Goal: Task Accomplishment & Management: Use online tool/utility

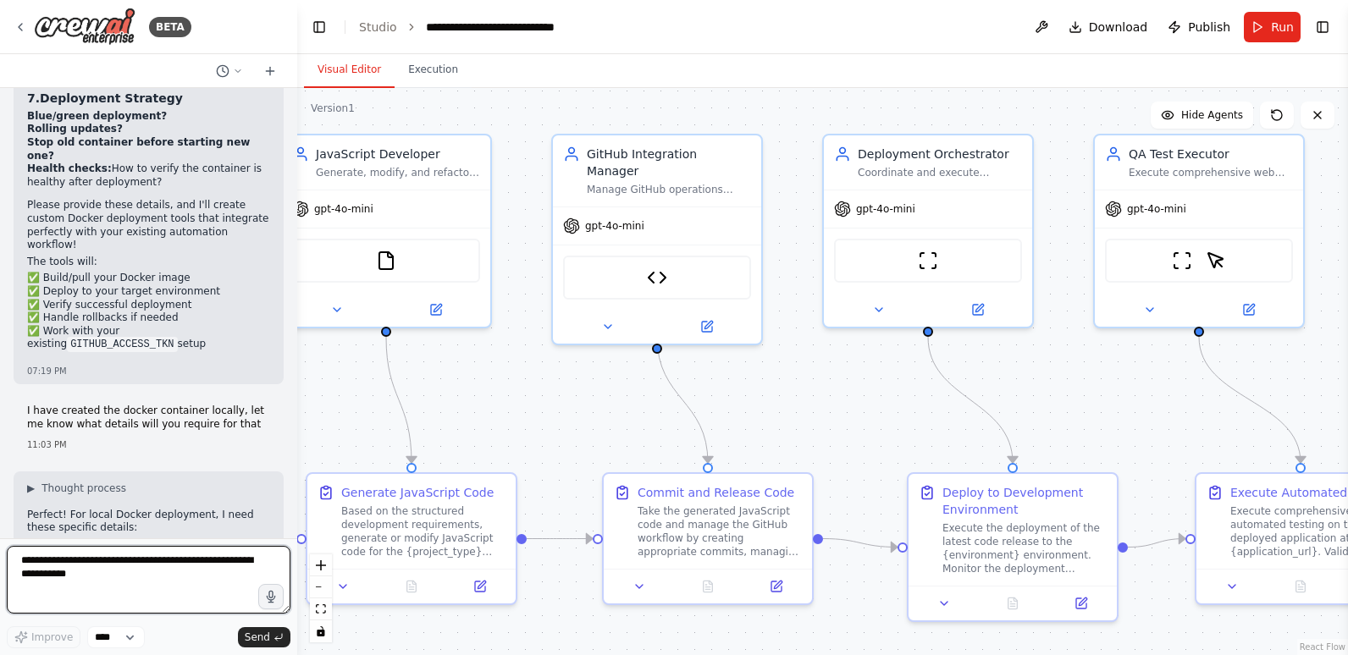
scroll to position [20891, 0]
click at [101, 575] on textarea at bounding box center [149, 580] width 284 height 68
paste textarea "**********"
type textarea "**********"
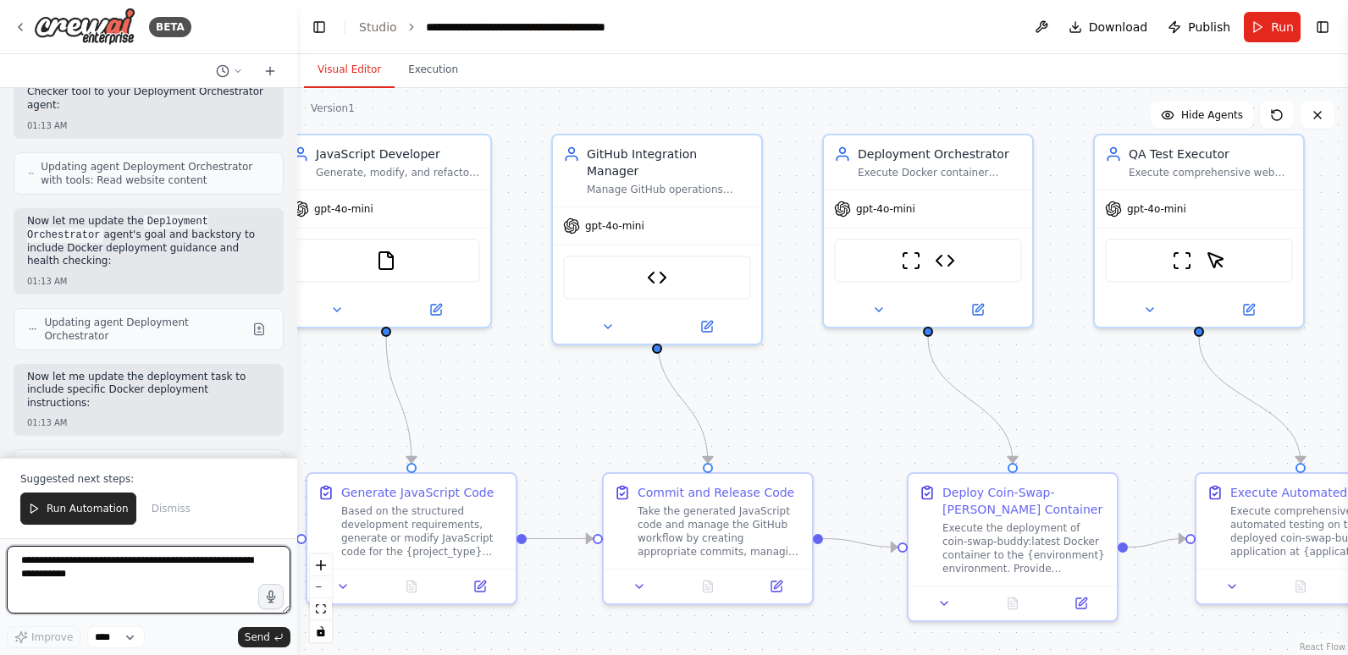
scroll to position [25406, 0]
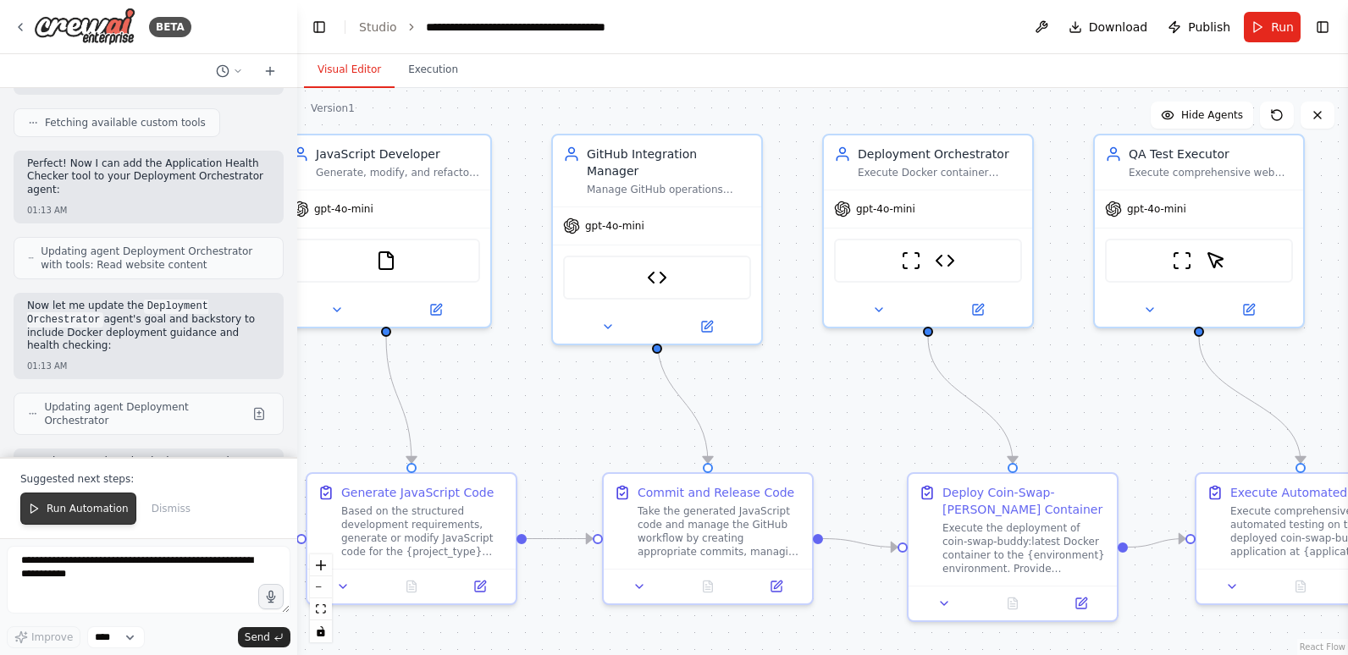
click at [83, 509] on span "Run Automation" at bounding box center [88, 509] width 82 height 14
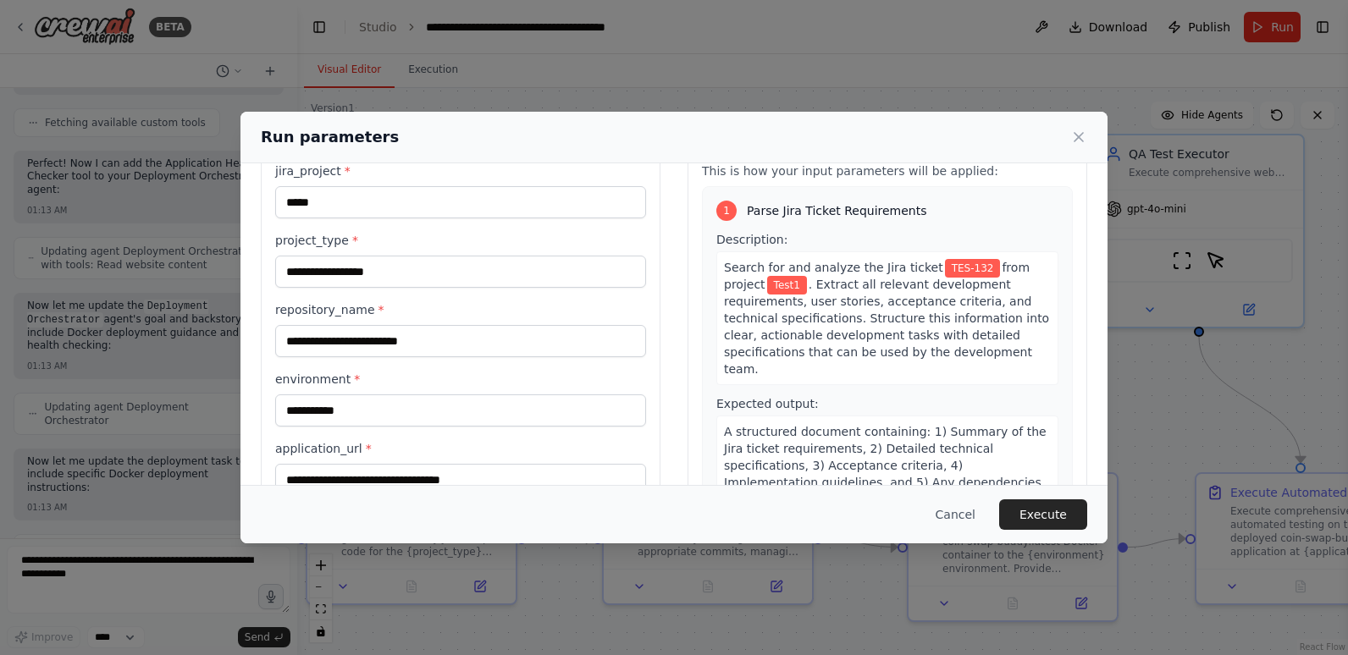
scroll to position [85, 0]
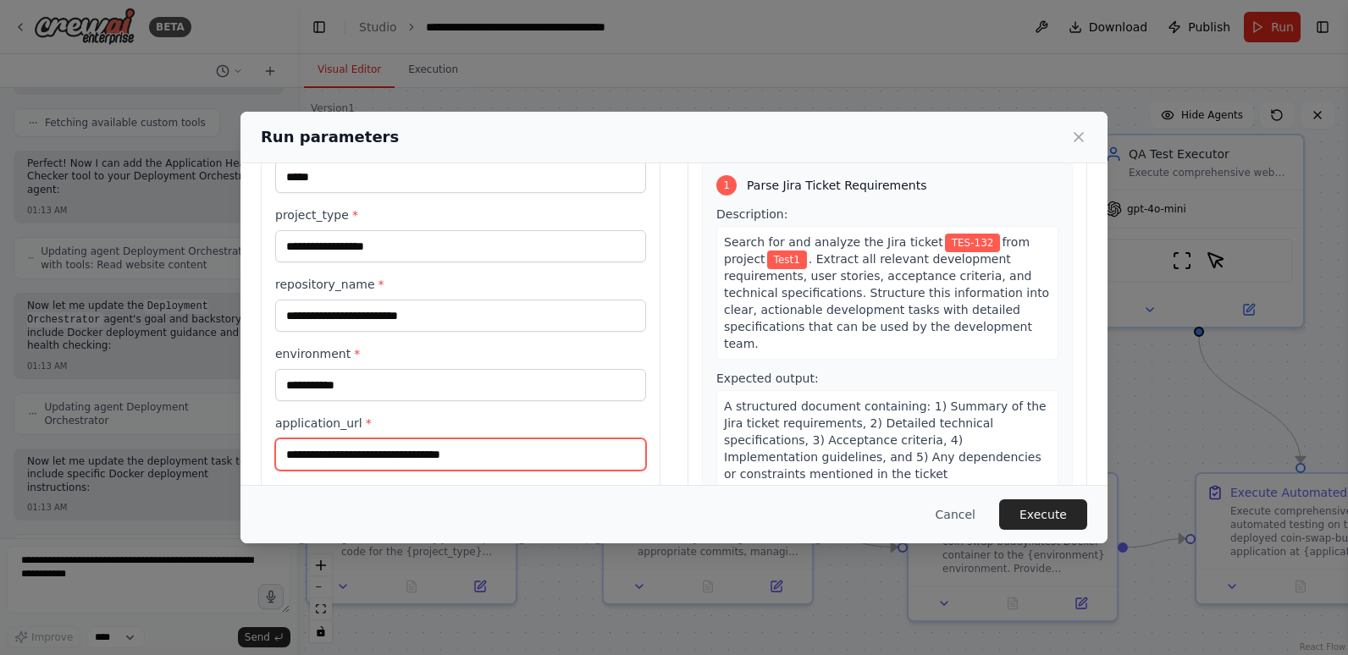
drag, startPoint x: 514, startPoint y: 457, endPoint x: 257, endPoint y: 445, distance: 257.7
click at [257, 445] on div "**********" at bounding box center [674, 327] width 867 height 496
paste input "text"
click at [351, 488] on div "Cancel Execute" at bounding box center [674, 514] width 867 height 58
click at [413, 460] on input "**********" at bounding box center [460, 455] width 371 height 32
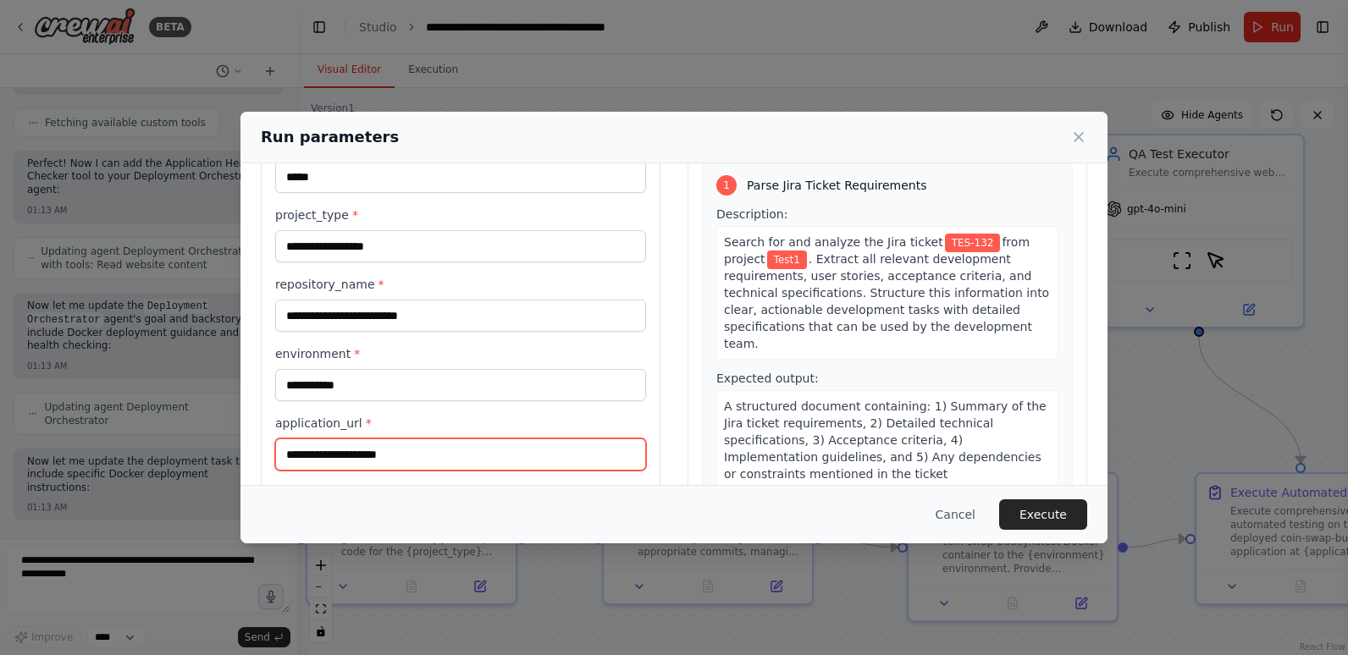
type input "**********"
click at [436, 517] on div "Cancel Execute" at bounding box center [674, 515] width 827 height 30
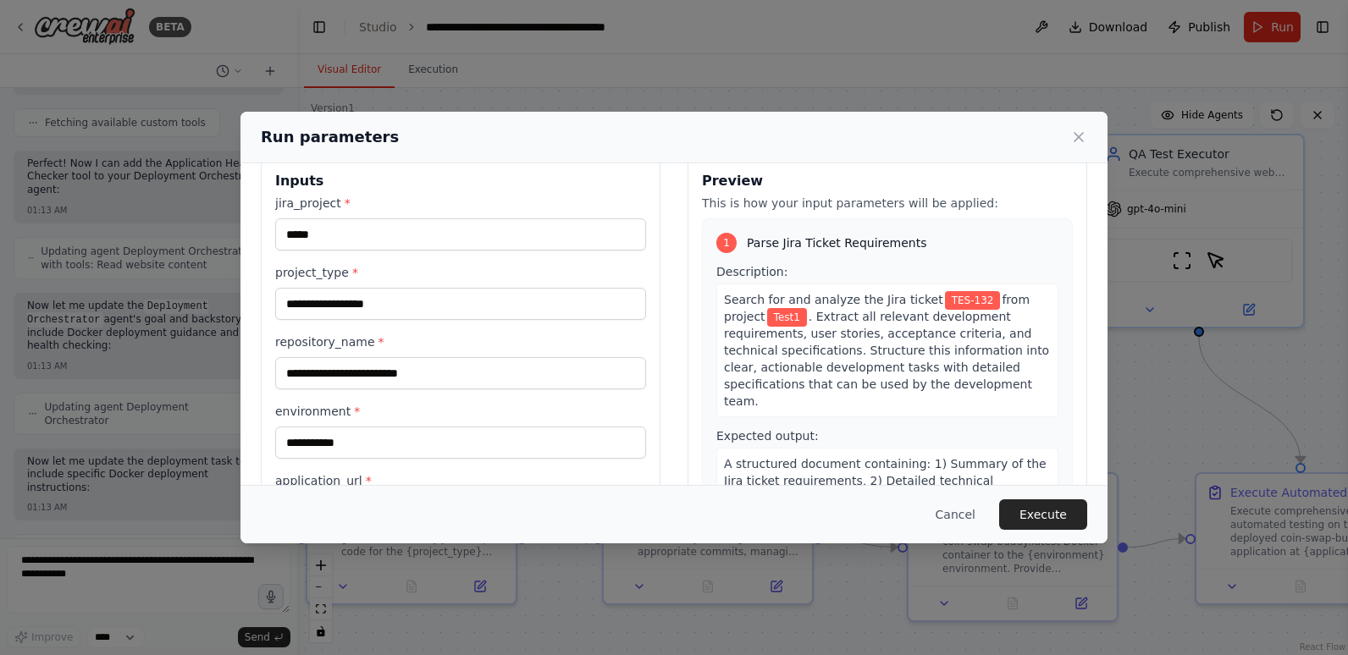
scroll to position [0, 0]
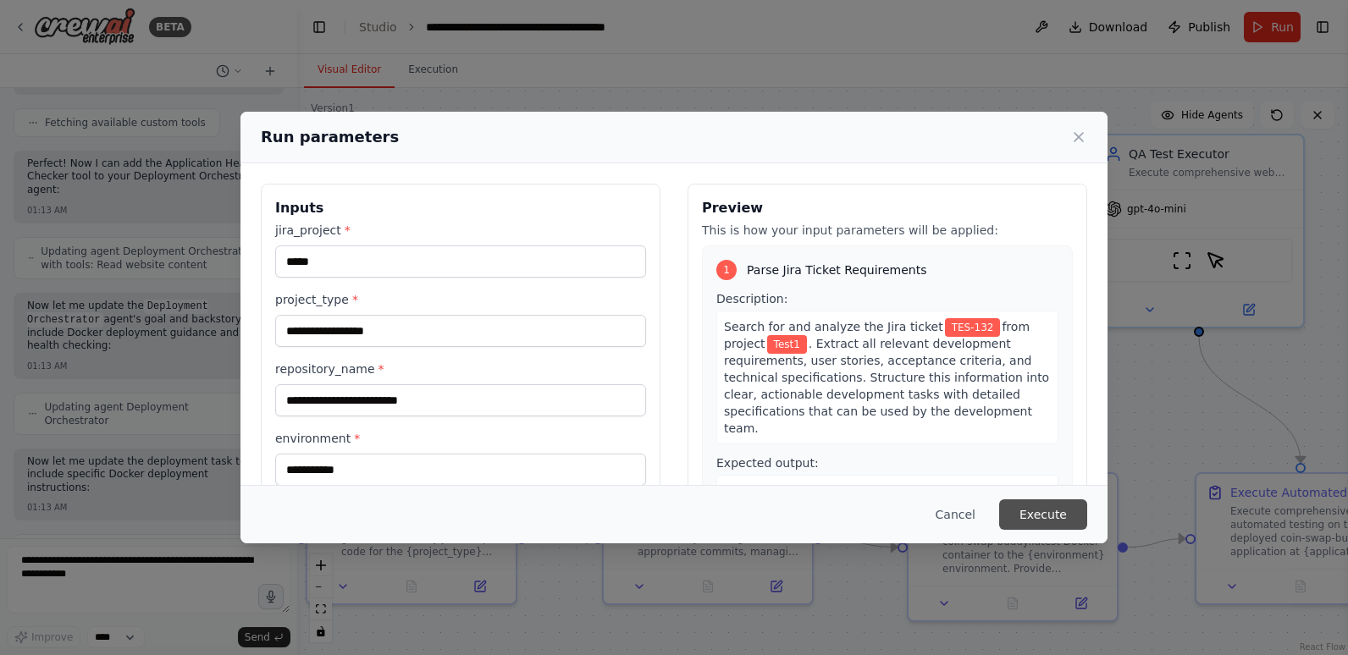
click at [1055, 522] on button "Execute" at bounding box center [1043, 515] width 88 height 30
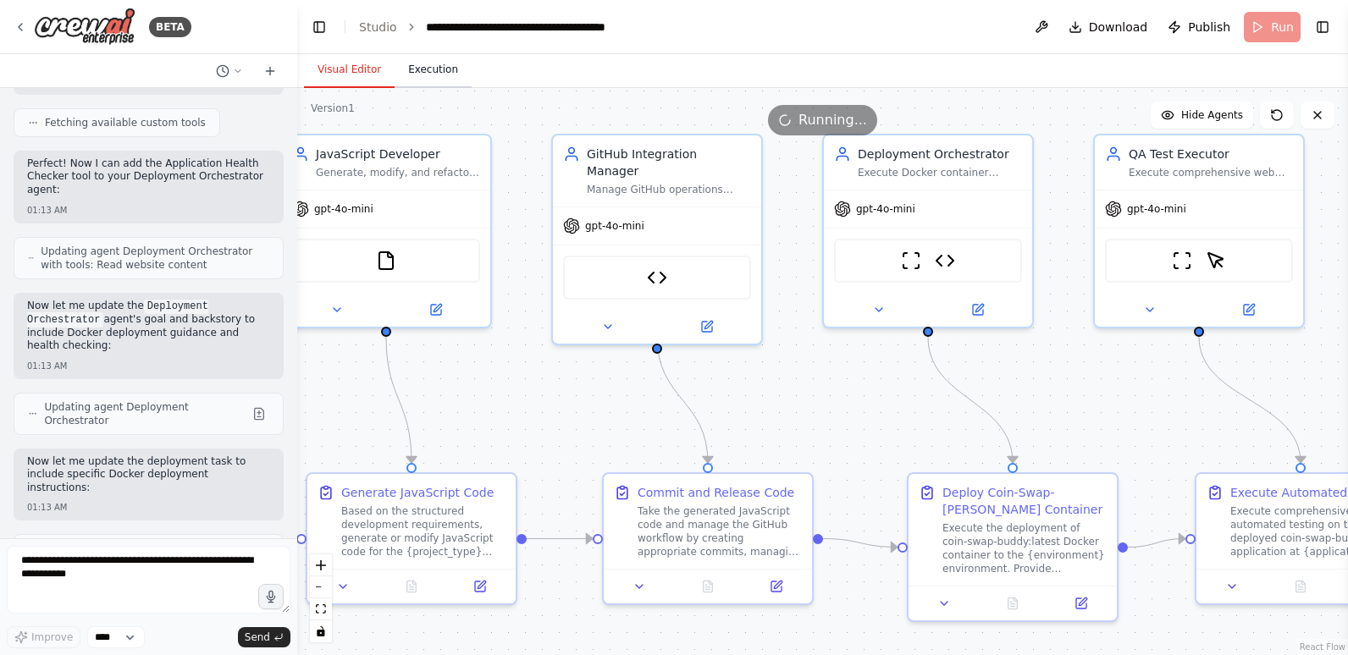
click at [412, 75] on button "Execution" at bounding box center [433, 71] width 77 height 36
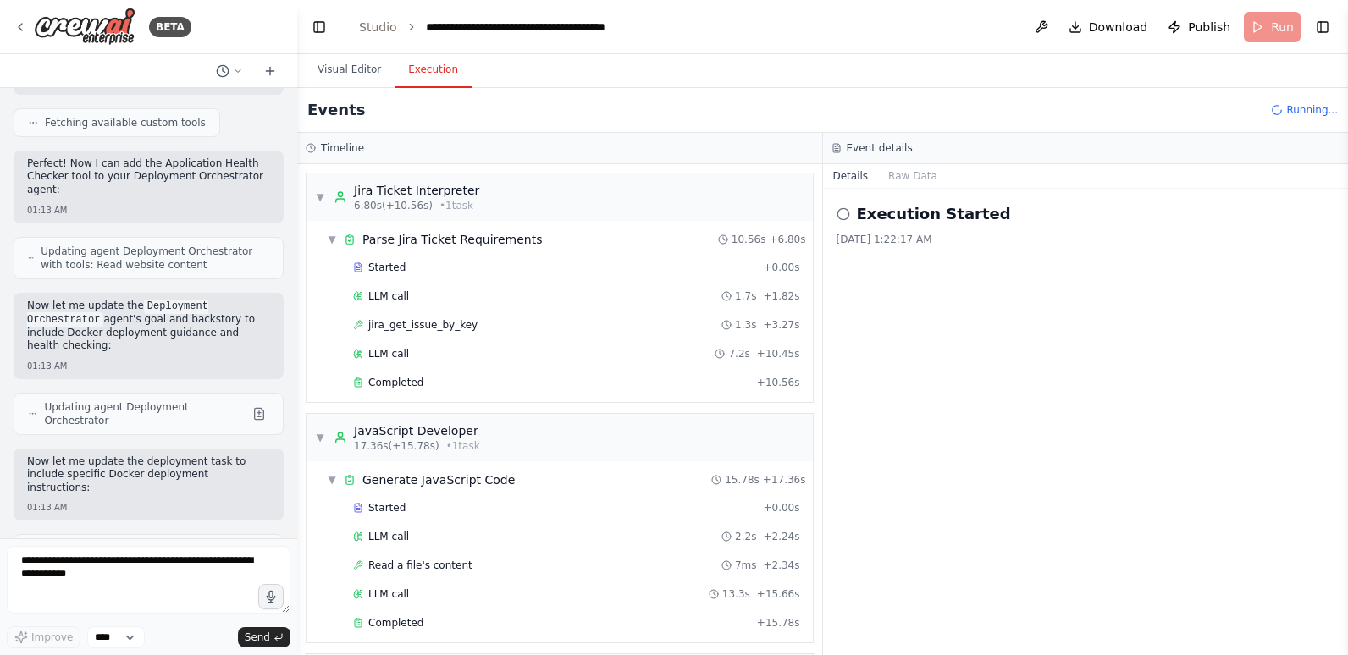
scroll to position [66, 0]
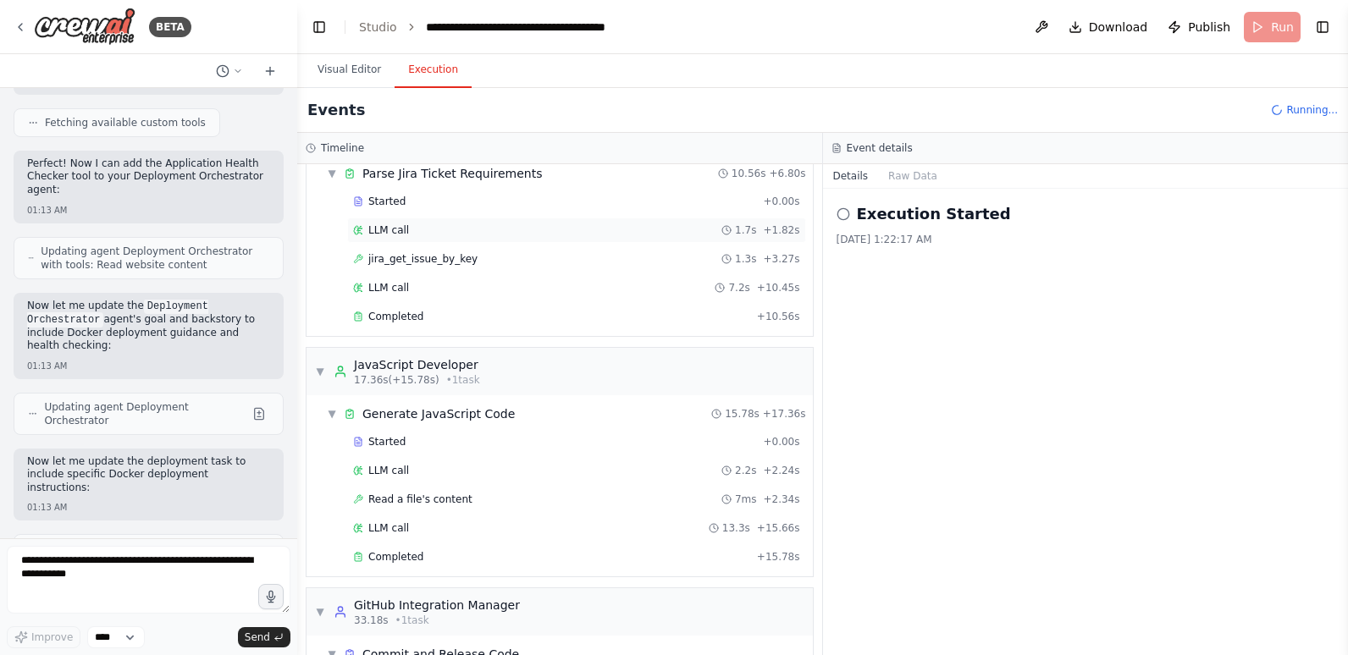
click at [439, 224] on div "LLM call 1.7s + 1.82s" at bounding box center [576, 231] width 447 height 14
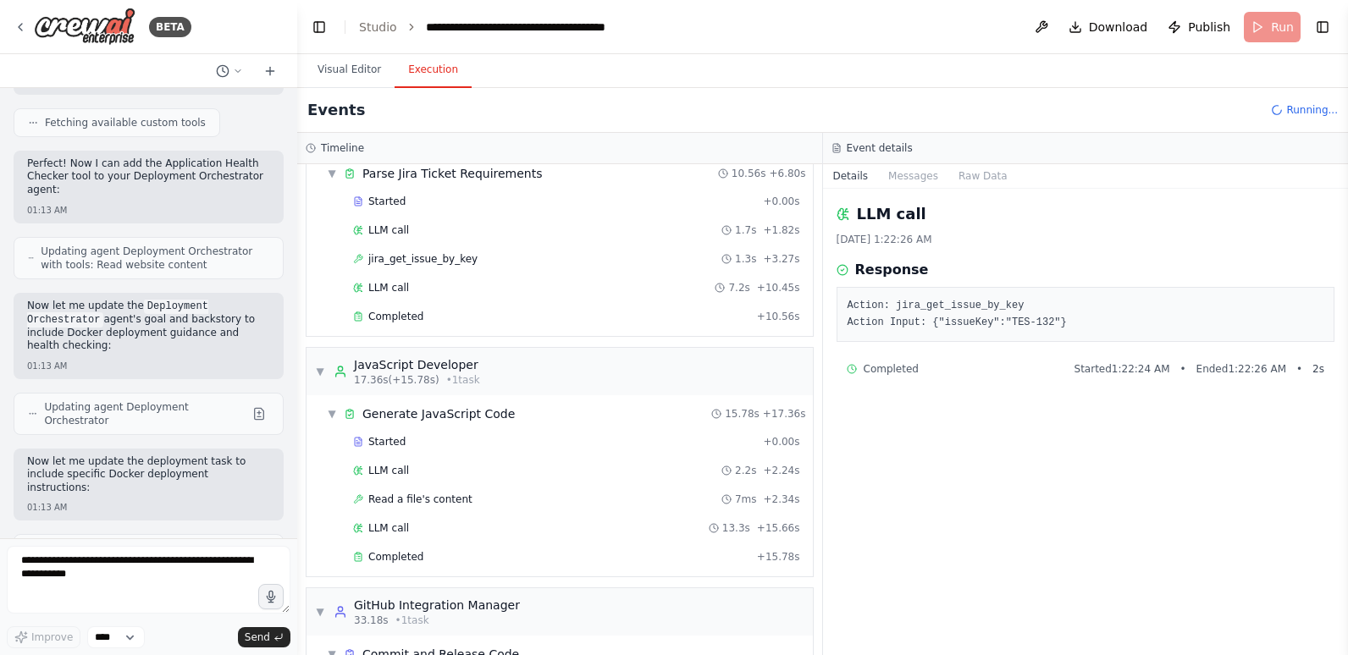
click at [451, 272] on div "Started + 0.00s LLM call 1.7s + 1.82s jira_get_issue_by_key 1.3s + 3.27s LLM ca…" at bounding box center [566, 261] width 493 height 144
click at [449, 315] on div "Completed" at bounding box center [551, 317] width 397 height 14
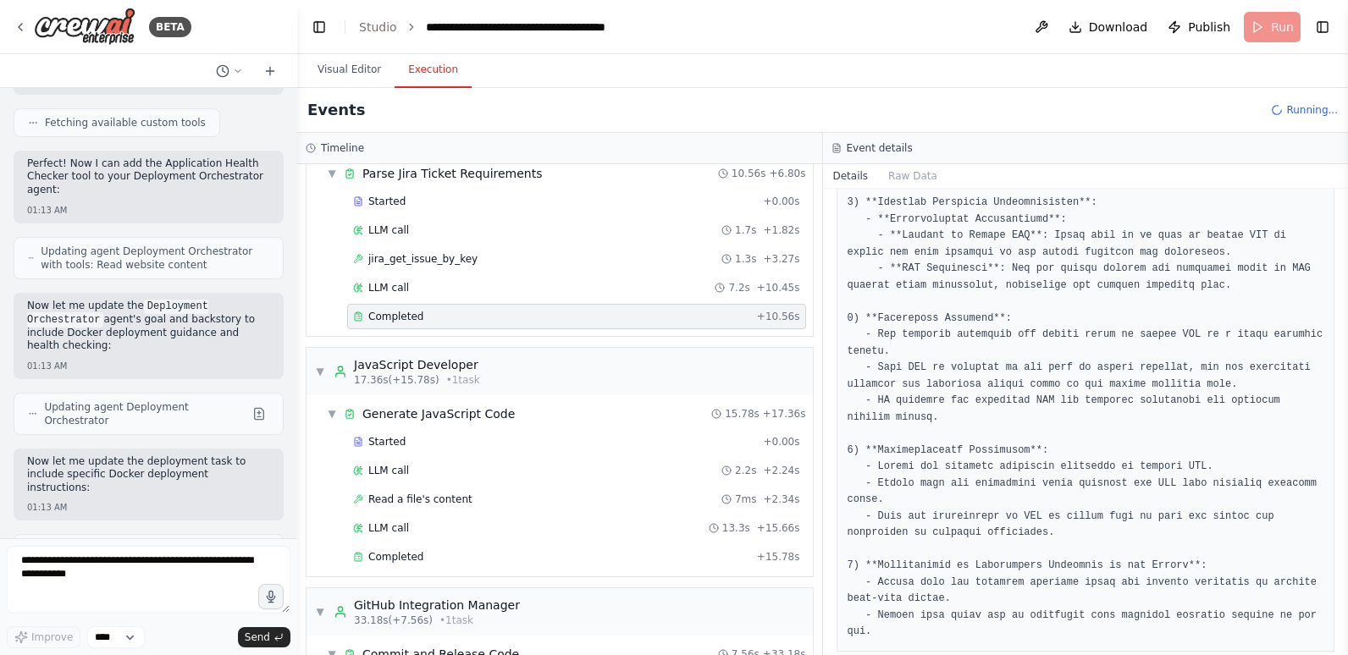
scroll to position [368, 0]
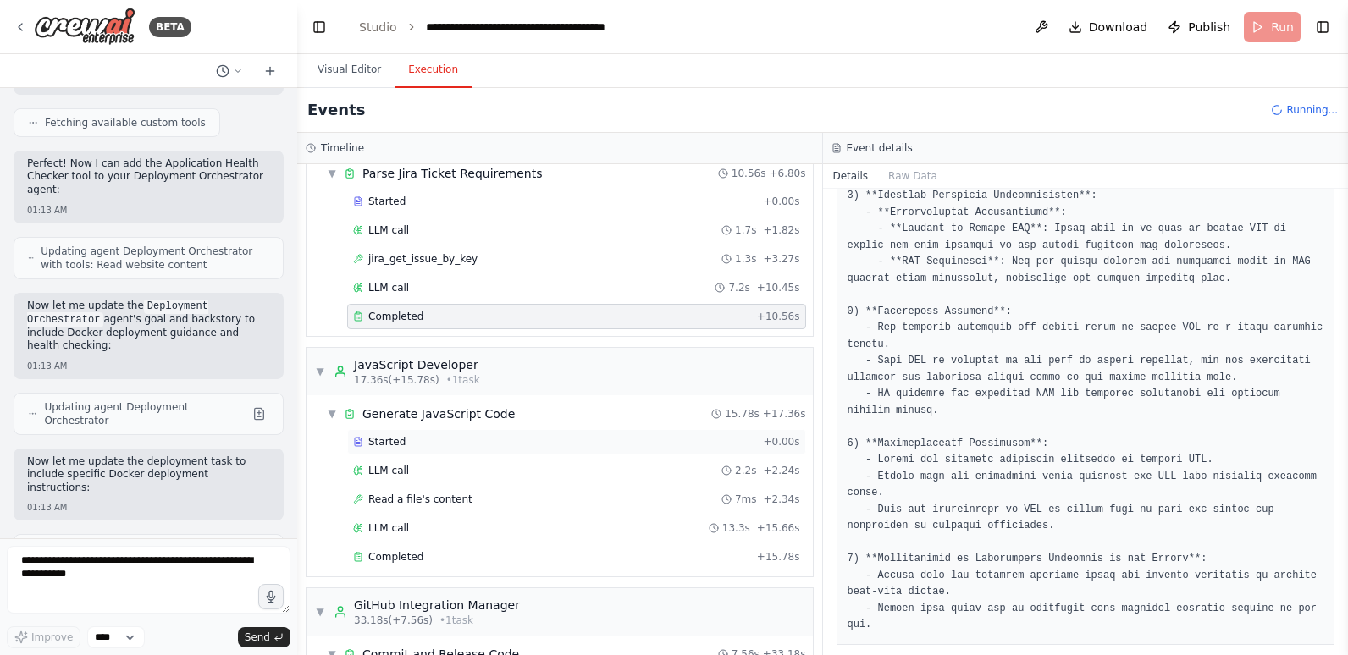
click at [486, 443] on div "Started" at bounding box center [554, 442] width 403 height 14
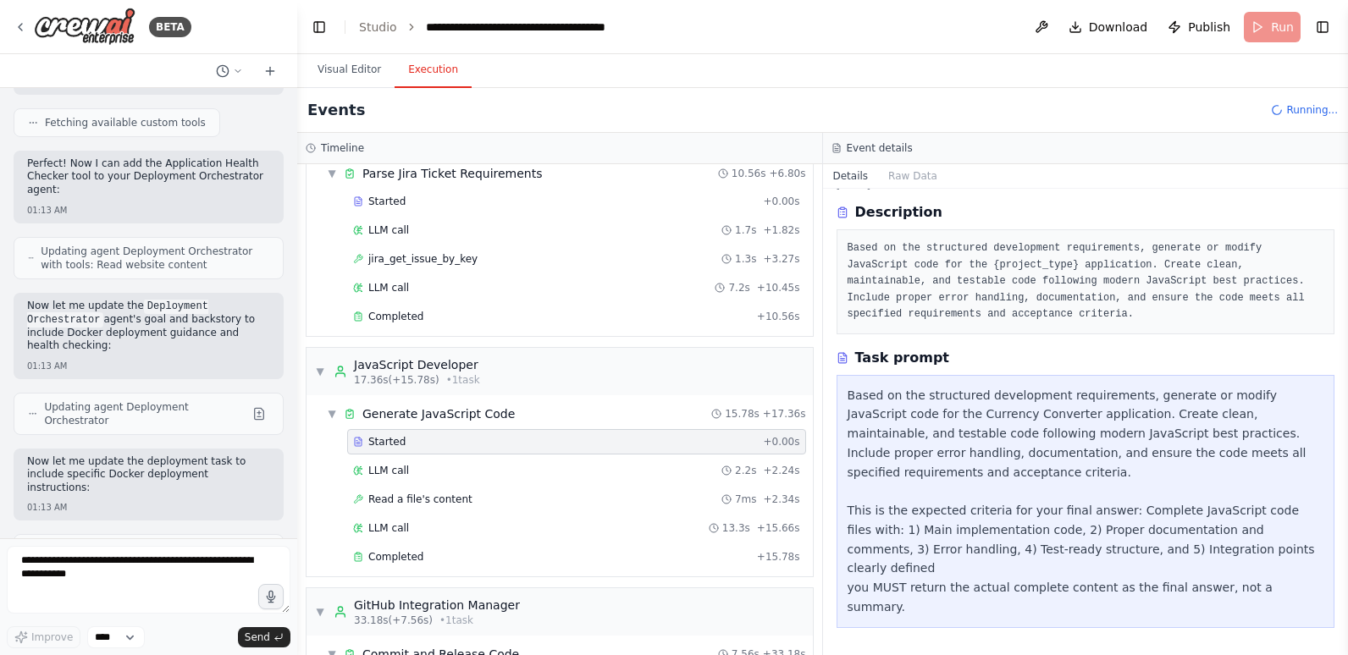
scroll to position [15, 0]
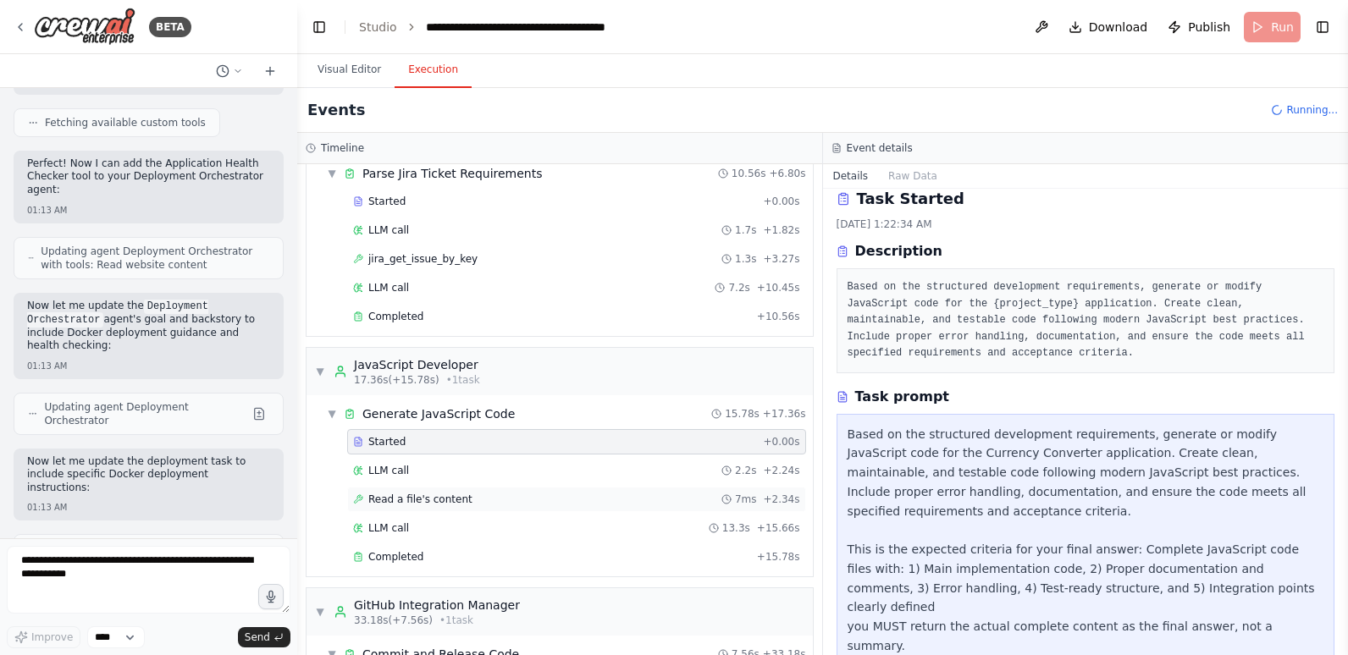
click at [479, 503] on div "Read a file's content 7ms + 2.34s" at bounding box center [576, 500] width 447 height 14
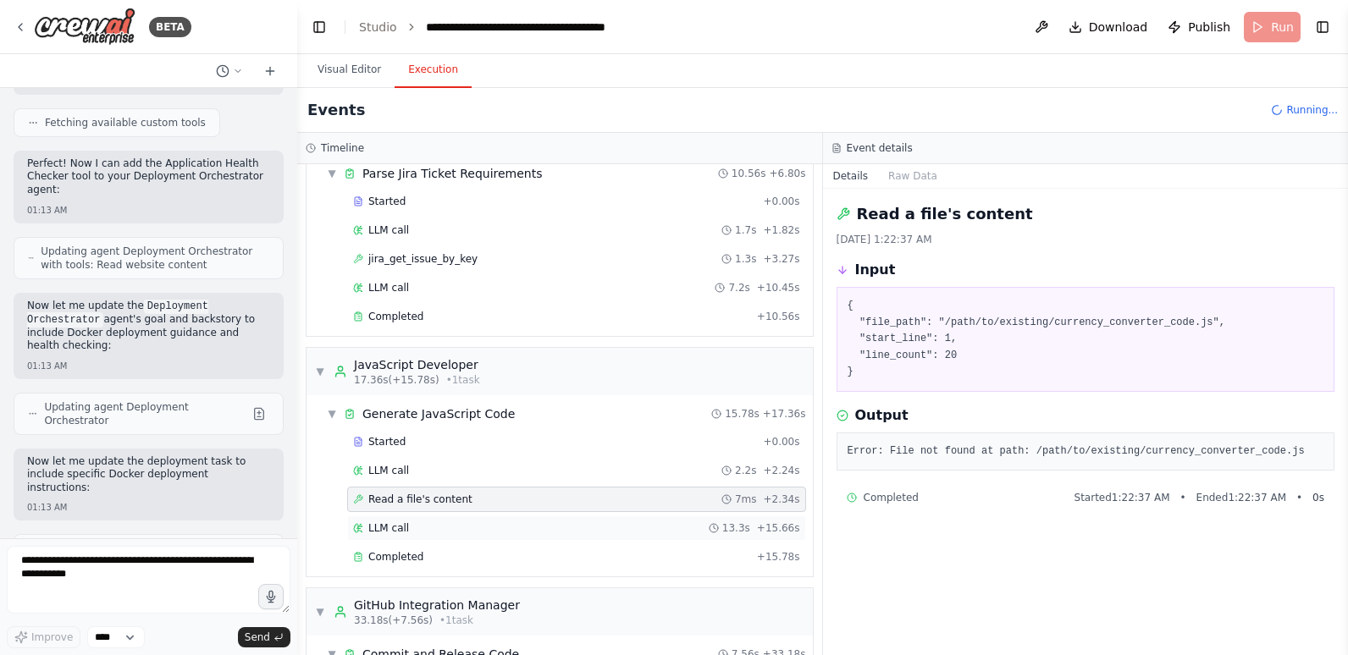
click at [478, 526] on div "LLM call 13.3s + 15.66s" at bounding box center [576, 529] width 447 height 14
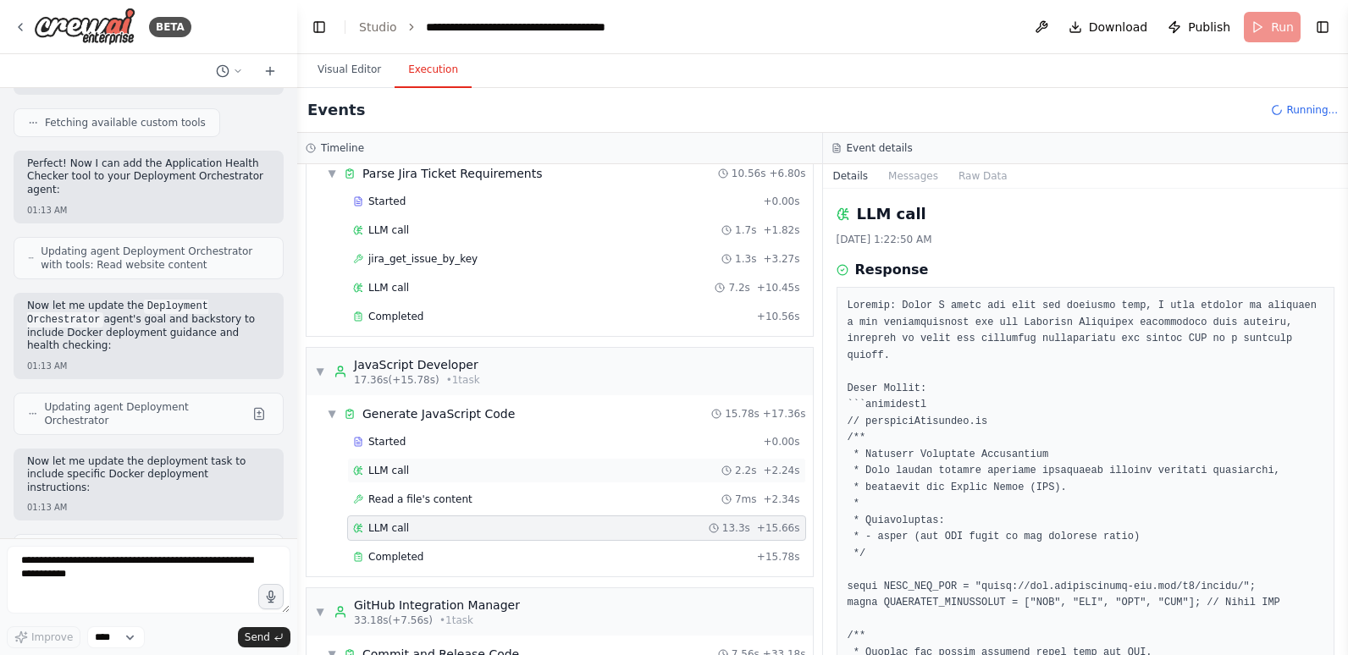
click at [445, 467] on div "LLM call 2.2s + 2.24s" at bounding box center [576, 471] width 447 height 14
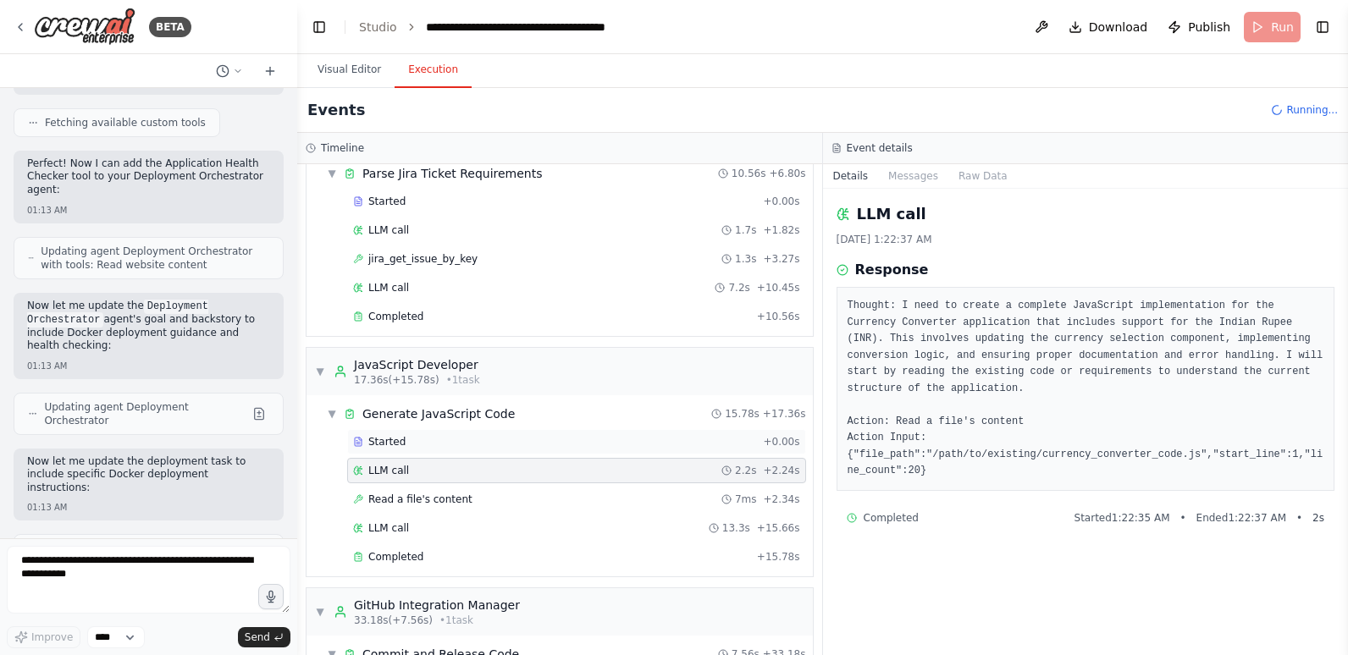
click at [425, 443] on div "Started" at bounding box center [554, 442] width 403 height 14
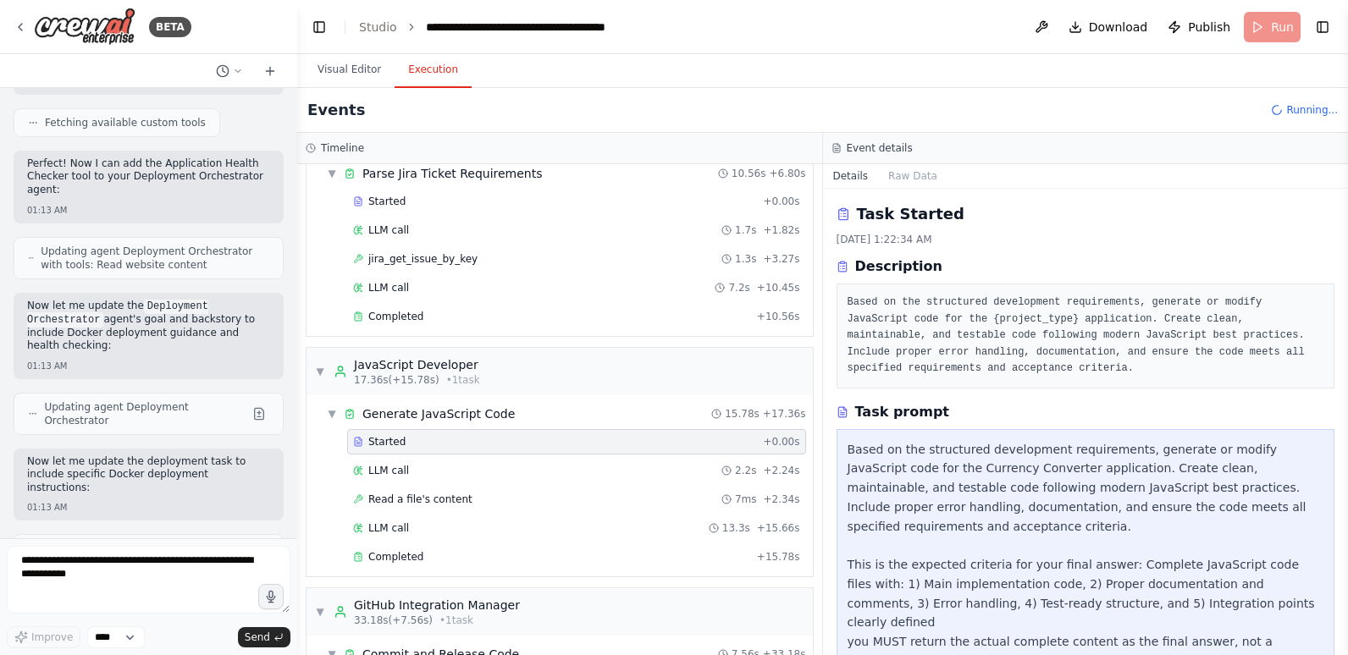
click at [530, 456] on div "Started + 0.00s LLM call 2.2s + 2.24s Read a file's content 7ms + 2.34s LLM cal…" at bounding box center [566, 501] width 493 height 144
click at [528, 469] on div "LLM call 2.2s + 2.24s" at bounding box center [576, 471] width 447 height 14
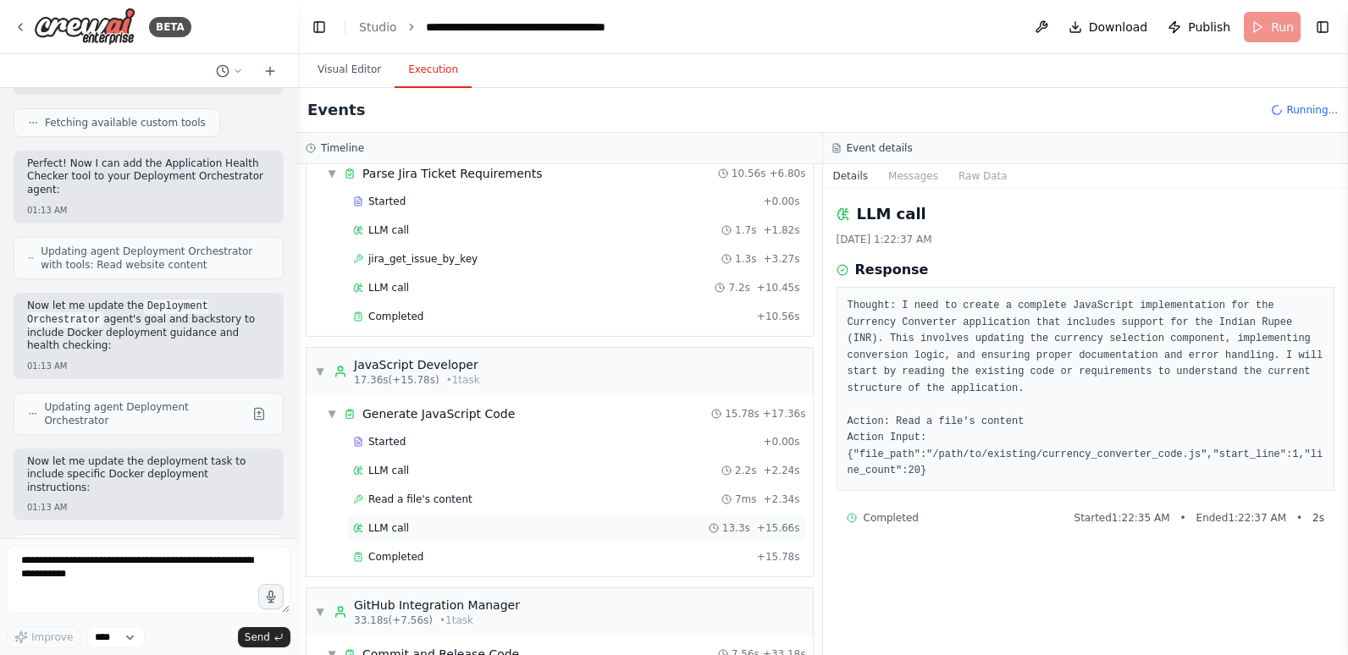
click at [522, 531] on div "LLM call 13.3s + 15.66s" at bounding box center [576, 529] width 447 height 14
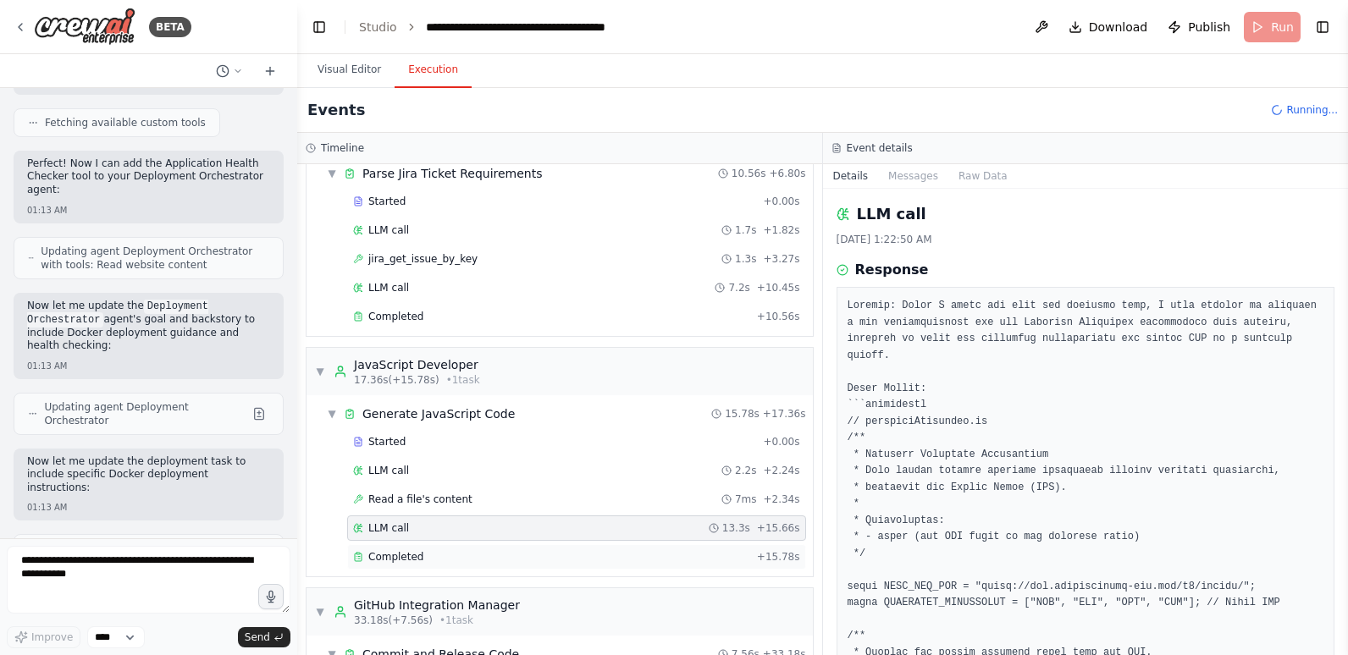
click at [514, 561] on div "Completed" at bounding box center [551, 557] width 397 height 14
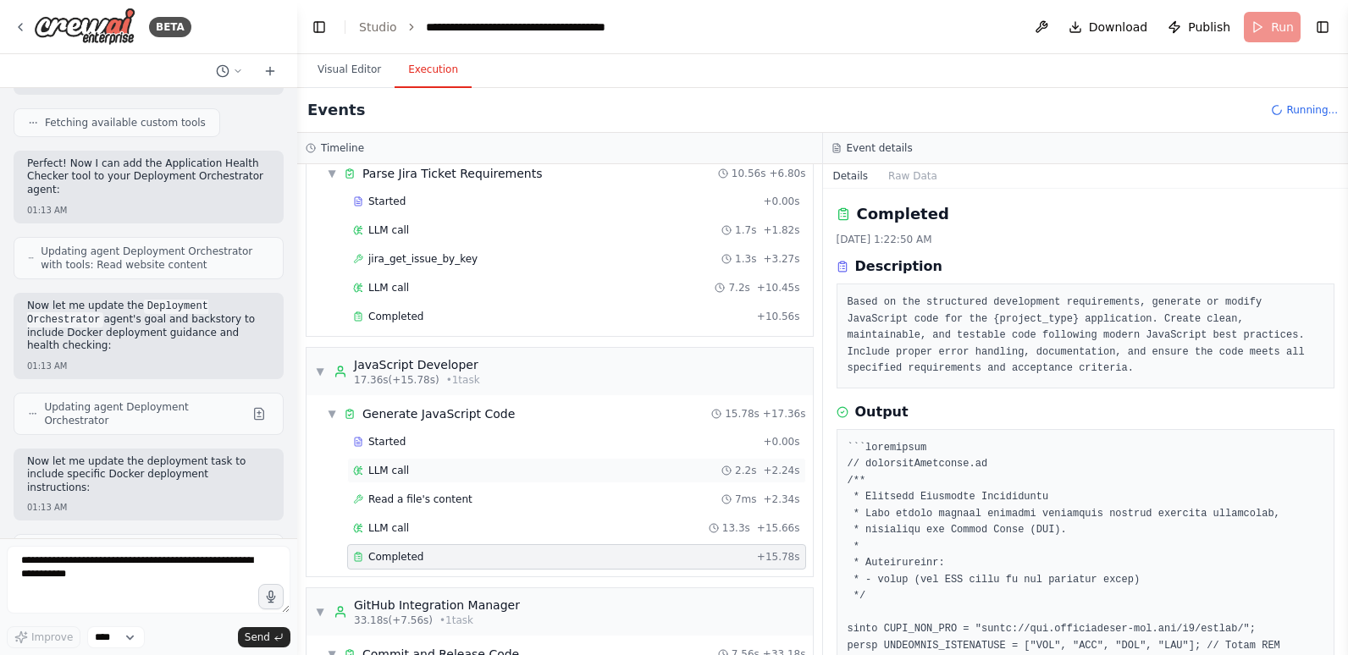
click at [406, 462] on div "LLM call 2.2s + 2.24s" at bounding box center [576, 470] width 459 height 25
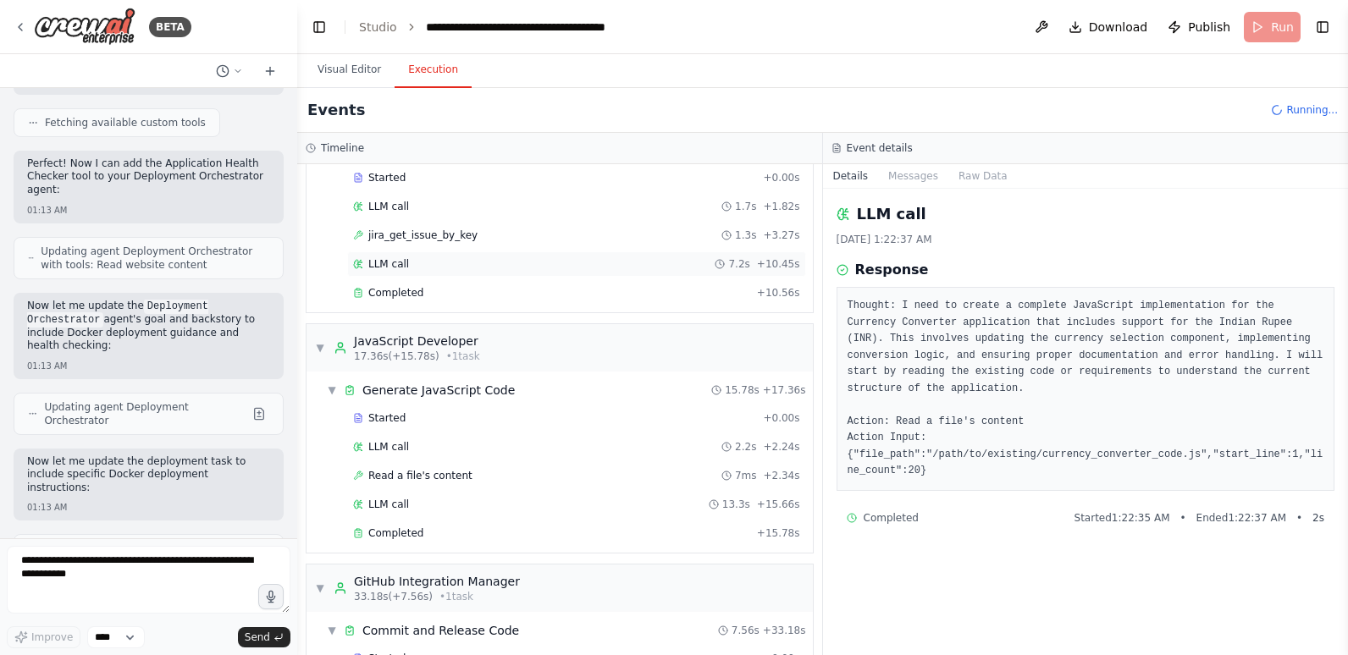
scroll to position [169, 0]
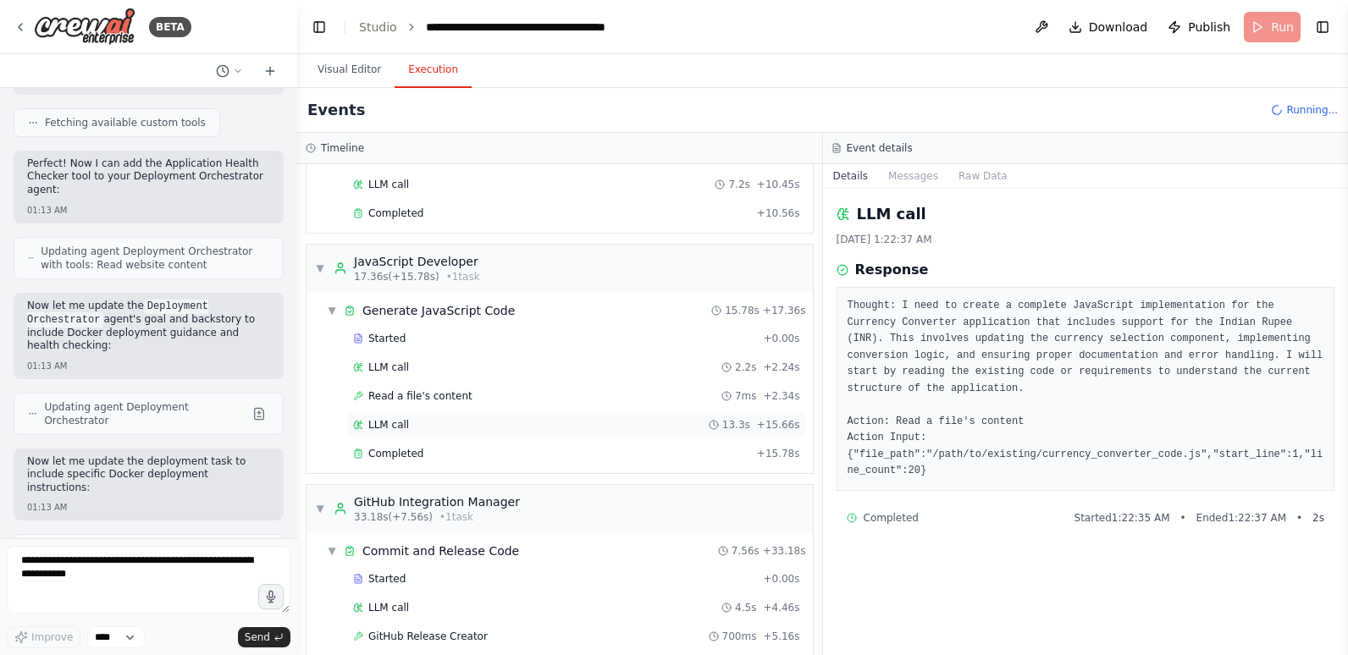
click at [473, 414] on div "LLM call 13.3s + 15.66s" at bounding box center [576, 424] width 459 height 25
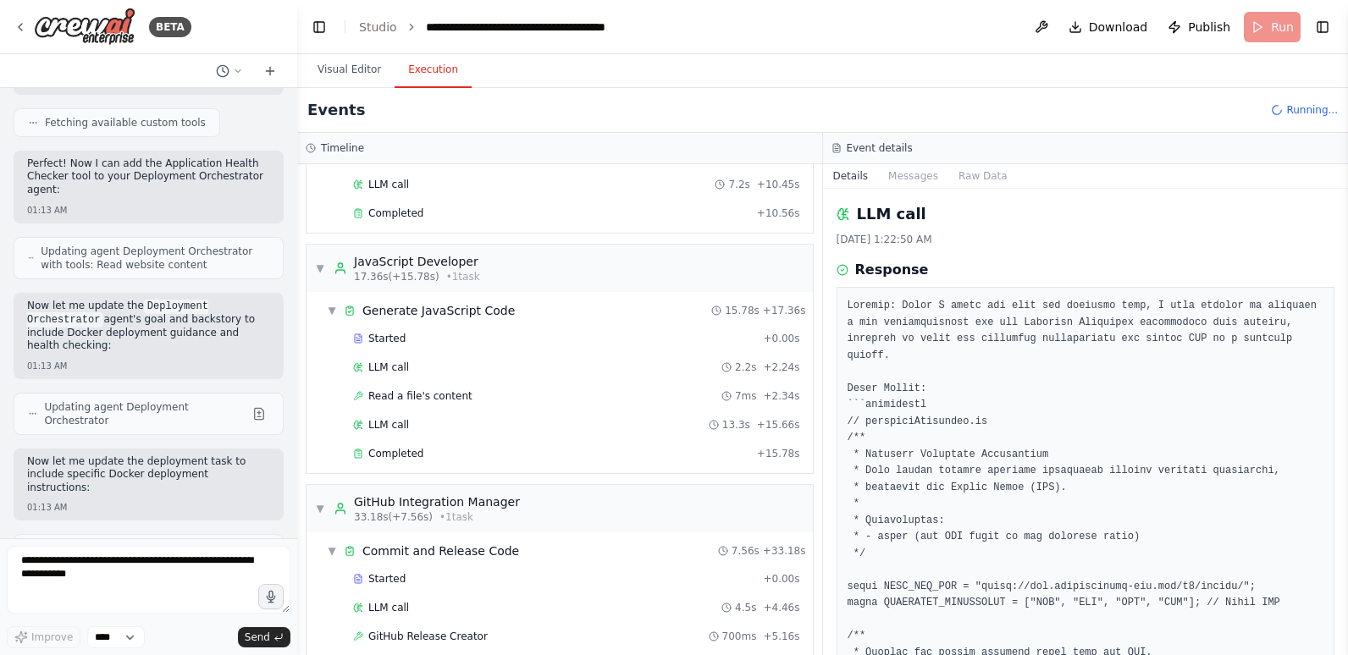
scroll to position [85, 0]
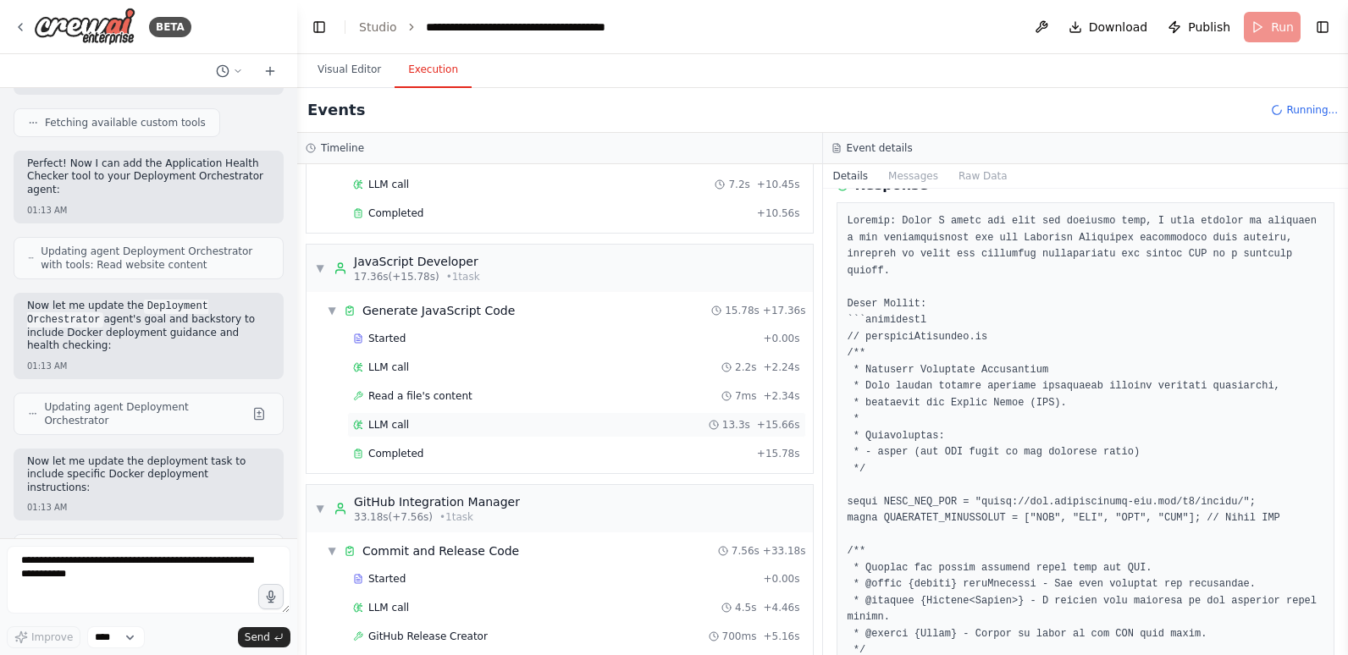
click at [456, 434] on div "LLM call 13.3s + 15.66s" at bounding box center [576, 424] width 459 height 25
click at [483, 454] on div "Completed" at bounding box center [551, 454] width 397 height 14
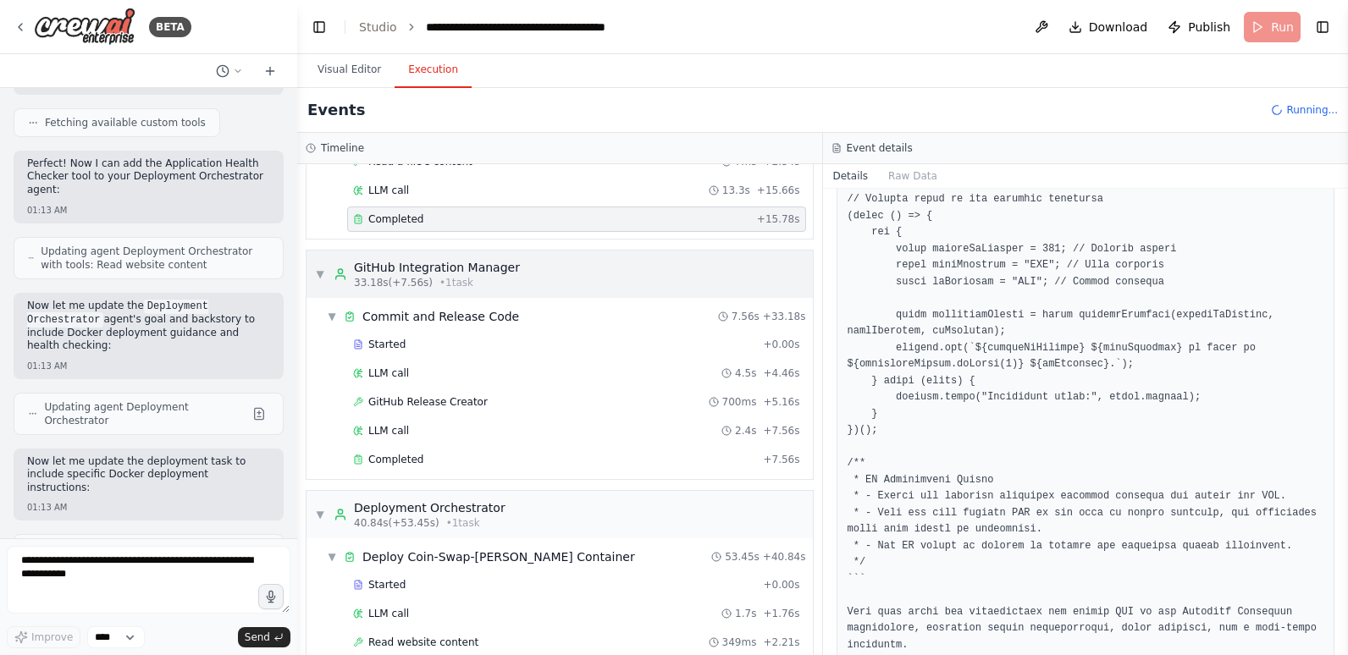
scroll to position [423, 0]
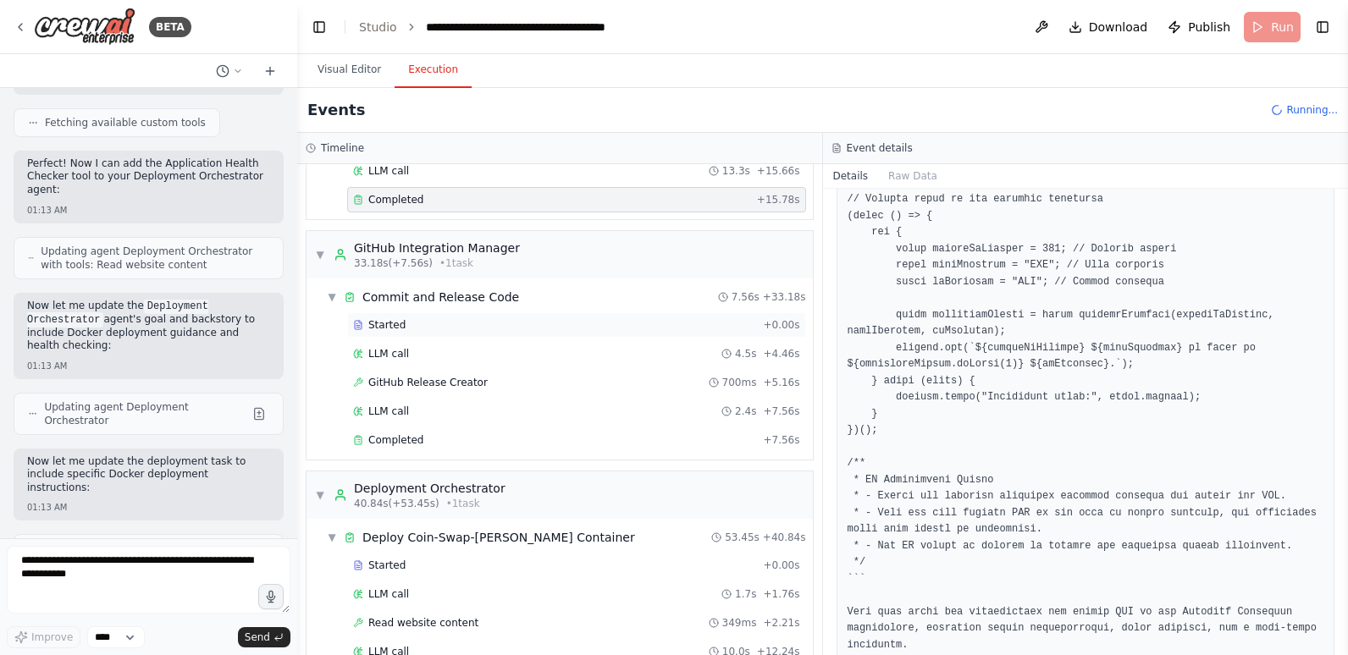
click at [436, 320] on div "Started" at bounding box center [554, 325] width 403 height 14
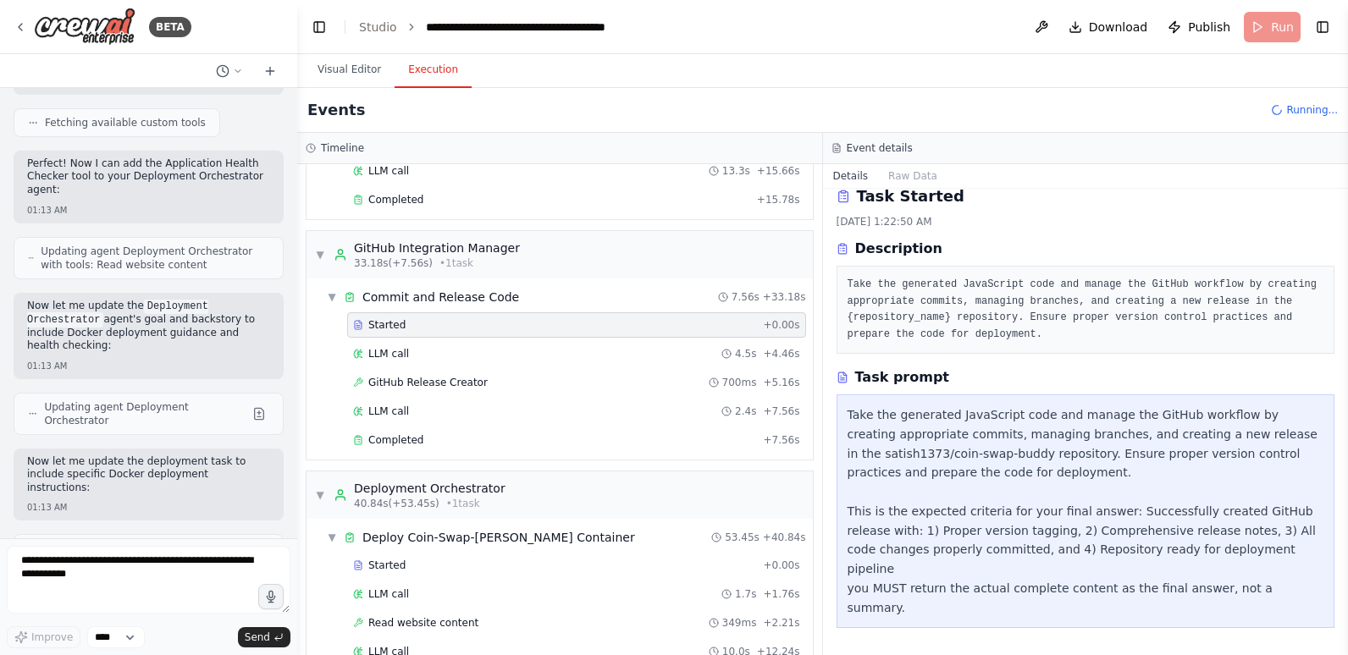
scroll to position [0, 0]
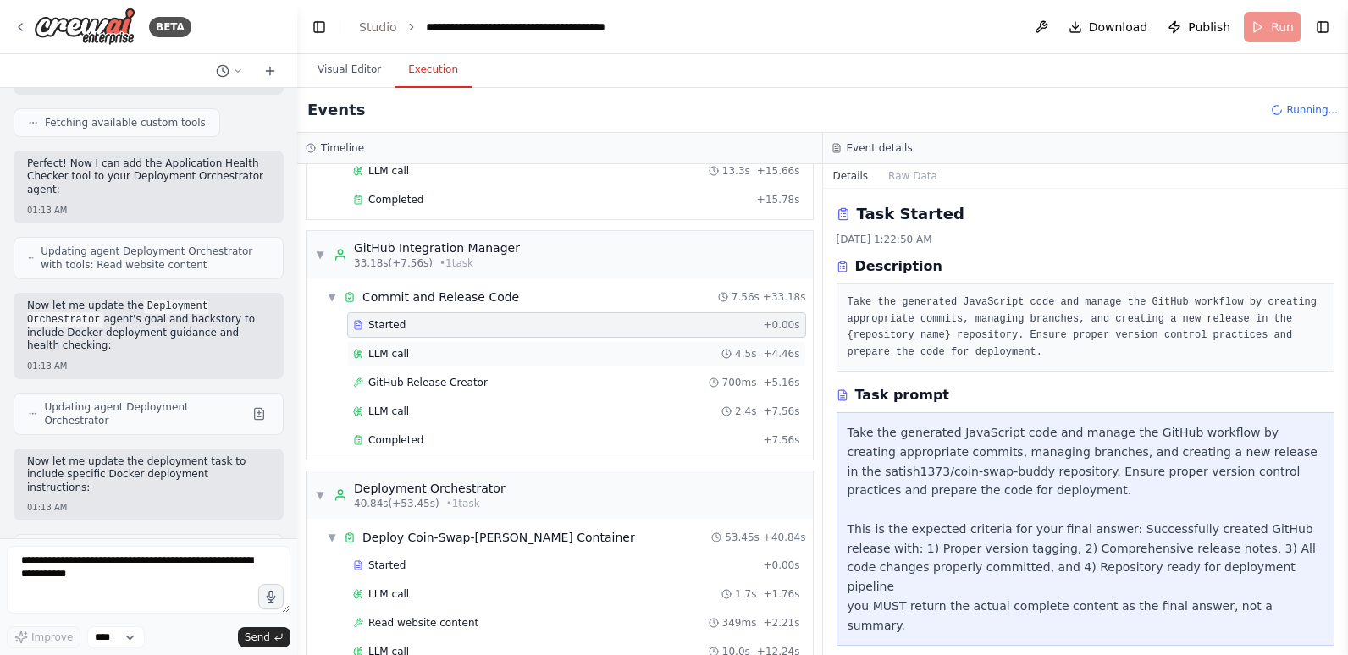
click at [434, 356] on div "LLM call 4.5s + 4.46s" at bounding box center [576, 354] width 447 height 14
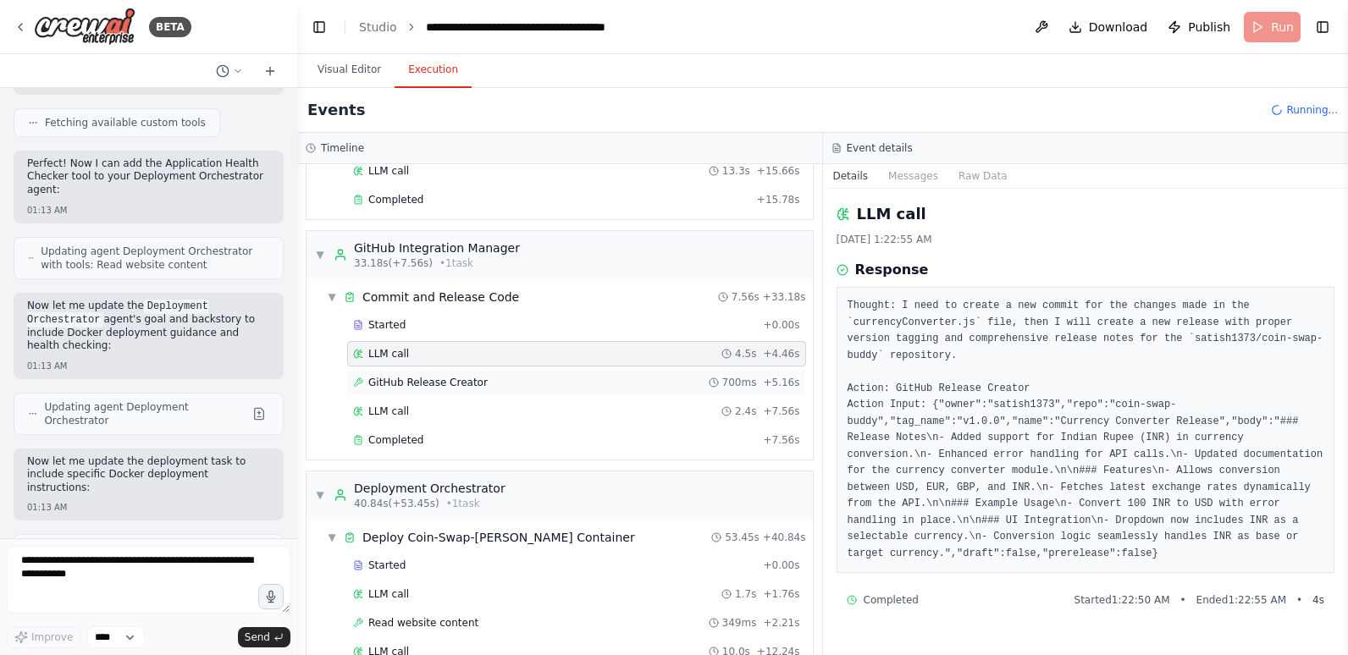
click at [431, 386] on span "GitHub Release Creator" at bounding box center [427, 383] width 119 height 14
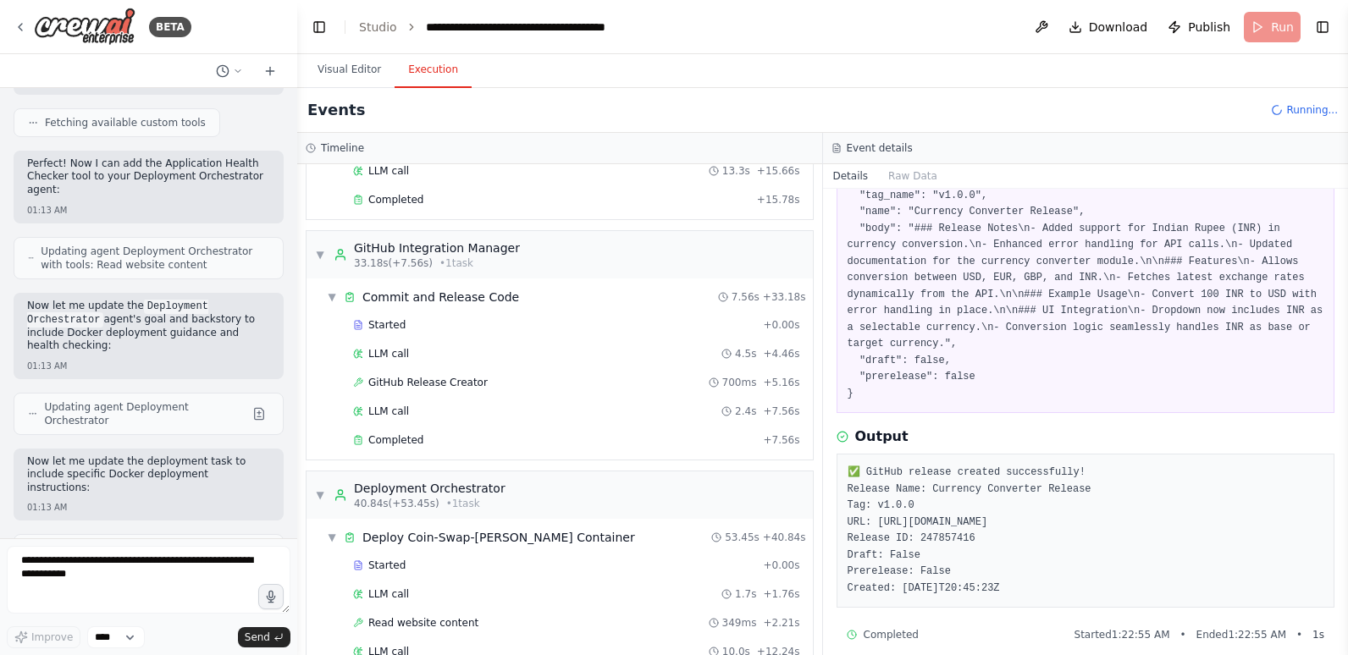
scroll to position [161, 0]
click at [466, 414] on div "LLM call 2.4s + 7.56s" at bounding box center [576, 412] width 447 height 14
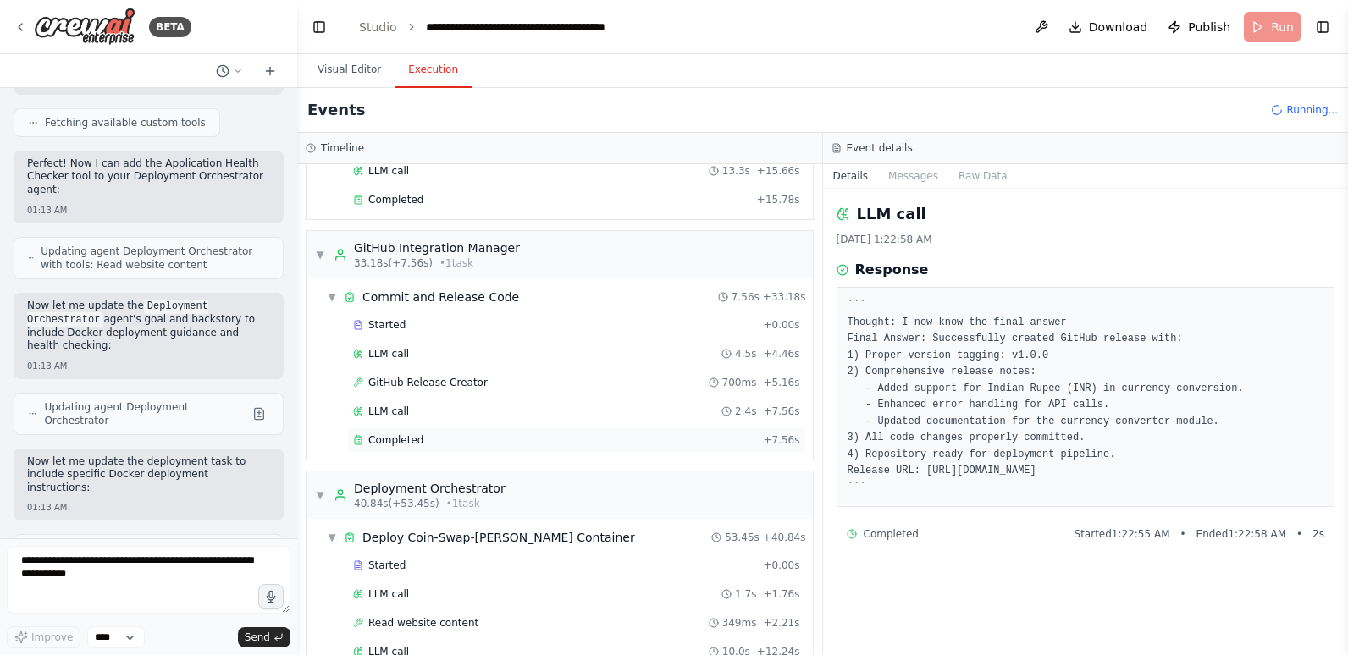
click at [464, 440] on div "Completed" at bounding box center [554, 441] width 403 height 14
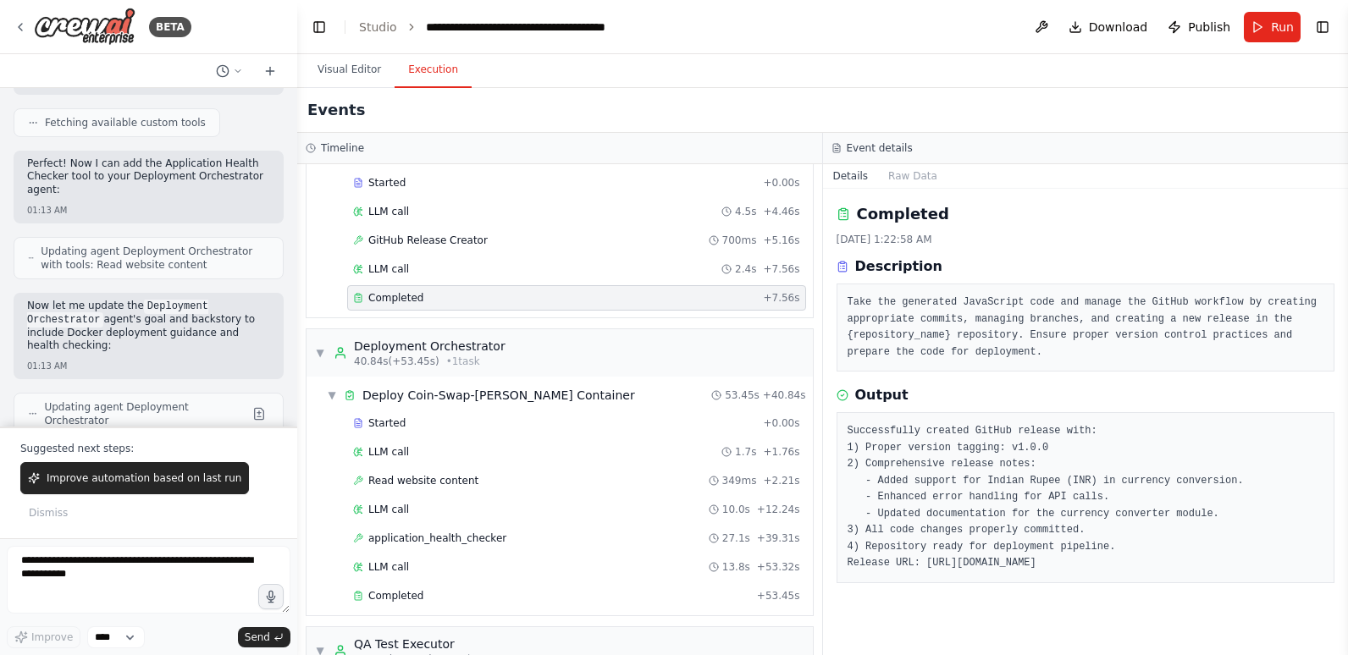
scroll to position [593, 0]
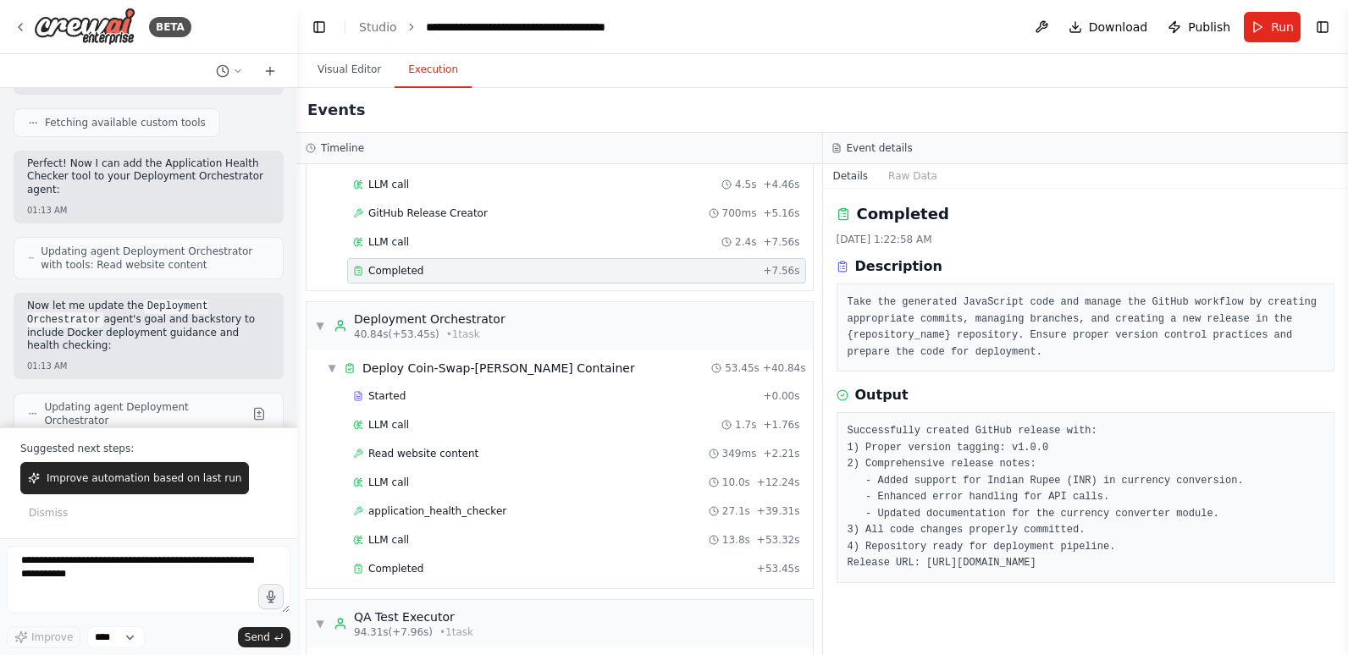
drag, startPoint x: 920, startPoint y: 561, endPoint x: 1280, endPoint y: 561, distance: 359.9
click at [1280, 561] on pre "Successfully created GitHub release with: 1) Proper version tagging: v1.0.0 2) …" at bounding box center [1086, 497] width 477 height 149
copy pre "https://github.com/satish1373/coin-swap-buddy/releases/tag/v1.0."
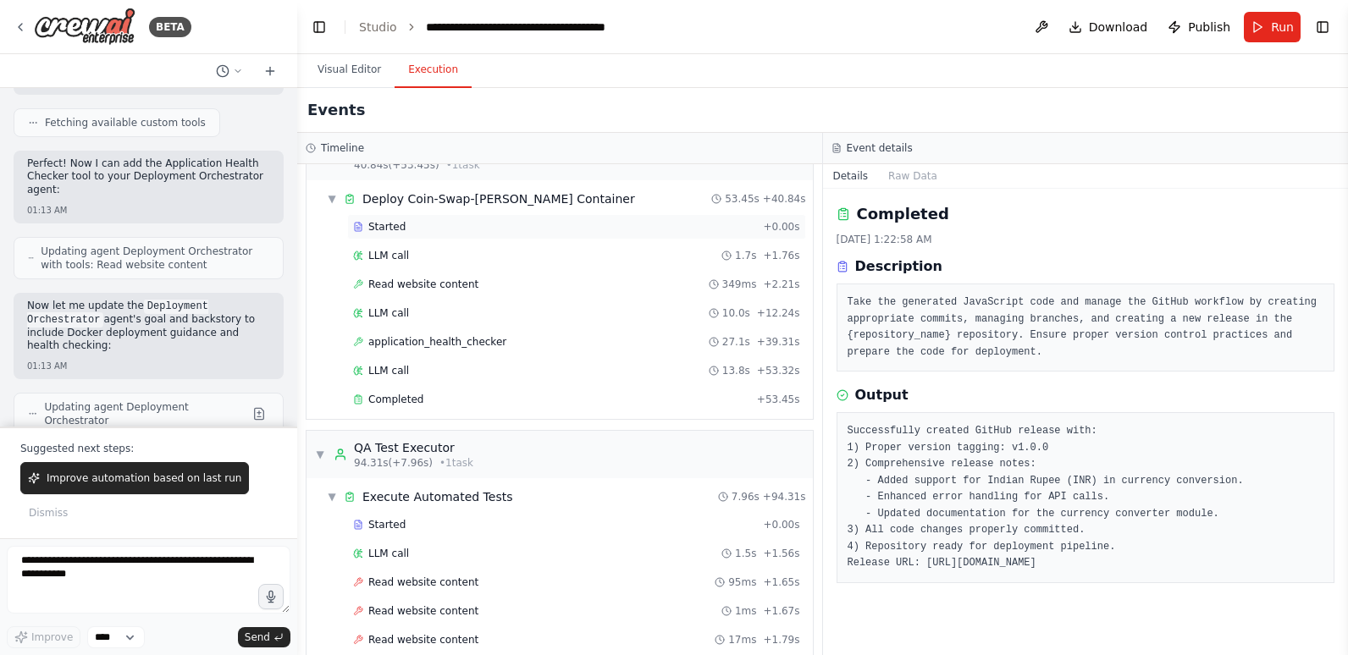
click at [389, 227] on span "Started" at bounding box center [386, 227] width 37 height 14
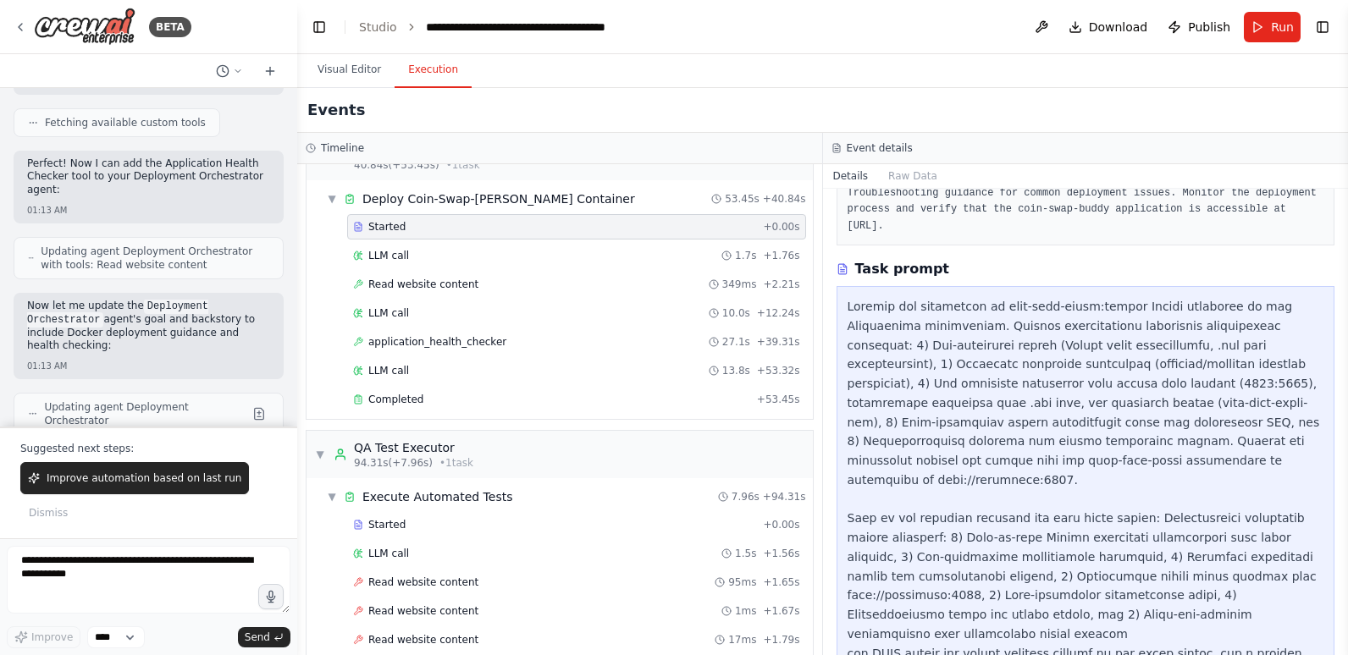
scroll to position [233, 0]
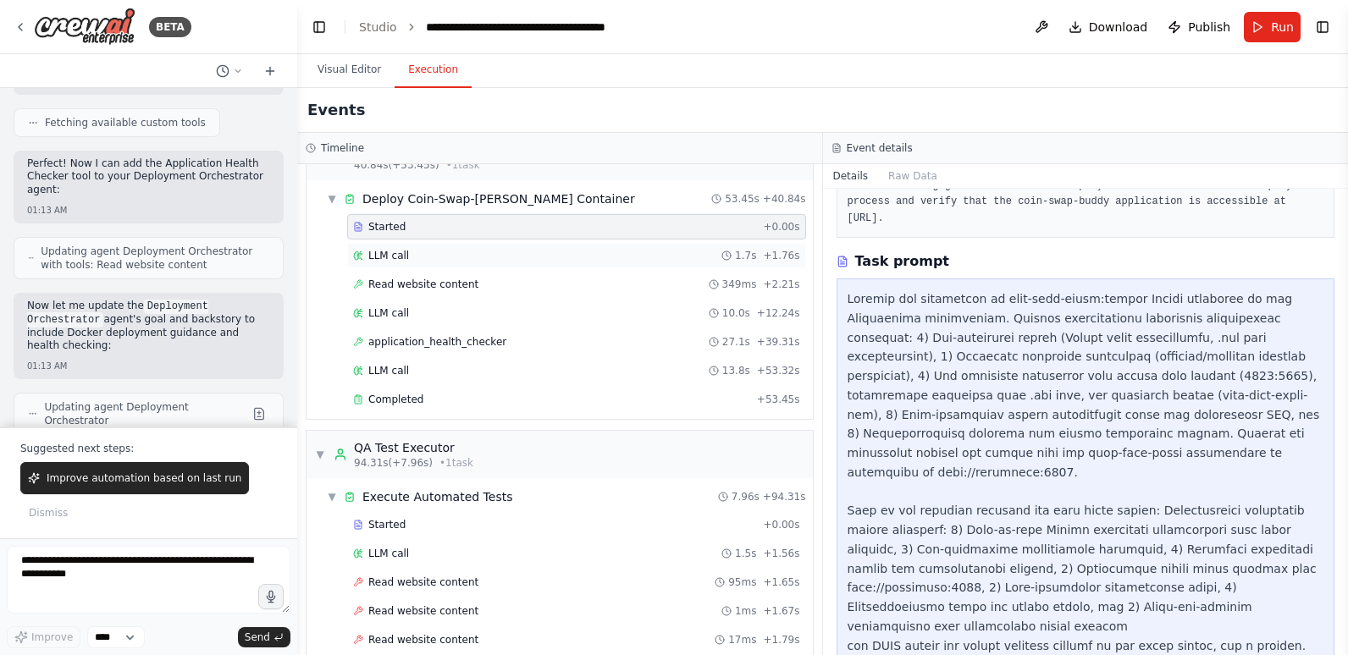
click at [440, 259] on div "LLM call 1.7s + 1.76s" at bounding box center [576, 256] width 447 height 14
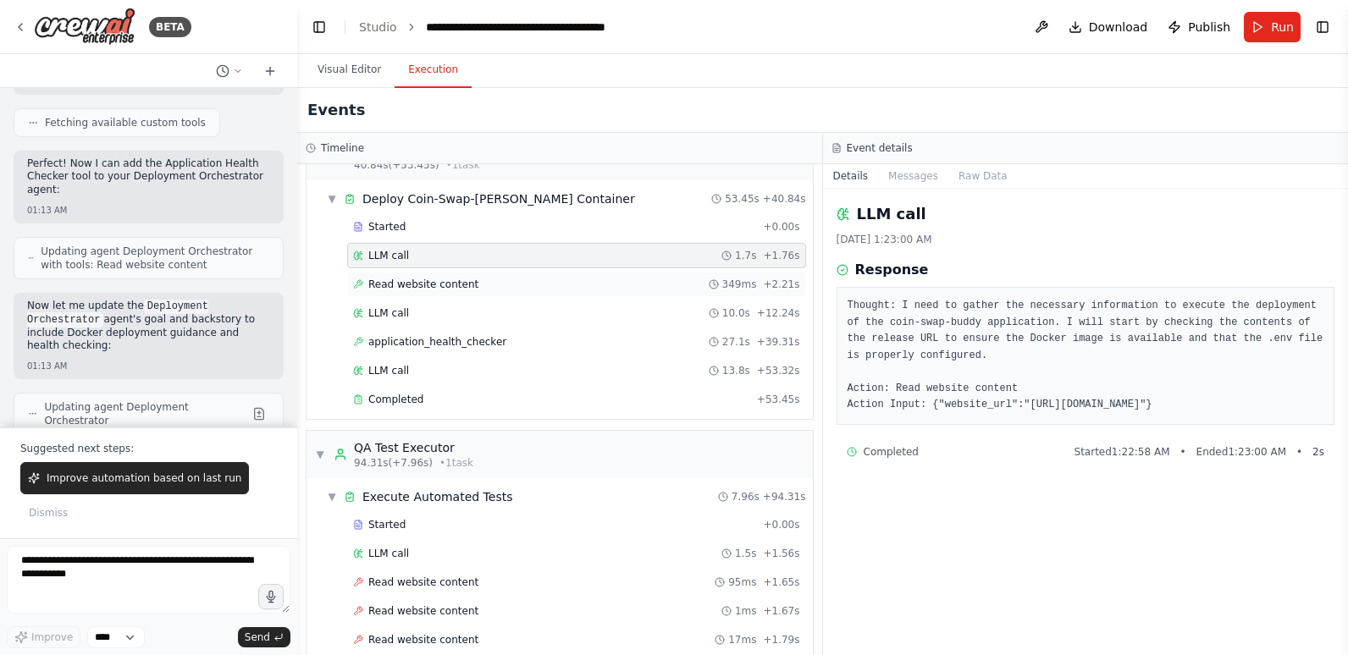
click at [438, 285] on span "Read website content" at bounding box center [423, 285] width 110 height 14
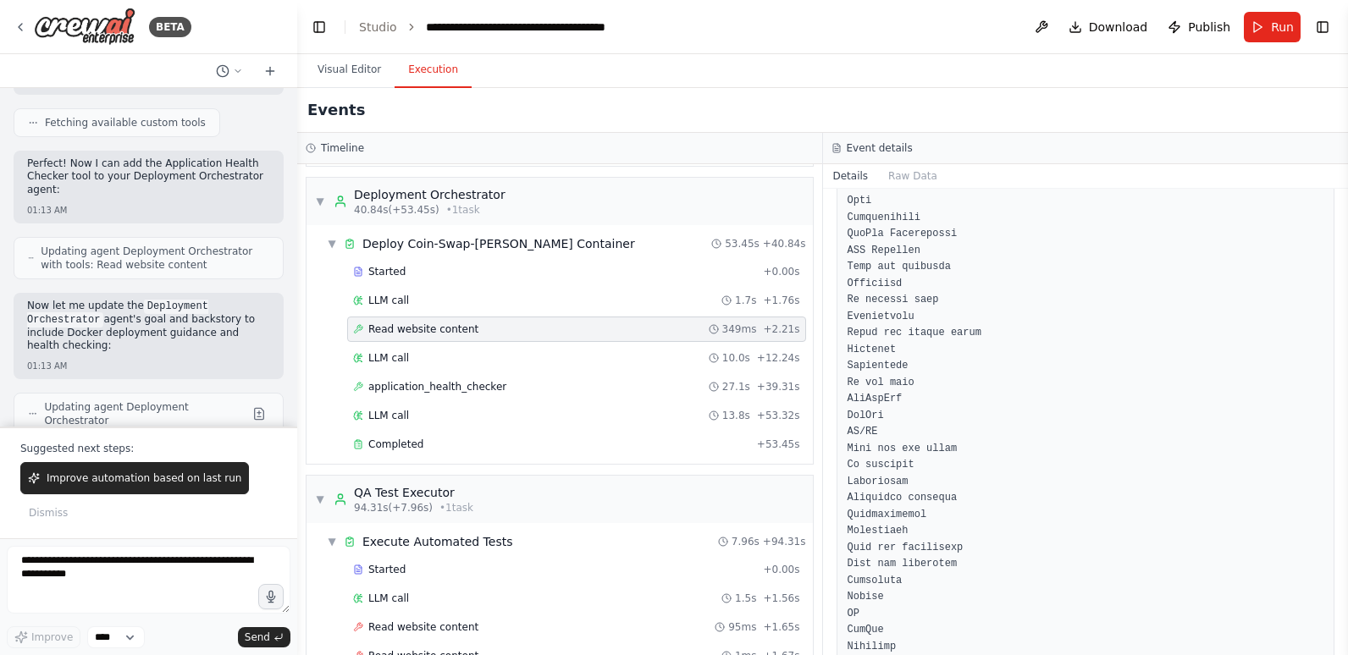
scroll to position [677, 0]
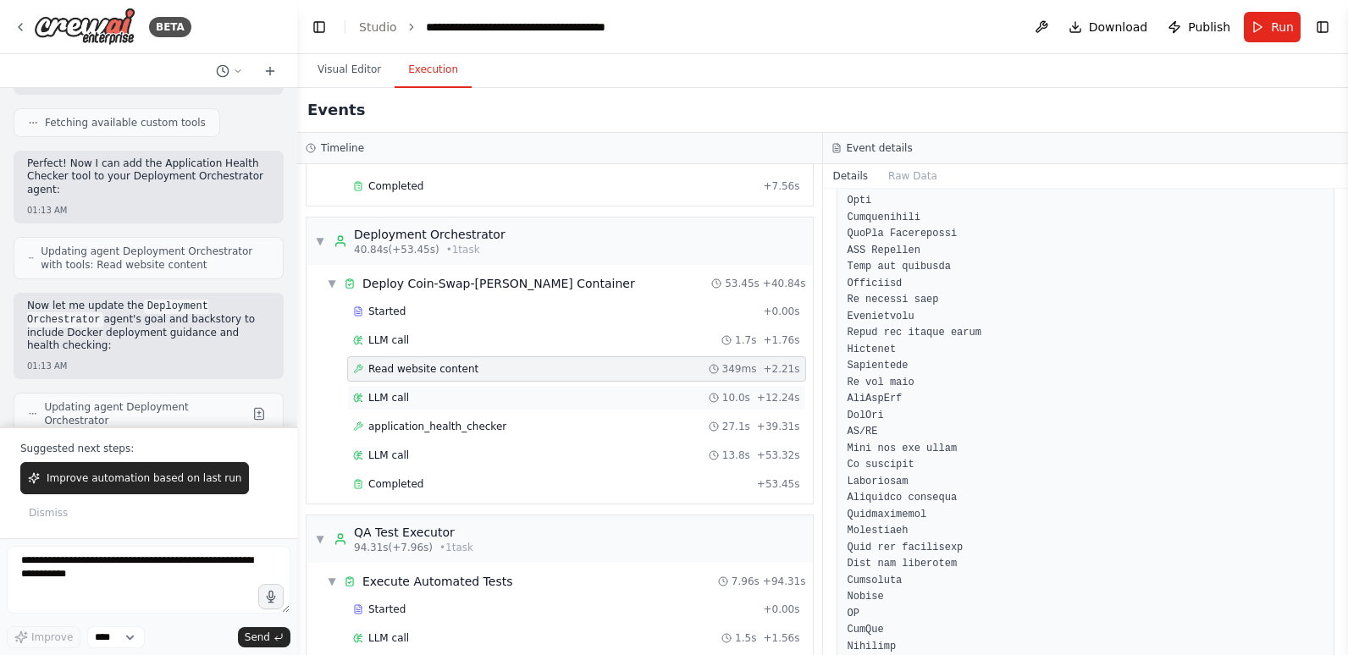
click at [441, 396] on div "LLM call 10.0s + 12.24s" at bounding box center [576, 398] width 447 height 14
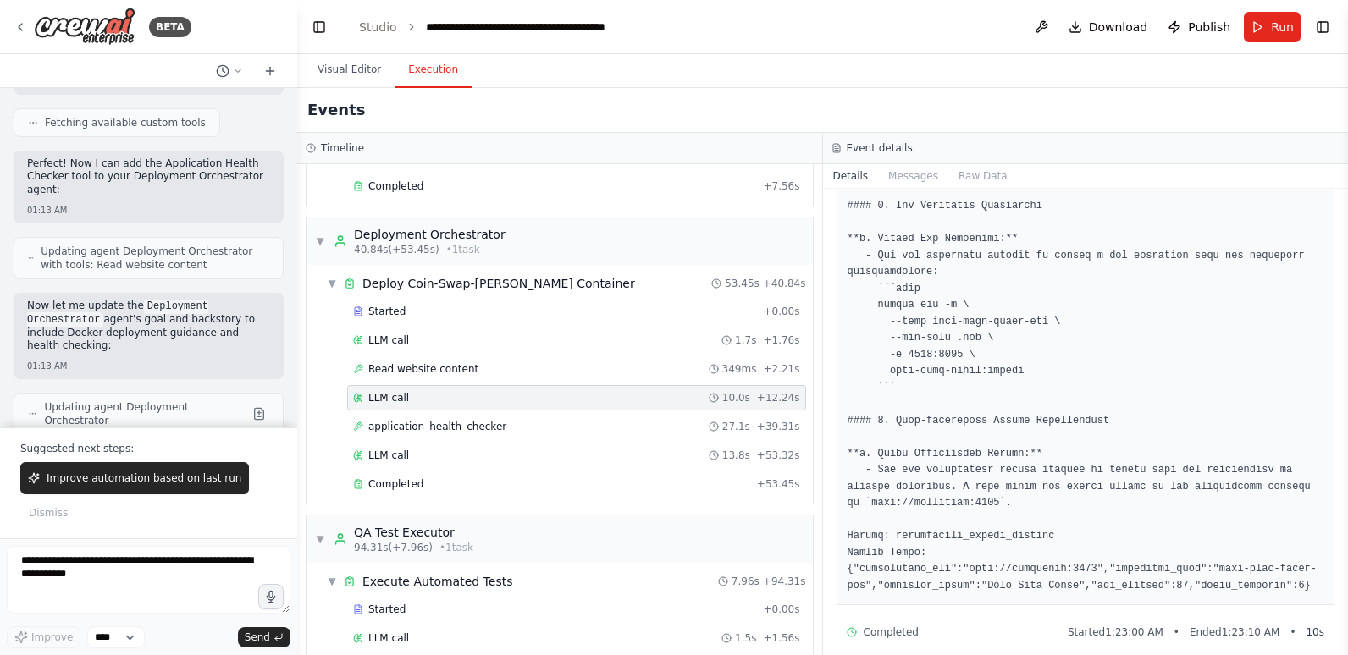
scroll to position [808, 0]
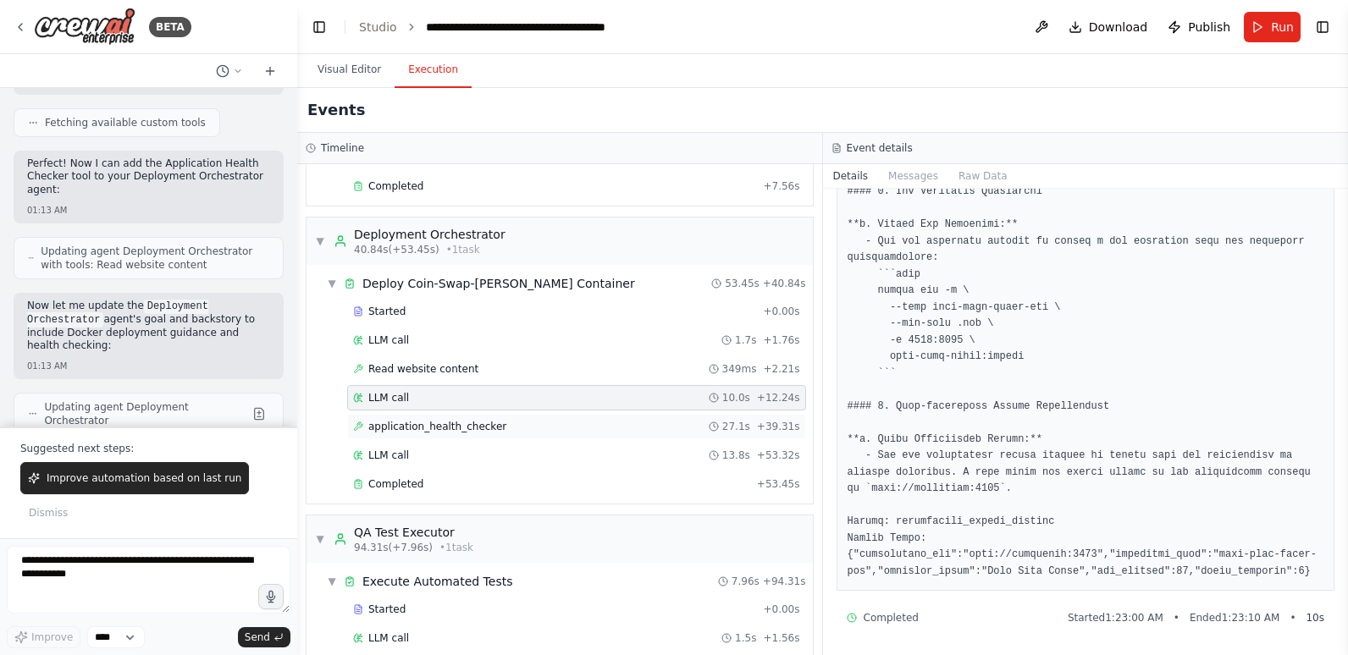
click at [502, 426] on div "application_health_checker 27.1s + 39.31s" at bounding box center [576, 427] width 447 height 14
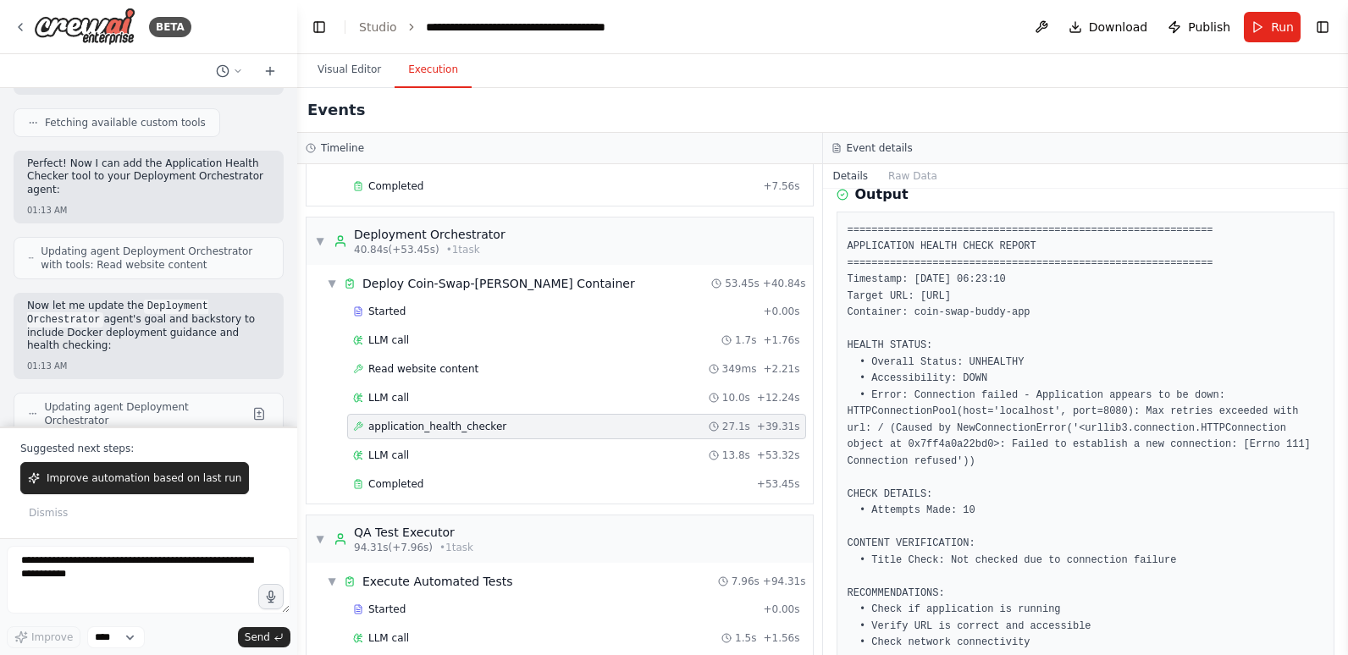
scroll to position [342, 0]
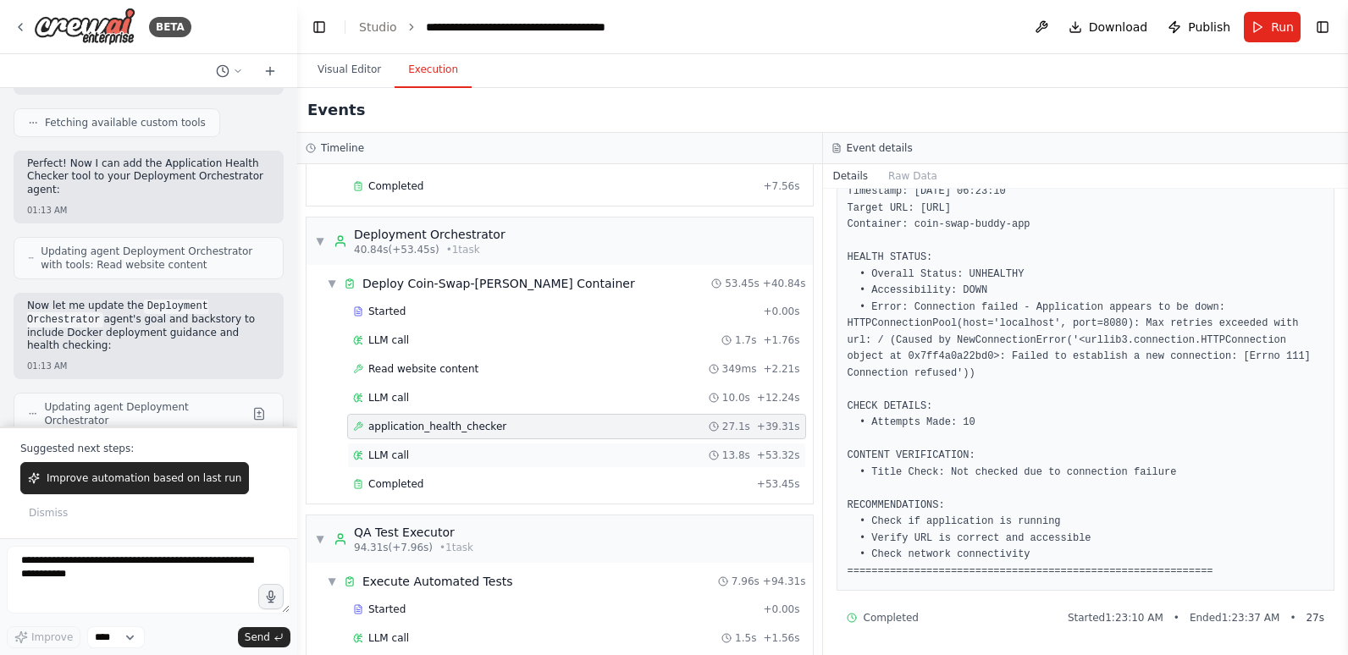
click at [369, 453] on span "LLM call" at bounding box center [388, 456] width 41 height 14
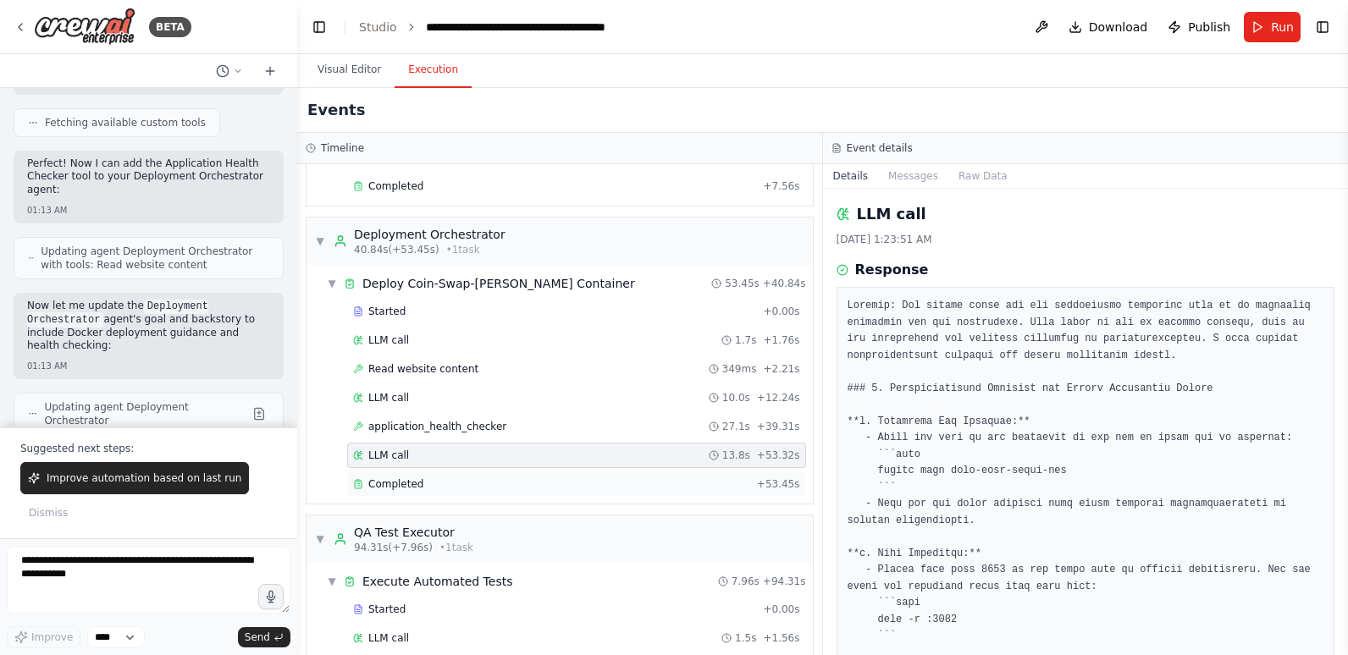
click at [397, 480] on span "Completed" at bounding box center [395, 485] width 55 height 14
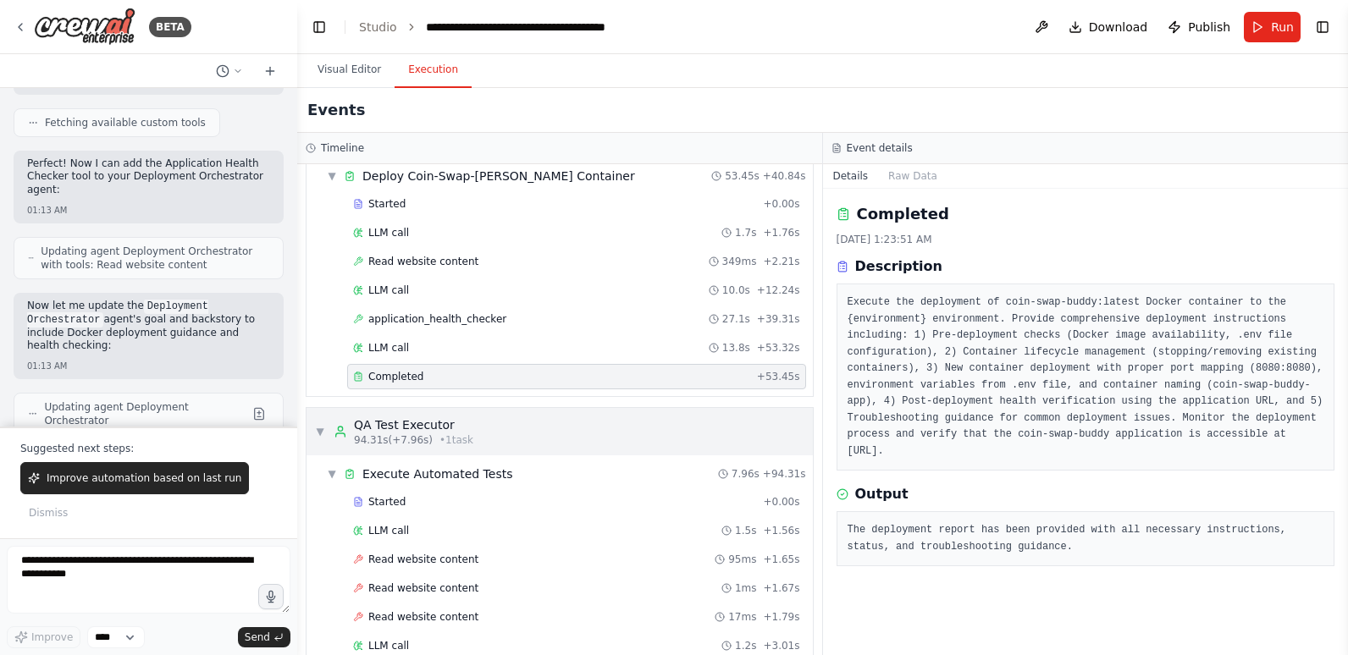
scroll to position [847, 0]
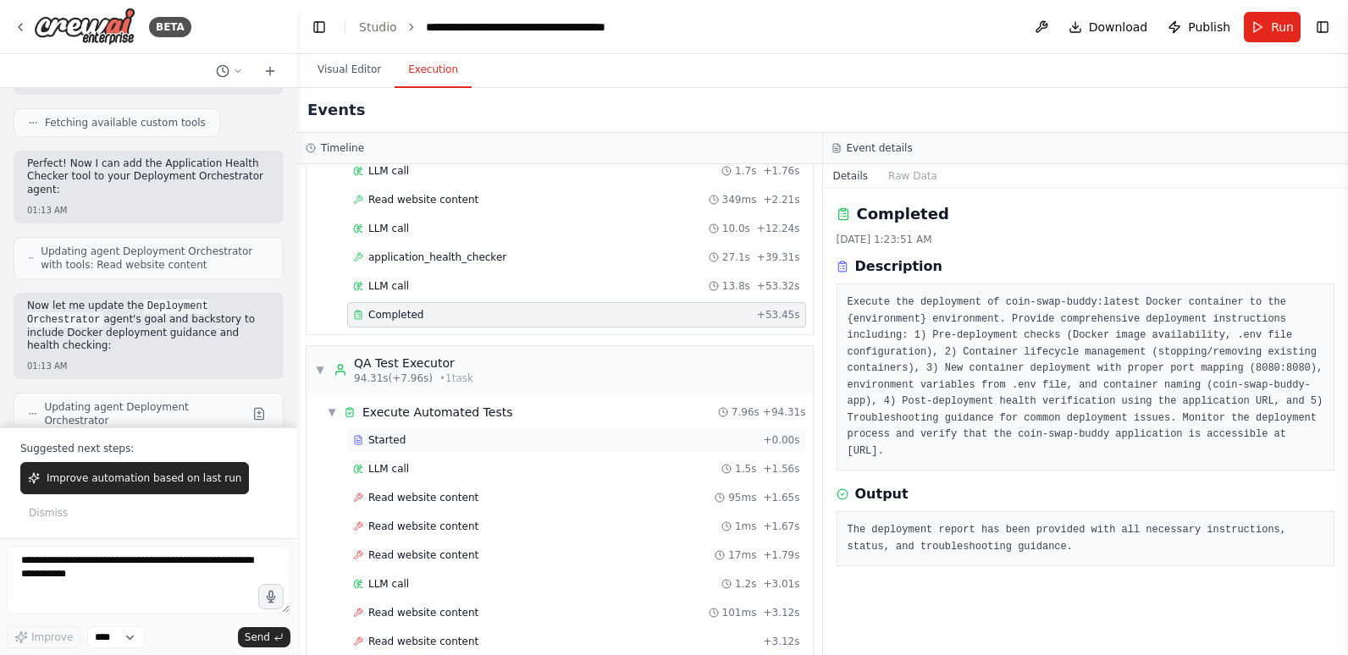
click at [416, 434] on div "Started" at bounding box center [554, 441] width 403 height 14
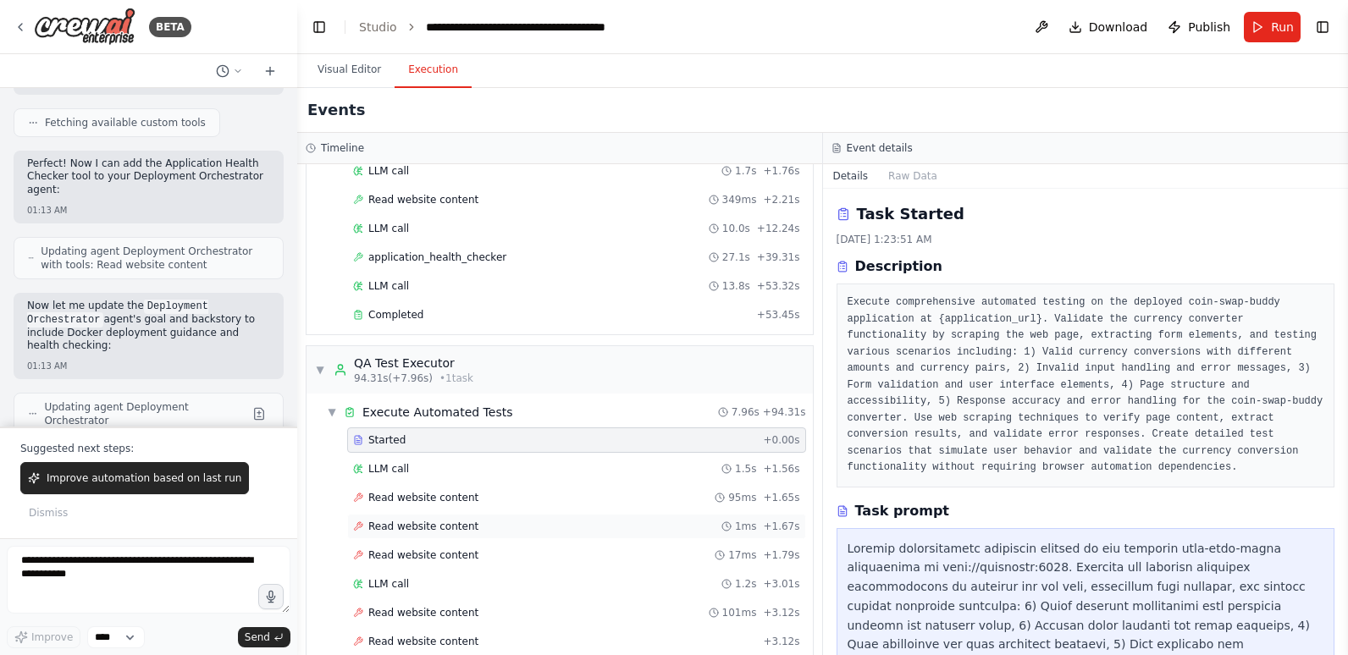
click at [437, 528] on span "Read website content" at bounding box center [423, 527] width 110 height 14
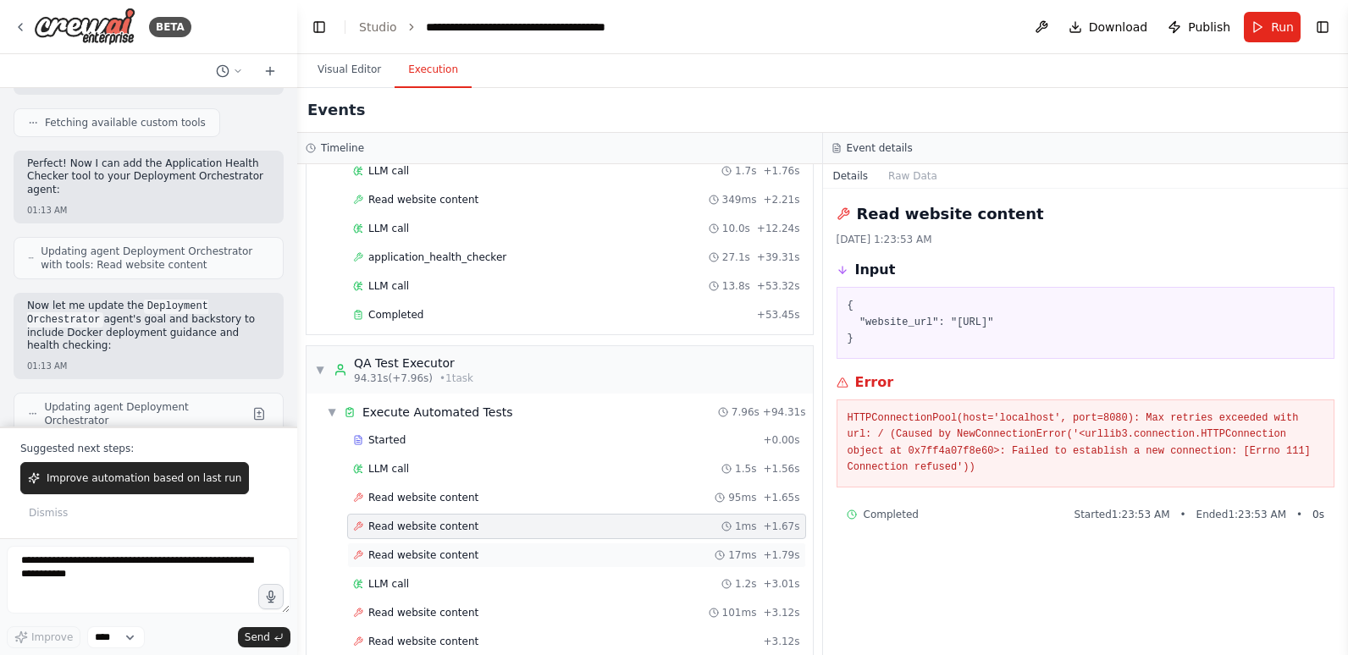
click at [437, 561] on span "Read website content" at bounding box center [423, 556] width 110 height 14
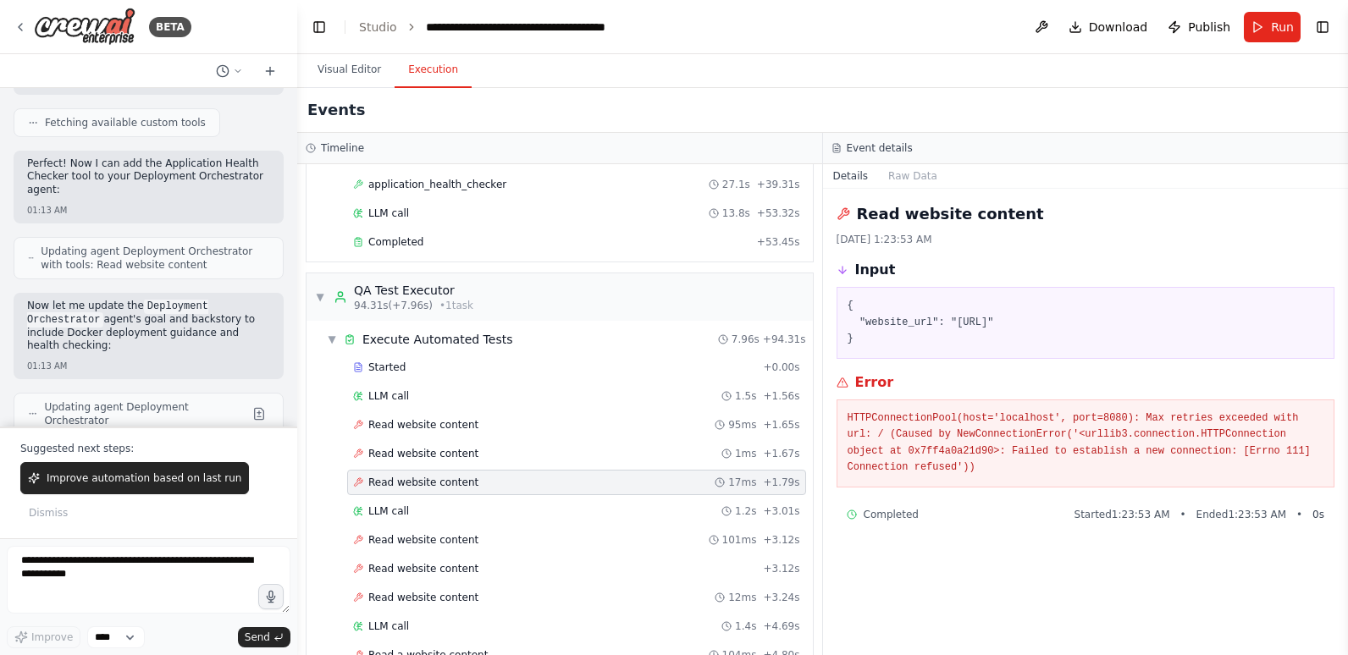
scroll to position [1016, 0]
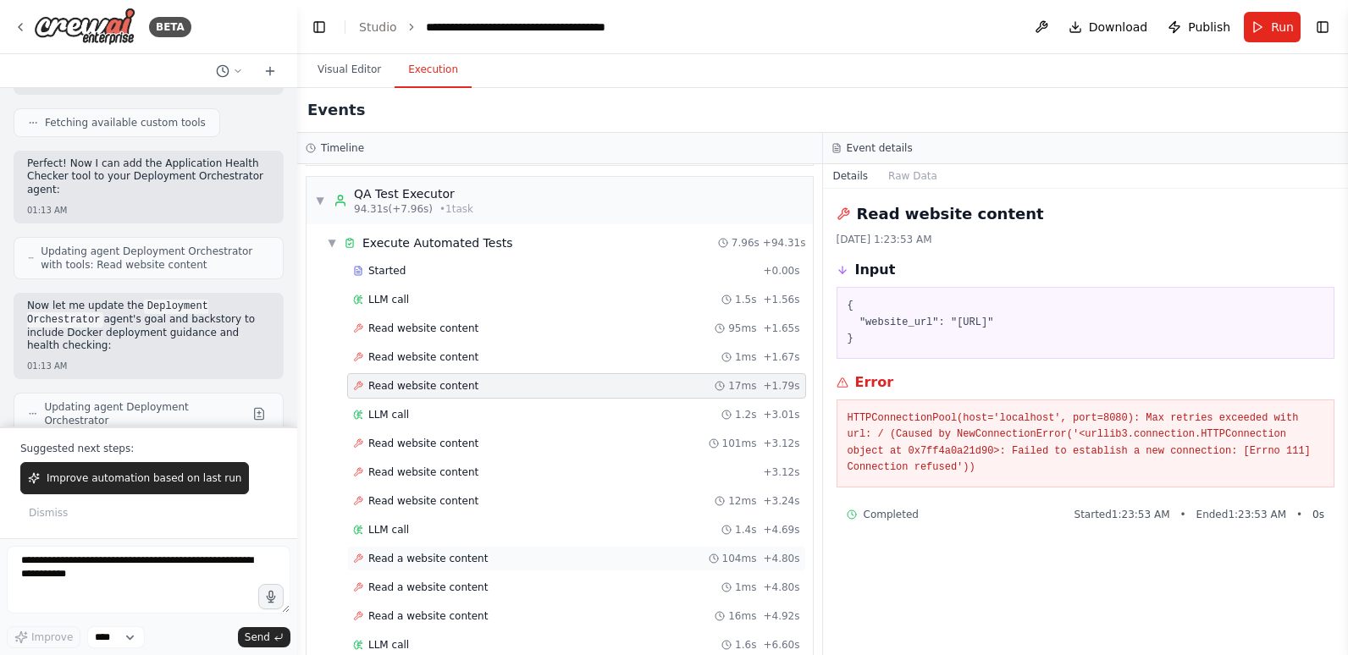
click at [435, 556] on span "Read a website content" at bounding box center [427, 559] width 119 height 14
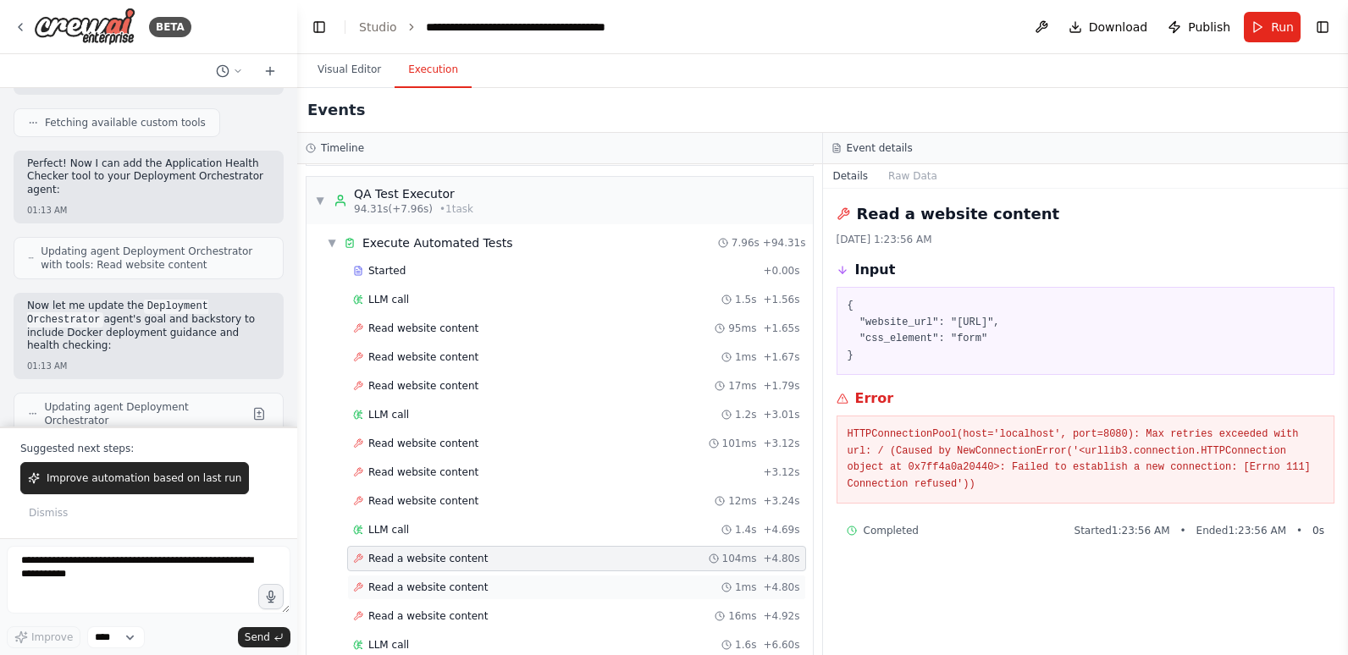
click at [433, 583] on span "Read a website content" at bounding box center [427, 588] width 119 height 14
click at [434, 615] on span "Read a website content" at bounding box center [427, 617] width 119 height 14
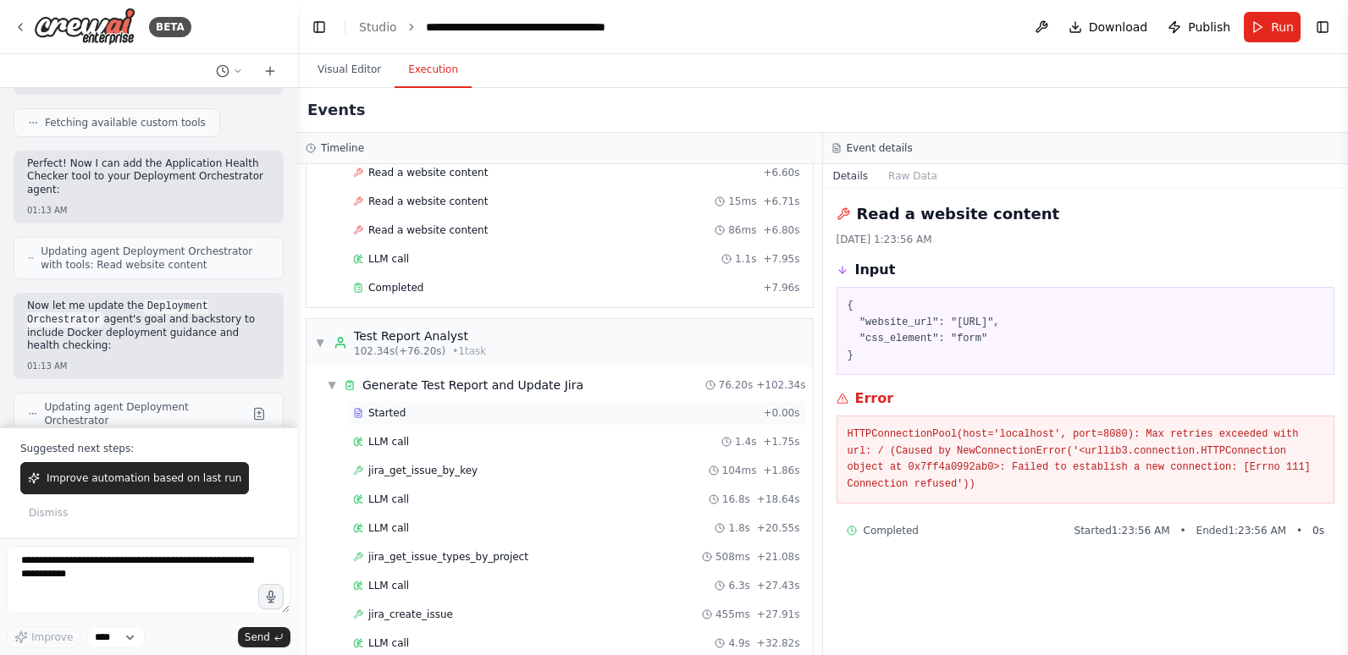
scroll to position [1524, 0]
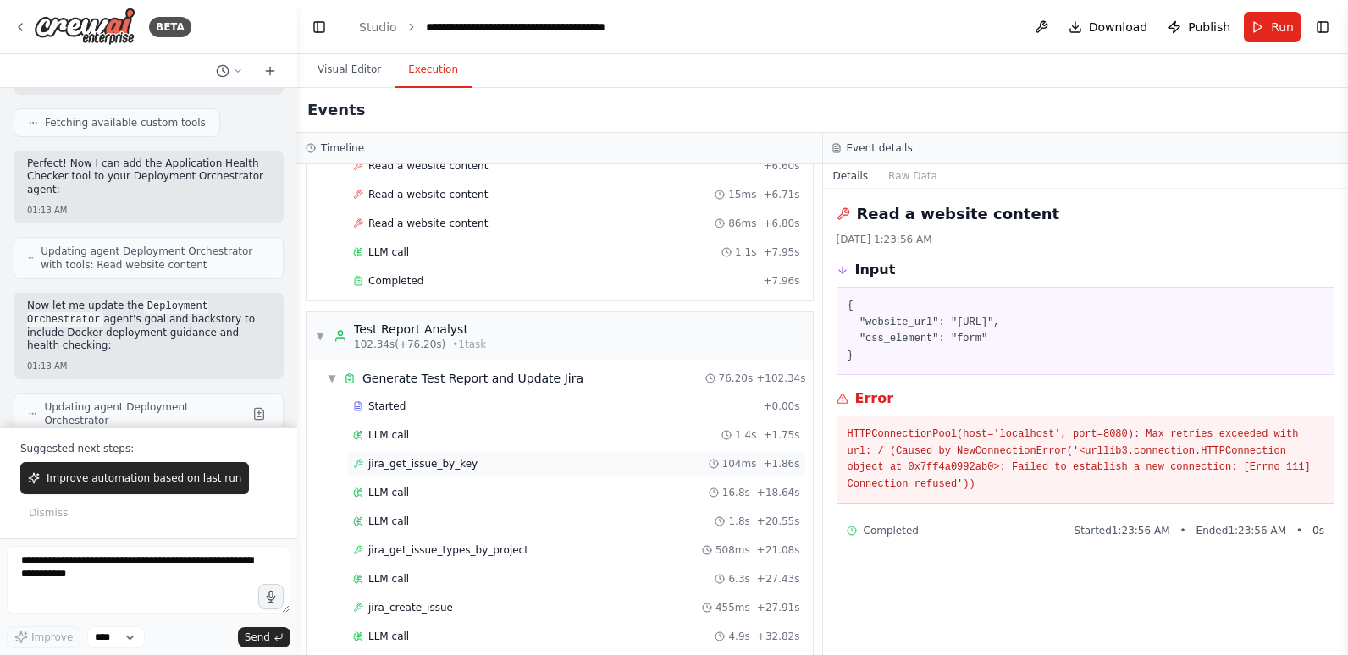
click at [462, 464] on span "jira_get_issue_by_key" at bounding box center [422, 464] width 109 height 14
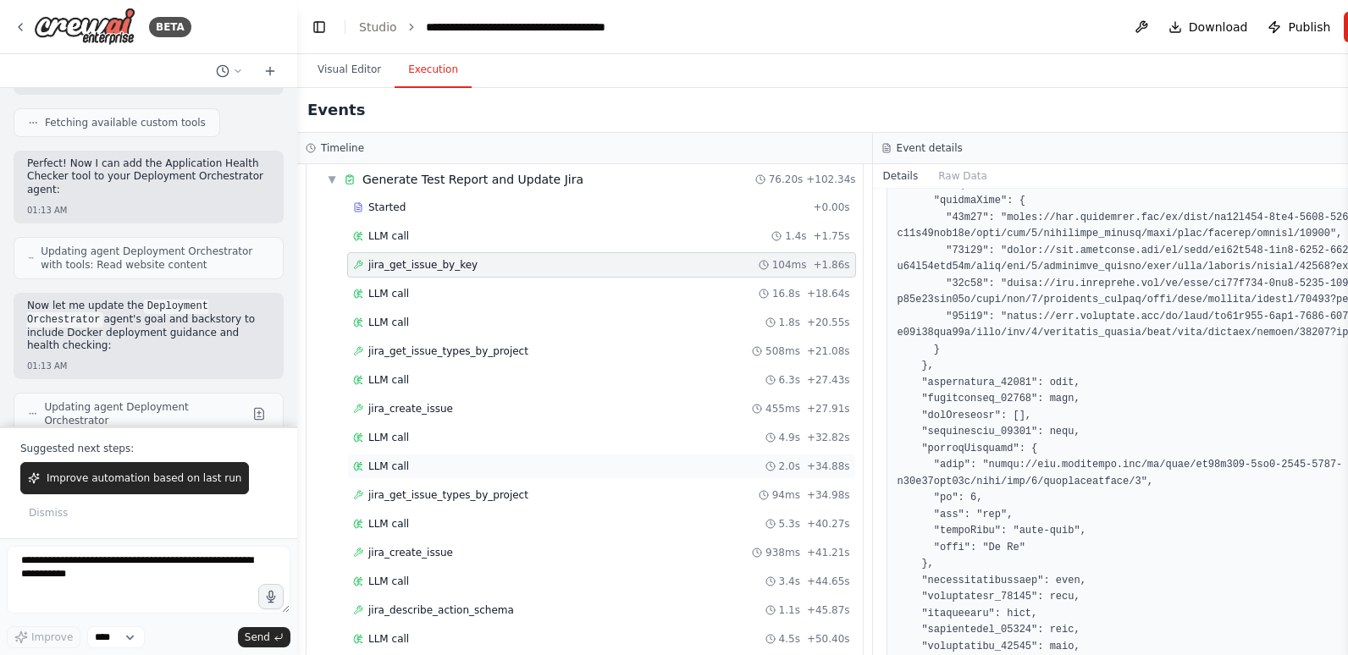
scroll to position [1778, 0]
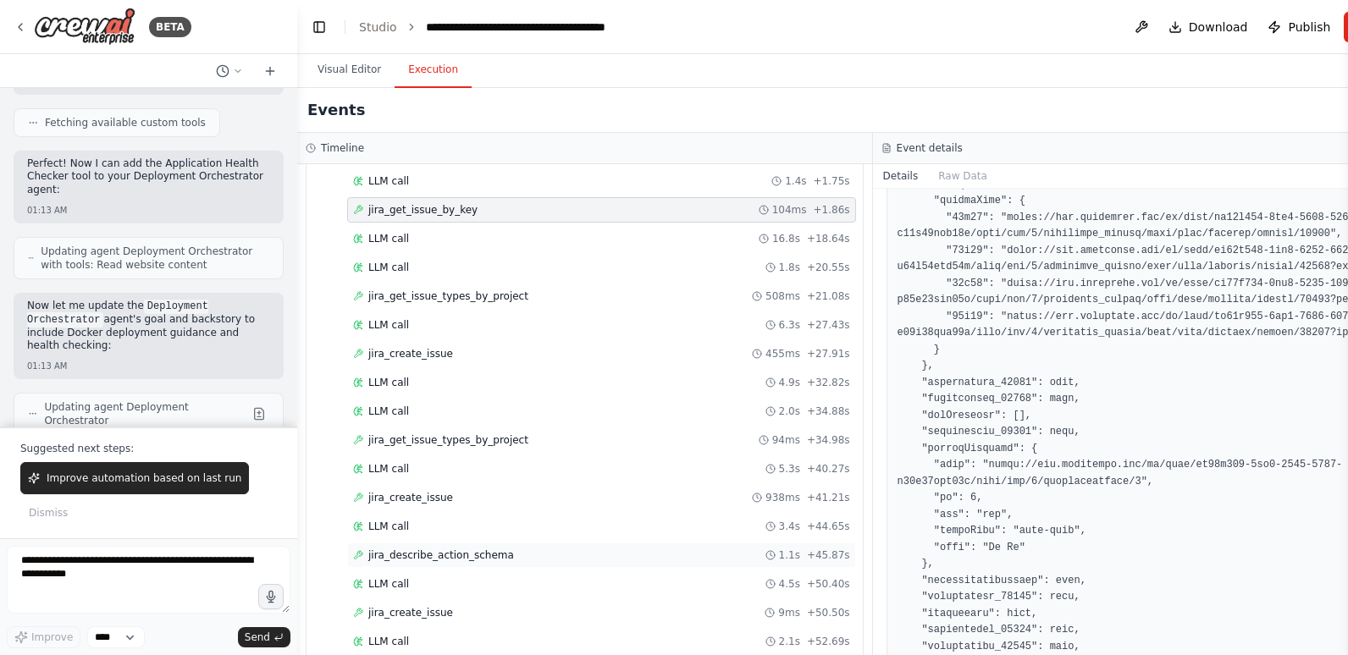
click at [491, 550] on span "jira_describe_action_schema" at bounding box center [441, 556] width 146 height 14
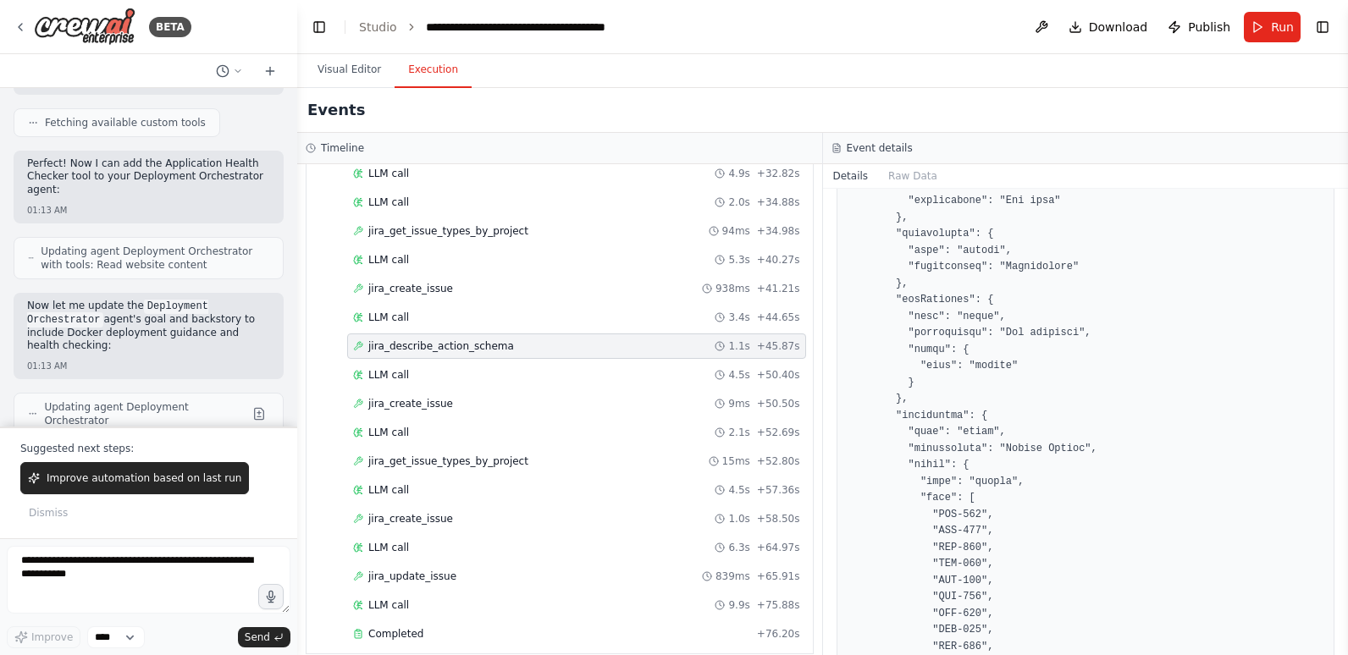
scroll to position [2005, 0]
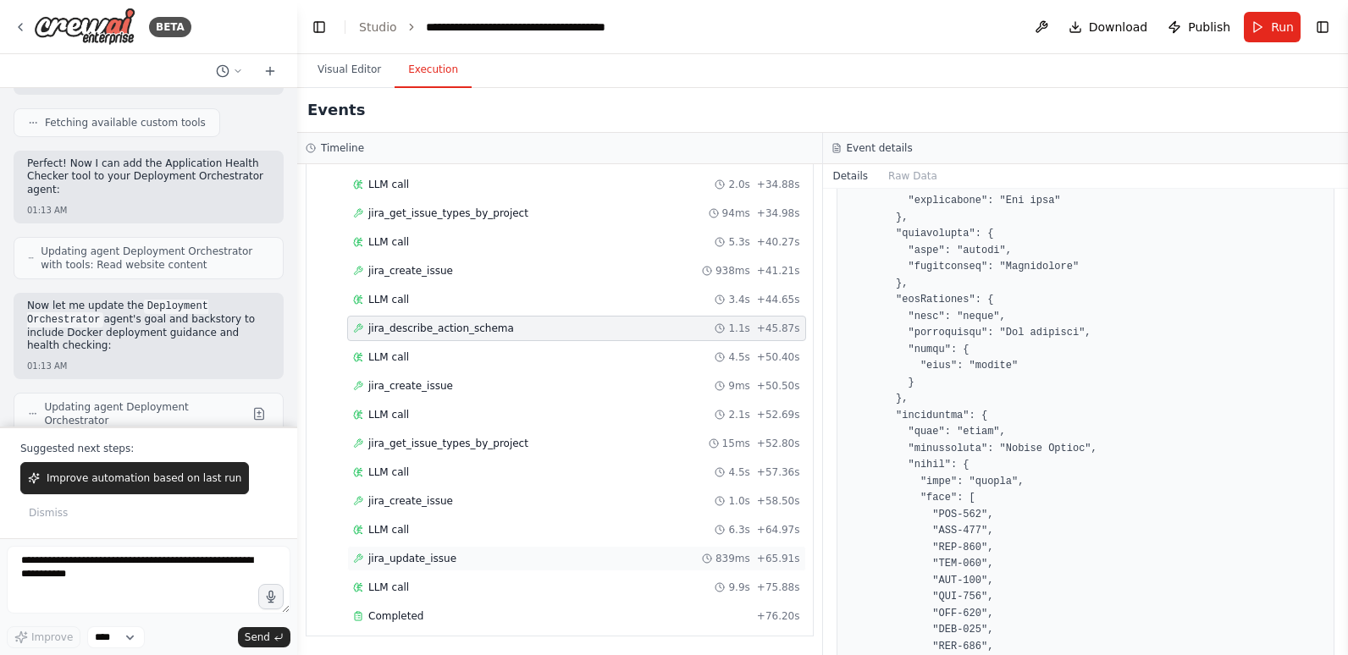
click at [482, 567] on div "jira_update_issue 839ms + 65.91s" at bounding box center [576, 558] width 459 height 25
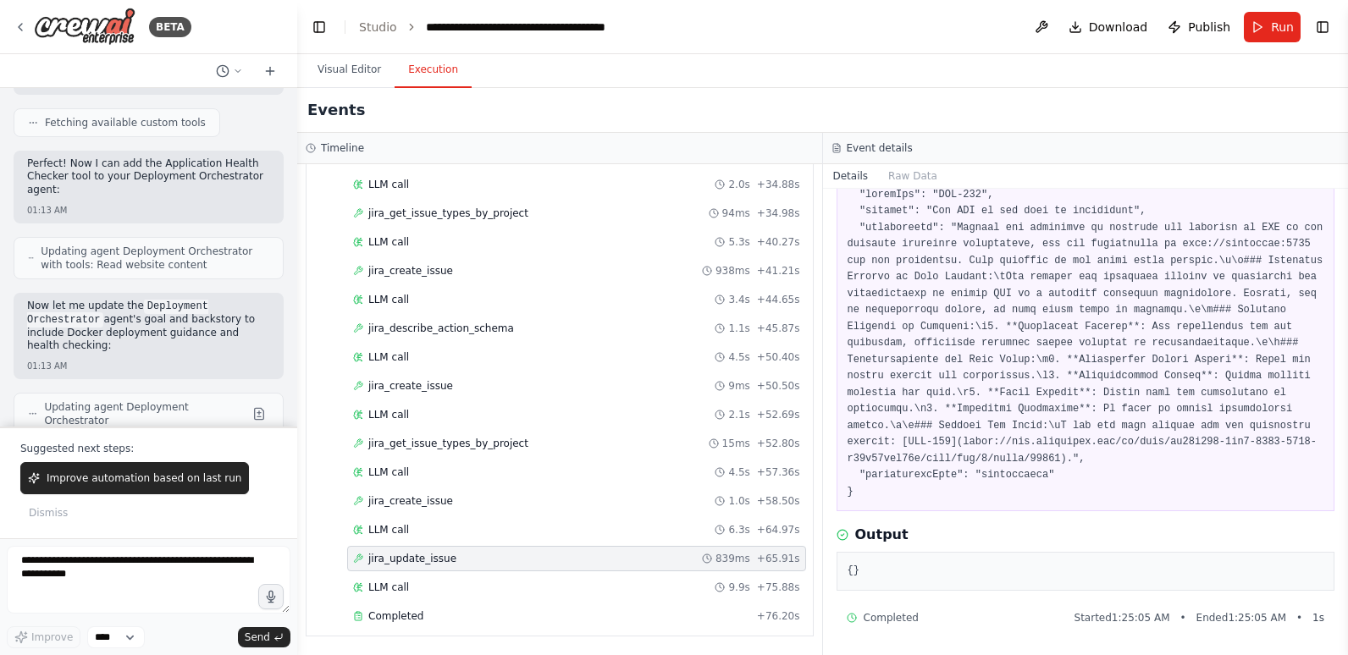
scroll to position [128, 0]
click at [465, 596] on div "LLM call 9.9s + 75.88s" at bounding box center [576, 587] width 459 height 25
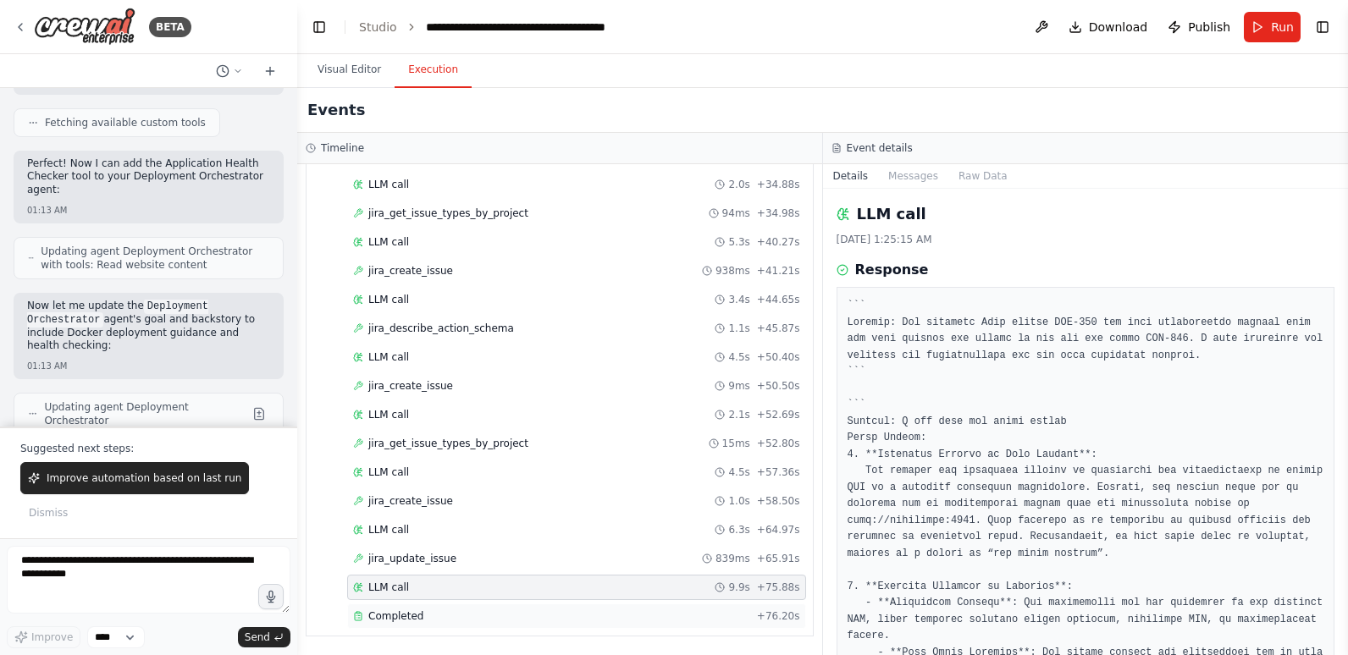
click at [458, 613] on div "Completed" at bounding box center [551, 617] width 397 height 14
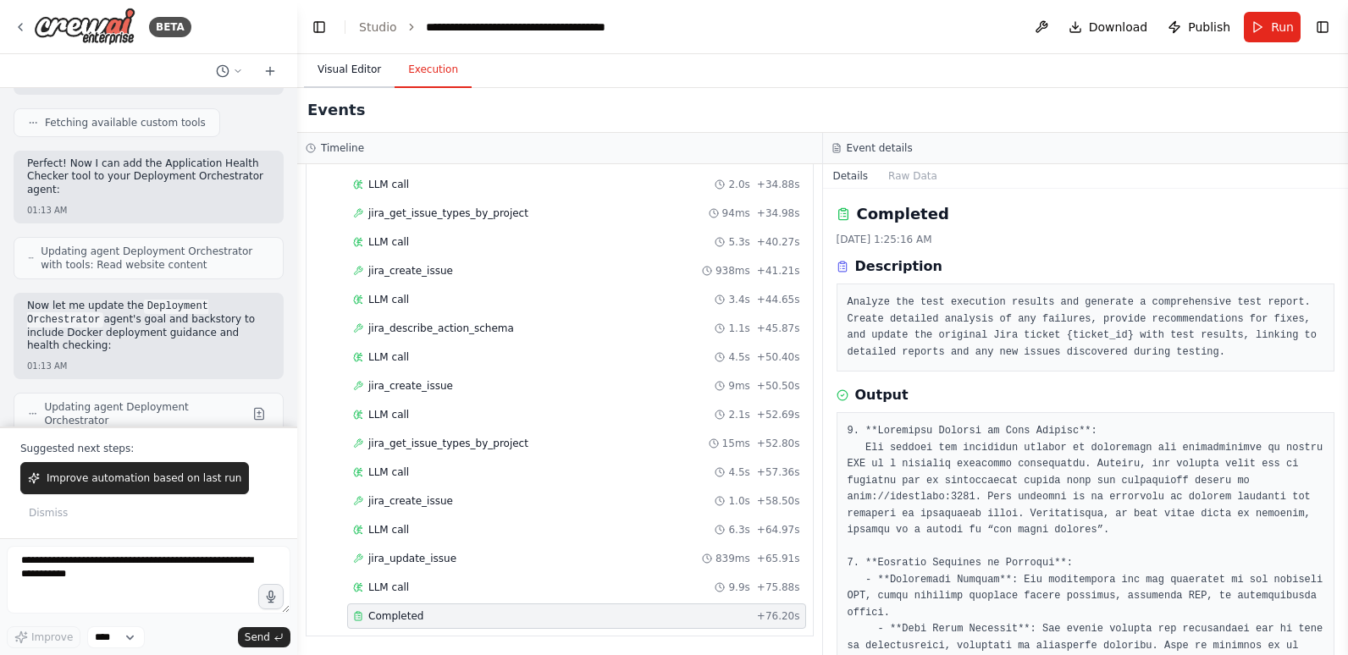
click at [354, 70] on button "Visual Editor" at bounding box center [349, 71] width 91 height 36
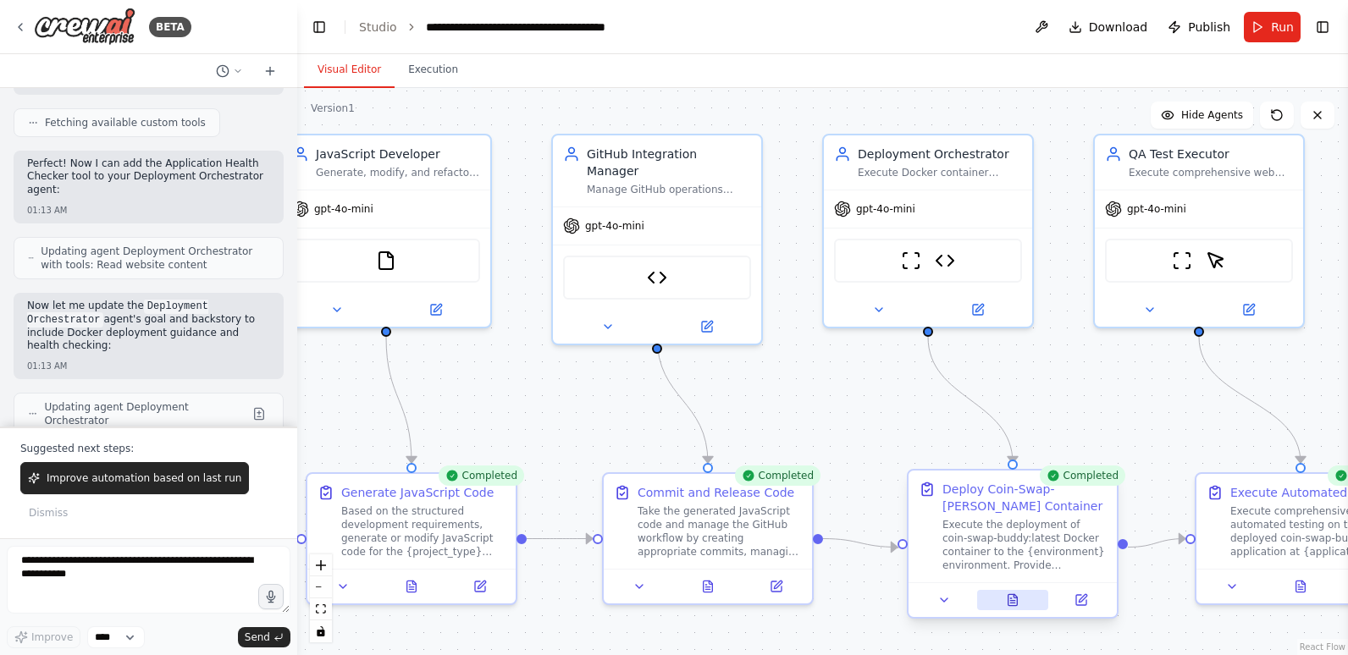
click at [1017, 605] on icon at bounding box center [1013, 599] width 9 height 11
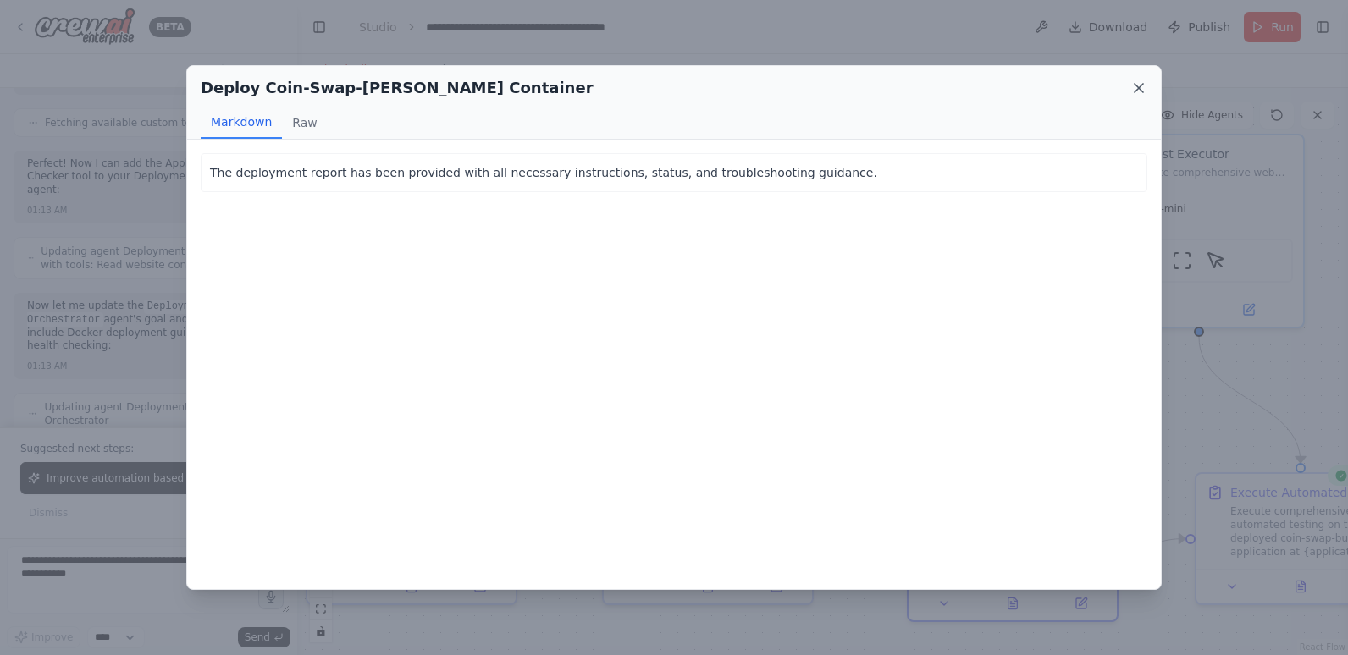
click at [1143, 86] on icon at bounding box center [1139, 88] width 17 height 17
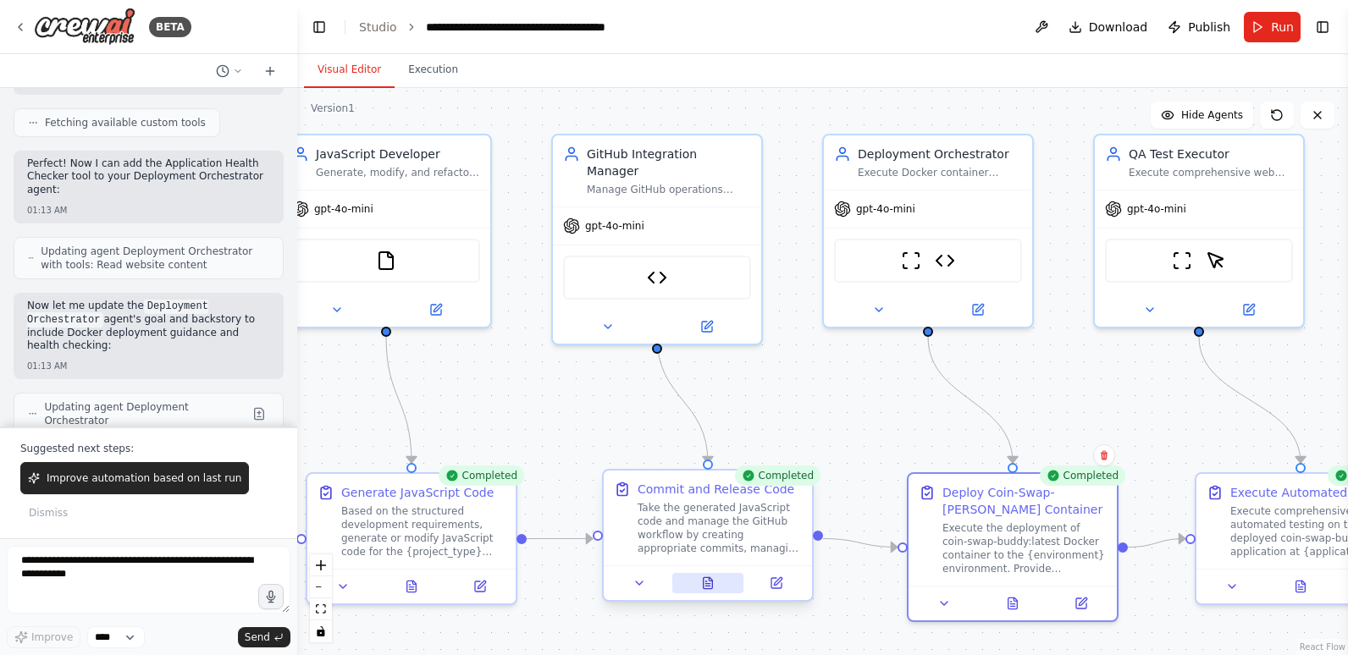
click at [691, 588] on button at bounding box center [708, 583] width 72 height 20
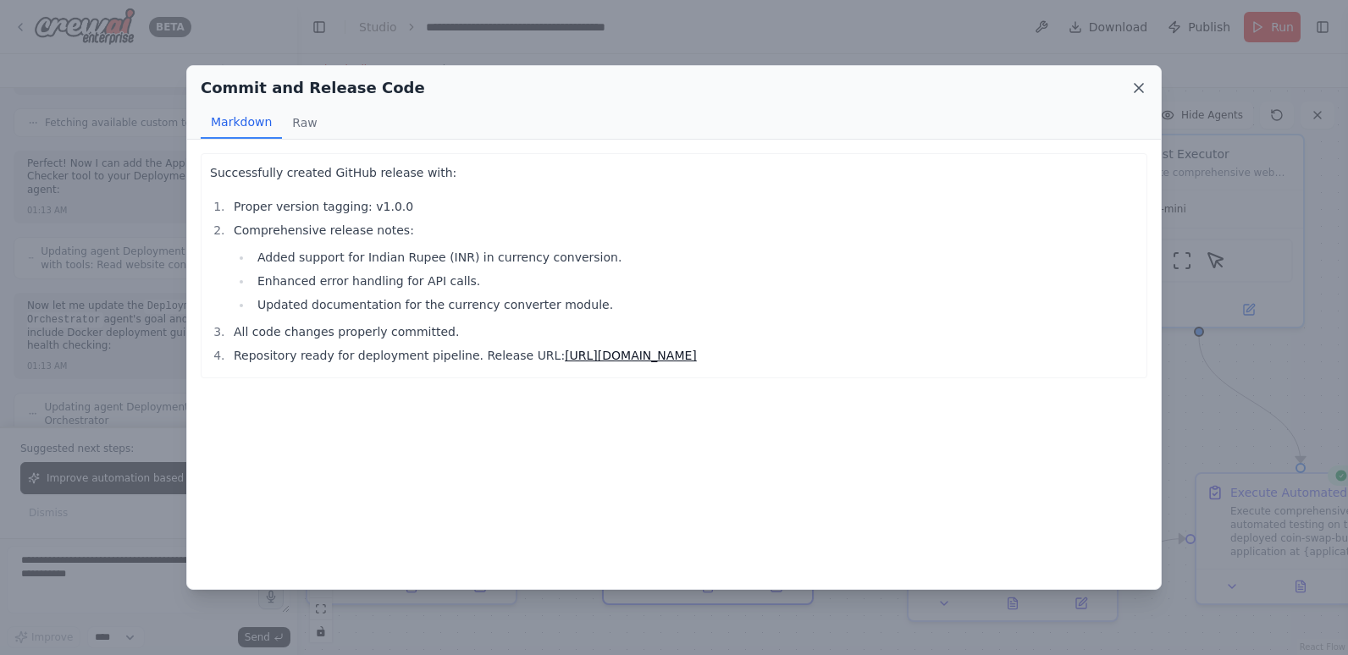
click at [1136, 90] on icon at bounding box center [1139, 88] width 17 height 17
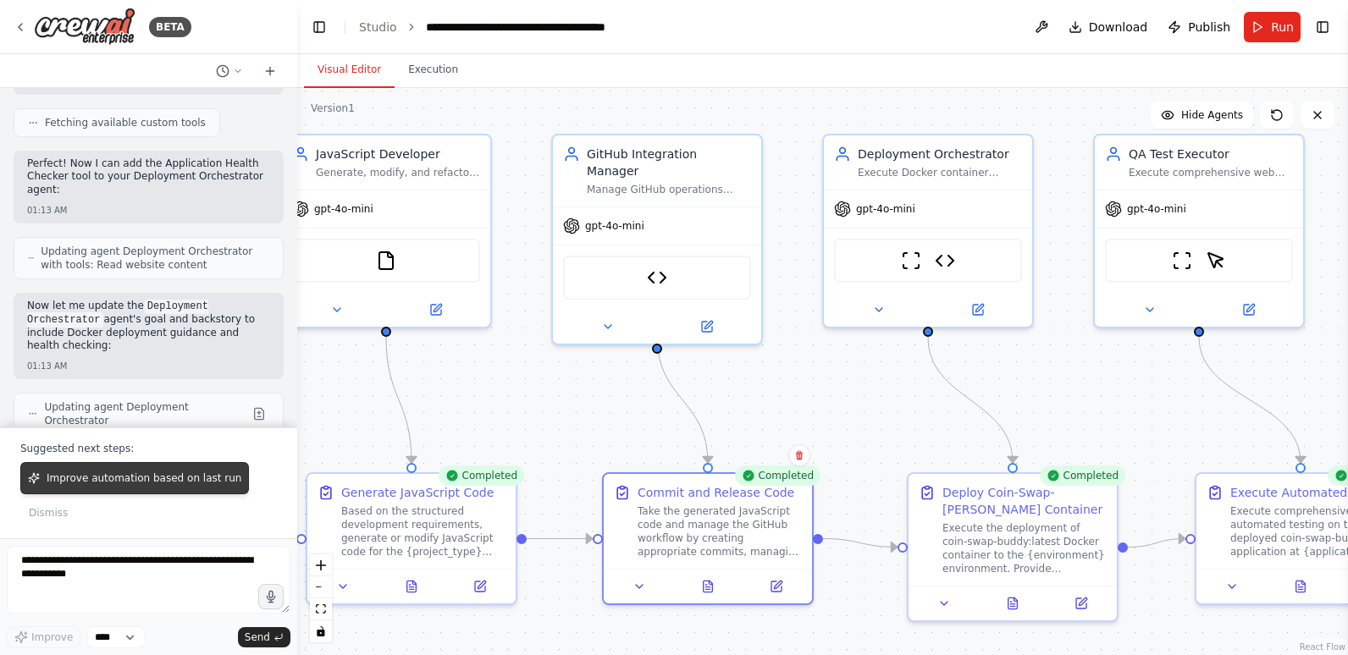
click at [151, 482] on span "Improve automation based on last run" at bounding box center [144, 479] width 195 height 14
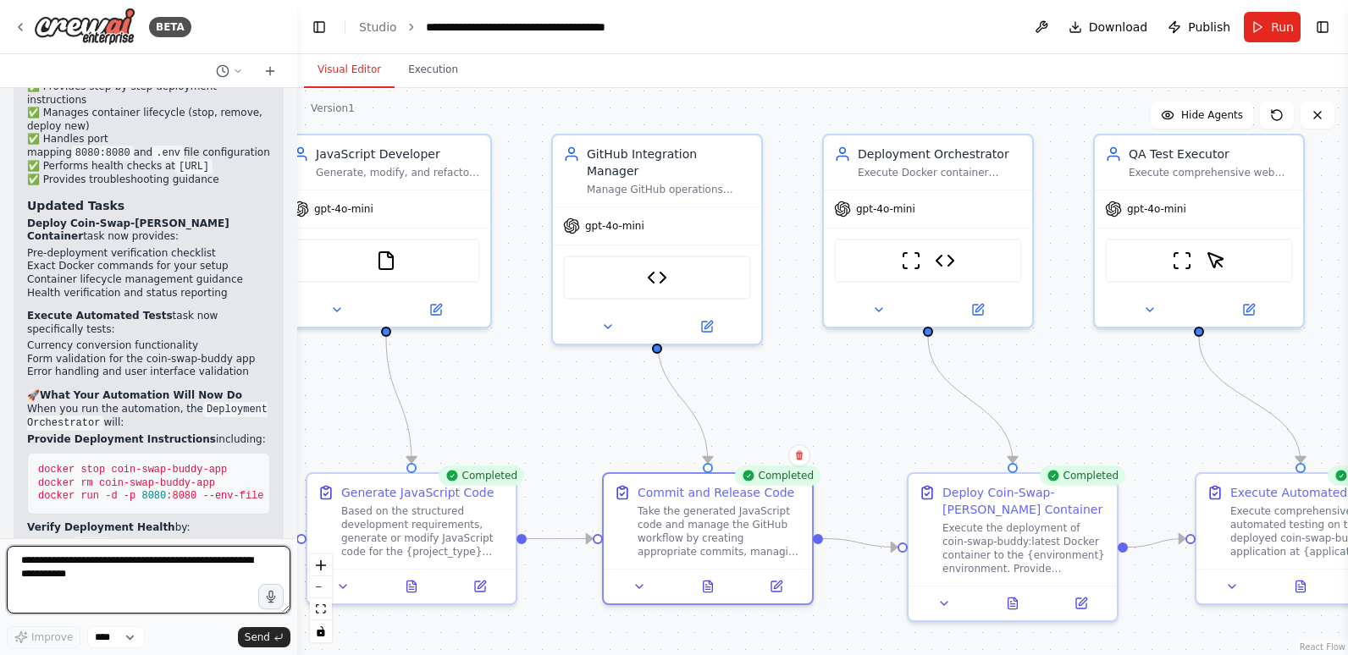
scroll to position [26591, 0]
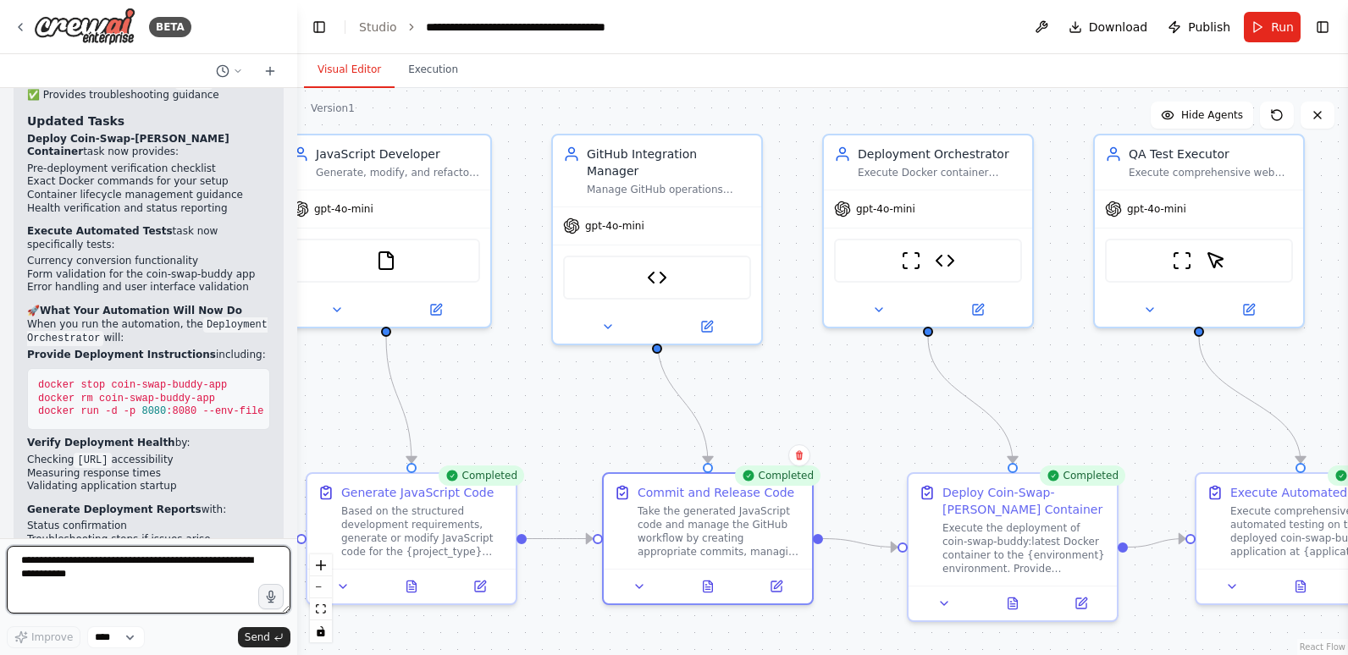
click at [220, 561] on textarea at bounding box center [149, 580] width 284 height 68
drag, startPoint x: 108, startPoint y: 590, endPoint x: 249, endPoint y: 594, distance: 140.6
click at [249, 594] on textarea "**********" at bounding box center [149, 580] width 284 height 68
type textarea "**********"
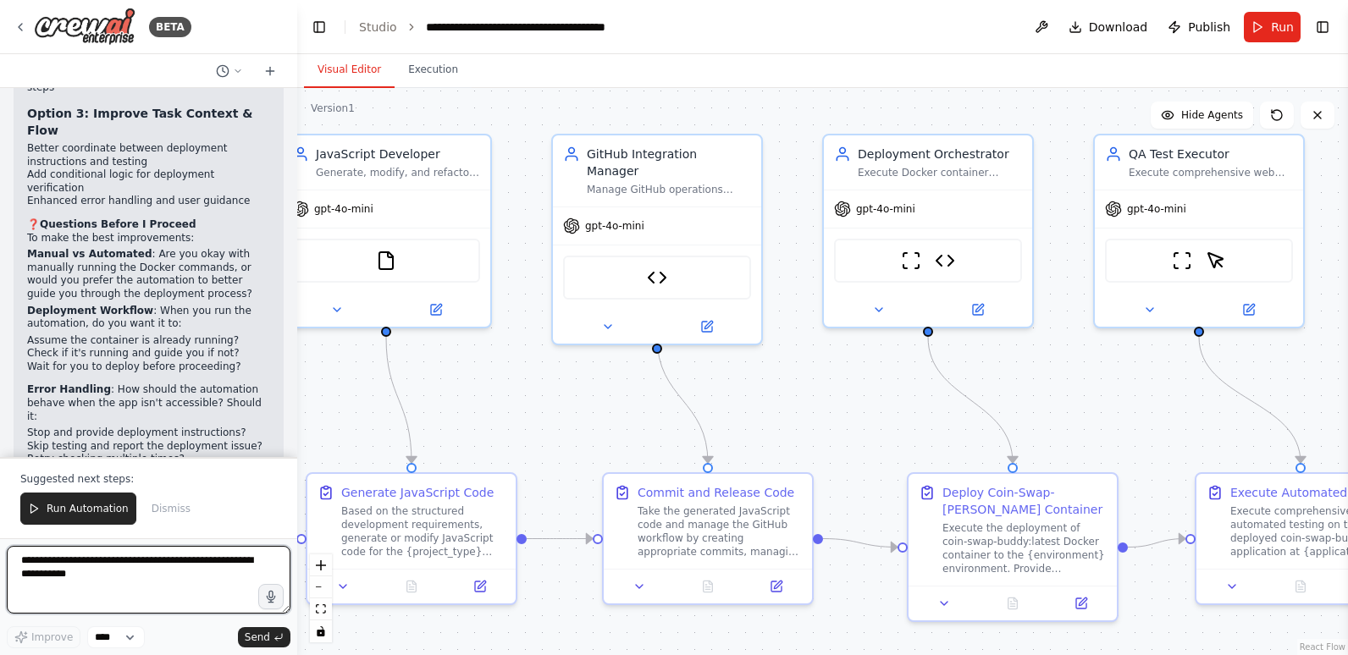
scroll to position [27893, 0]
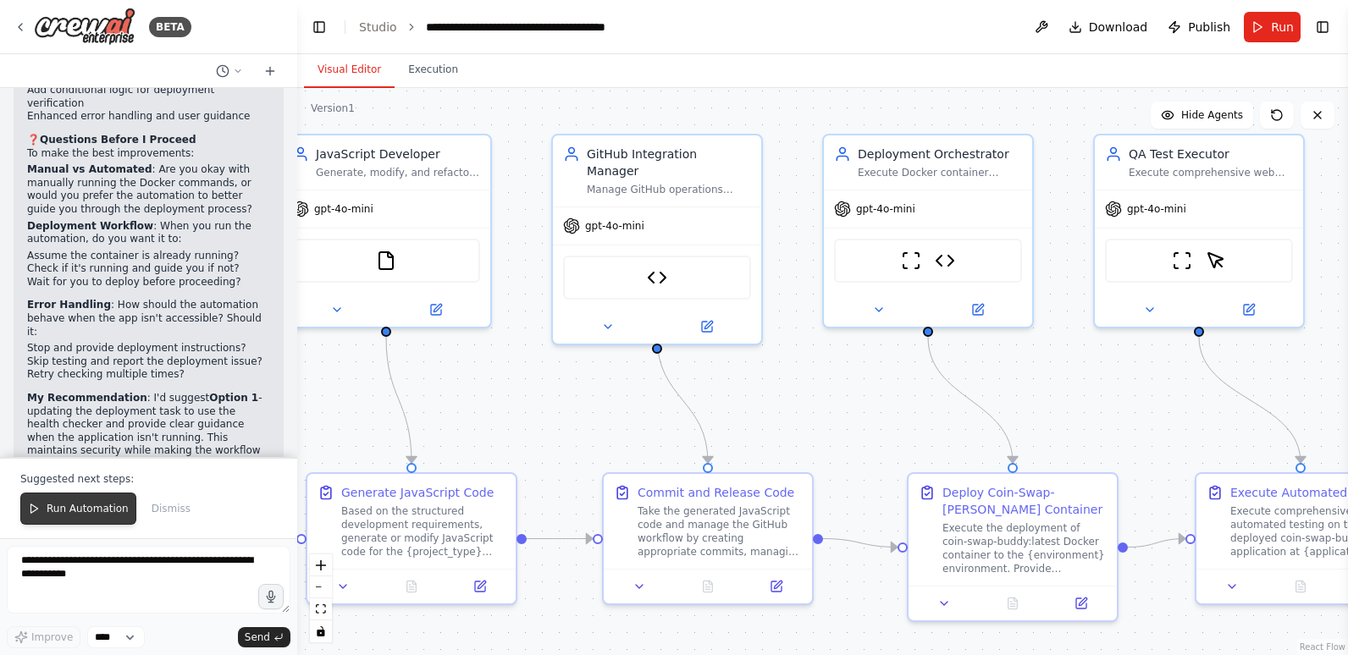
click at [92, 500] on button "Run Automation" at bounding box center [78, 509] width 116 height 32
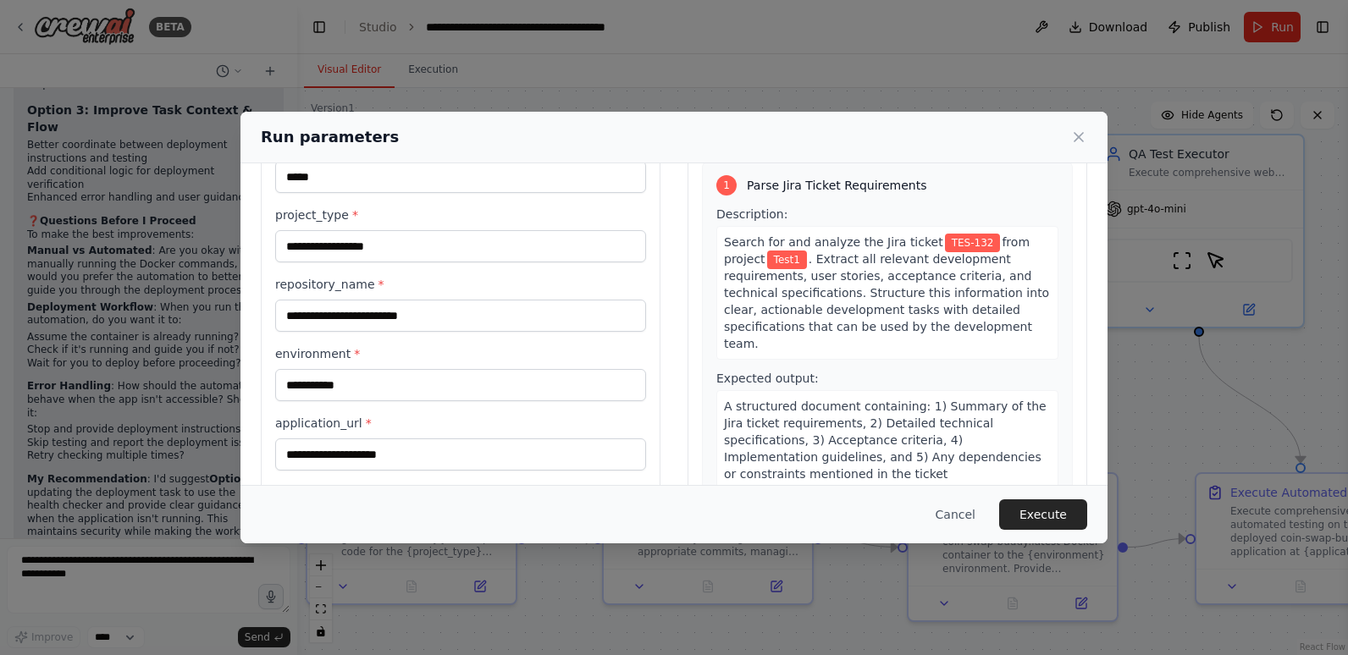
scroll to position [169, 0]
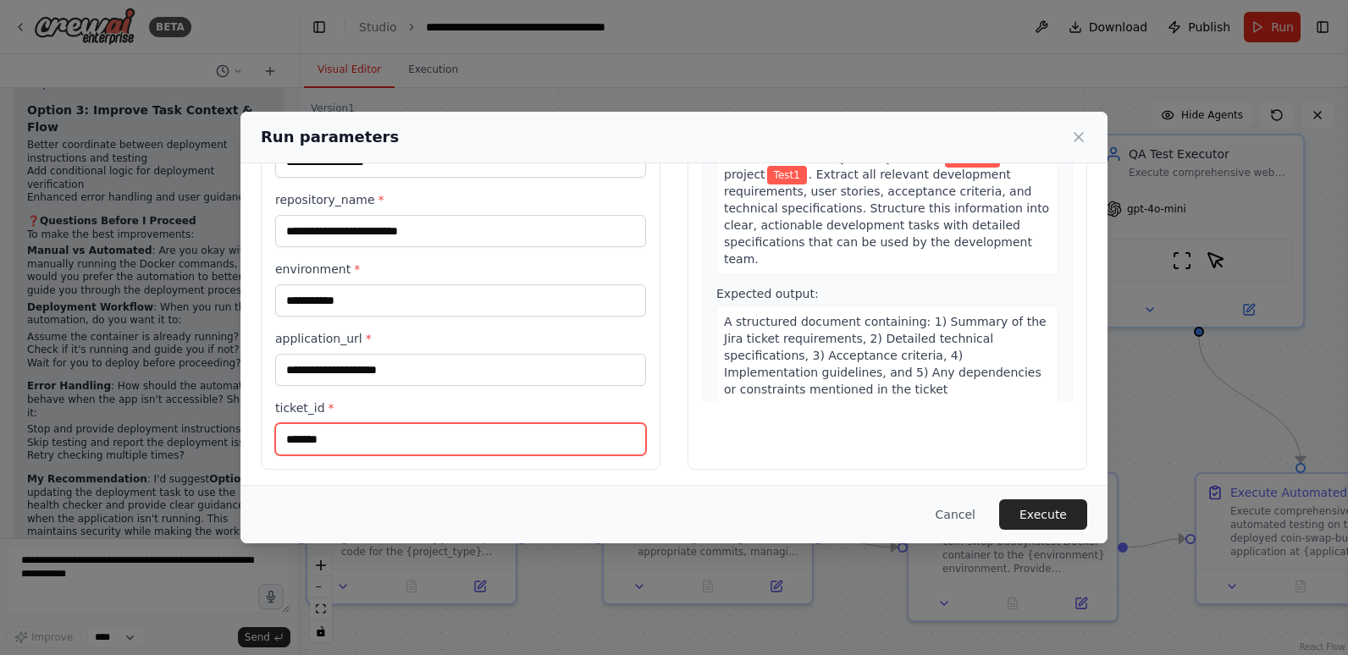
click at [373, 444] on input "*******" at bounding box center [460, 439] width 371 height 32
type input "*******"
click at [955, 396] on div "1 Parse Jira Ticket Requirements Description: Search for and analyze the Jira t…" at bounding box center [887, 238] width 371 height 325
drag, startPoint x: 408, startPoint y: 428, endPoint x: 246, endPoint y: 440, distance: 163.0
click at [246, 440] on div "**********" at bounding box center [674, 242] width 867 height 496
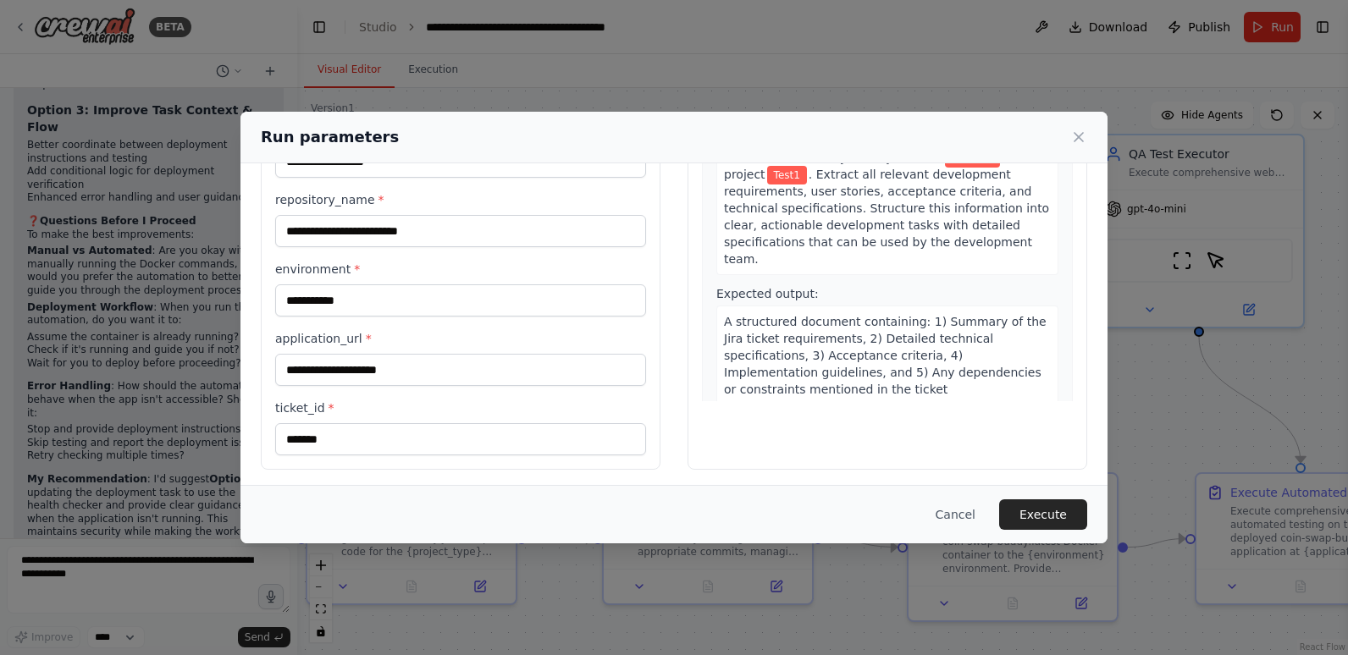
click at [672, 476] on div "**********" at bounding box center [674, 242] width 867 height 496
click at [1038, 516] on button "Execute" at bounding box center [1043, 515] width 88 height 30
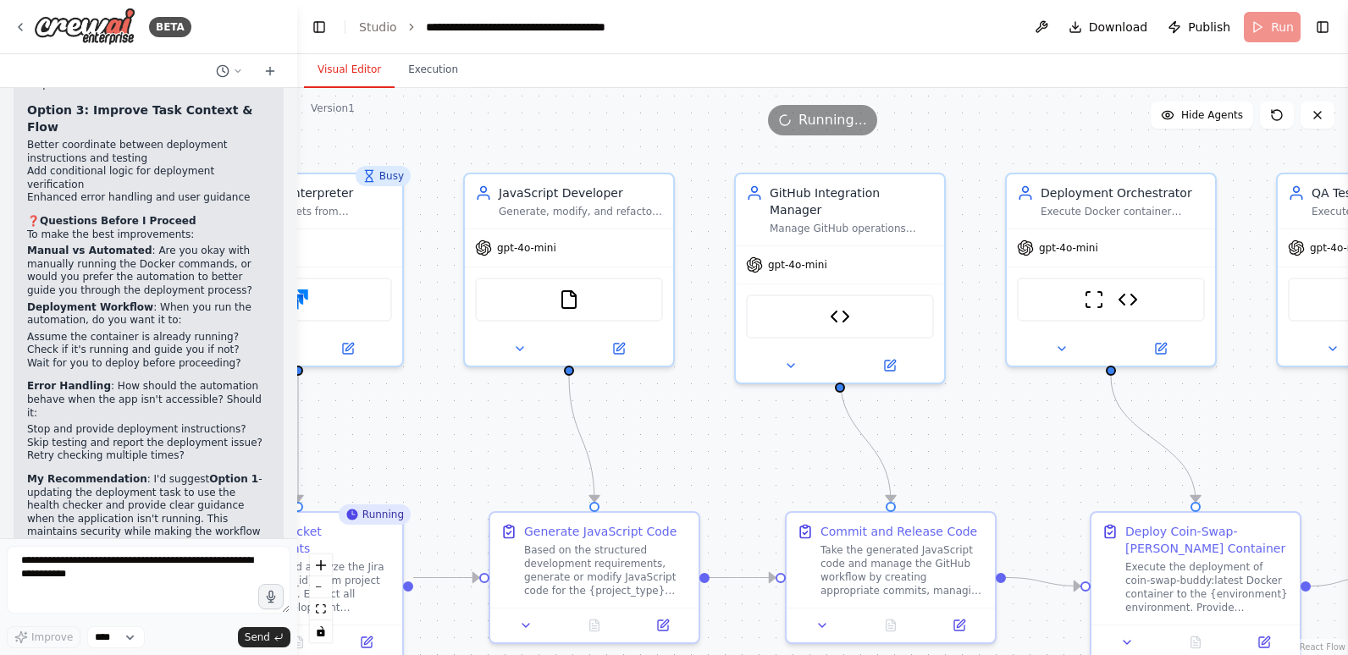
drag, startPoint x: 1139, startPoint y: 417, endPoint x: 1336, endPoint y: 454, distance: 200.6
click at [1336, 454] on div ".deletable-edge-delete-btn { width: 20px; height: 20px; border: 0px solid #ffff…" at bounding box center [822, 371] width 1051 height 567
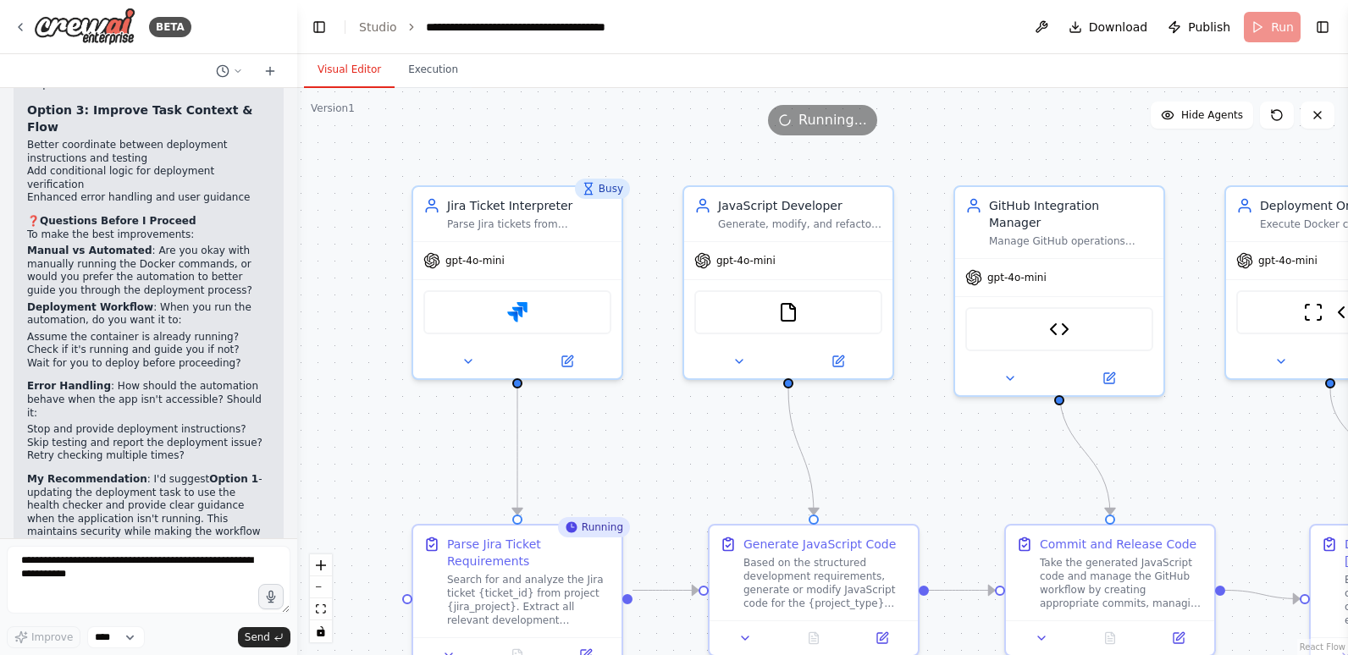
drag, startPoint x: 786, startPoint y: 442, endPoint x: 994, endPoint y: 457, distance: 208.9
click at [994, 457] on div ".deletable-edge-delete-btn { width: 20px; height: 20px; border: 0px solid #ffff…" at bounding box center [822, 371] width 1051 height 567
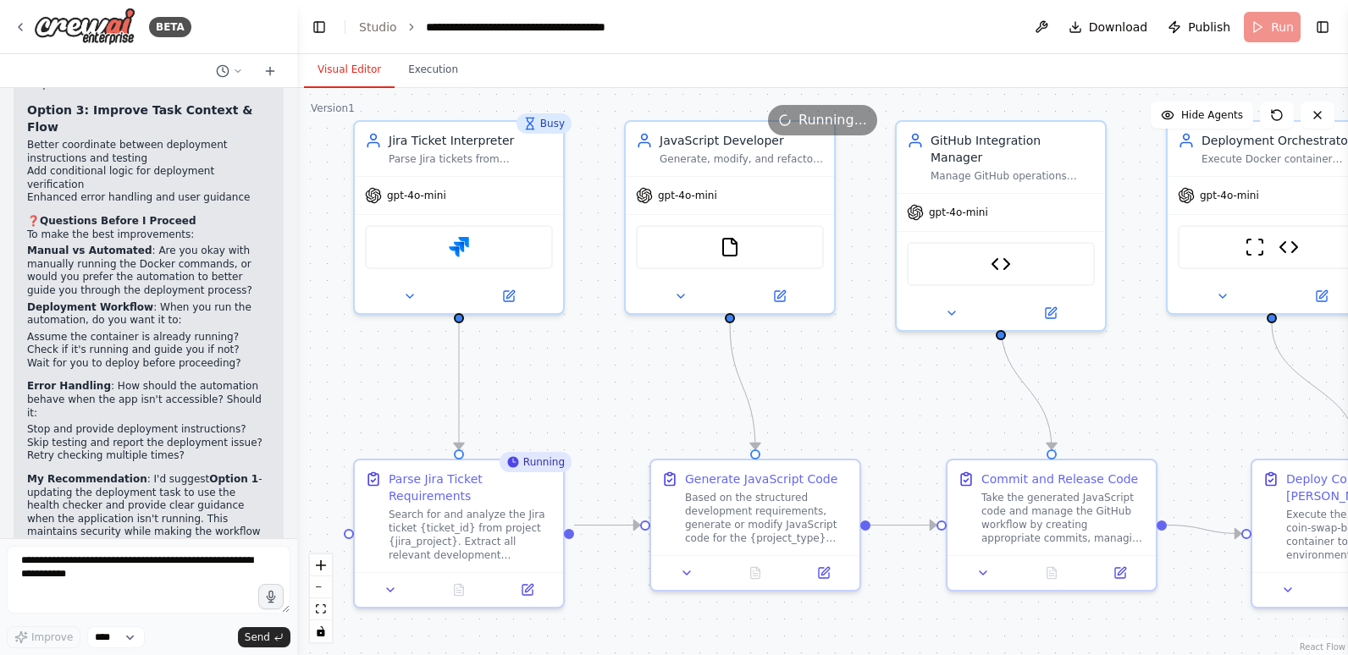
drag, startPoint x: 698, startPoint y: 440, endPoint x: 636, endPoint y: 375, distance: 89.9
click at [636, 375] on div ".deletable-edge-delete-btn { width: 20px; height: 20px; border: 0px solid #ffff…" at bounding box center [822, 371] width 1051 height 567
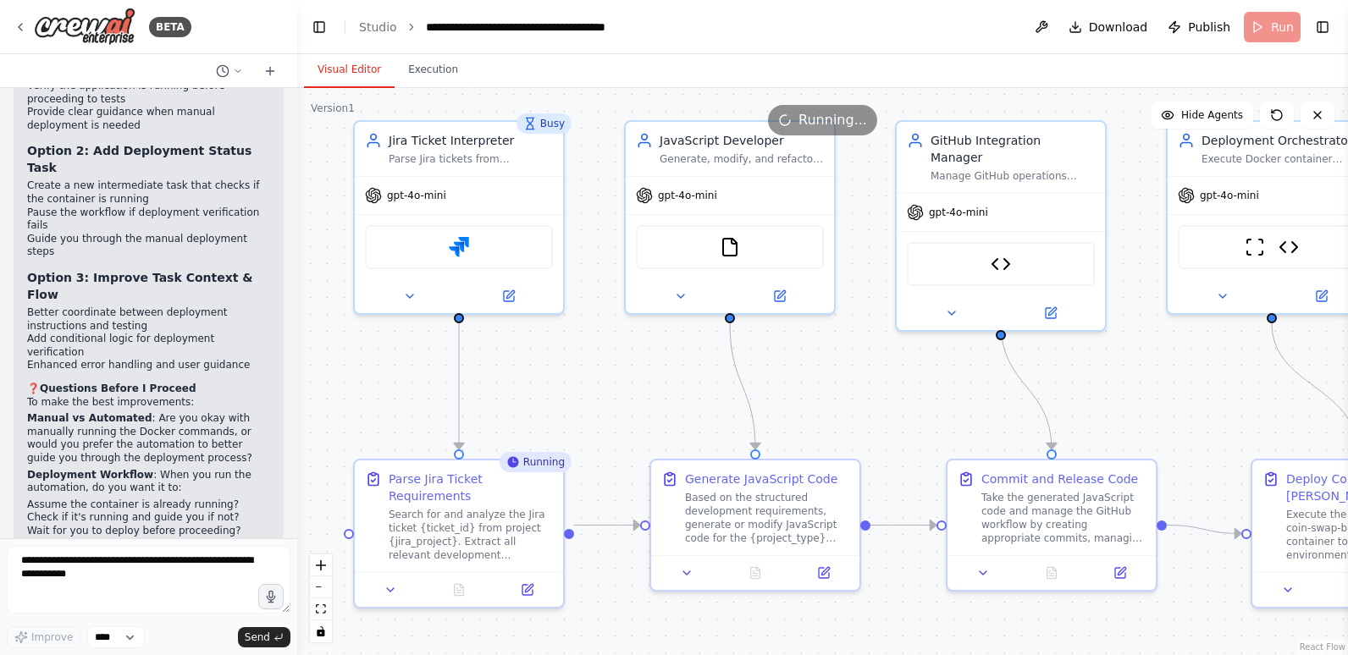
scroll to position [27642, 0]
click at [412, 64] on button "Execution" at bounding box center [433, 71] width 77 height 36
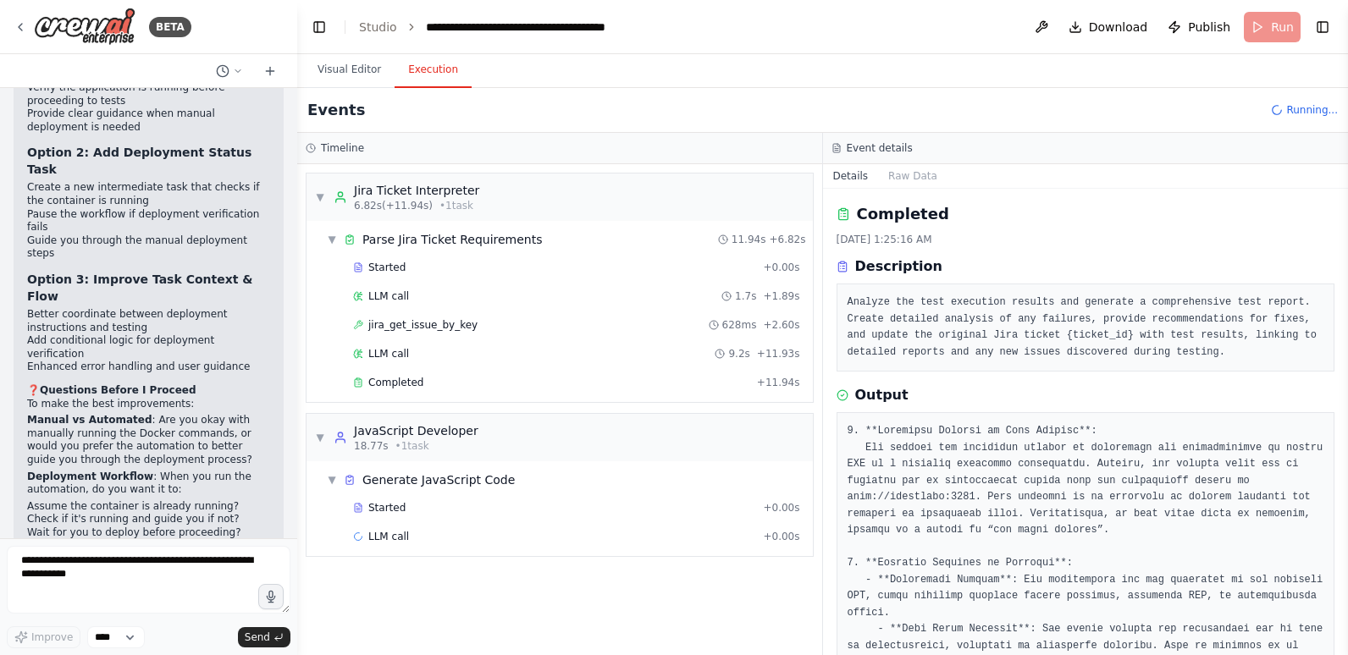
scroll to position [0, 0]
click at [427, 326] on span "jira_get_issue_by_key" at bounding box center [422, 325] width 109 height 14
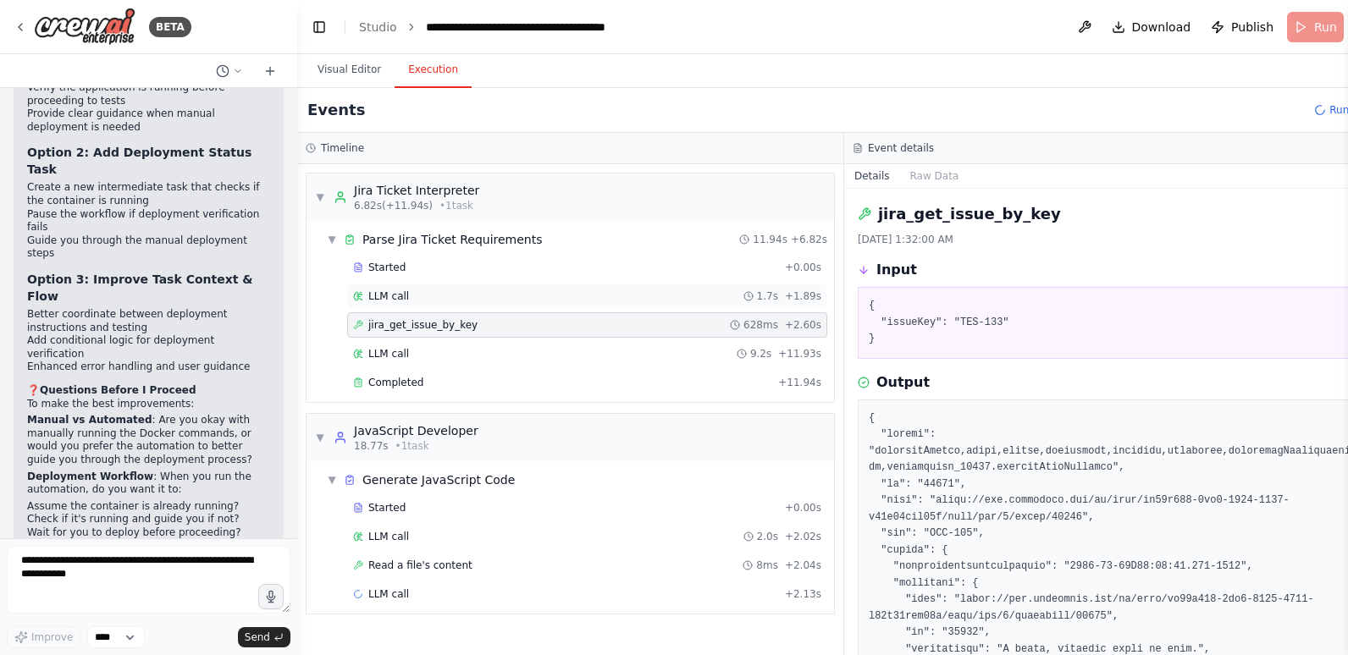
click at [391, 295] on span "LLM call" at bounding box center [388, 297] width 41 height 14
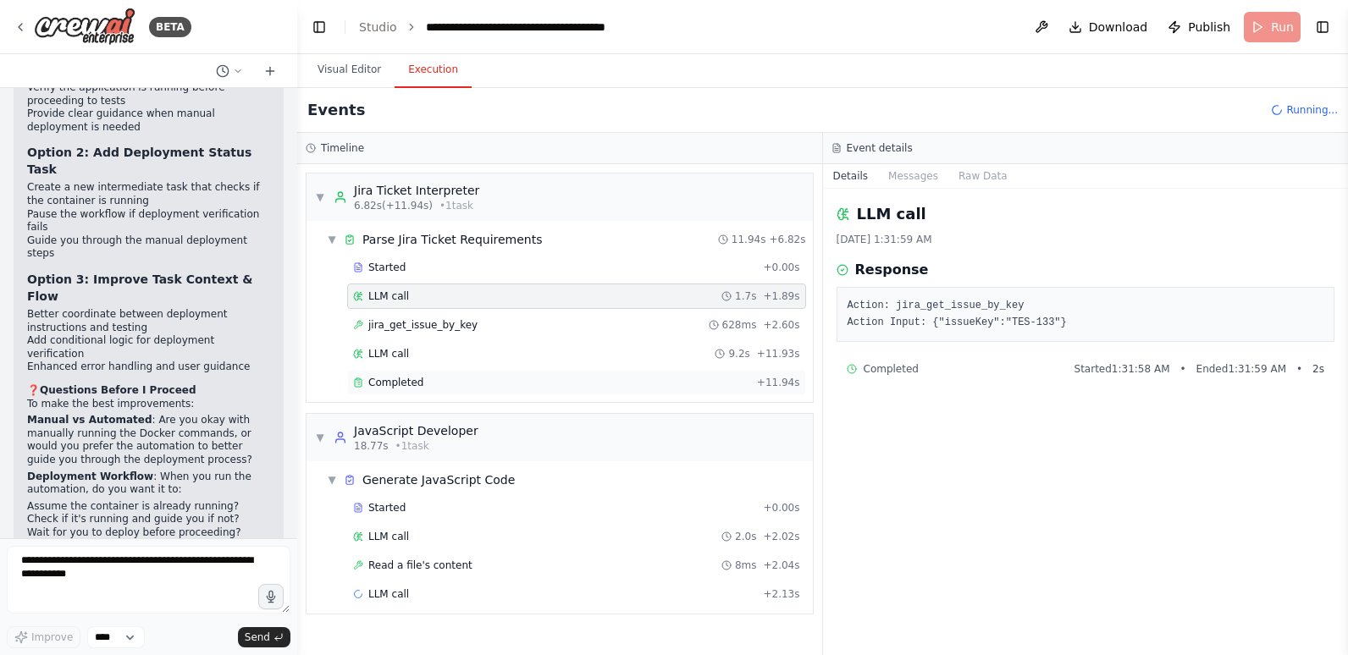
click at [379, 383] on span "Completed" at bounding box center [395, 383] width 55 height 14
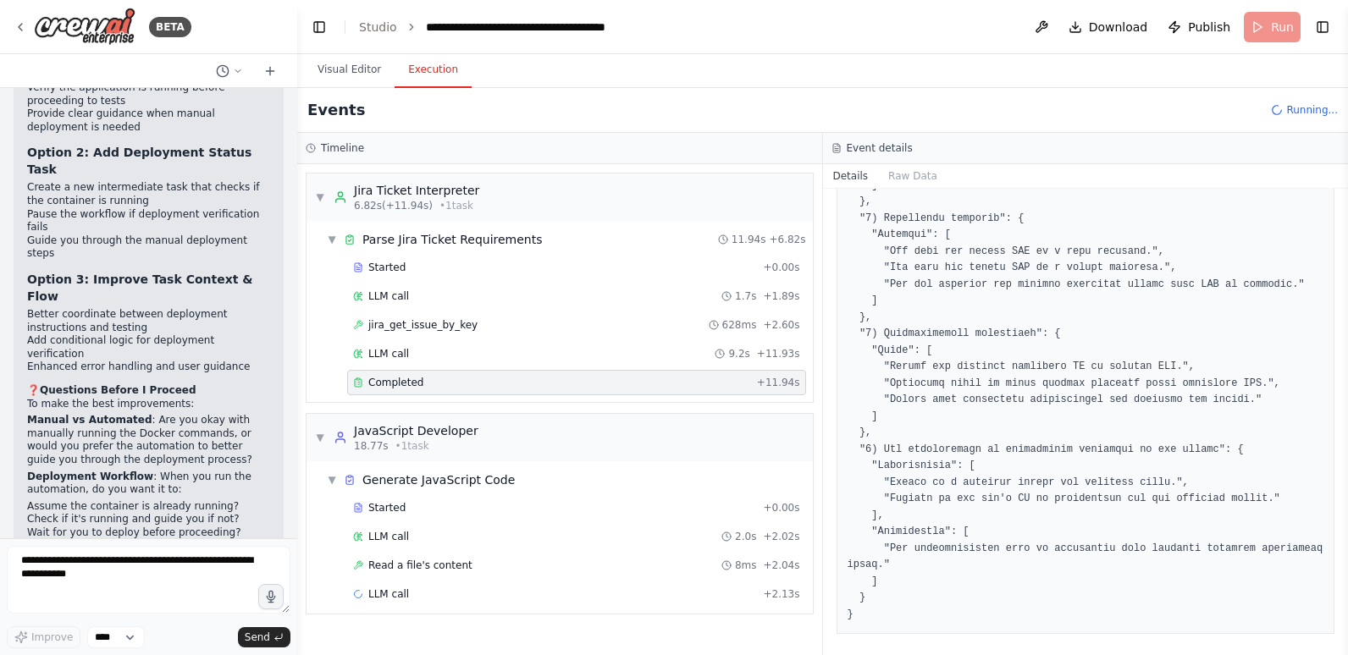
scroll to position [566, 0]
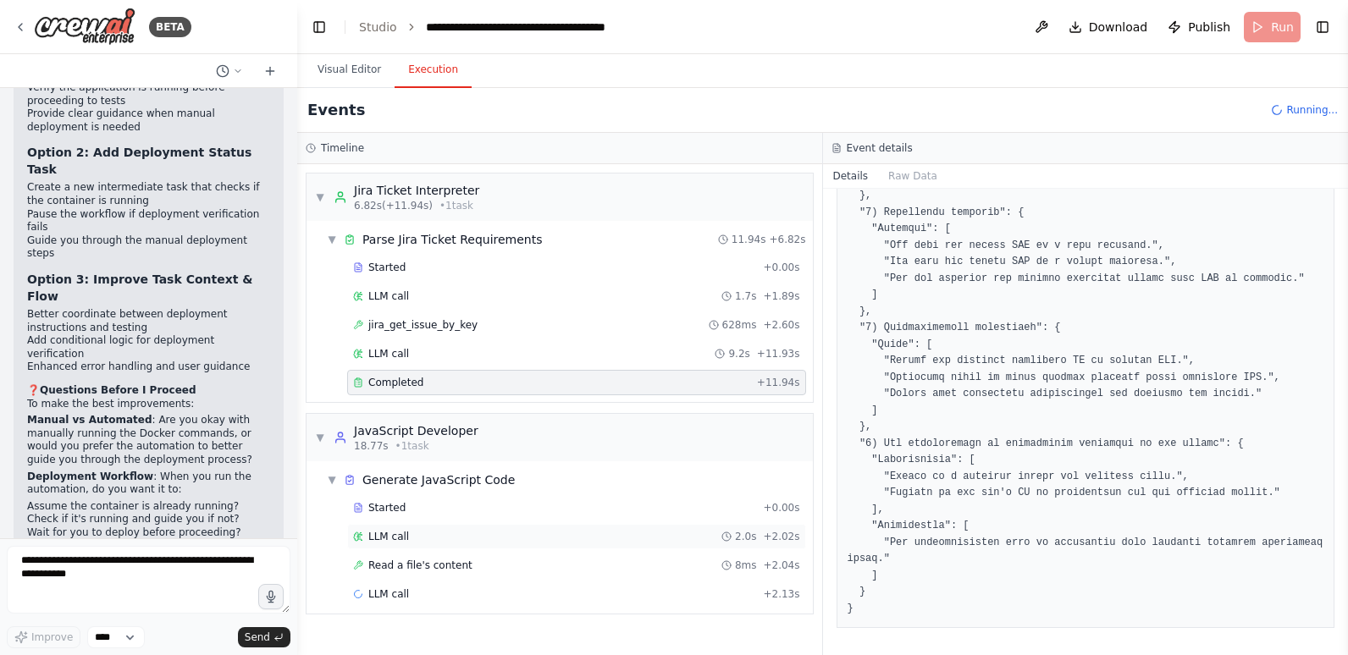
click at [411, 538] on div "LLM call 2.0s + 2.02s" at bounding box center [576, 537] width 447 height 14
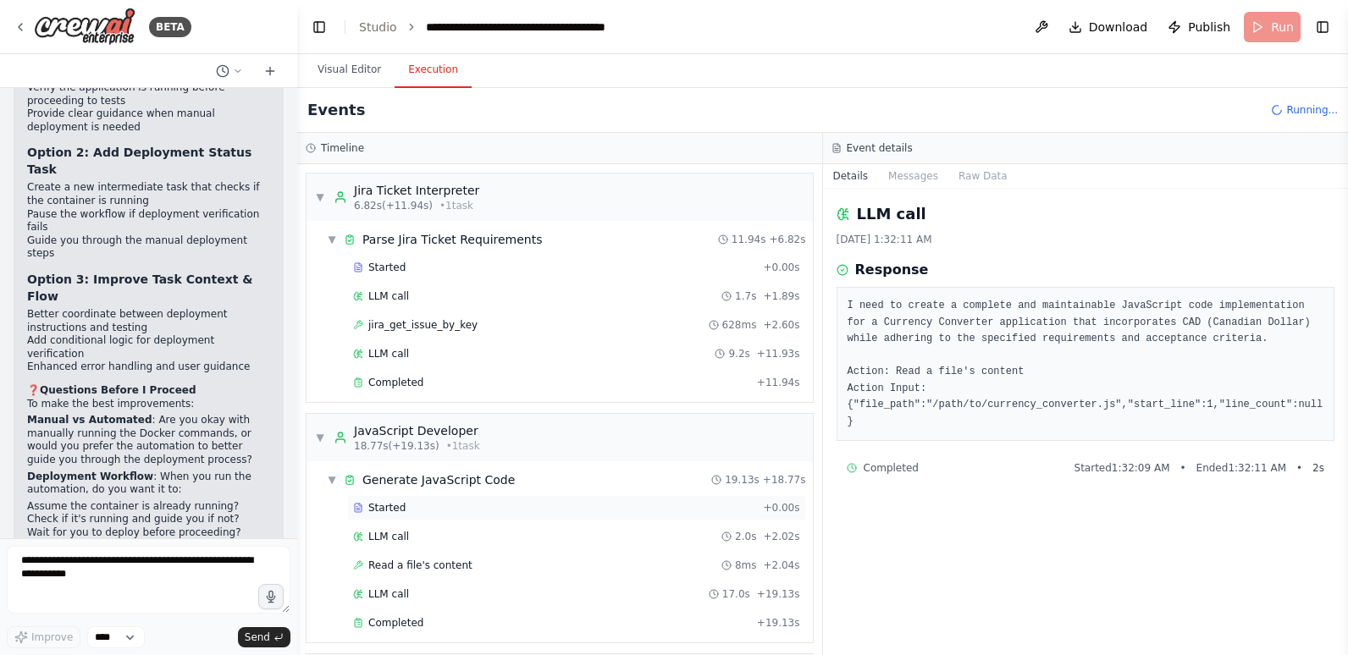
click at [423, 512] on div "Started" at bounding box center [554, 508] width 403 height 14
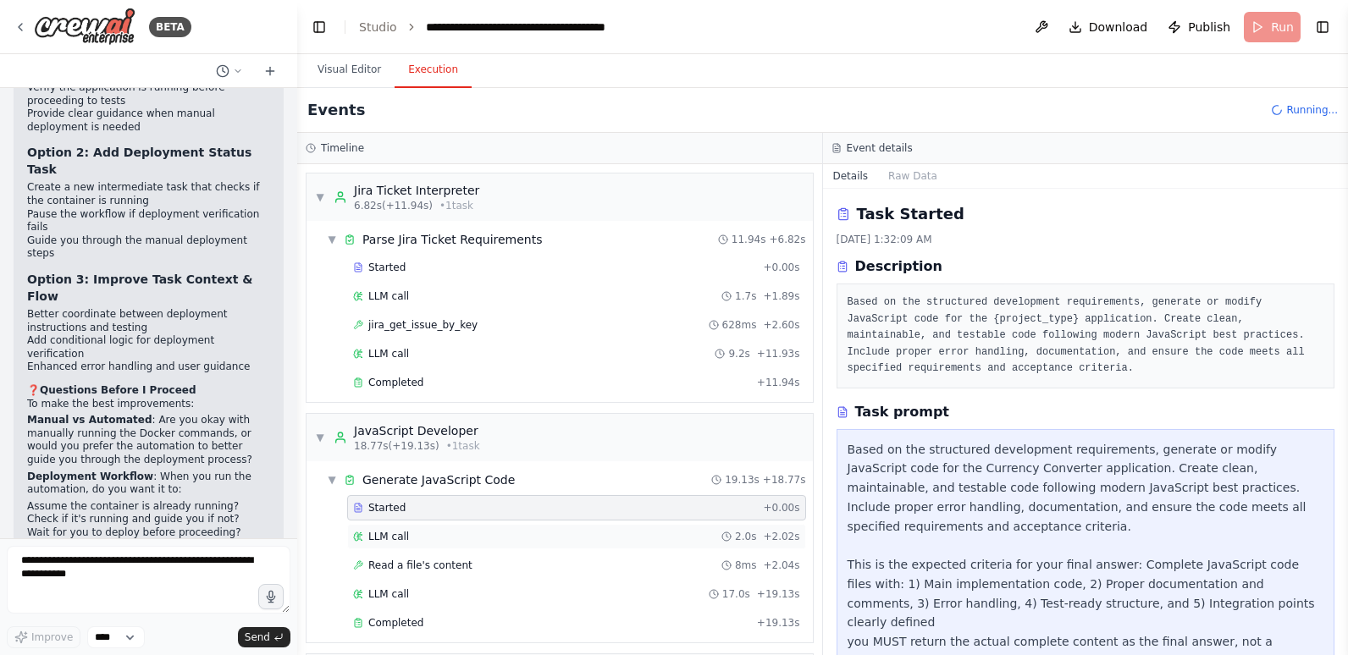
click at [434, 539] on div "LLM call 2.0s + 2.02s" at bounding box center [576, 537] width 447 height 14
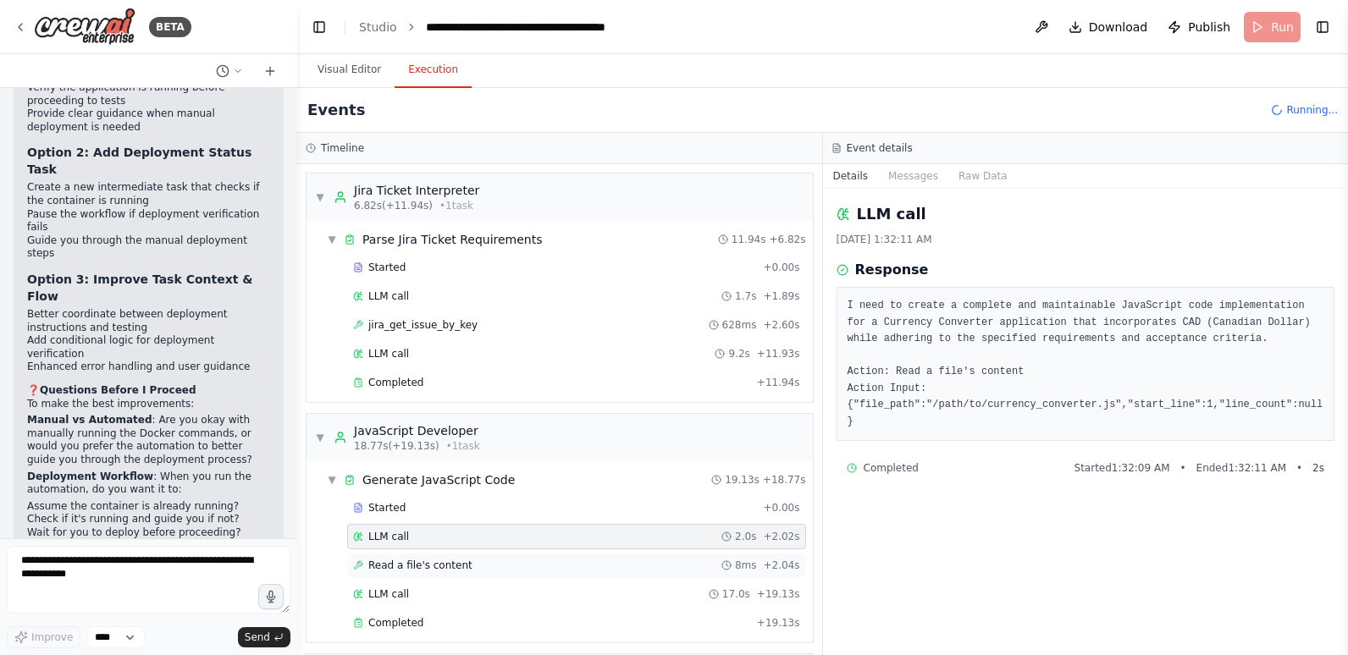
click at [433, 562] on span "Read a file's content" at bounding box center [420, 566] width 104 height 14
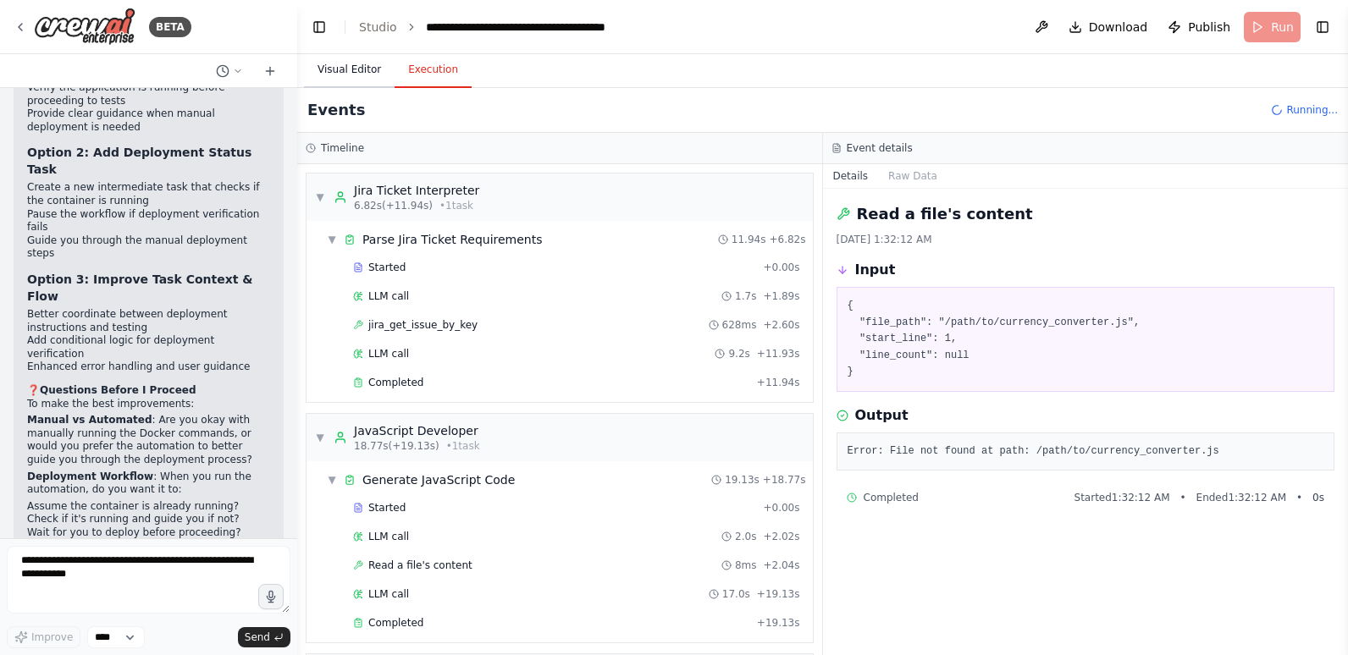
click at [367, 69] on button "Visual Editor" at bounding box center [349, 71] width 91 height 36
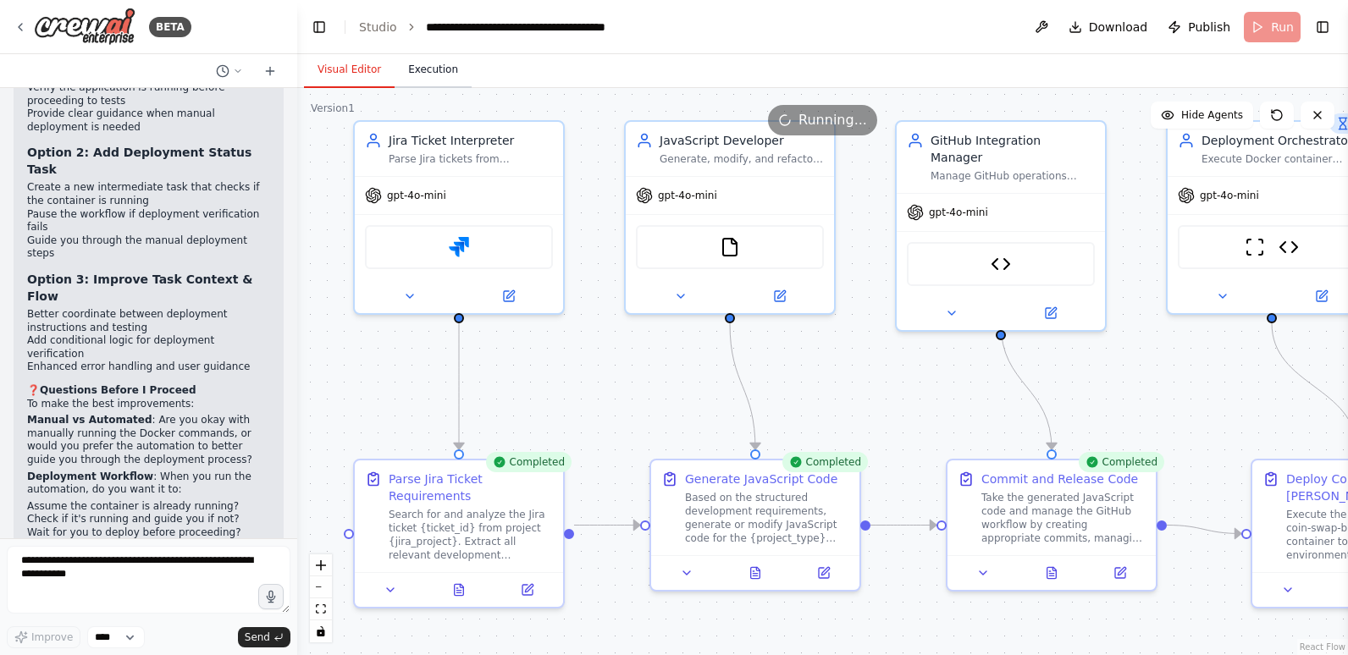
click at [435, 70] on button "Execution" at bounding box center [433, 71] width 77 height 36
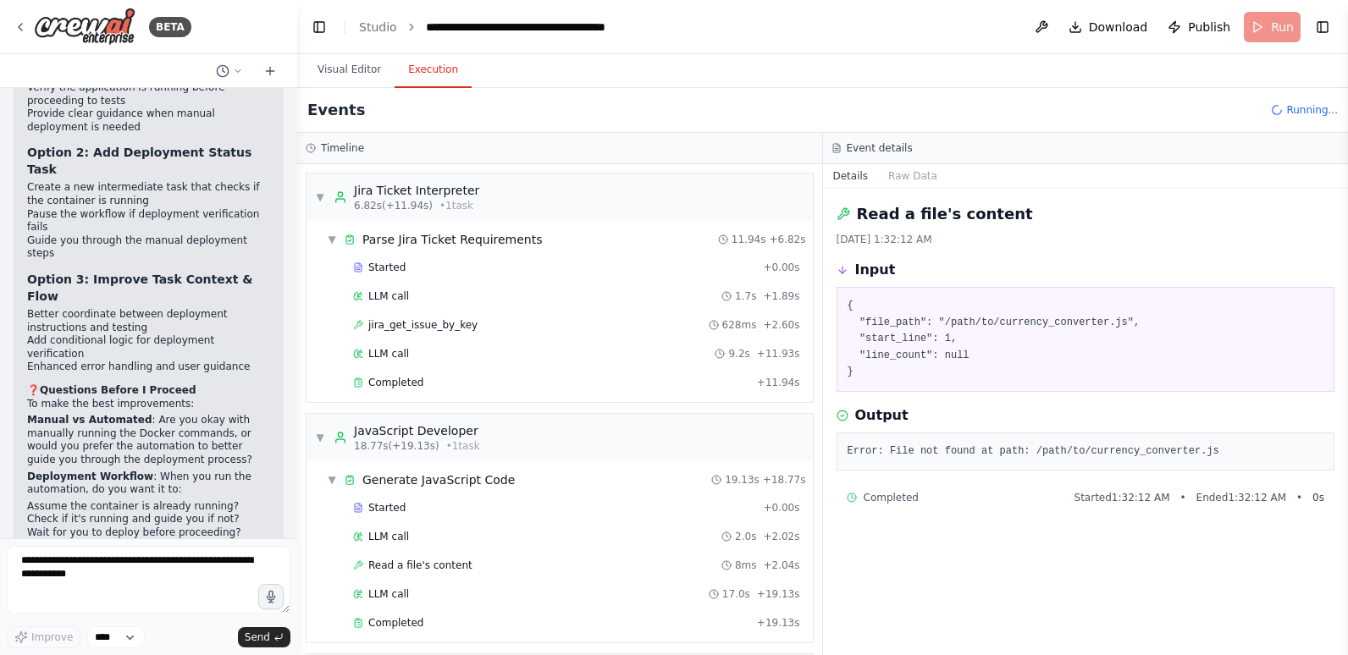
scroll to position [85, 0]
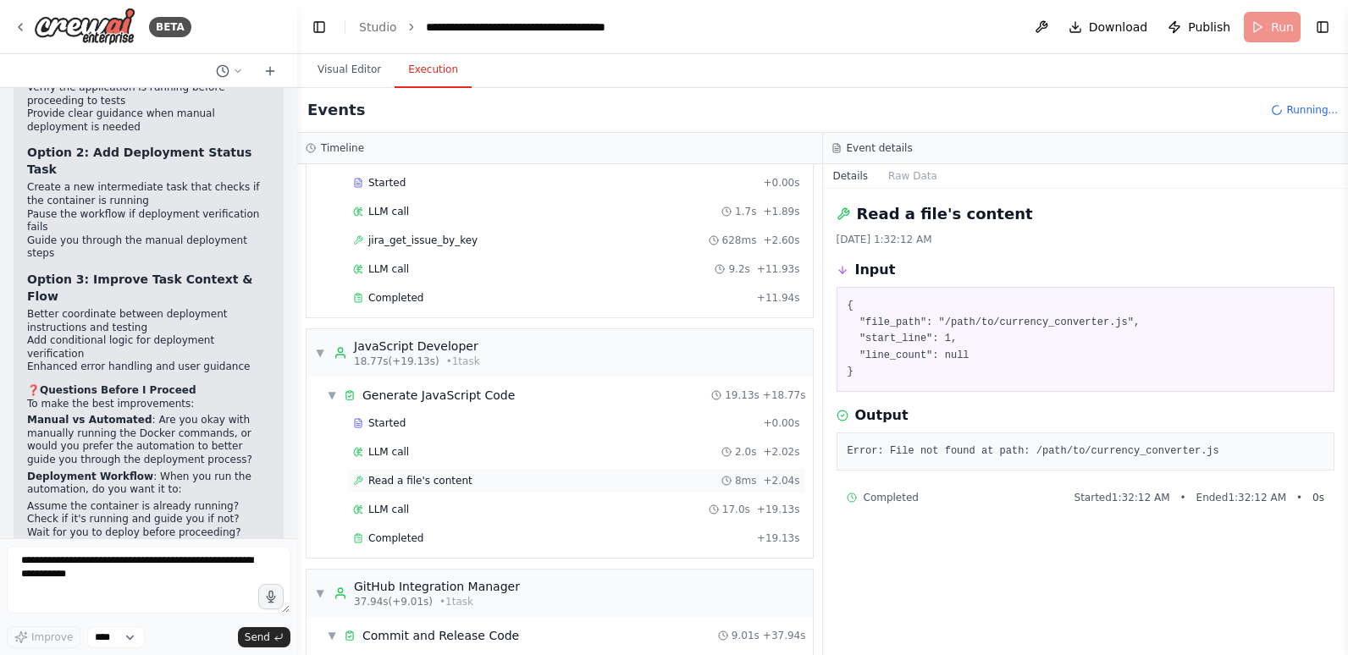
click at [438, 480] on span "Read a file's content" at bounding box center [420, 481] width 104 height 14
click at [406, 508] on div "LLM call 17.0s + 19.13s" at bounding box center [576, 510] width 447 height 14
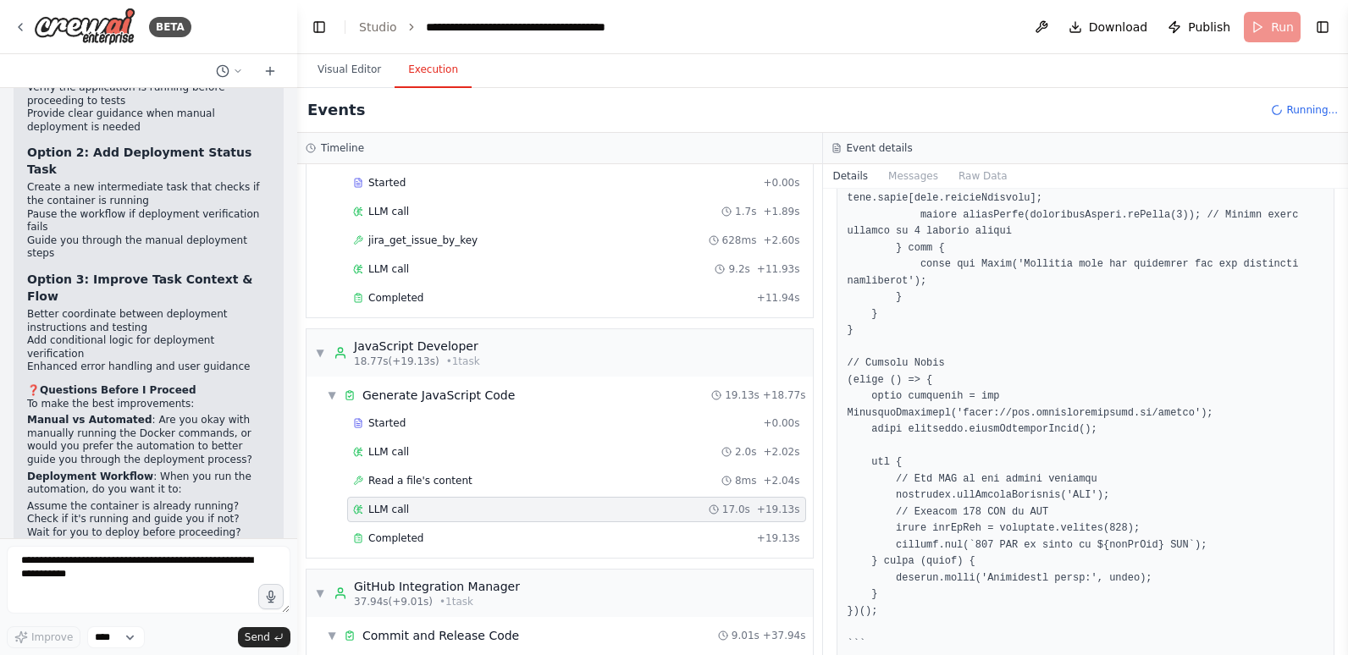
scroll to position [1229, 0]
click at [464, 539] on div "Completed" at bounding box center [551, 539] width 397 height 14
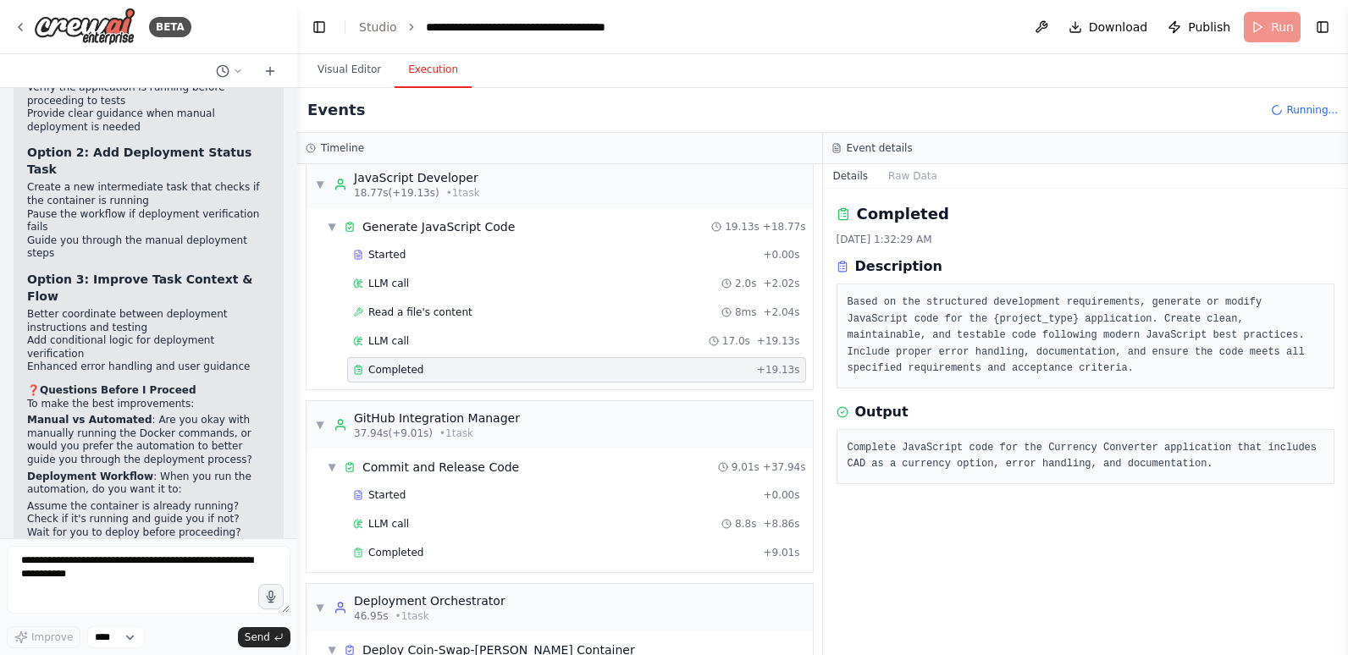
scroll to position [254, 0]
click at [447, 497] on div "Started" at bounding box center [554, 495] width 403 height 14
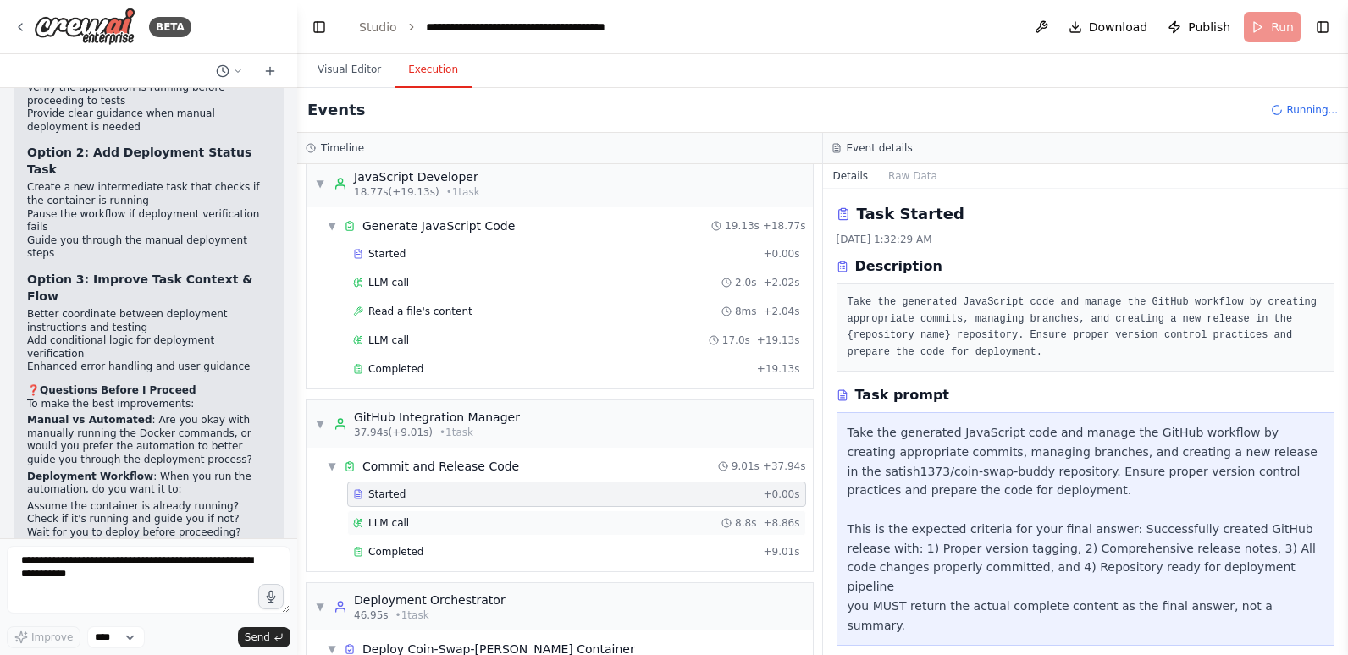
click at [445, 522] on div "LLM call 8.8s + 8.86s" at bounding box center [576, 524] width 447 height 14
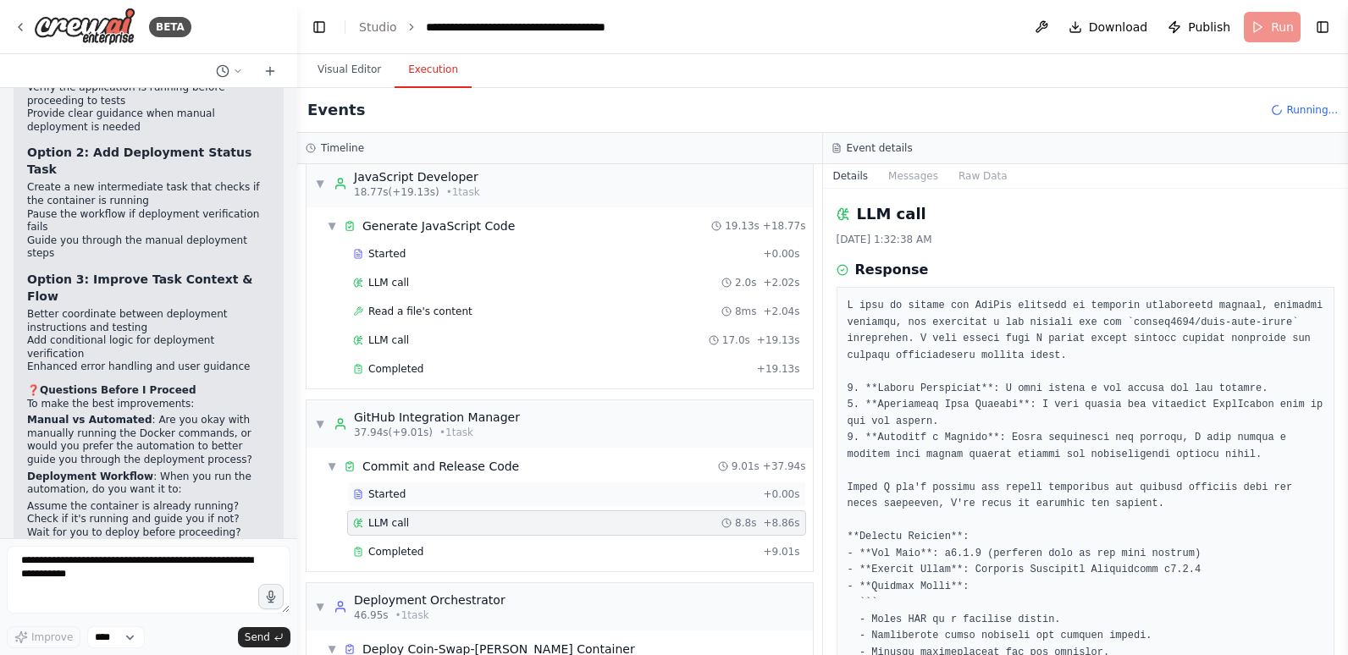
click at [449, 494] on div "Started" at bounding box center [554, 495] width 403 height 14
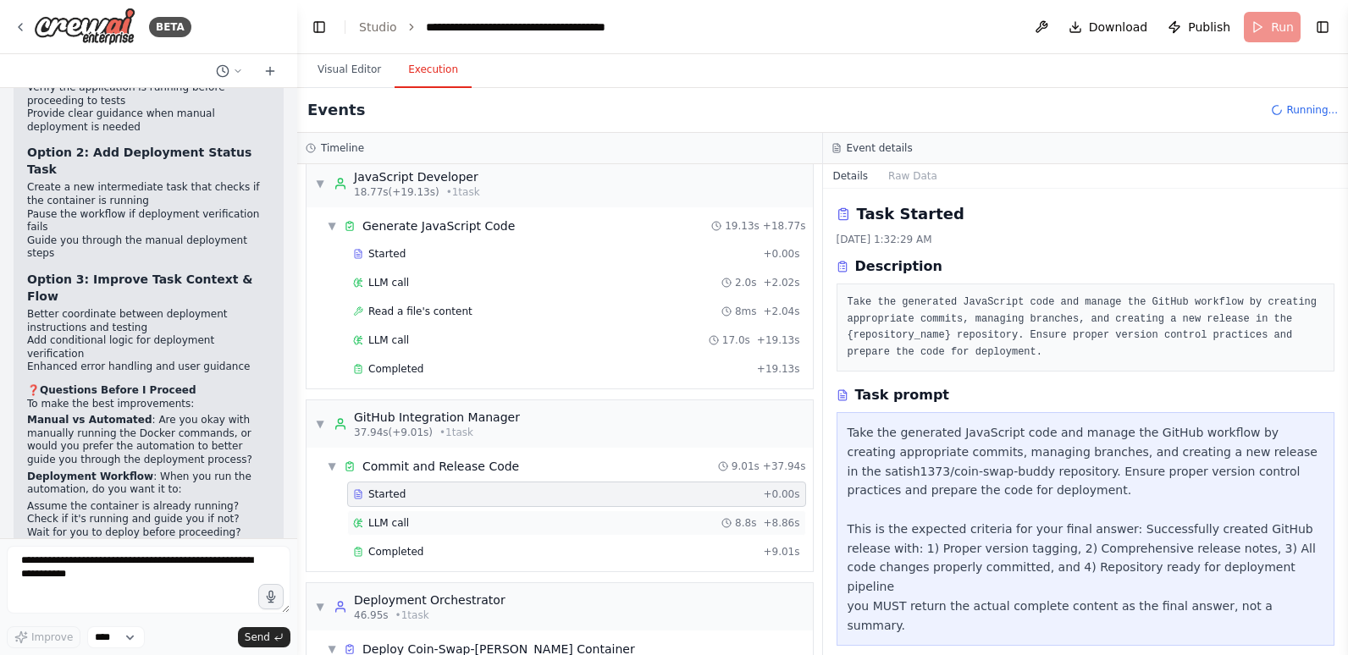
click at [448, 521] on div "LLM call 8.8s + 8.86s" at bounding box center [576, 524] width 447 height 14
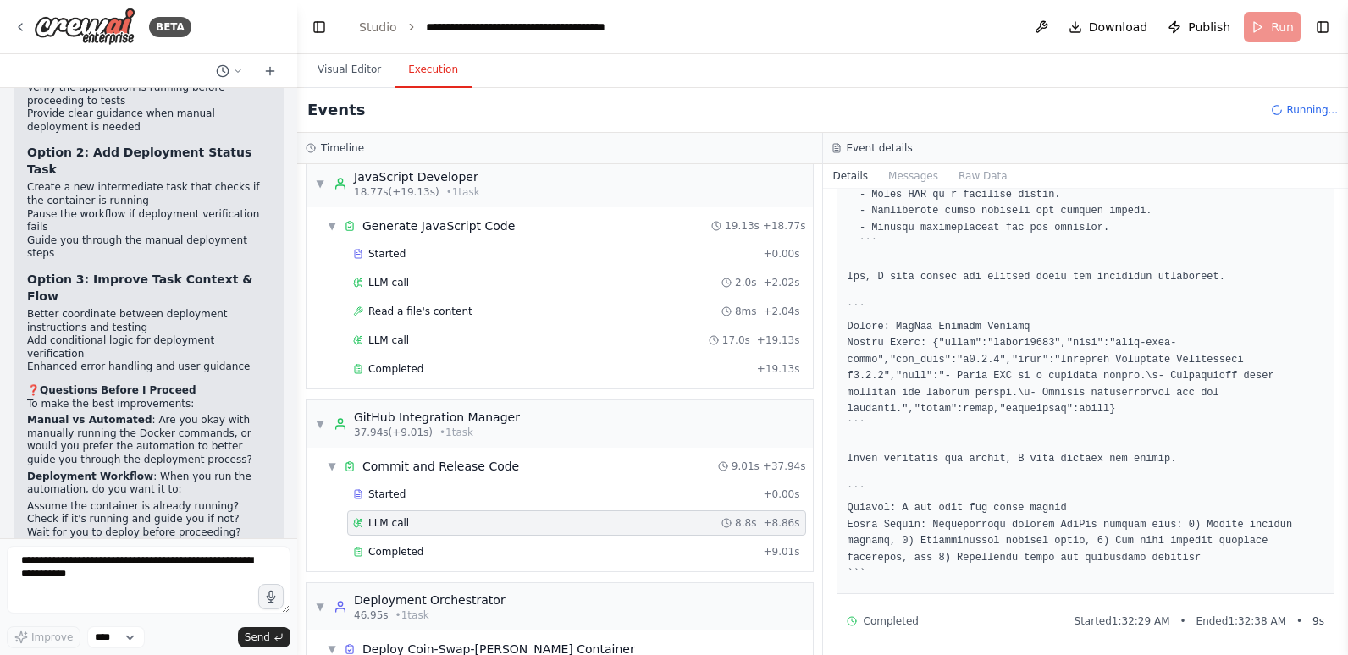
scroll to position [428, 0]
click at [438, 516] on div "LLM call 8.8s + 8.86s" at bounding box center [576, 523] width 459 height 25
click at [436, 546] on div "Completed" at bounding box center [554, 552] width 403 height 14
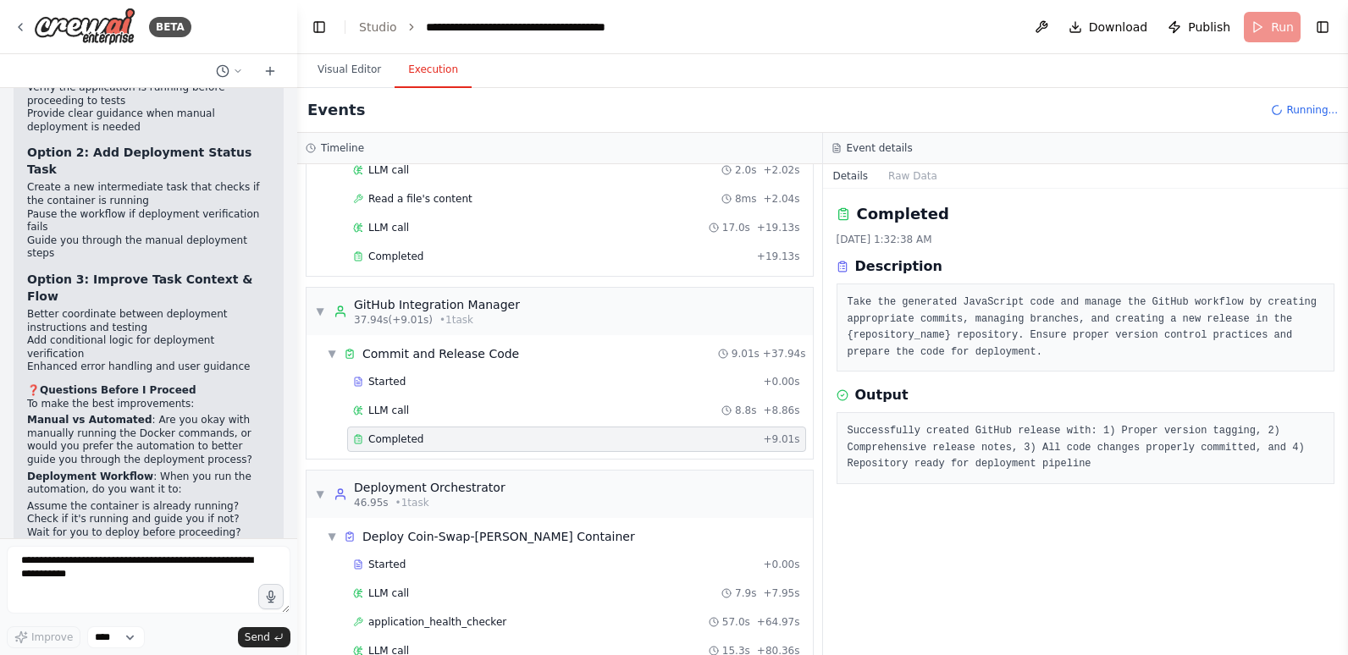
scroll to position [423, 0]
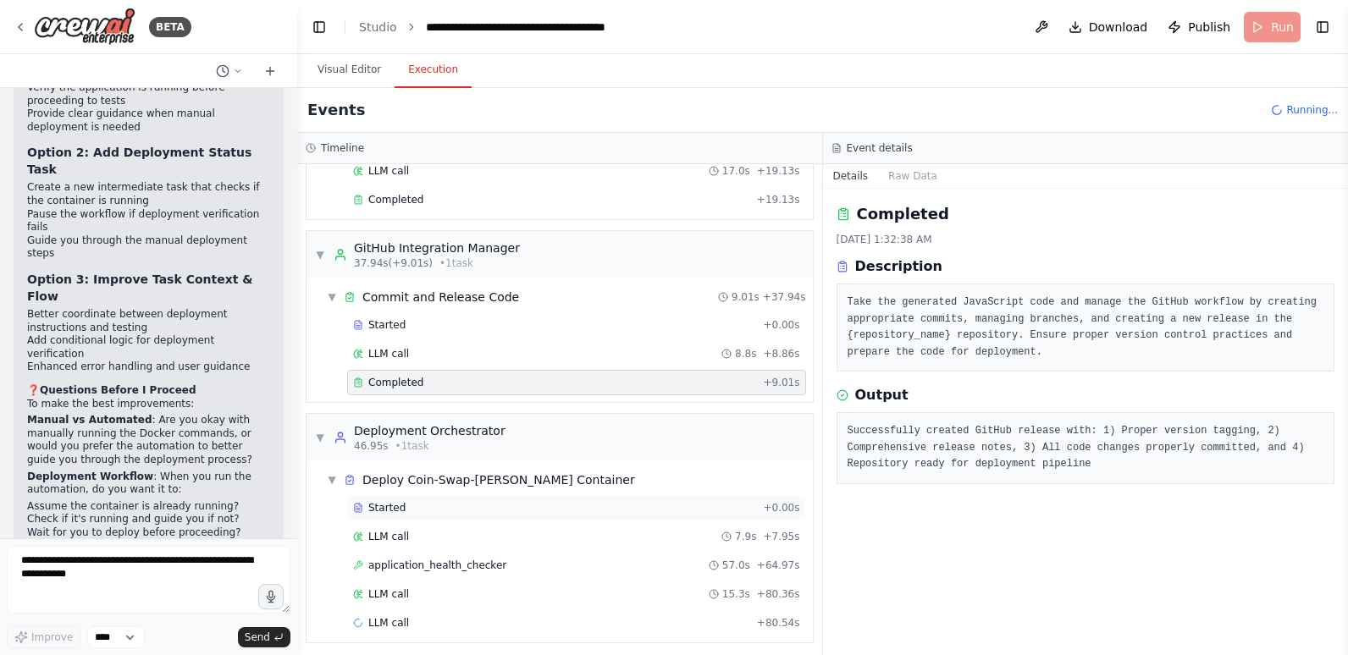
click at [458, 506] on div "Started" at bounding box center [554, 508] width 403 height 14
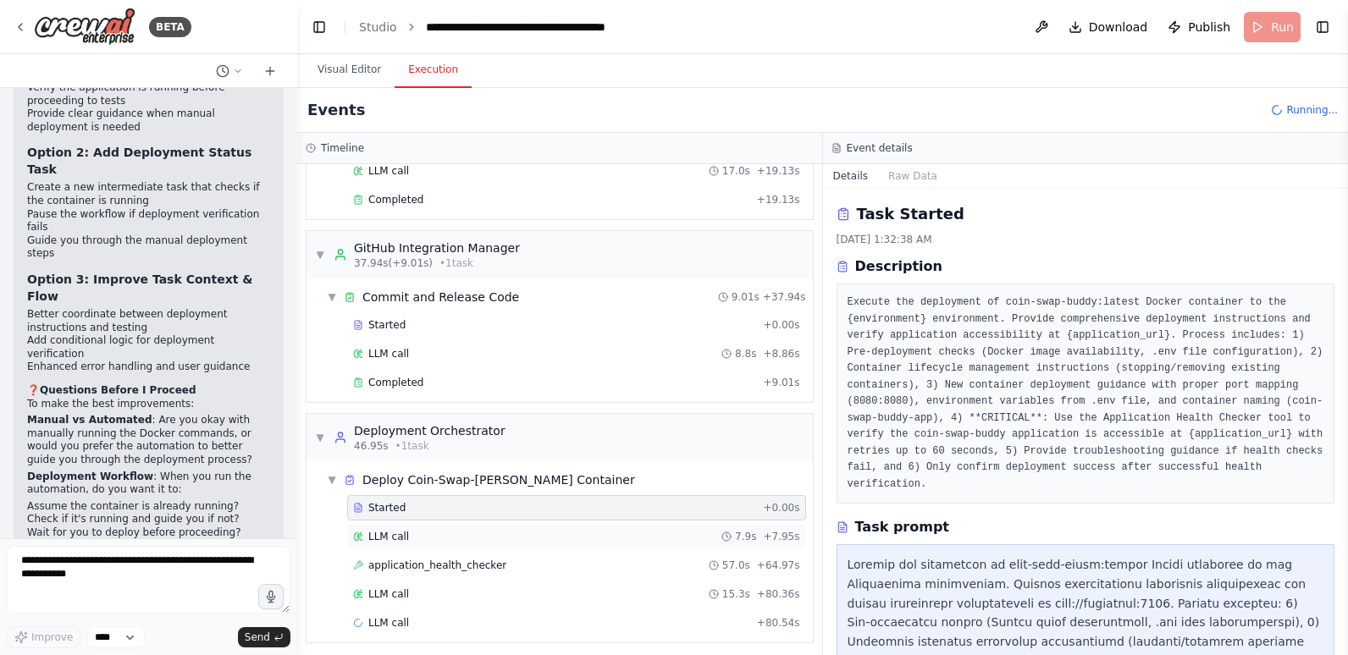
click at [455, 531] on div "LLM call 7.9s + 7.95s" at bounding box center [576, 537] width 447 height 14
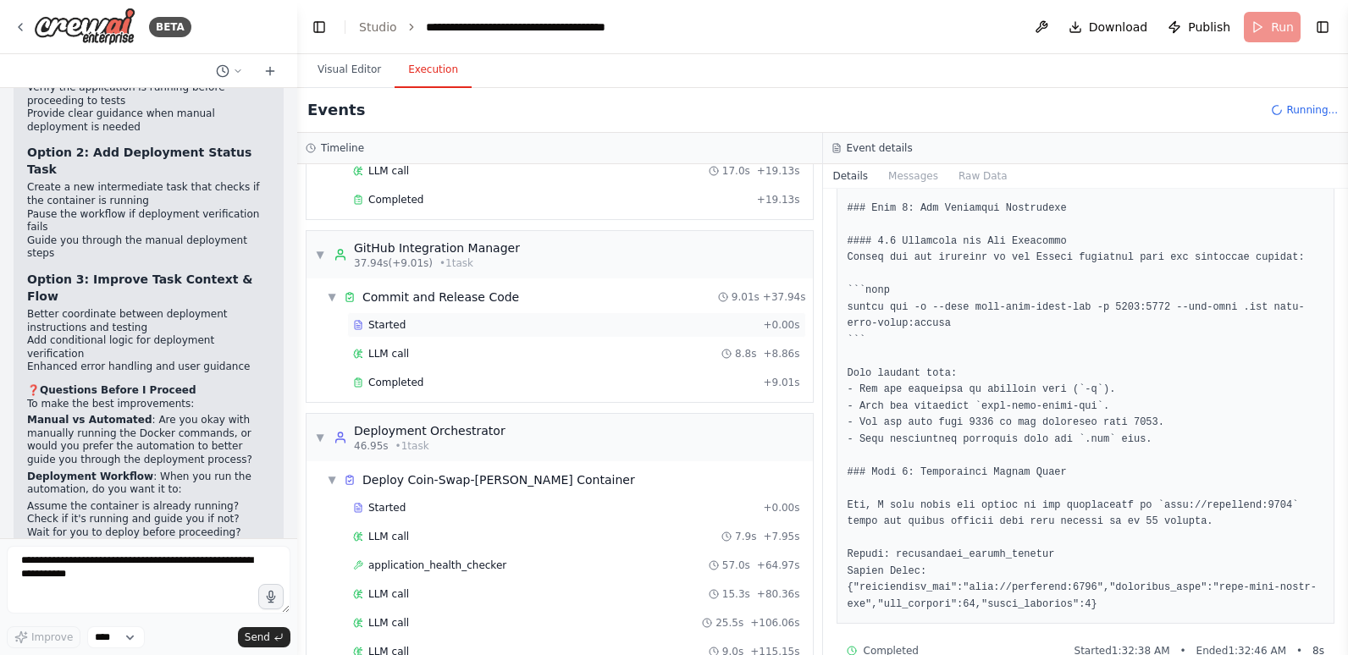
scroll to position [488, 0]
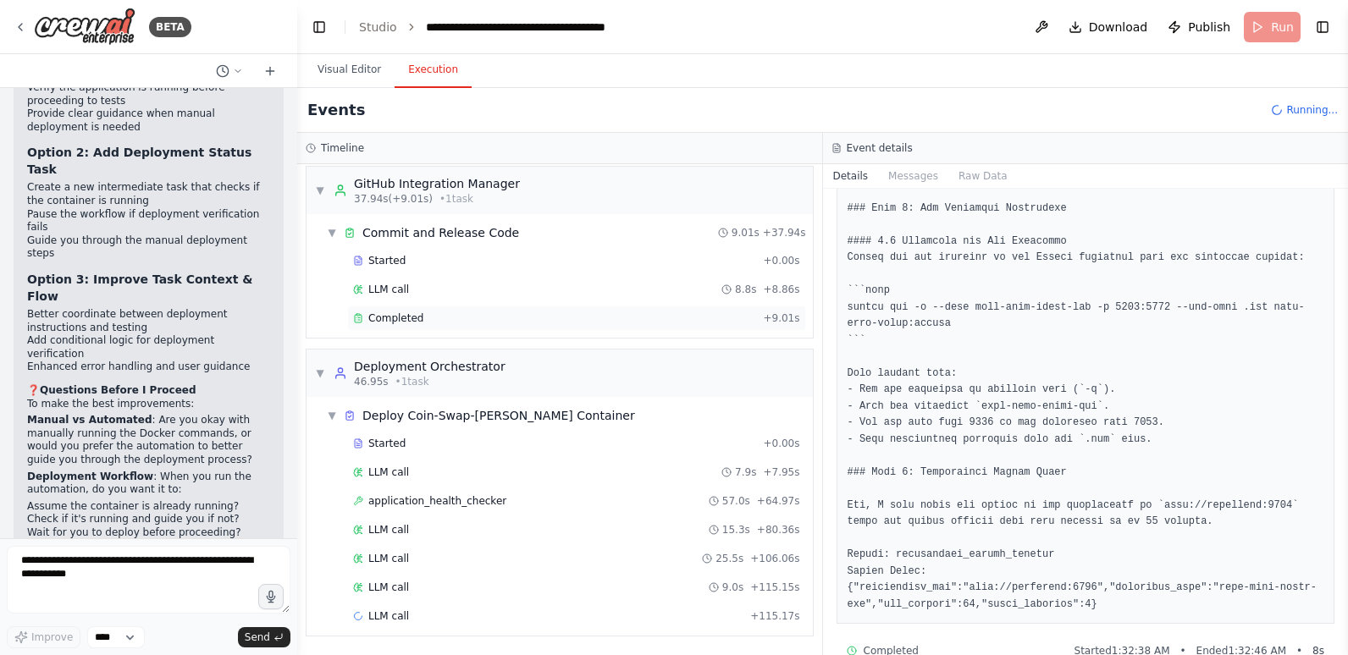
click at [467, 308] on div "Completed + 9.01s" at bounding box center [576, 318] width 459 height 25
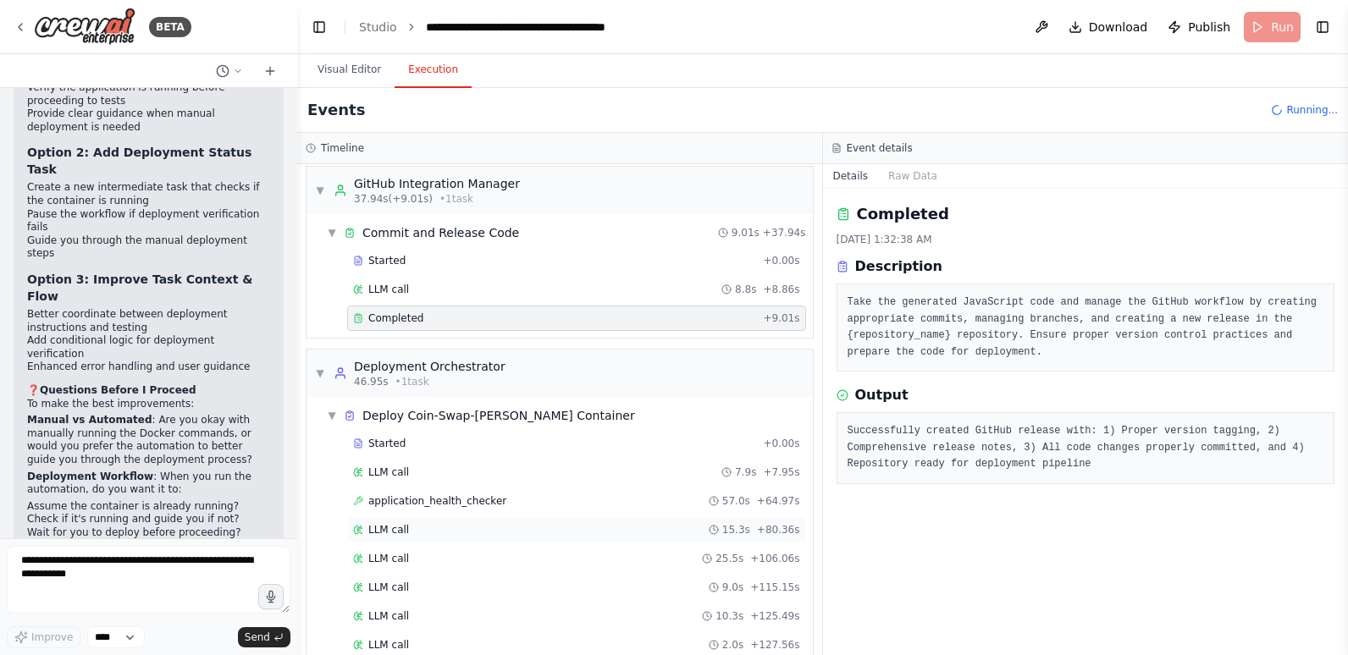
click at [443, 526] on div "LLM call 15.3s + 80.36s" at bounding box center [576, 530] width 447 height 14
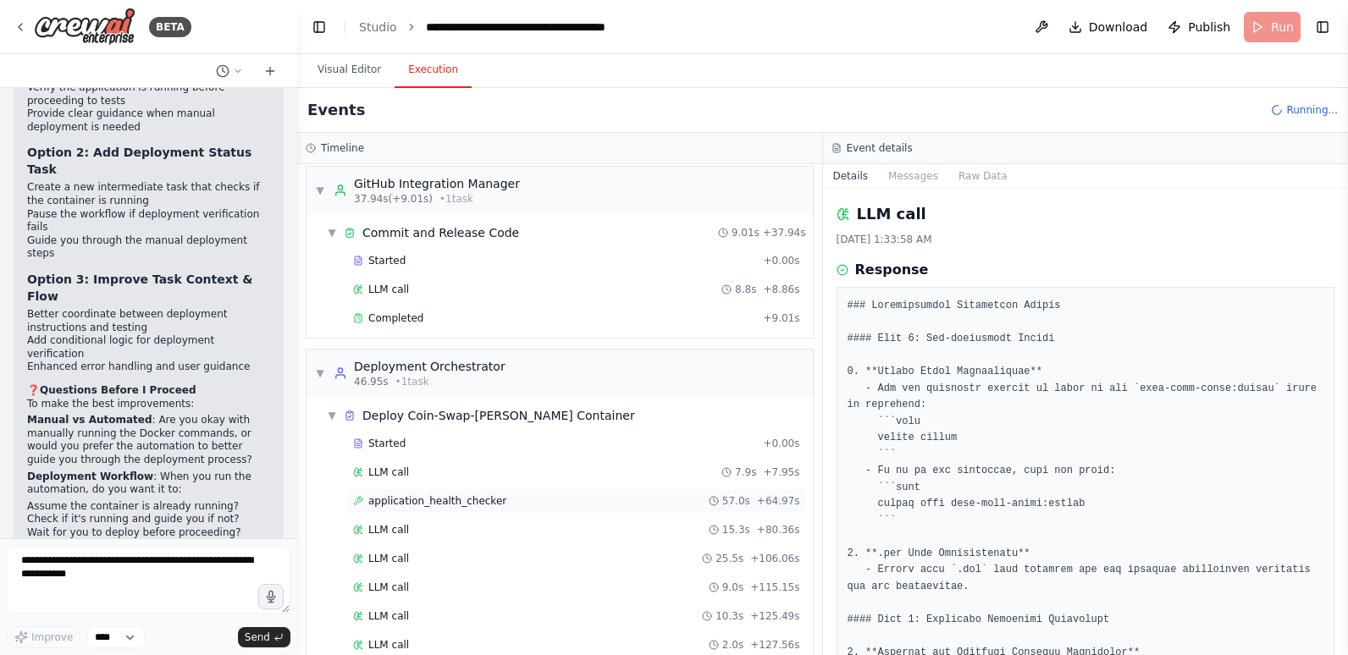
click at [452, 494] on div "application_health_checker 57.0s + 64.97s" at bounding box center [576, 501] width 459 height 25
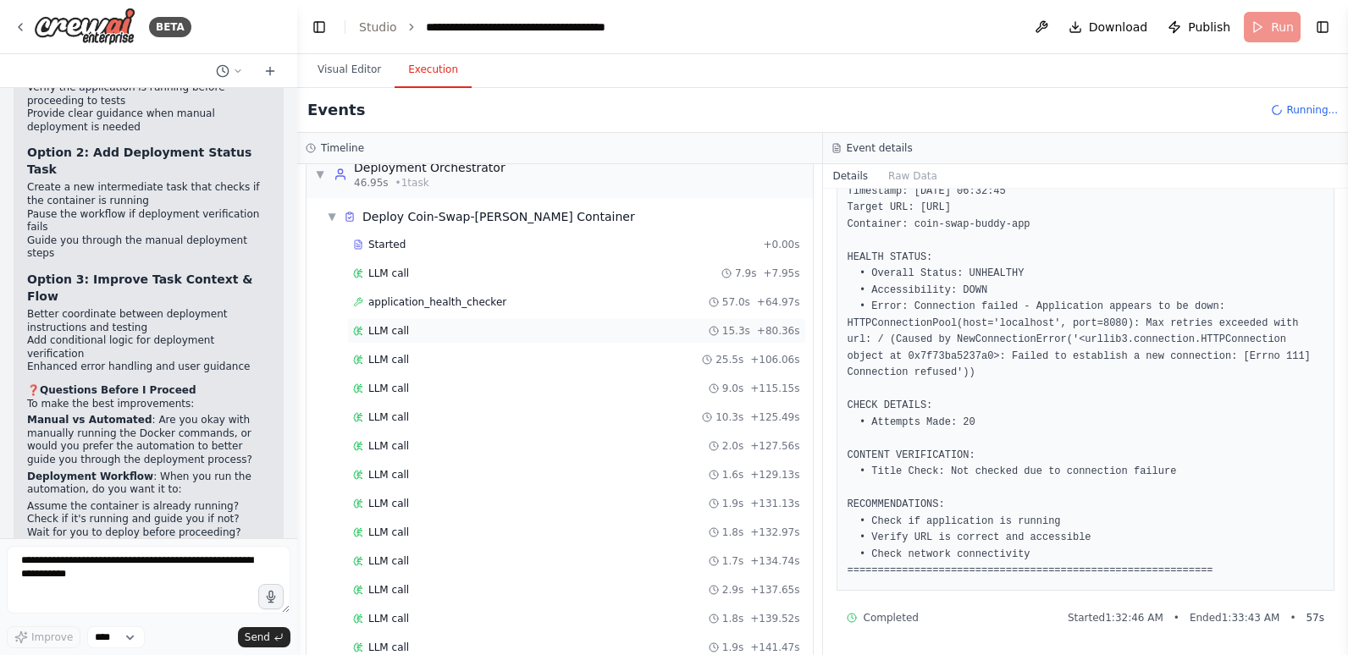
scroll to position [776, 0]
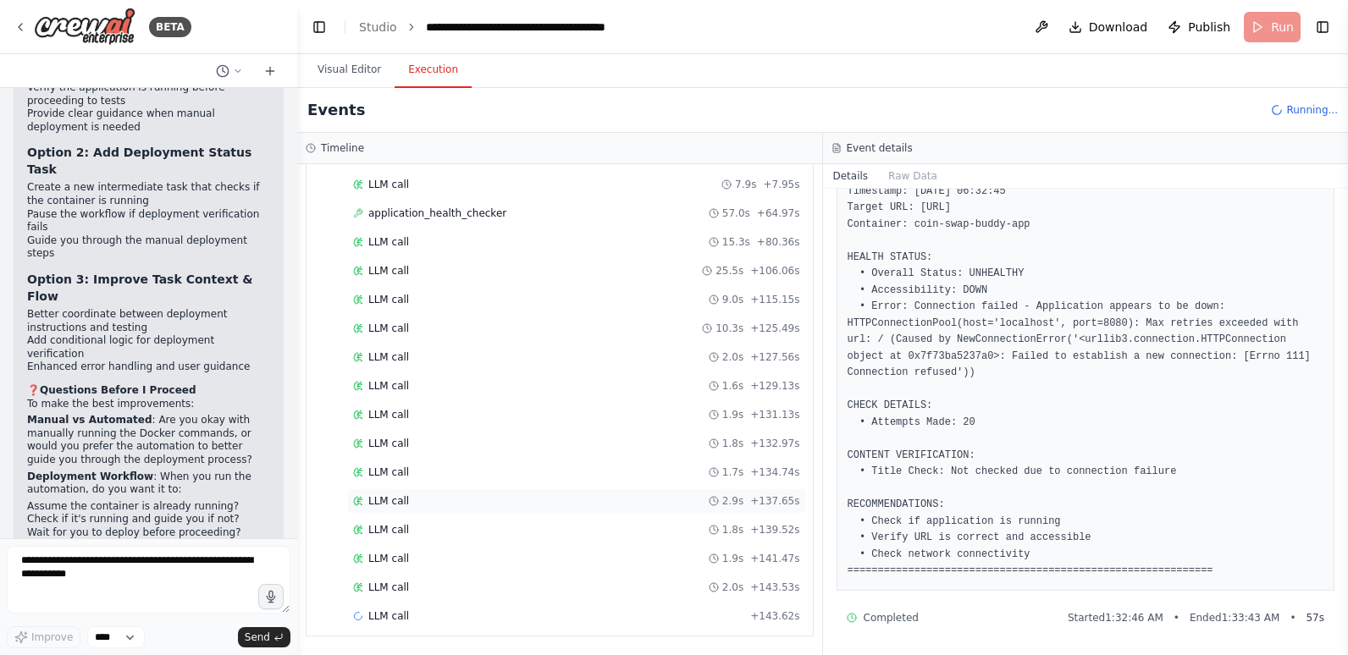
click at [464, 504] on div "LLM call 2.9s + 137.65s" at bounding box center [576, 502] width 447 height 14
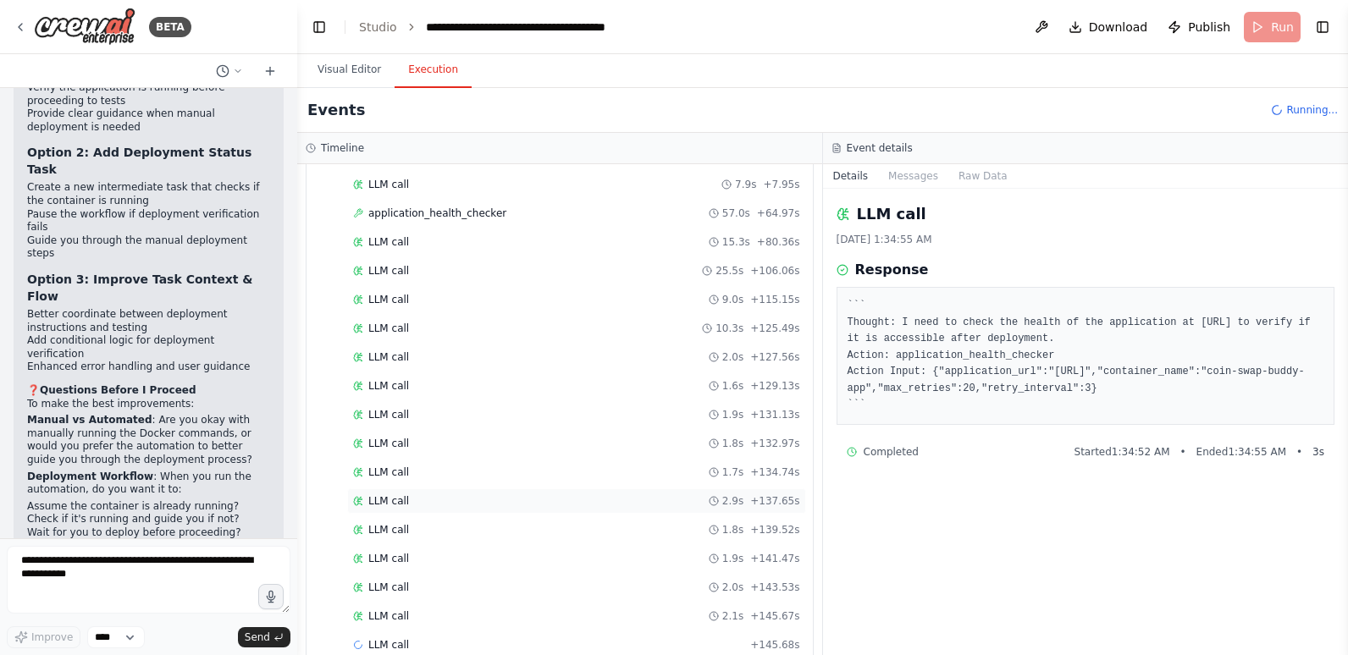
scroll to position [804, 0]
click at [462, 565] on div "LLM call 2.0s + 143.53s" at bounding box center [576, 559] width 447 height 14
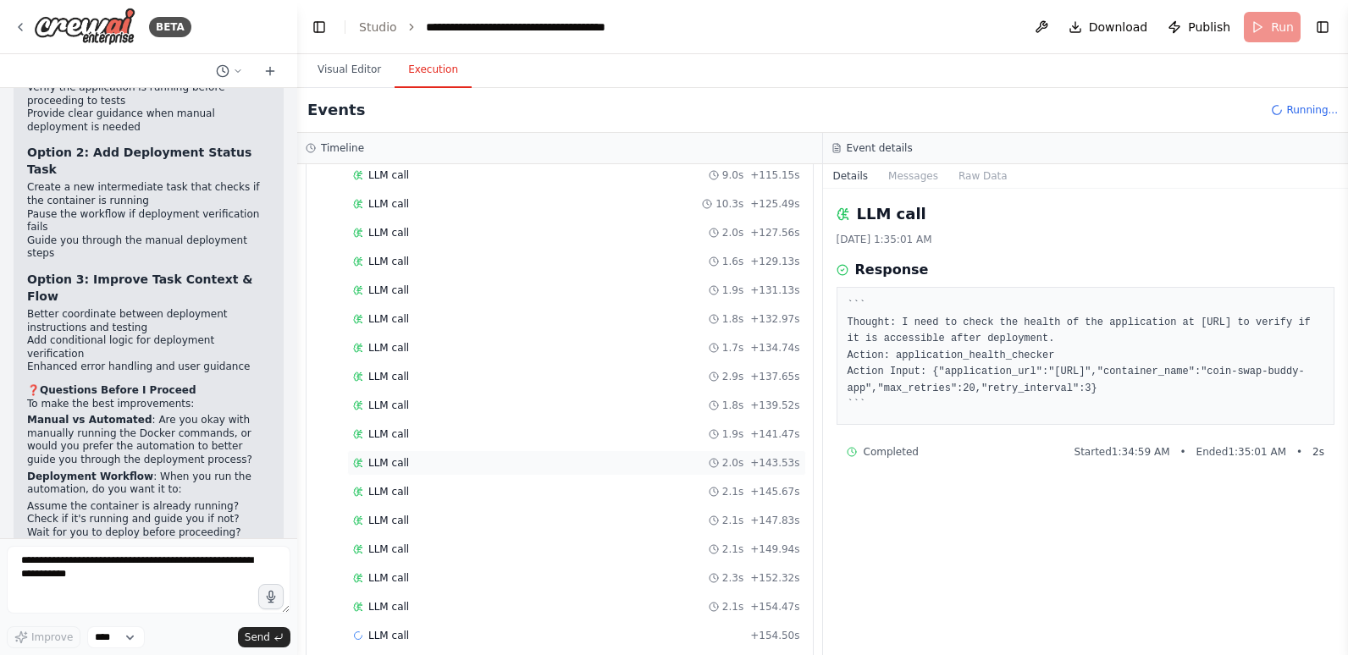
scroll to position [920, 0]
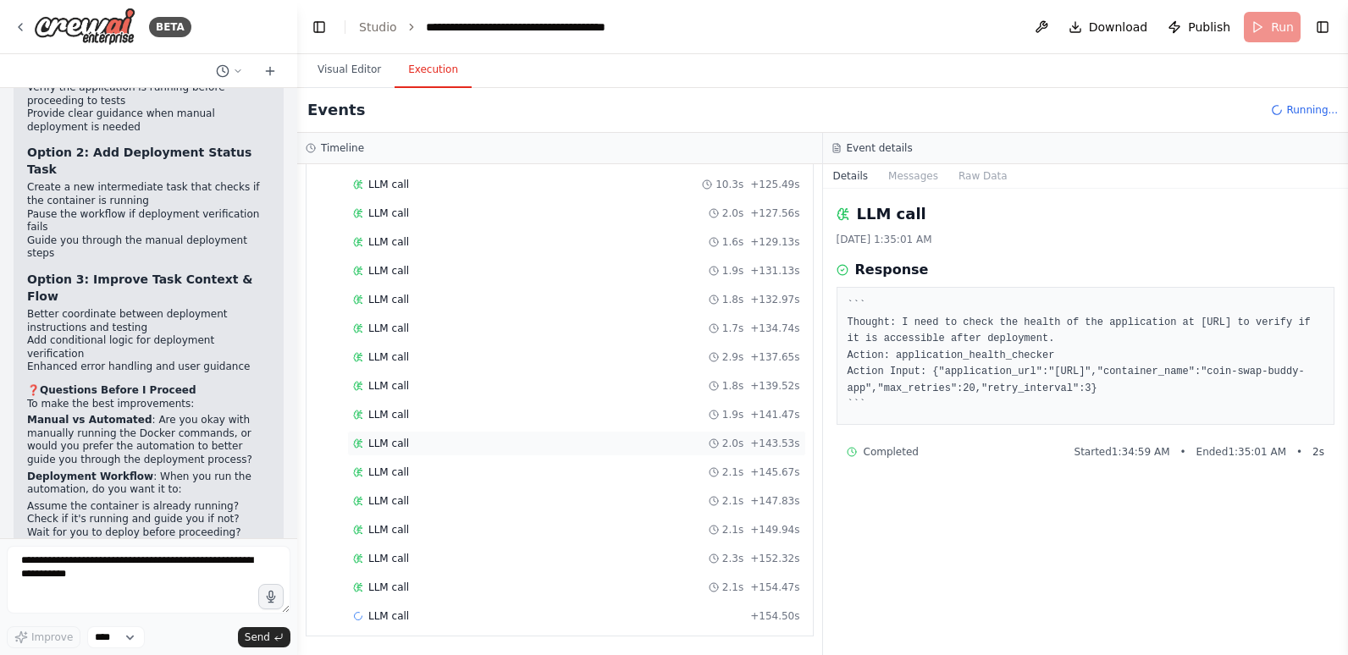
click at [462, 565] on div "LLM call 2.3s + 152.32s" at bounding box center [576, 559] width 447 height 14
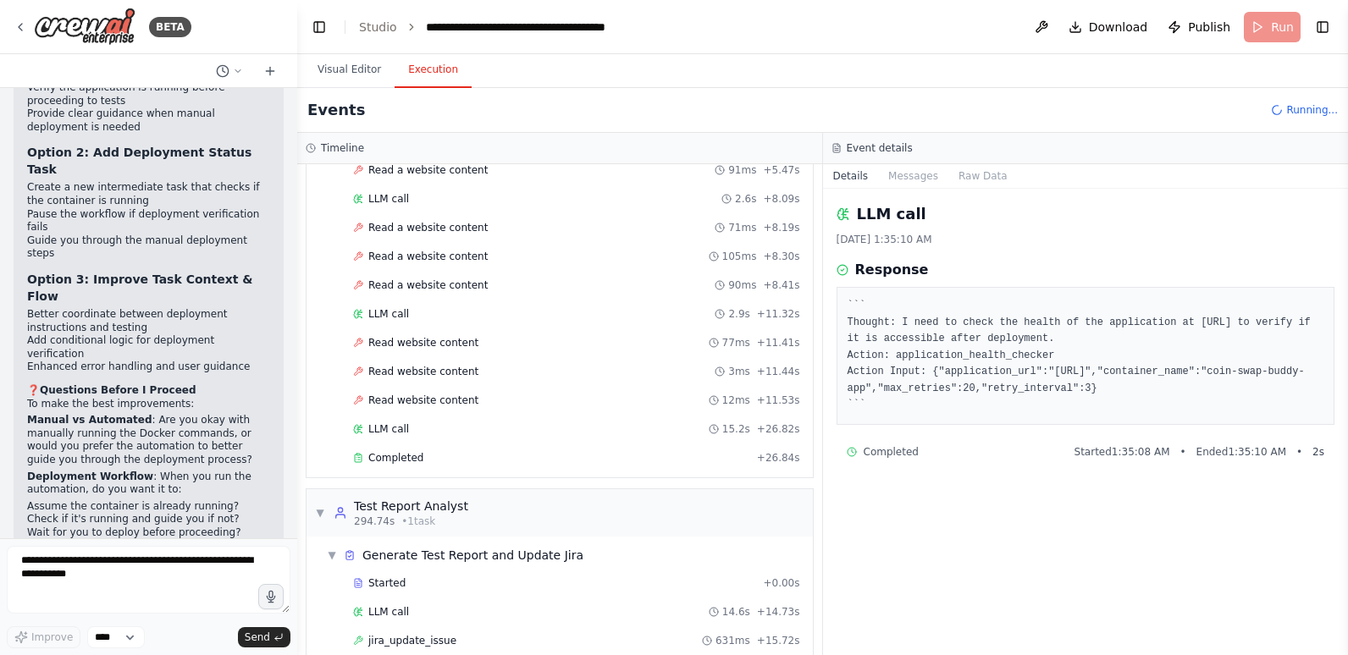
scroll to position [2178, 0]
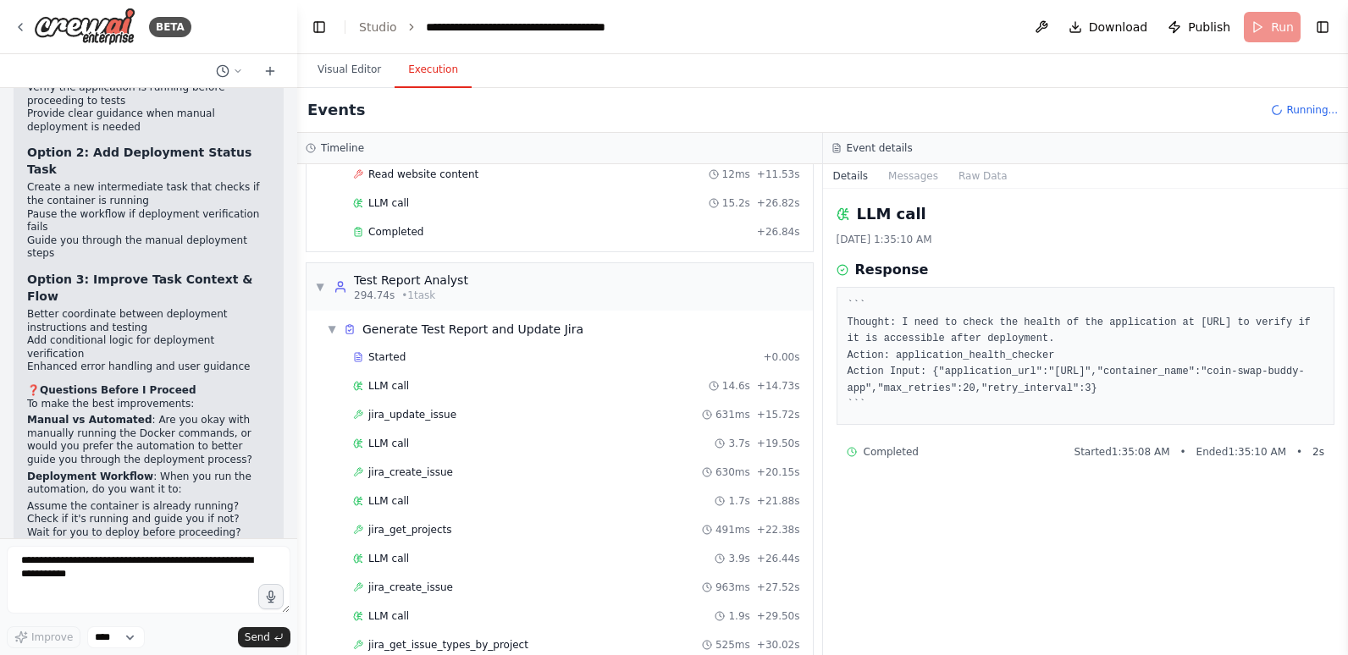
click at [412, 227] on span "Completed" at bounding box center [395, 232] width 55 height 14
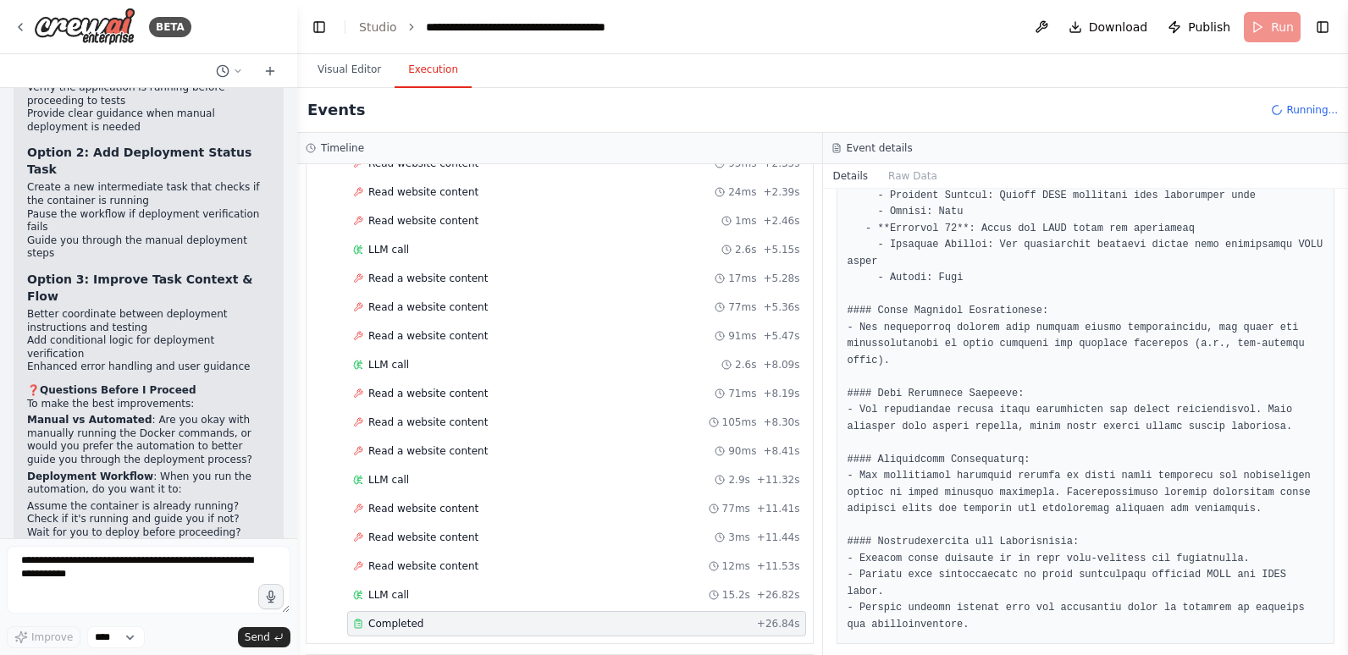
scroll to position [1755, 0]
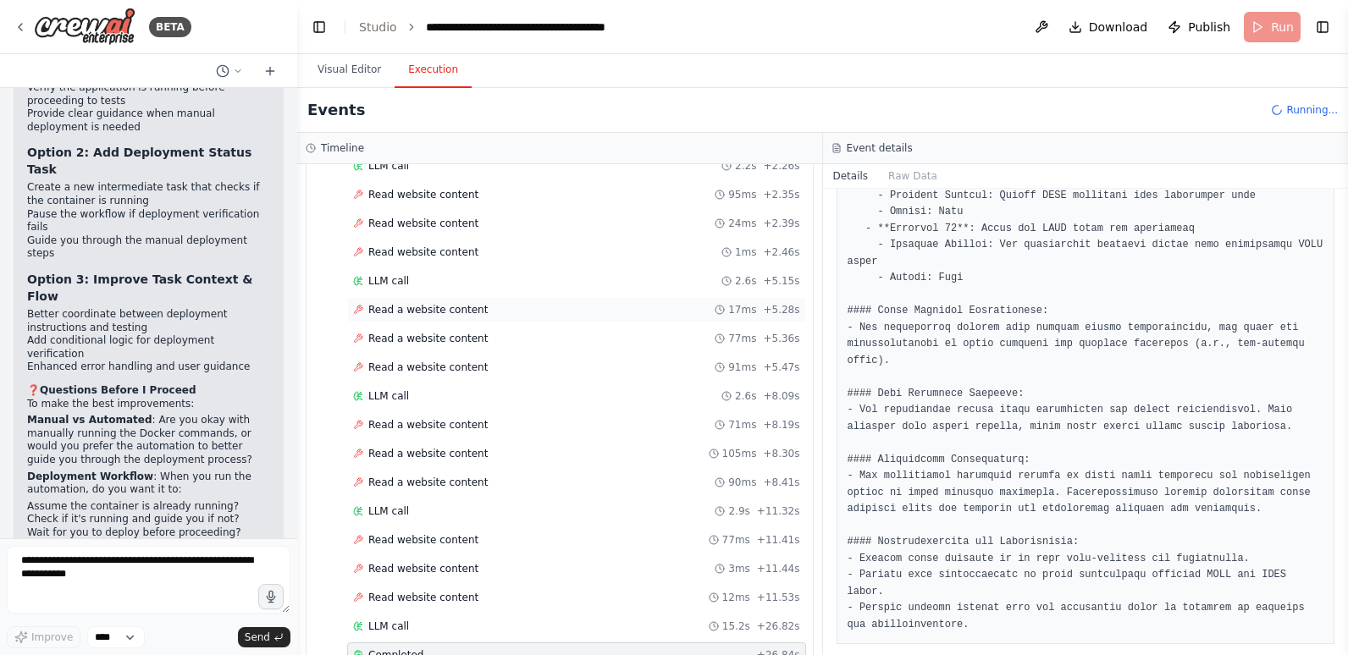
click at [441, 309] on span "Read a website content" at bounding box center [427, 310] width 119 height 14
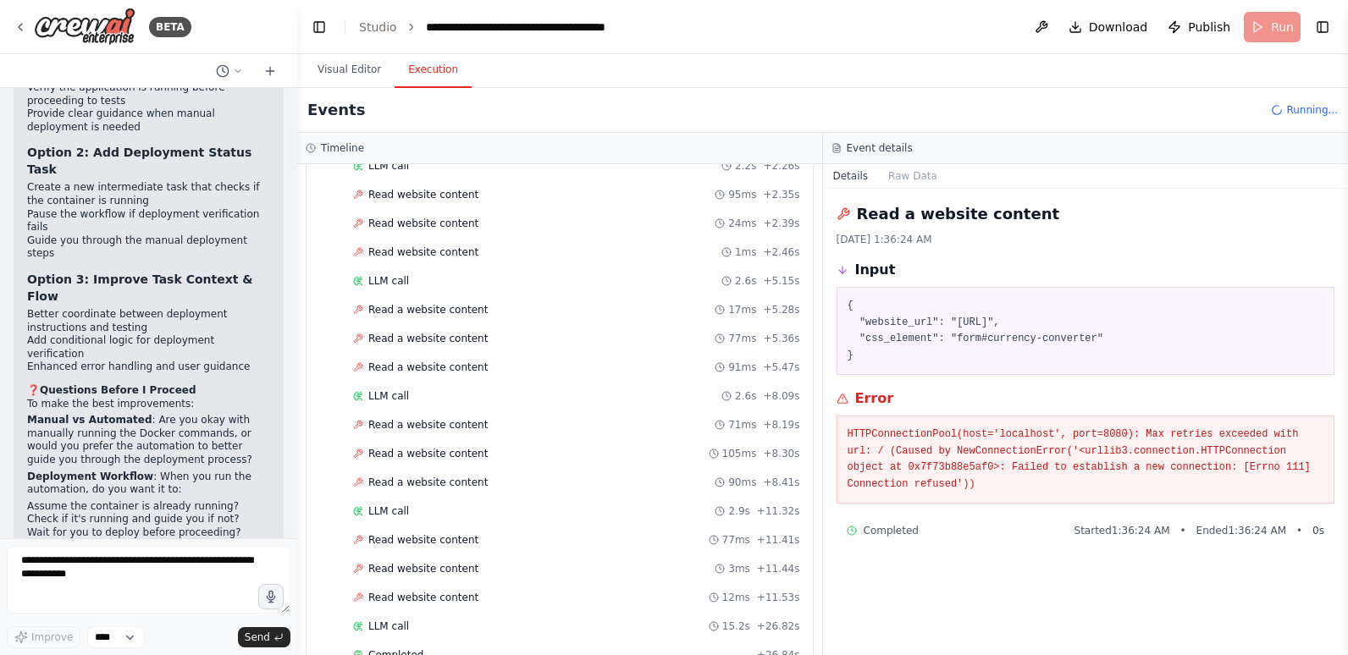
click at [446, 354] on div "Started + 0.00s LLM call 2.2s + 2.26s Read website content 95ms + 2.35s Read we…" at bounding box center [566, 397] width 493 height 547
click at [453, 433] on div "Read a website content 71ms + 8.19s" at bounding box center [576, 424] width 459 height 25
click at [452, 459] on span "Read a website content" at bounding box center [427, 454] width 119 height 14
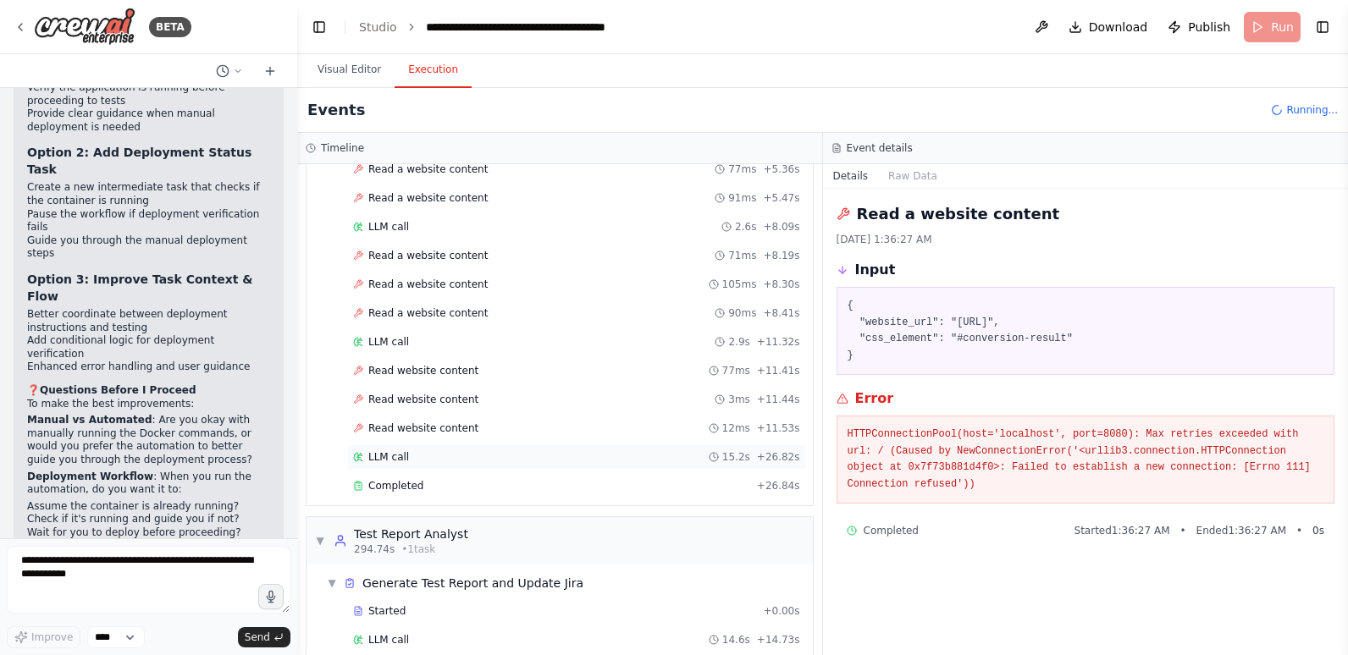
click at [449, 462] on div "LLM call 15.2s + 26.82s" at bounding box center [576, 458] width 447 height 14
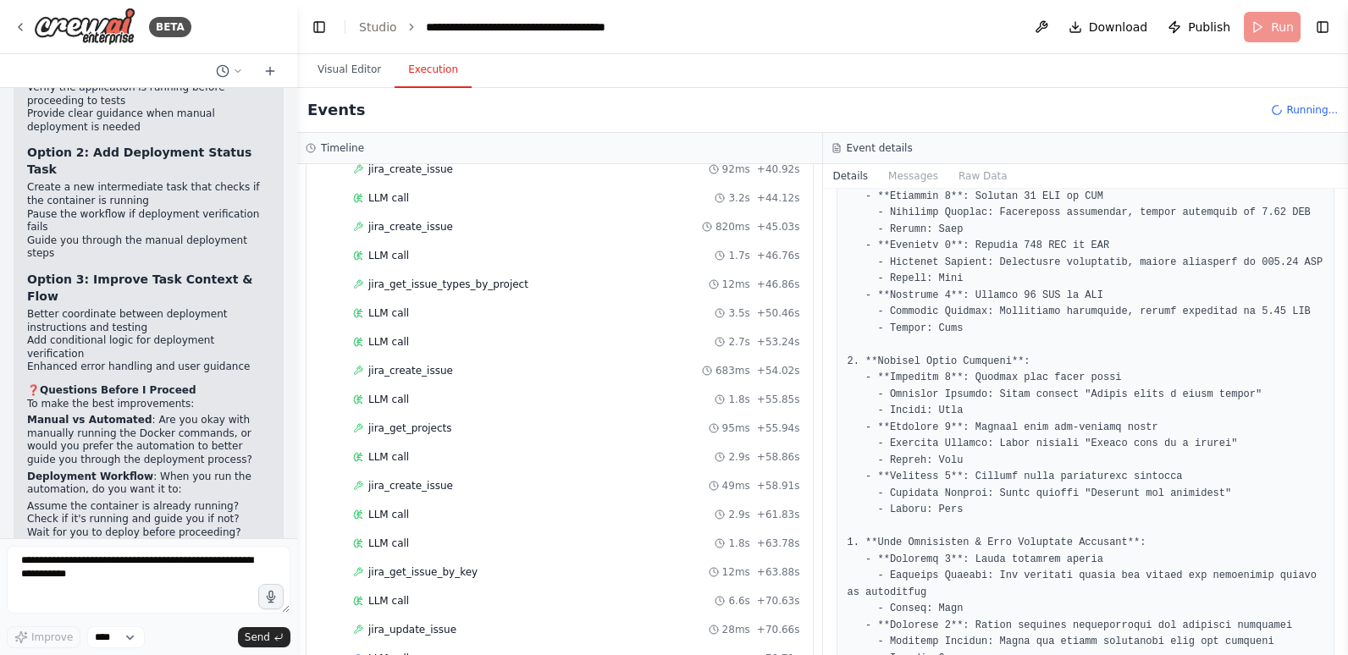
scroll to position [2898, 0]
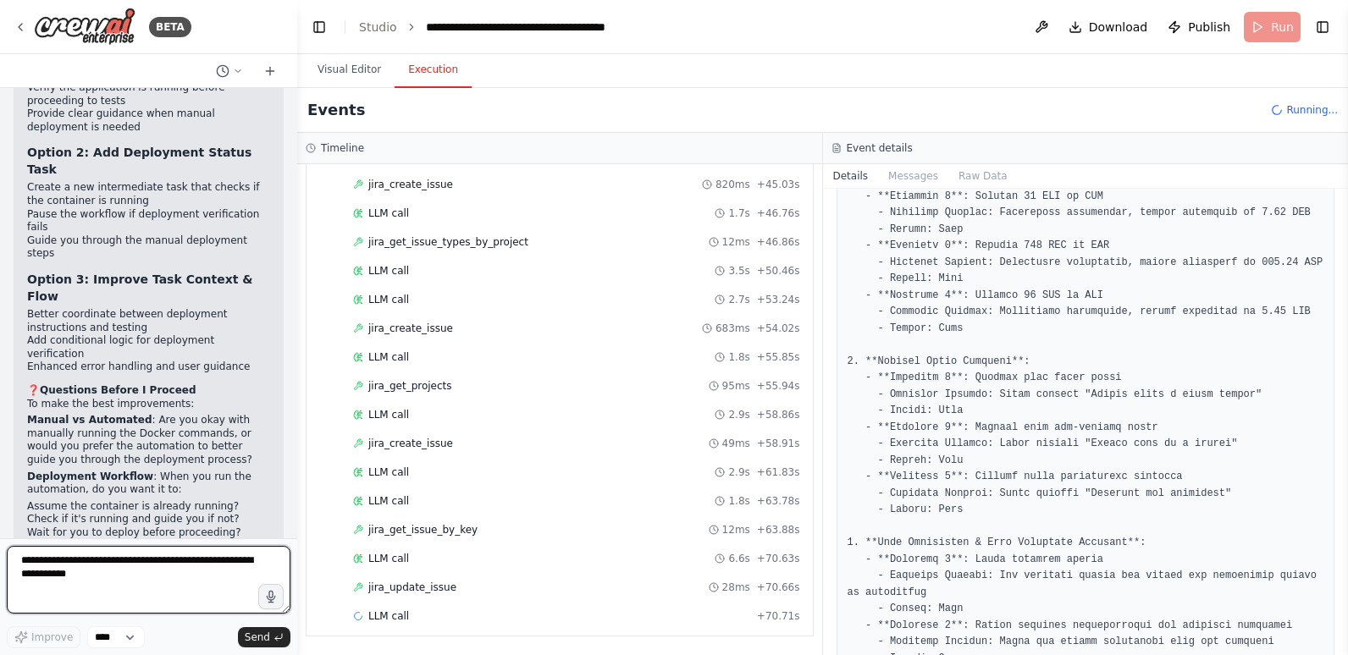
click at [144, 561] on textarea at bounding box center [149, 580] width 284 height 68
paste textarea "**********"
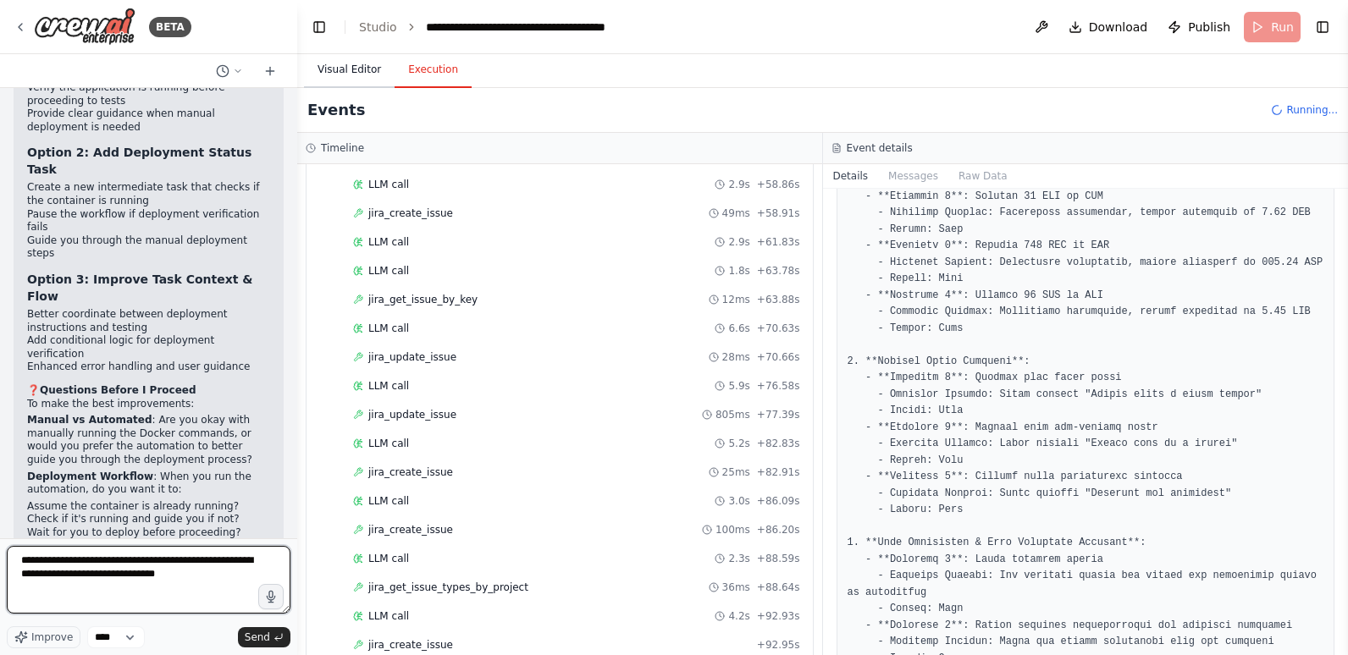
type textarea "**********"
click at [357, 66] on button "Visual Editor" at bounding box center [349, 71] width 91 height 36
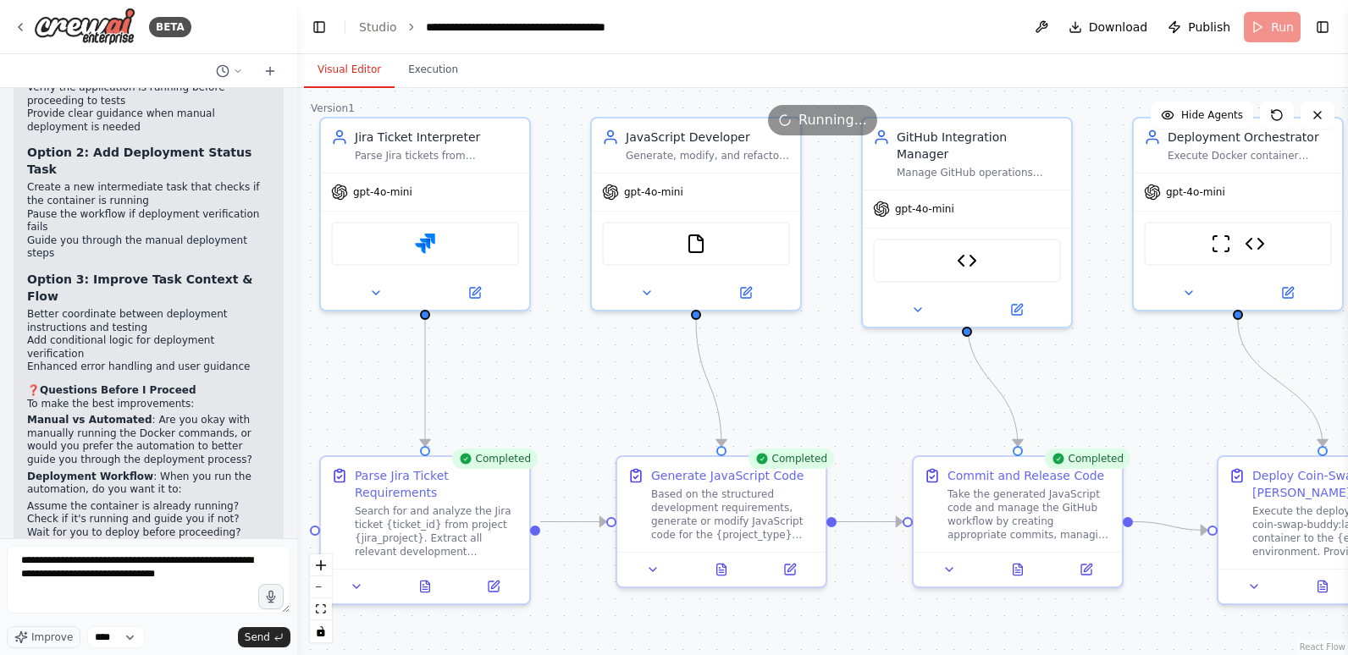
drag, startPoint x: 860, startPoint y: 616, endPoint x: 826, endPoint y: 613, distance: 34.0
click at [826, 613] on div ".deletable-edge-delete-btn { width: 20px; height: 20px; border: 0px solid #ffff…" at bounding box center [822, 371] width 1051 height 567
click at [744, 285] on icon at bounding box center [746, 290] width 10 height 10
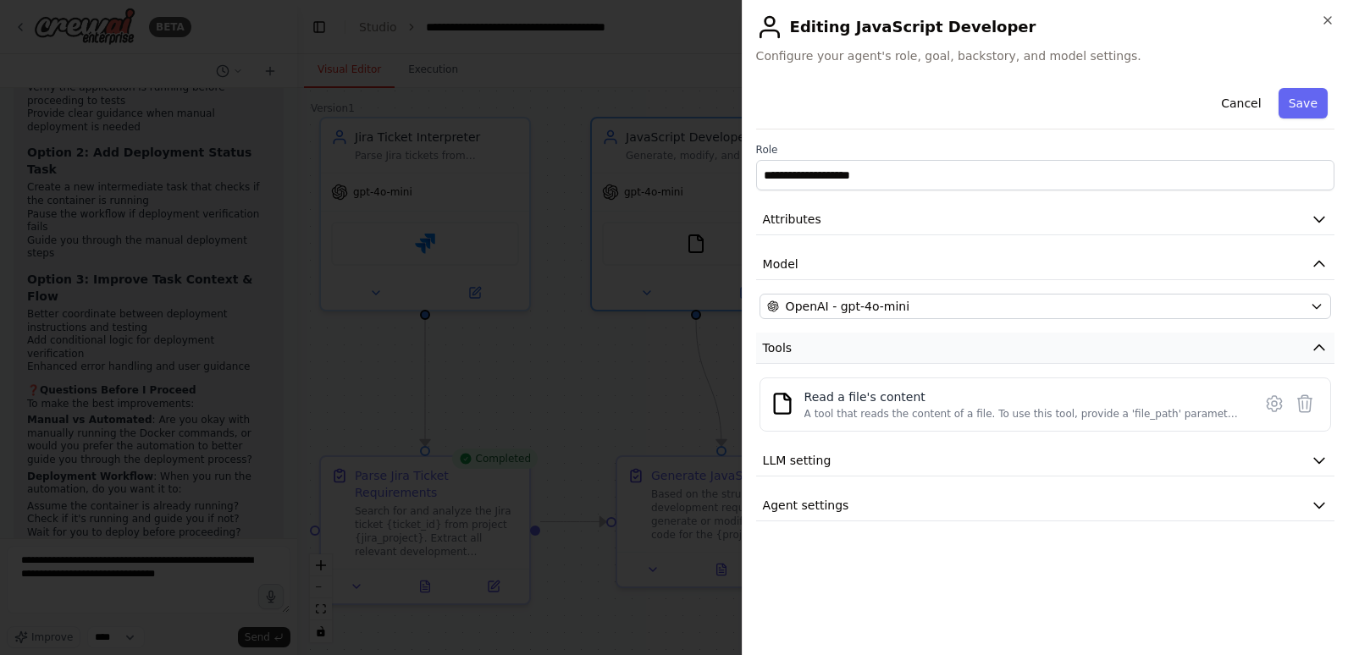
click at [1321, 346] on icon "button" at bounding box center [1319, 348] width 17 height 17
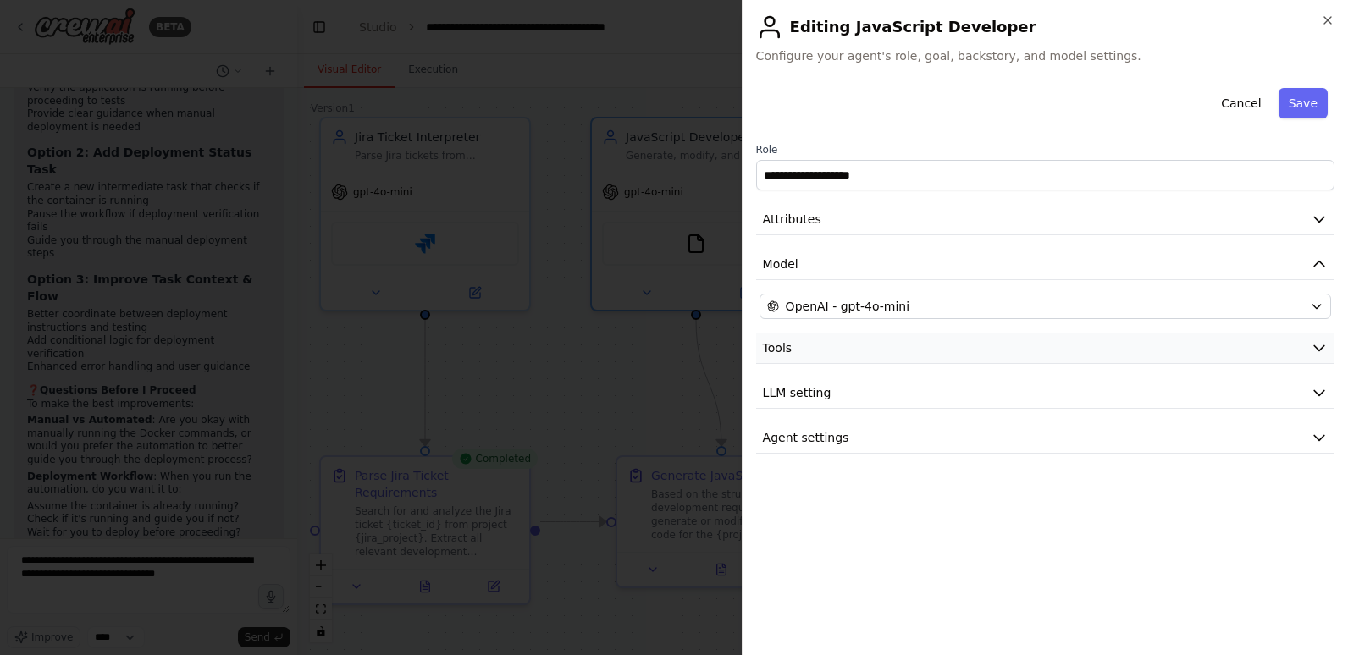
click at [1321, 346] on icon "button" at bounding box center [1319, 348] width 17 height 17
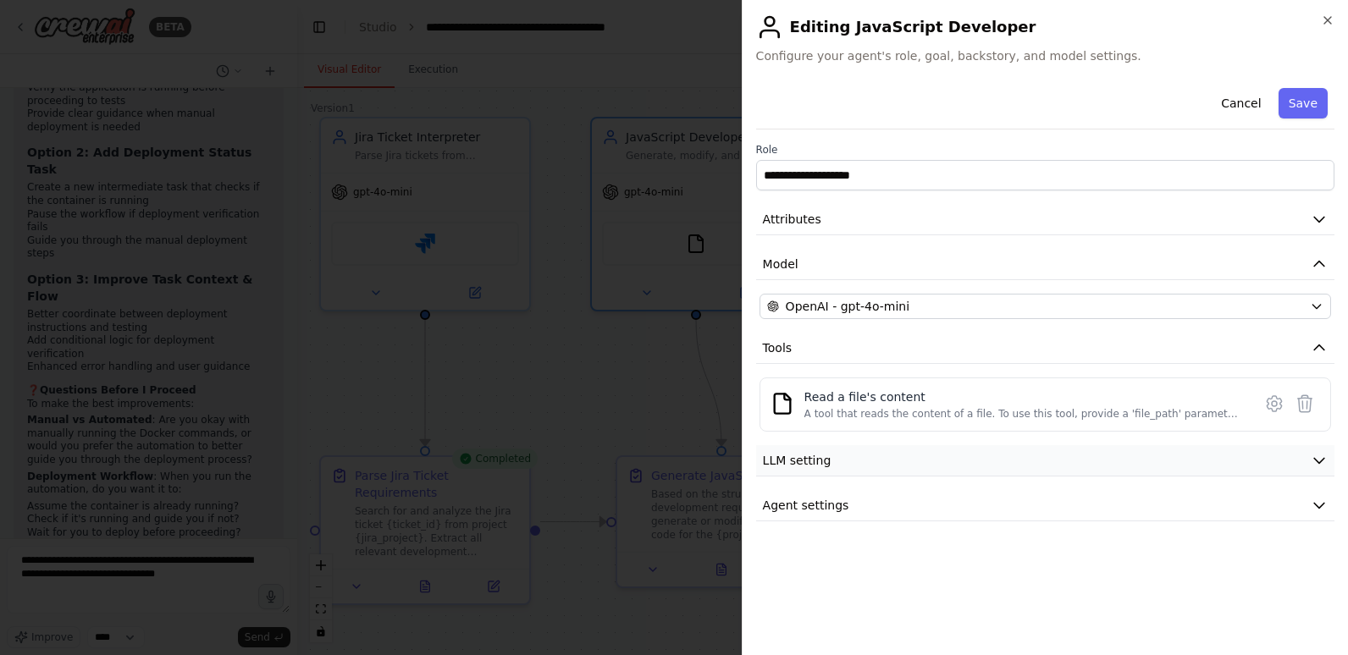
click at [1315, 456] on icon "button" at bounding box center [1319, 460] width 17 height 17
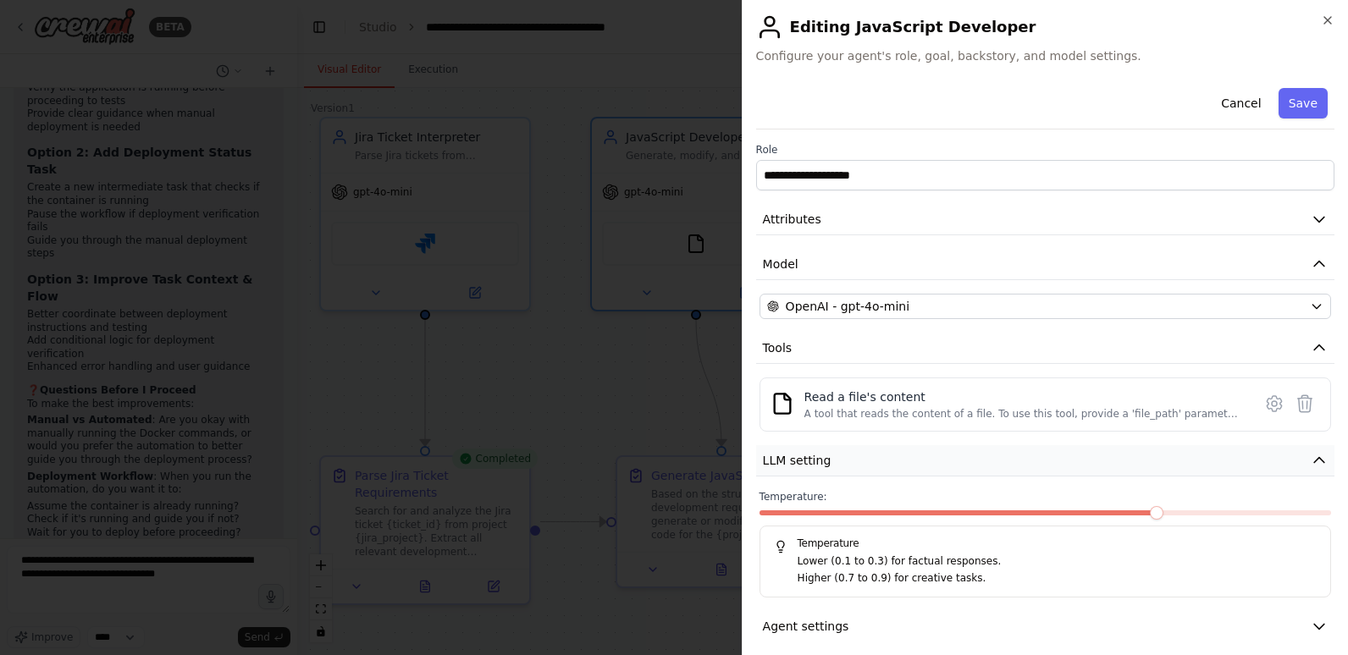
click at [1315, 456] on button "LLM setting" at bounding box center [1045, 460] width 578 height 31
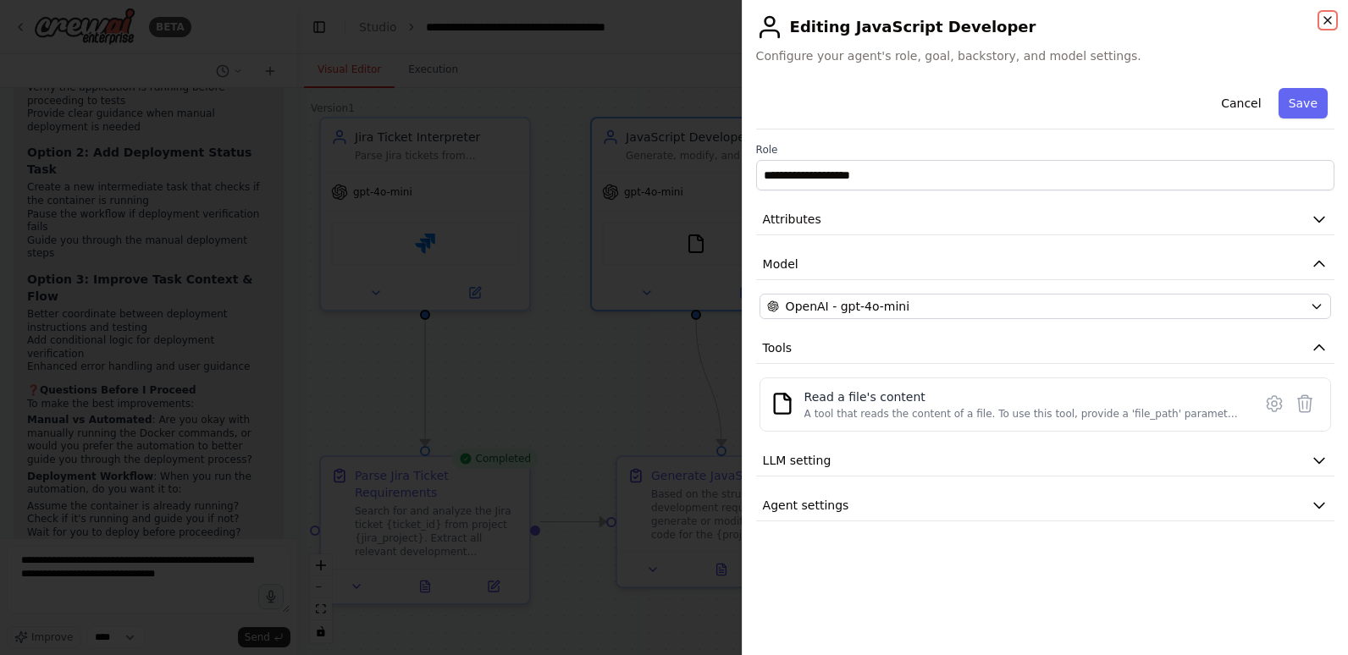
click at [1334, 18] on icon "button" at bounding box center [1328, 21] width 14 height 14
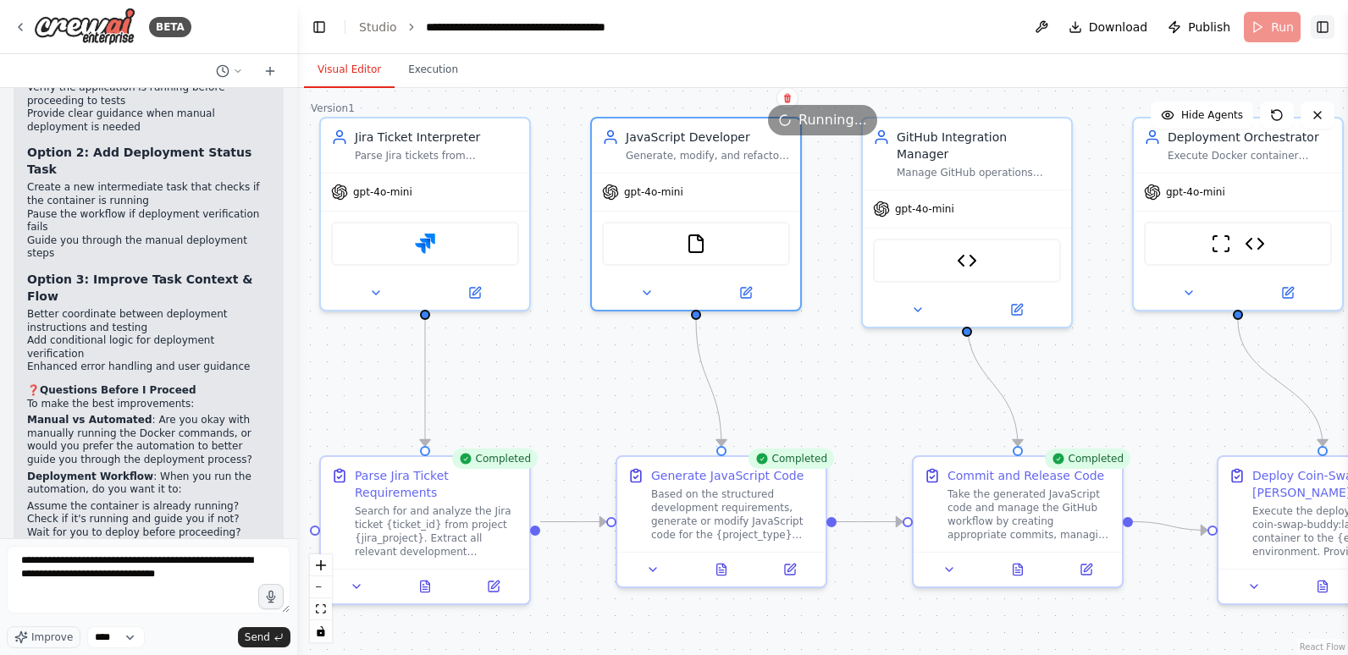
click at [1321, 24] on button "Toggle Right Sidebar" at bounding box center [1323, 27] width 24 height 24
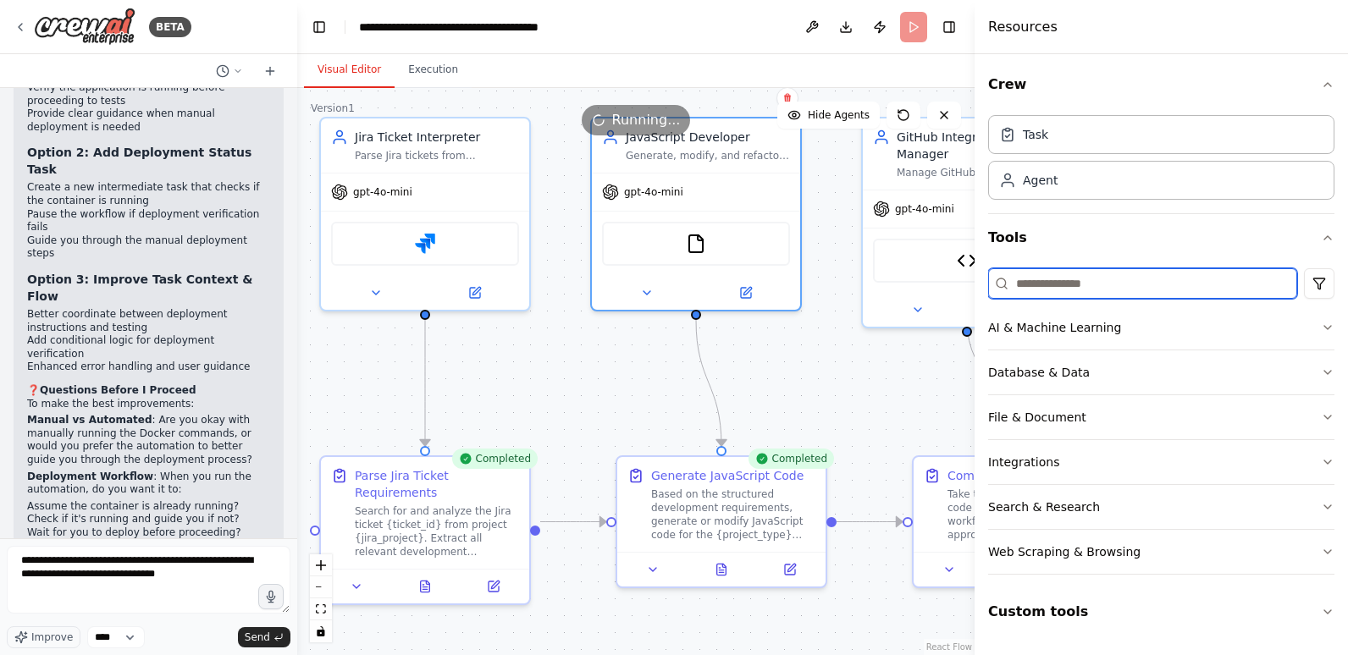
click at [1065, 279] on input at bounding box center [1142, 283] width 309 height 30
click at [1113, 500] on button "Search & Research" at bounding box center [1161, 507] width 346 height 44
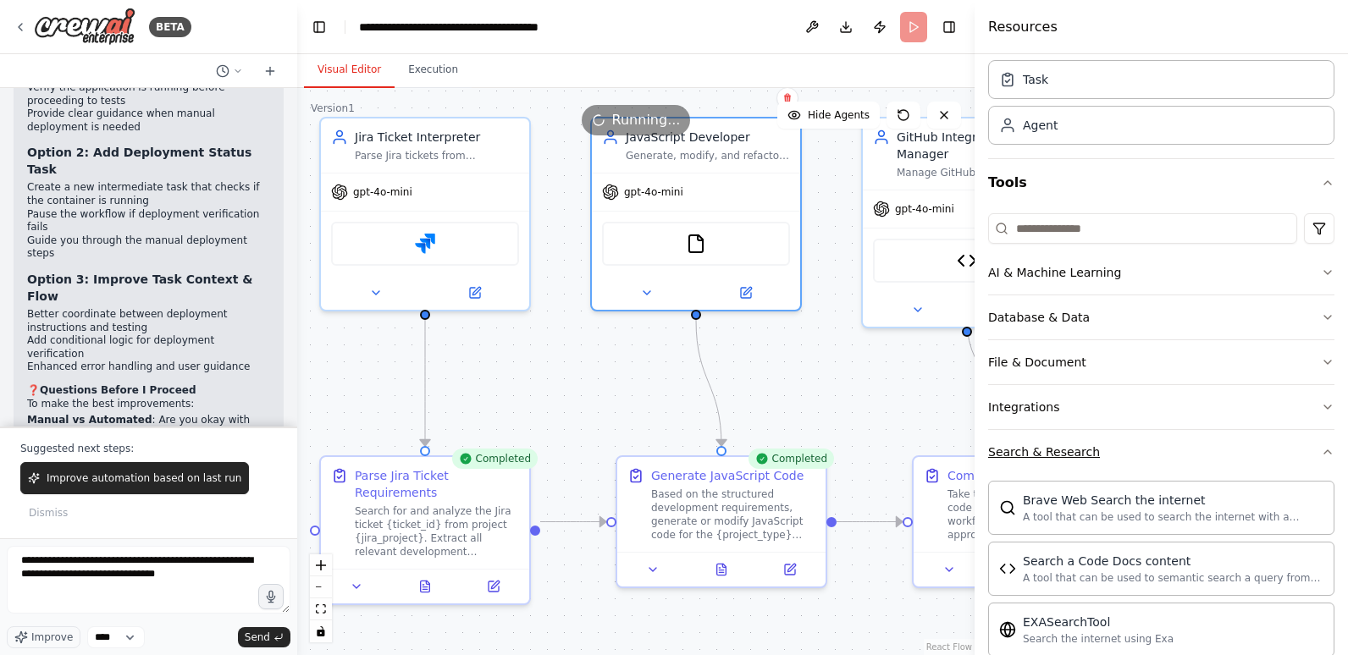
scroll to position [169, 0]
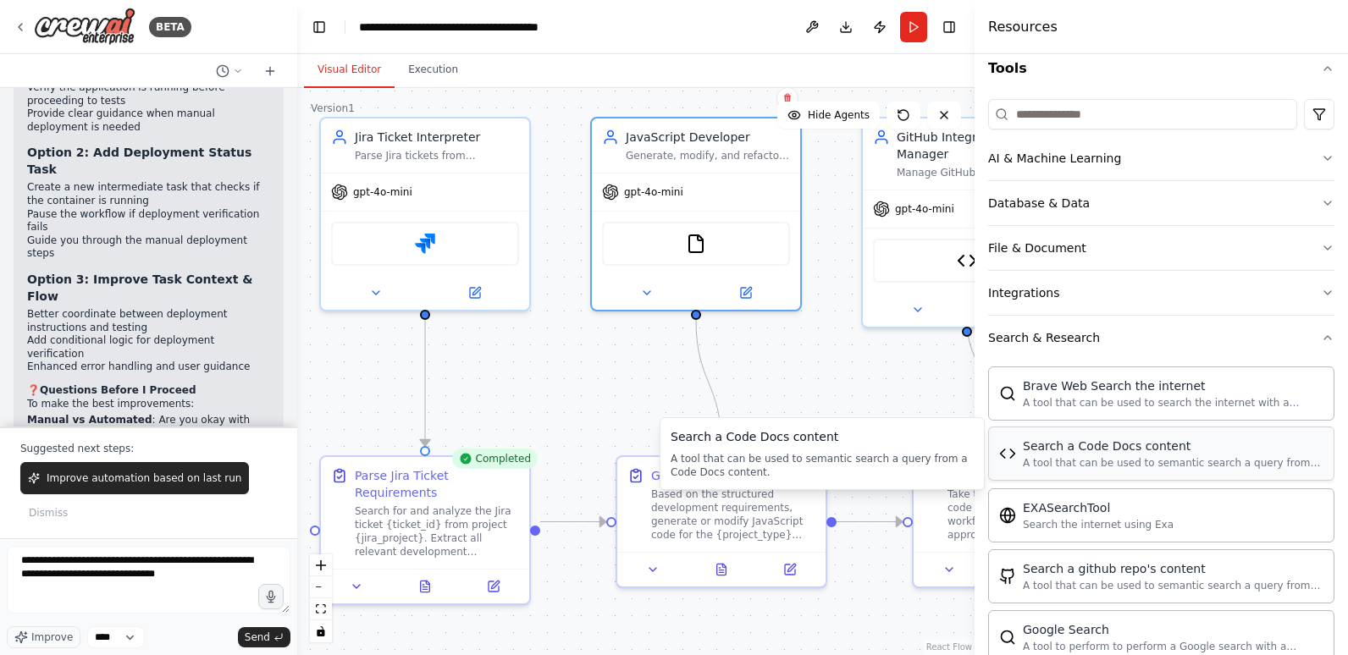
click at [1134, 452] on div "Search a Code Docs content" at bounding box center [1173, 446] width 301 height 17
click at [1093, 459] on div "A tool that can be used to semantic search a query from a Code Docs content." at bounding box center [1173, 463] width 301 height 14
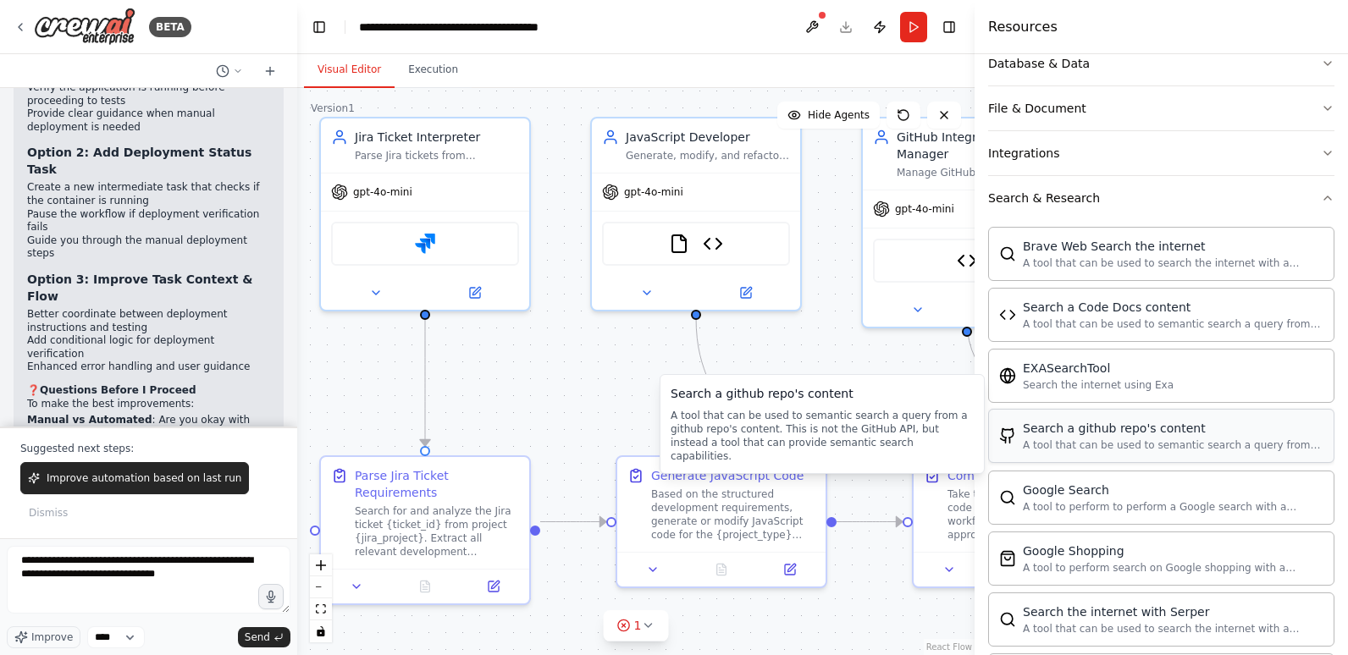
scroll to position [339, 0]
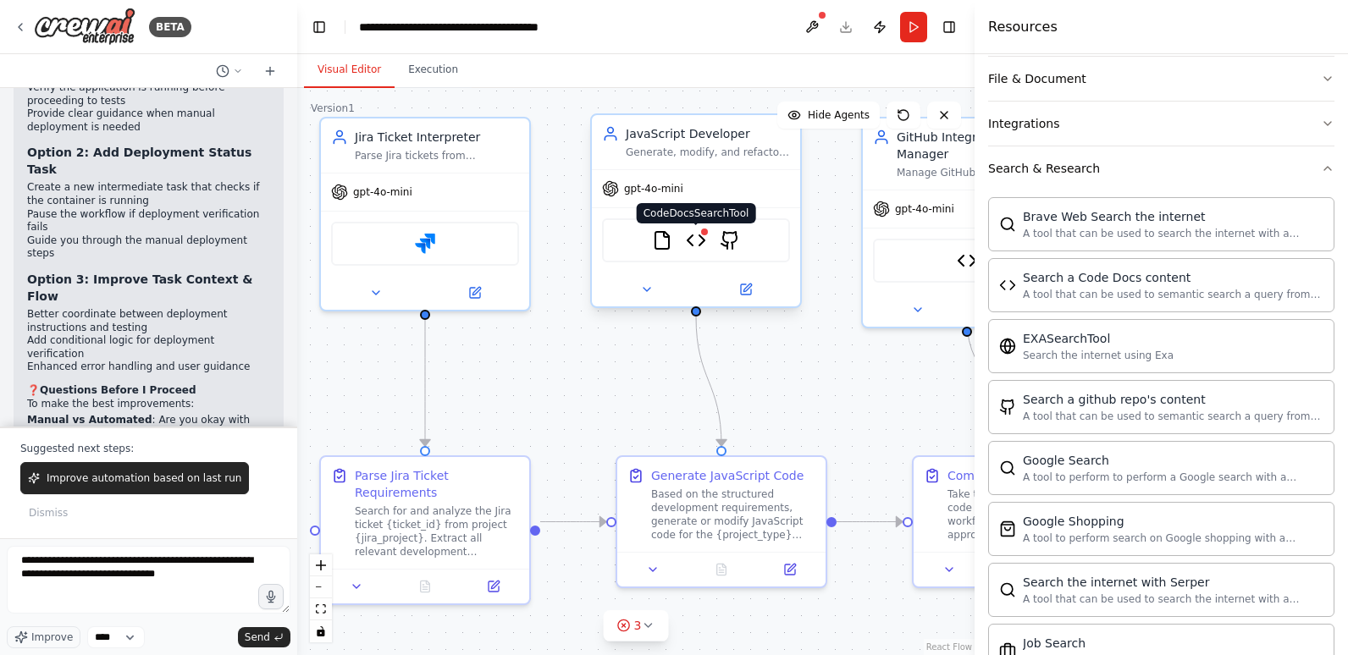
click at [695, 236] on img at bounding box center [696, 240] width 20 height 20
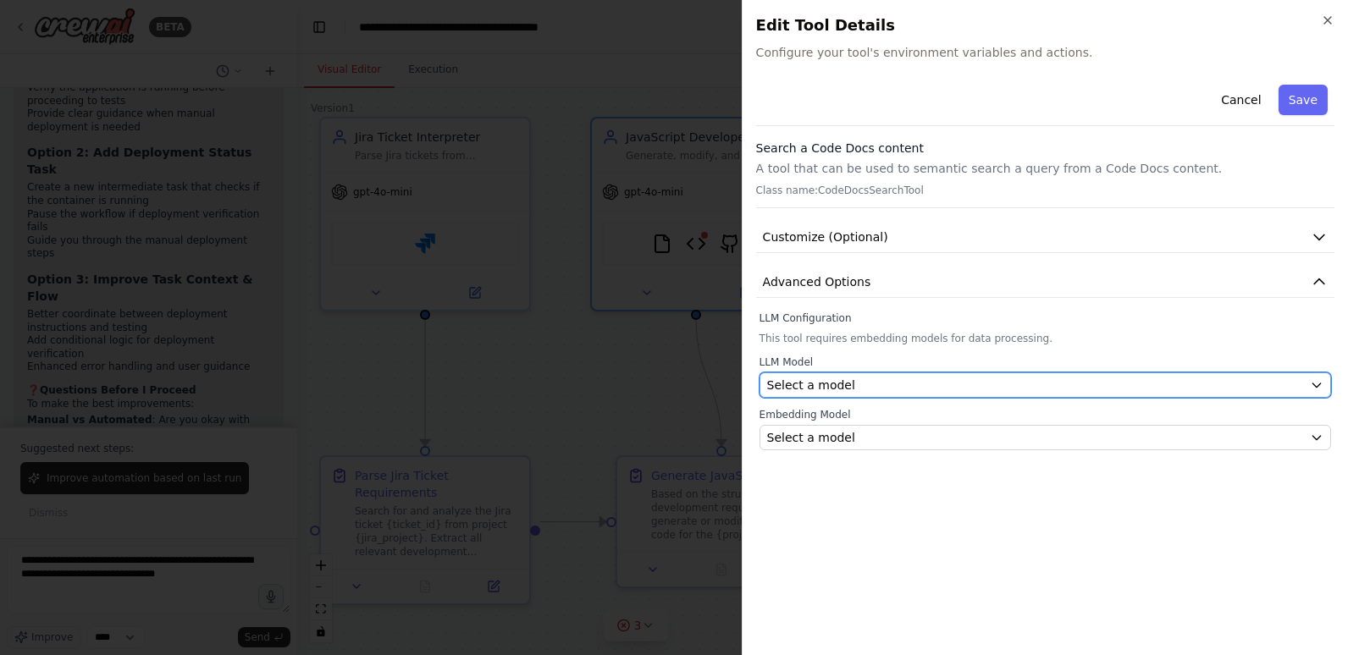
click at [1318, 383] on icon "button" at bounding box center [1317, 386] width 14 height 14
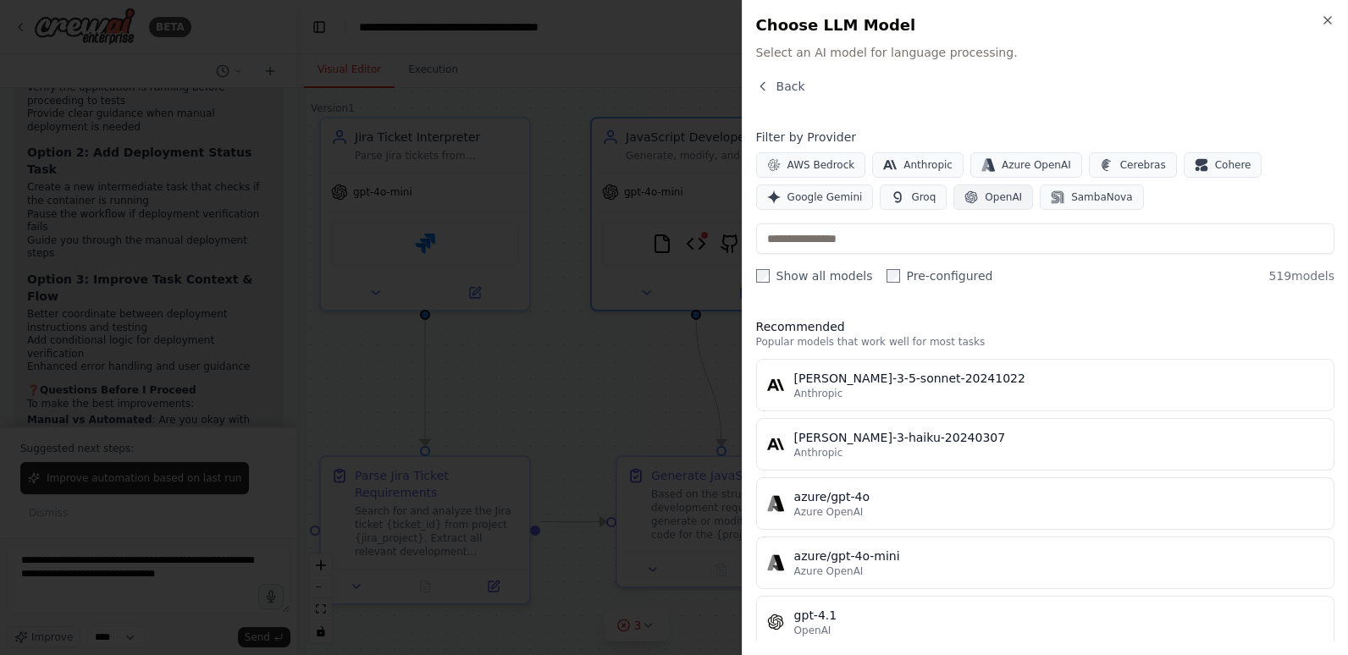
click at [1003, 189] on button "OpenAI" at bounding box center [994, 197] width 80 height 25
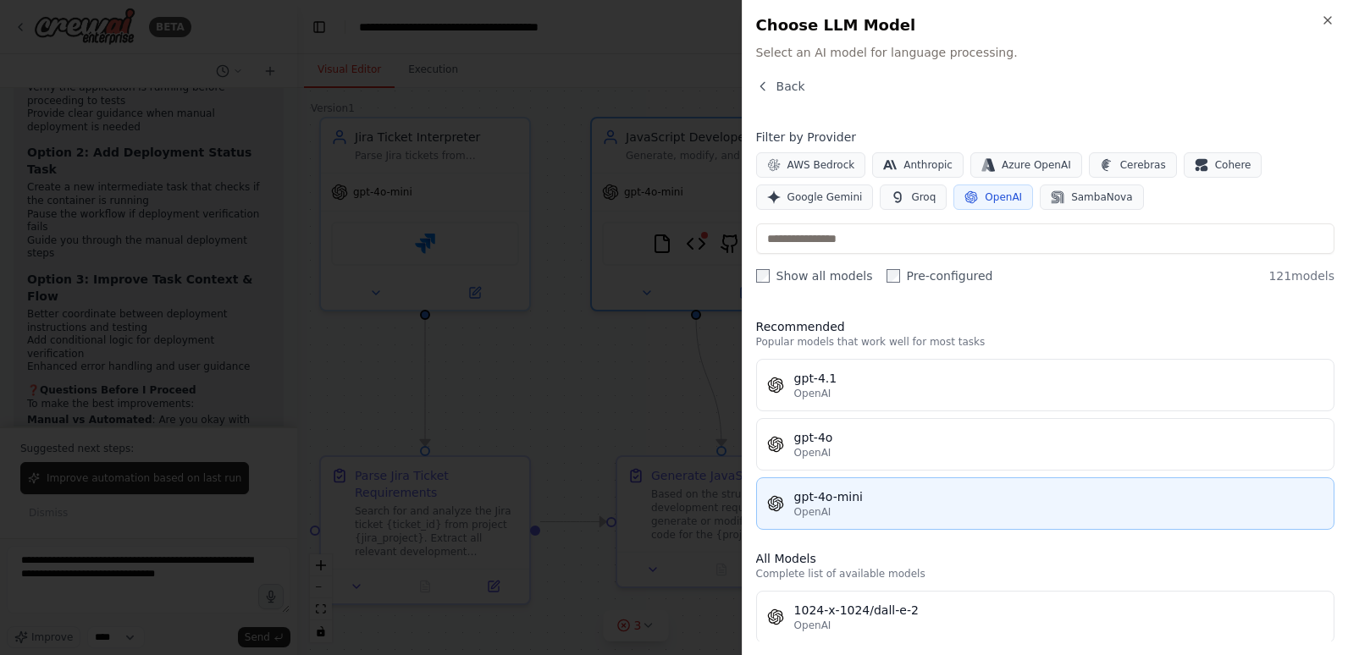
click at [901, 500] on div "gpt-4o-mini" at bounding box center [1058, 497] width 529 height 17
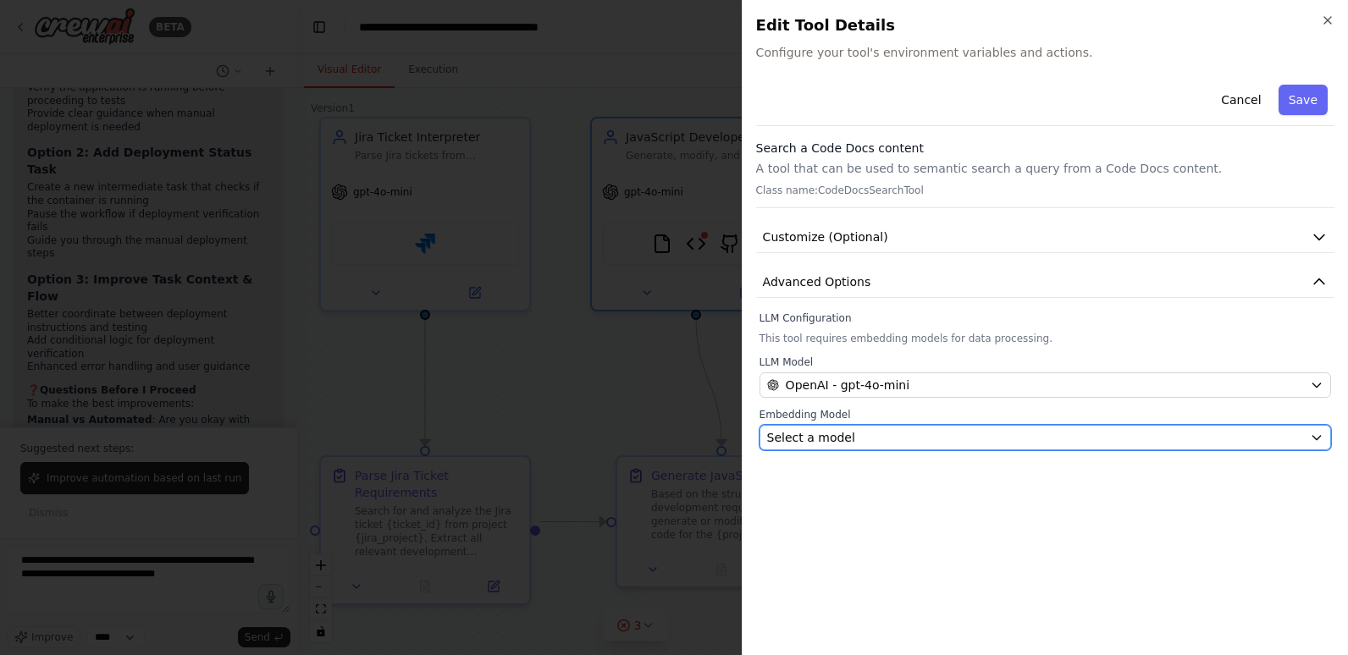
click at [912, 436] on div "Select a model" at bounding box center [1035, 437] width 536 height 17
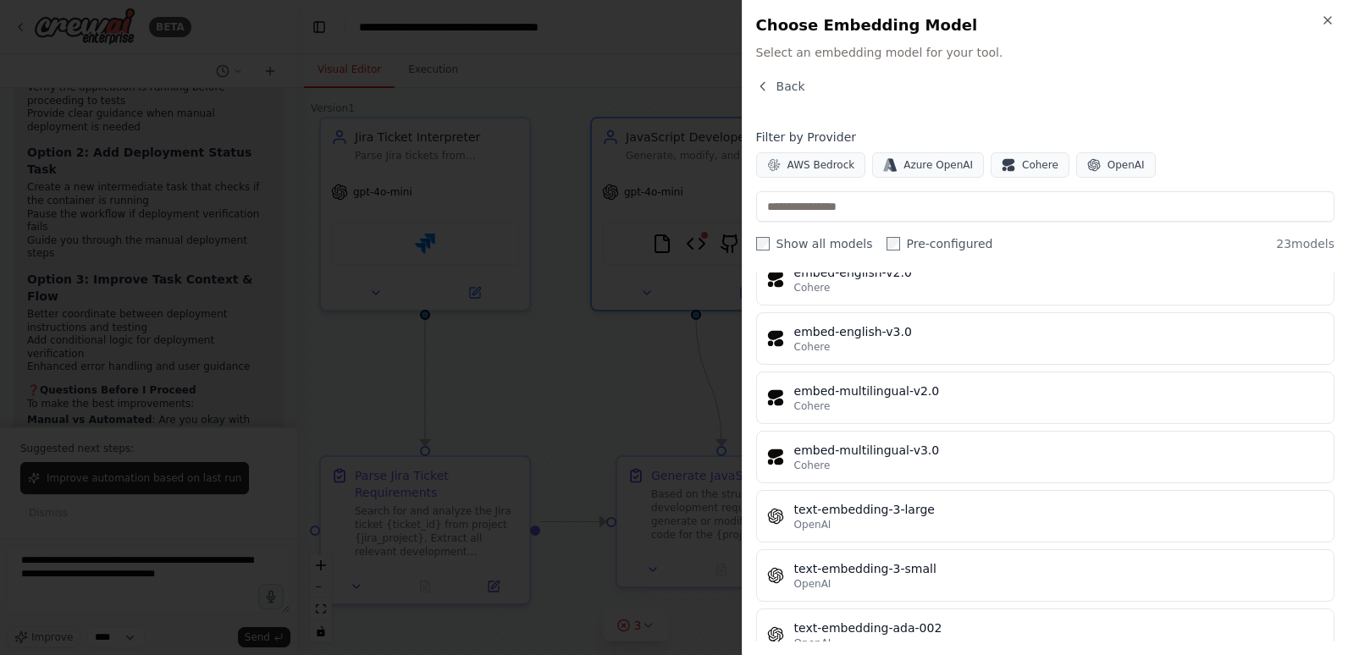
scroll to position [1055, 0]
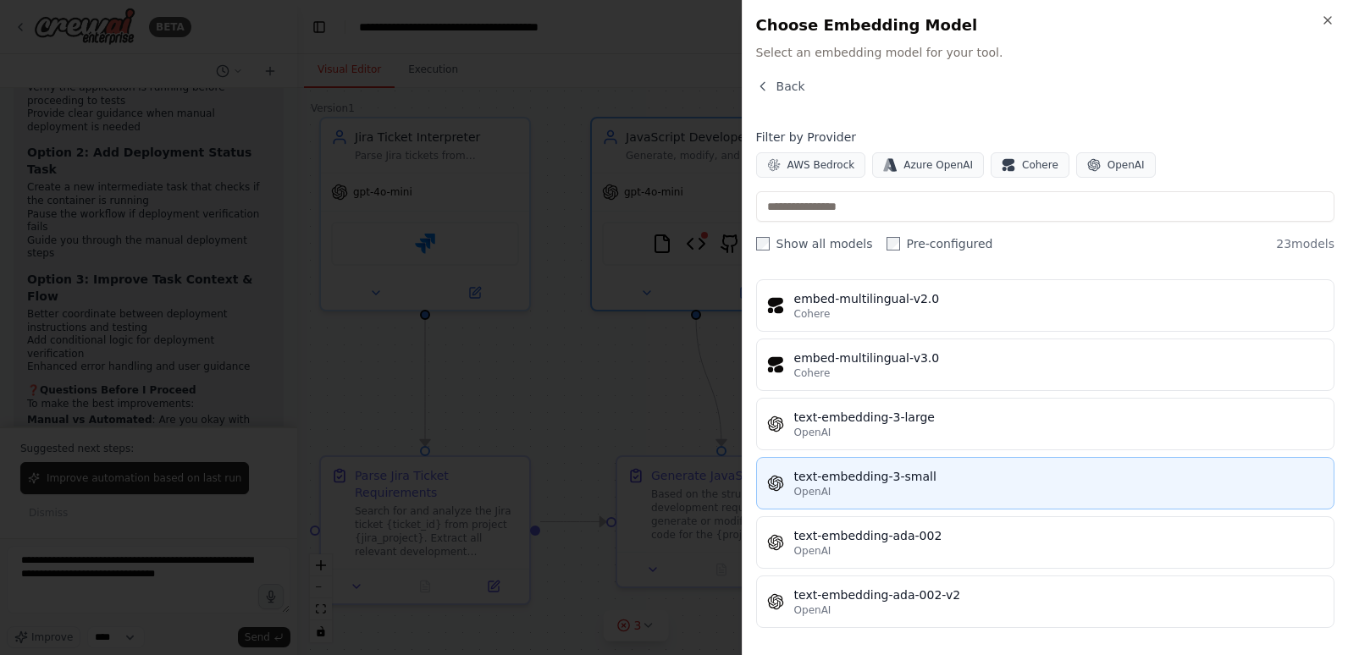
click at [892, 482] on div "text-embedding-3-small" at bounding box center [1058, 476] width 529 height 17
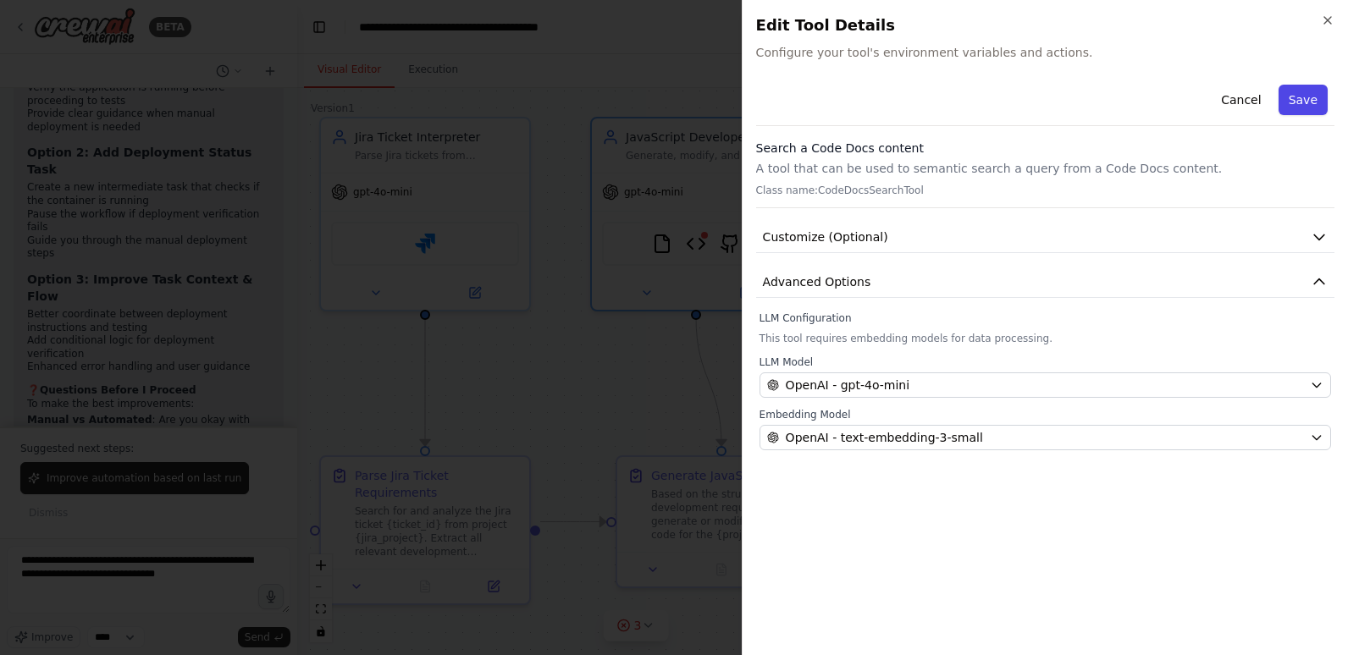
click at [1315, 102] on button "Save" at bounding box center [1303, 100] width 49 height 30
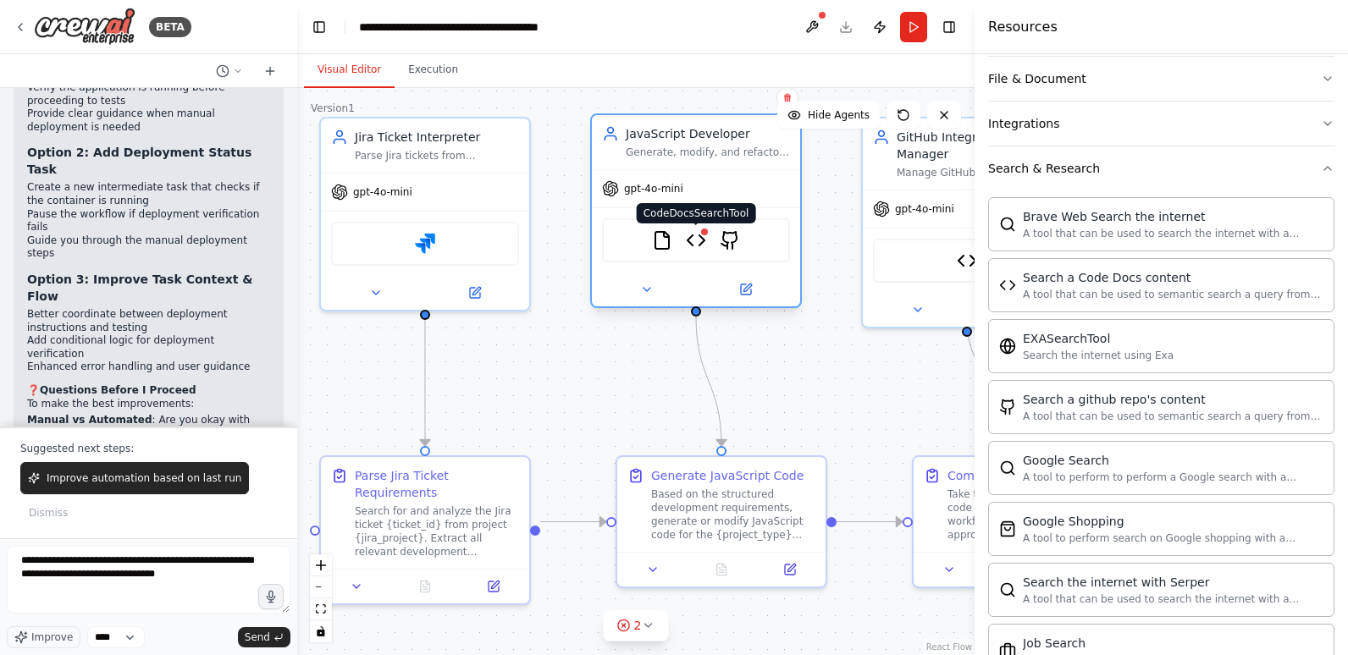
click at [699, 235] on img at bounding box center [696, 240] width 20 height 20
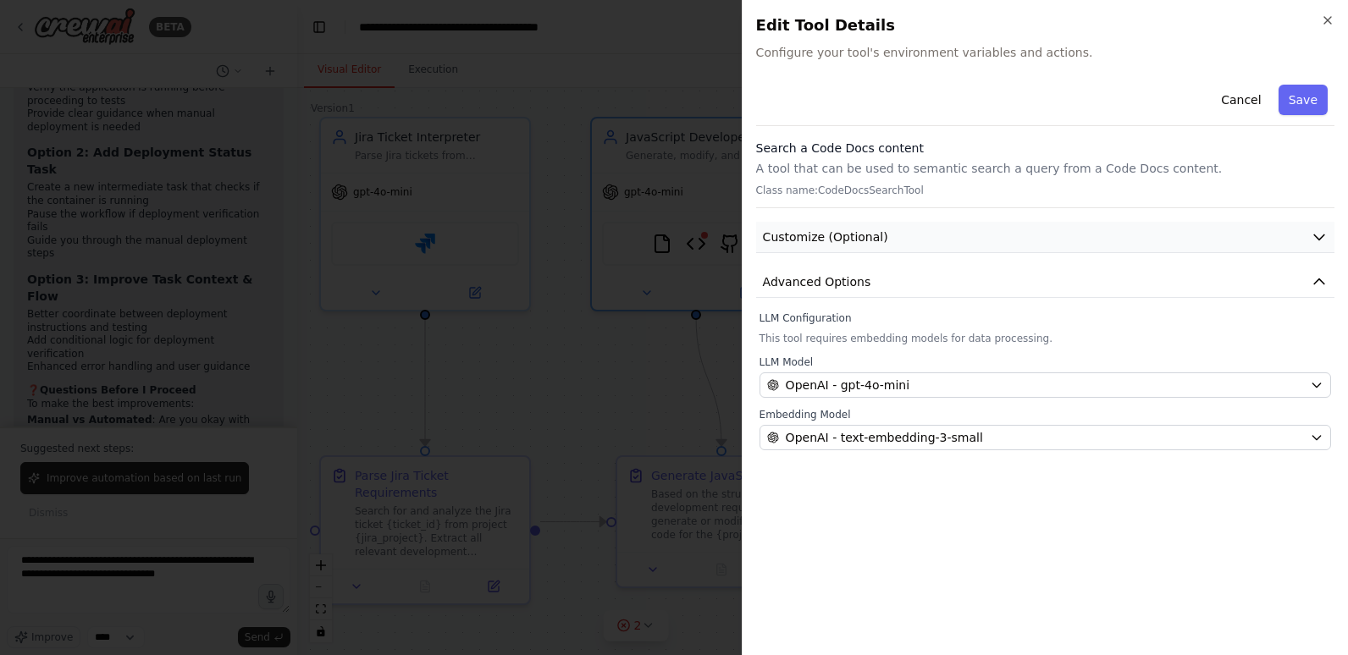
click at [1163, 236] on button "Customize (Optional)" at bounding box center [1045, 237] width 578 height 31
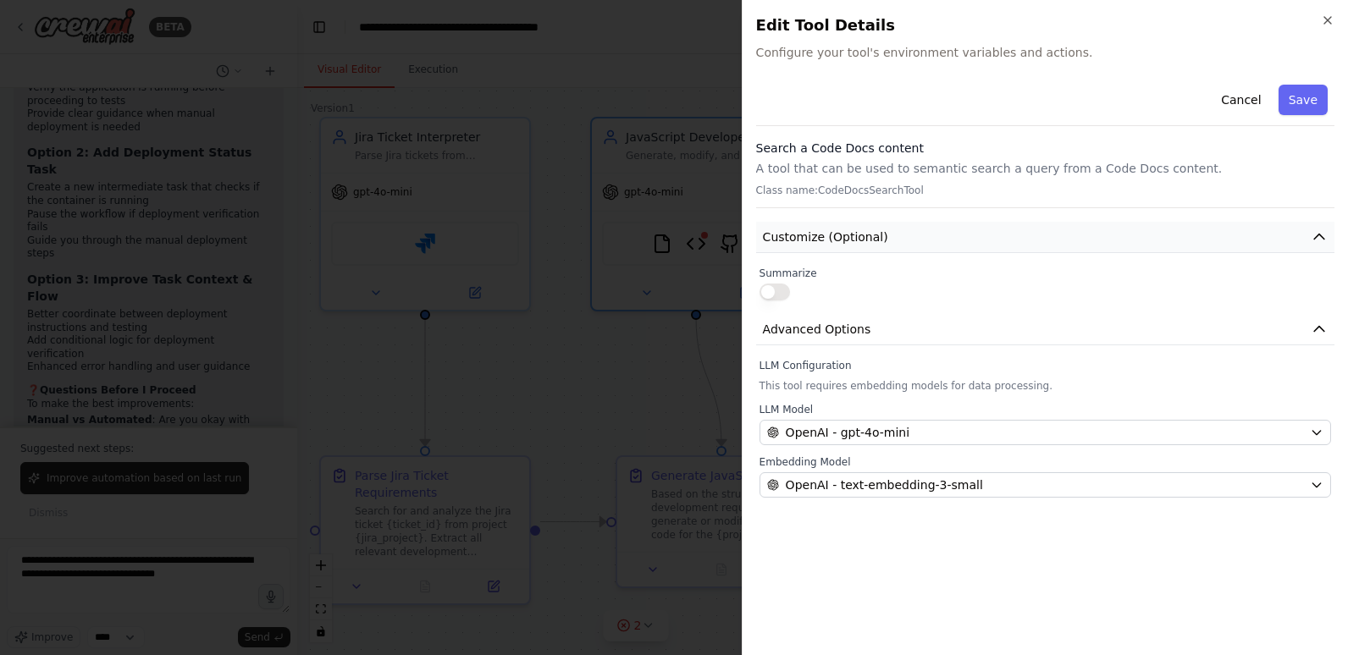
click at [1163, 236] on button "Customize (Optional)" at bounding box center [1045, 237] width 578 height 31
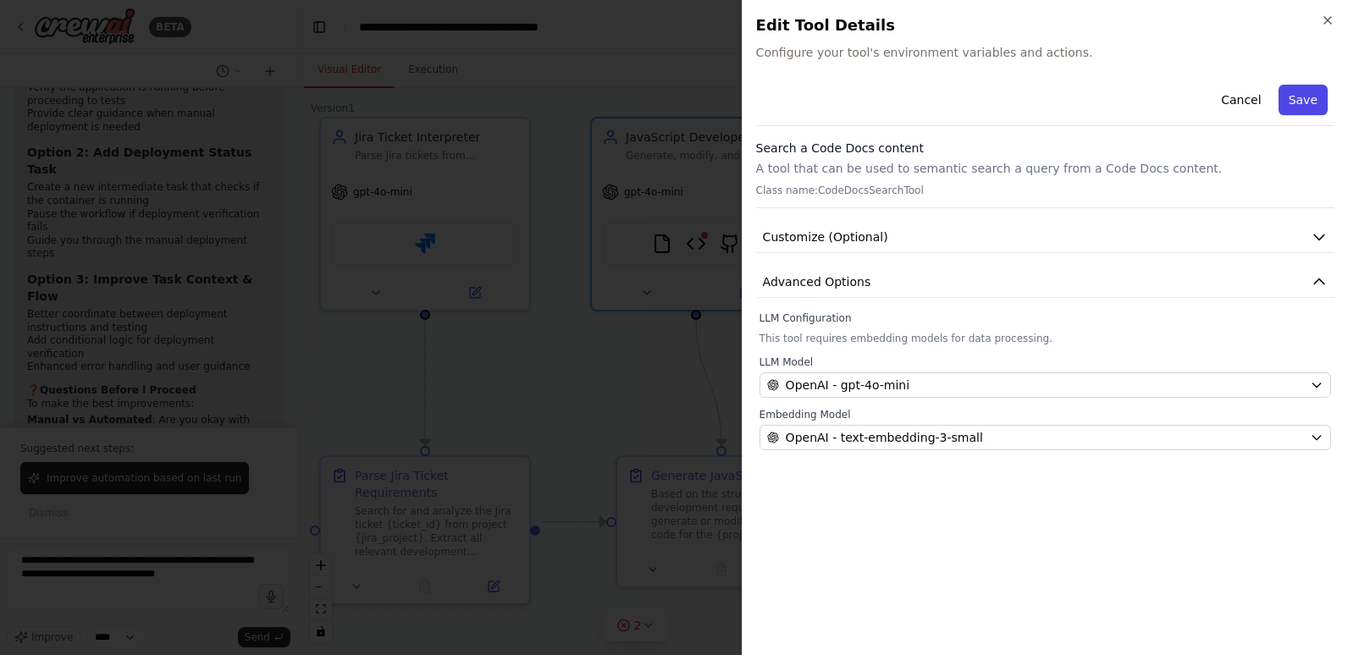
click at [1313, 106] on button "Save" at bounding box center [1303, 100] width 49 height 30
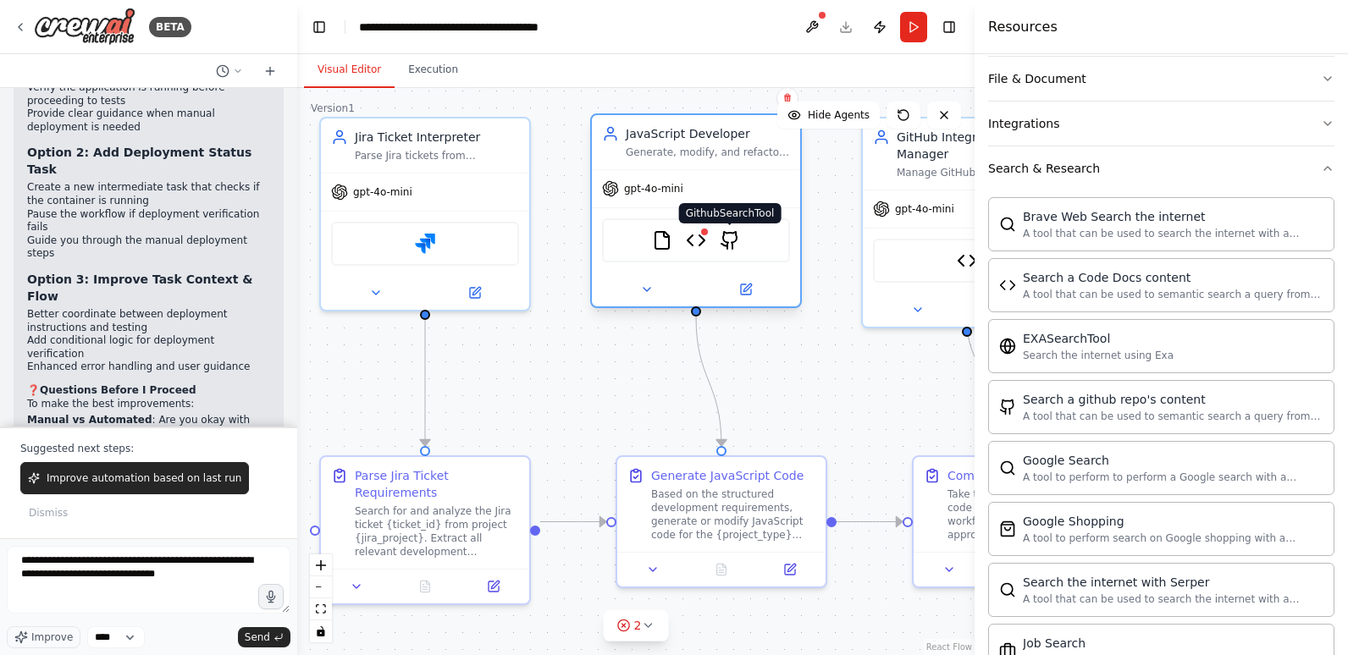
click at [729, 240] on img at bounding box center [730, 240] width 20 height 20
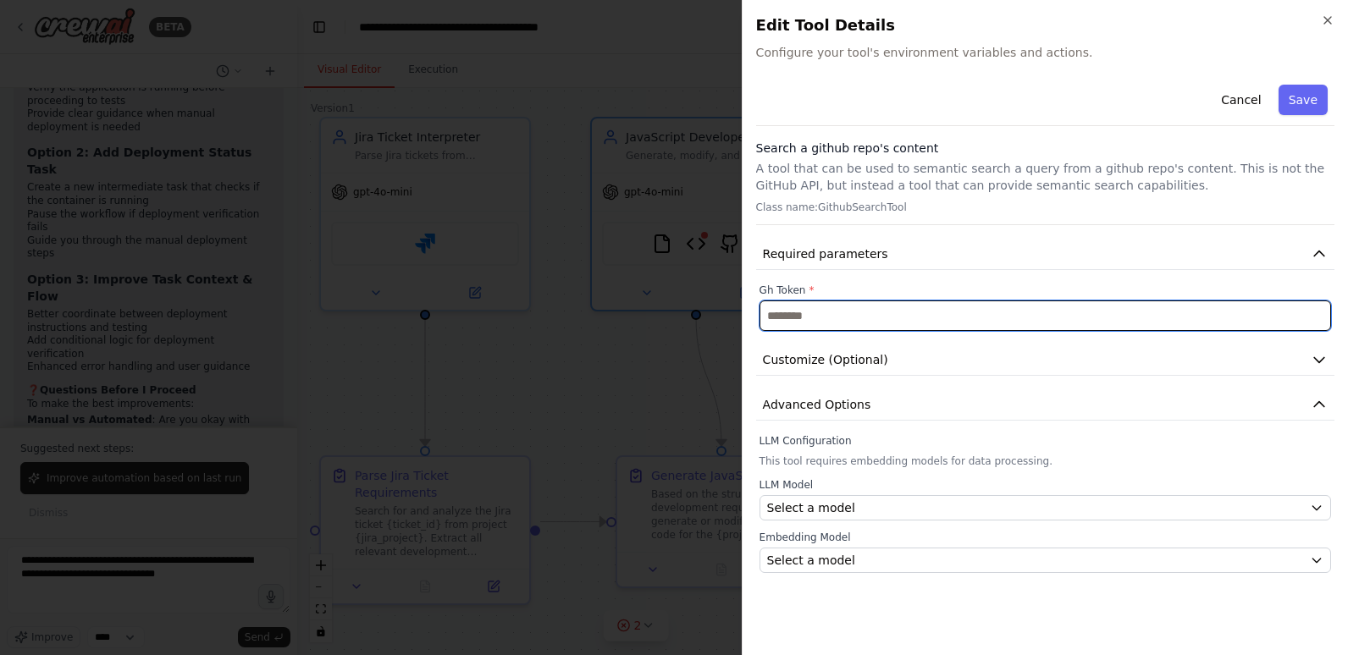
click at [935, 315] on input "text" at bounding box center [1046, 316] width 572 height 30
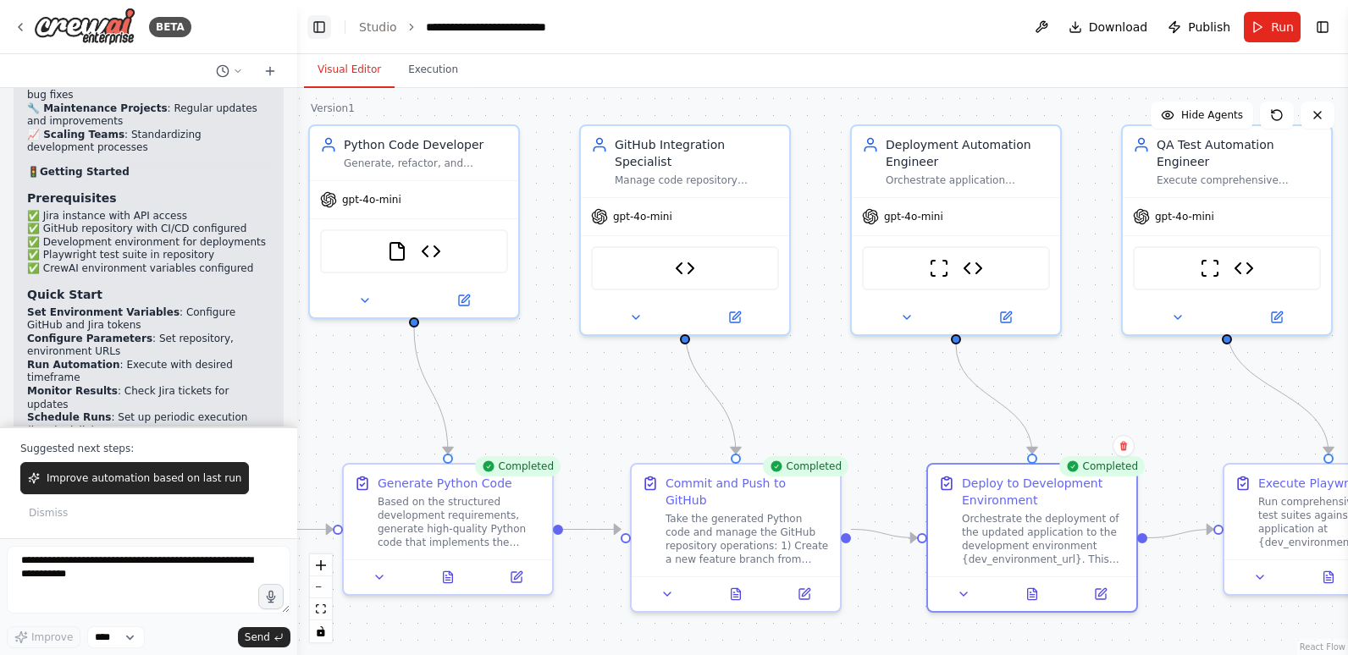
click at [317, 25] on button "Toggle Left Sidebar" at bounding box center [319, 27] width 24 height 24
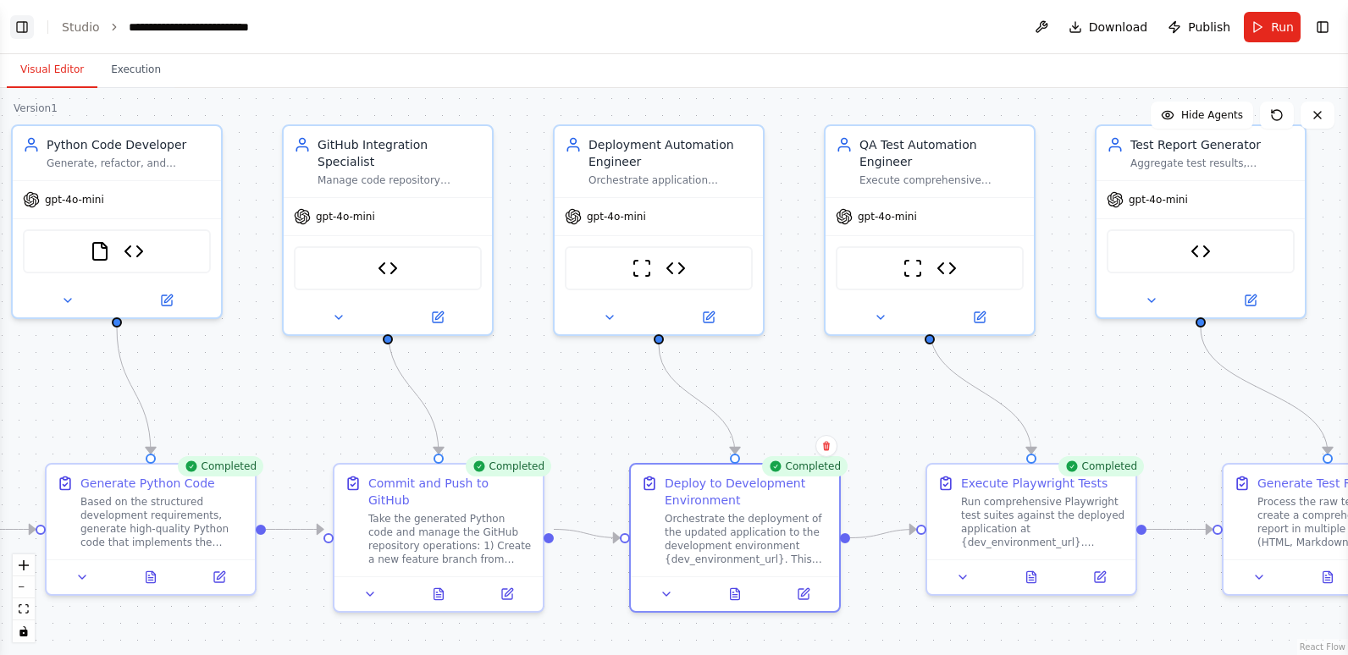
click at [24, 21] on button "Toggle Left Sidebar" at bounding box center [22, 27] width 24 height 24
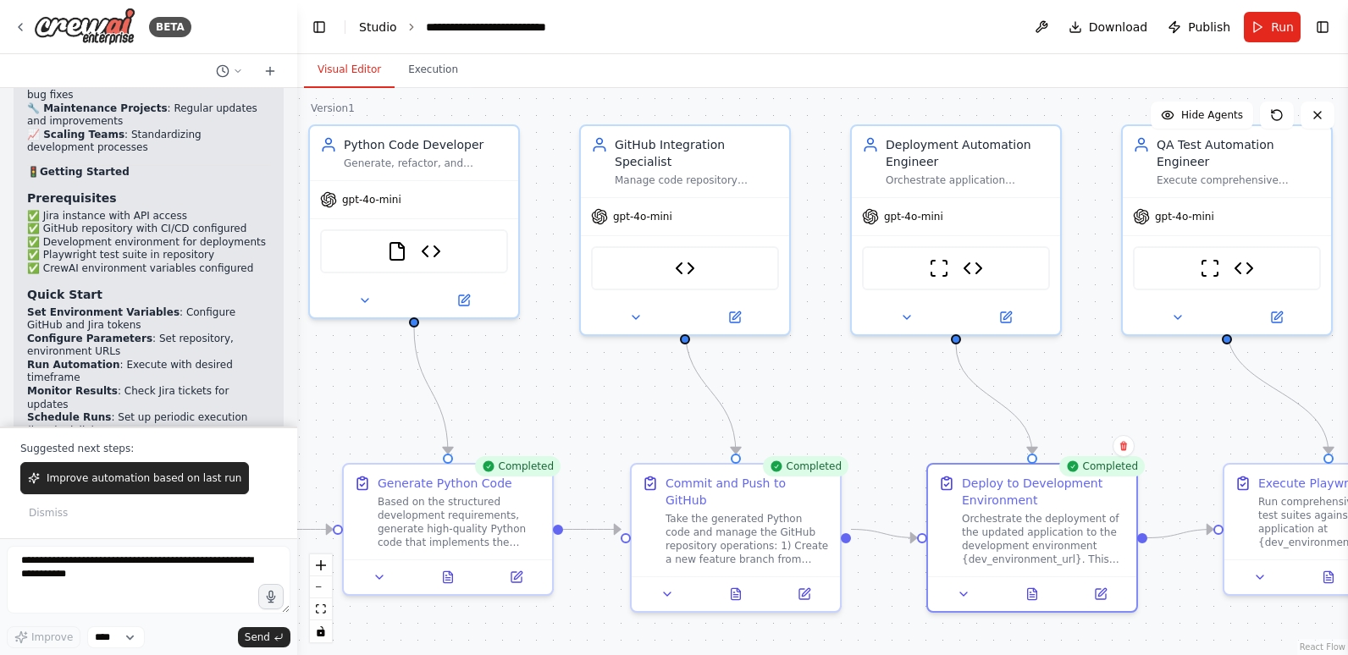
click at [378, 26] on link "Studio" at bounding box center [378, 27] width 38 height 14
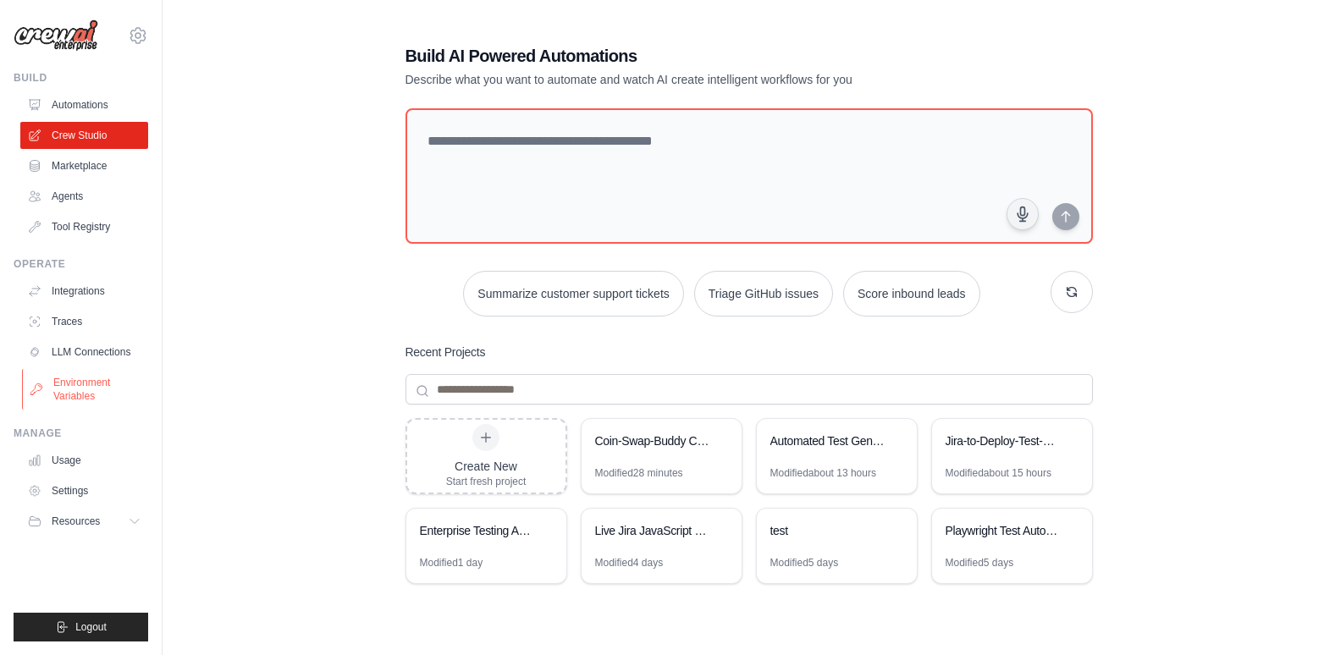
click at [91, 386] on link "Environment Variables" at bounding box center [86, 389] width 128 height 41
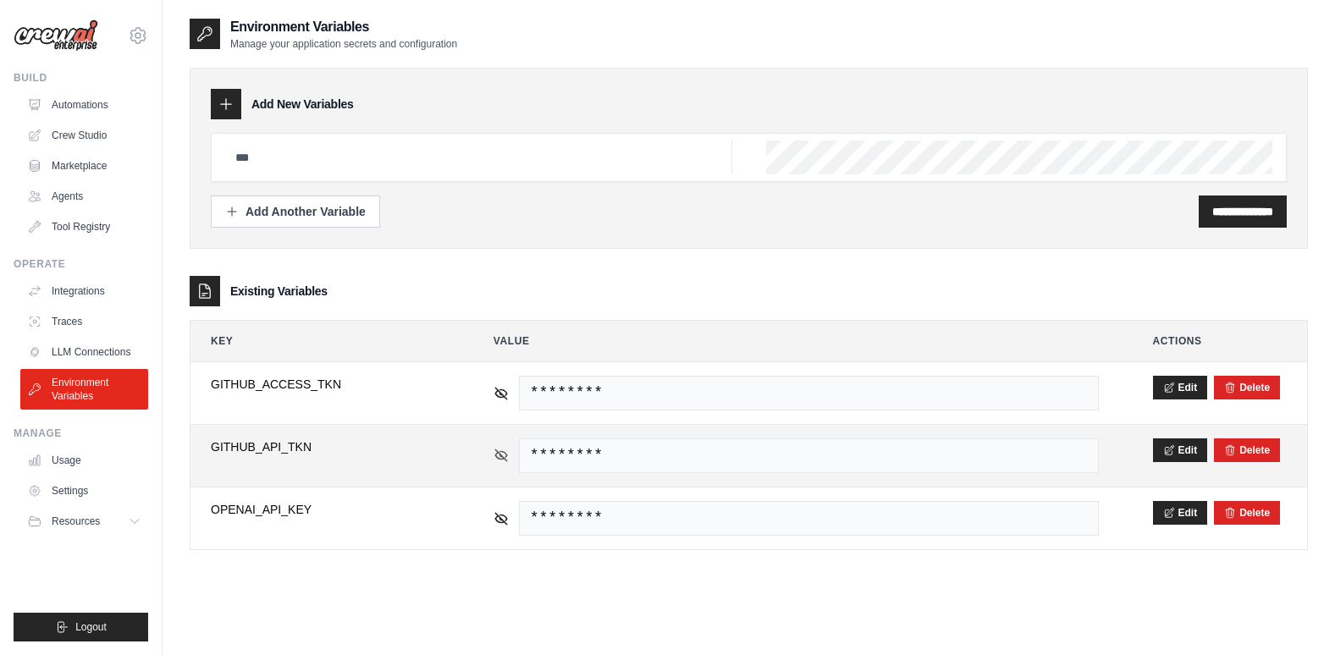
click at [495, 454] on icon at bounding box center [501, 455] width 15 height 15
click at [495, 453] on icon at bounding box center [501, 455] width 15 height 15
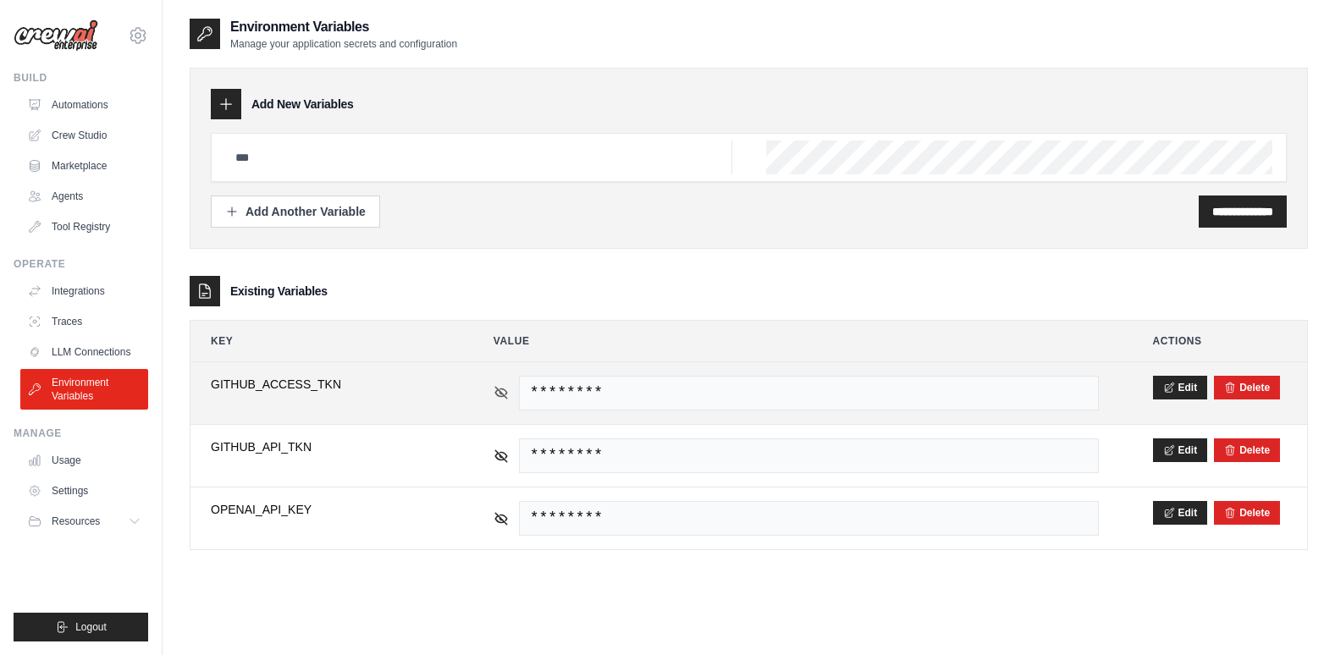
click at [495, 392] on icon at bounding box center [501, 392] width 15 height 15
click at [497, 391] on icon at bounding box center [501, 393] width 12 height 8
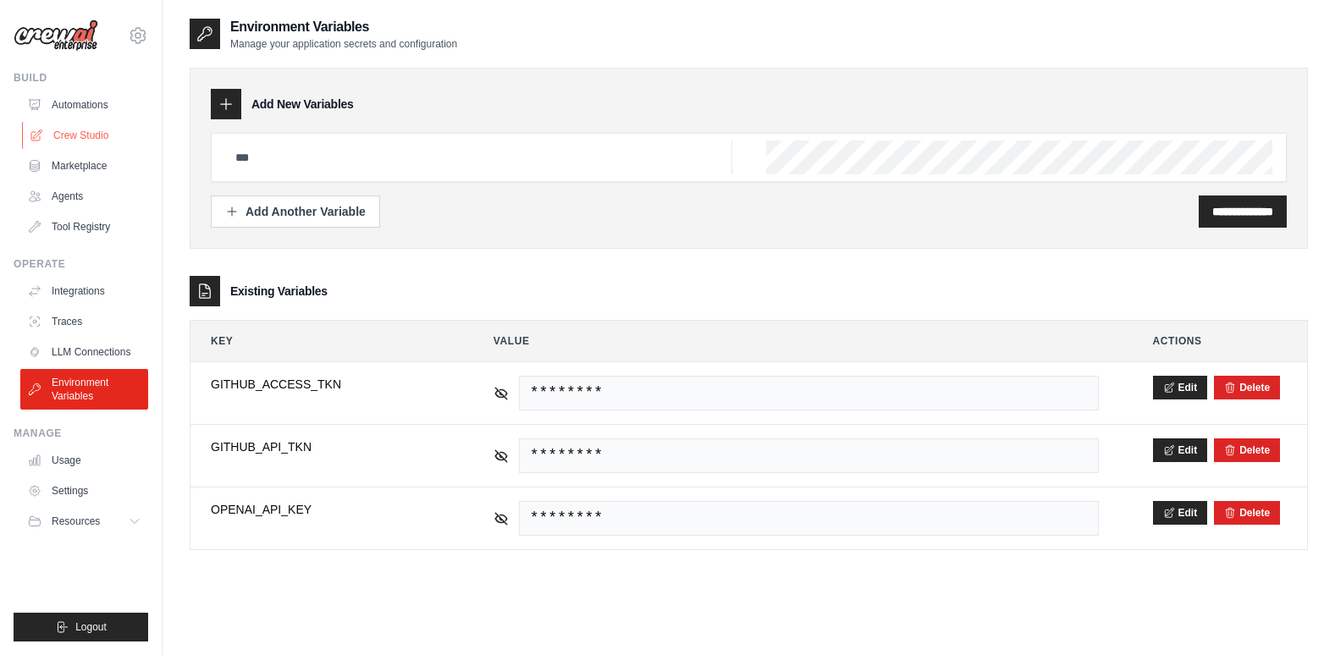
click at [93, 131] on link "Crew Studio" at bounding box center [86, 135] width 128 height 27
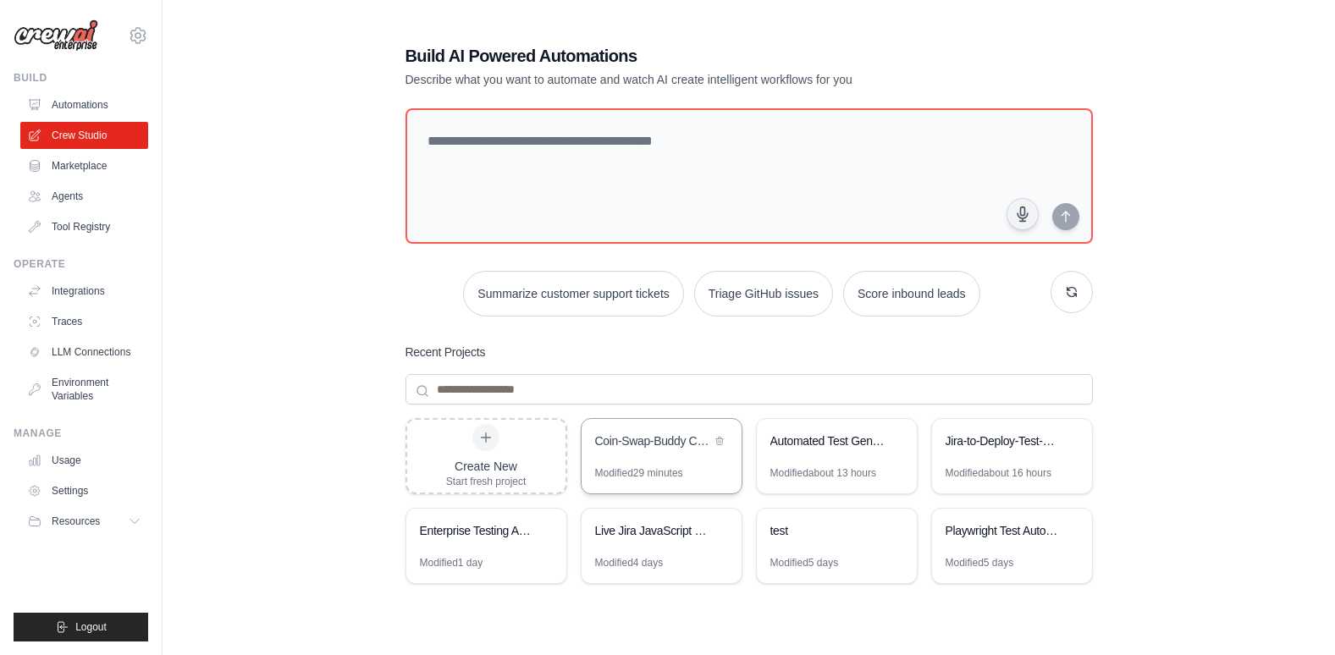
click at [598, 428] on div "Coin-Swap-Buddy CI/CD Pipeline with Docker" at bounding box center [662, 442] width 160 height 47
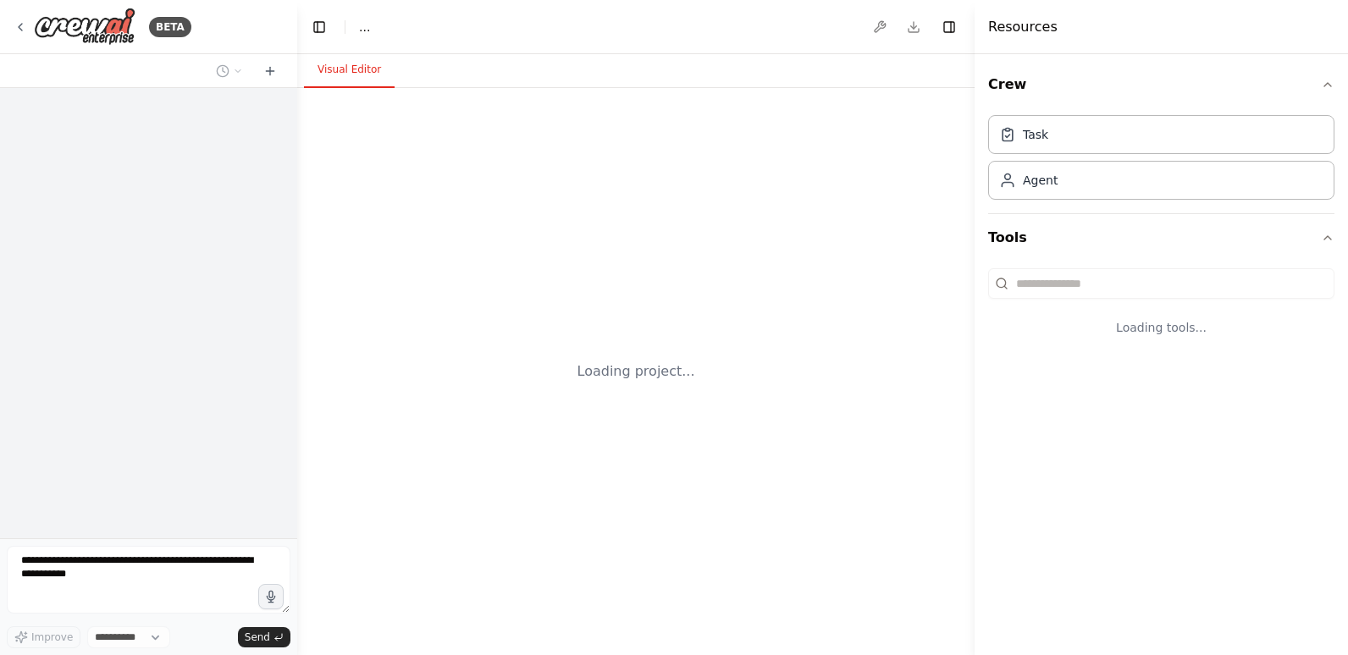
select select "****"
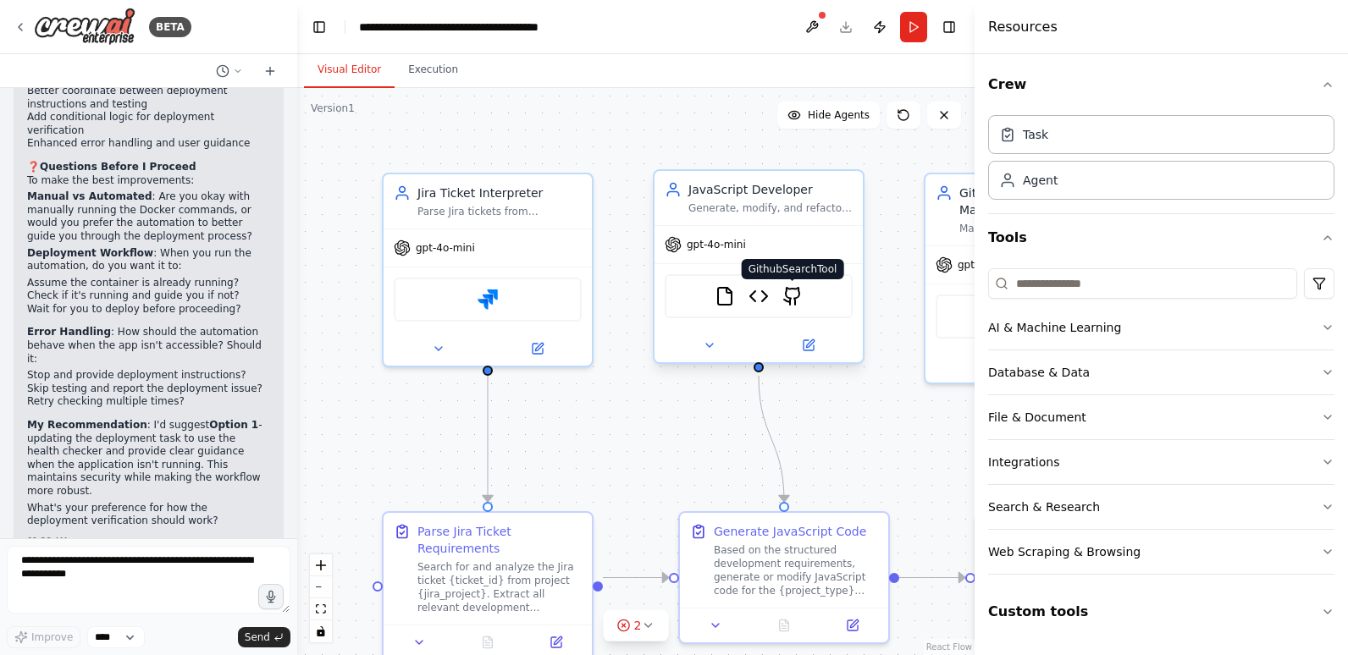
scroll to position [27812, 0]
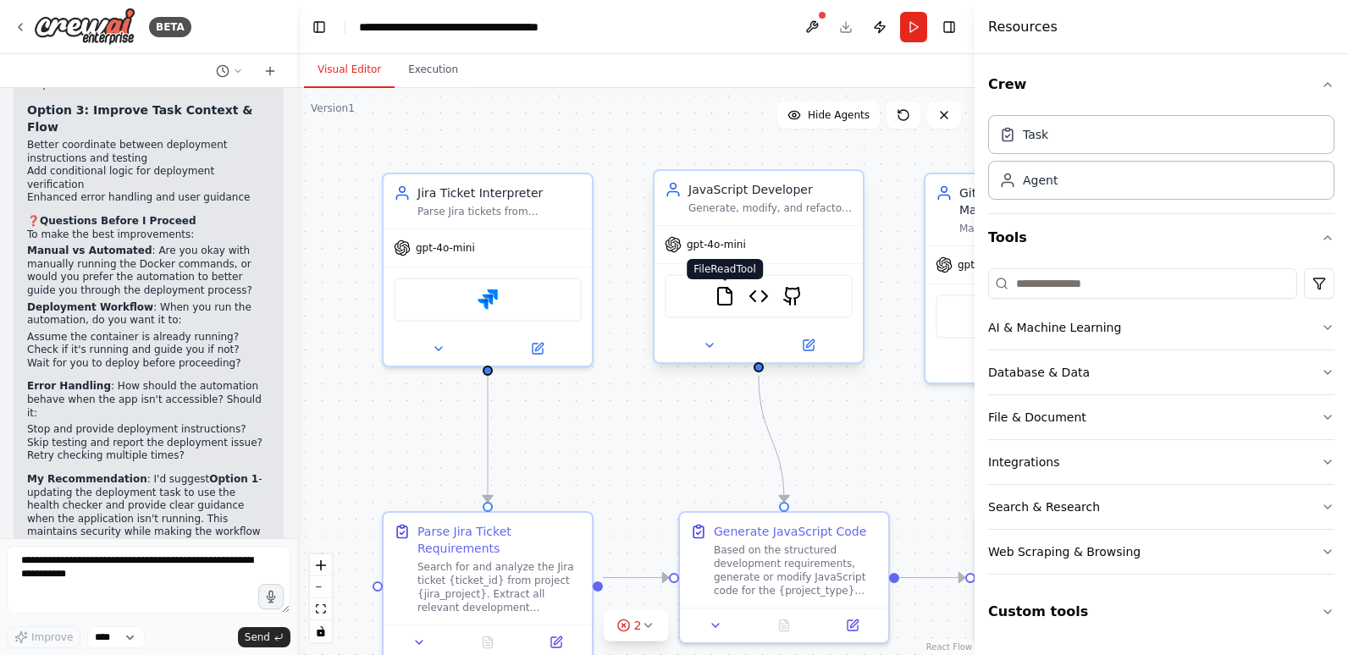
click at [724, 293] on img at bounding box center [725, 296] width 20 height 20
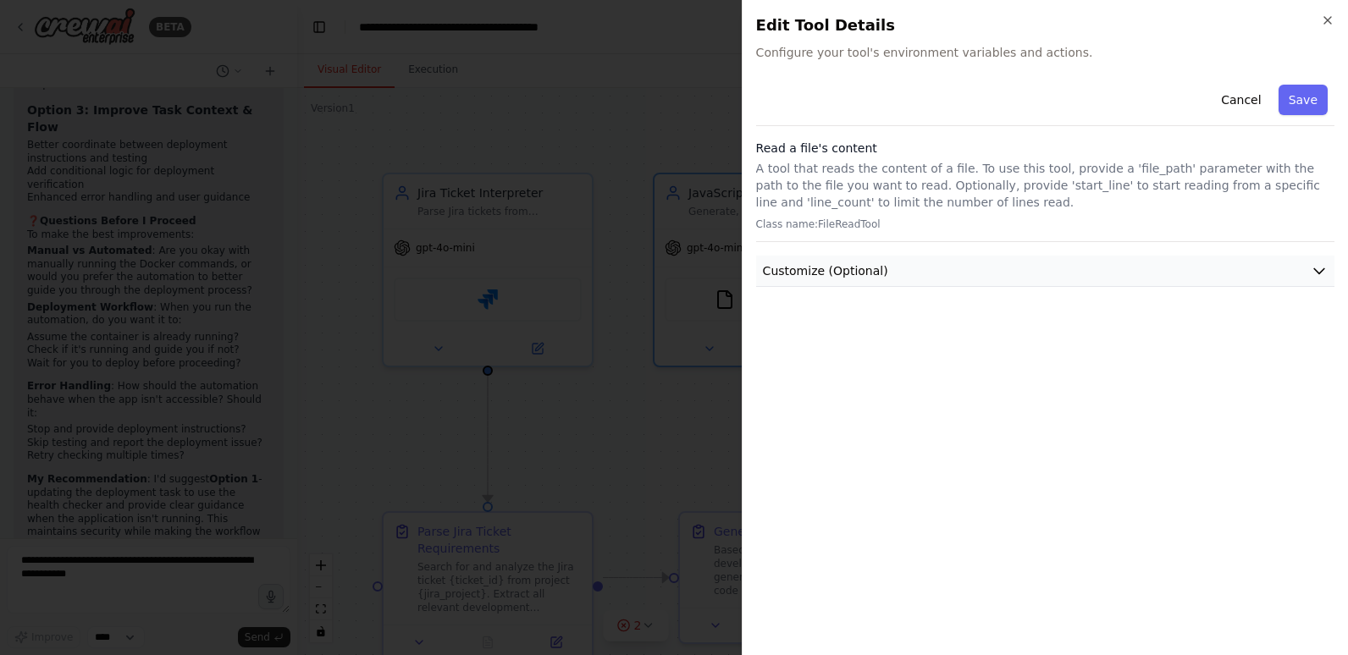
click at [1312, 269] on icon "button" at bounding box center [1319, 271] width 17 height 17
click at [1256, 98] on button "Cancel" at bounding box center [1241, 100] width 60 height 30
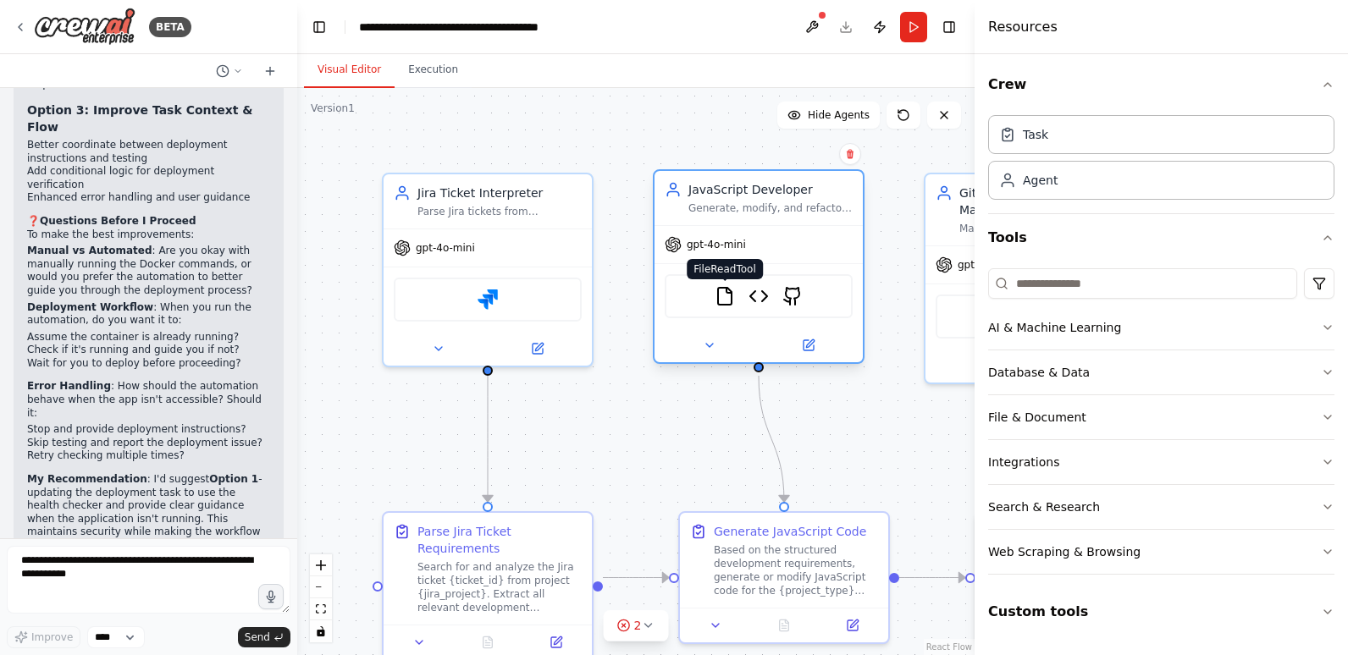
click at [725, 298] on img at bounding box center [725, 296] width 20 height 20
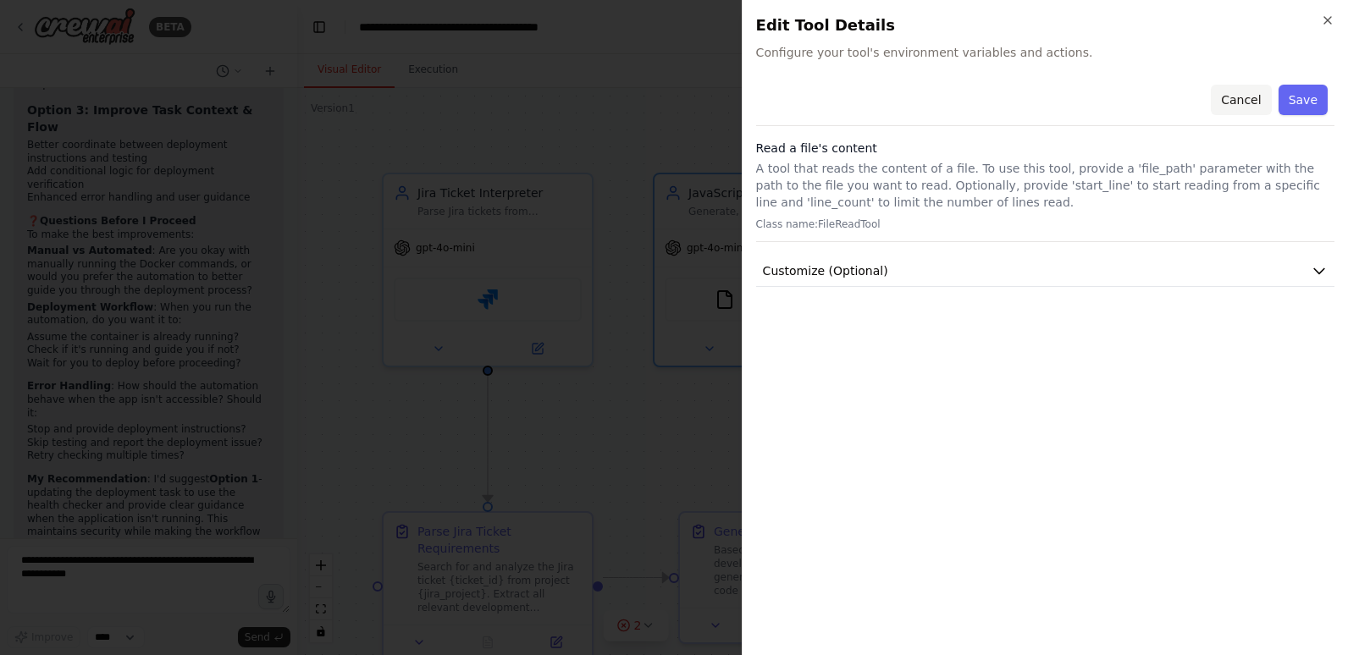
click at [1244, 108] on button "Cancel" at bounding box center [1241, 100] width 60 height 30
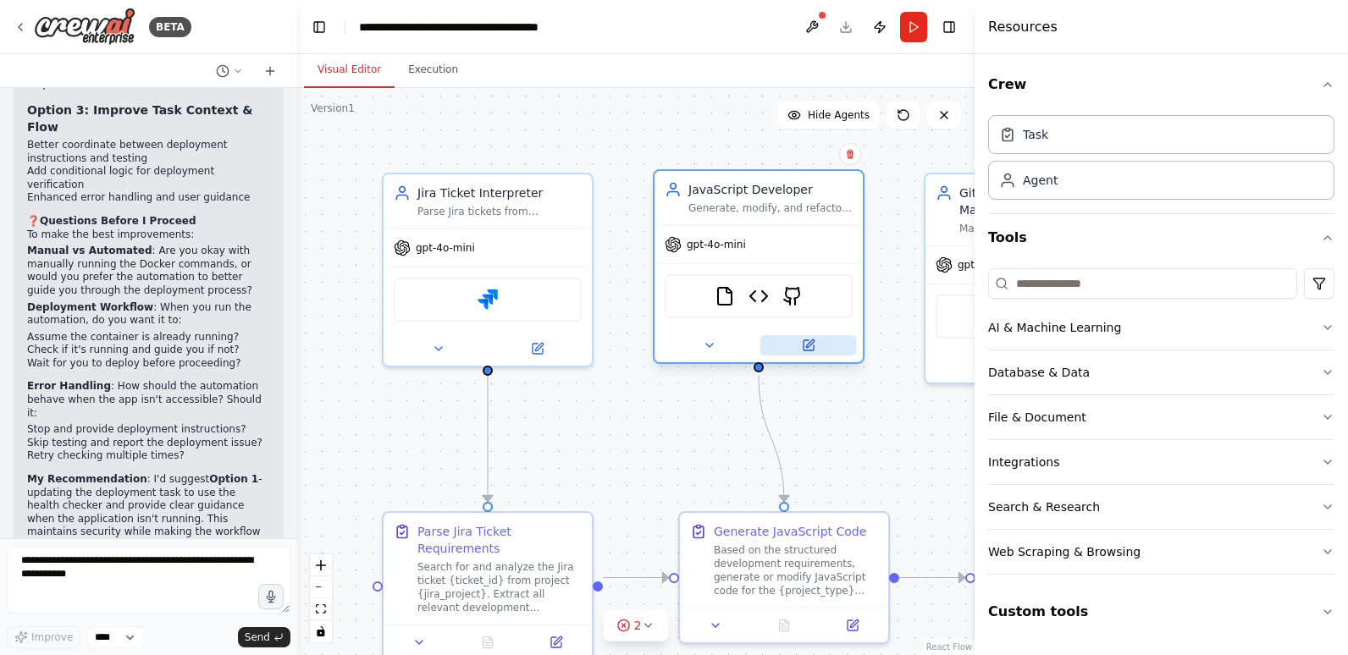
click at [809, 340] on icon at bounding box center [809, 346] width 14 height 14
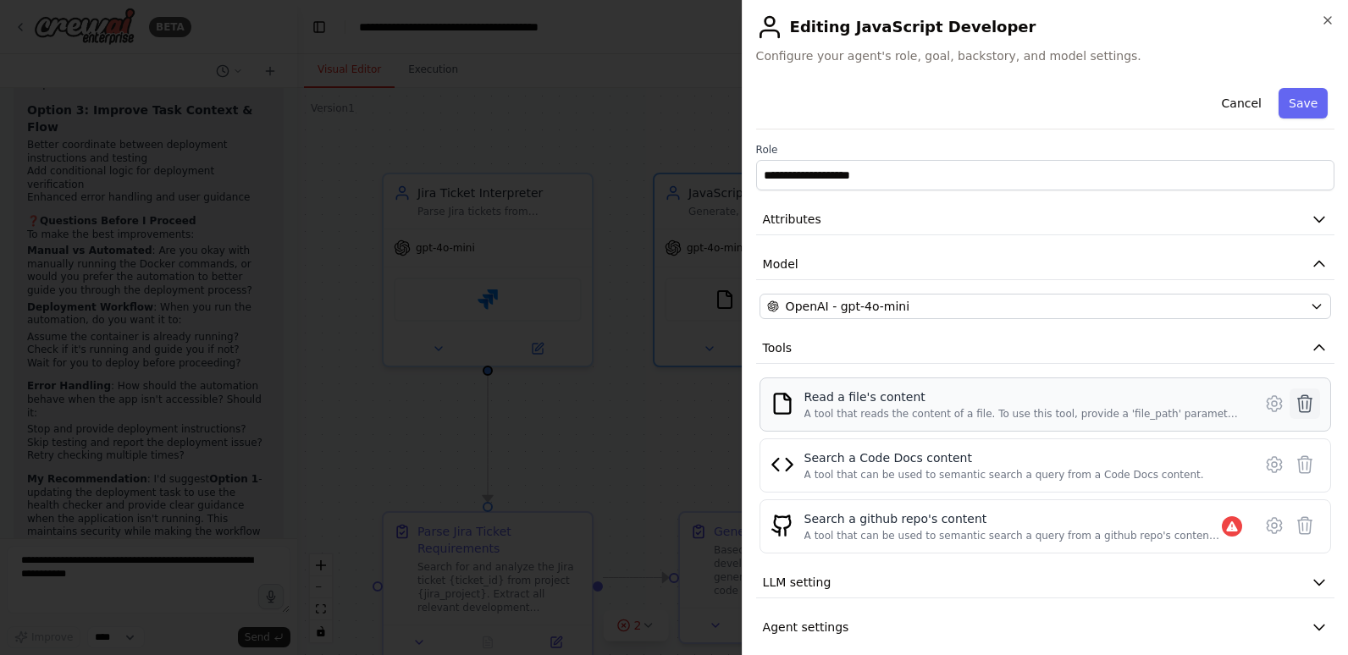
click at [1298, 401] on icon at bounding box center [1305, 403] width 14 height 17
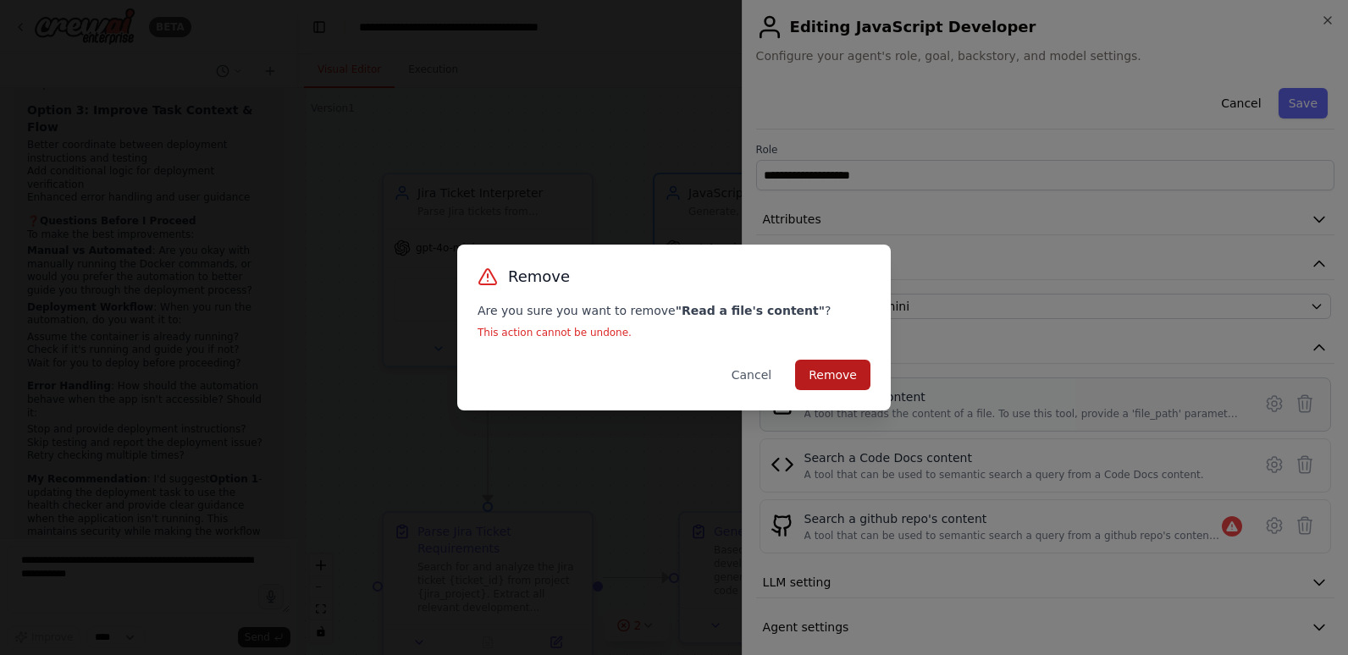
click at [861, 372] on button "Remove" at bounding box center [832, 375] width 75 height 30
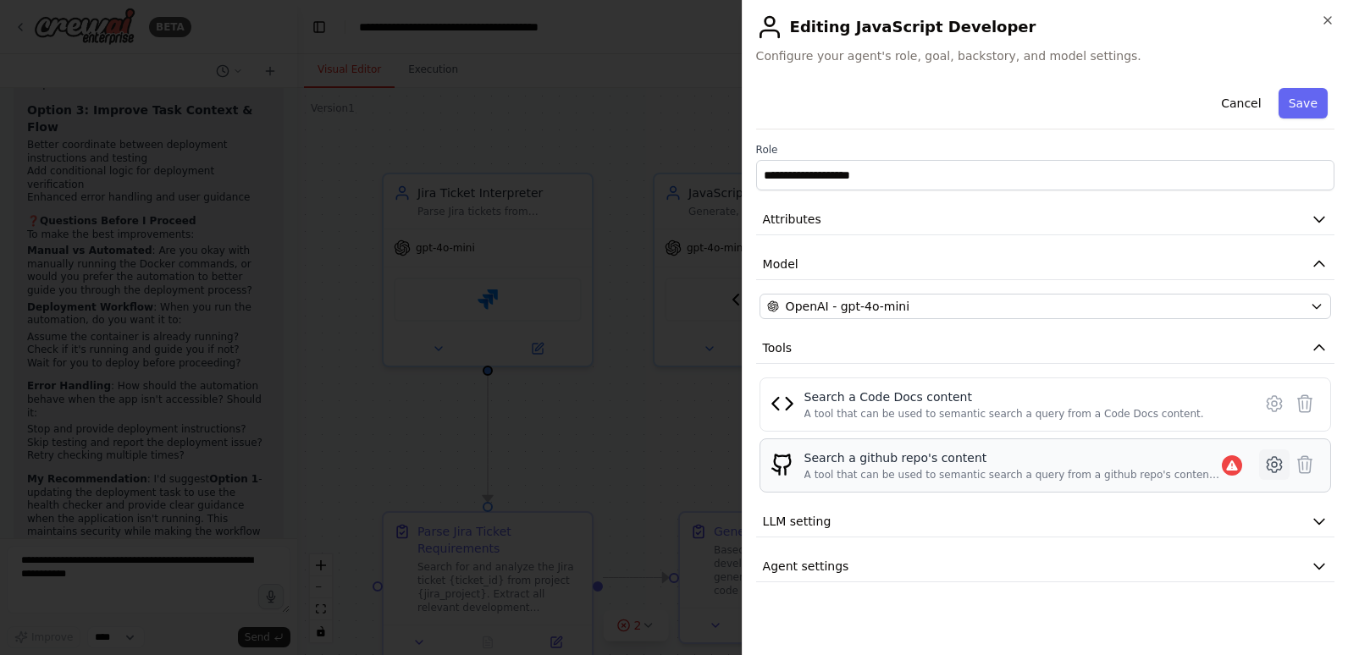
click at [1274, 462] on icon at bounding box center [1274, 465] width 20 height 20
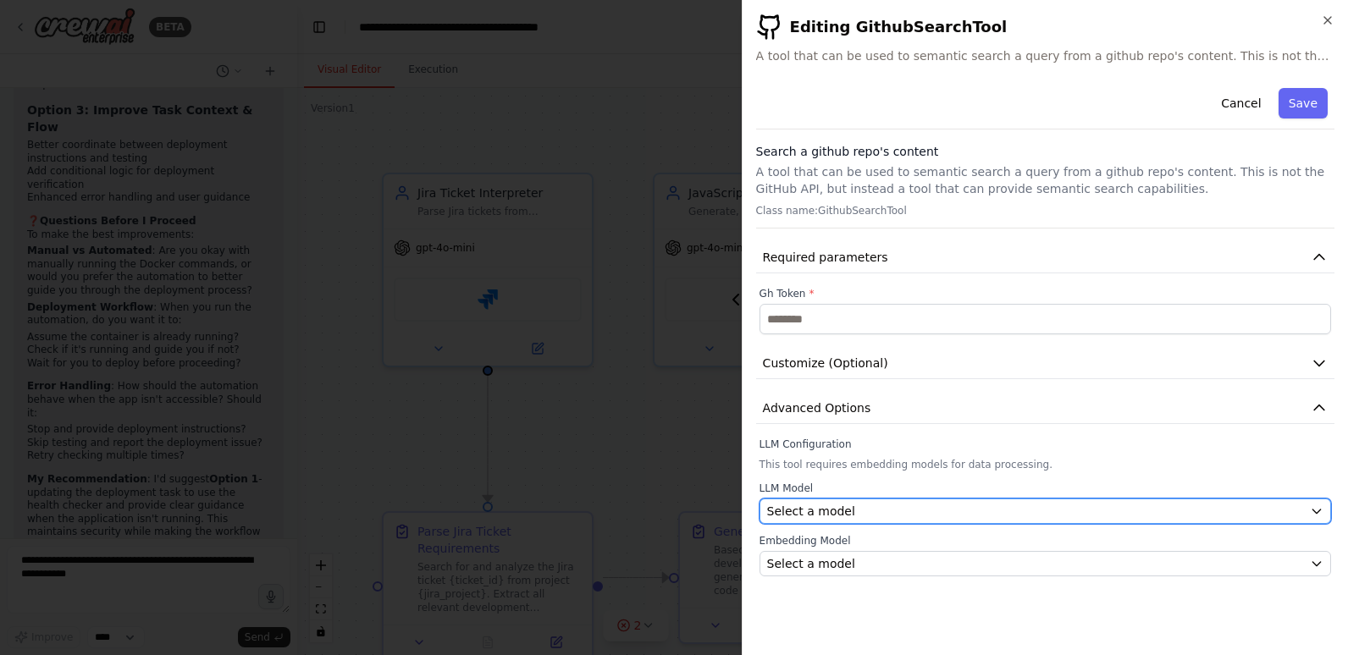
click at [889, 514] on div "Select a model" at bounding box center [1035, 511] width 536 height 17
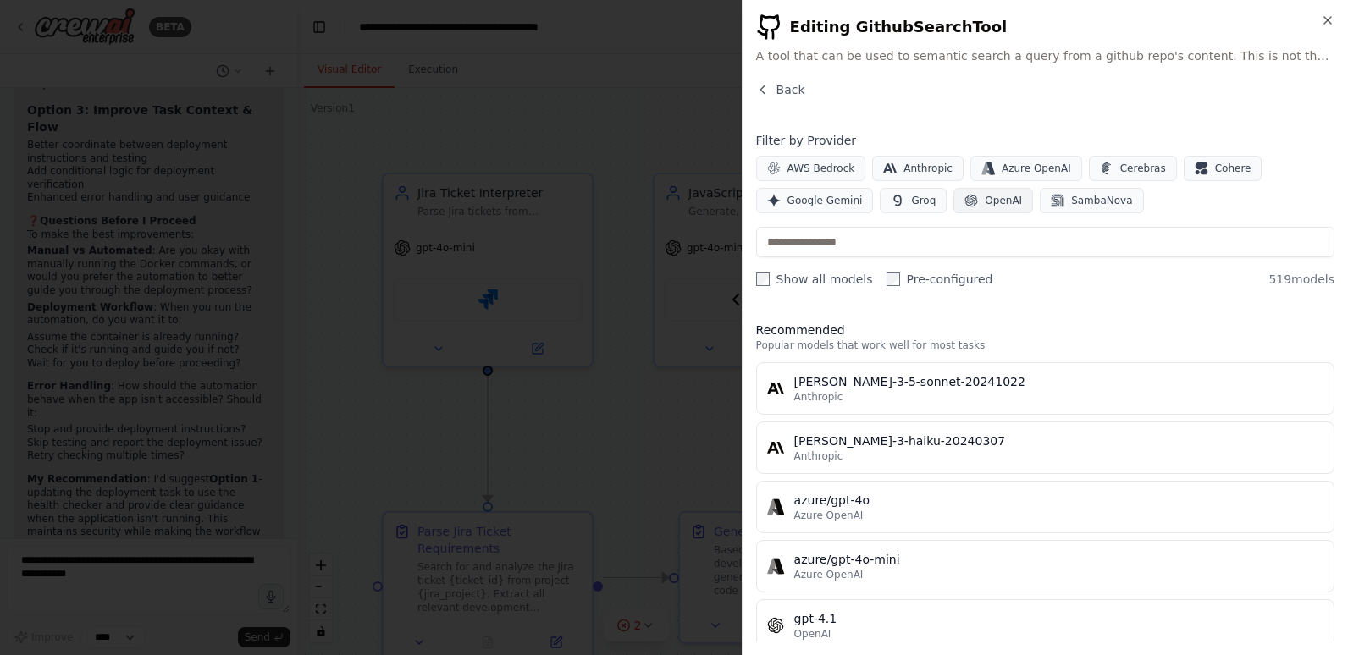
click at [983, 191] on button "OpenAI" at bounding box center [994, 200] width 80 height 25
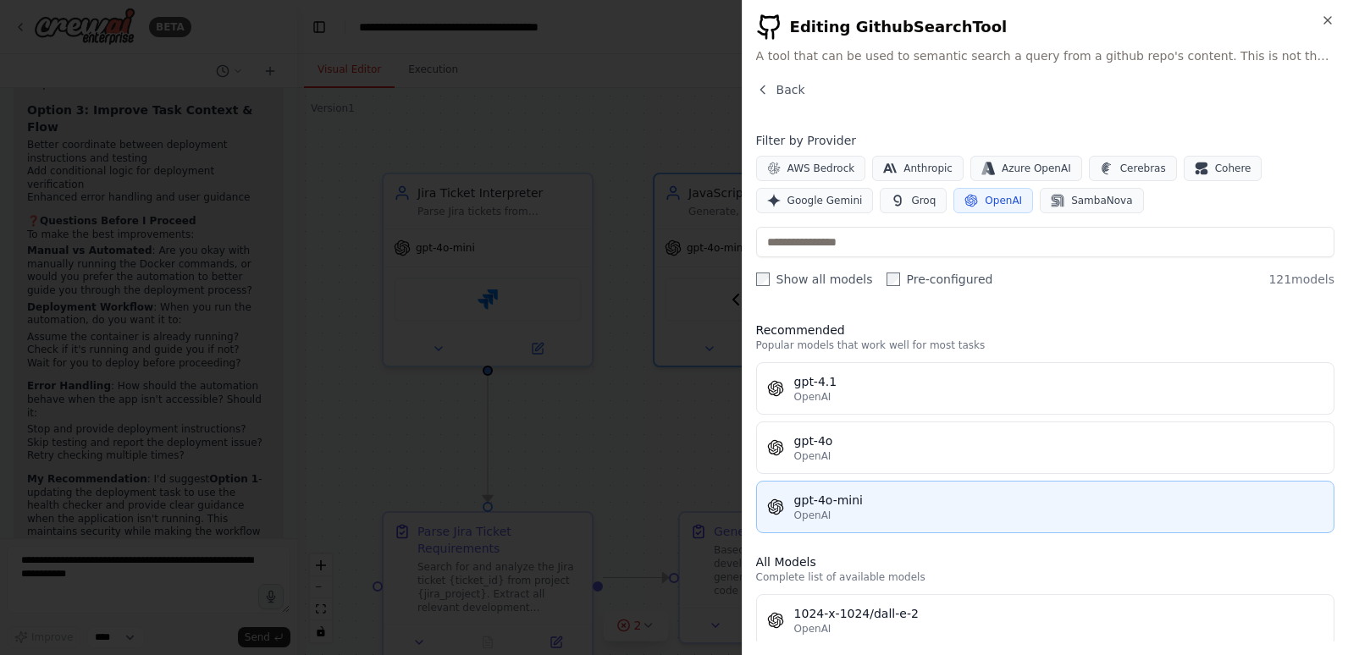
click at [829, 498] on div "gpt-4o-mini" at bounding box center [1058, 500] width 529 height 17
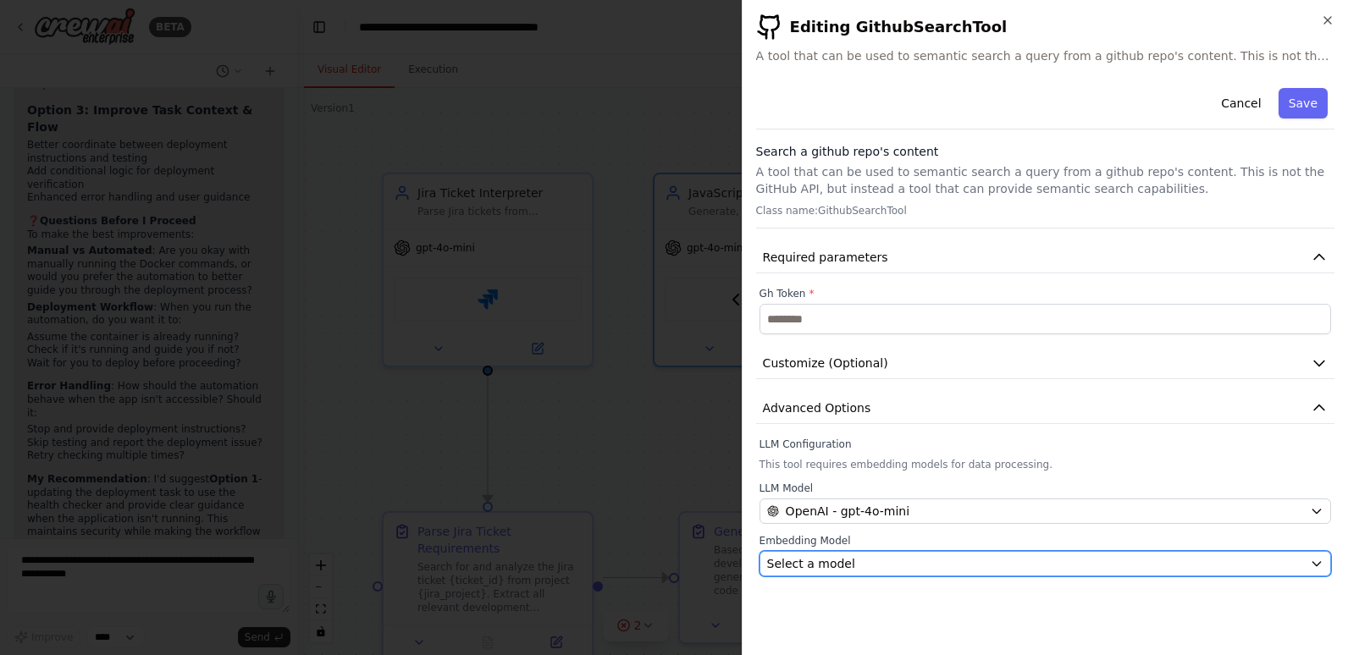
click at [827, 563] on span "Select a model" at bounding box center [811, 564] width 88 height 17
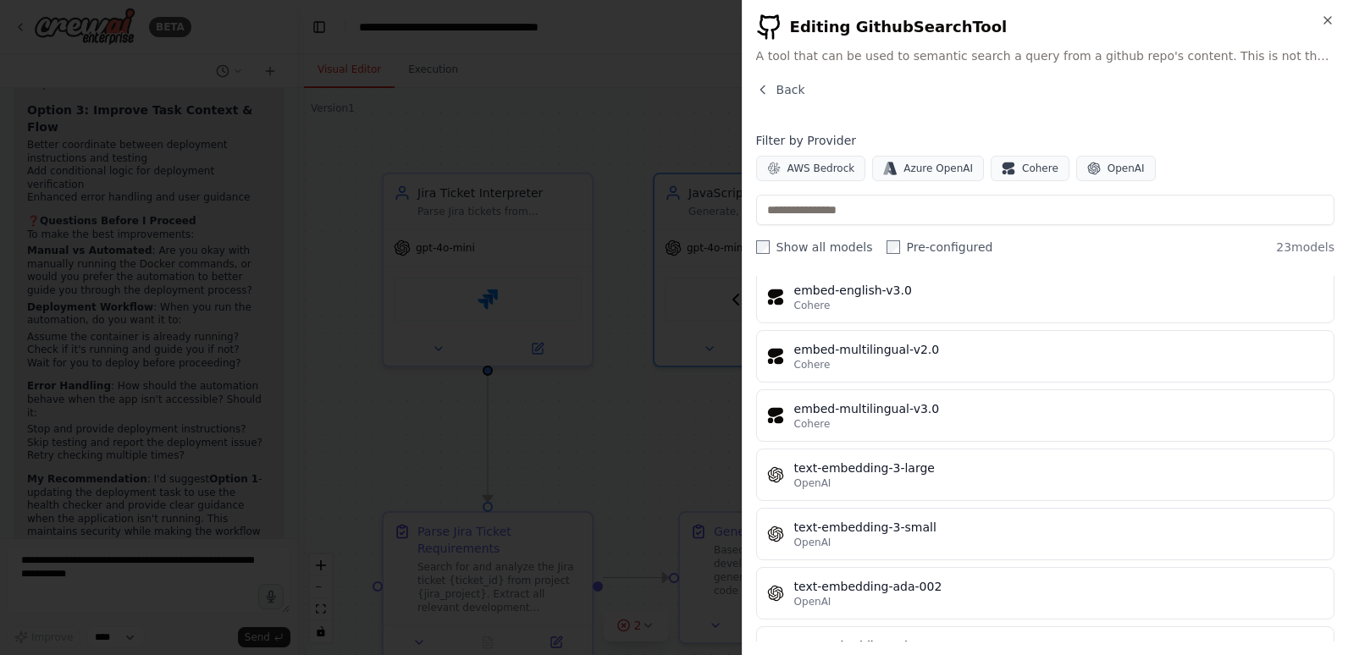
scroll to position [1059, 0]
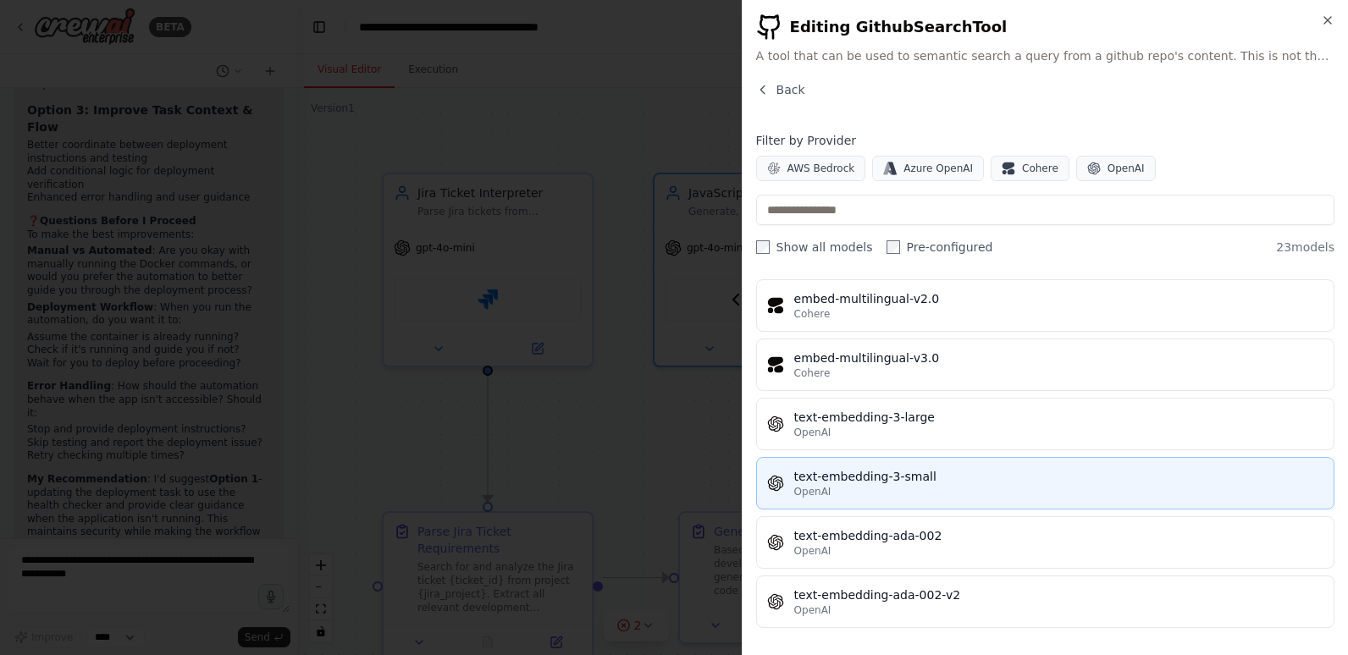
click at [818, 495] on span "OpenAI" at bounding box center [812, 492] width 37 height 14
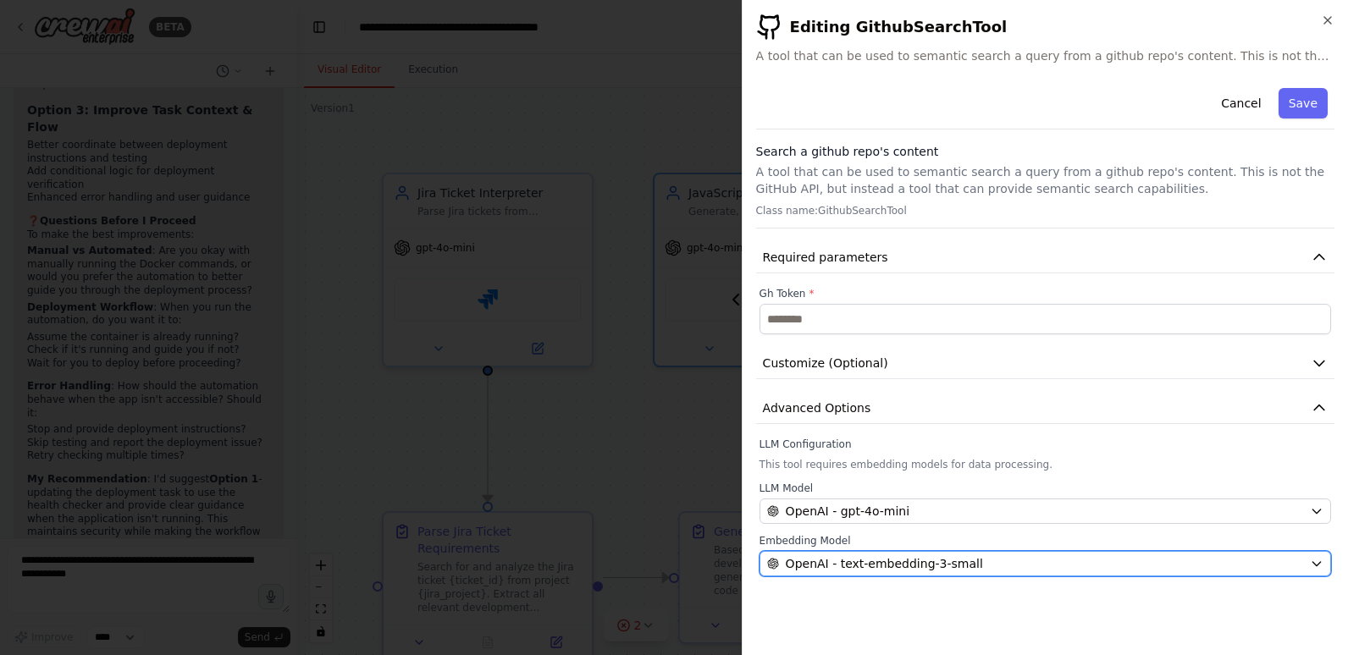
click at [849, 561] on span "OpenAI - text-embedding-3-small" at bounding box center [884, 564] width 197 height 17
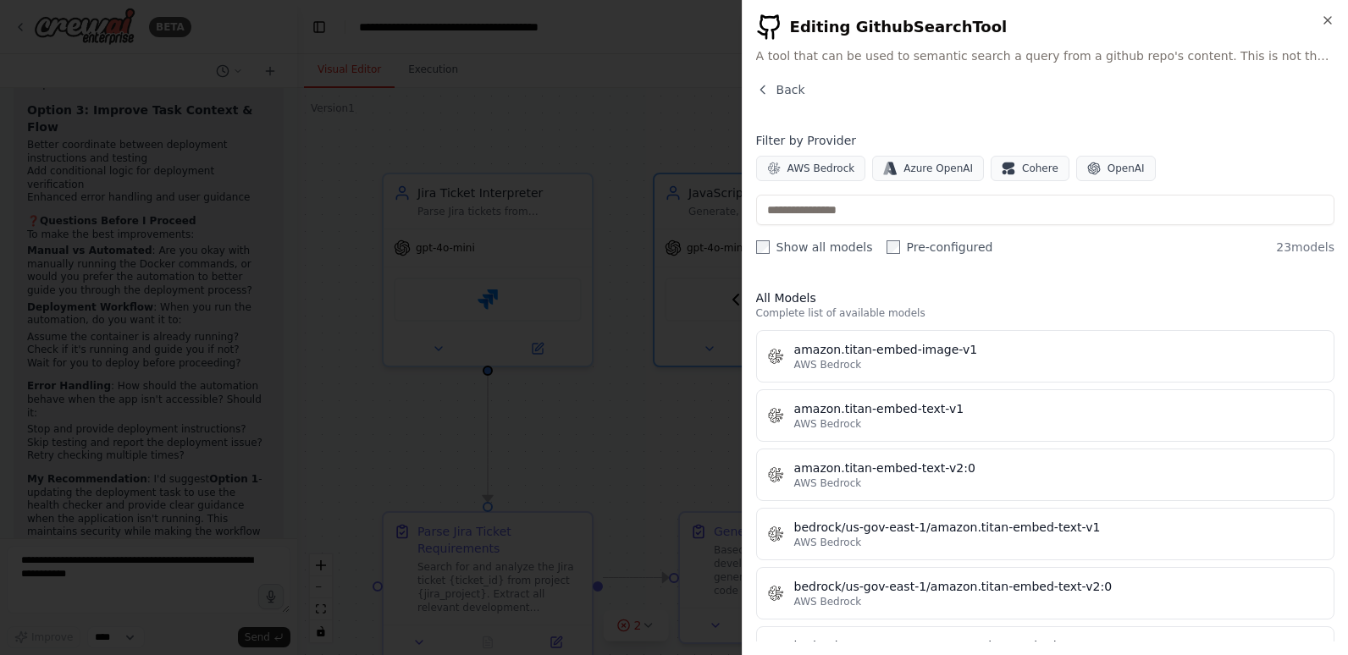
click at [1232, 141] on h4 "Filter by Provider" at bounding box center [1045, 140] width 578 height 17
click at [1111, 169] on span "OpenAI" at bounding box center [1126, 169] width 37 height 14
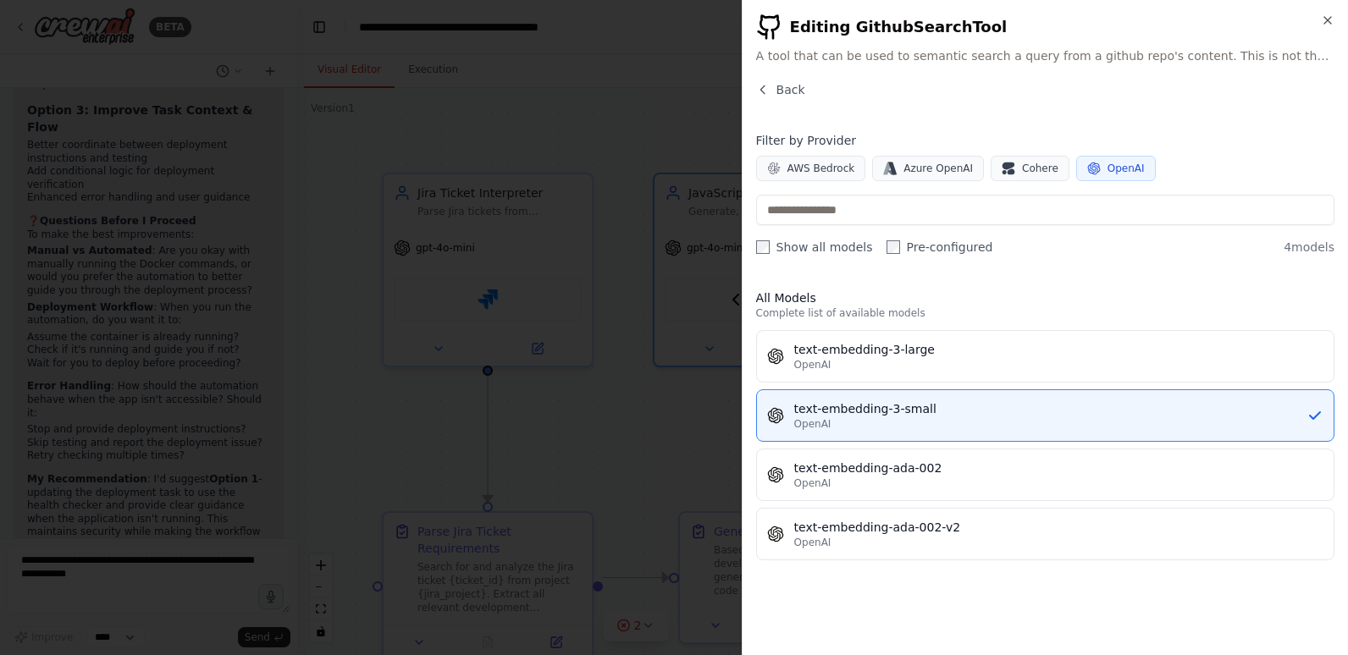
click at [1235, 119] on div "Back Filter by Provider AWS Bedrock Azure OpenAI Cohere OpenAI Show all models …" at bounding box center [1045, 361] width 578 height 561
click at [786, 80] on div "**********" at bounding box center [1045, 327] width 606 height 655
click at [937, 407] on div "text-embedding-3-small" at bounding box center [1050, 409] width 512 height 17
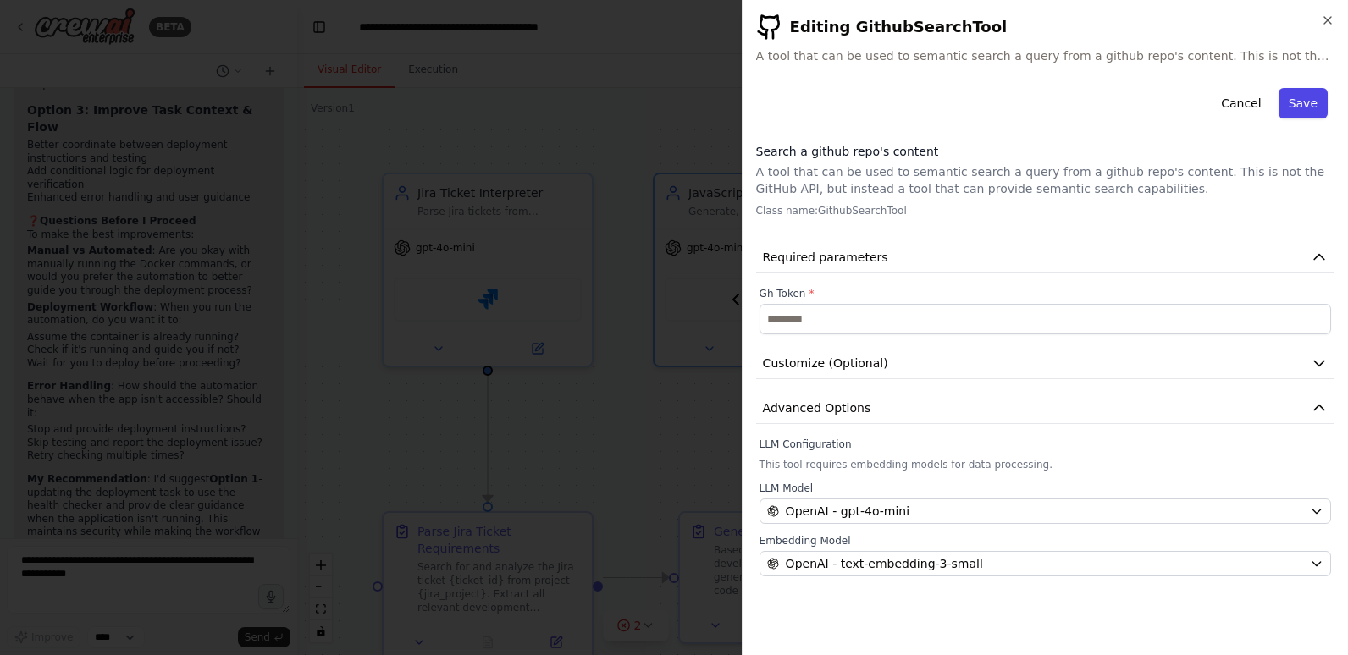
click at [1296, 102] on button "Save" at bounding box center [1303, 103] width 49 height 30
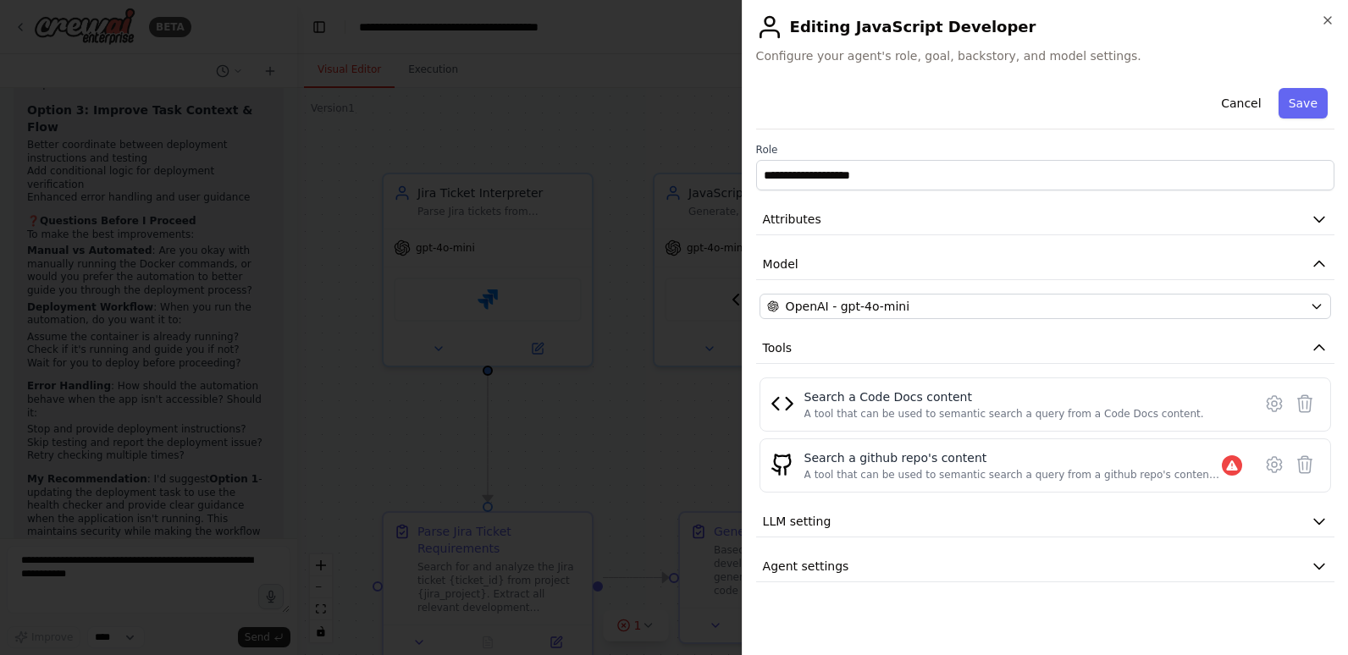
click at [551, 440] on div at bounding box center [674, 327] width 1348 height 655
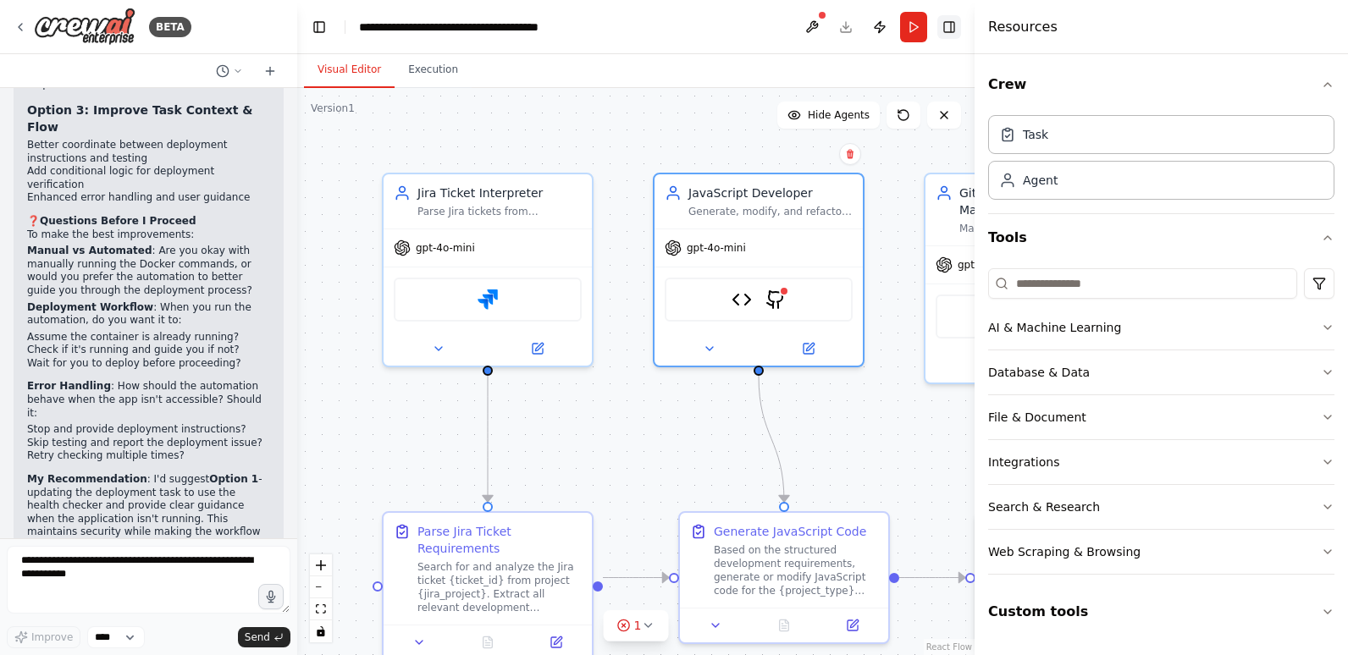
click at [948, 26] on button "Toggle Right Sidebar" at bounding box center [949, 27] width 24 height 24
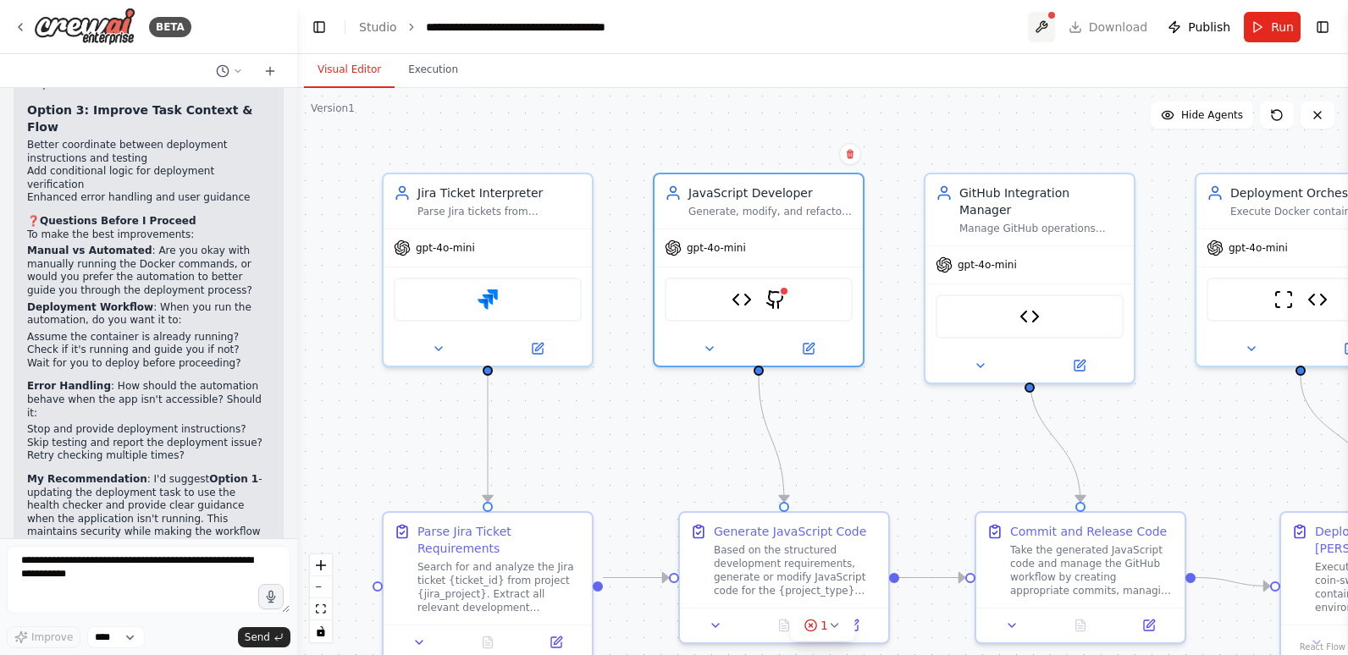
click at [1053, 22] on button at bounding box center [1041, 27] width 27 height 30
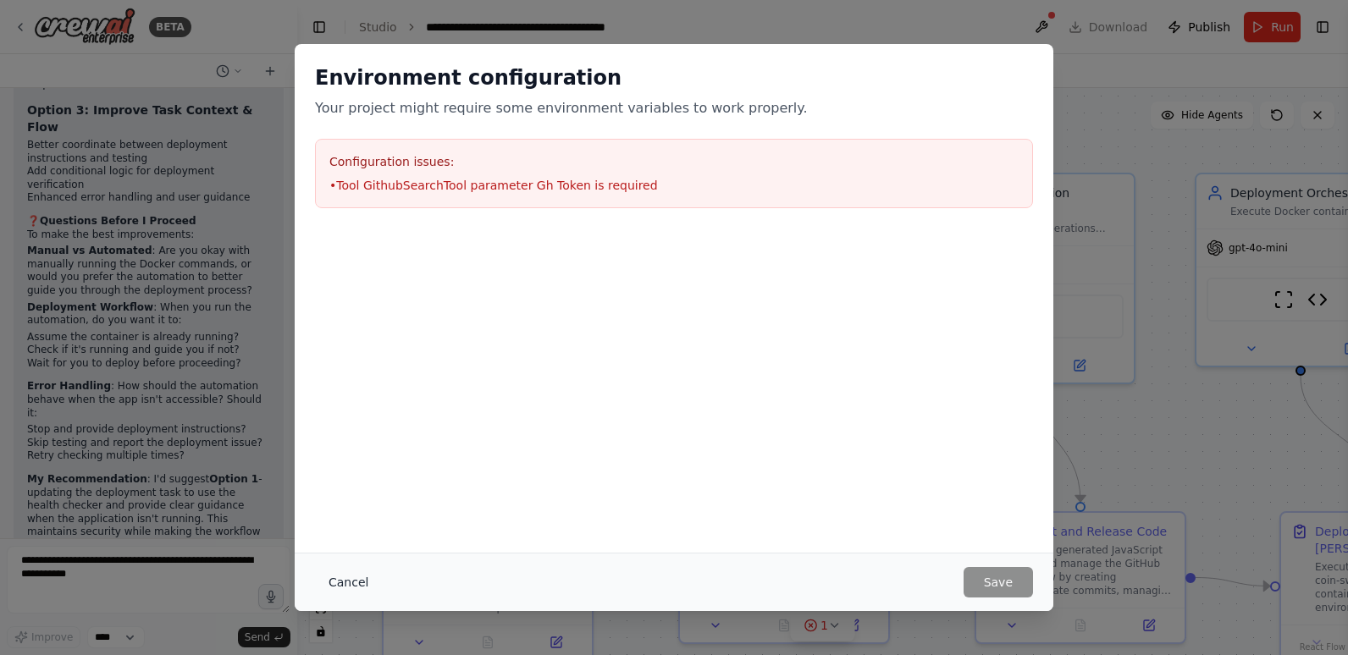
click at [351, 574] on button "Cancel" at bounding box center [348, 582] width 67 height 30
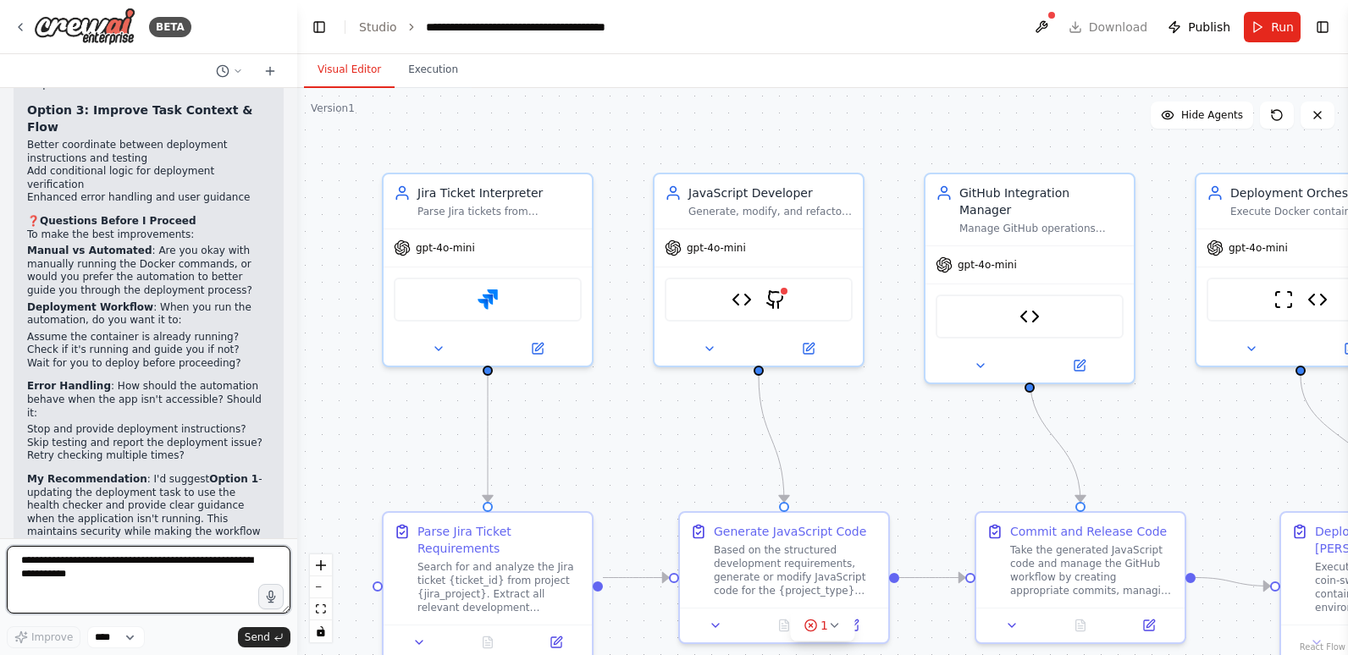
click at [169, 578] on textarea at bounding box center [149, 580] width 284 height 68
type textarea "**********"
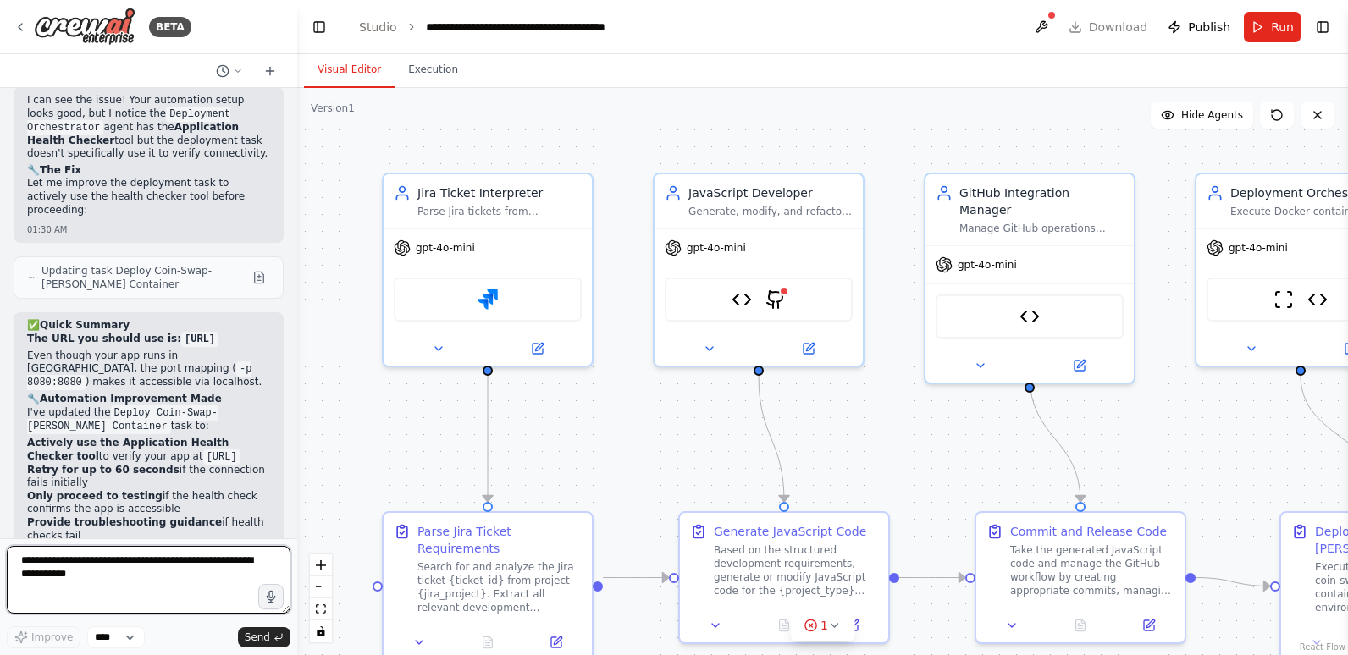
scroll to position [29211, 0]
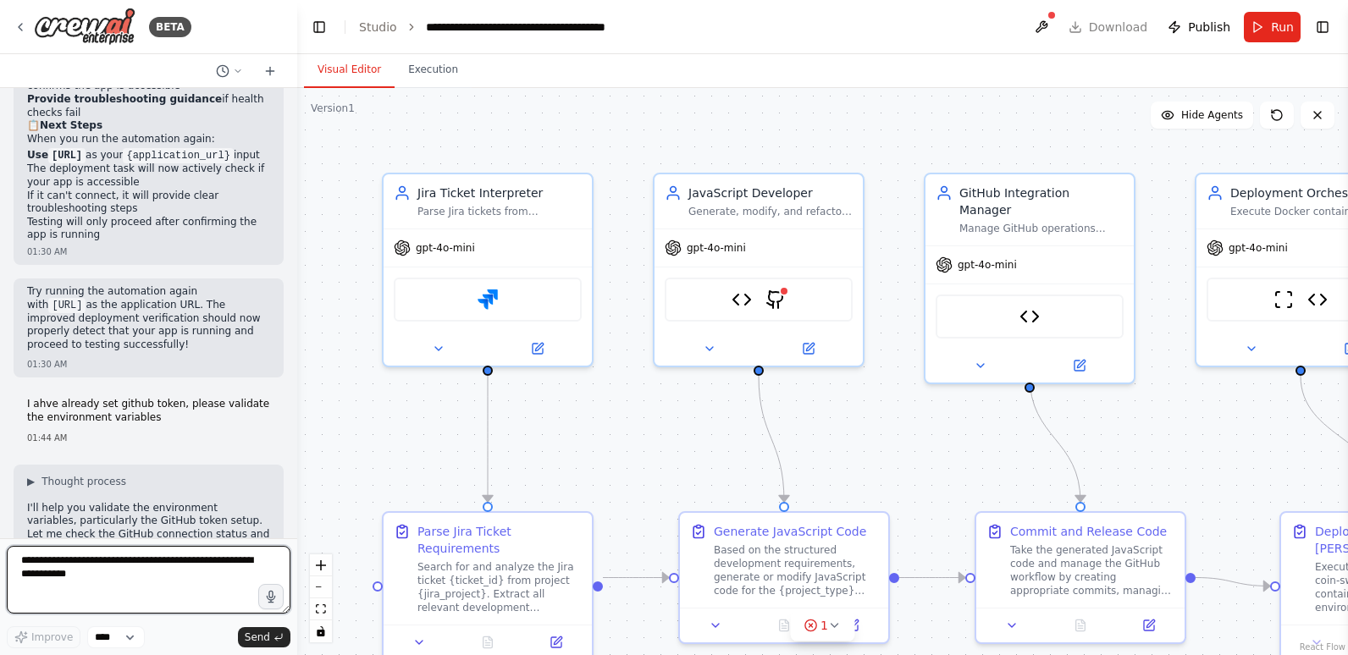
click at [141, 575] on textarea at bounding box center [149, 580] width 284 height 68
paste textarea "**********"
type textarea "**********"
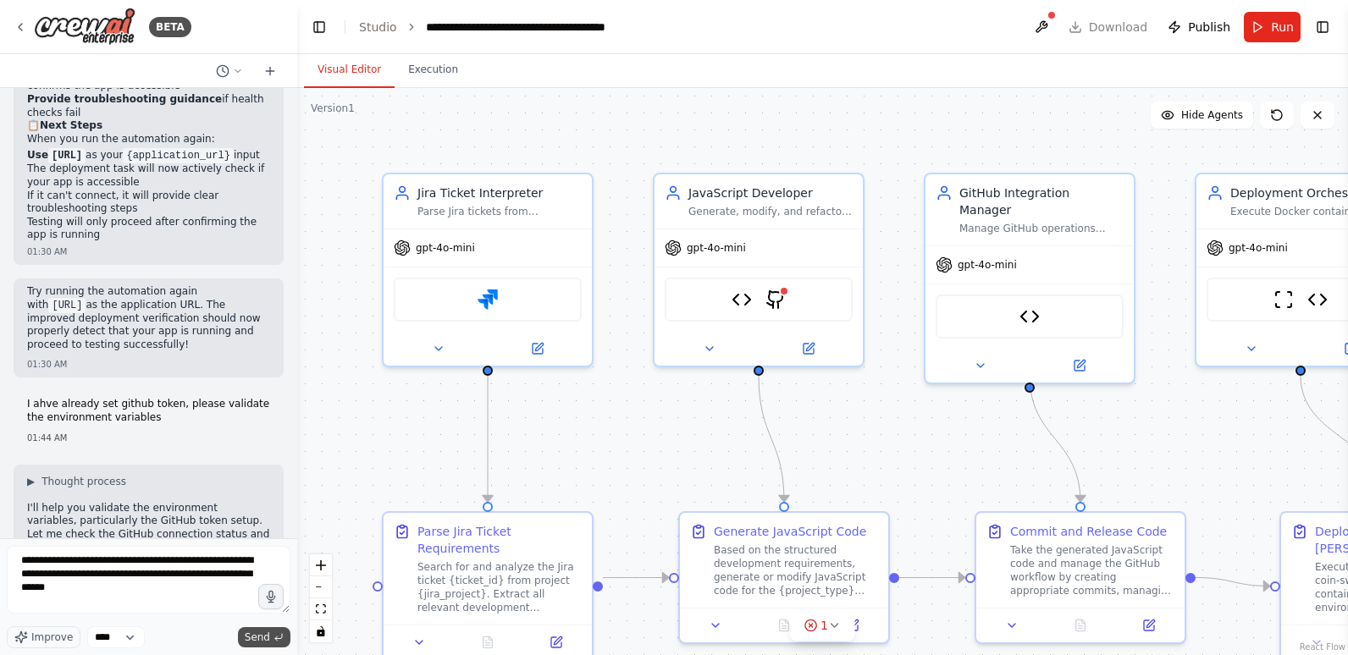
click at [268, 636] on span "Send" at bounding box center [257, 638] width 25 height 14
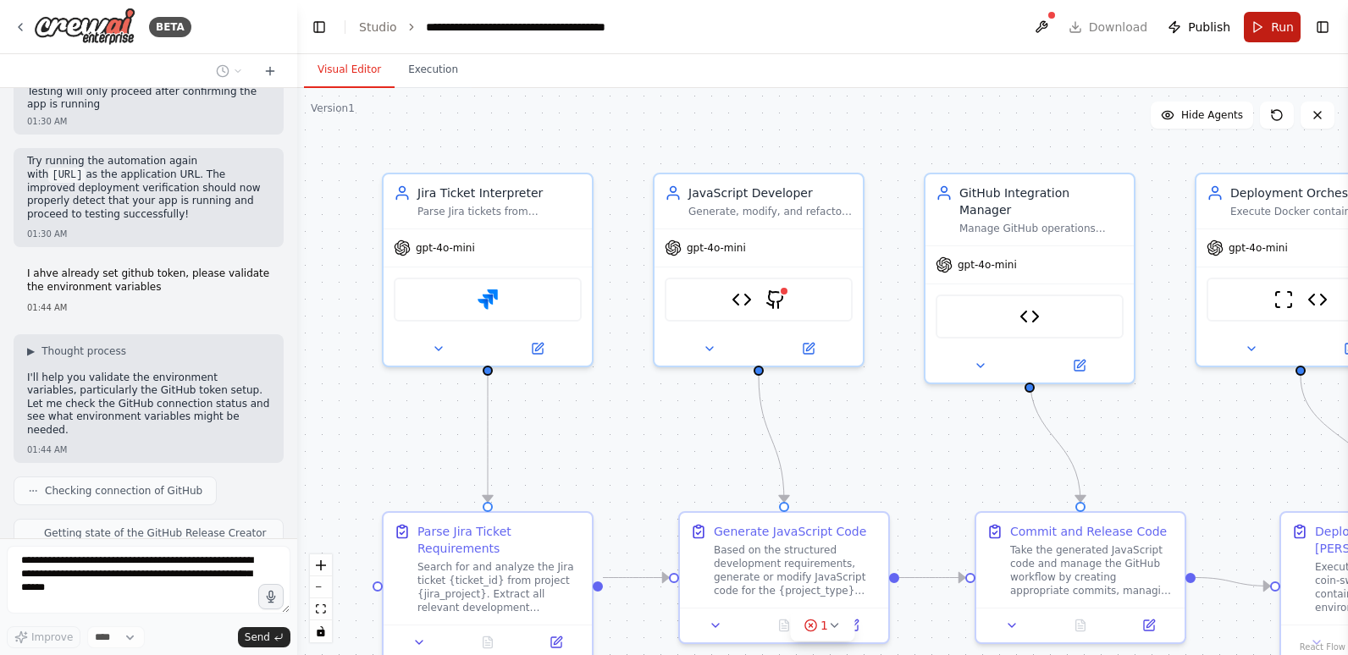
click at [1276, 22] on span "Run" at bounding box center [1282, 27] width 23 height 17
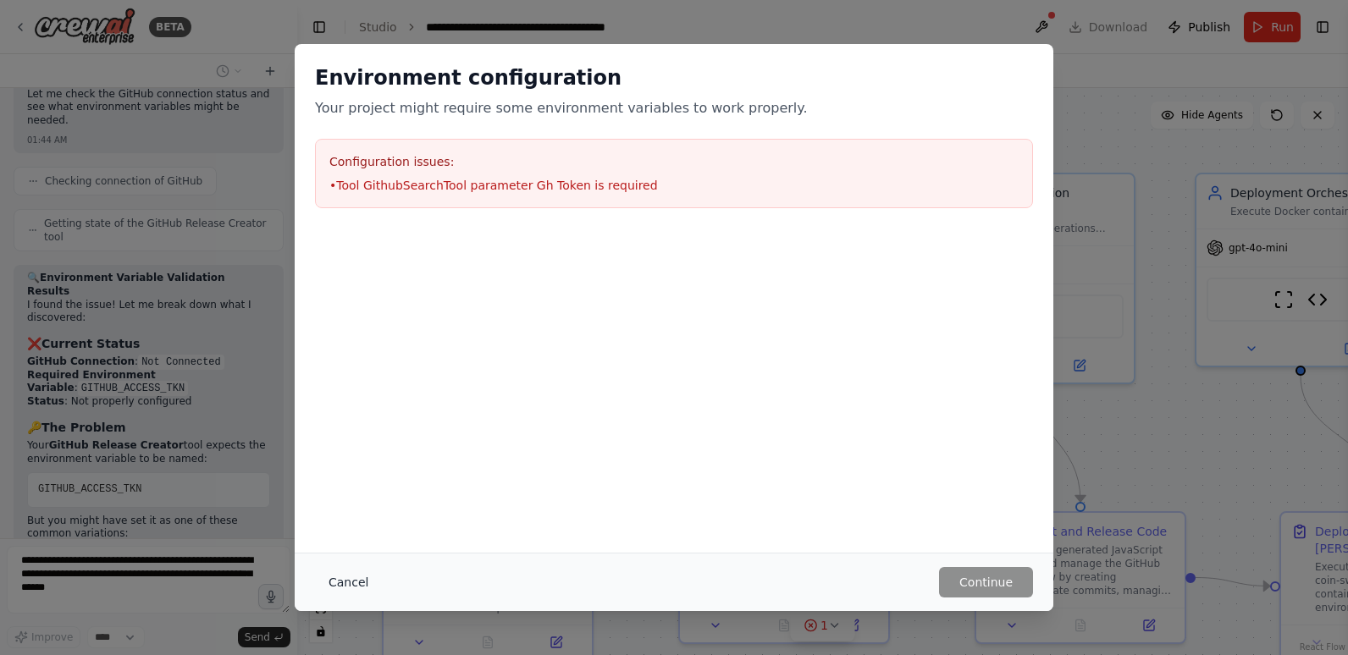
click at [334, 582] on button "Cancel" at bounding box center [348, 582] width 67 height 30
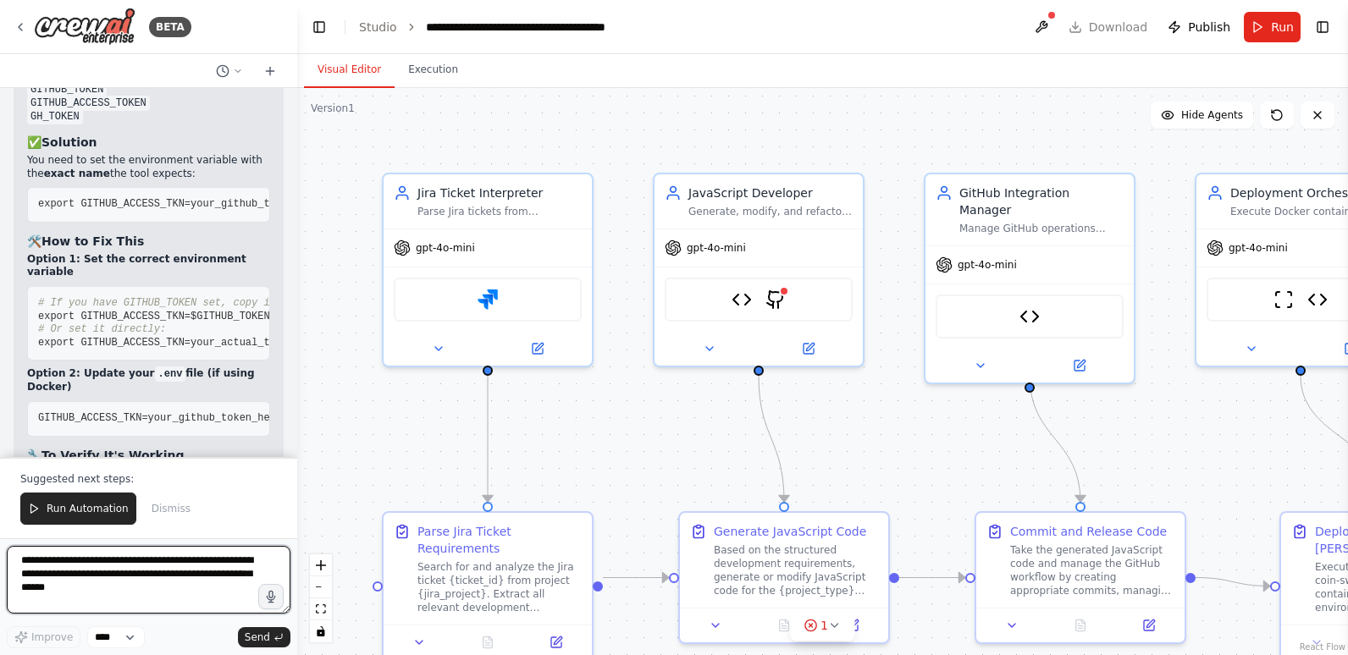
scroll to position [30254, 0]
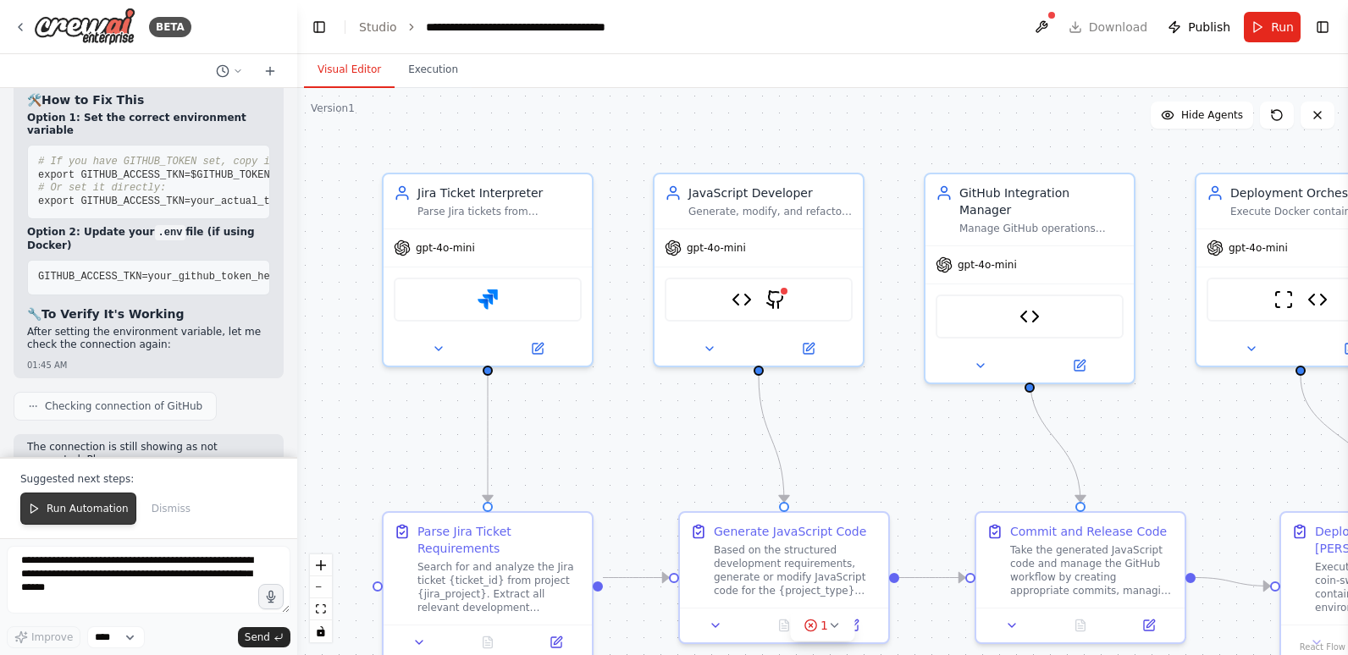
click at [116, 508] on span "Run Automation" at bounding box center [88, 509] width 82 height 14
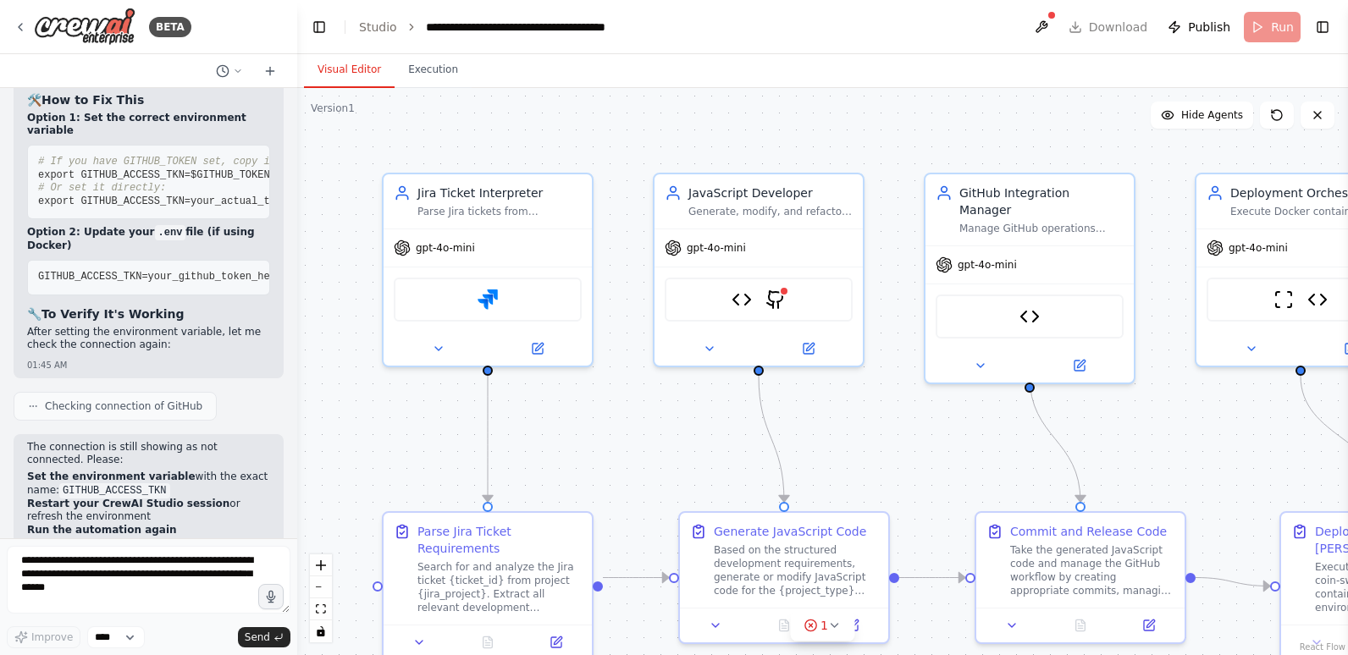
scroll to position [30173, 0]
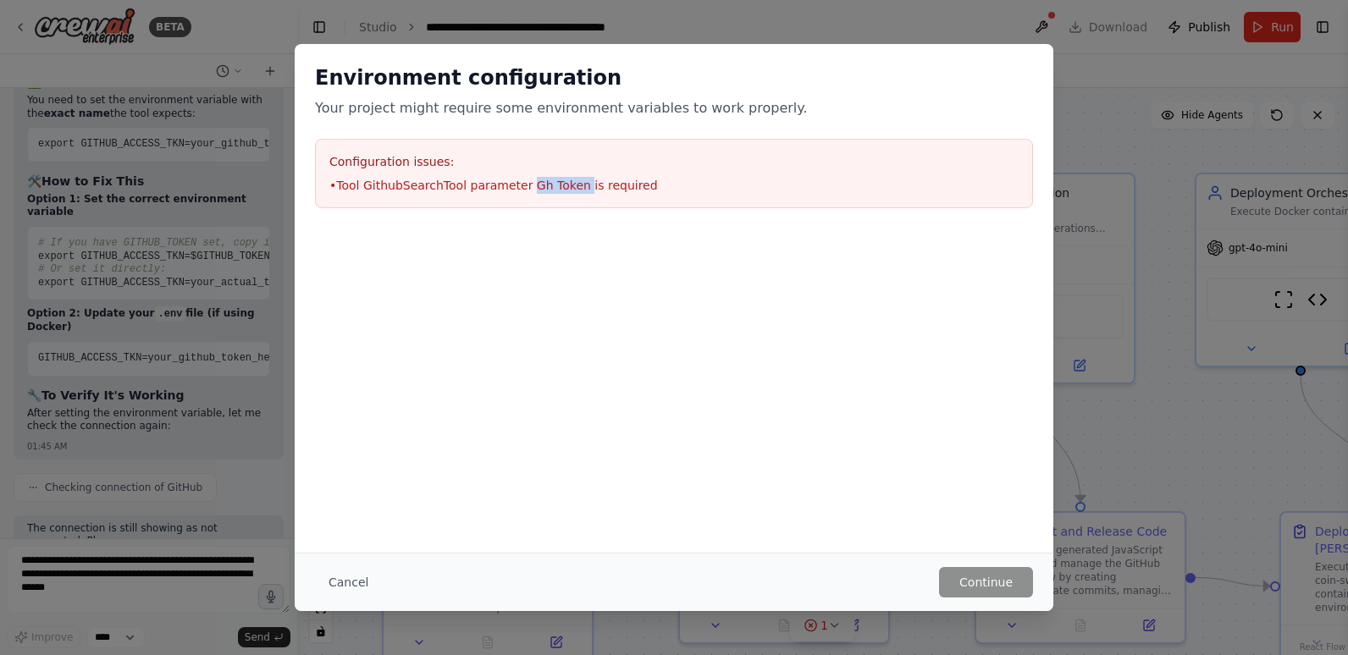
drag, startPoint x: 514, startPoint y: 184, endPoint x: 567, endPoint y: 186, distance: 52.6
click at [567, 186] on li "• Tool GithubSearchTool parameter Gh Token is required" at bounding box center [673, 185] width 689 height 17
click at [358, 580] on button "Cancel" at bounding box center [348, 582] width 67 height 30
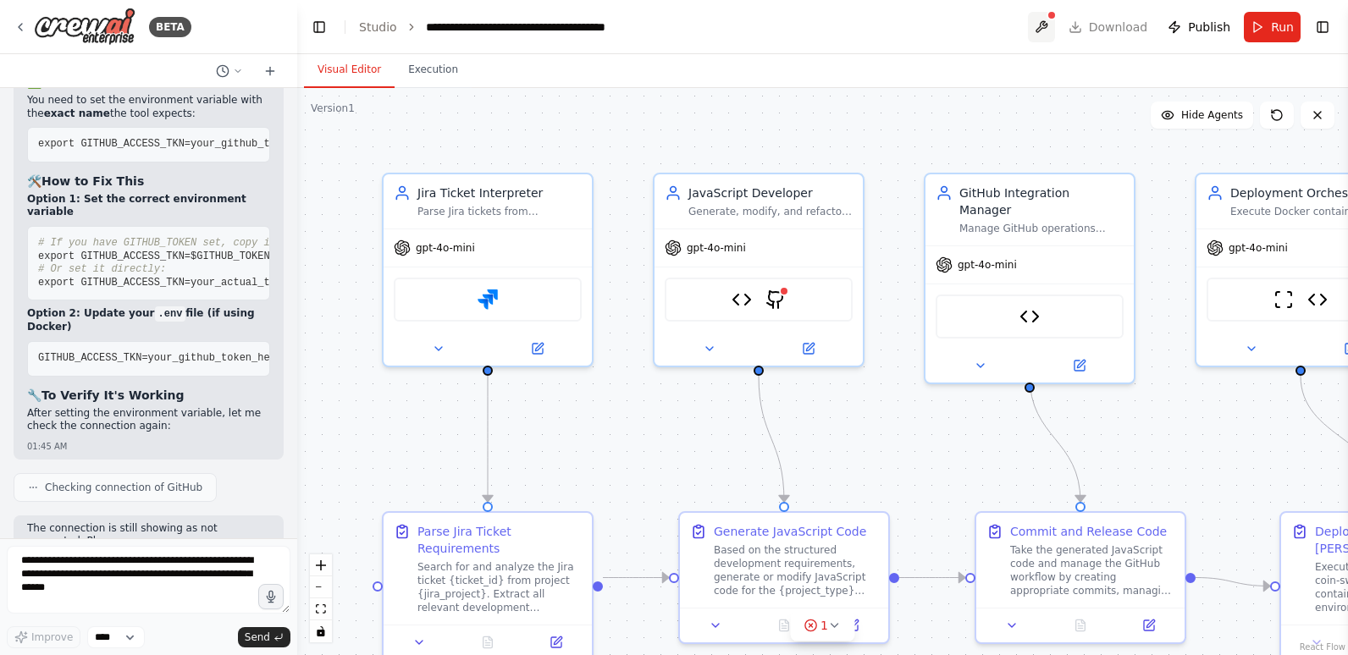
click at [1051, 22] on button at bounding box center [1041, 27] width 27 height 30
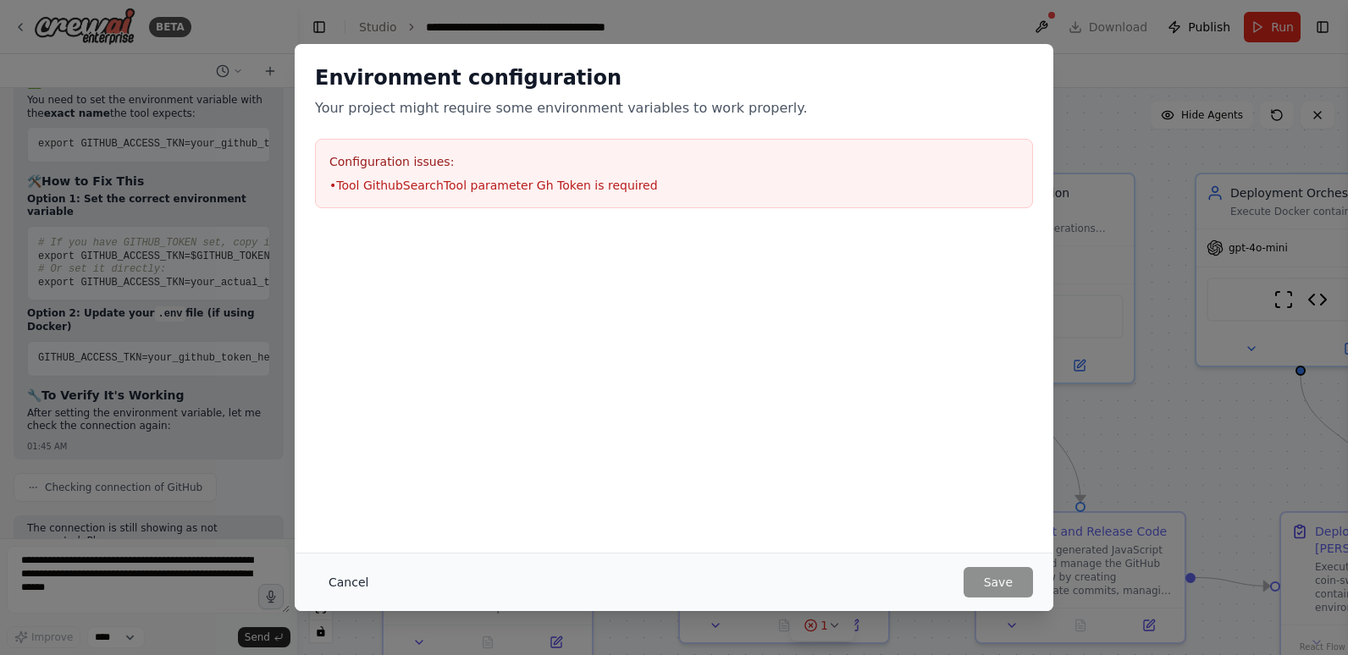
click at [351, 577] on button "Cancel" at bounding box center [348, 582] width 67 height 30
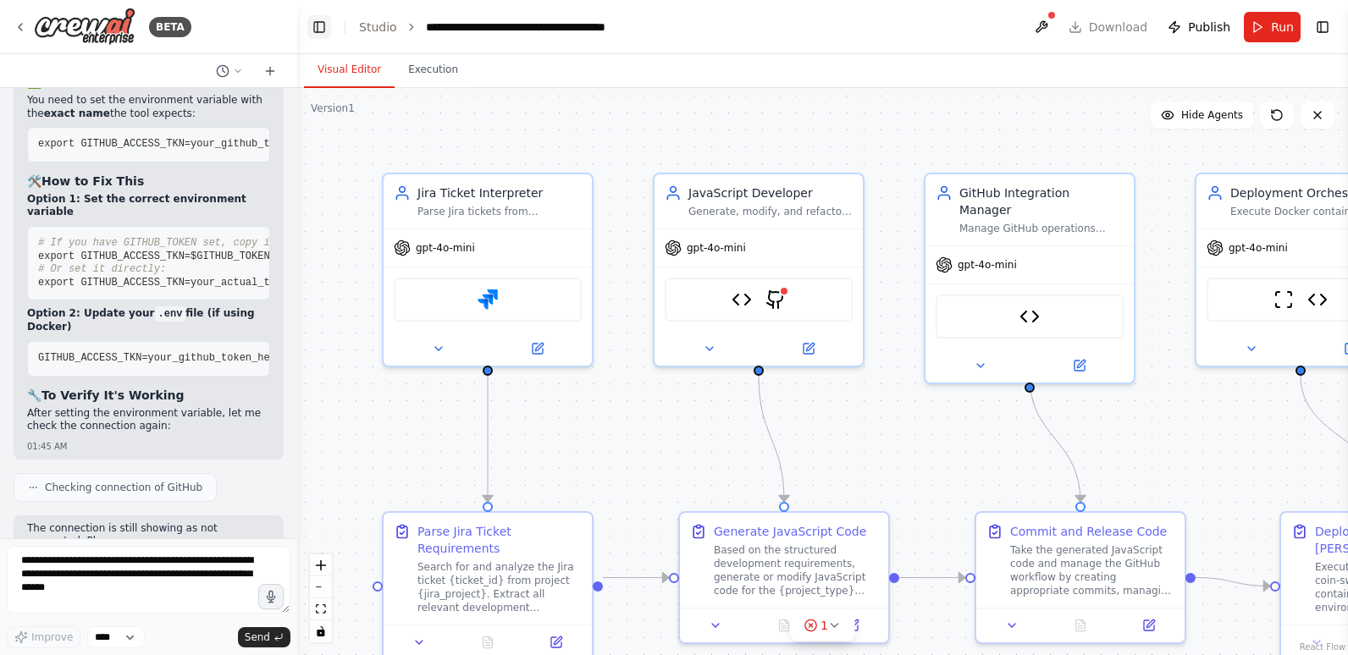
click at [327, 23] on button "Toggle Left Sidebar" at bounding box center [319, 27] width 24 height 24
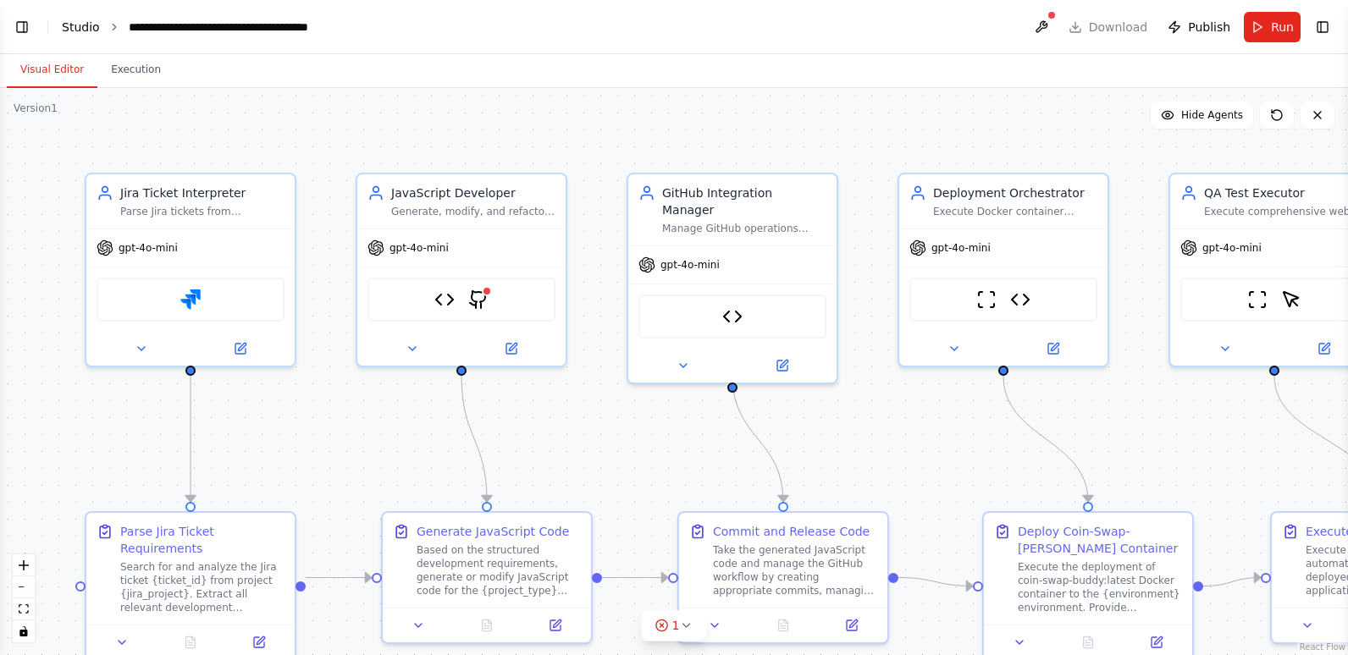
click at [79, 21] on link "Studio" at bounding box center [81, 27] width 38 height 14
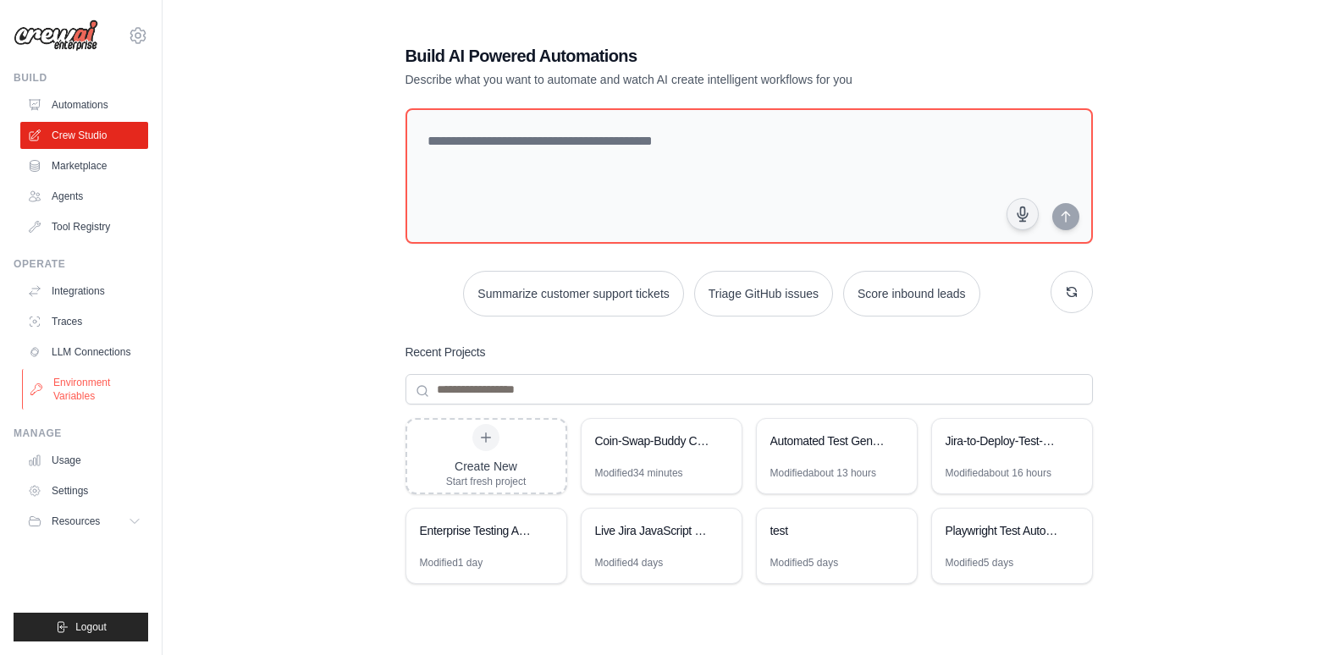
click at [93, 388] on link "Environment Variables" at bounding box center [86, 389] width 128 height 41
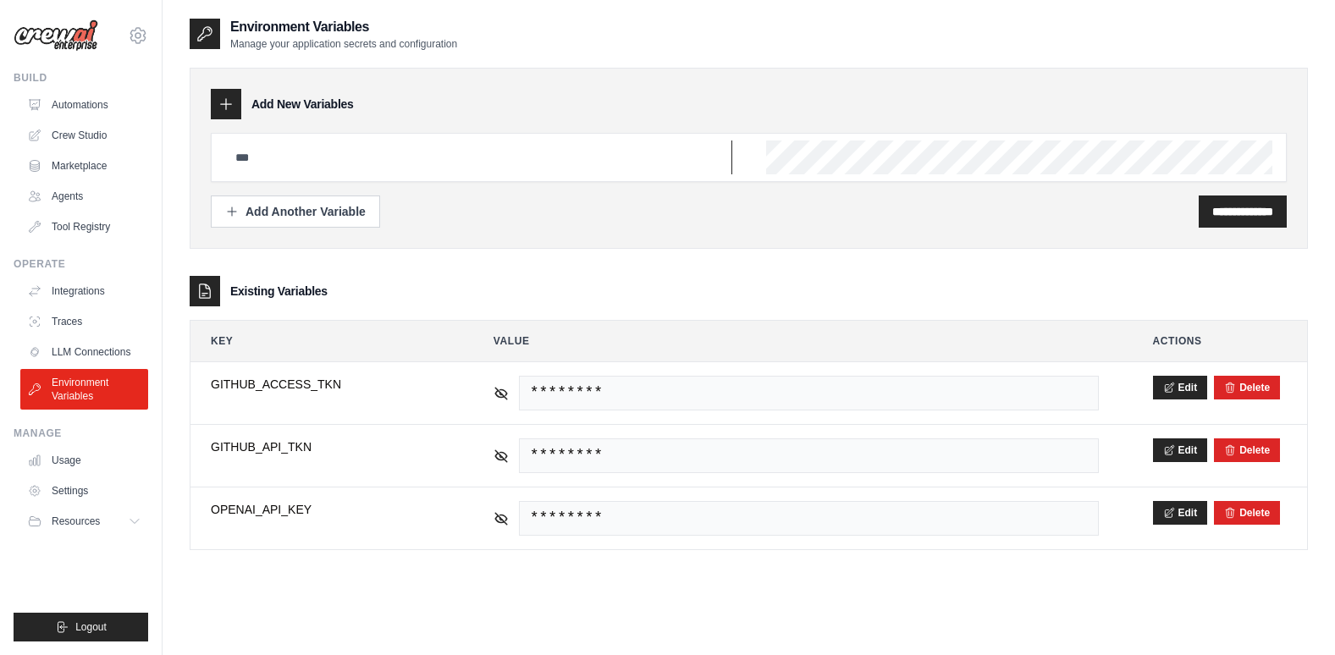
click at [580, 152] on input "text" at bounding box center [478, 158] width 507 height 34
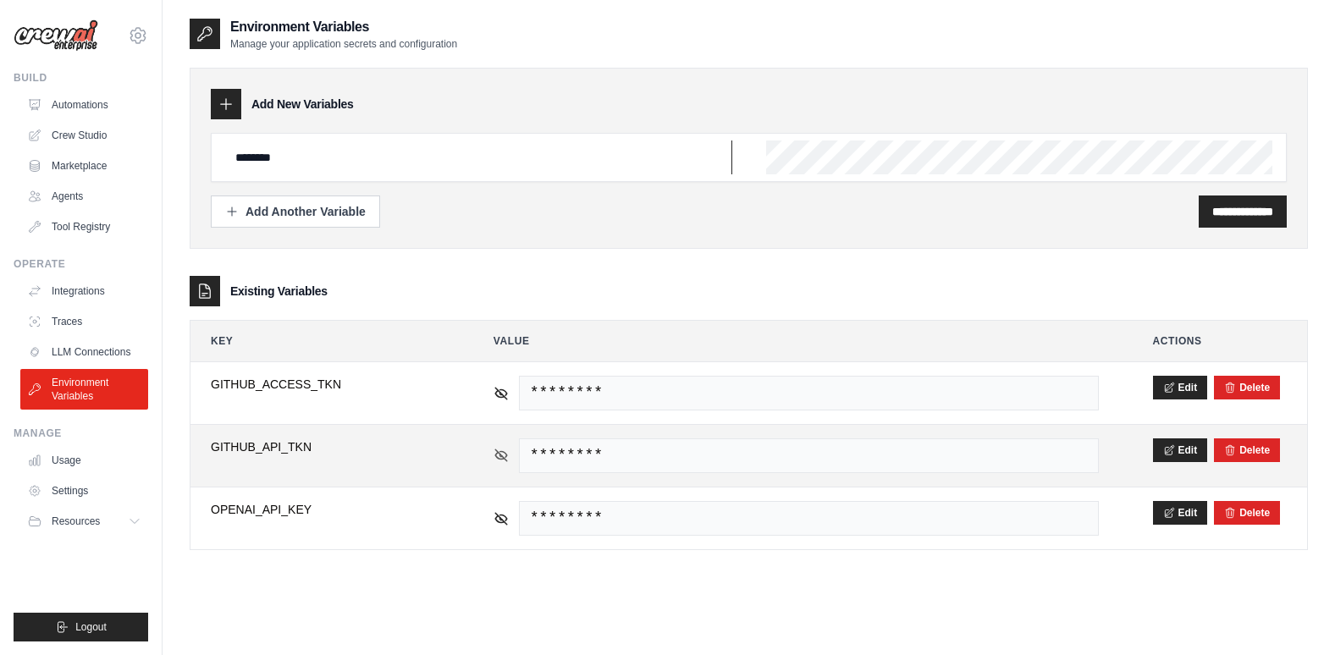
type input "********"
click at [500, 453] on icon at bounding box center [501, 456] width 12 height 12
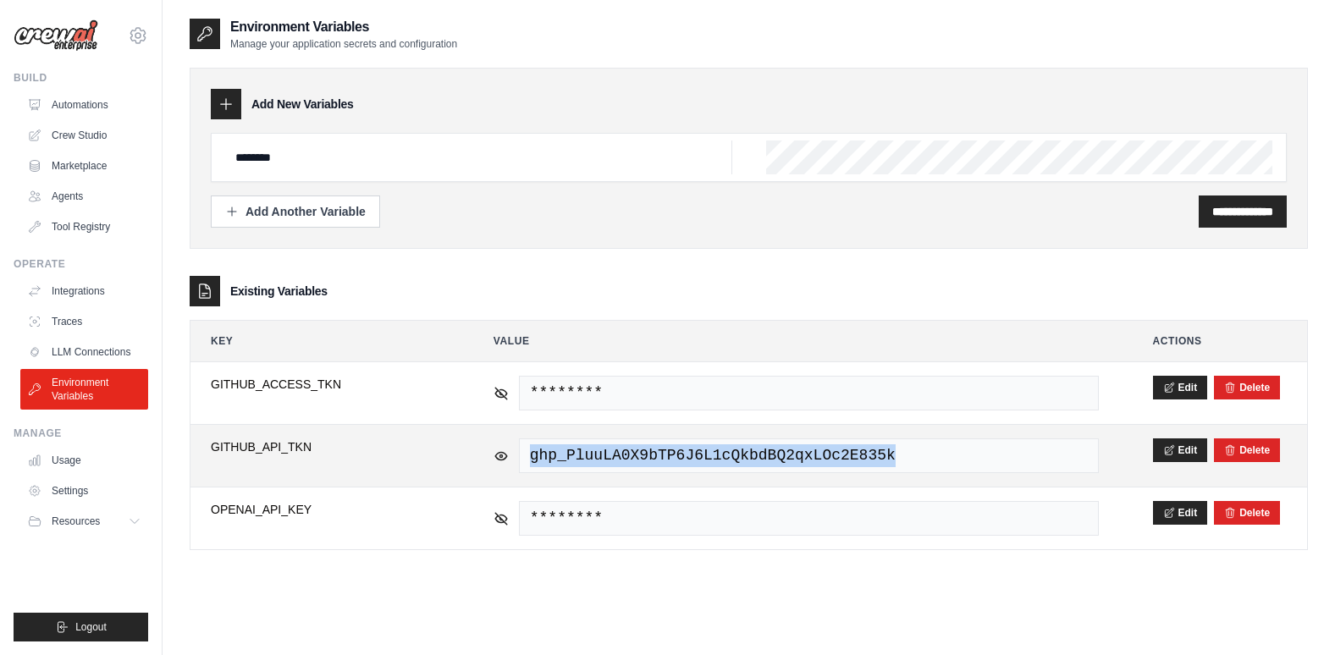
drag, startPoint x: 804, startPoint y: 454, endPoint x: 522, endPoint y: 459, distance: 281.2
click at [522, 459] on span "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" at bounding box center [809, 456] width 580 height 35
copy span "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"
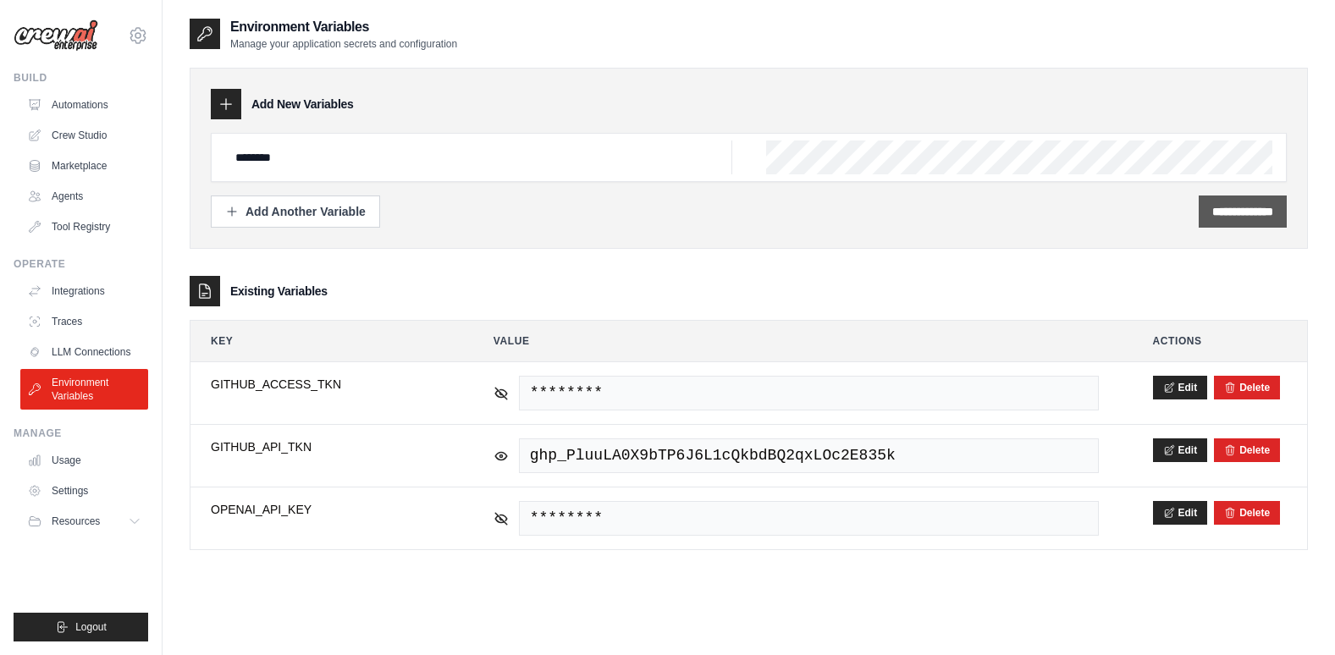
click at [1231, 215] on input "**********" at bounding box center [1243, 211] width 61 height 17
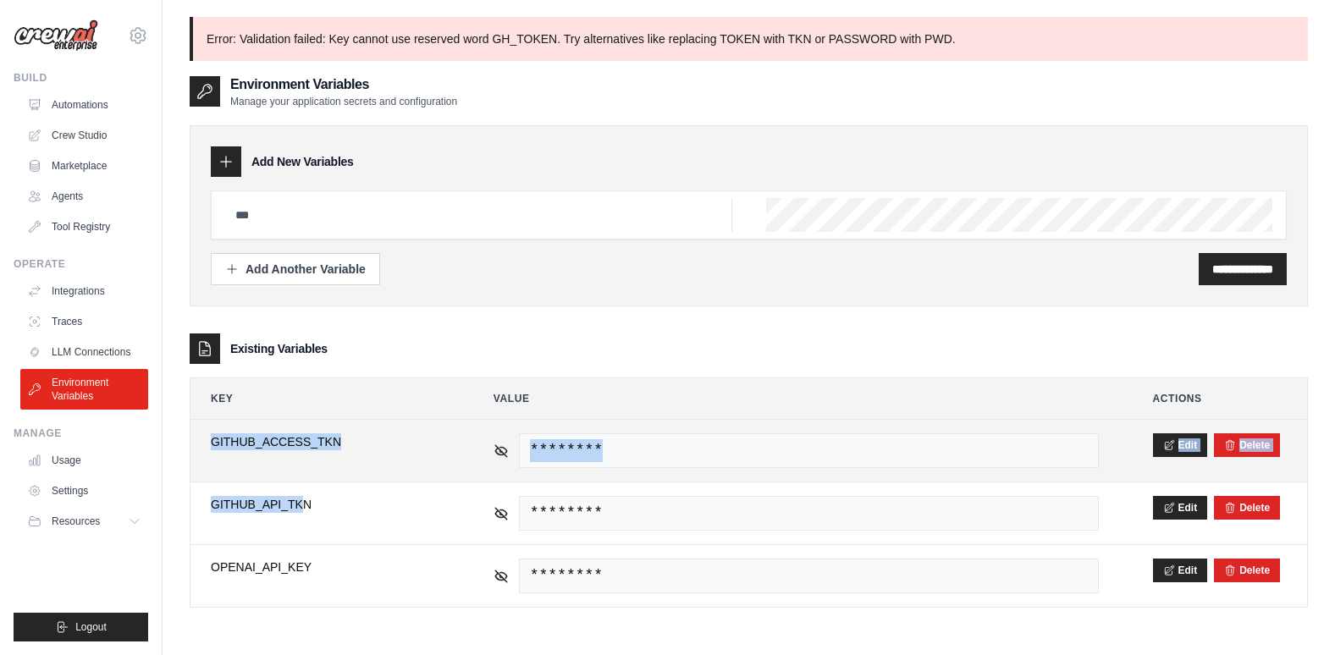
drag, startPoint x: 290, startPoint y: 487, endPoint x: 201, endPoint y: 445, distance: 99.2
click at [201, 445] on tbody "**********" at bounding box center [749, 514] width 1117 height 188
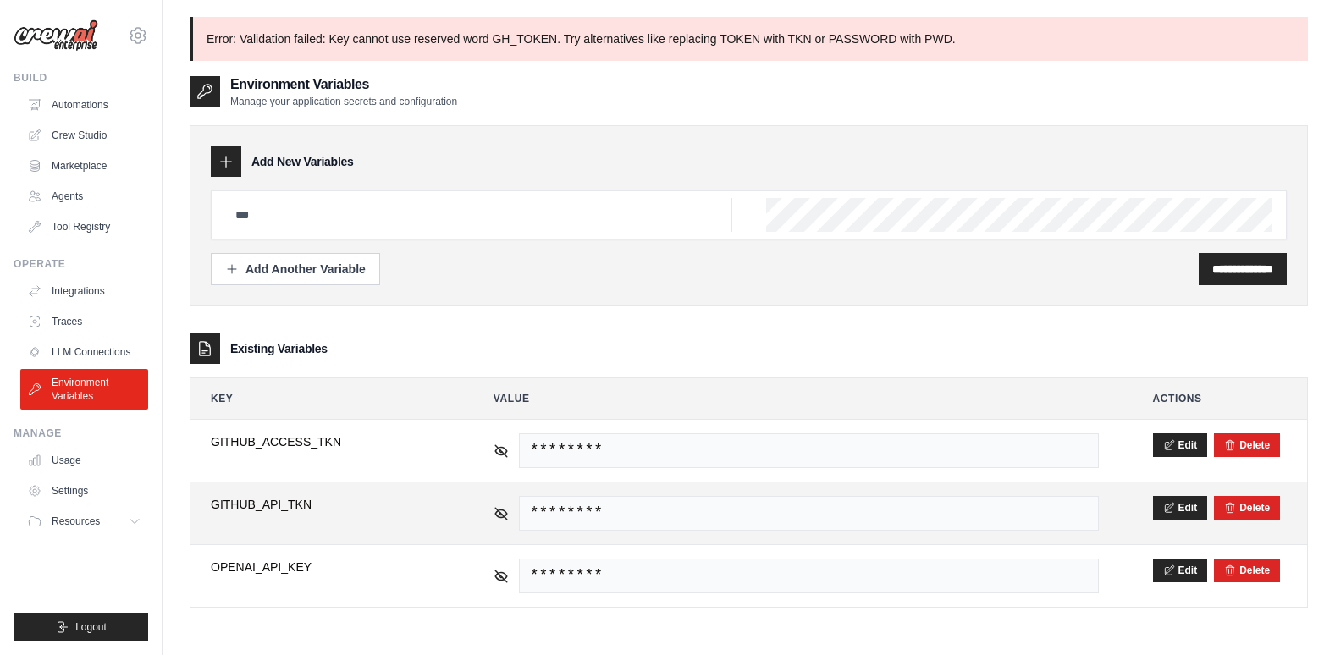
drag, startPoint x: 201, startPoint y: 445, endPoint x: 331, endPoint y: 503, distance: 142.9
click at [331, 503] on span "GITHUB_API_TKN" at bounding box center [325, 504] width 229 height 17
drag, startPoint x: 326, startPoint y: 503, endPoint x: 202, endPoint y: 498, distance: 123.7
click at [202, 498] on td "**********" at bounding box center [325, 514] width 269 height 62
copy span "GITHUB_API_TKN"
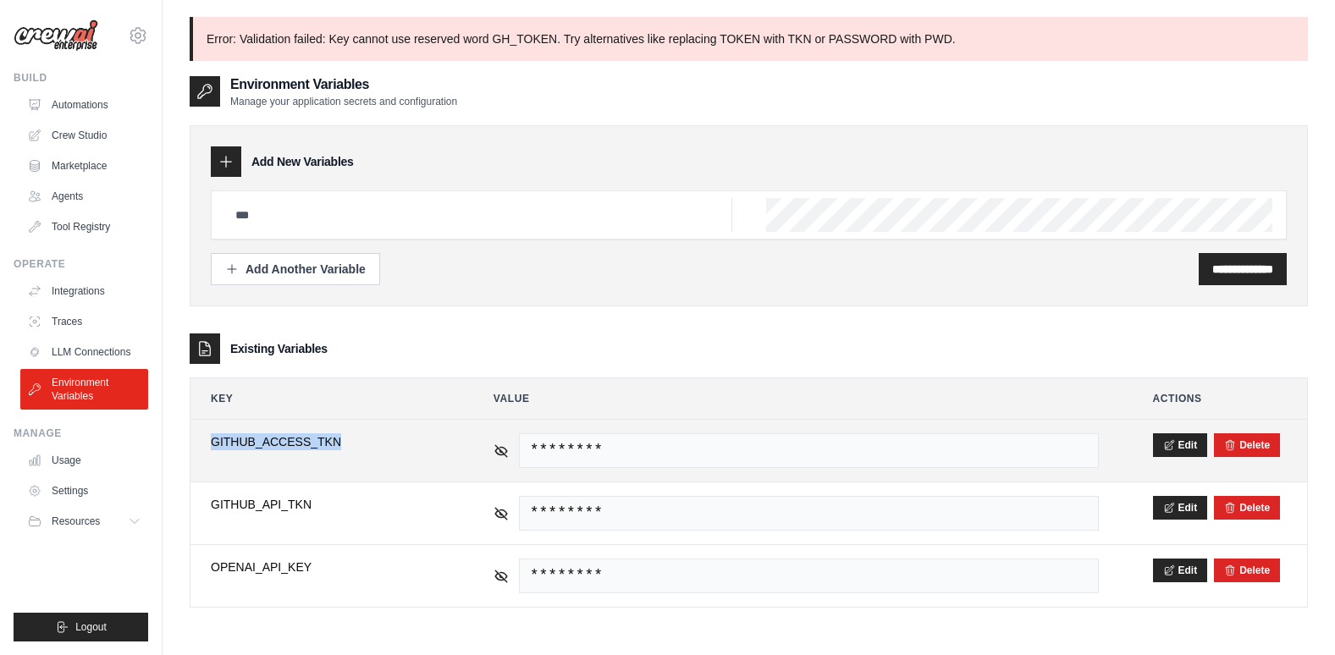
drag, startPoint x: 366, startPoint y: 440, endPoint x: 205, endPoint y: 431, distance: 161.2
click at [205, 431] on td "**********" at bounding box center [325, 451] width 269 height 62
copy span "GITHUB_ACCESS_TKN"
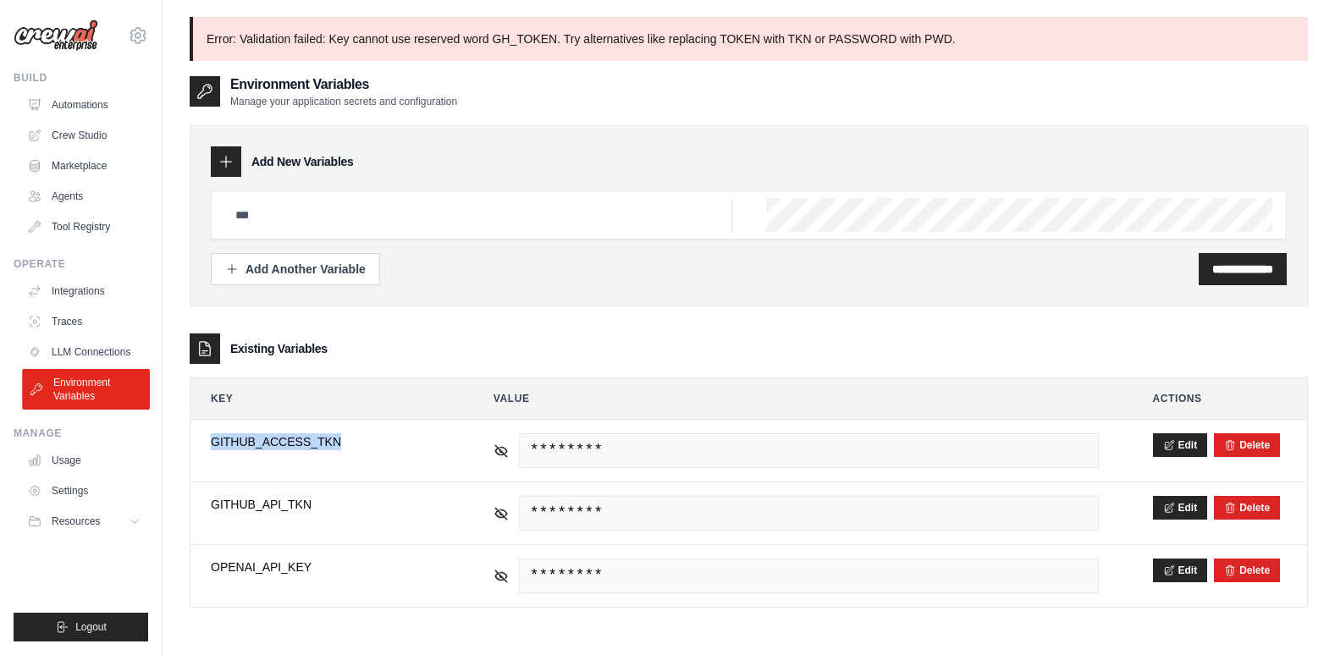
click at [91, 388] on link "Environment Variables" at bounding box center [86, 389] width 128 height 41
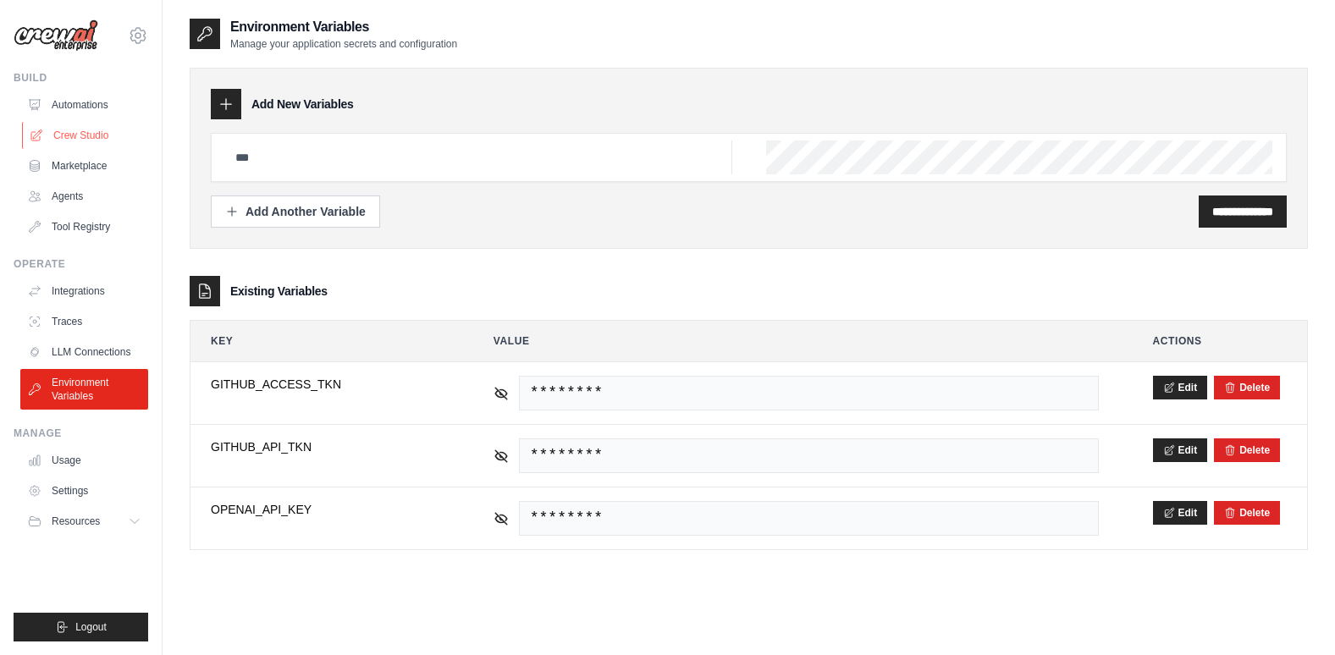
click at [101, 133] on link "Crew Studio" at bounding box center [86, 135] width 128 height 27
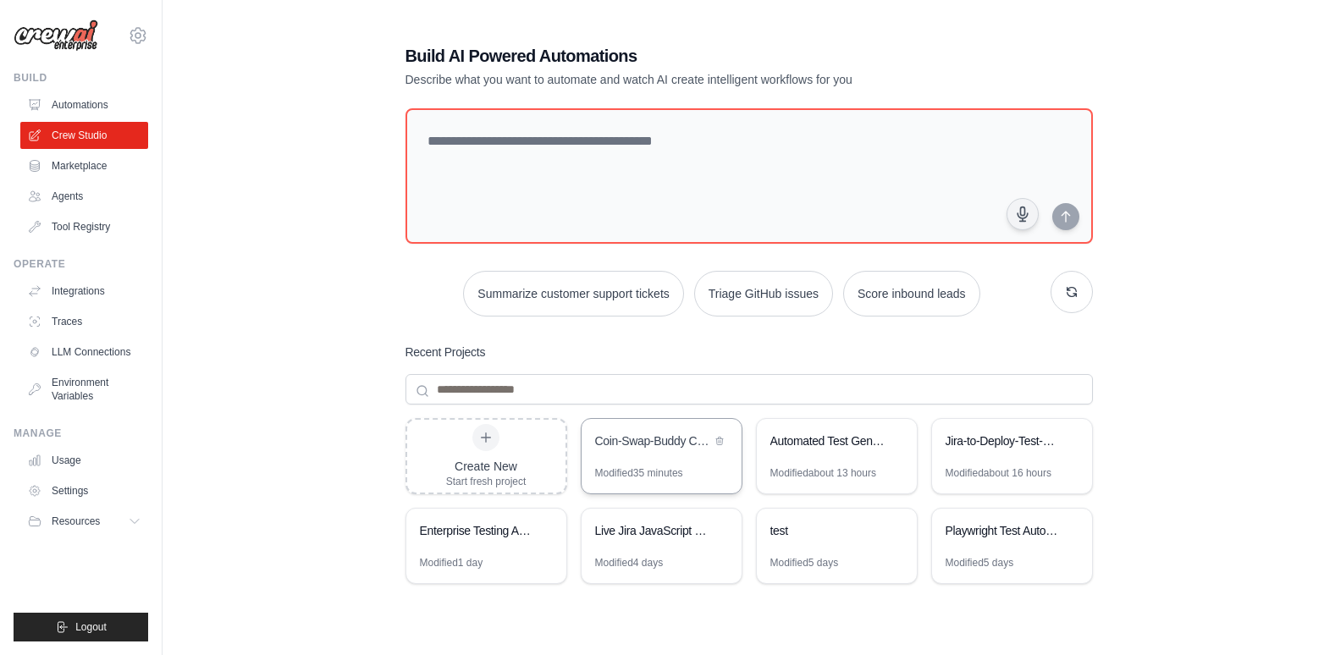
click at [611, 434] on div "Coin-Swap-Buddy CI/CD Pipeline with Docker" at bounding box center [653, 441] width 116 height 17
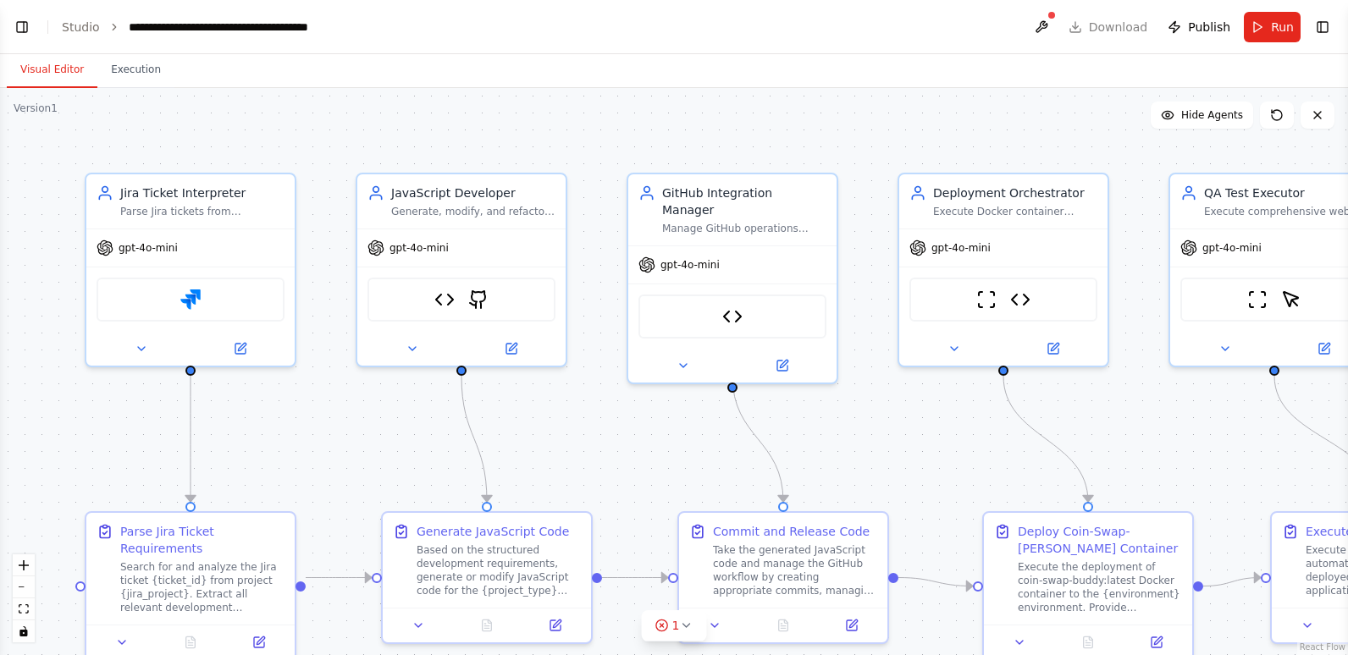
scroll to position [30173, 0]
click at [24, 25] on button "Toggle Left Sidebar" at bounding box center [22, 27] width 24 height 24
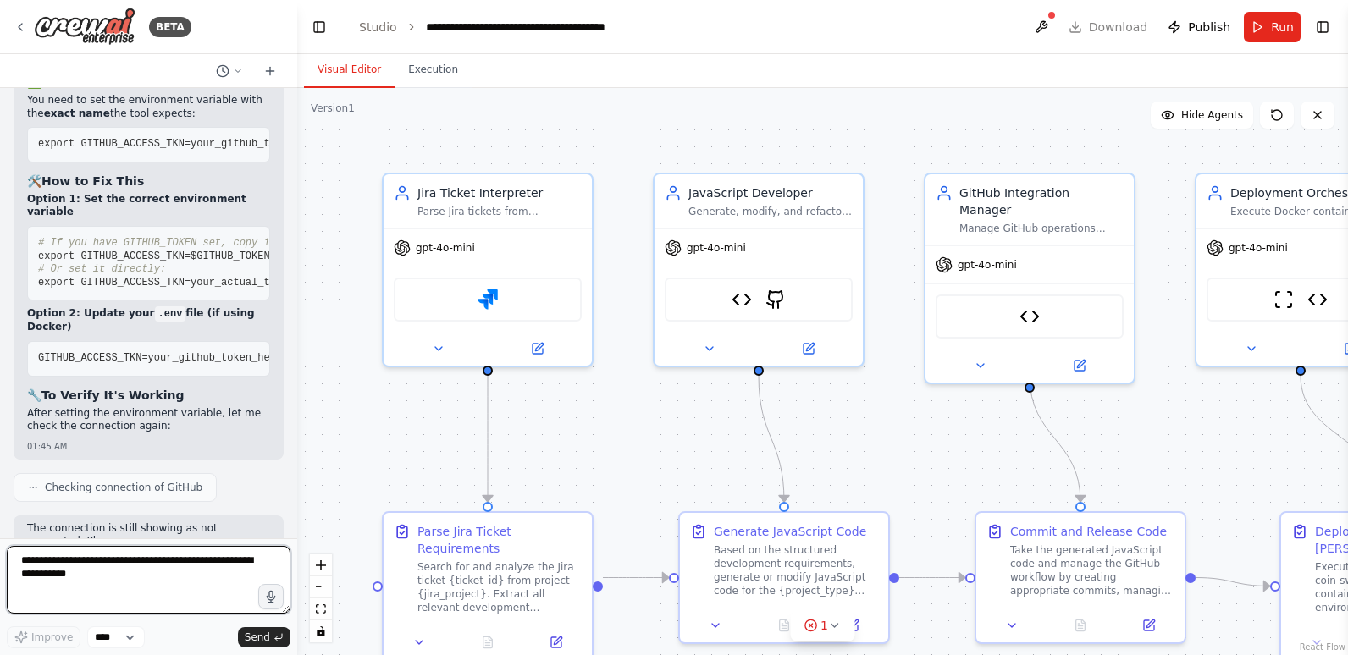
click at [34, 575] on textarea at bounding box center [149, 580] width 284 height 68
click at [228, 565] on textarea "**********" at bounding box center [149, 580] width 284 height 68
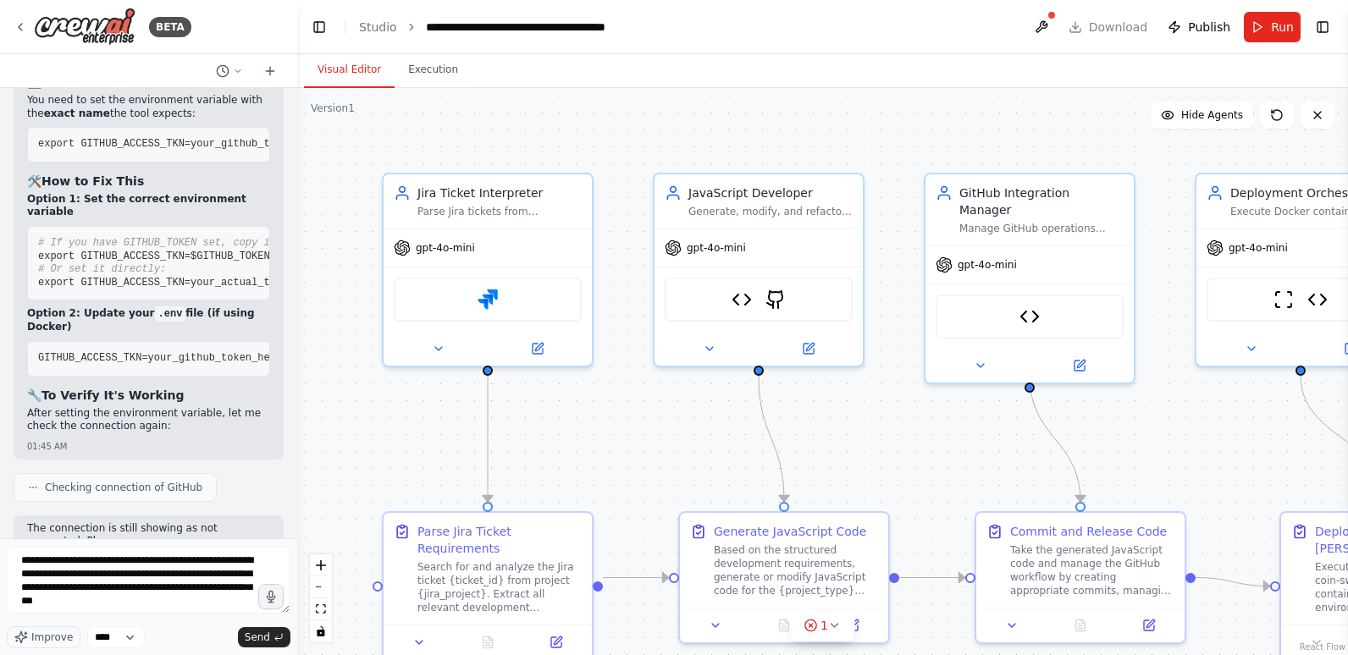
type textarea "**********"
click at [169, 605] on textarea "**********" at bounding box center [149, 580] width 284 height 68
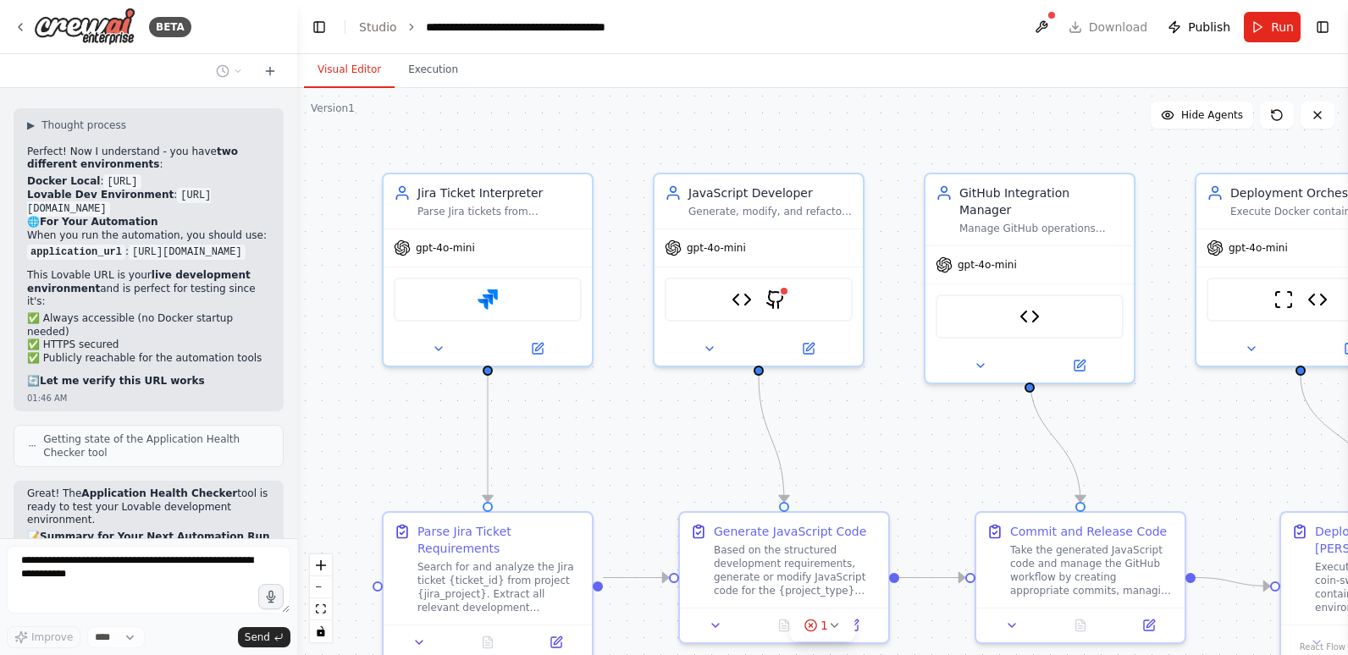
scroll to position [31167, 0]
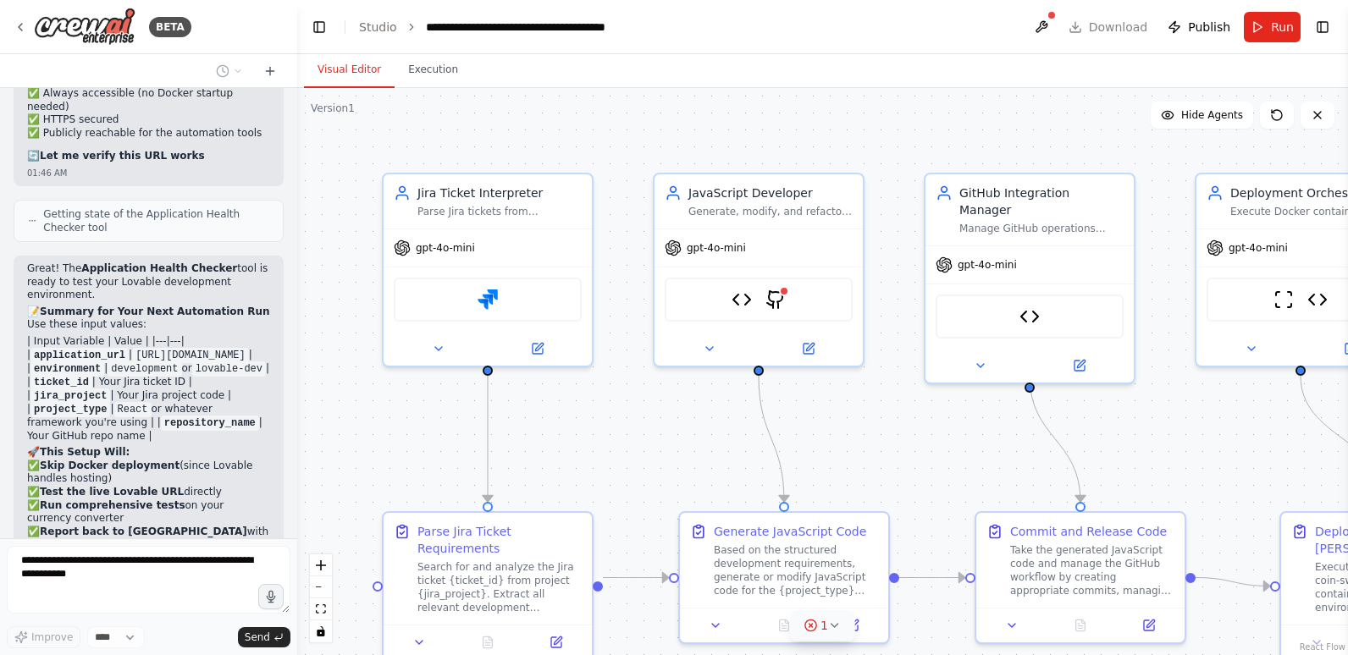
click at [828, 625] on icon at bounding box center [835, 626] width 14 height 14
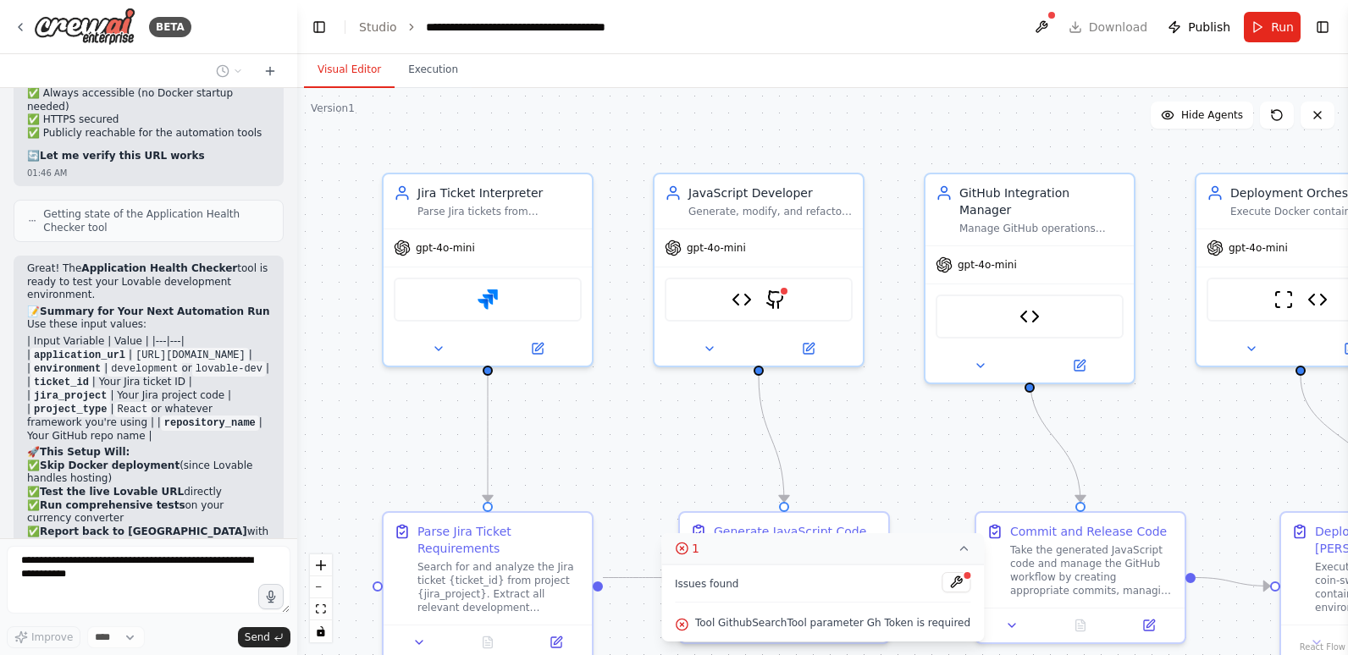
click at [960, 550] on icon at bounding box center [963, 548] width 7 height 3
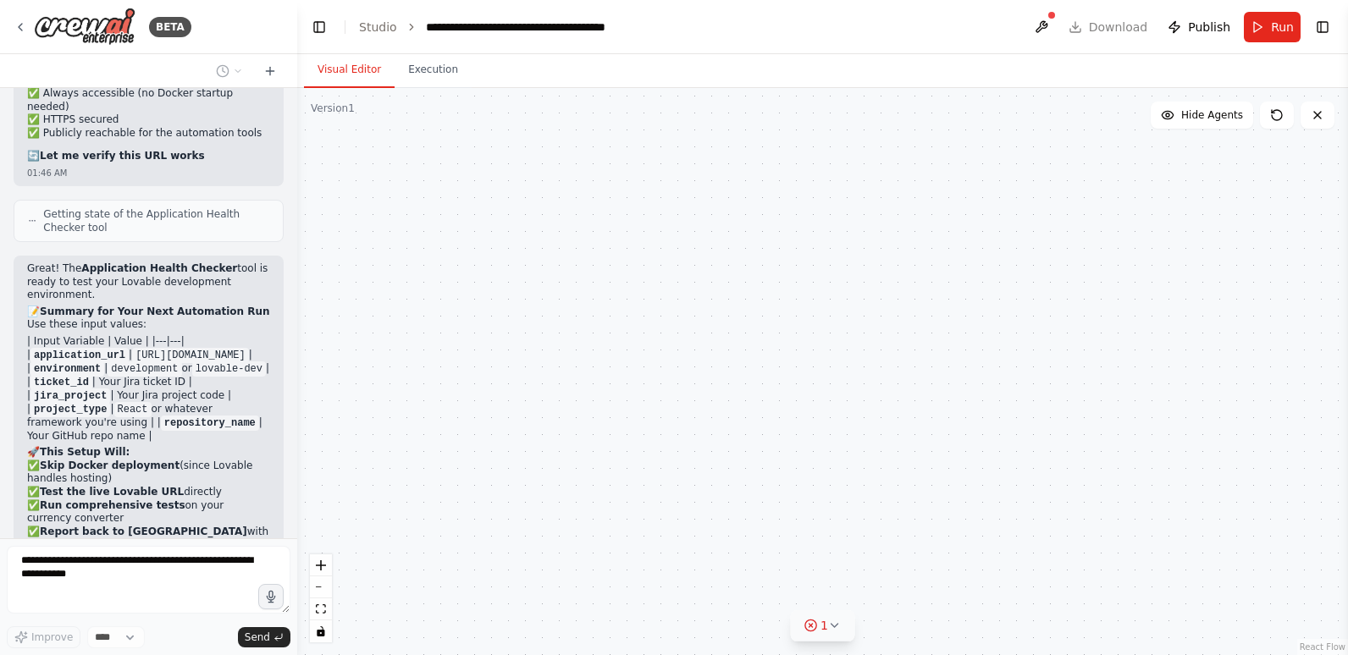
scroll to position [31236, 0]
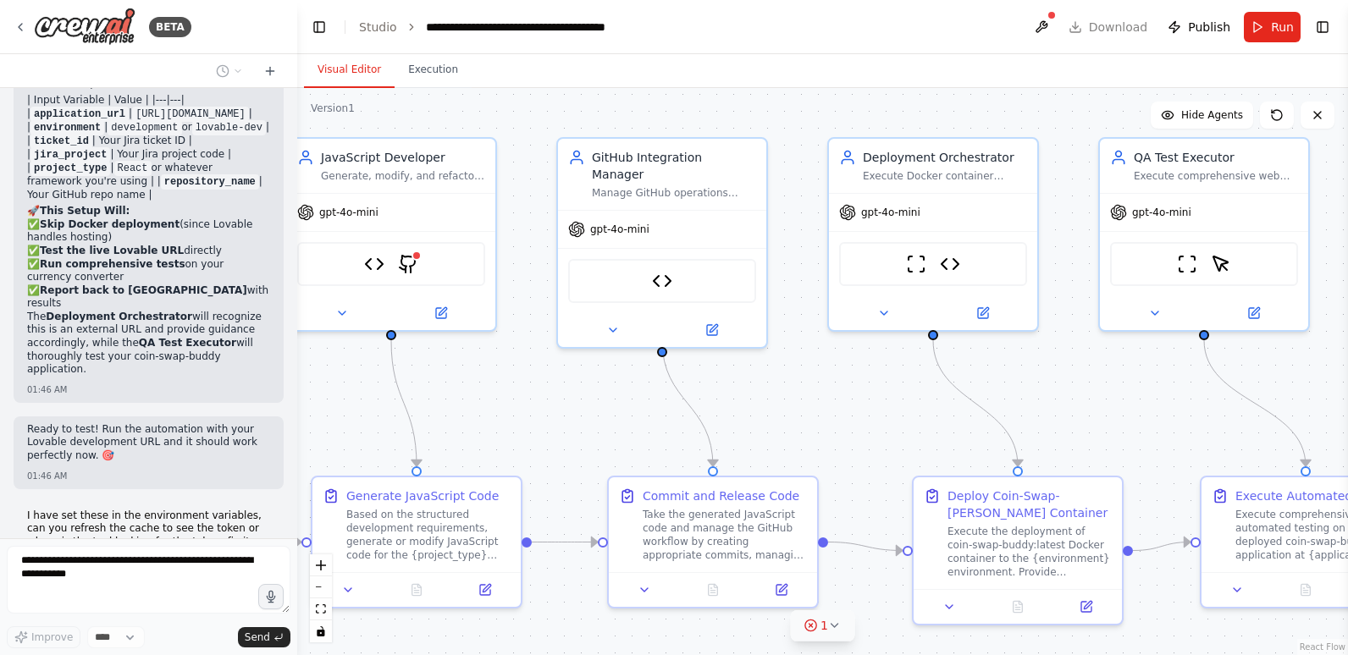
drag, startPoint x: 1147, startPoint y: 419, endPoint x: 780, endPoint y: 384, distance: 369.2
click at [780, 384] on div ".deletable-edge-delete-btn { width: 20px; height: 20px; border: 0px solid #ffff…" at bounding box center [822, 371] width 1051 height 567
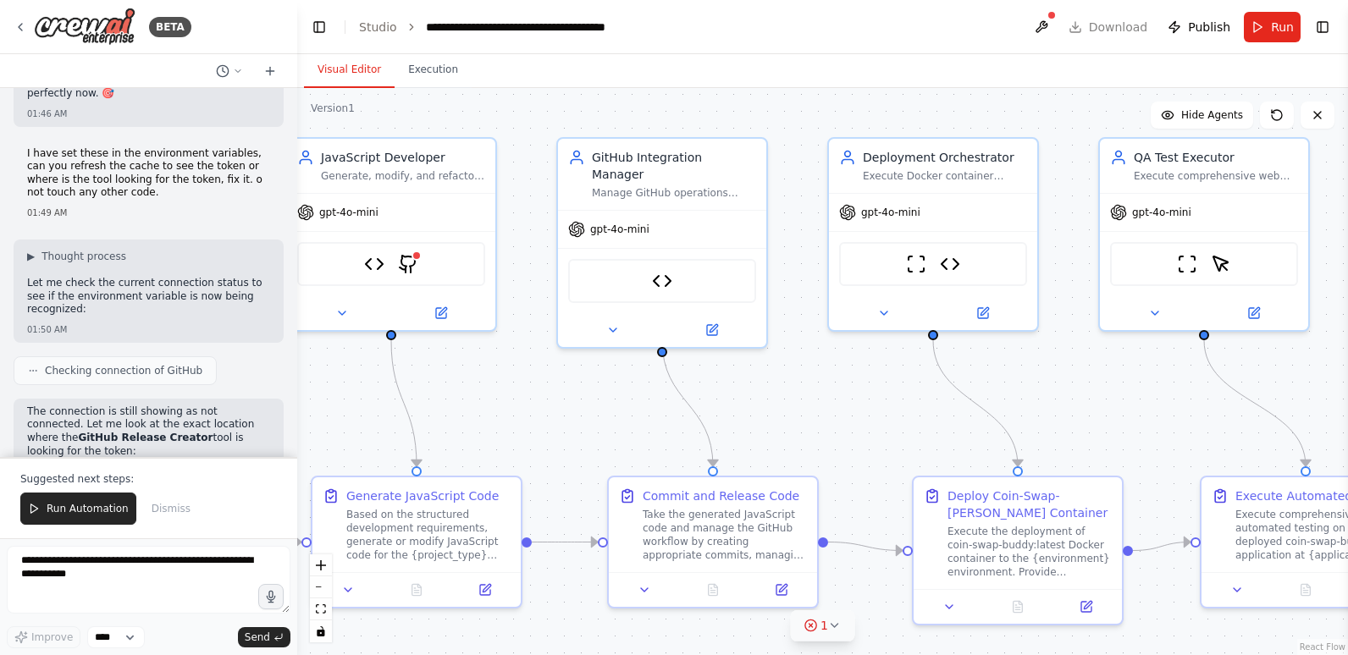
scroll to position [31784, 0]
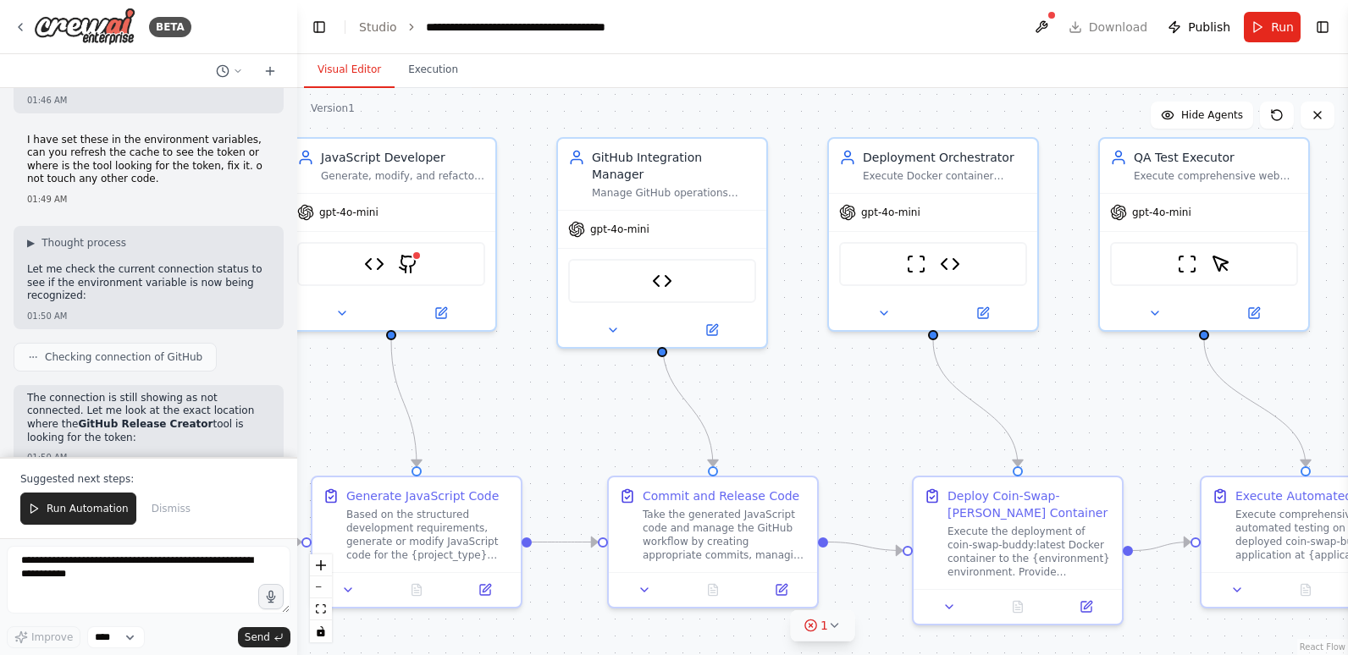
click at [821, 624] on span "1" at bounding box center [825, 625] width 8 height 17
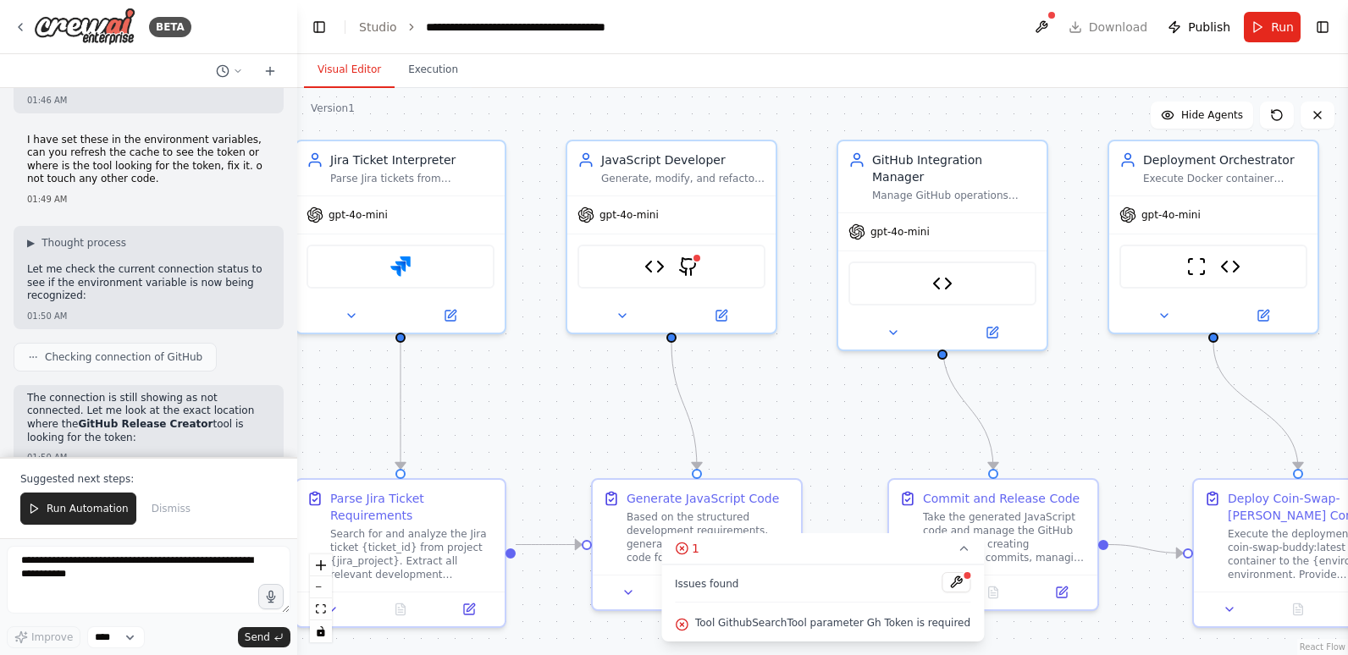
drag, startPoint x: 473, startPoint y: 393, endPoint x: 753, endPoint y: 395, distance: 280.3
click at [753, 395] on div ".deletable-edge-delete-btn { width: 20px; height: 20px; border: 0px solid #ffff…" at bounding box center [822, 371] width 1051 height 567
click at [215, 571] on textarea at bounding box center [149, 580] width 284 height 68
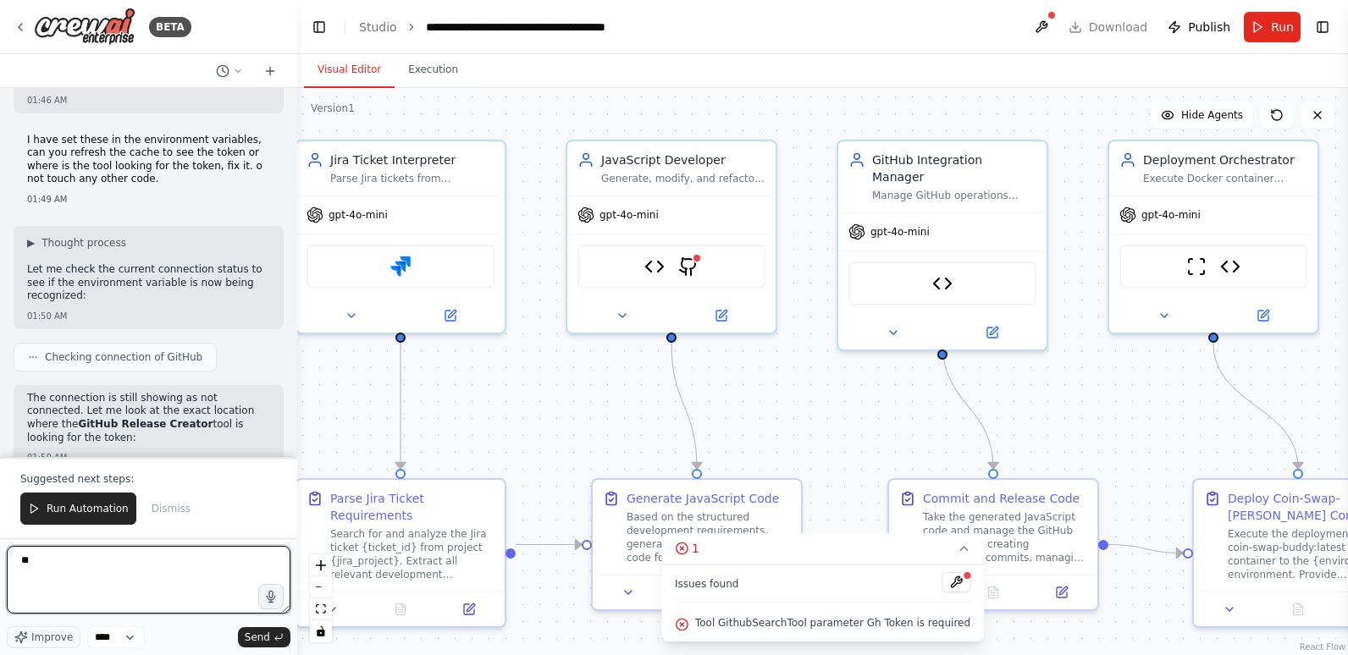
type textarea "*"
paste textarea "**********"
type textarea "**********"
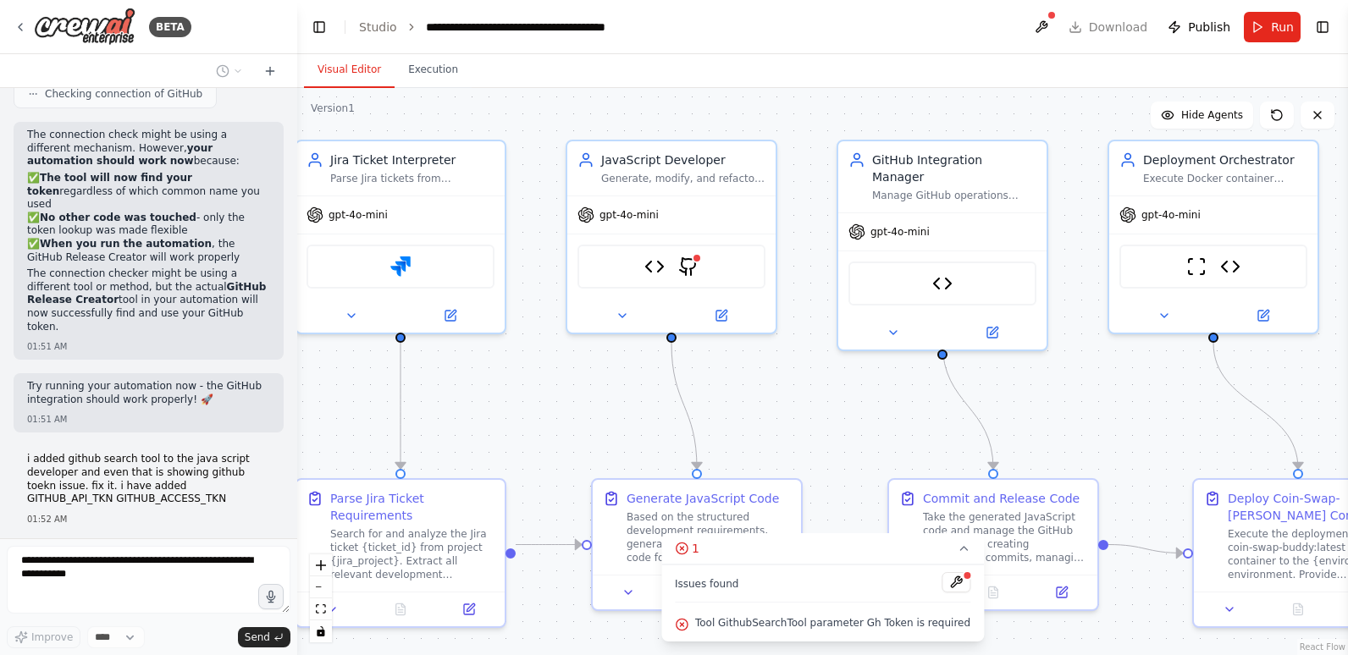
scroll to position [33061, 0]
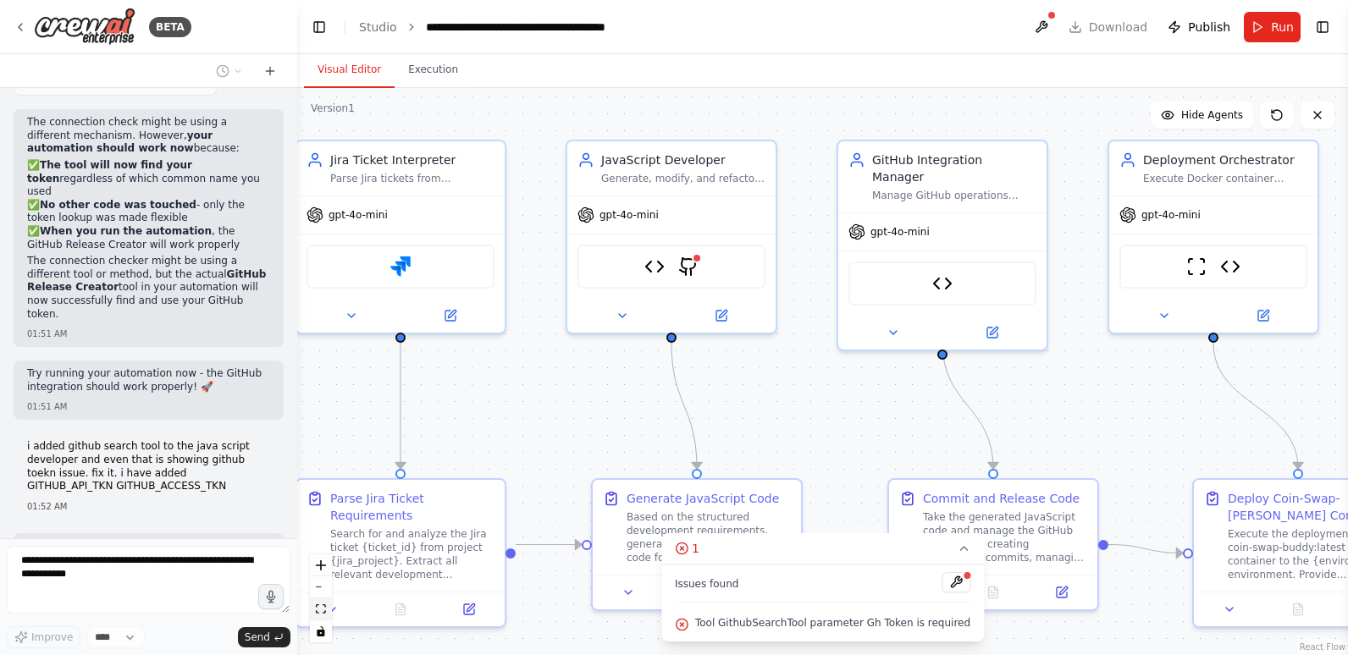
click at [321, 610] on icon "fit view" at bounding box center [321, 609] width 10 height 9
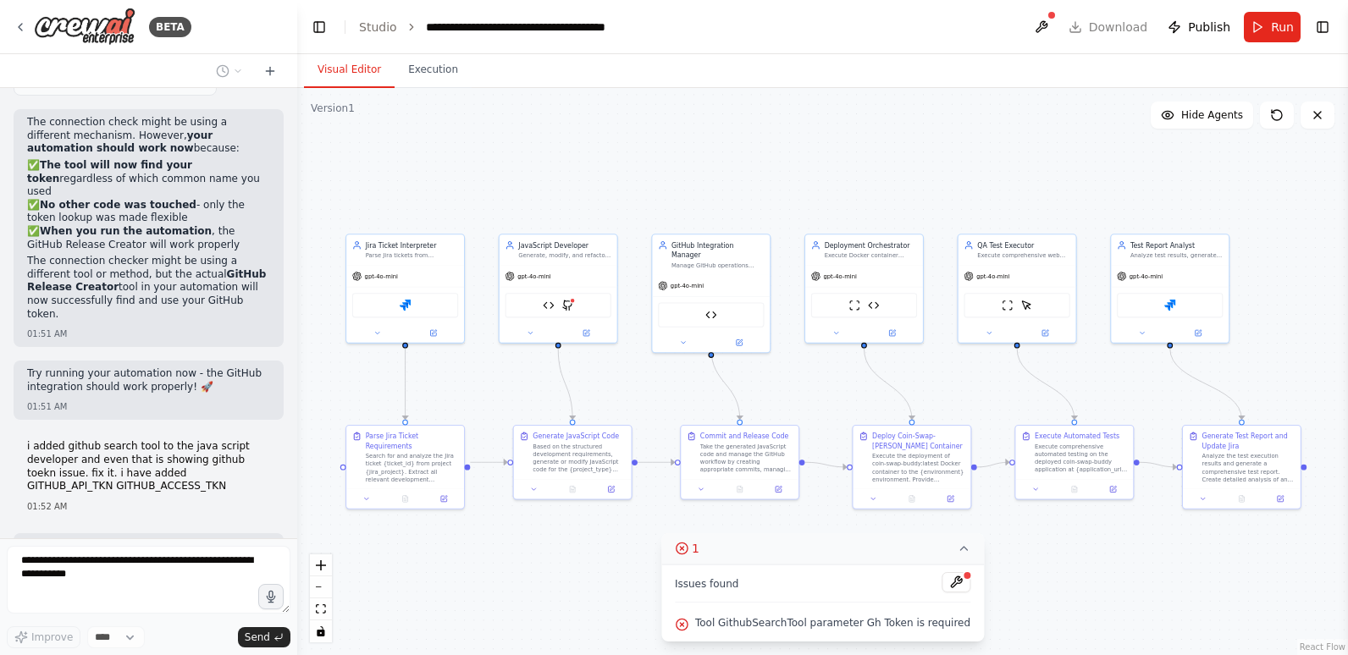
click at [683, 550] on icon at bounding box center [681, 548] width 3 height 3
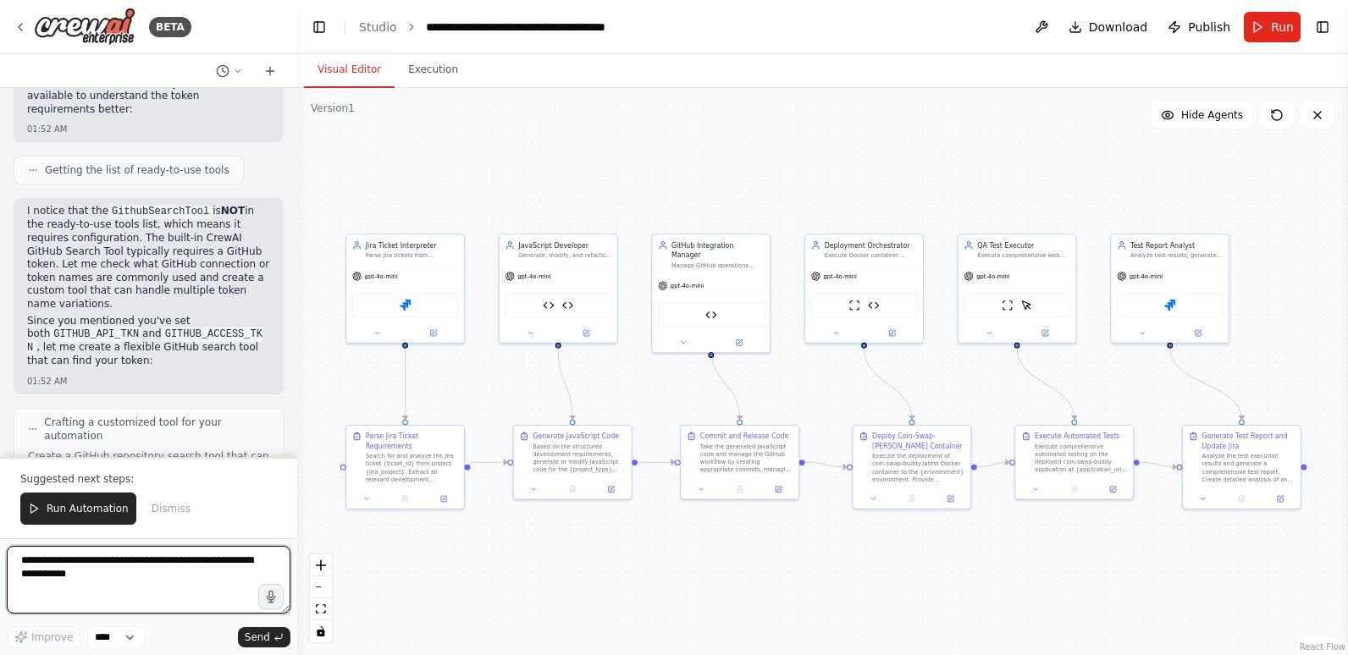
scroll to position [34112, 0]
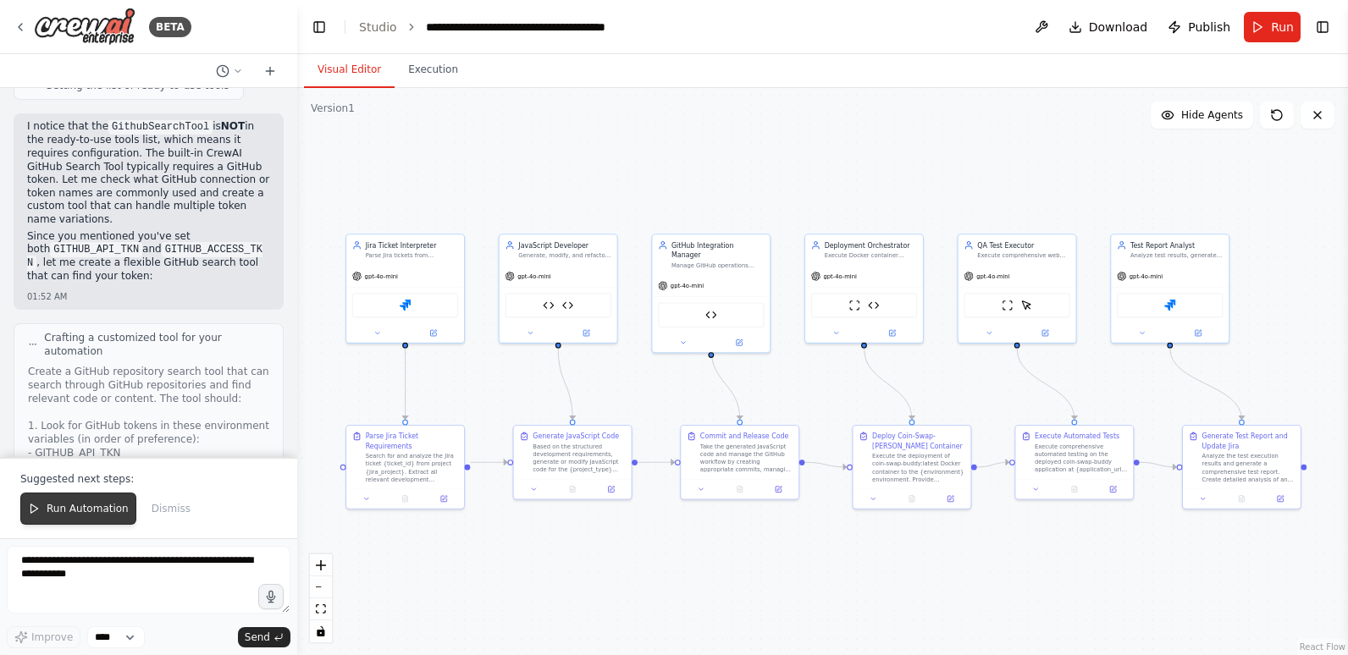
click at [91, 508] on span "Run Automation" at bounding box center [88, 509] width 82 height 14
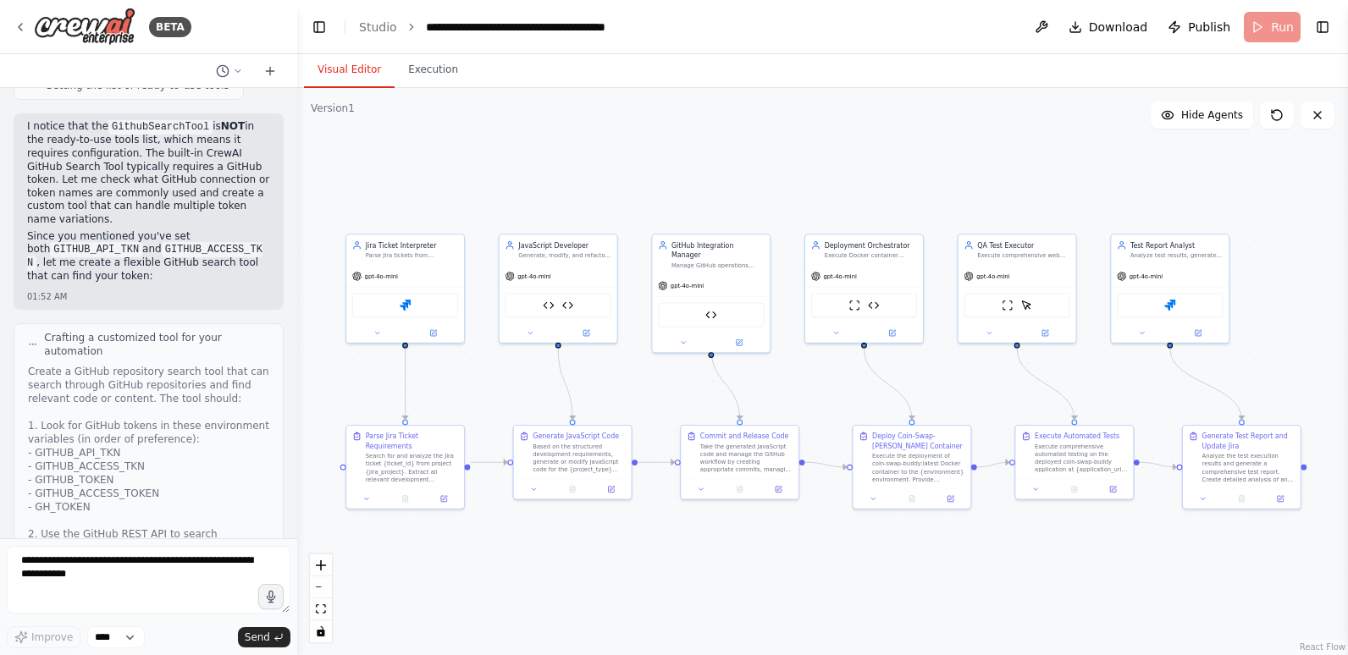
scroll to position [34031, 0]
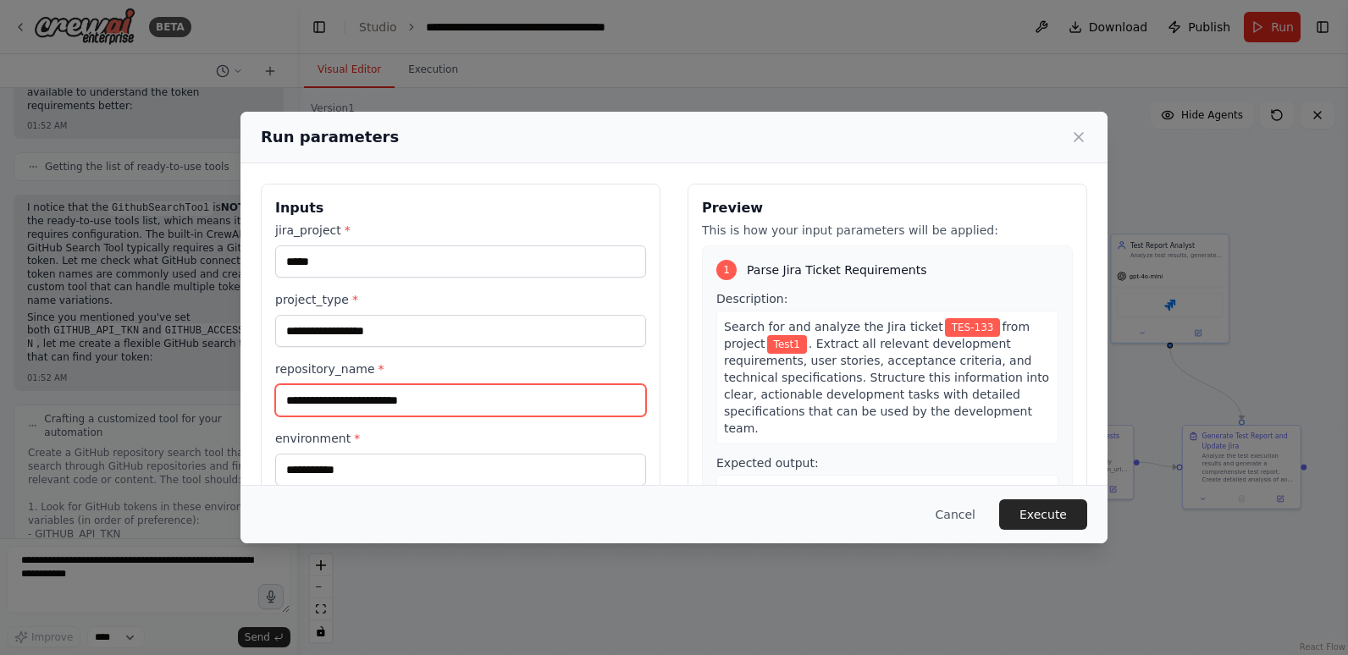
drag, startPoint x: 463, startPoint y: 400, endPoint x: 279, endPoint y: 397, distance: 183.8
click at [279, 397] on input "**********" at bounding box center [460, 400] width 371 height 32
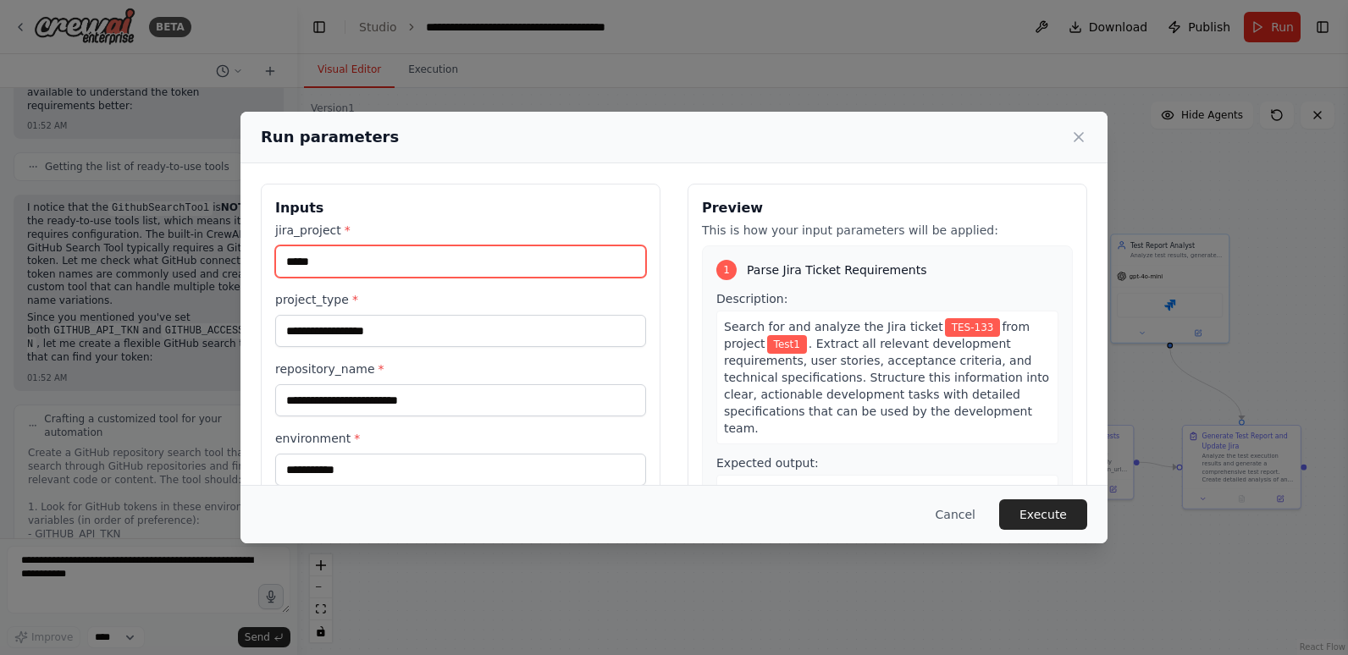
click at [387, 262] on input "*****" at bounding box center [460, 262] width 371 height 32
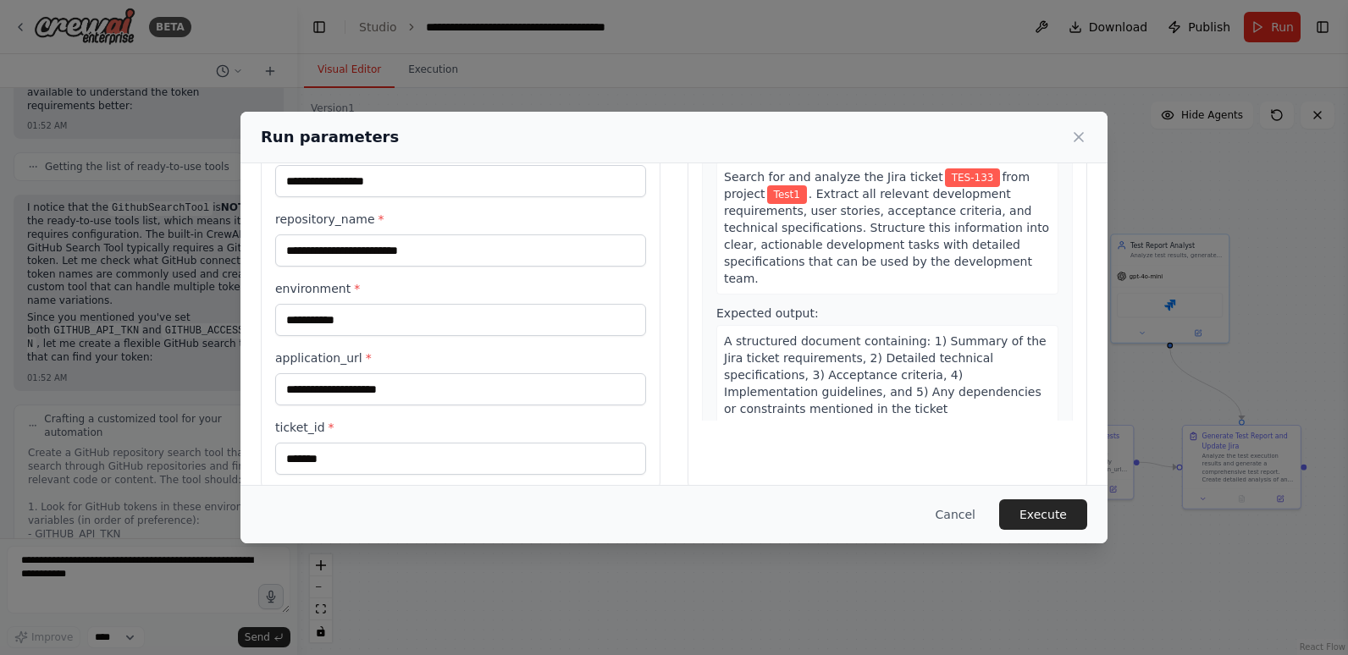
scroll to position [169, 0]
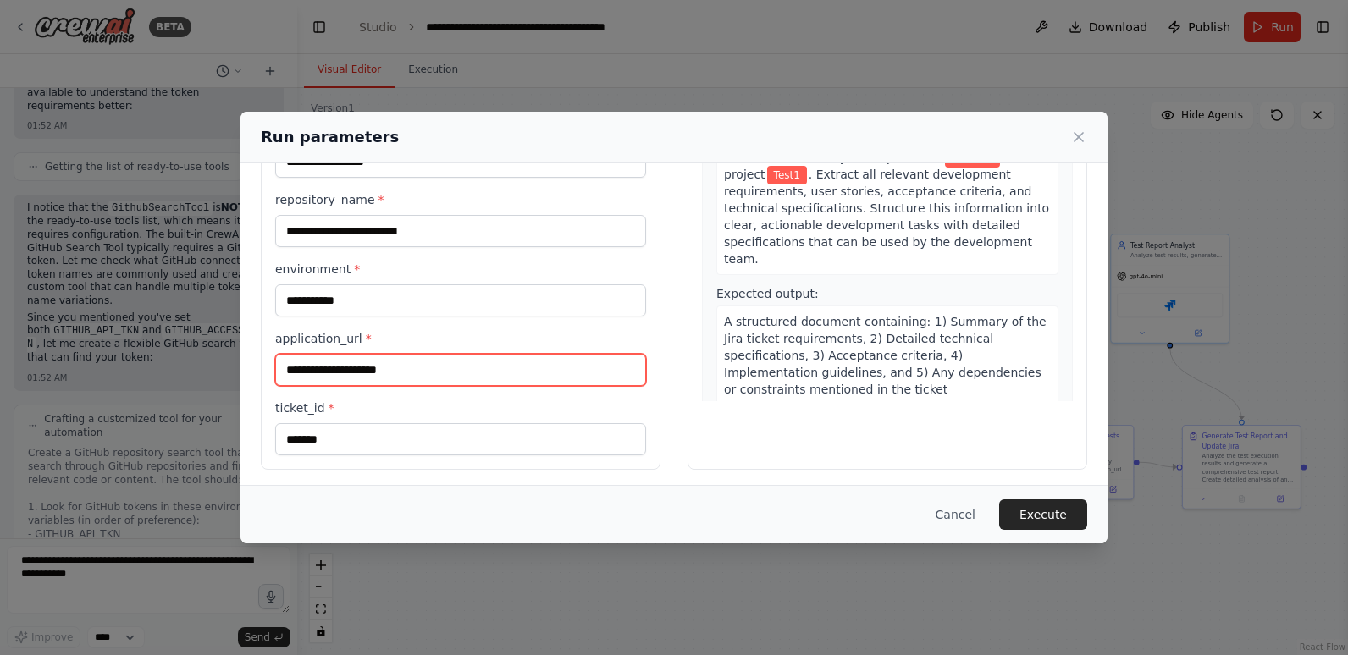
drag, startPoint x: 417, startPoint y: 372, endPoint x: 269, endPoint y: 367, distance: 148.3
click at [269, 367] on div "**********" at bounding box center [461, 242] width 400 height 456
paste input "**********"
type input "**********"
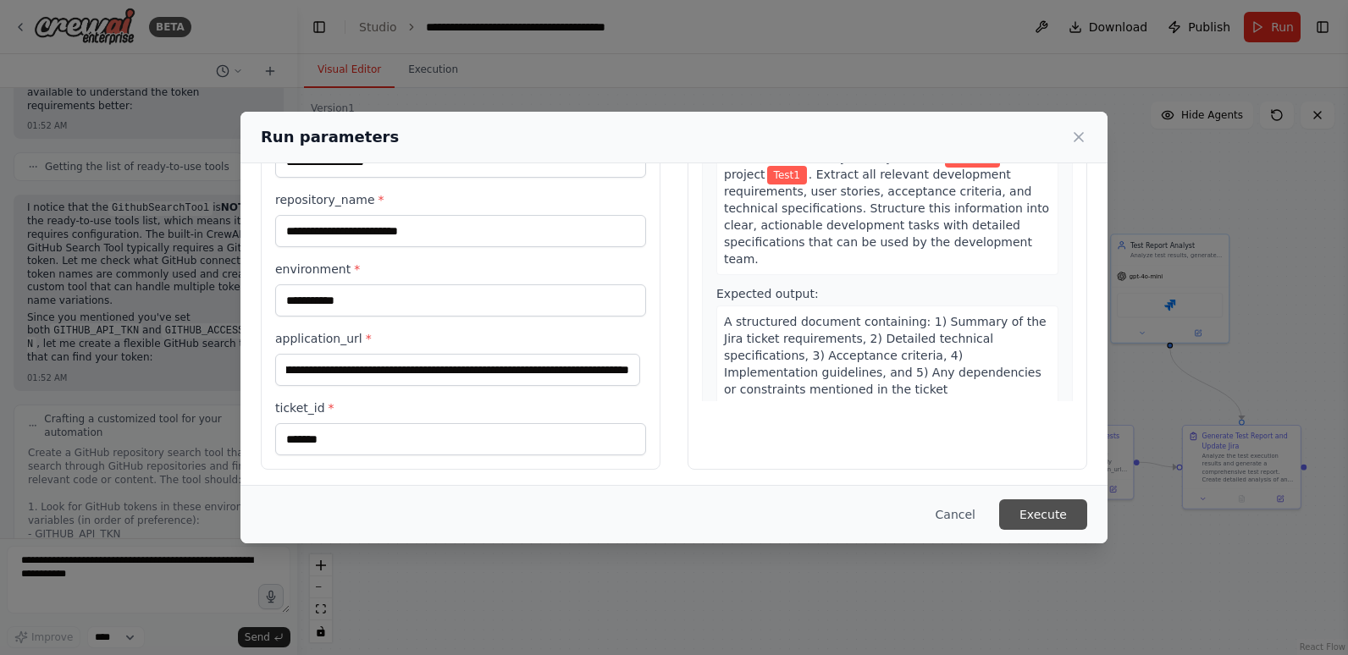
scroll to position [0, 0]
click at [1055, 511] on button "Execute" at bounding box center [1043, 515] width 88 height 30
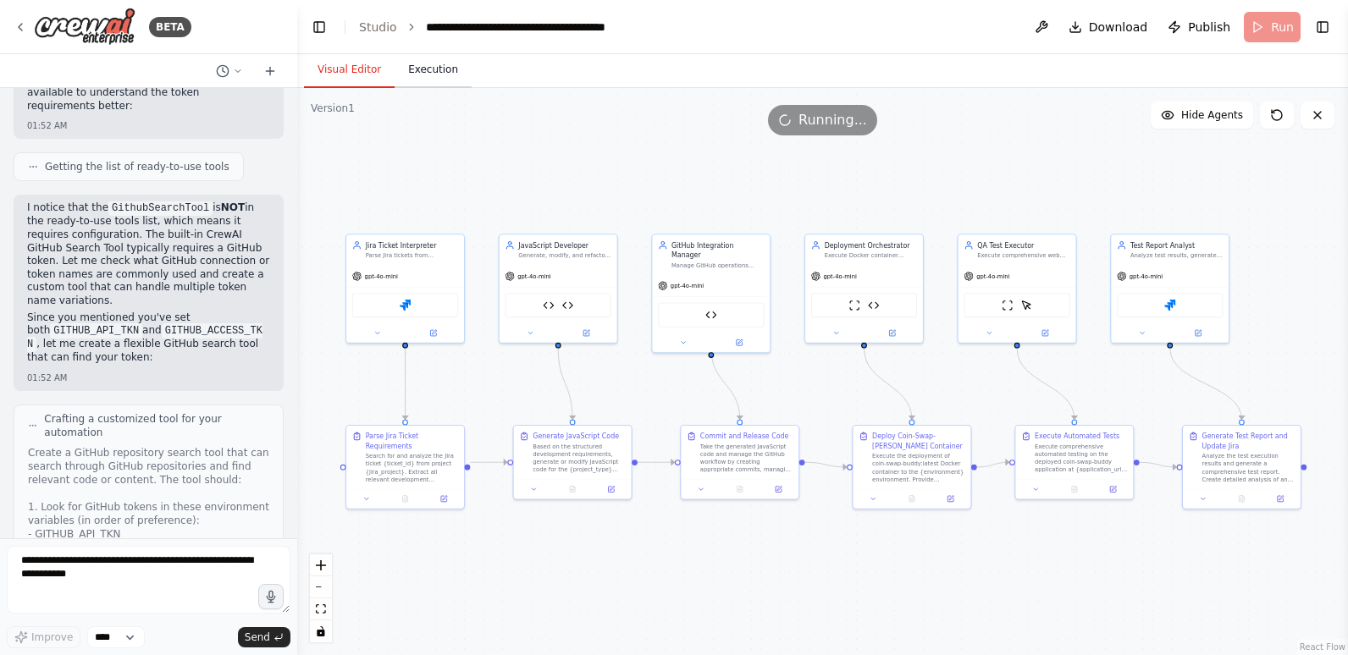
click at [428, 68] on button "Execution" at bounding box center [433, 71] width 77 height 36
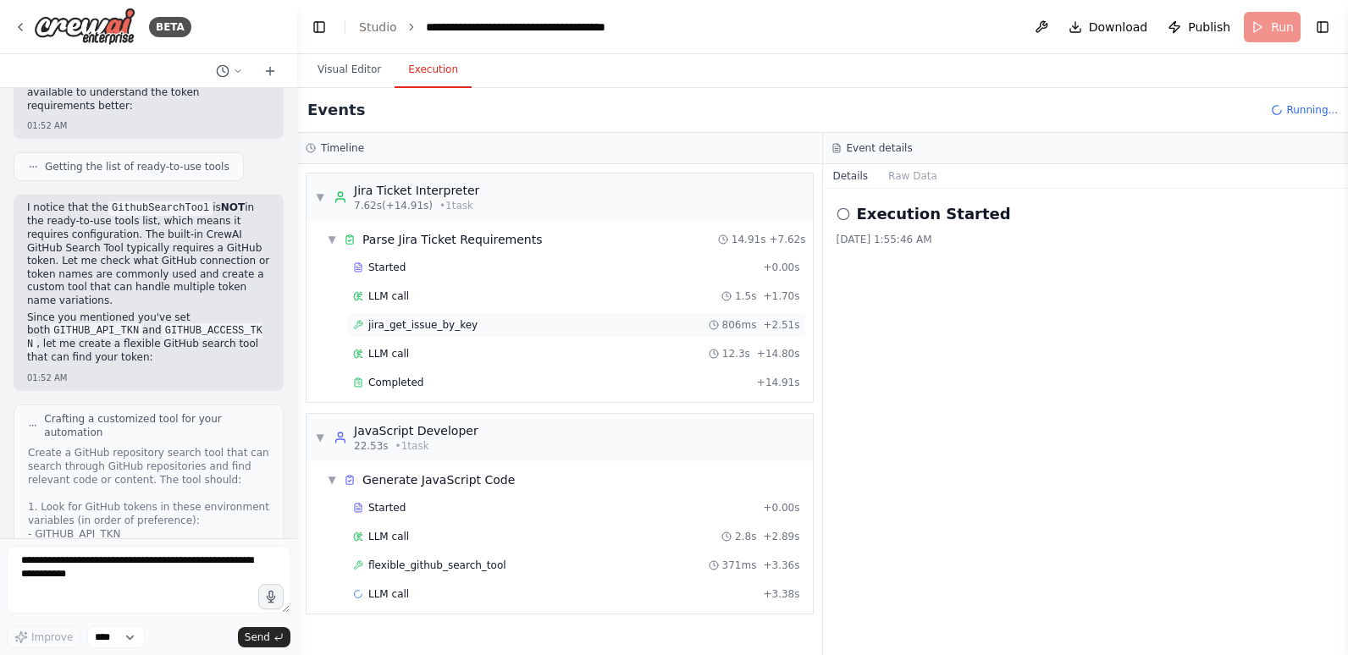
click at [459, 331] on span "jira_get_issue_by_key" at bounding box center [422, 325] width 109 height 14
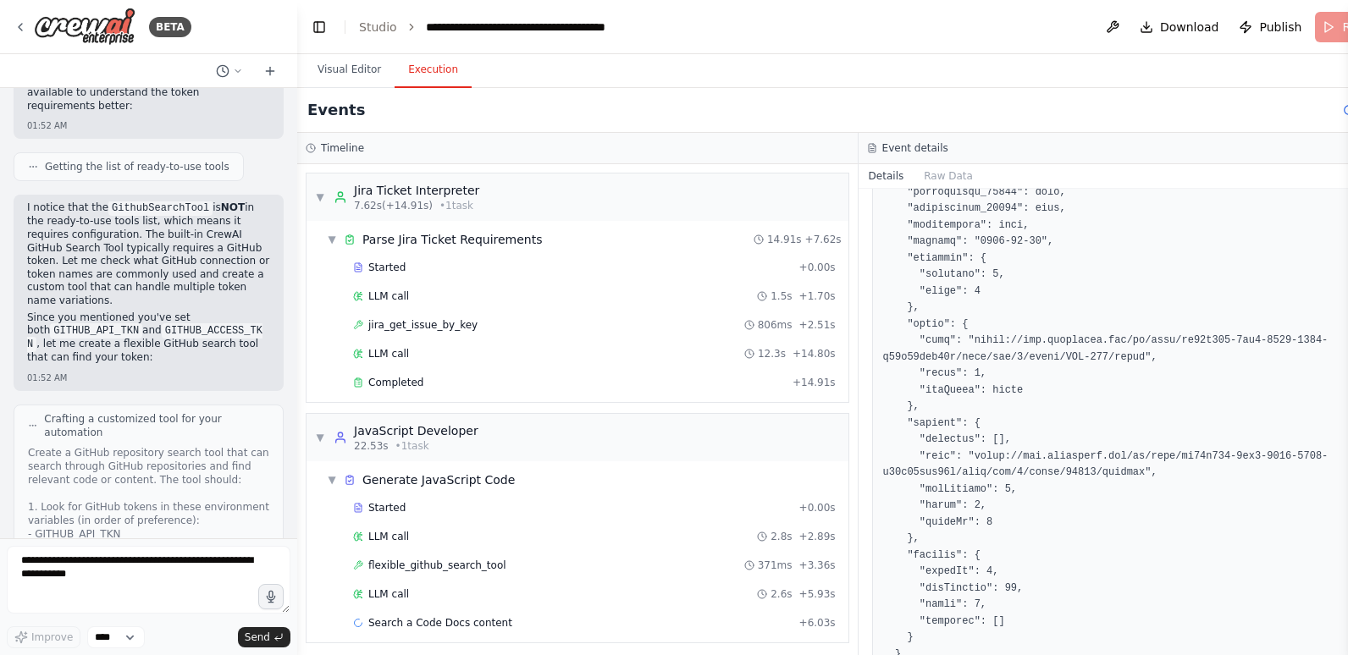
scroll to position [4752, 0]
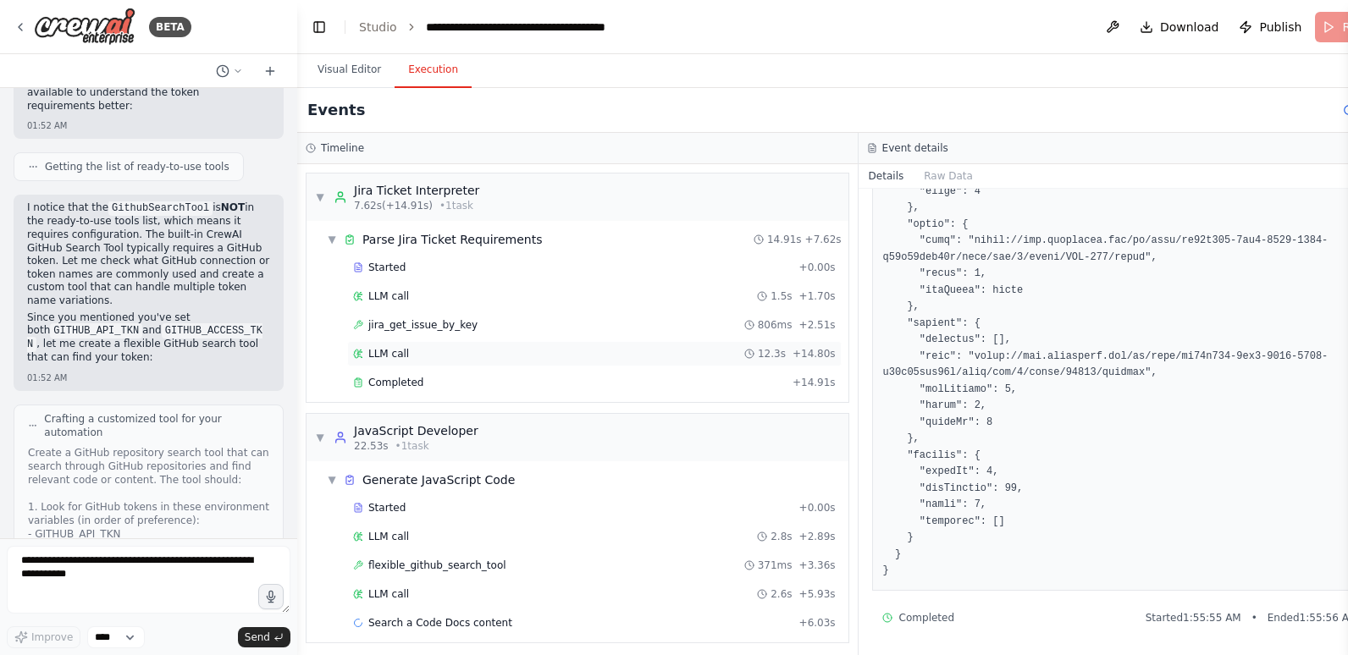
click at [413, 357] on div "LLM call 12.3s + 14.80s" at bounding box center [594, 354] width 483 height 14
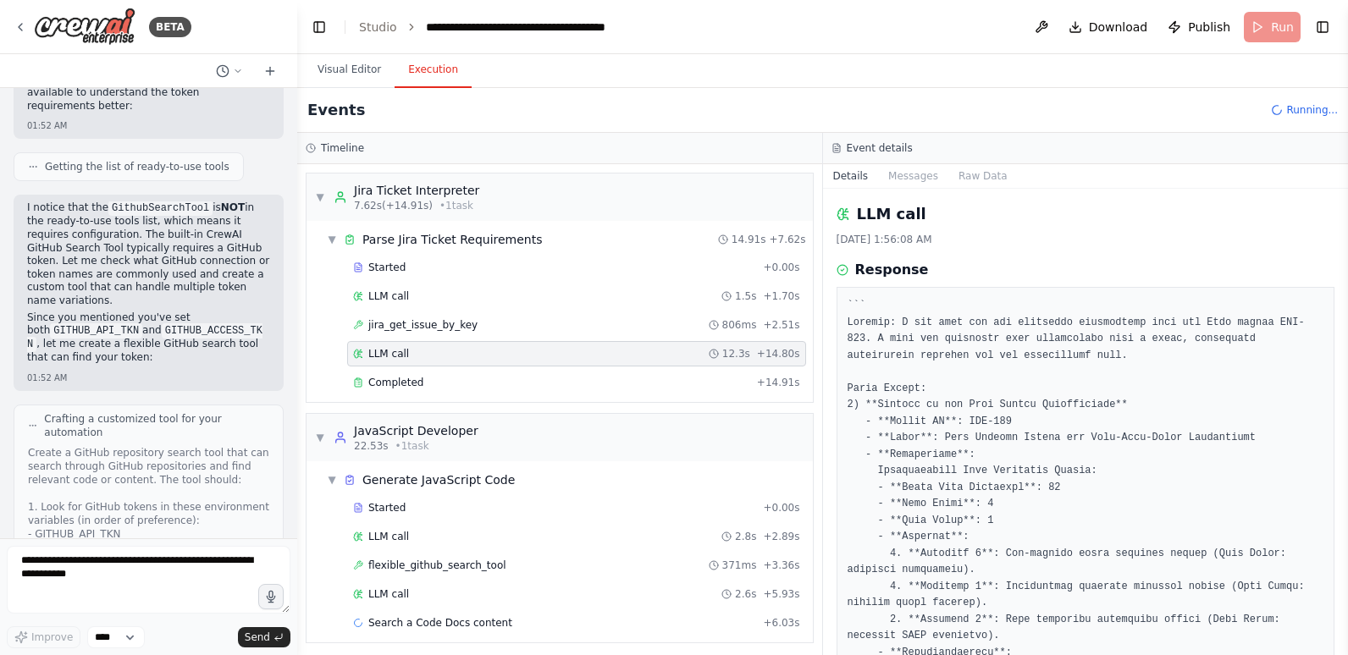
click at [420, 354] on div "LLM call 12.3s + 14.80s" at bounding box center [576, 354] width 447 height 14
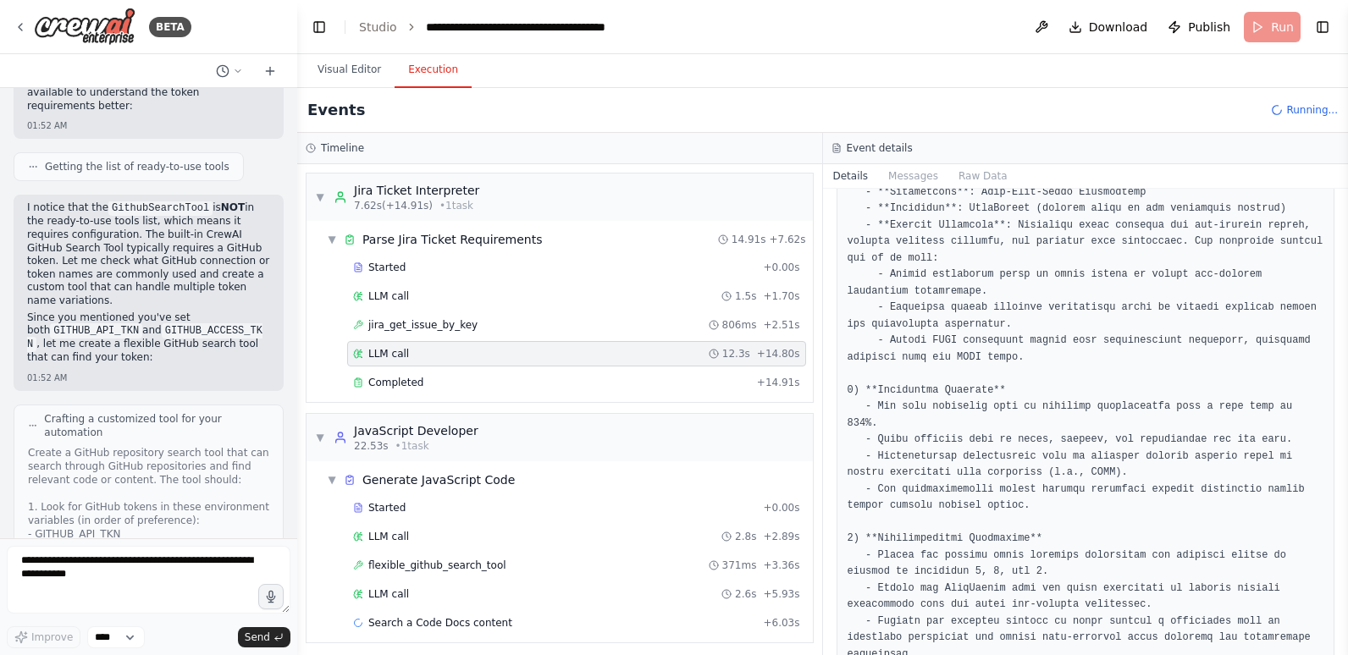
scroll to position [677, 0]
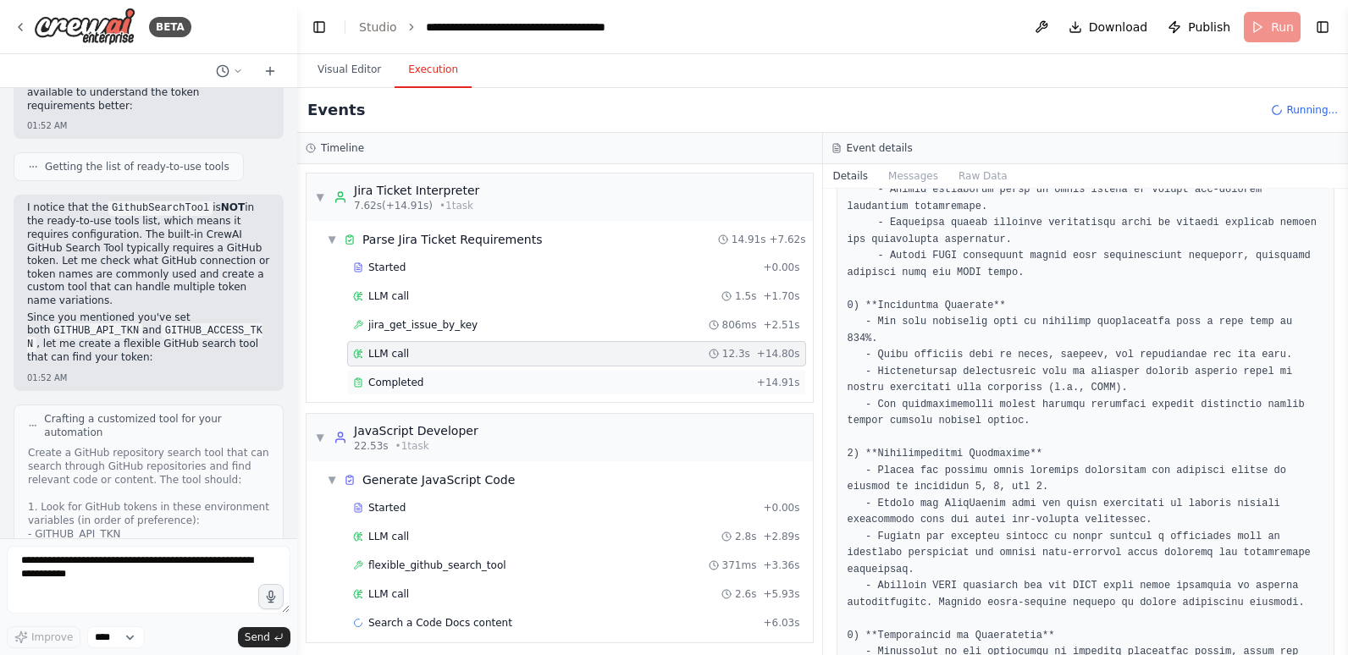
click at [541, 383] on div "Completed" at bounding box center [551, 383] width 397 height 14
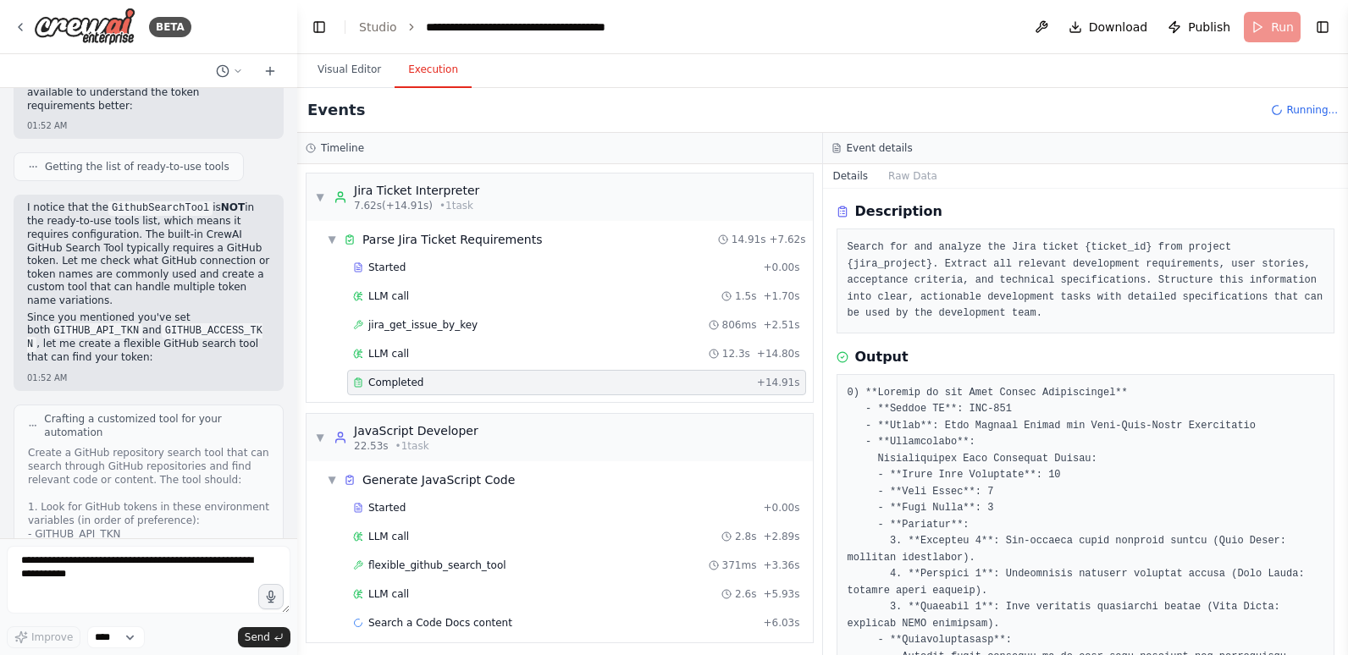
scroll to position [85, 0]
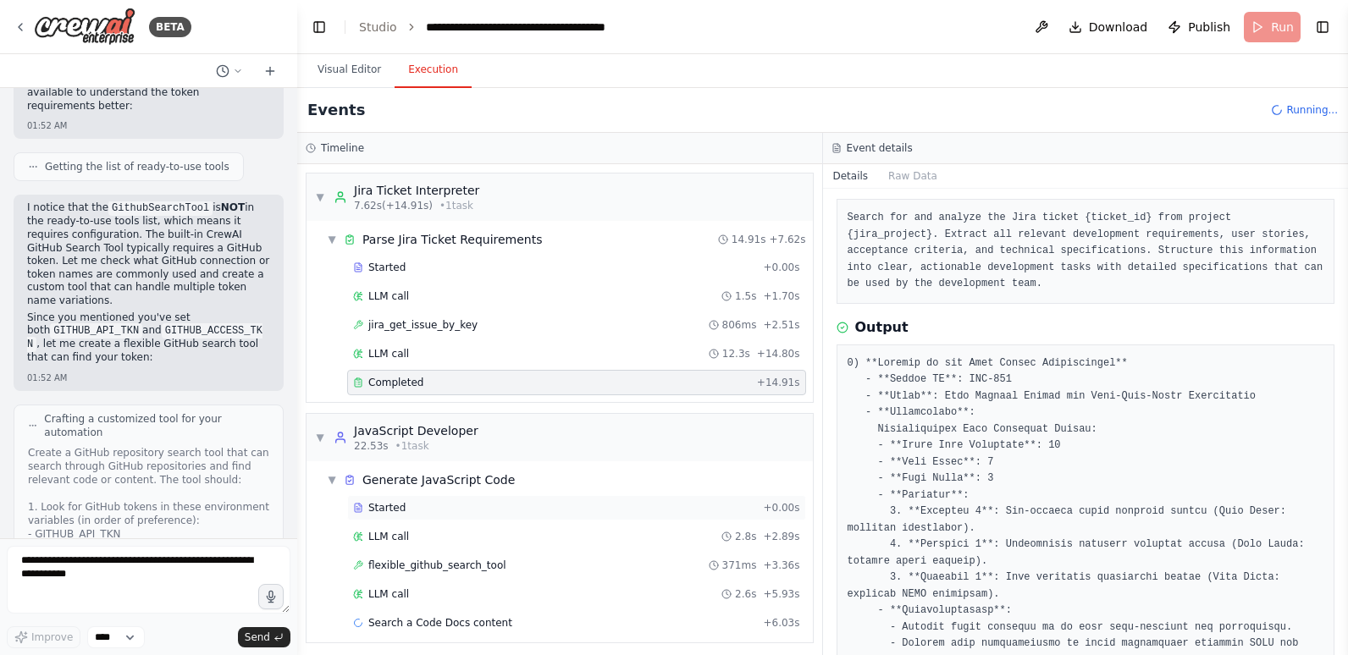
click at [462, 506] on div "Started" at bounding box center [554, 508] width 403 height 14
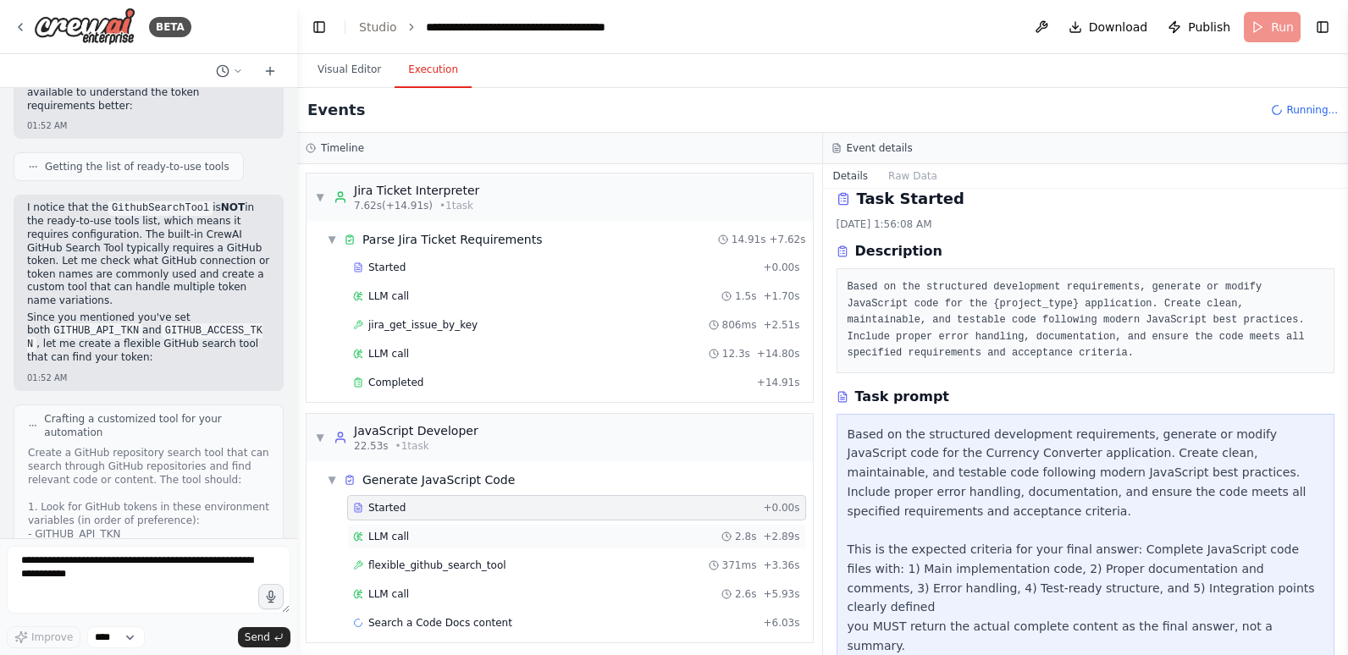
click at [471, 548] on div "LLM call 2.8s + 2.89s" at bounding box center [576, 536] width 459 height 25
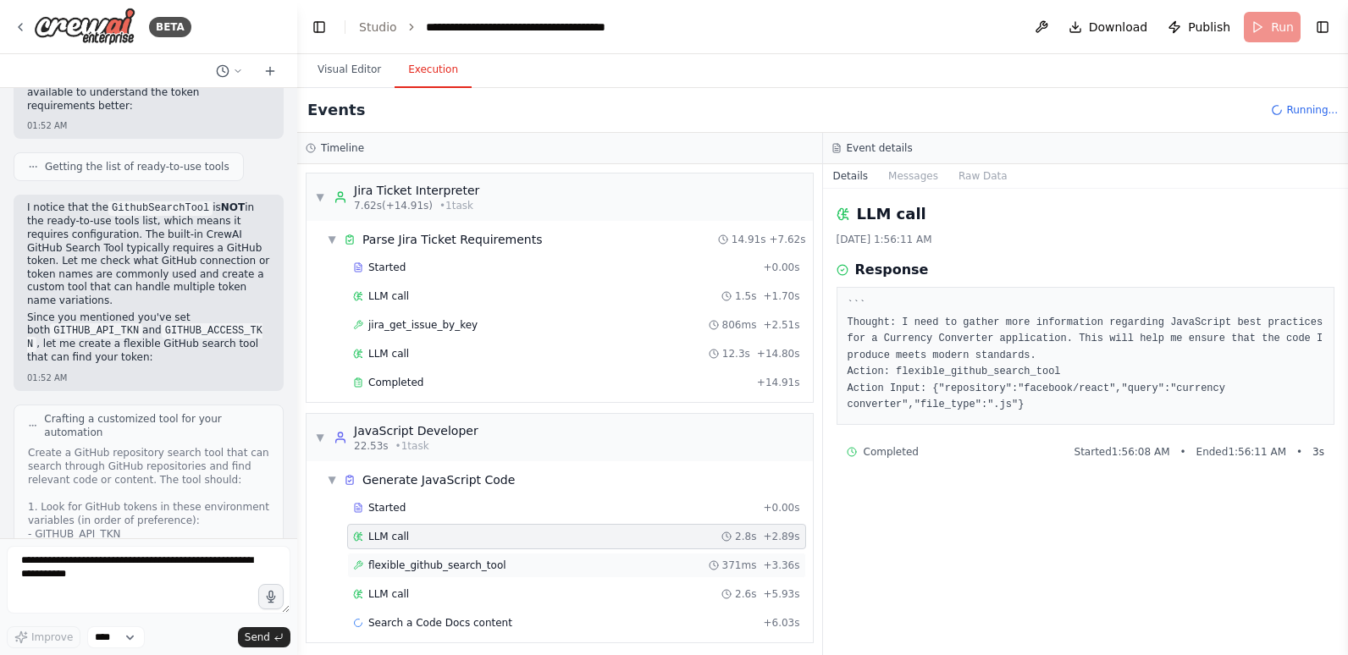
click at [473, 574] on div "flexible_github_search_tool 371ms + 3.36s" at bounding box center [576, 565] width 459 height 25
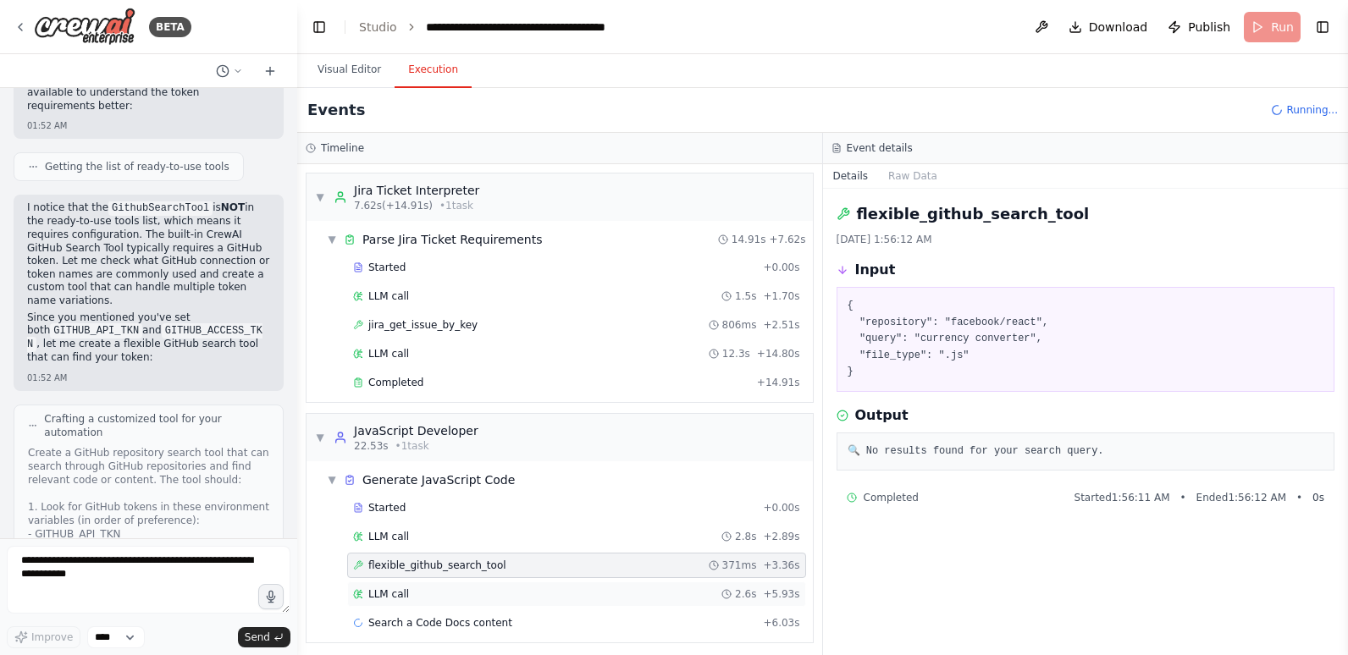
click at [473, 598] on div "LLM call 2.6s + 5.93s" at bounding box center [576, 595] width 447 height 14
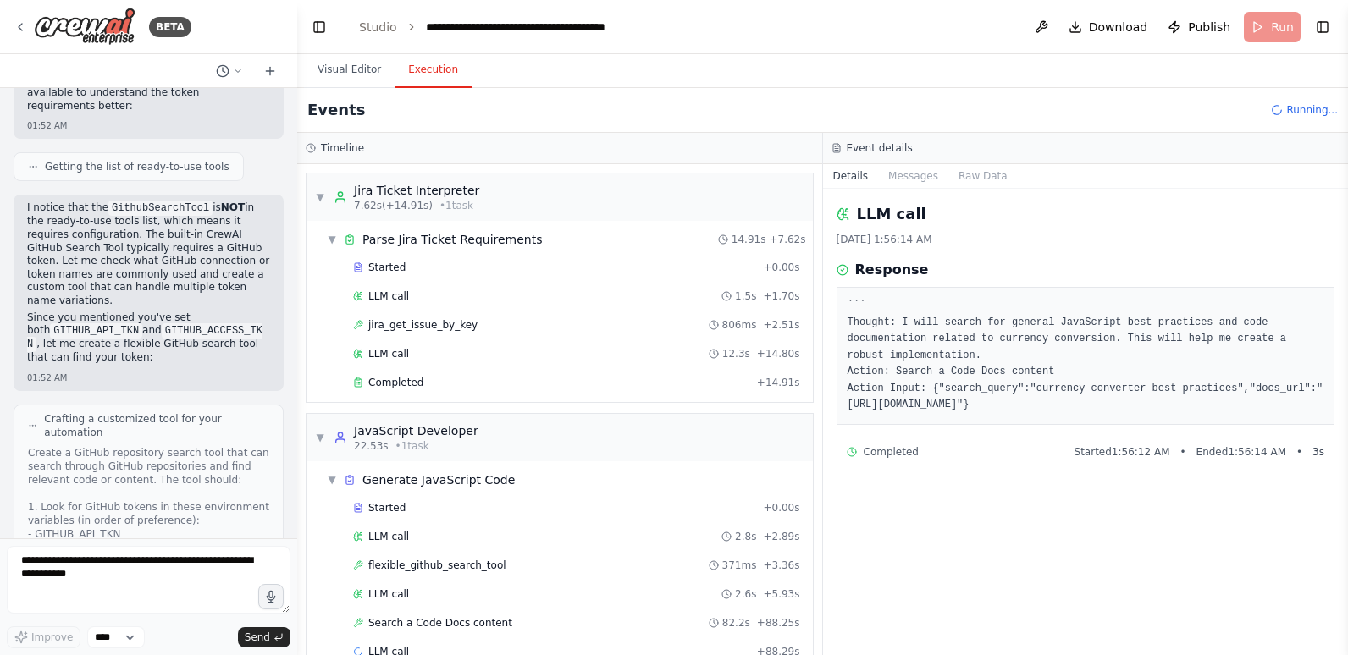
click at [471, 619] on span "Search a Code Docs content" at bounding box center [440, 623] width 144 height 14
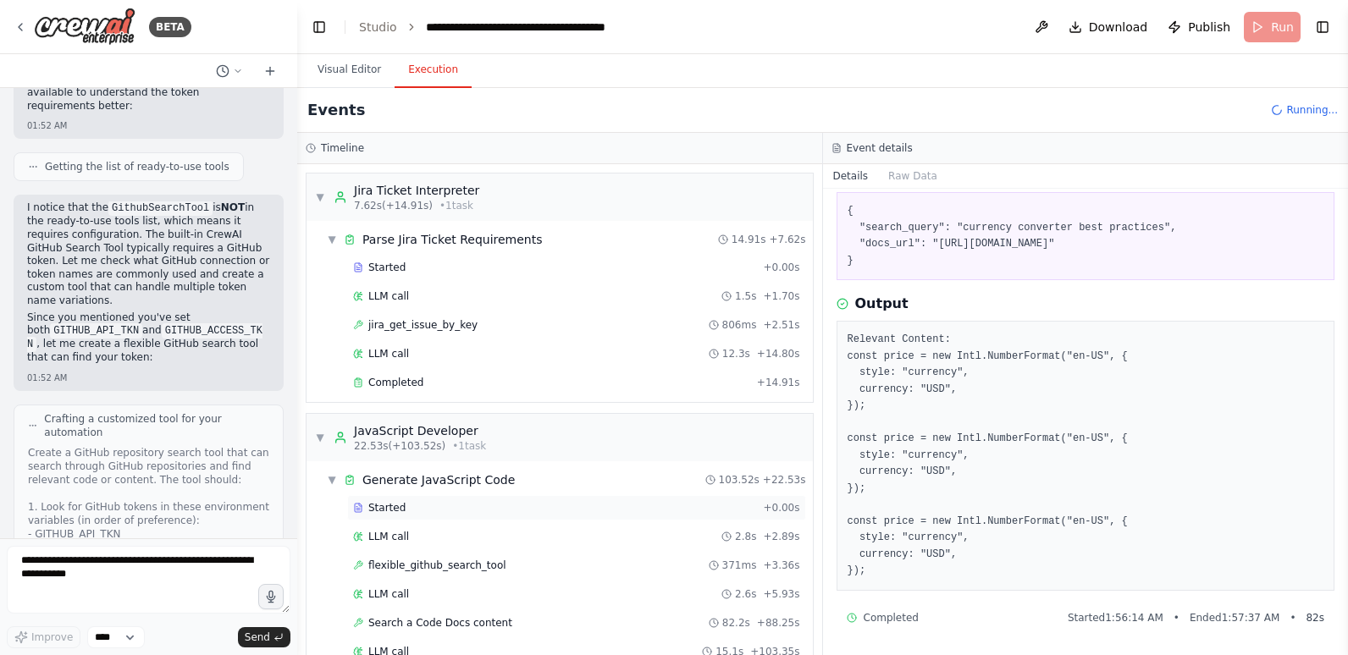
scroll to position [85, 0]
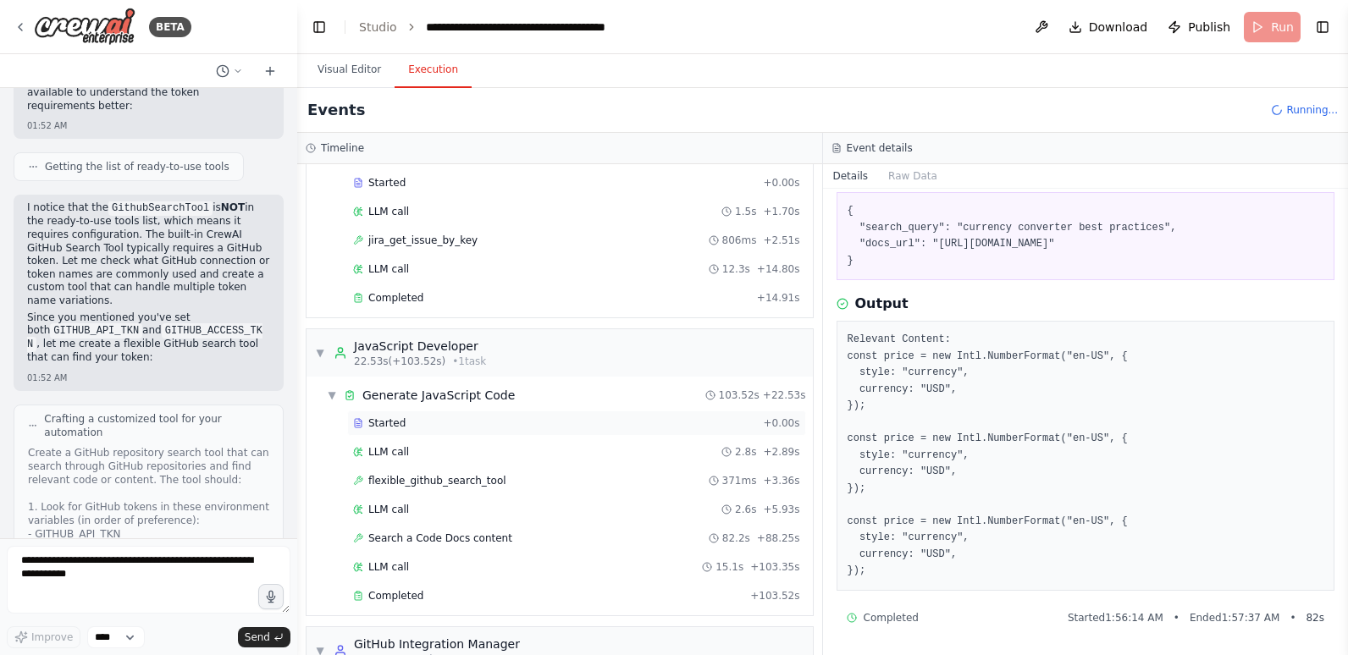
click at [406, 426] on div "Started" at bounding box center [554, 424] width 403 height 14
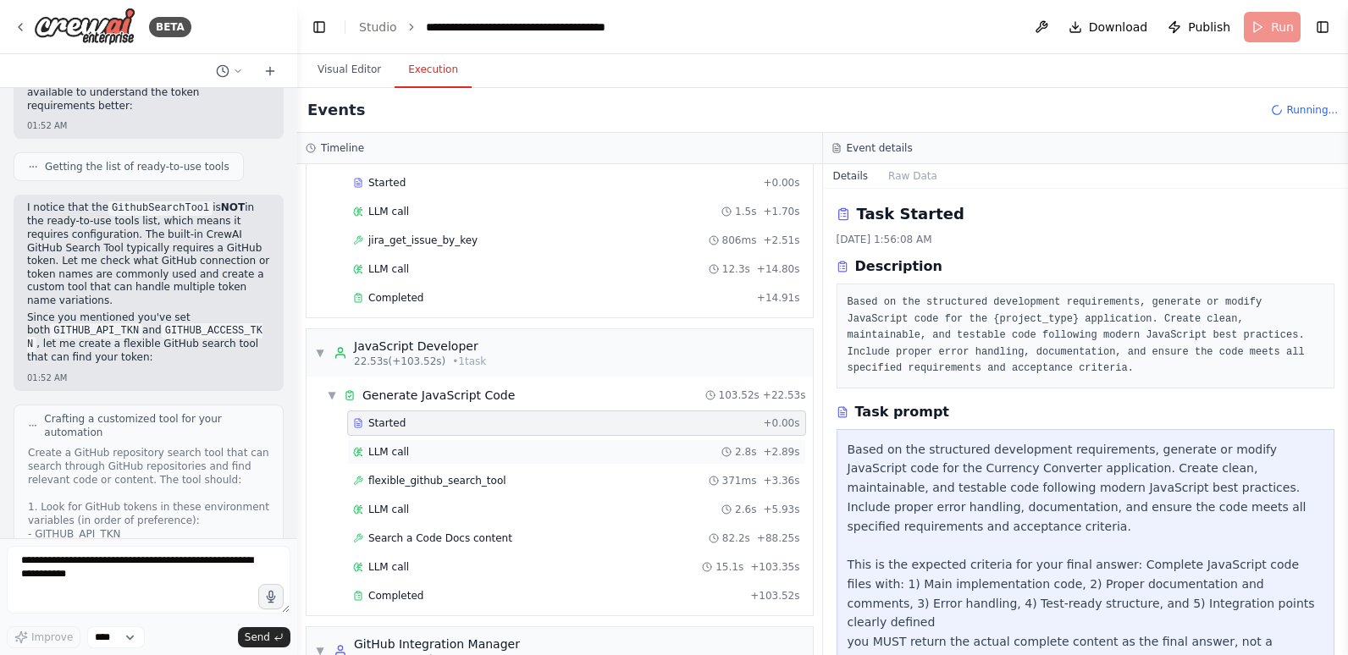
click at [408, 453] on div "LLM call 2.8s + 2.89s" at bounding box center [576, 452] width 447 height 14
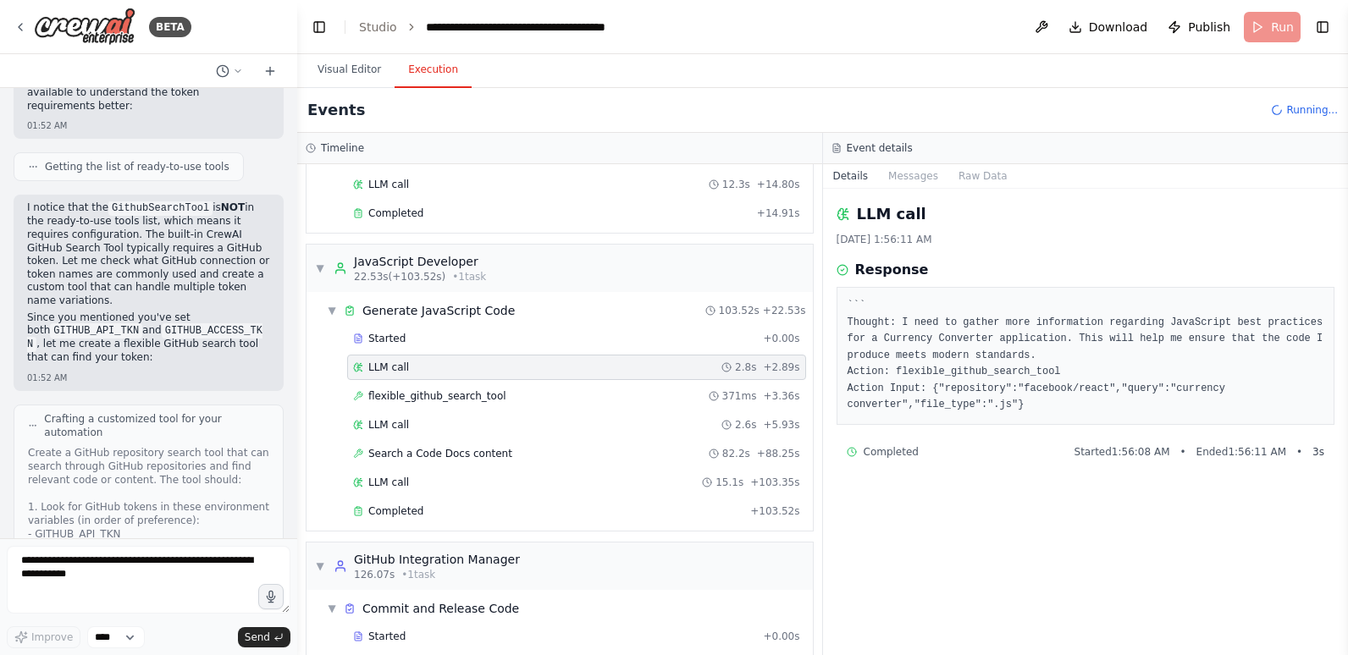
scroll to position [254, 0]
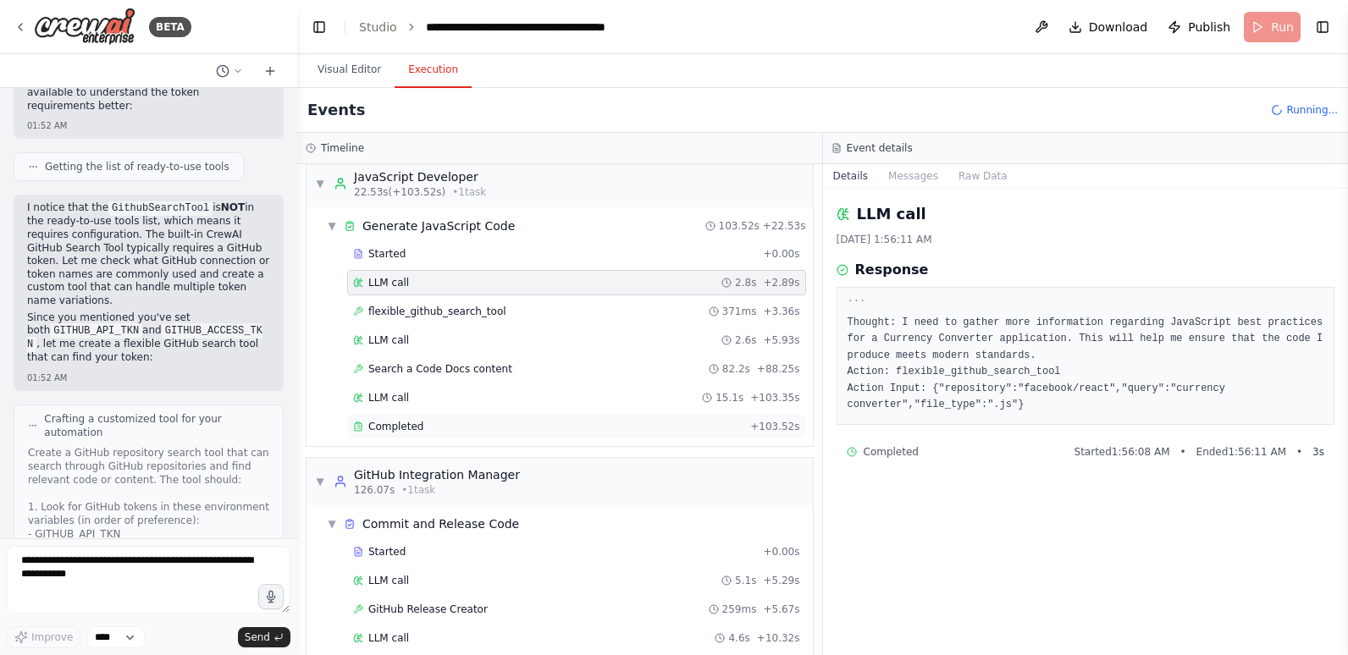
click at [416, 431] on span "Completed" at bounding box center [395, 427] width 55 height 14
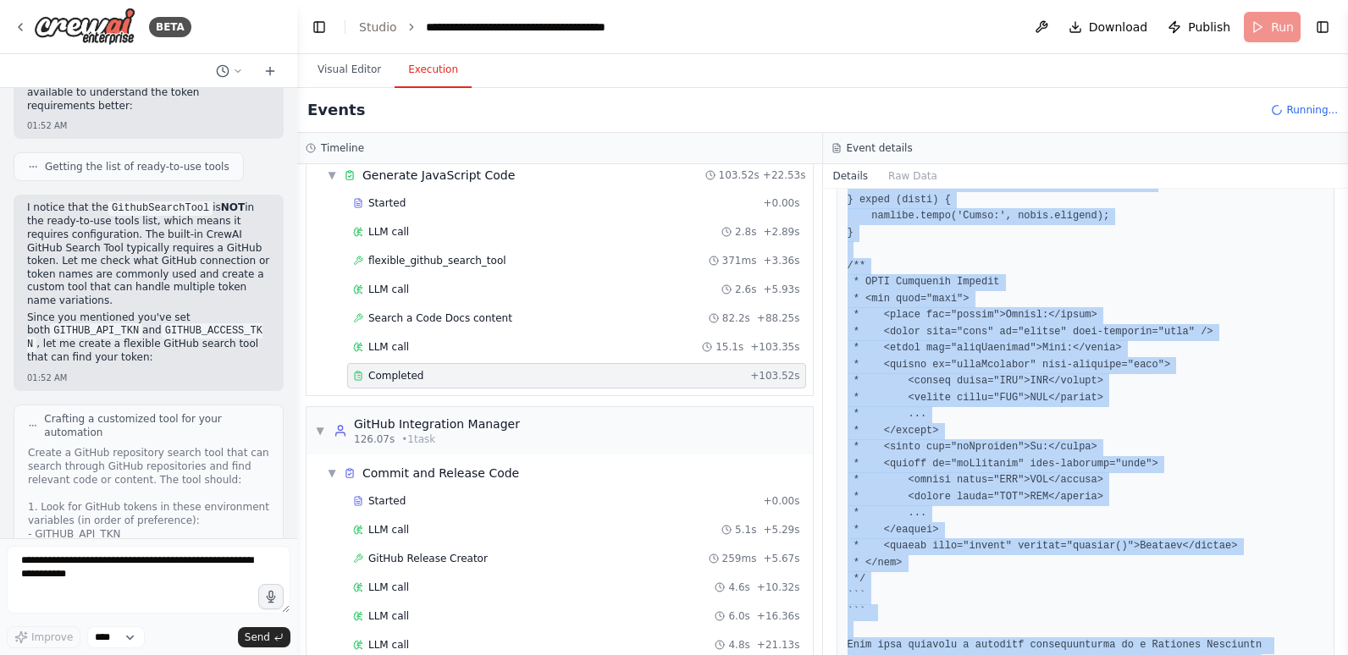
scroll to position [1474, 0]
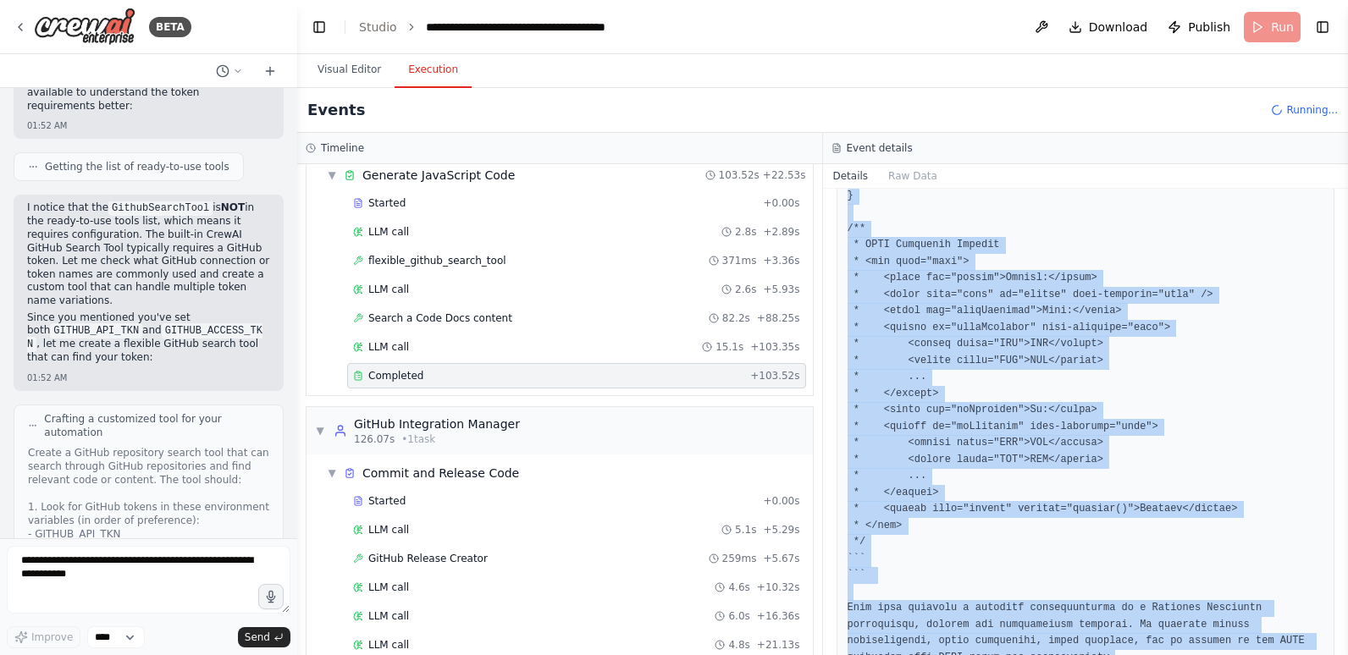
drag, startPoint x: 848, startPoint y: 358, endPoint x: 1002, endPoint y: 617, distance: 301.5
copy pre "```javascript // currencyConverter.js /** * Currency Converter Application * Th…"
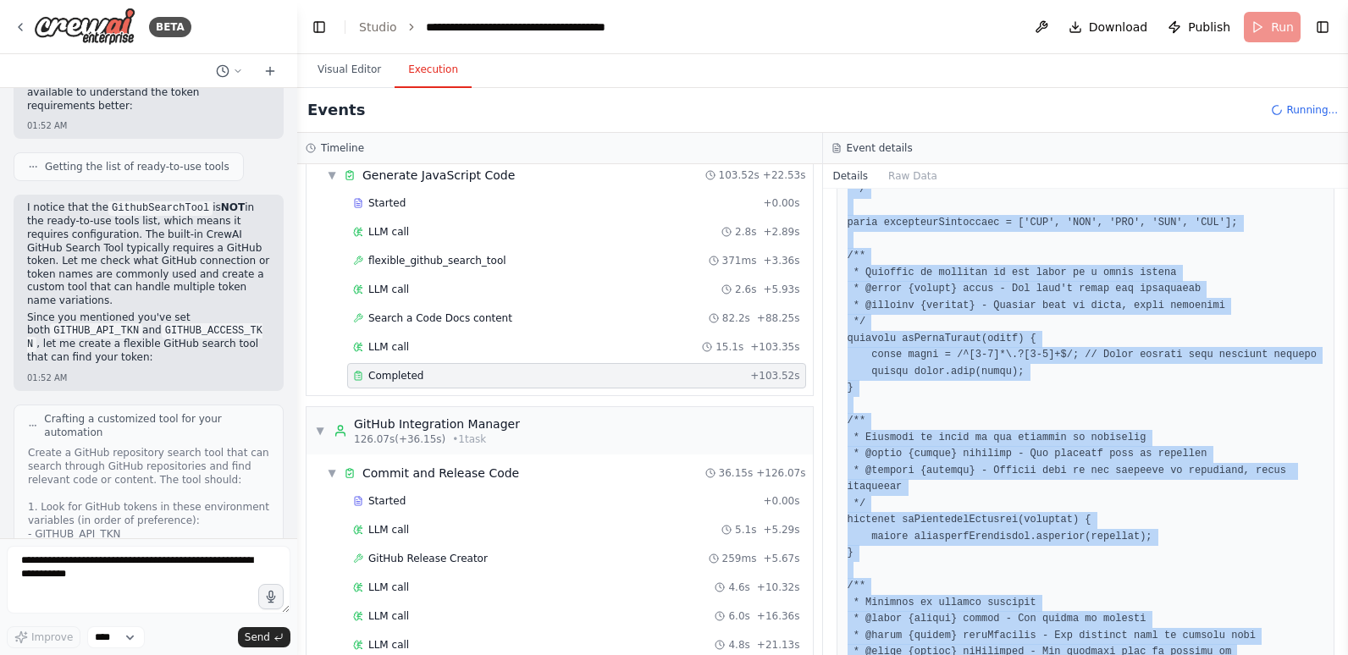
scroll to position [0, 0]
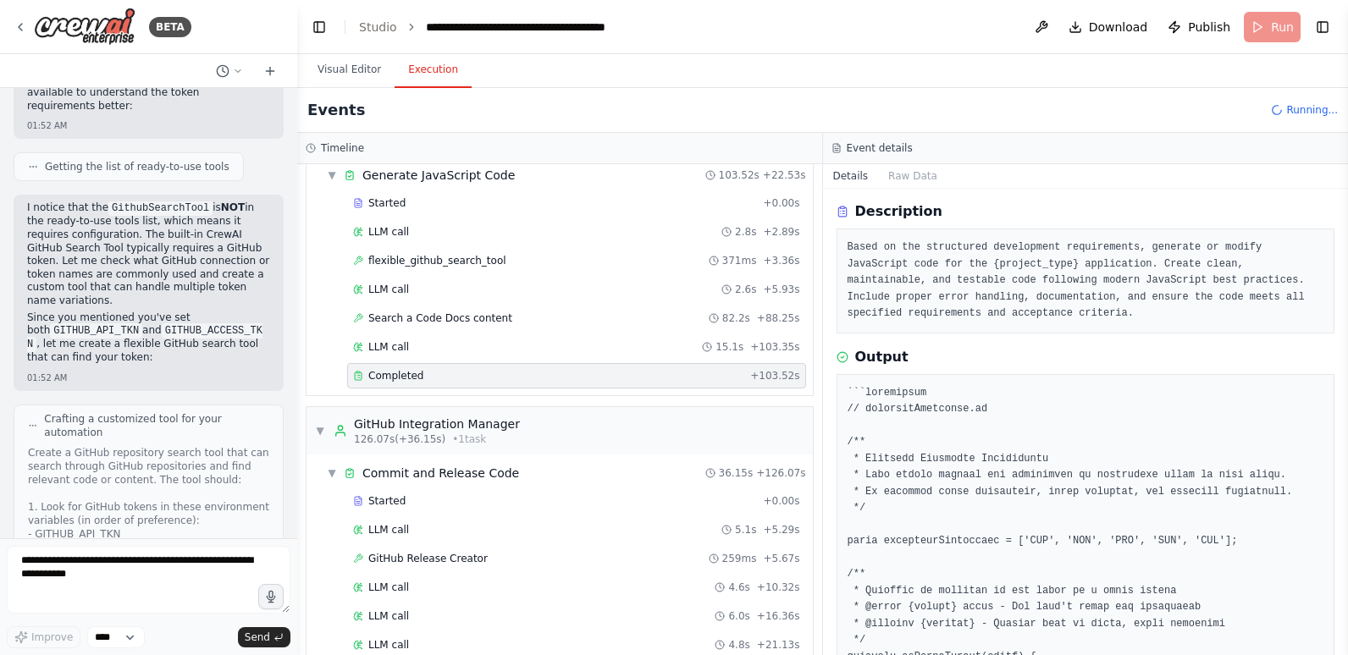
scroll to position [85, 0]
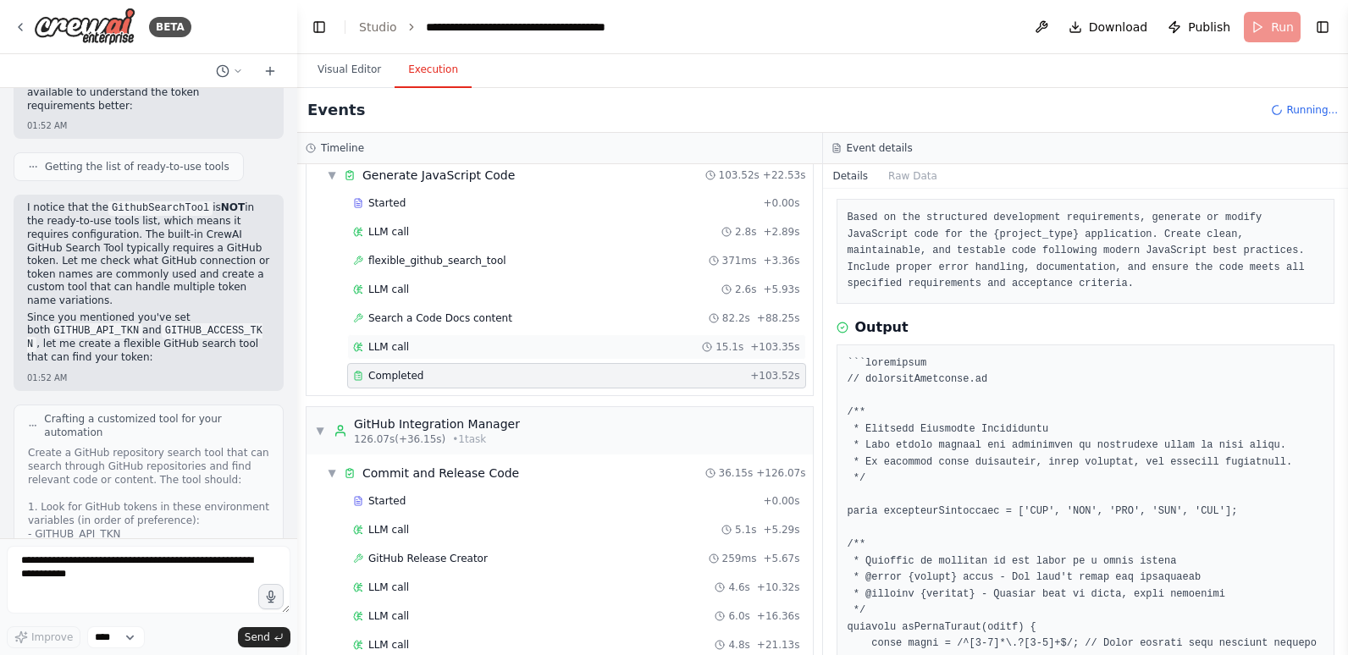
click at [403, 348] on span "LLM call" at bounding box center [388, 347] width 41 height 14
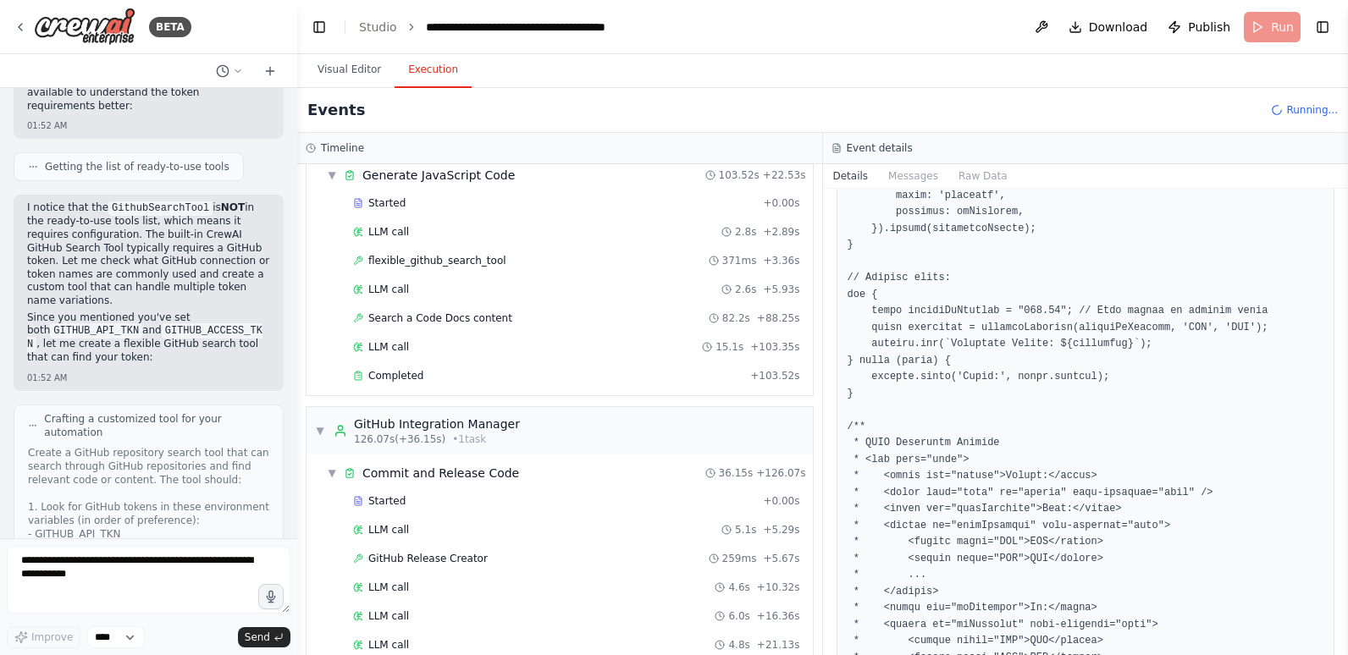
scroll to position [1270, 0]
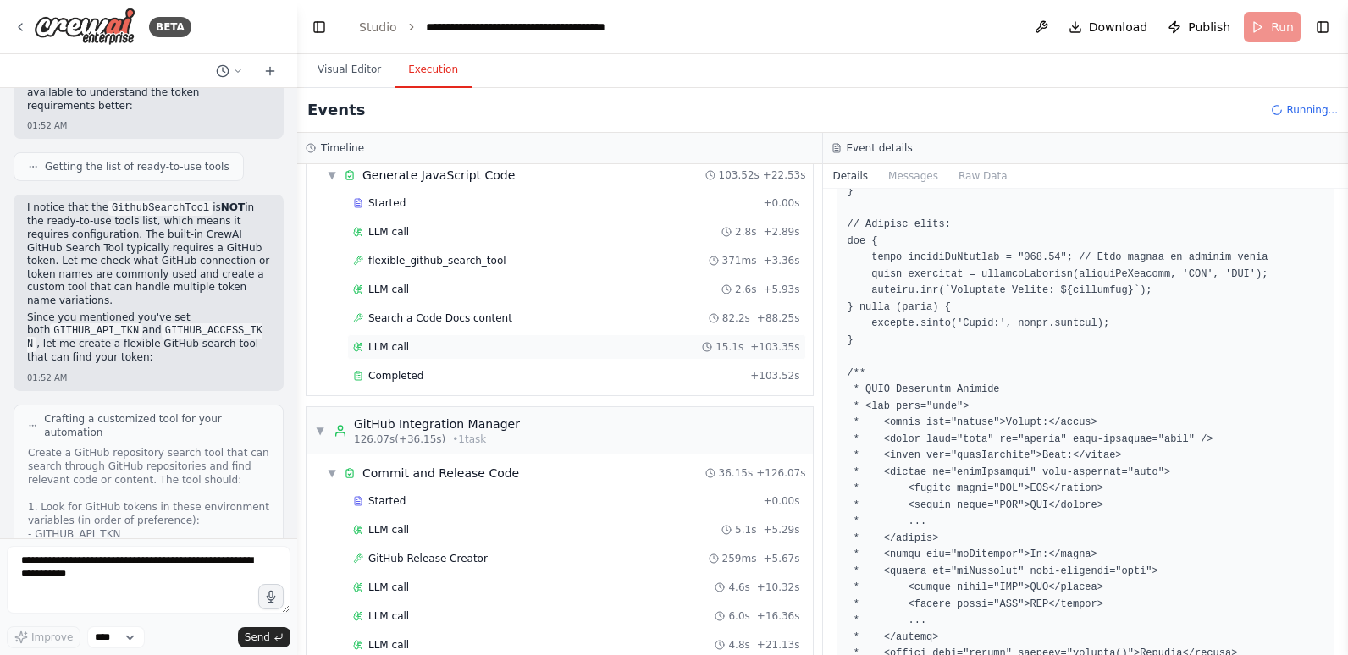
click at [399, 346] on span "LLM call" at bounding box center [388, 347] width 41 height 14
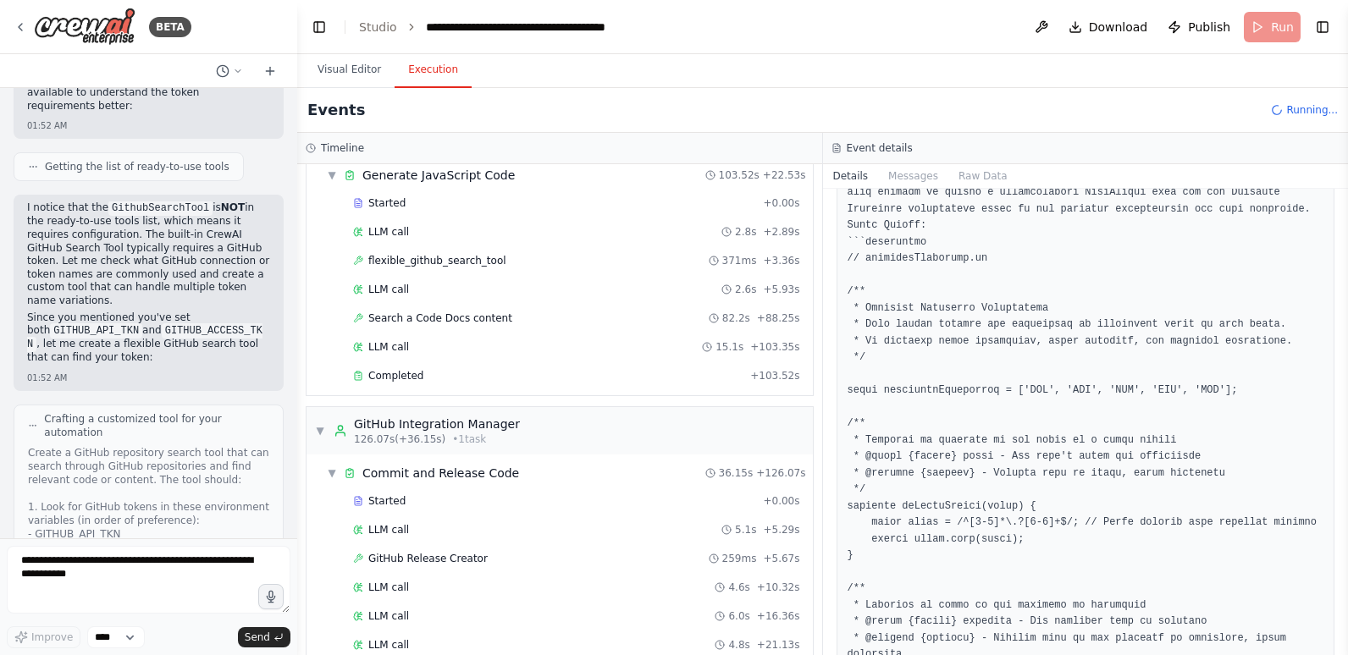
scroll to position [0, 0]
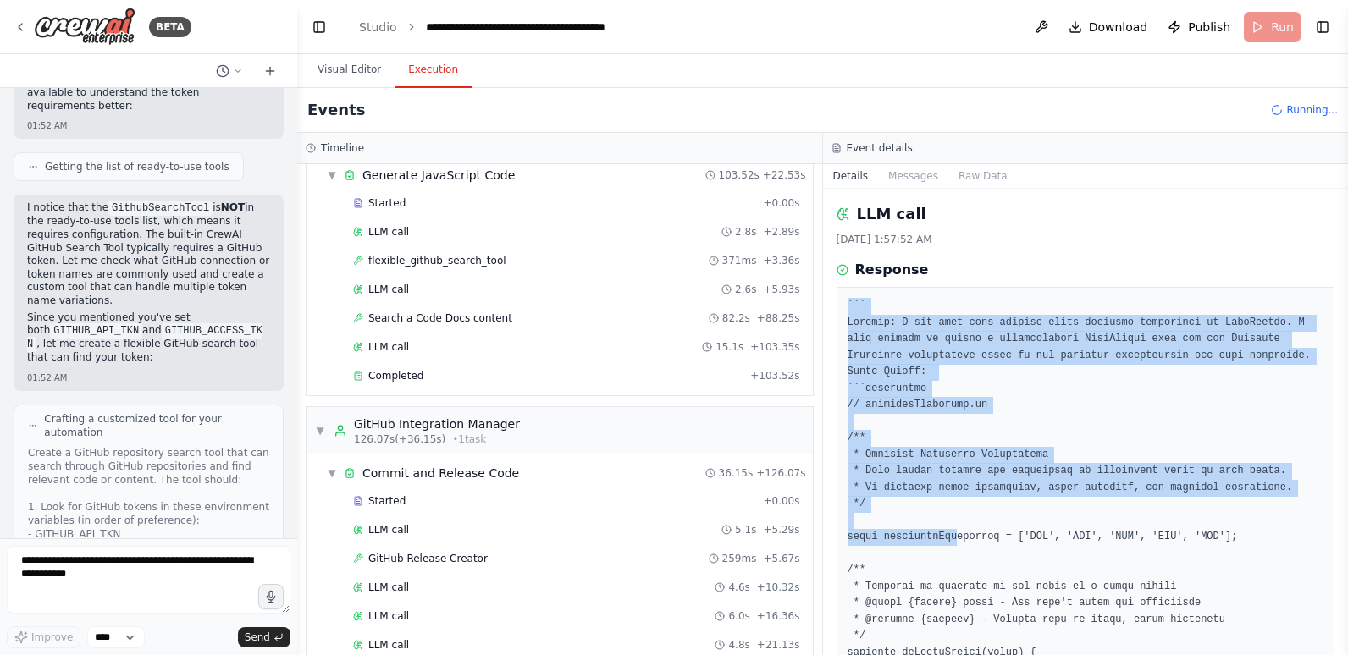
drag, startPoint x: 849, startPoint y: 301, endPoint x: 947, endPoint y: 540, distance: 257.9
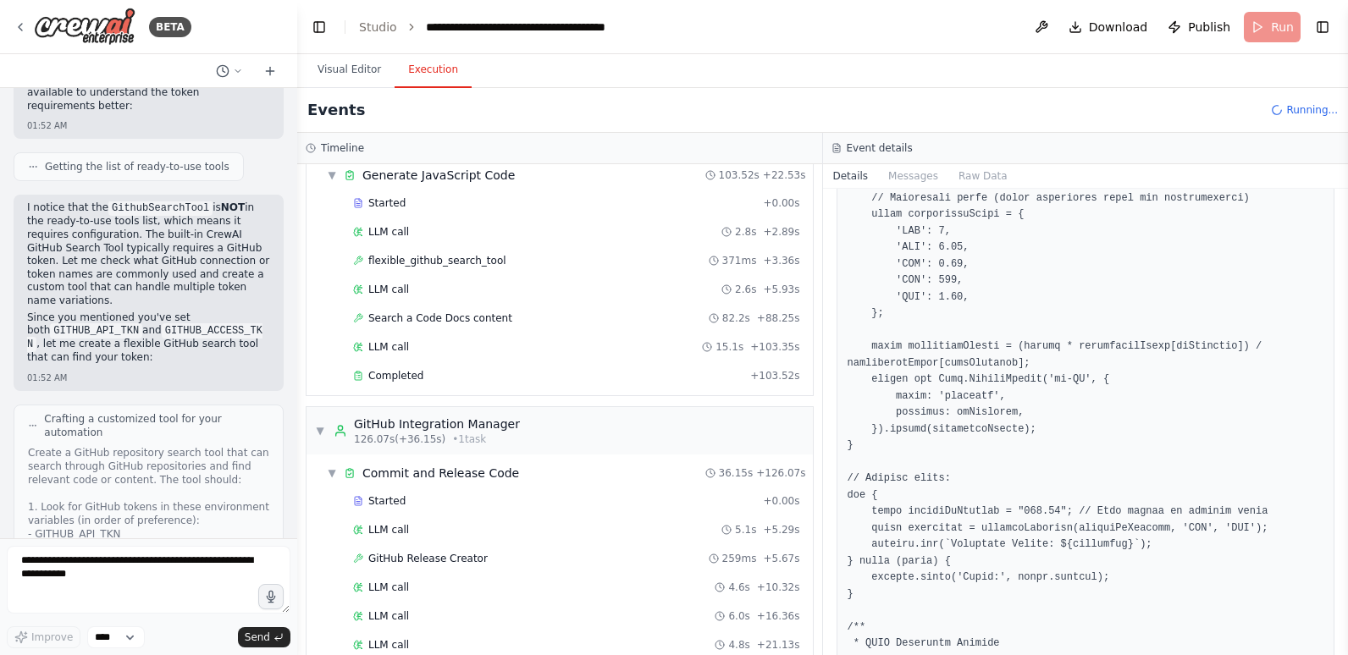
scroll to position [1452, 0]
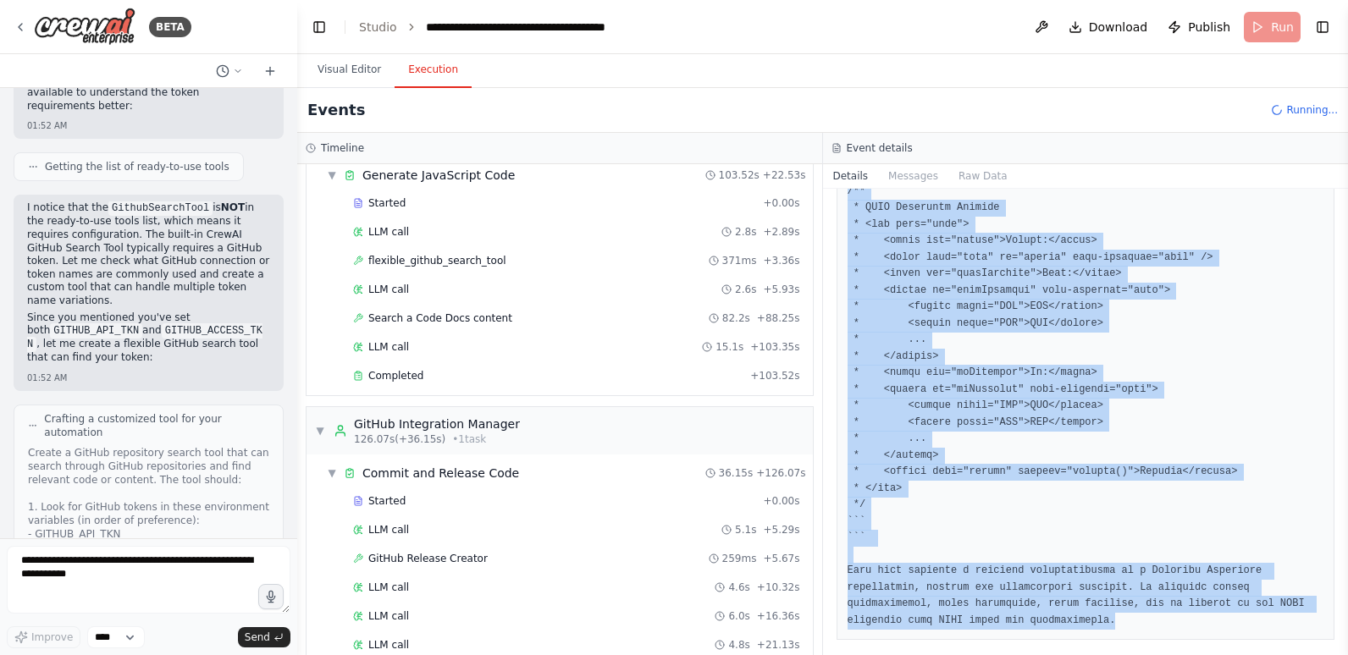
copy pre "``` Thought: I now have some context about currency formatting in JavaScript. I…"
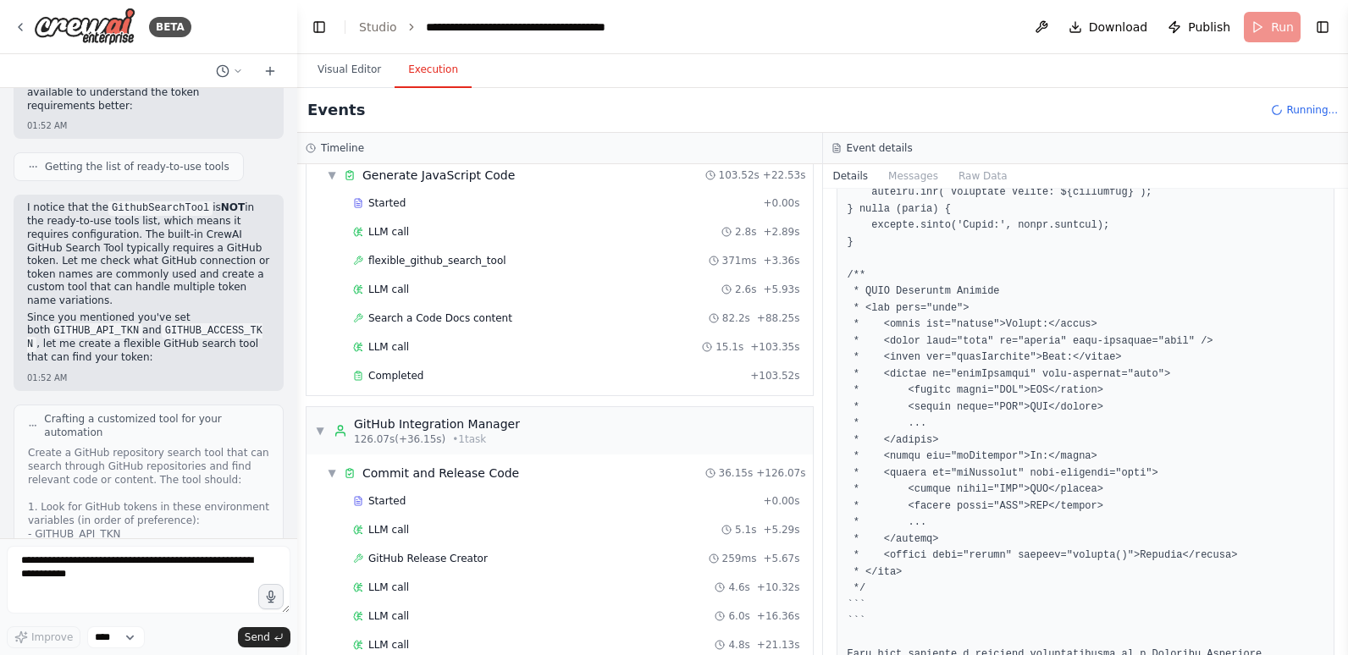
scroll to position [1368, 0]
click at [477, 534] on div "LLM call 5.1s + 5.29s" at bounding box center [576, 530] width 447 height 14
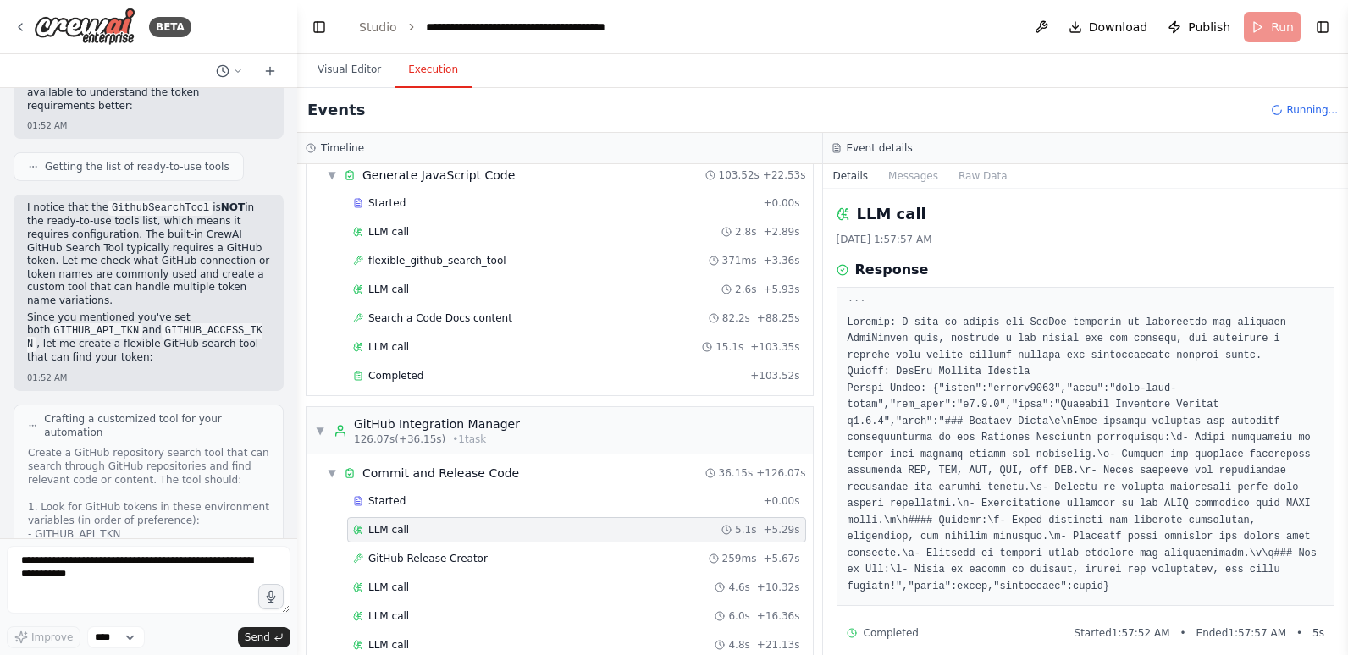
scroll to position [474, 0]
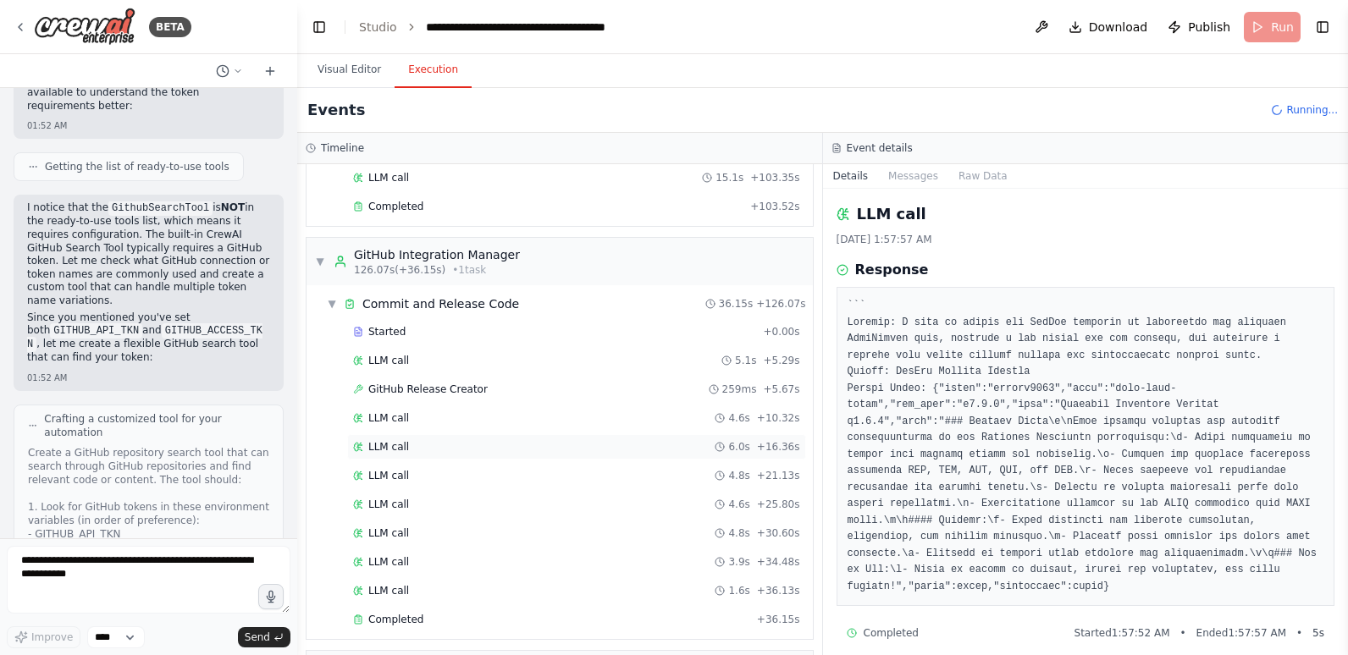
click at [422, 445] on div "LLM call 6.0s + 16.36s" at bounding box center [576, 447] width 447 height 14
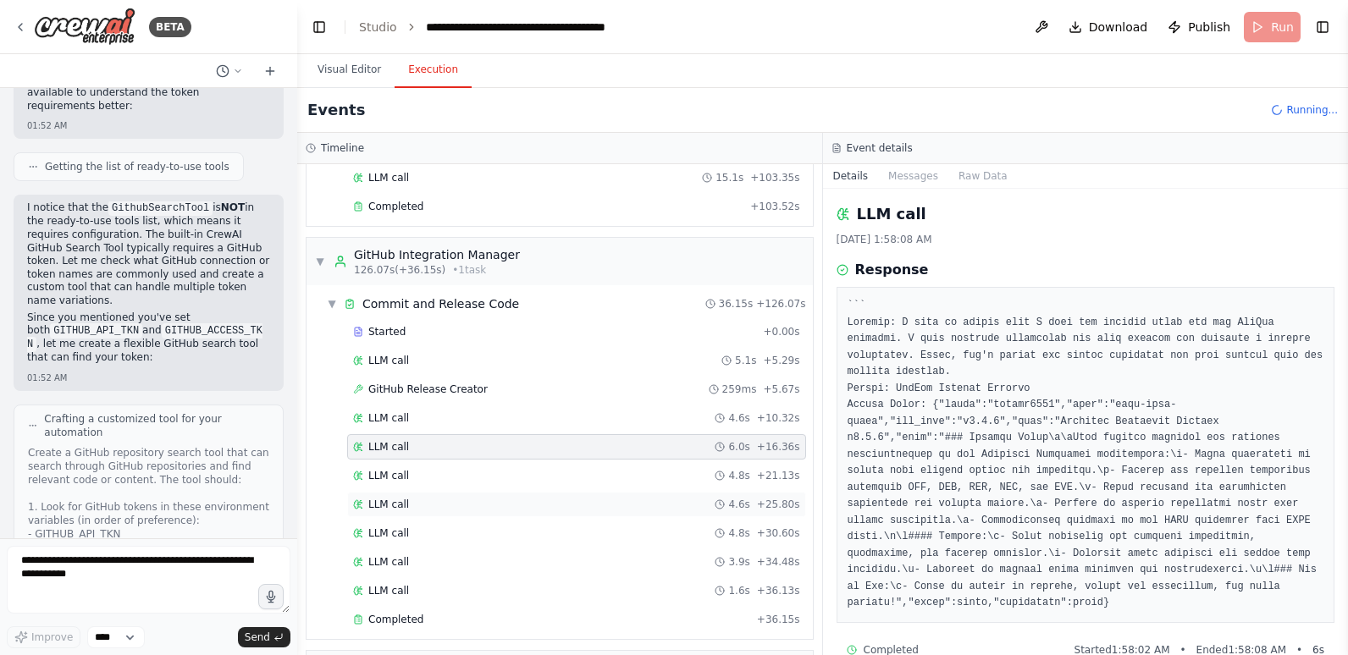
click at [445, 513] on div "LLM call 4.6s + 25.80s" at bounding box center [576, 504] width 459 height 25
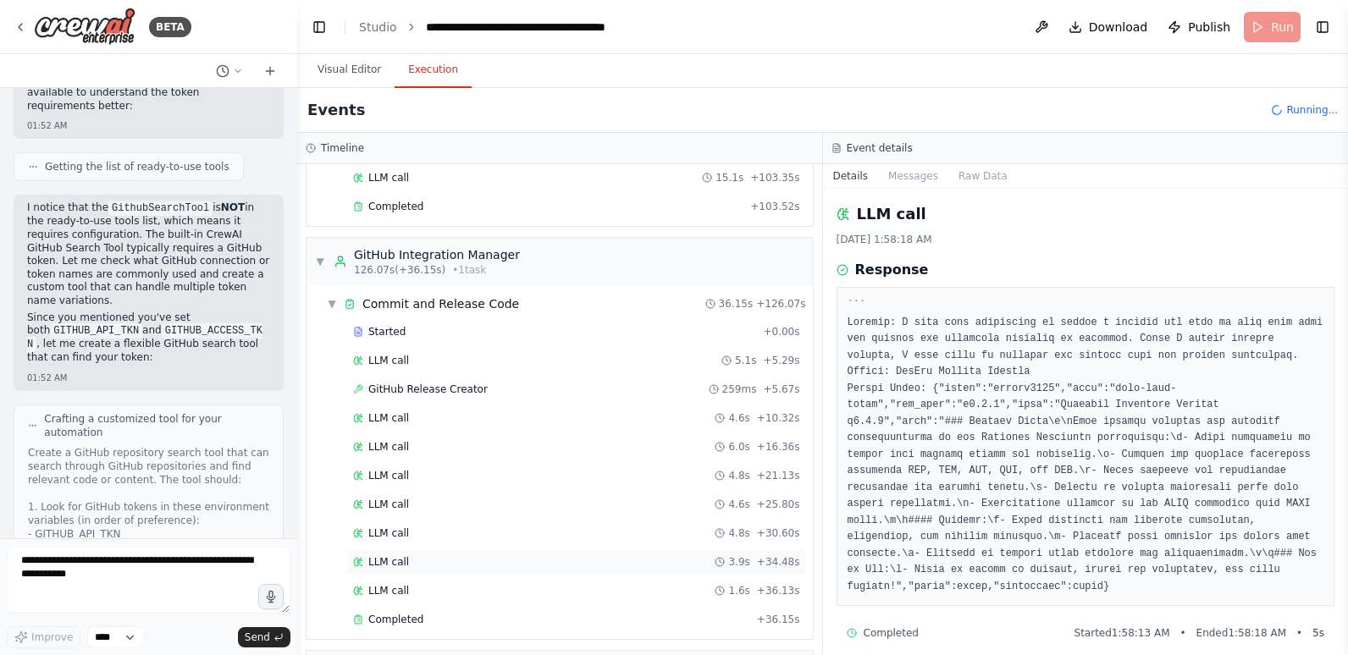
click at [421, 568] on div "LLM call 3.9s + 34.48s" at bounding box center [576, 563] width 447 height 14
click at [425, 545] on div "Started + 0.00s LLM call 5.1s + 5.29s GitHub Release Creator 259ms + 5.67s LLM …" at bounding box center [566, 477] width 493 height 317
click at [425, 539] on div "LLM call 4.8s + 30.60s" at bounding box center [576, 534] width 447 height 14
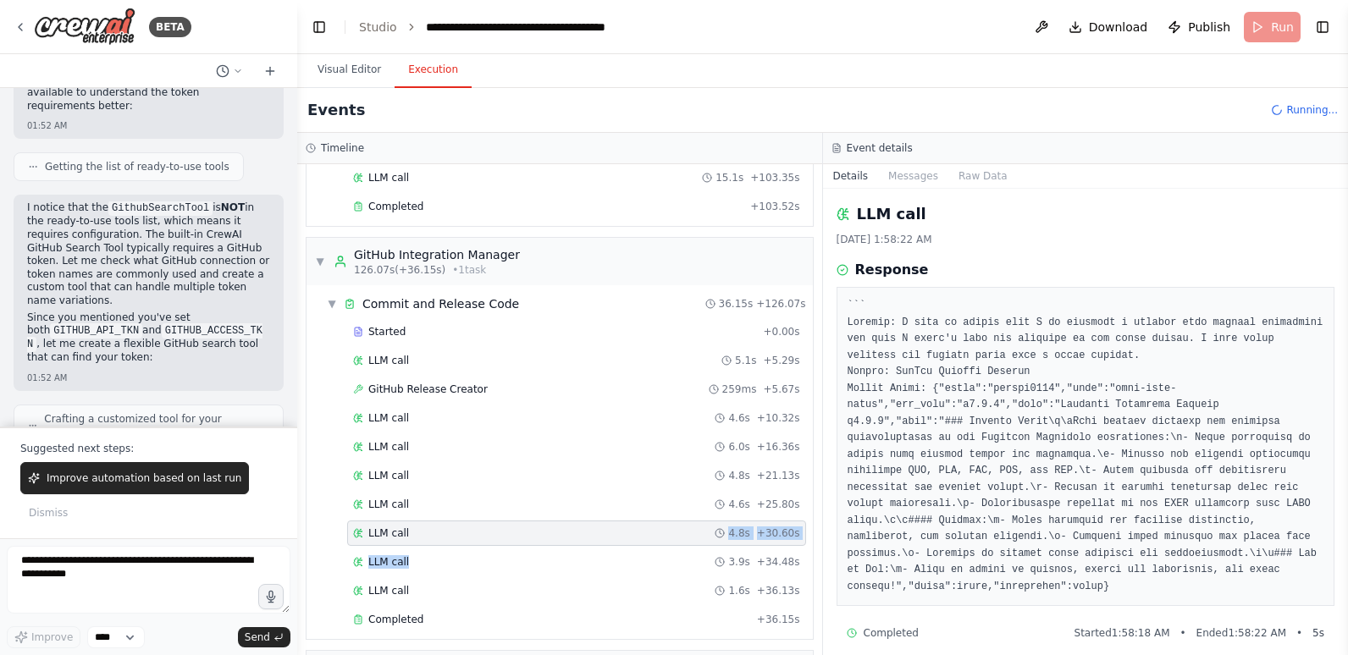
scroll to position [34112, 0]
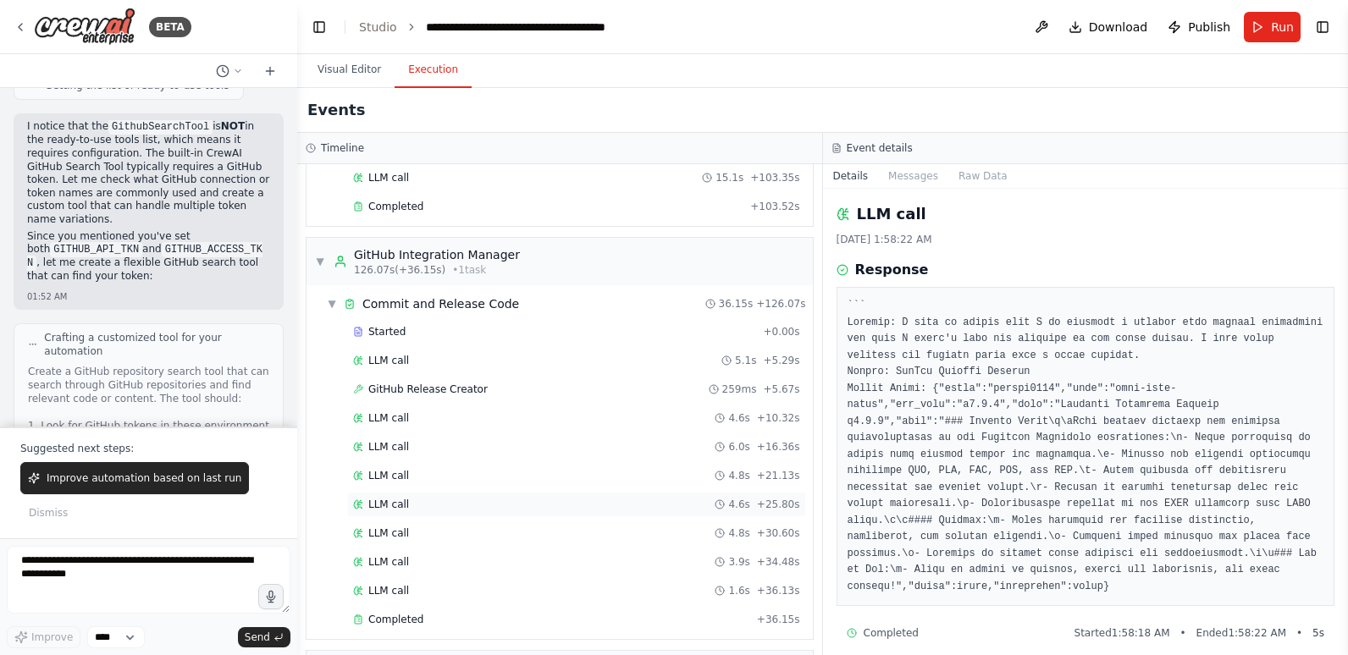
click at [421, 499] on div "LLM call 4.6s + 25.80s" at bounding box center [576, 505] width 447 height 14
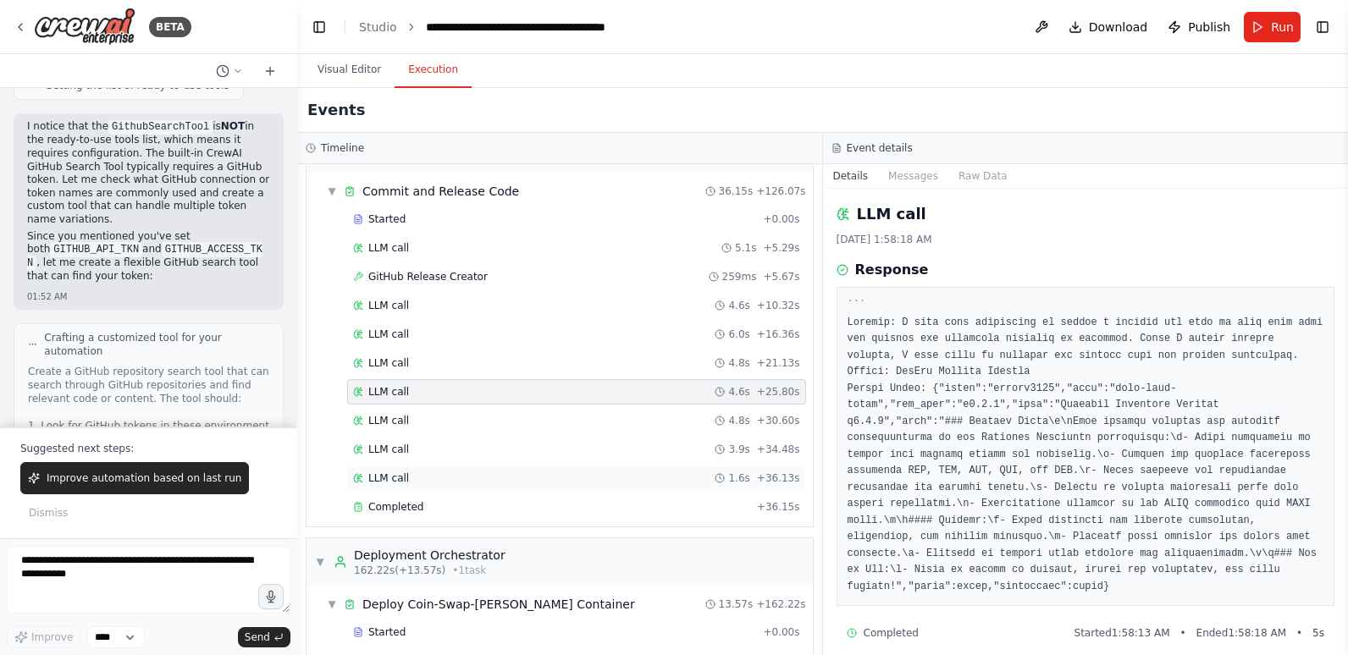
scroll to position [644, 0]
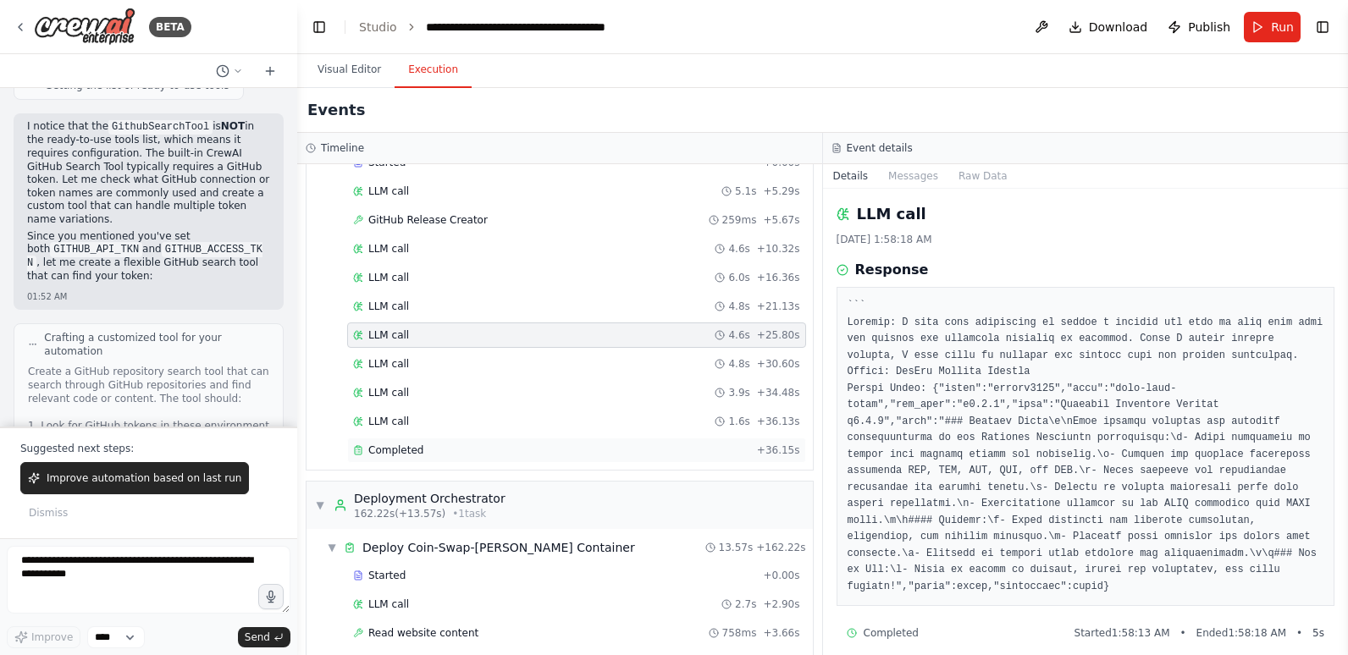
click at [454, 450] on div "Completed" at bounding box center [551, 451] width 397 height 14
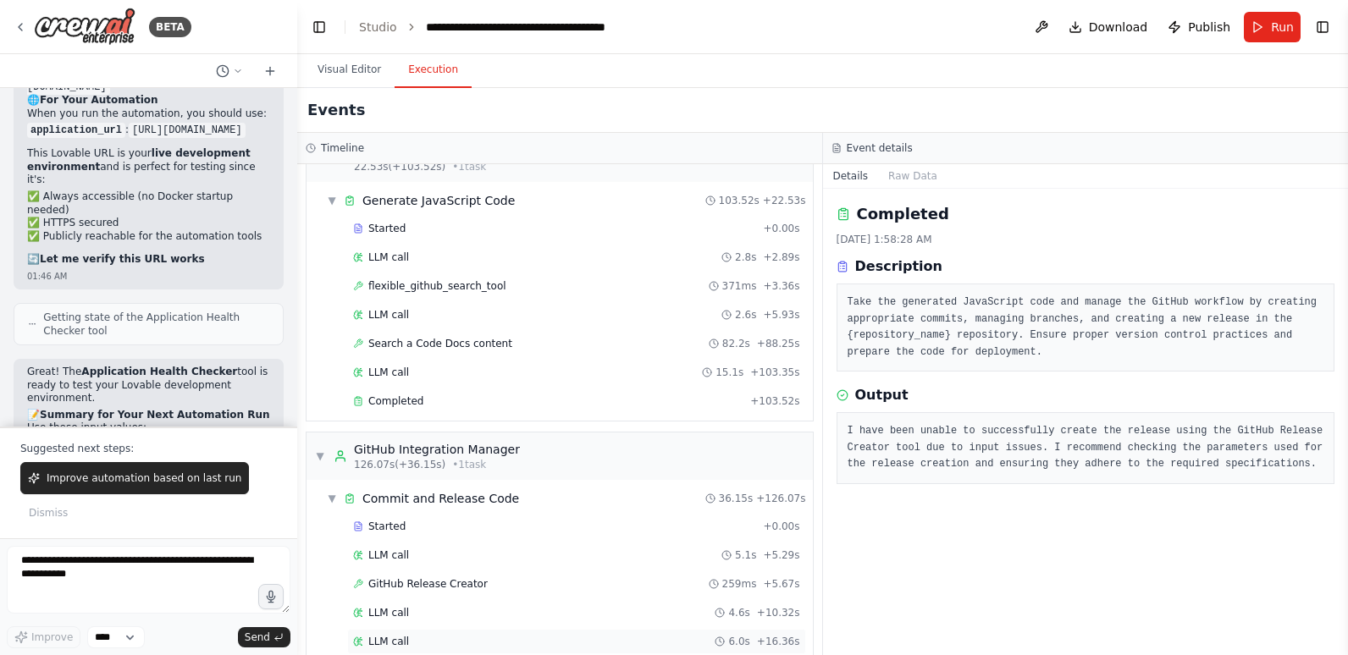
scroll to position [220, 0]
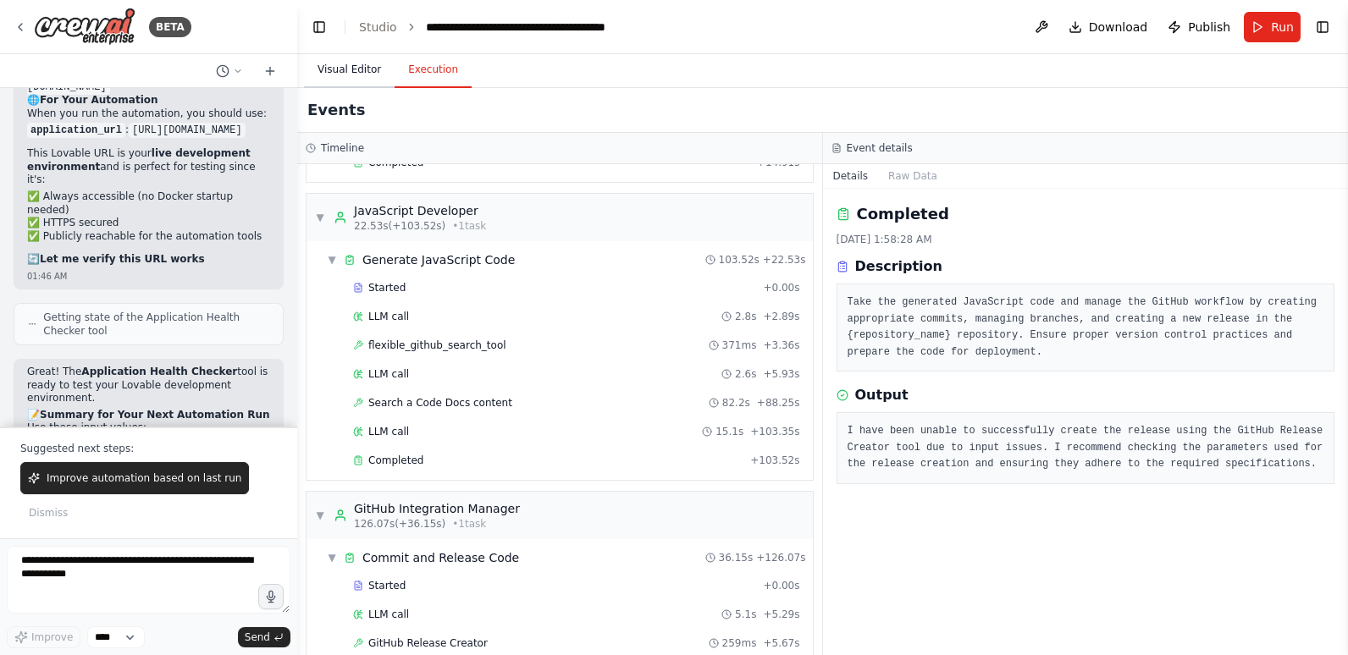
click at [333, 69] on button "Visual Editor" at bounding box center [349, 71] width 91 height 36
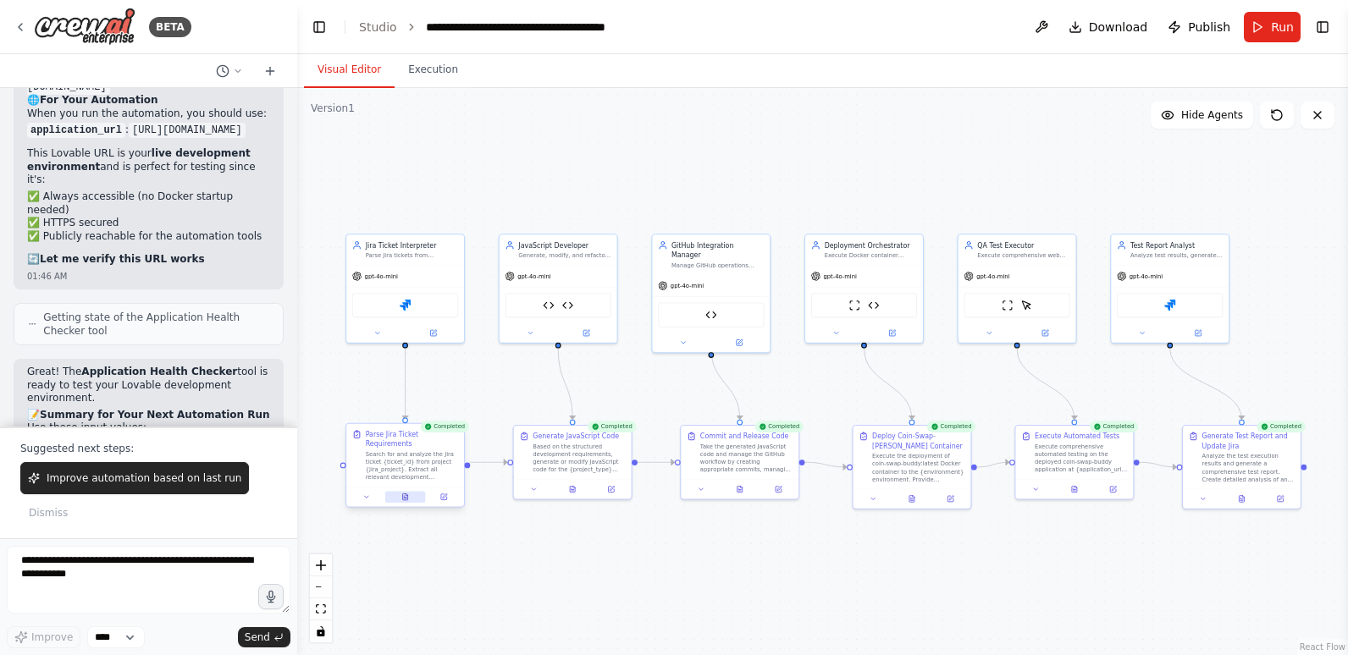
click at [407, 494] on icon at bounding box center [405, 497] width 5 height 7
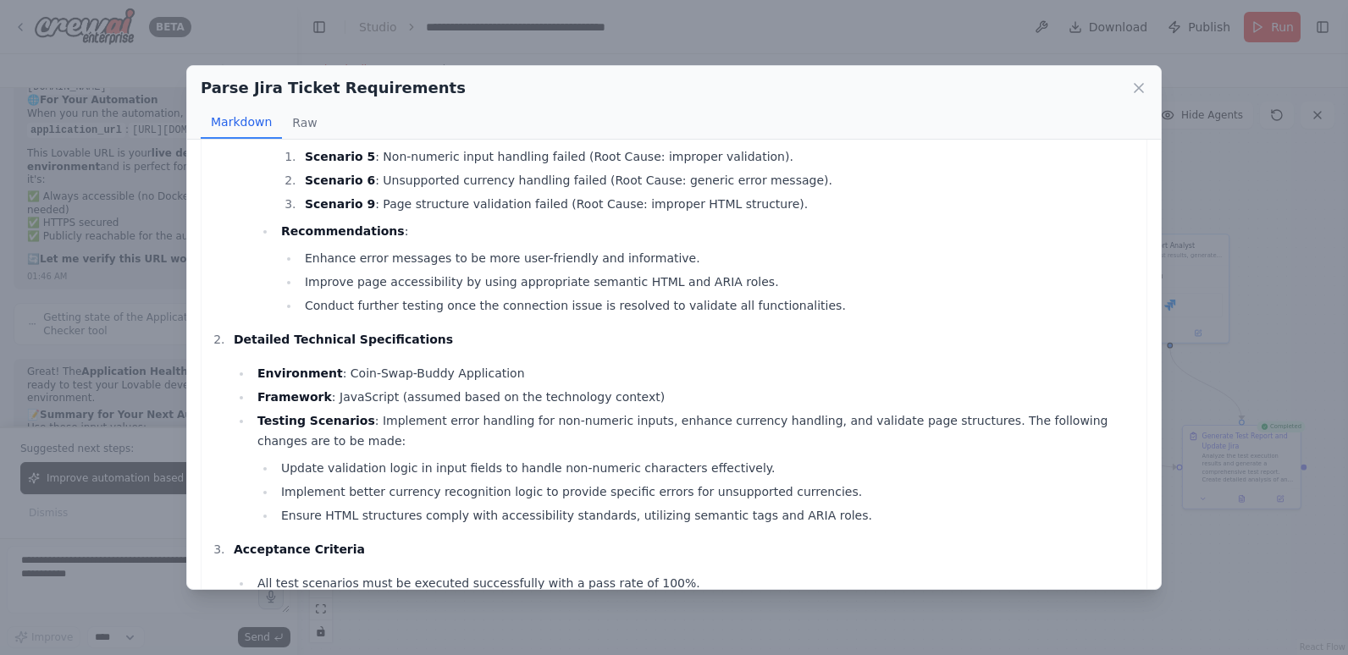
scroll to position [0, 0]
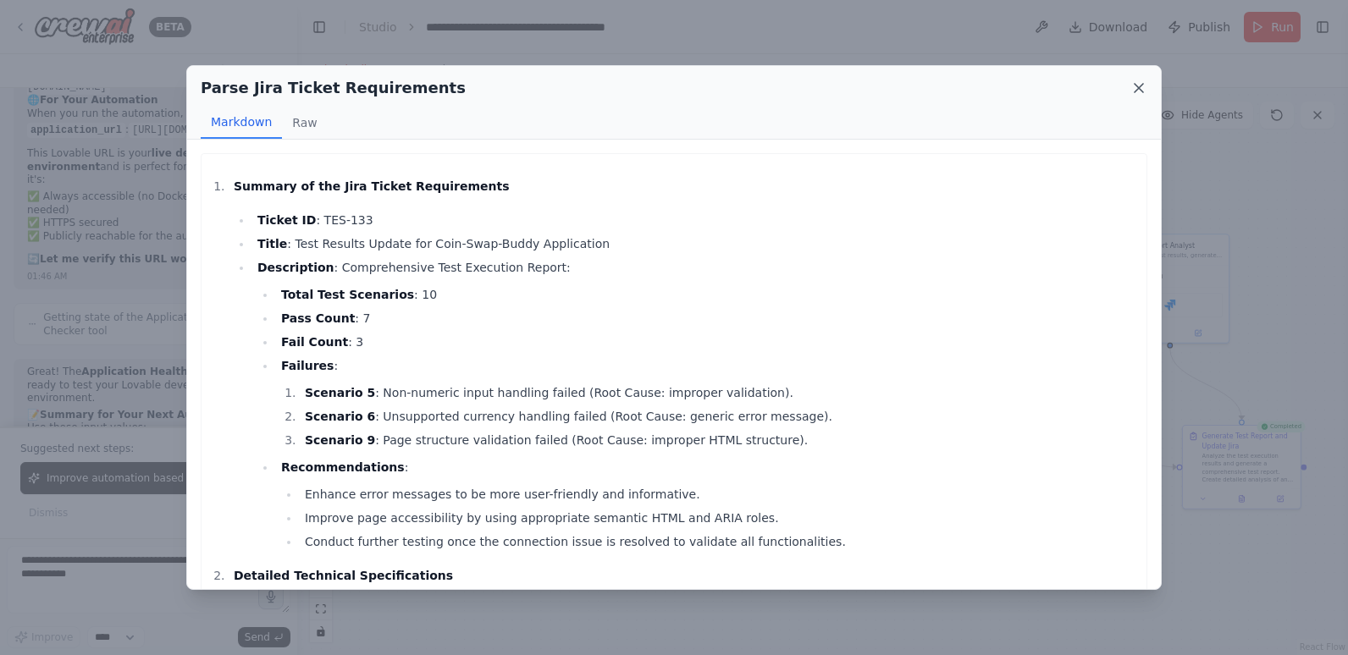
click at [1136, 86] on icon at bounding box center [1139, 88] width 17 height 17
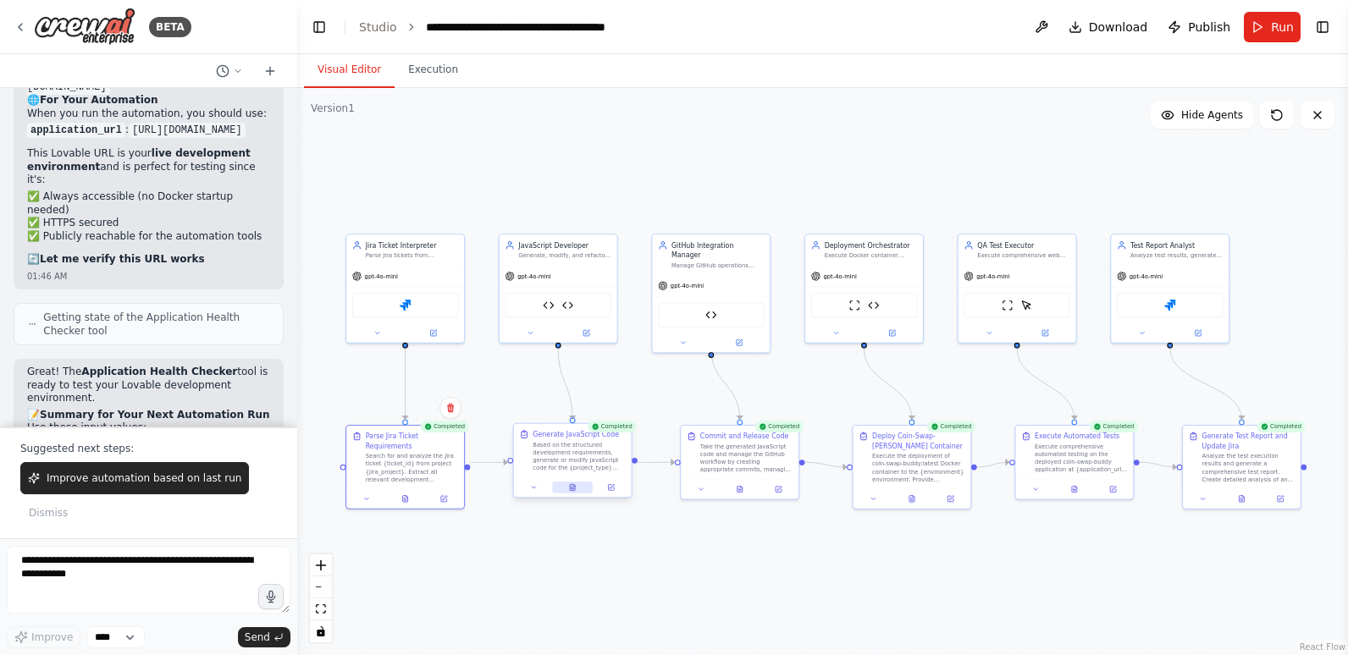
click at [577, 486] on button at bounding box center [572, 488] width 41 height 12
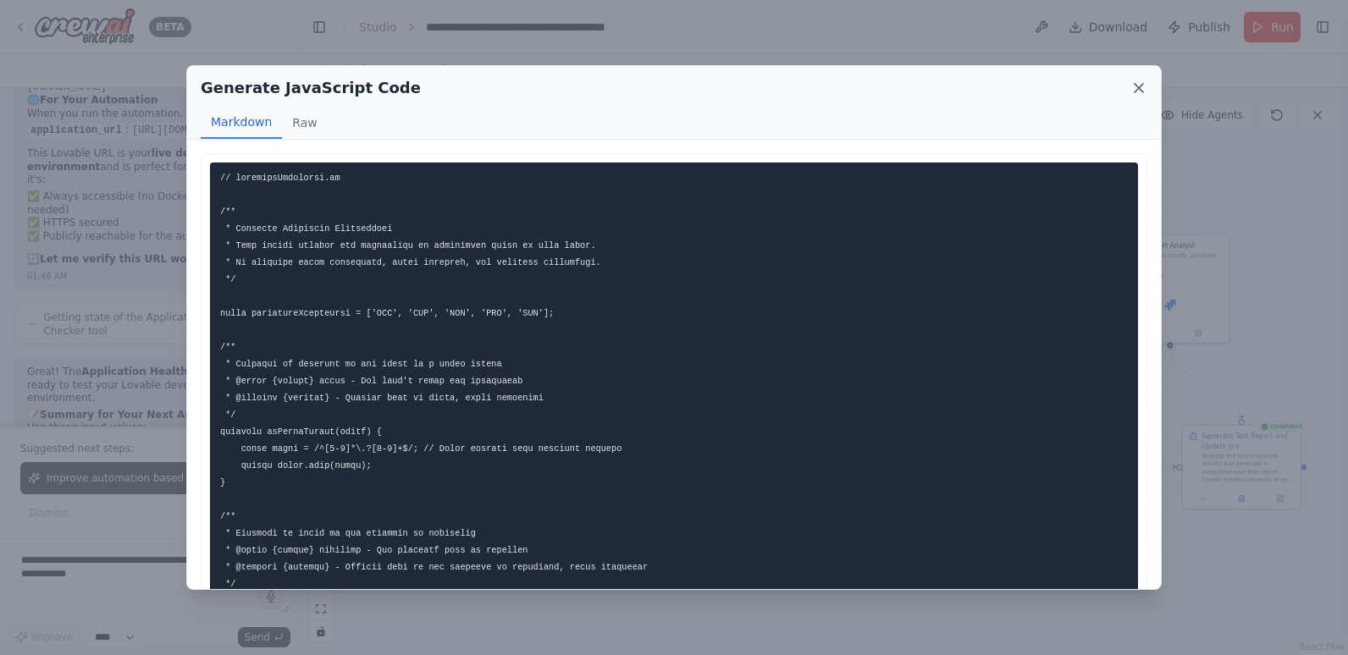
click at [1142, 86] on icon at bounding box center [1139, 88] width 8 height 8
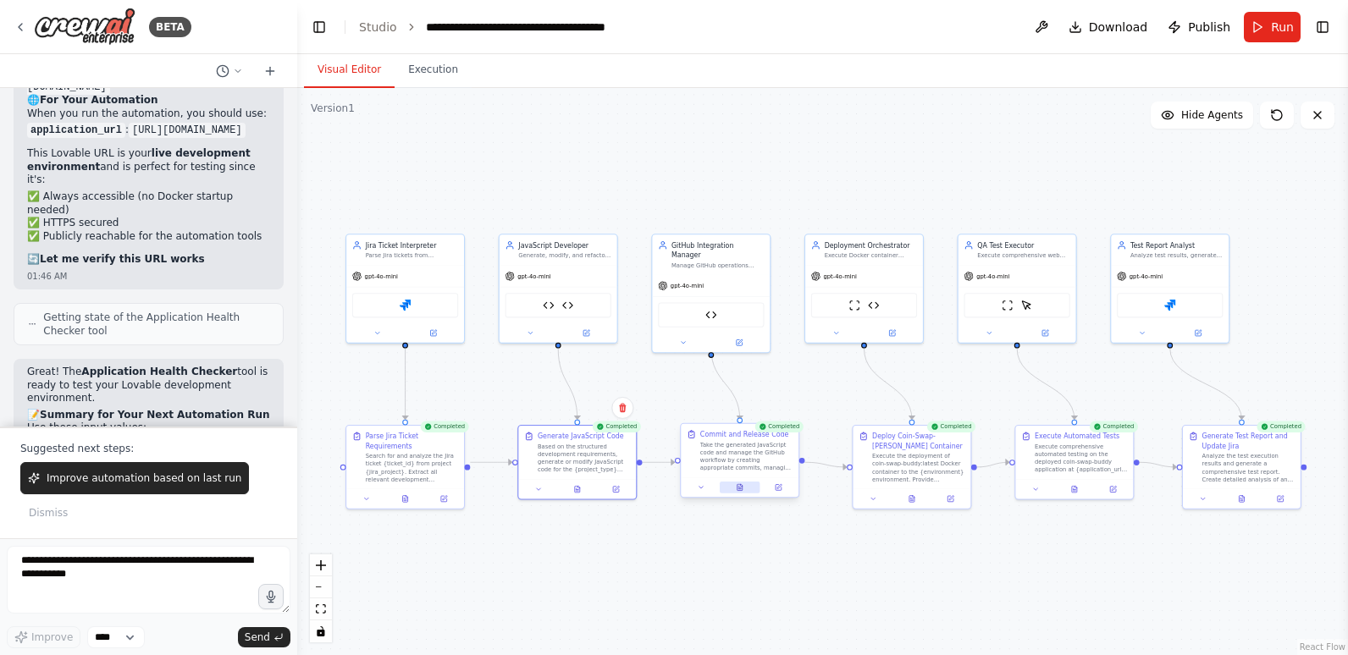
click at [741, 483] on button at bounding box center [740, 488] width 41 height 12
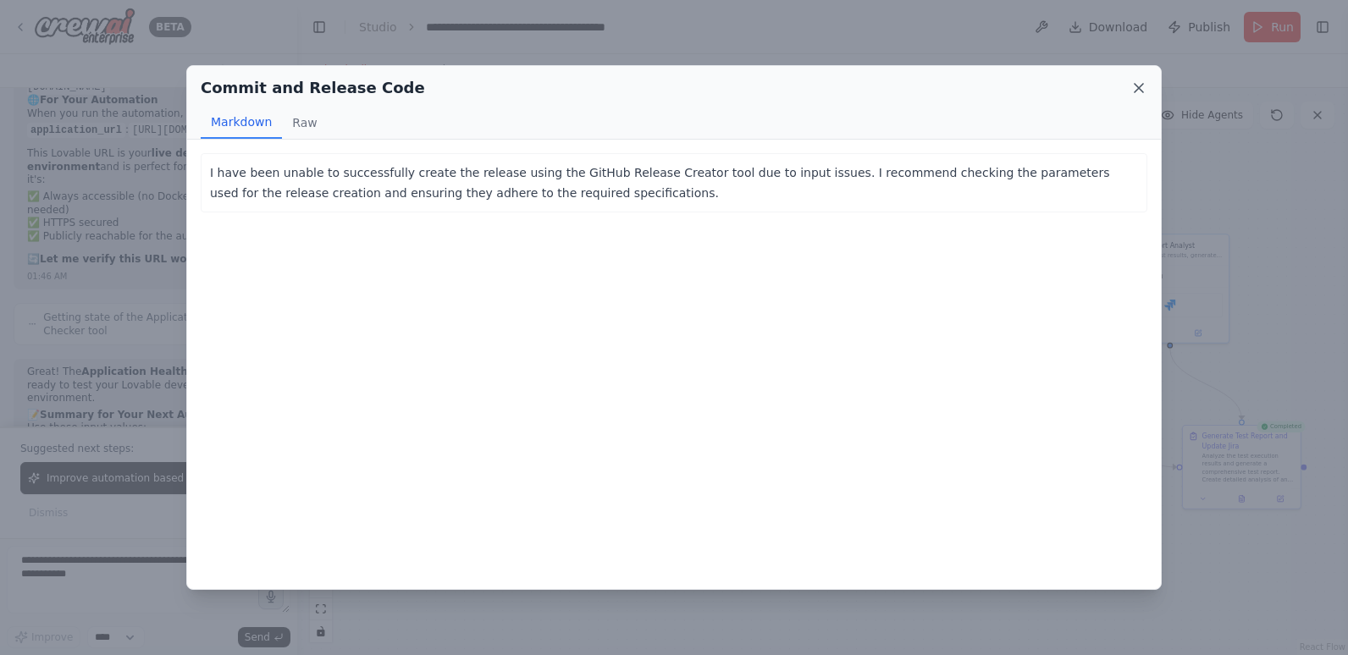
click at [1132, 84] on icon at bounding box center [1139, 88] width 17 height 17
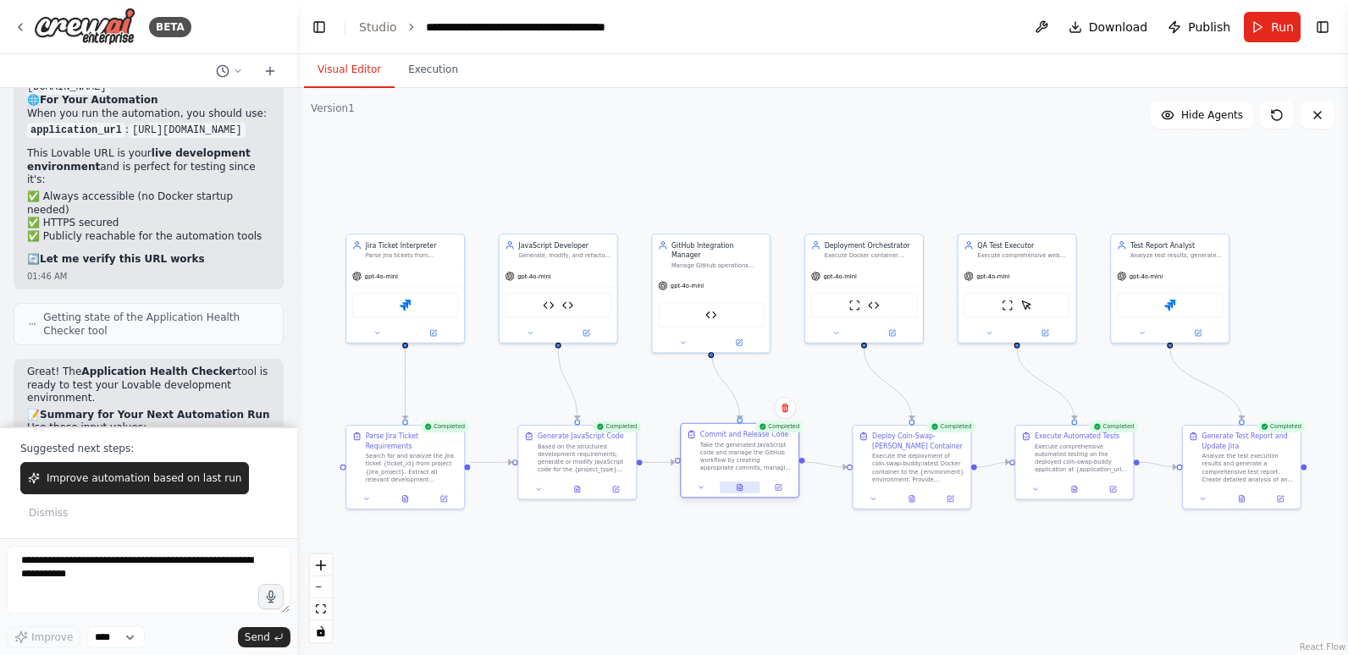
click at [742, 489] on icon at bounding box center [740, 487] width 5 height 7
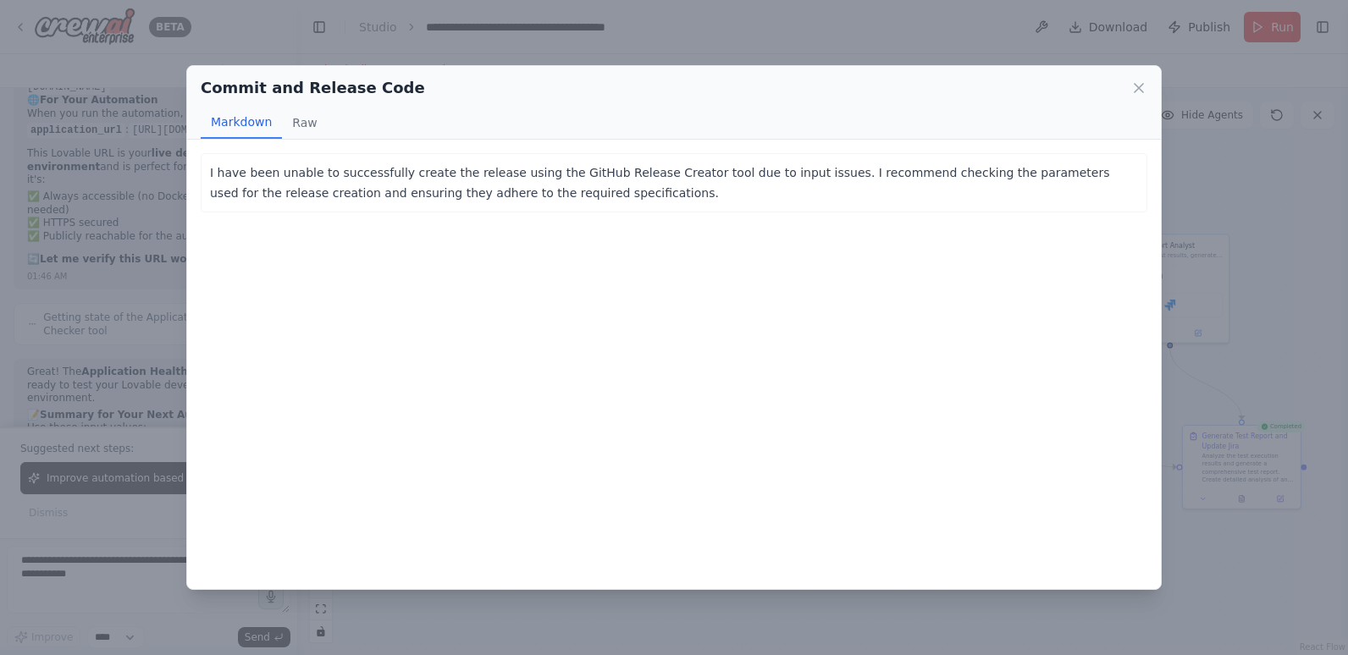
click at [1103, 112] on div "Markdown Raw" at bounding box center [674, 123] width 947 height 32
click at [1142, 90] on icon at bounding box center [1139, 88] width 17 height 17
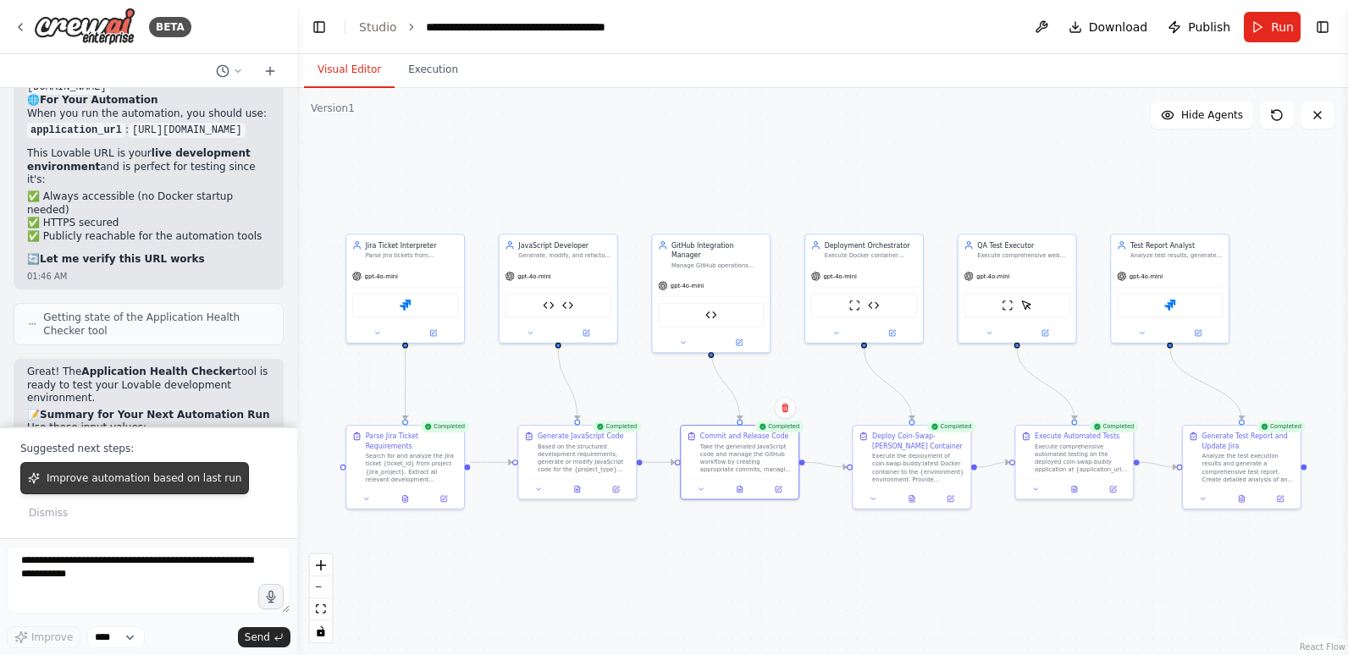
click at [158, 480] on span "Improve automation based on last run" at bounding box center [144, 479] width 195 height 14
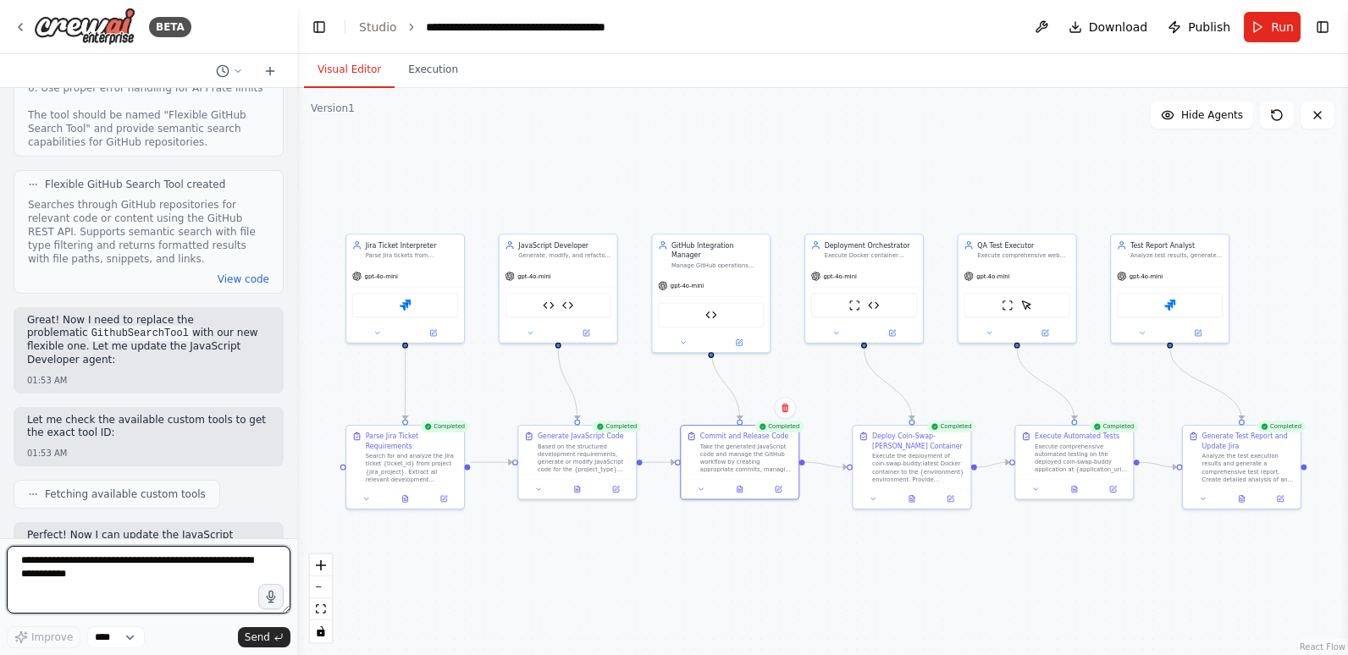
scroll to position [34680, 0]
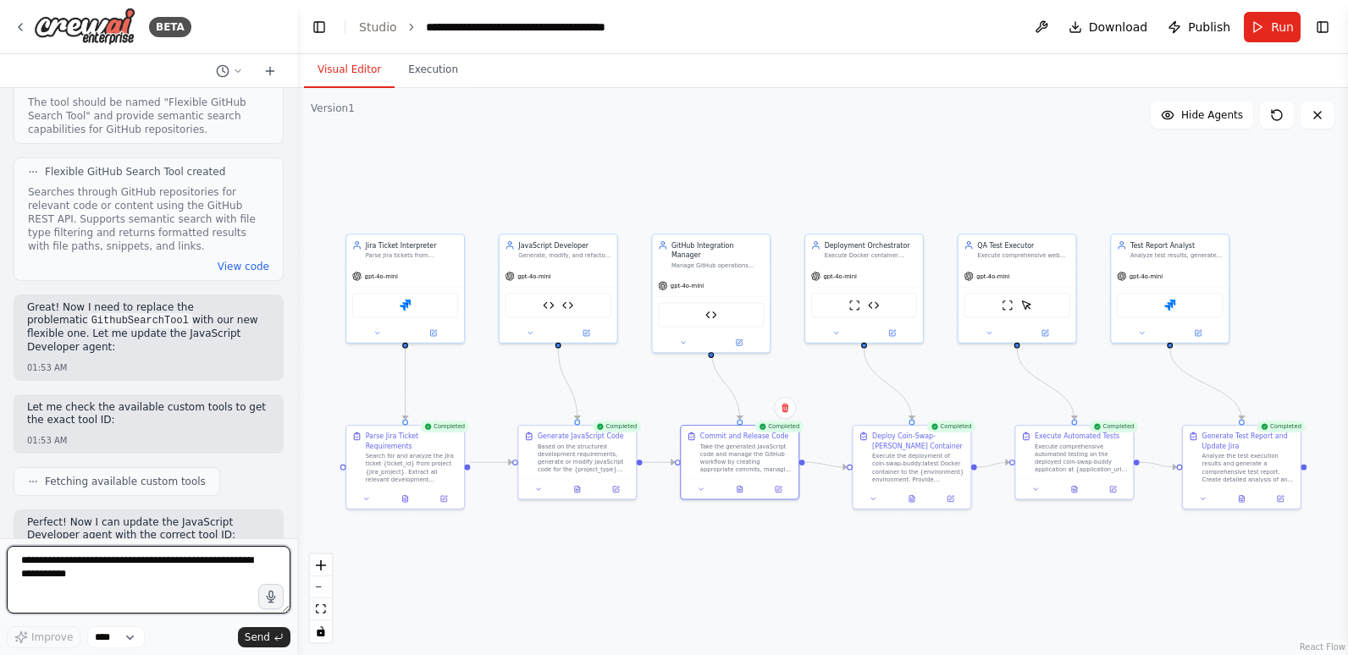
click at [107, 572] on textarea at bounding box center [149, 580] width 284 height 68
click at [44, 578] on textarea "**********" at bounding box center [149, 580] width 284 height 68
click at [239, 579] on textarea "**********" at bounding box center [149, 580] width 284 height 68
click at [181, 576] on textarea "**********" at bounding box center [149, 580] width 284 height 68
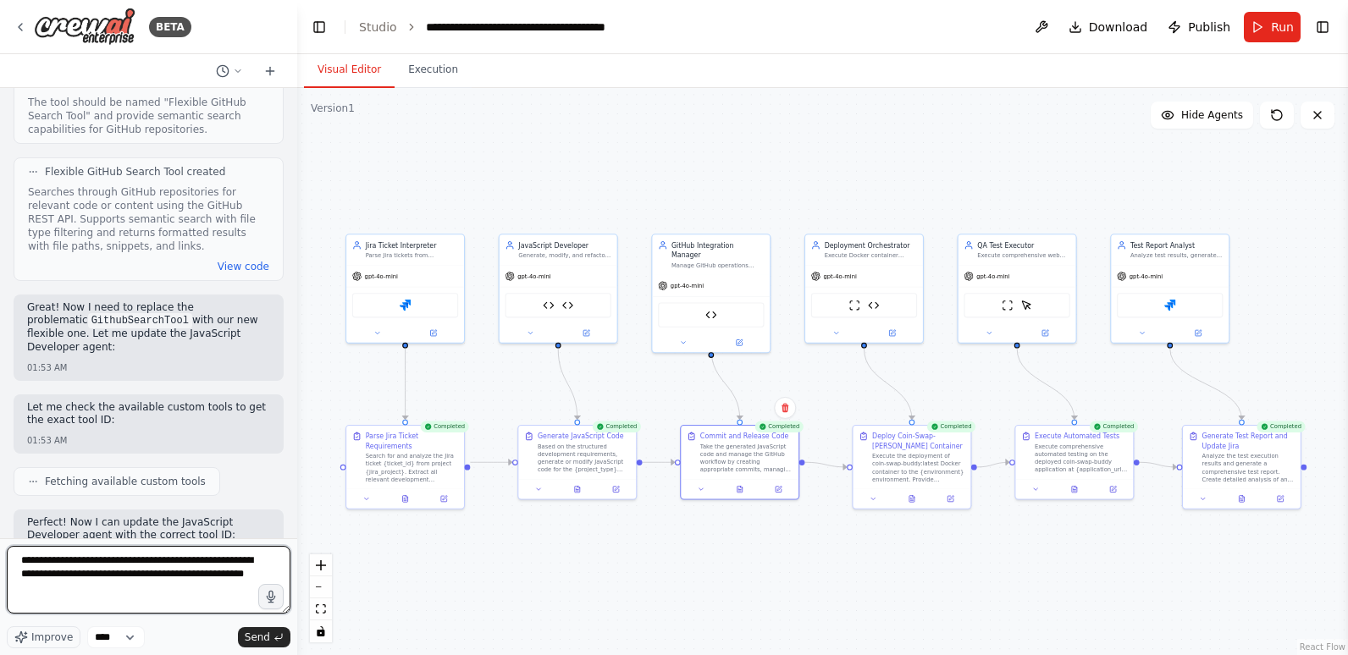
click at [156, 590] on textarea "**********" at bounding box center [149, 580] width 284 height 68
click at [241, 588] on textarea "**********" at bounding box center [149, 580] width 284 height 68
type textarea "**********"
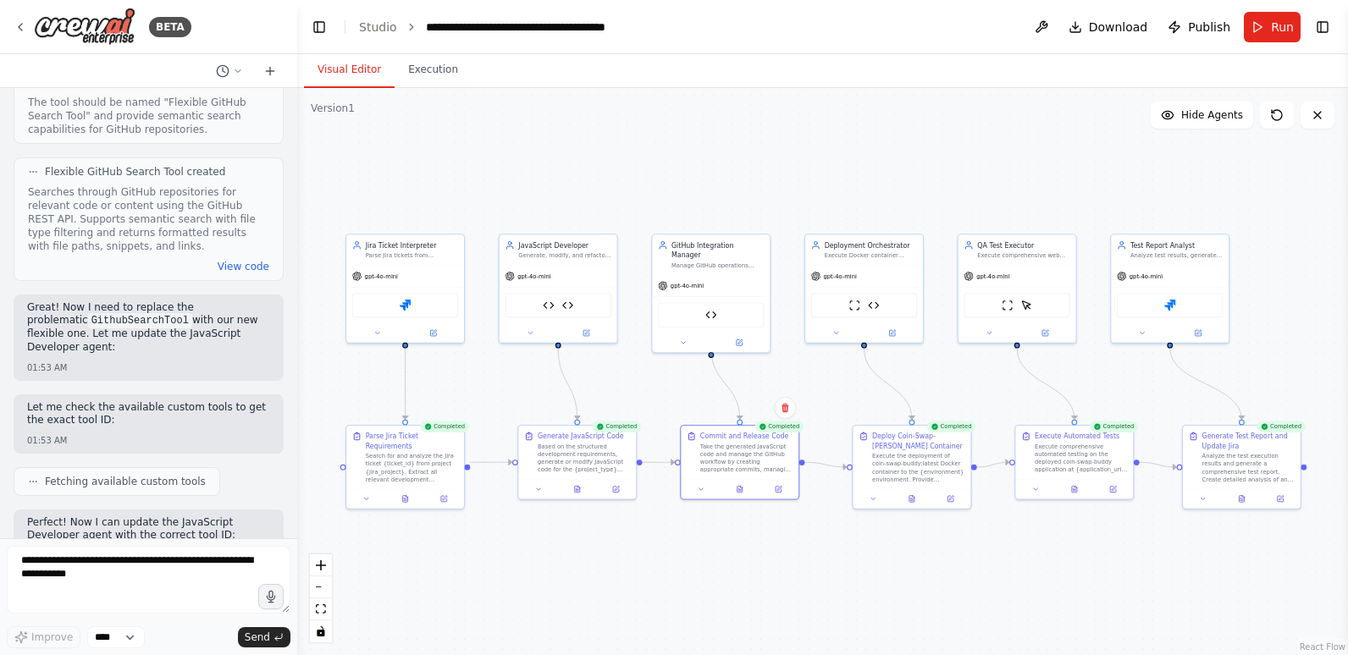
scroll to position [0, 0]
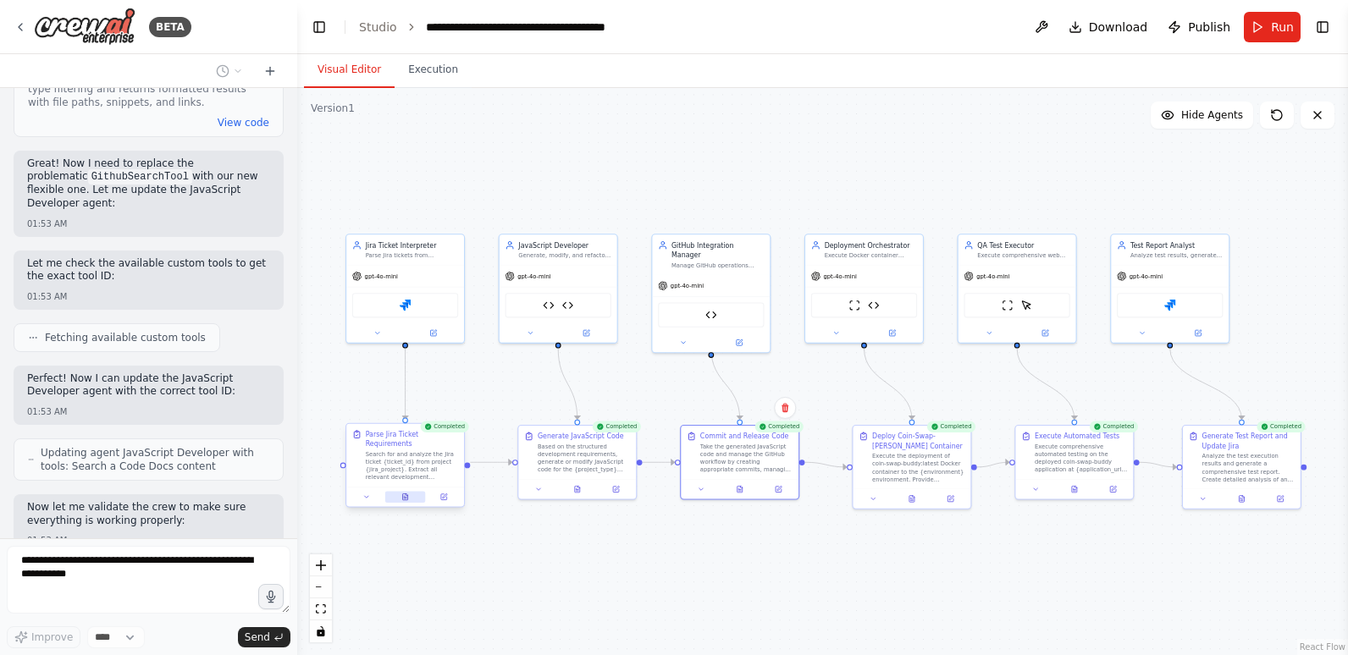
click at [406, 498] on icon at bounding box center [405, 498] width 3 height 0
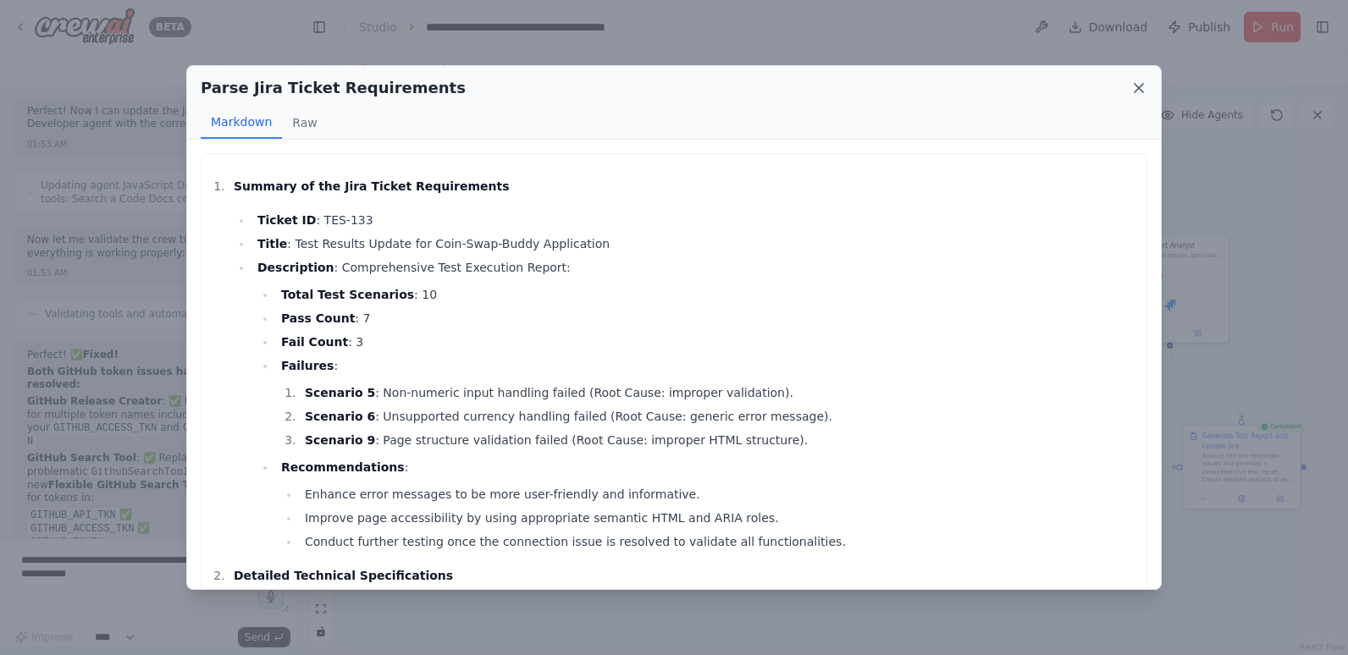
click at [1135, 84] on icon at bounding box center [1139, 88] width 8 height 8
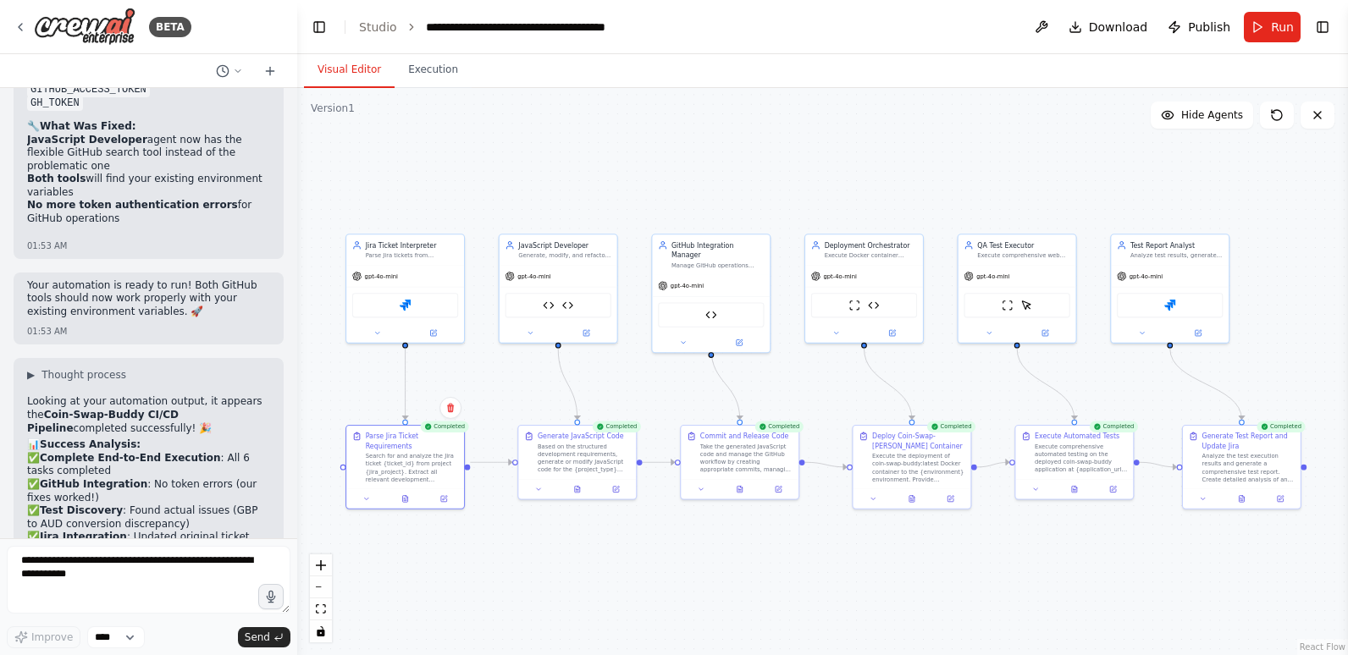
scroll to position [35559, 0]
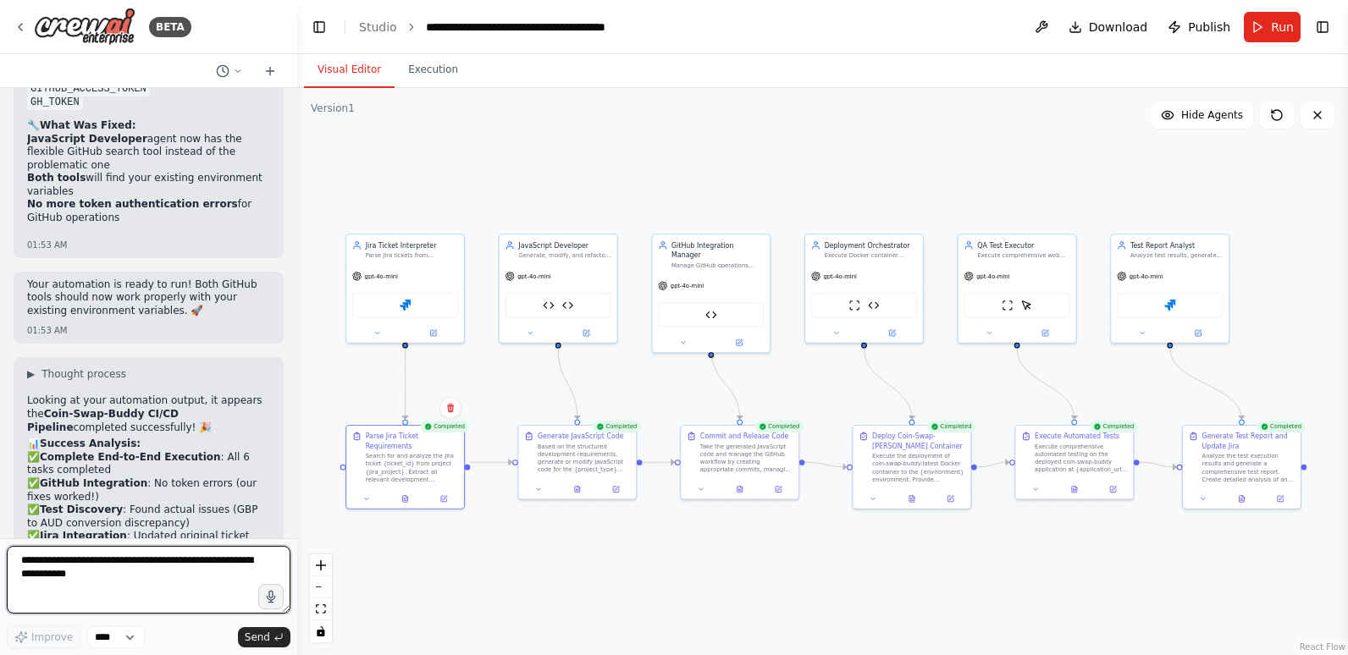
click at [169, 569] on textarea at bounding box center [149, 580] width 284 height 68
type textarea "**********"
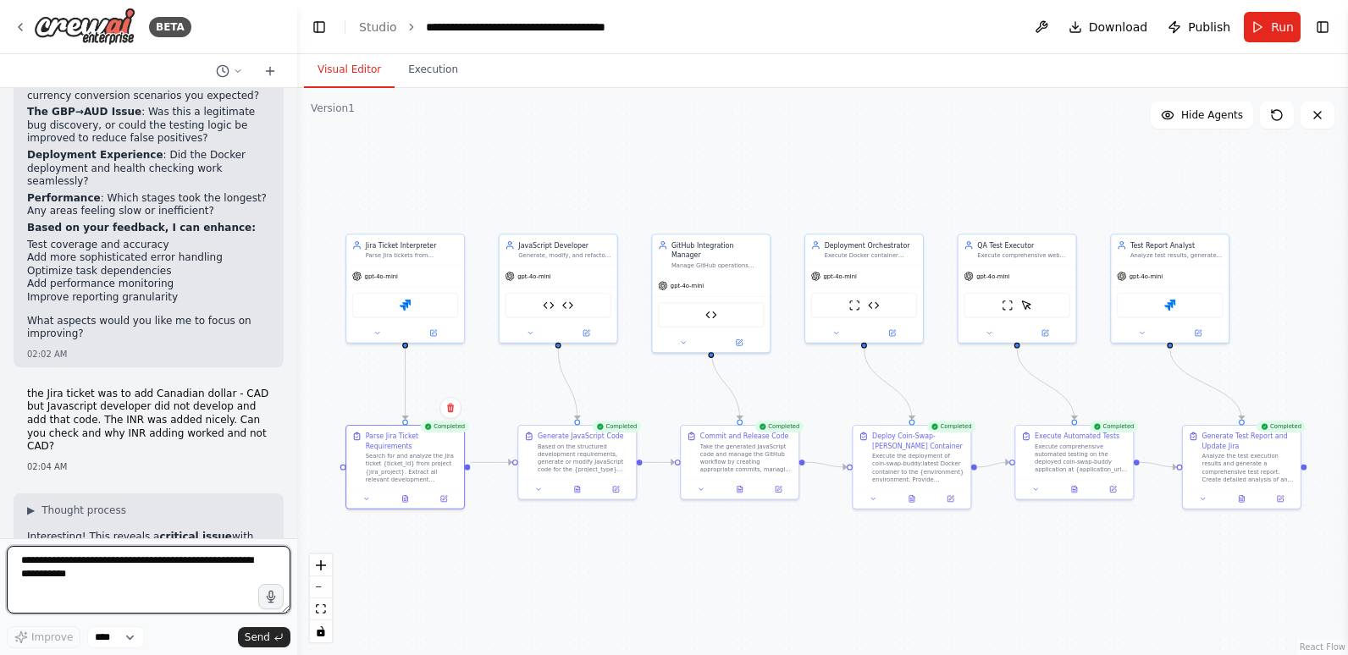
scroll to position [36211, 0]
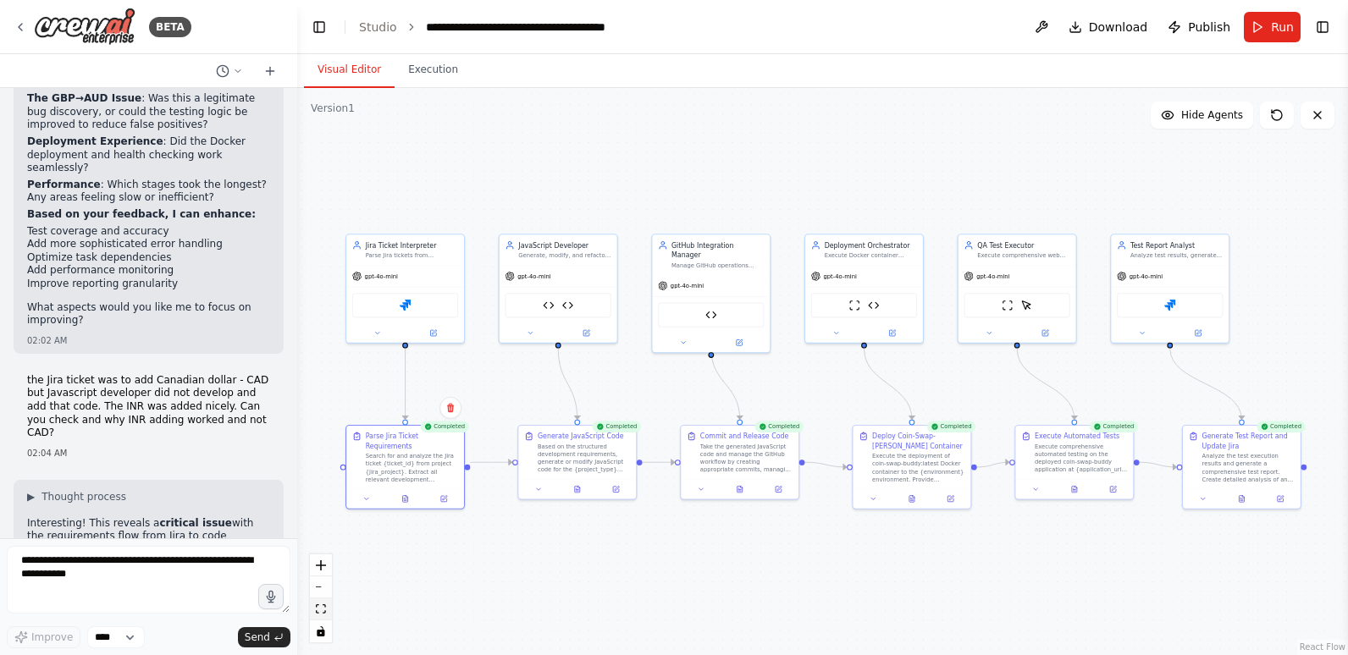
click at [323, 605] on icon "fit view" at bounding box center [321, 609] width 10 height 9
click at [321, 572] on button "zoom in" at bounding box center [321, 566] width 22 height 22
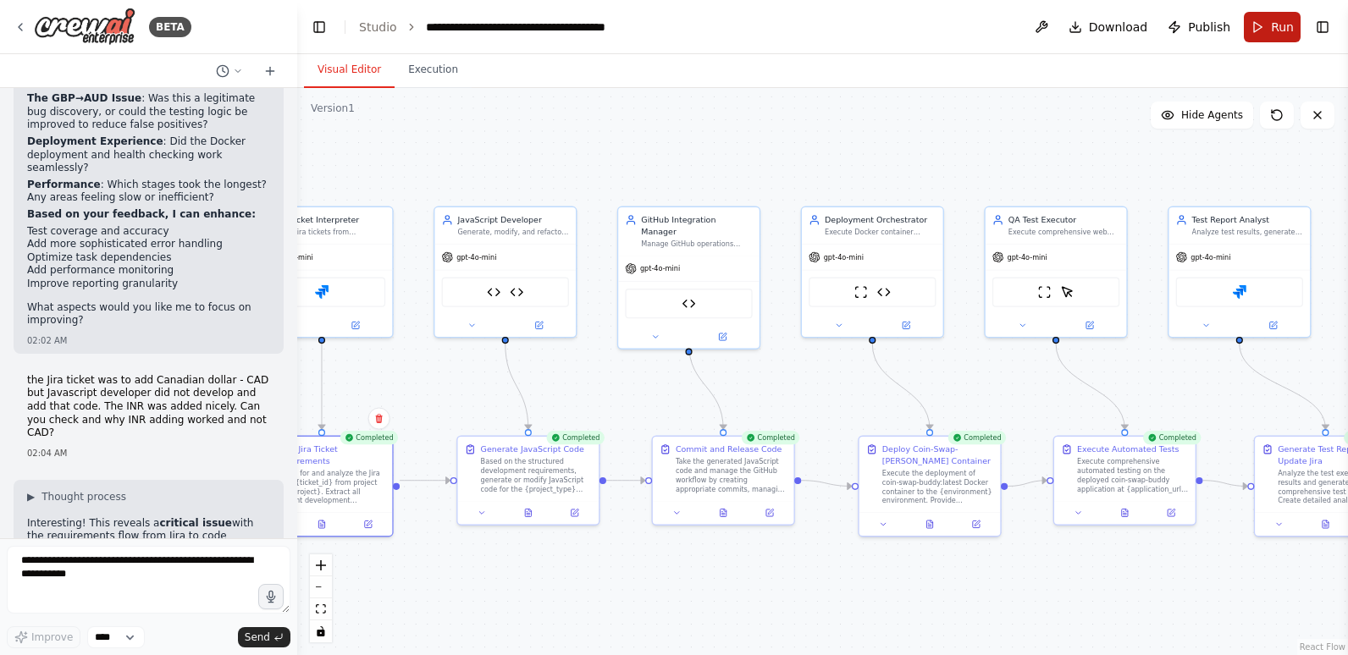
click at [1264, 27] on button "Run" at bounding box center [1272, 27] width 57 height 30
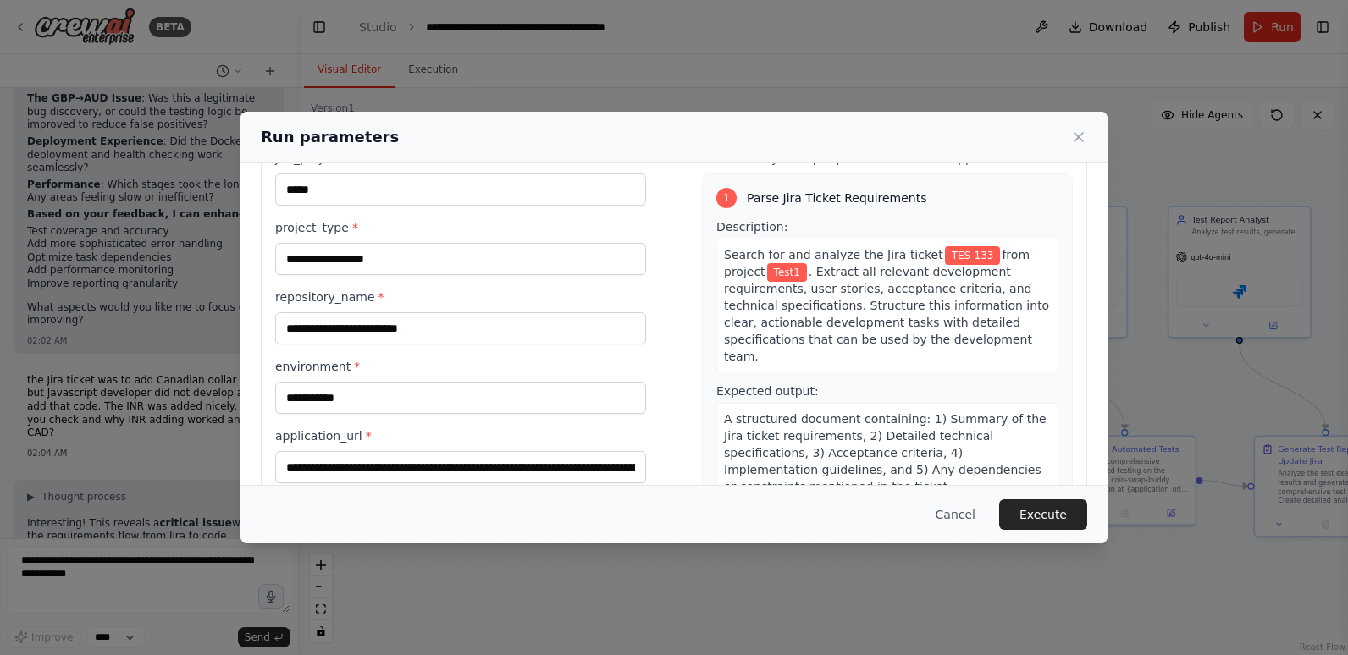
scroll to position [169, 0]
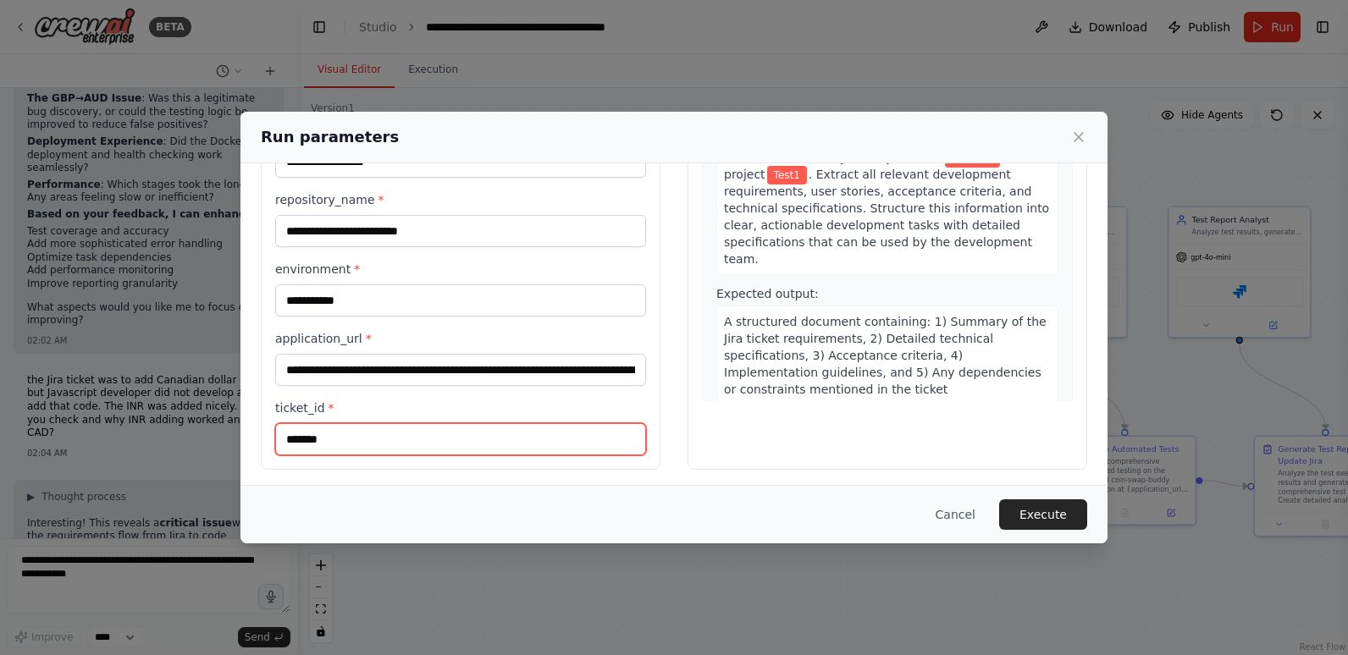
click at [595, 438] on input "*******" at bounding box center [460, 439] width 371 height 32
type input "*******"
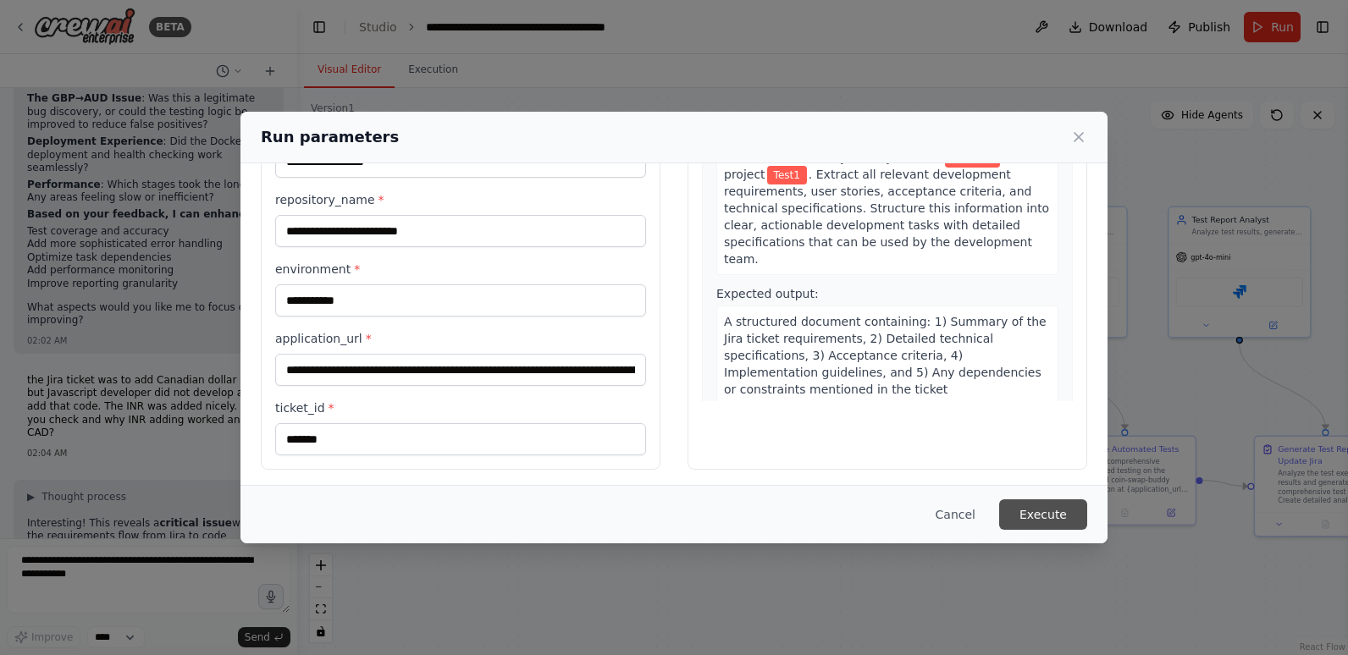
click at [1027, 509] on button "Execute" at bounding box center [1043, 515] width 88 height 30
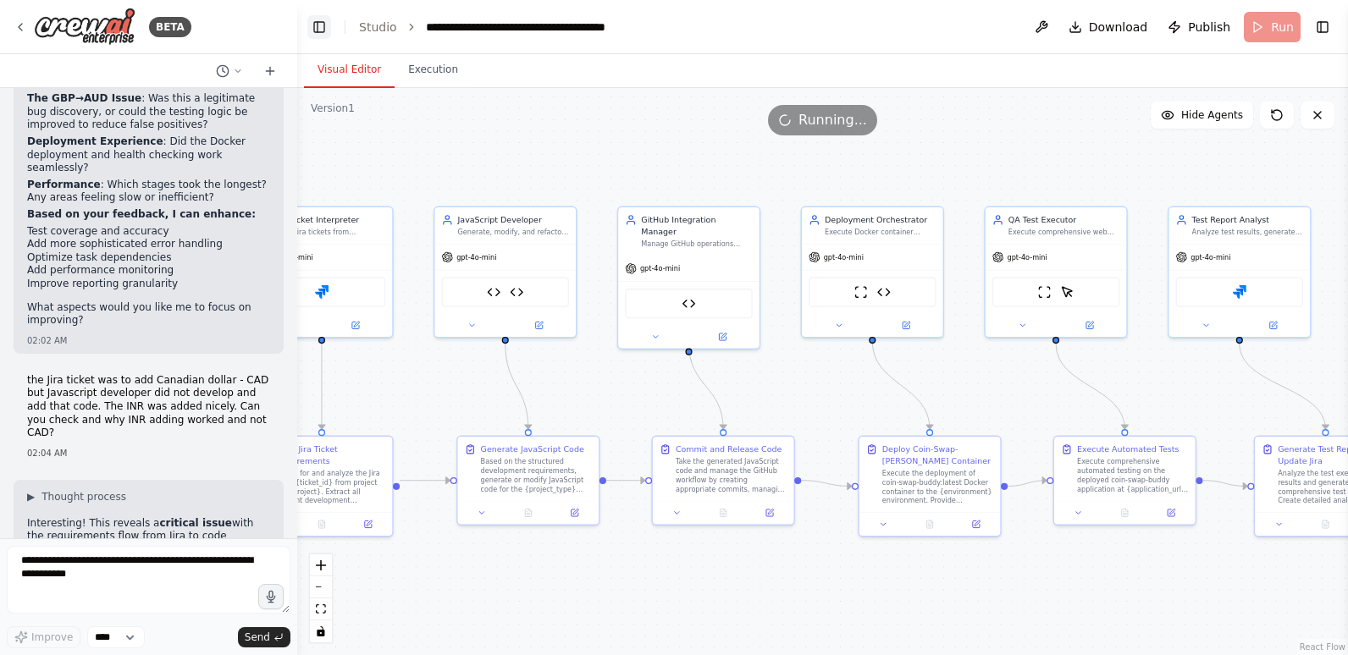
click at [315, 20] on button "Toggle Left Sidebar" at bounding box center [319, 27] width 24 height 24
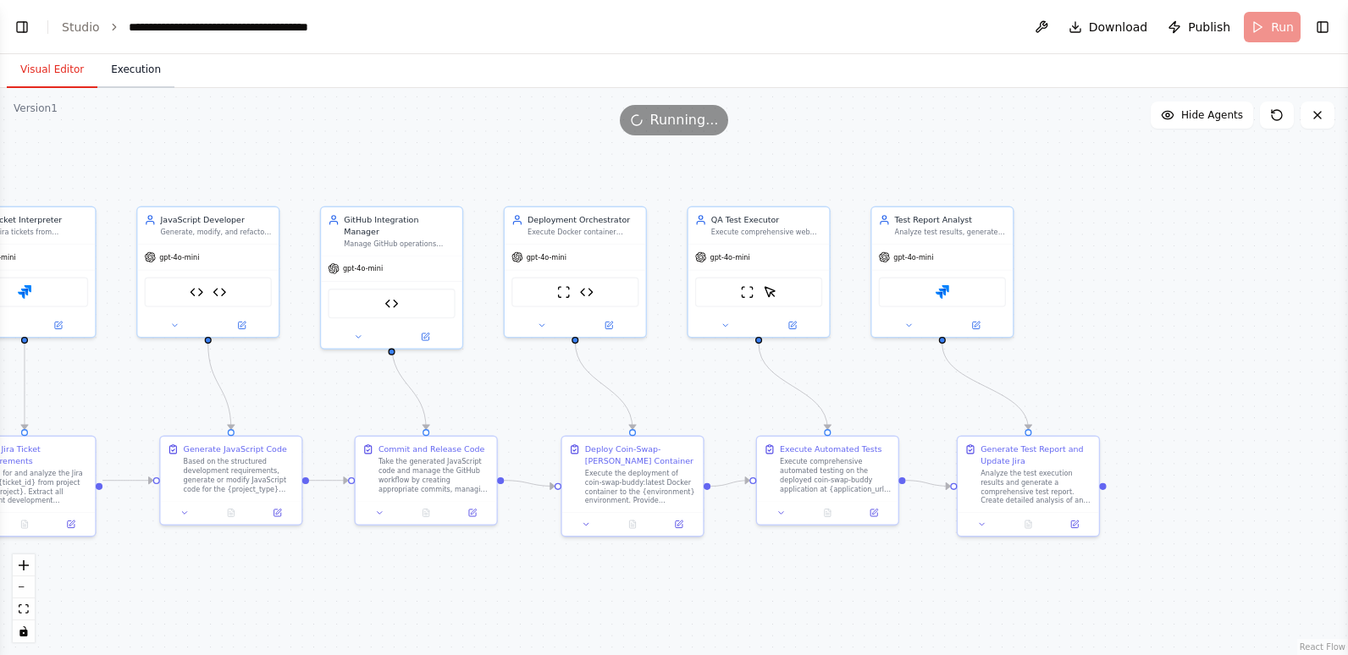
click at [141, 61] on button "Execution" at bounding box center [135, 71] width 77 height 36
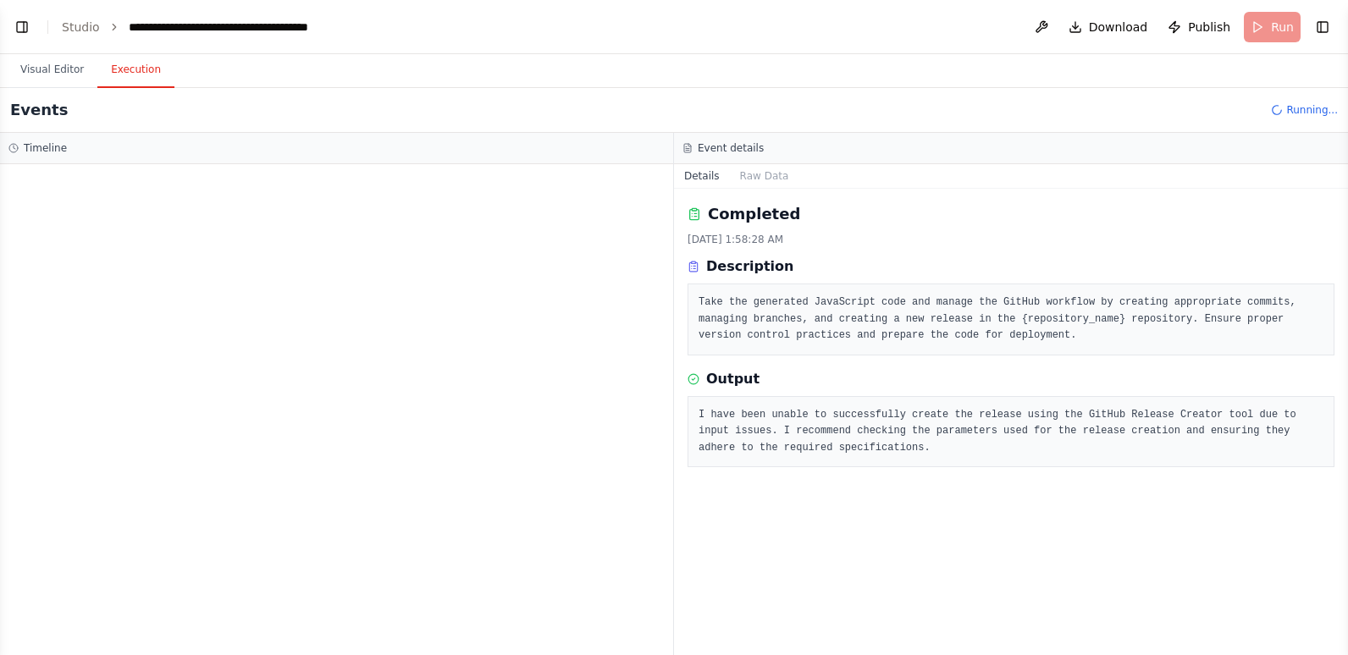
scroll to position [0, 0]
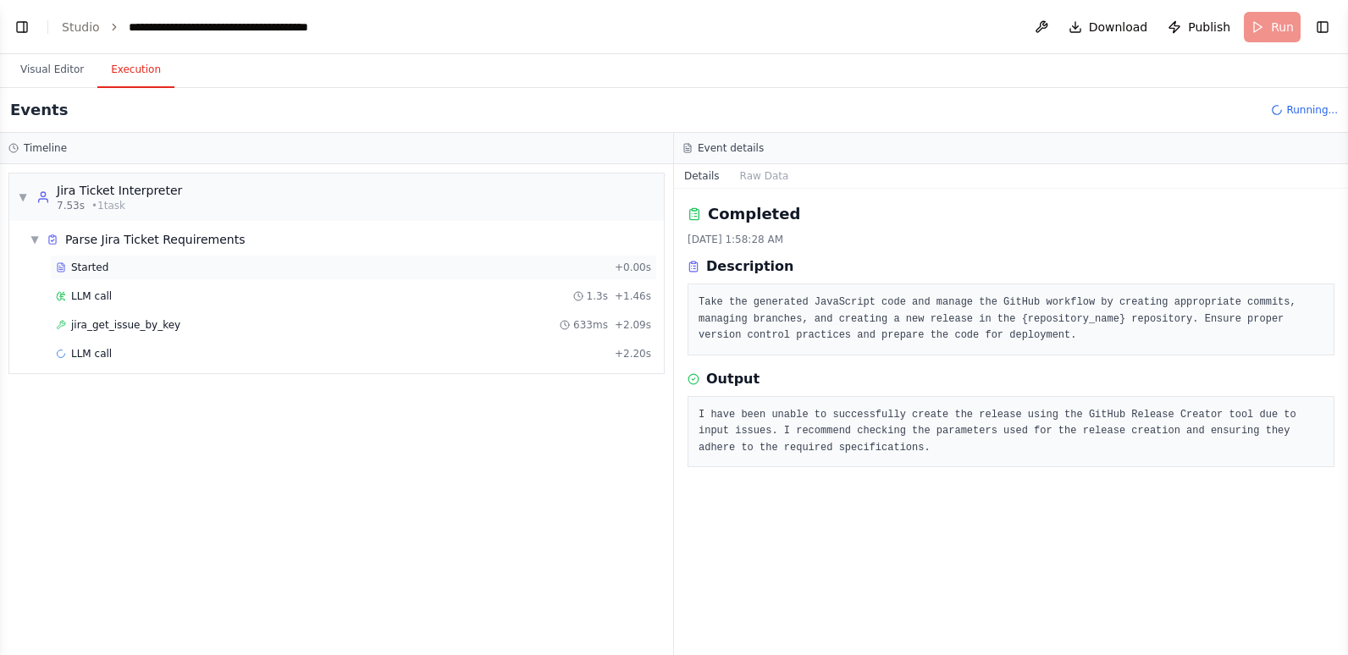
click at [144, 270] on div "Started" at bounding box center [332, 268] width 552 height 14
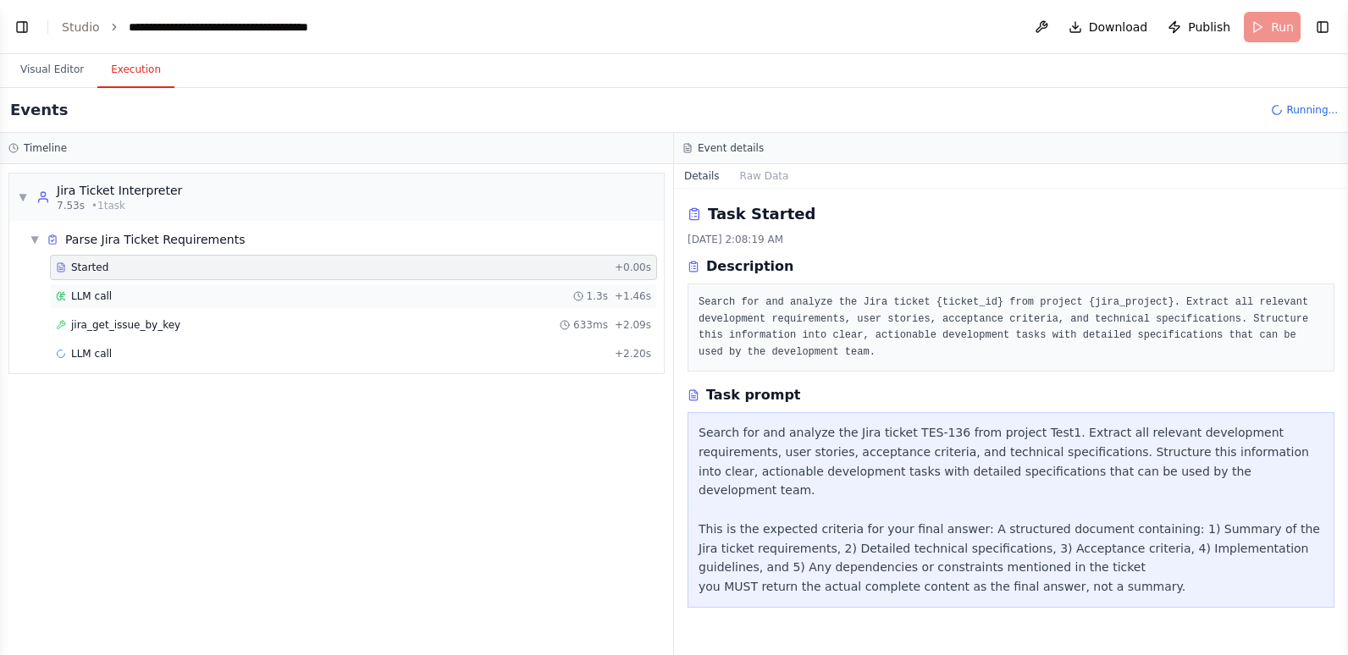
click at [142, 295] on div "LLM call 1.3s + 1.46s" at bounding box center [353, 297] width 595 height 14
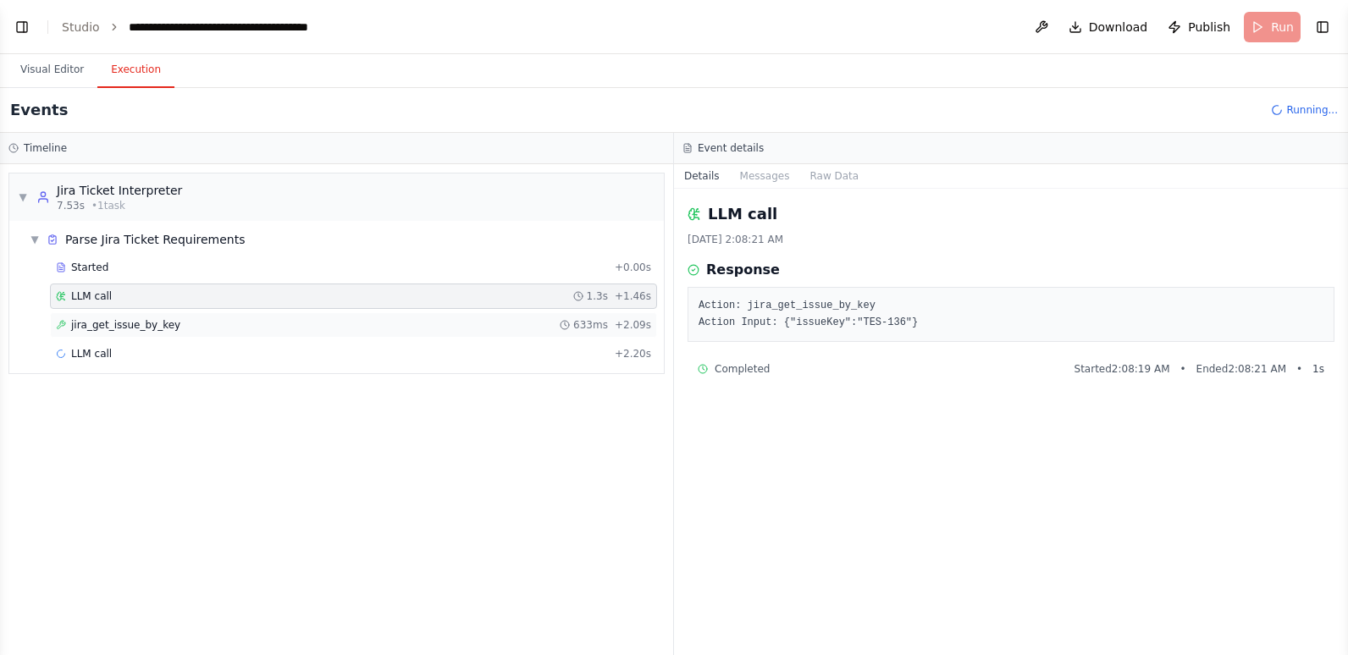
click at [133, 322] on span "jira_get_issue_by_key" at bounding box center [125, 325] width 109 height 14
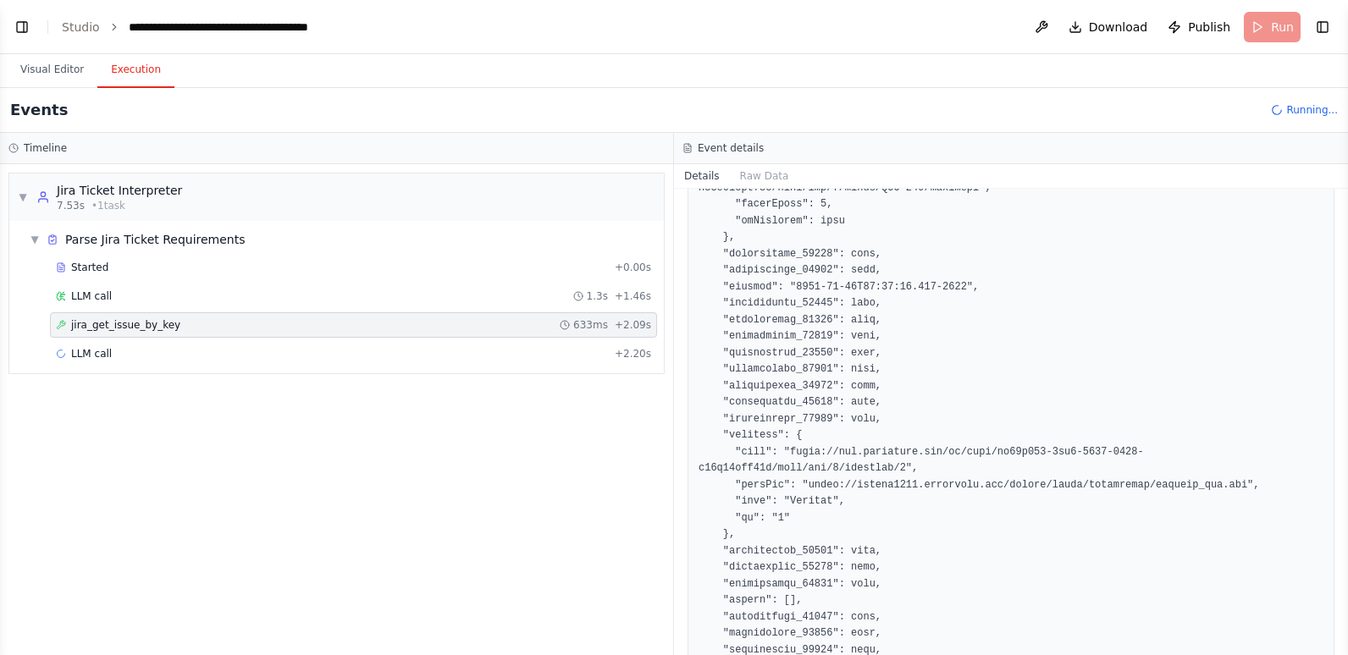
scroll to position [1355, 0]
click at [161, 348] on div "LLM call + 2.20s" at bounding box center [353, 354] width 595 height 14
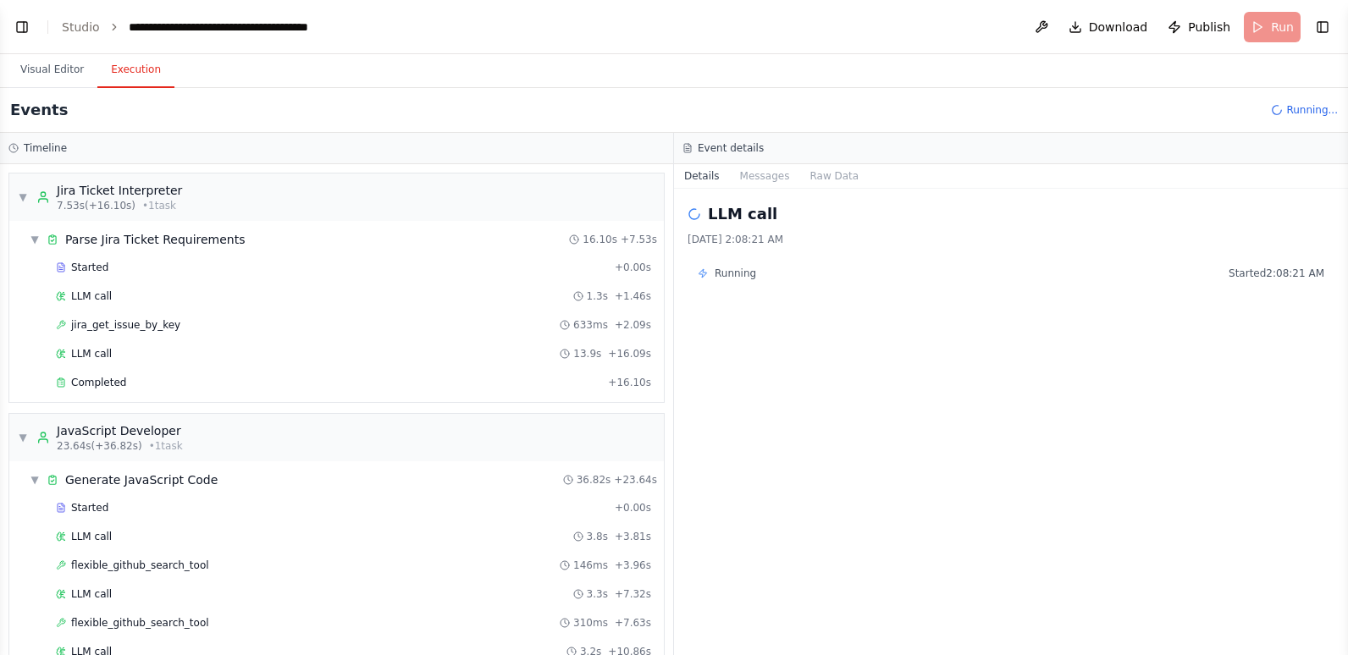
click at [242, 368] on div "Started + 0.00s LLM call 1.3s + 1.46s jira_get_issue_by_key 633ms + 2.09s LLM c…" at bounding box center [343, 327] width 641 height 144
click at [247, 329] on div "jira_get_issue_by_key 633ms + 2.09s" at bounding box center [353, 325] width 595 height 14
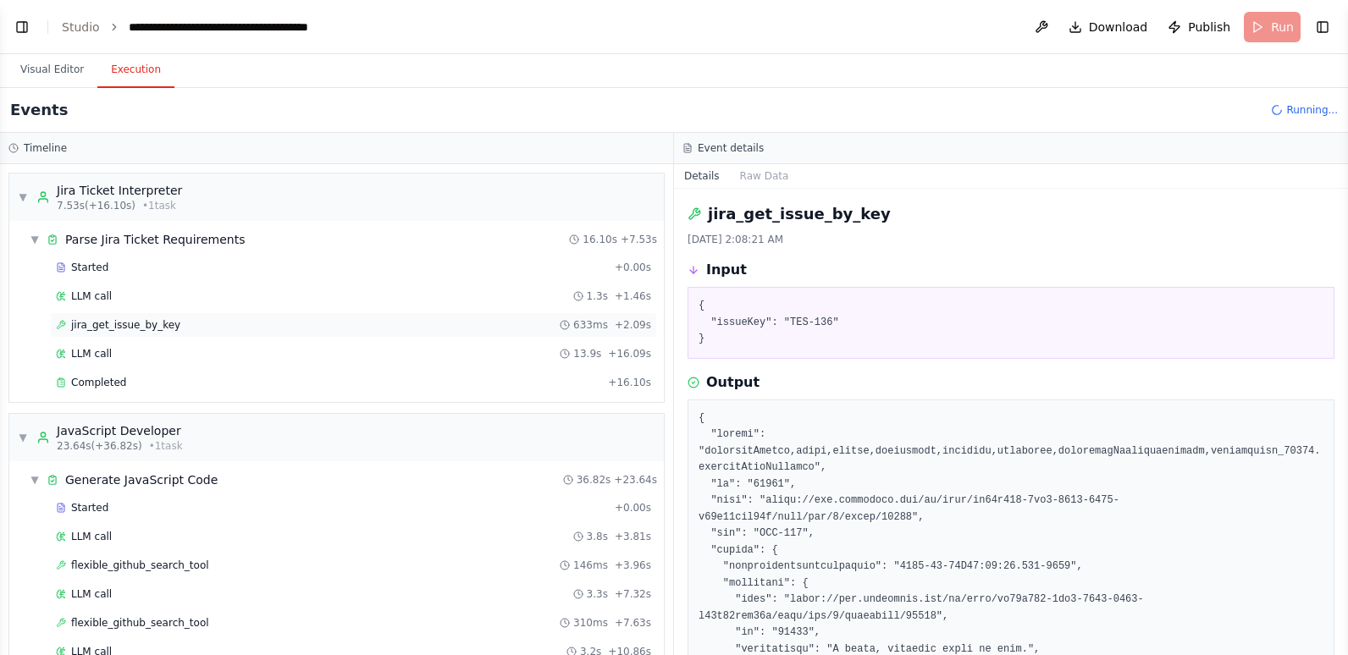
scroll to position [85, 0]
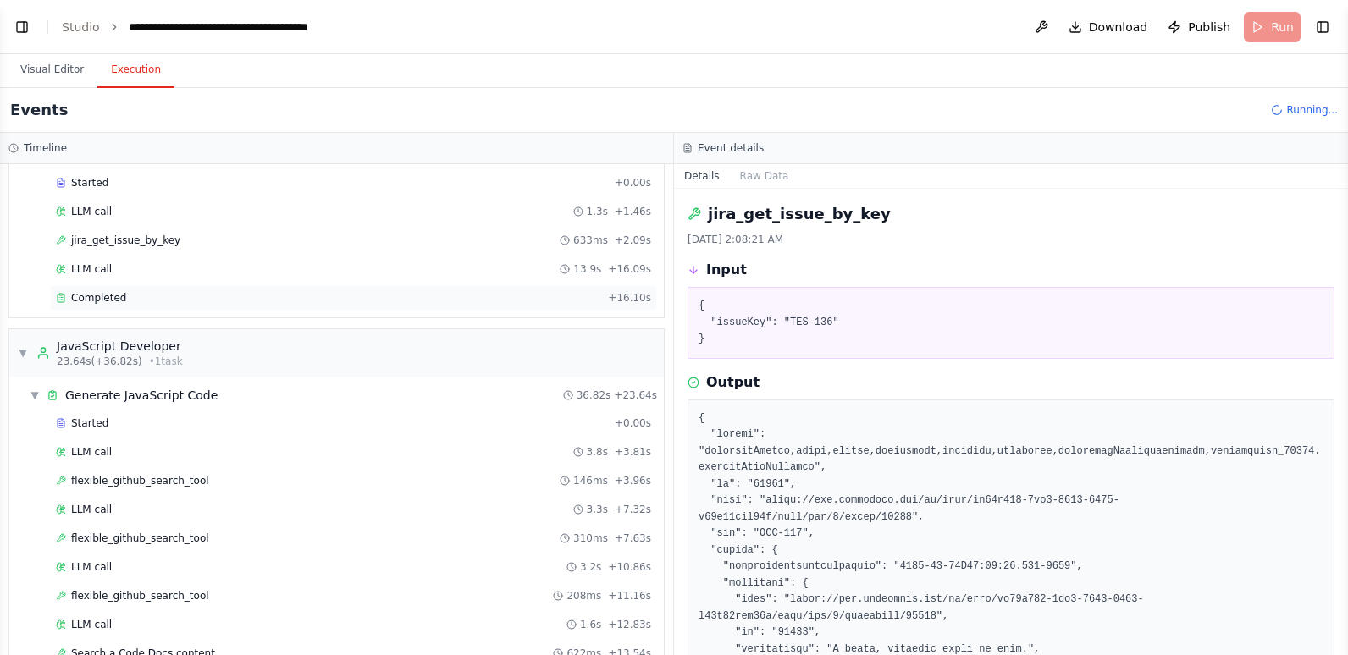
click at [235, 295] on div "Completed" at bounding box center [328, 298] width 545 height 14
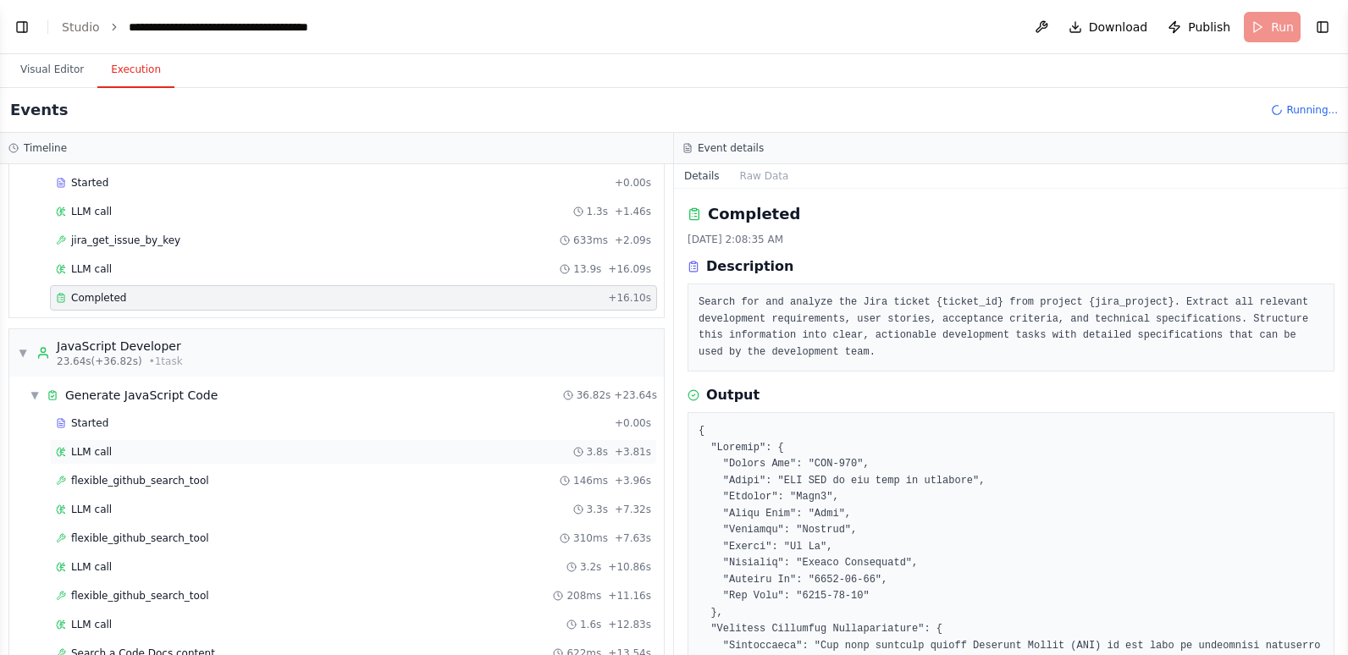
click at [239, 448] on div "LLM call 3.8s + 3.81s" at bounding box center [353, 452] width 595 height 14
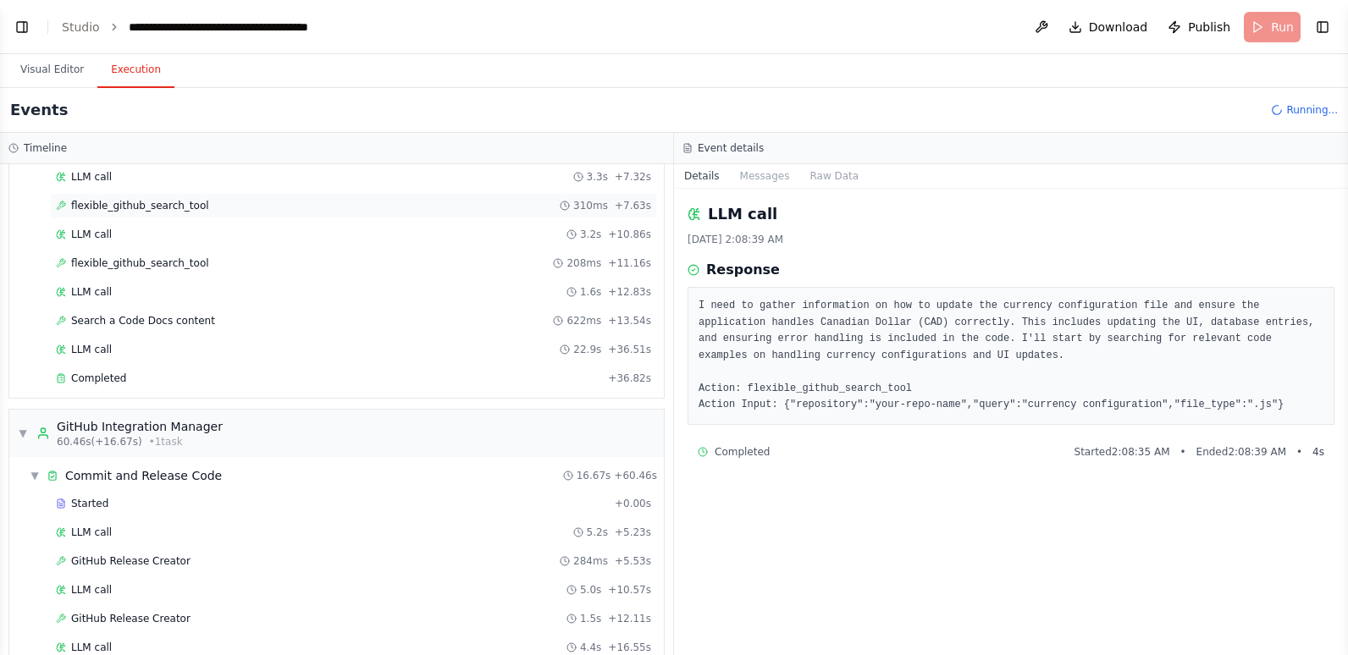
scroll to position [423, 0]
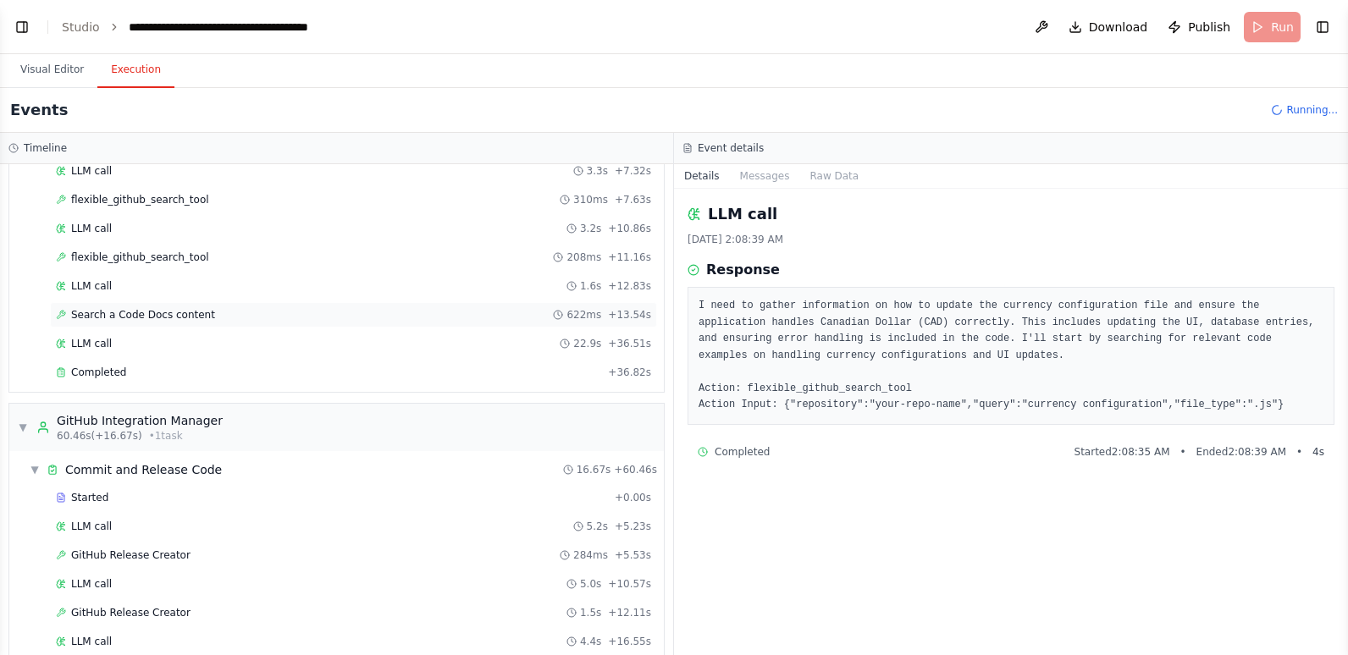
click at [205, 305] on div "Search a Code Docs content 622ms + 13.54s" at bounding box center [353, 314] width 607 height 25
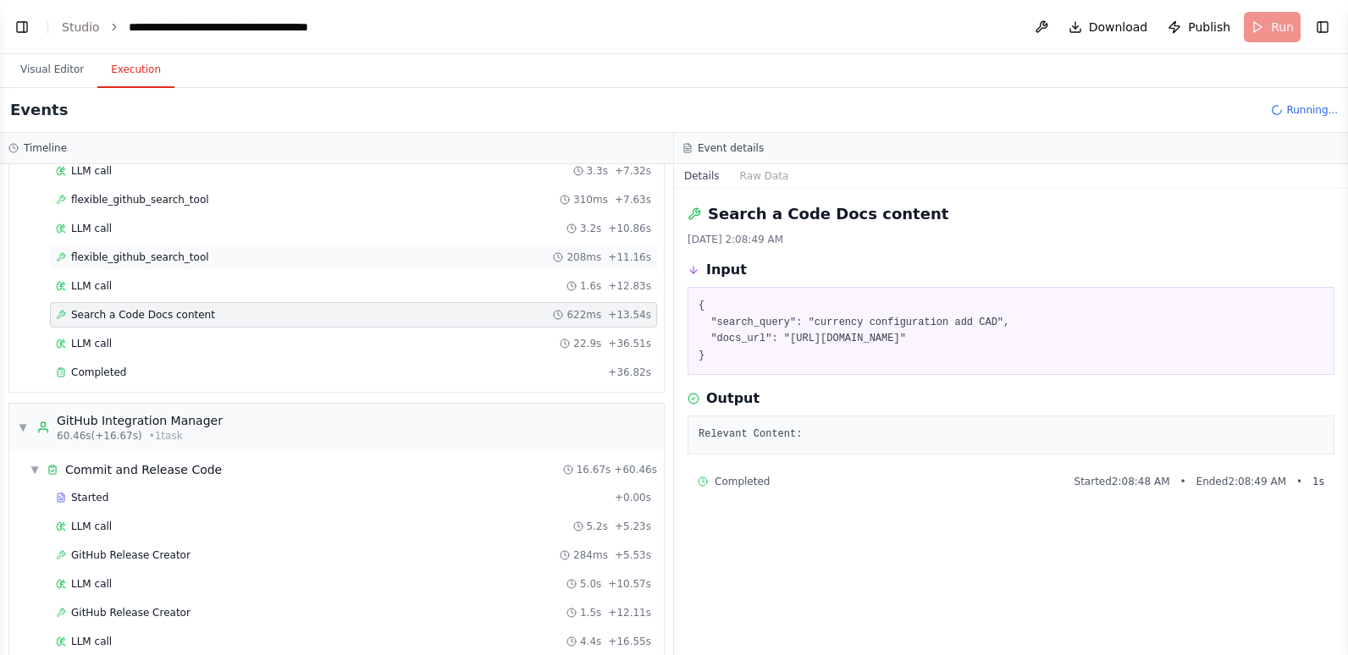
click at [197, 252] on div "flexible_github_search_tool 208ms + 11.16s" at bounding box center [353, 258] width 595 height 14
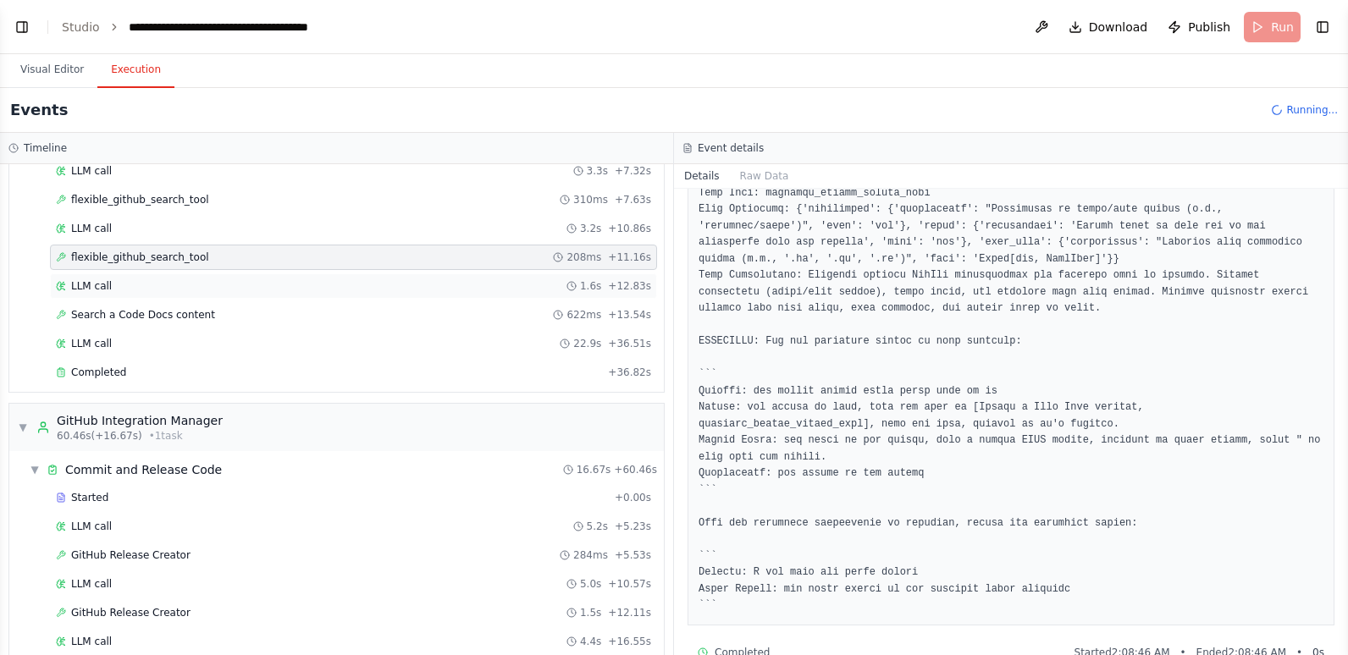
click at [241, 290] on div "LLM call 1.6s + 12.83s" at bounding box center [353, 286] width 595 height 14
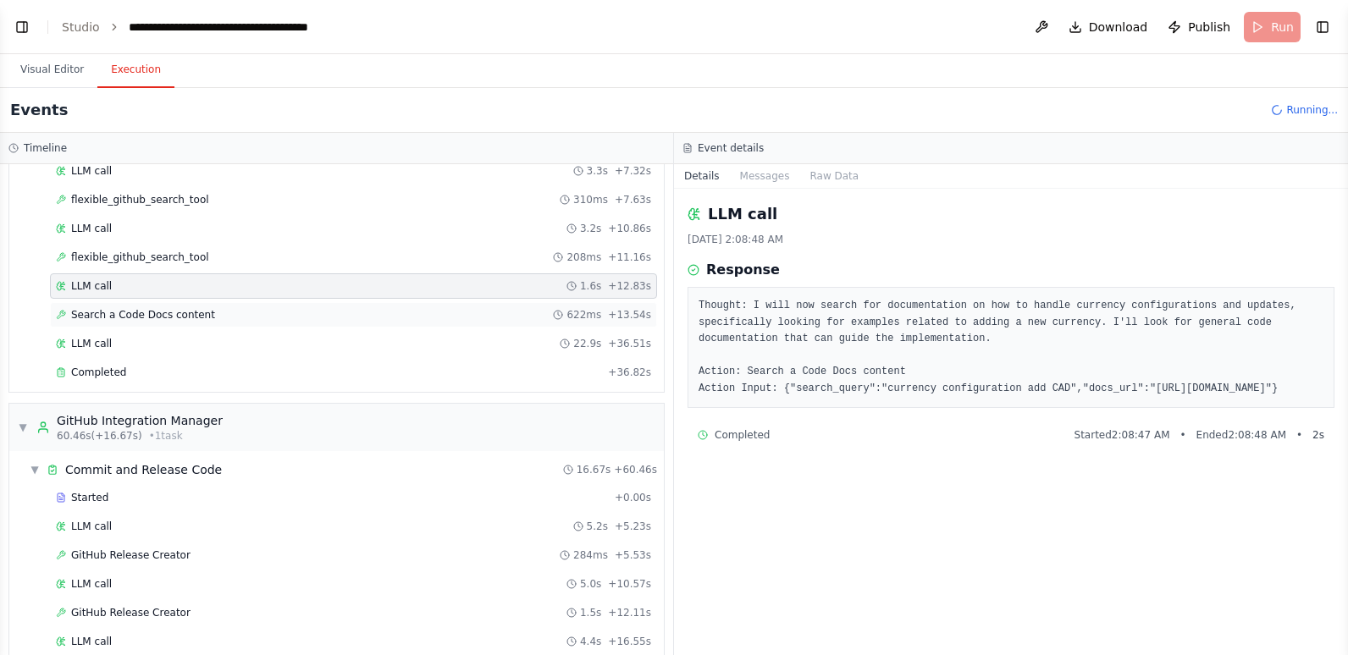
click at [245, 319] on div "Search a Code Docs content 622ms + 13.54s" at bounding box center [353, 315] width 595 height 14
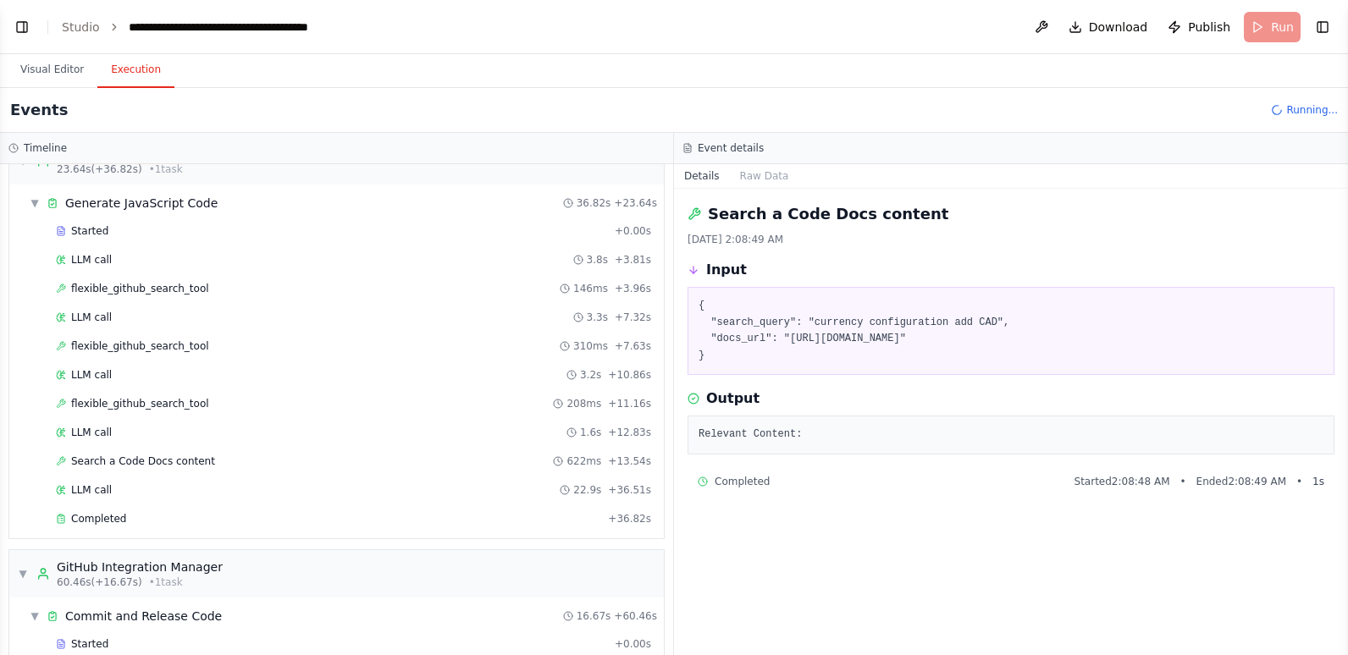
scroll to position [254, 0]
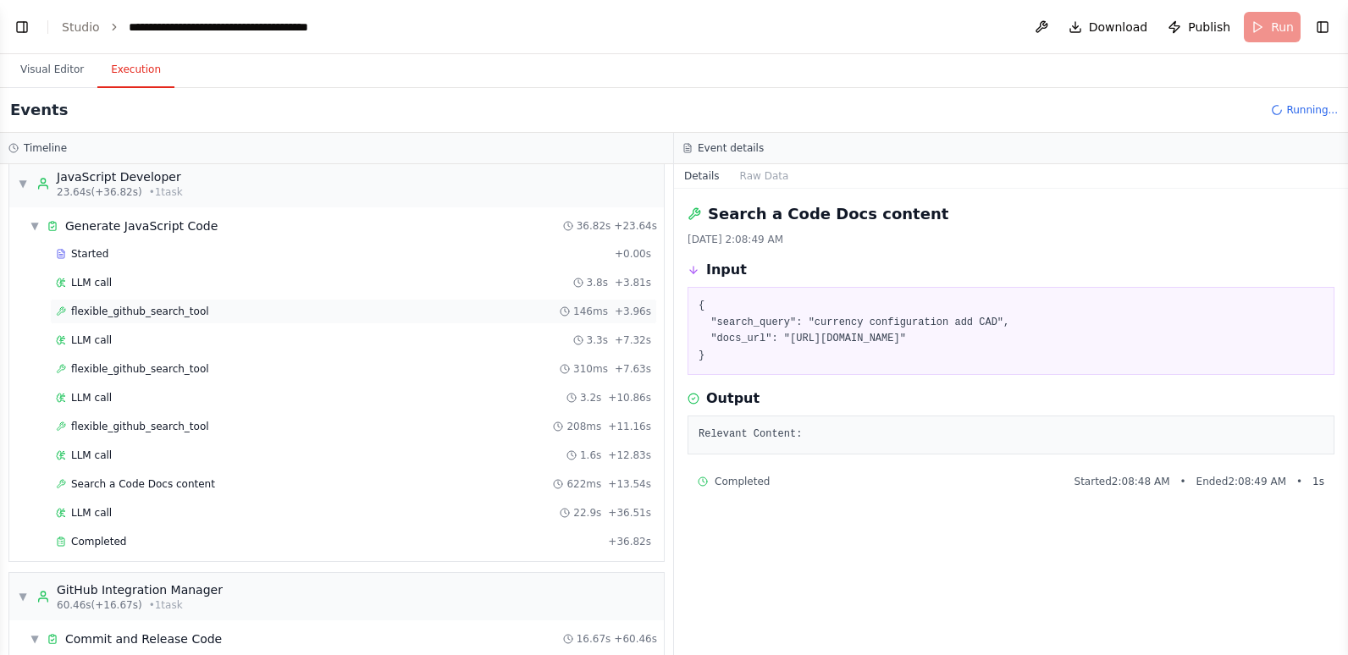
click at [189, 318] on span "flexible_github_search_tool" at bounding box center [140, 312] width 138 height 14
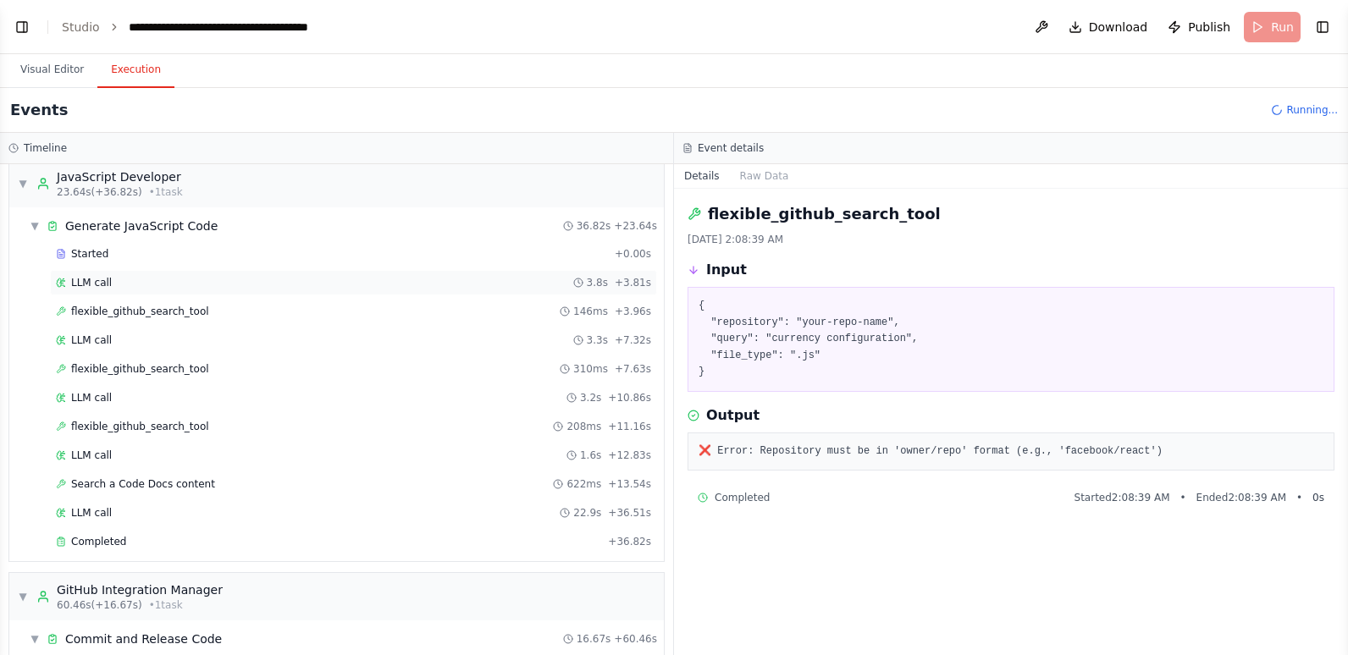
click at [191, 289] on div "LLM call 3.8s + 3.81s" at bounding box center [353, 283] width 595 height 14
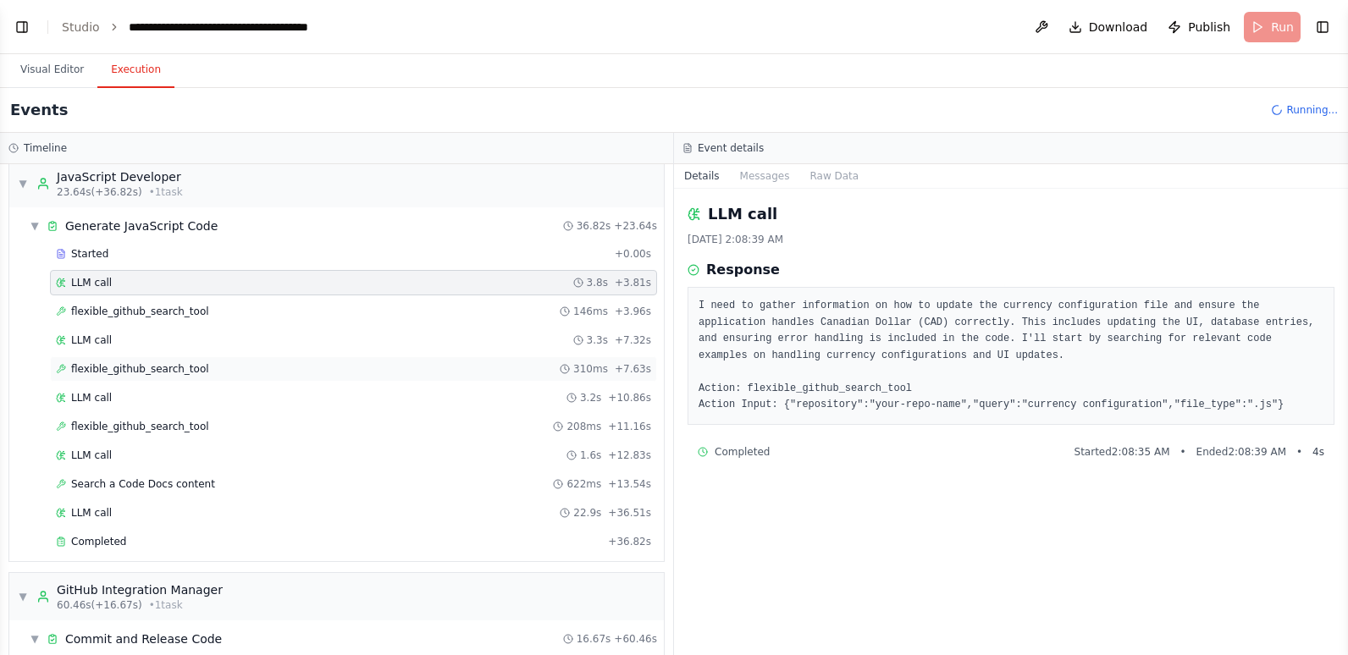
click at [212, 360] on div "flexible_github_search_tool 310ms + 7.63s" at bounding box center [353, 369] width 607 height 25
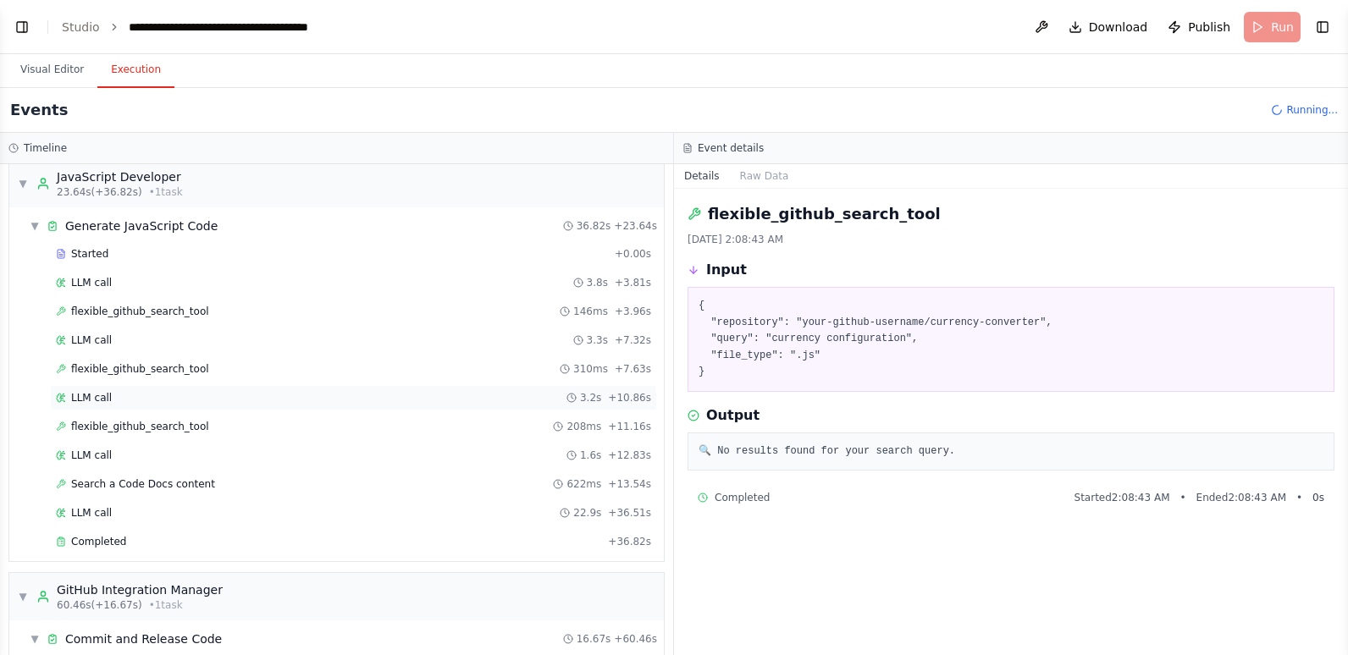
click at [218, 403] on div "LLM call 3.2s + 10.86s" at bounding box center [353, 398] width 595 height 14
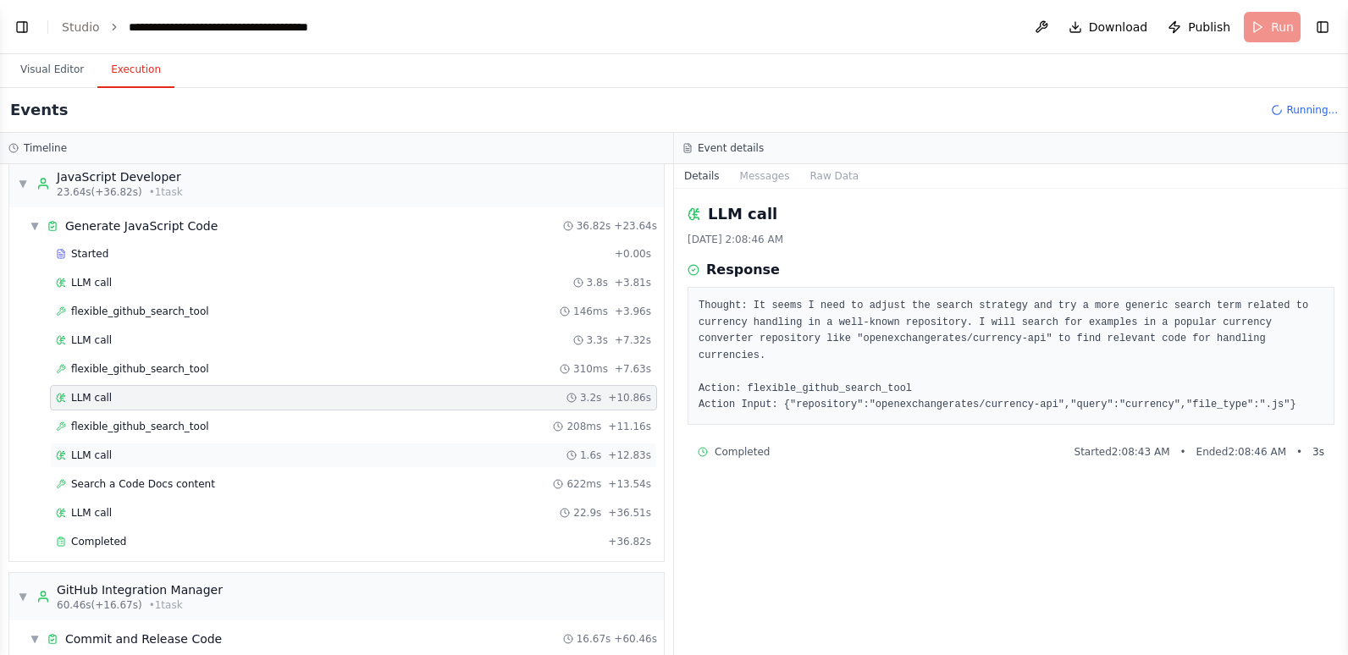
click at [239, 452] on div "LLM call 1.6s + 12.83s" at bounding box center [353, 456] width 595 height 14
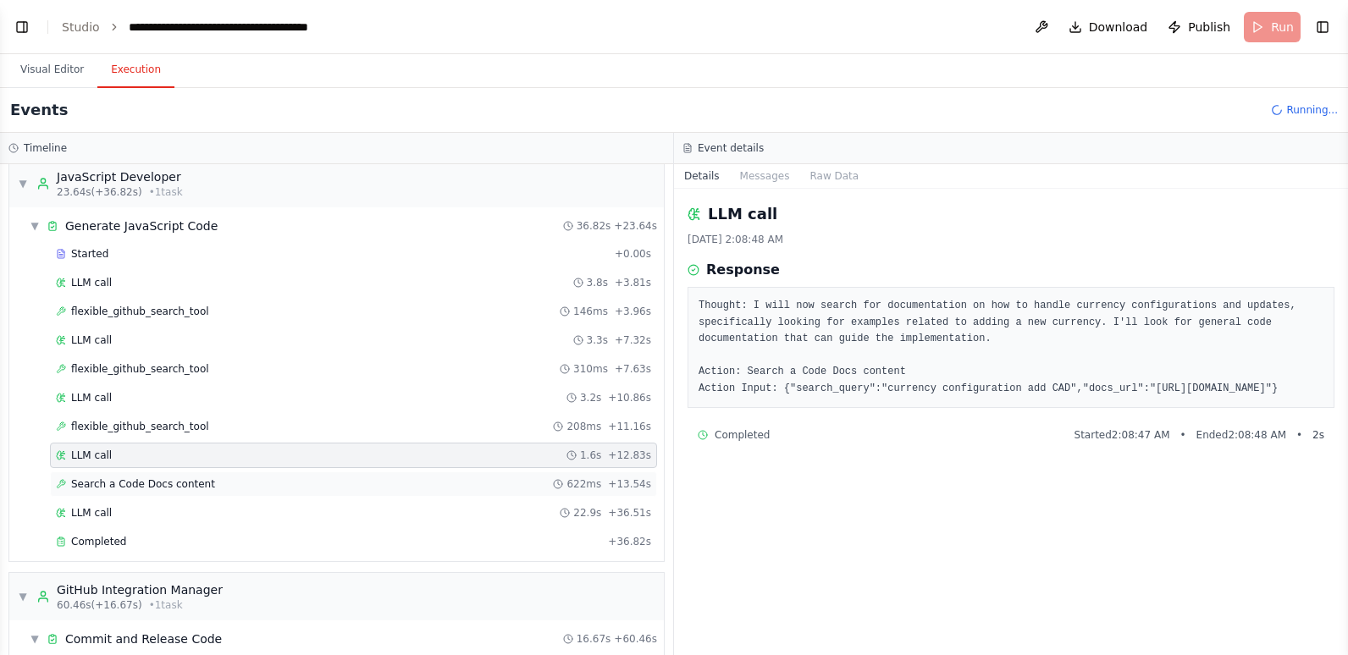
click at [246, 486] on div "Search a Code Docs content 622ms + 13.54s" at bounding box center [353, 485] width 595 height 14
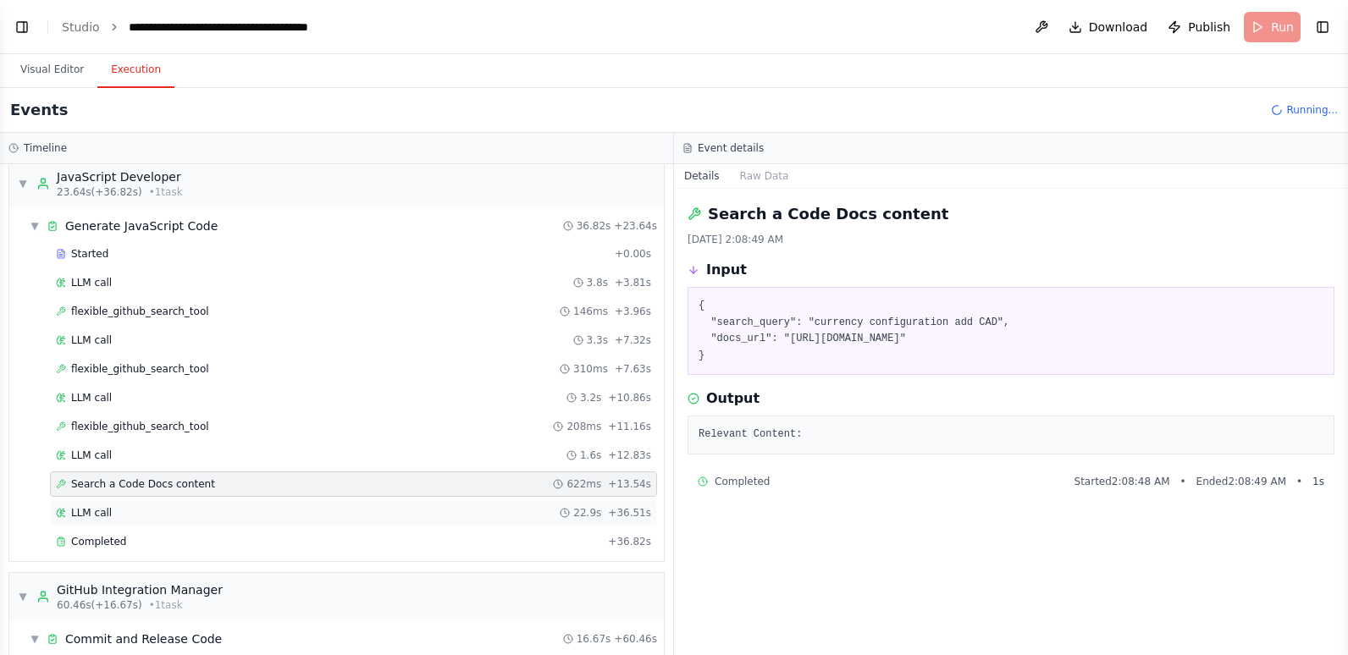
click at [246, 512] on div "LLM call 22.9s + 36.51s" at bounding box center [353, 513] width 595 height 14
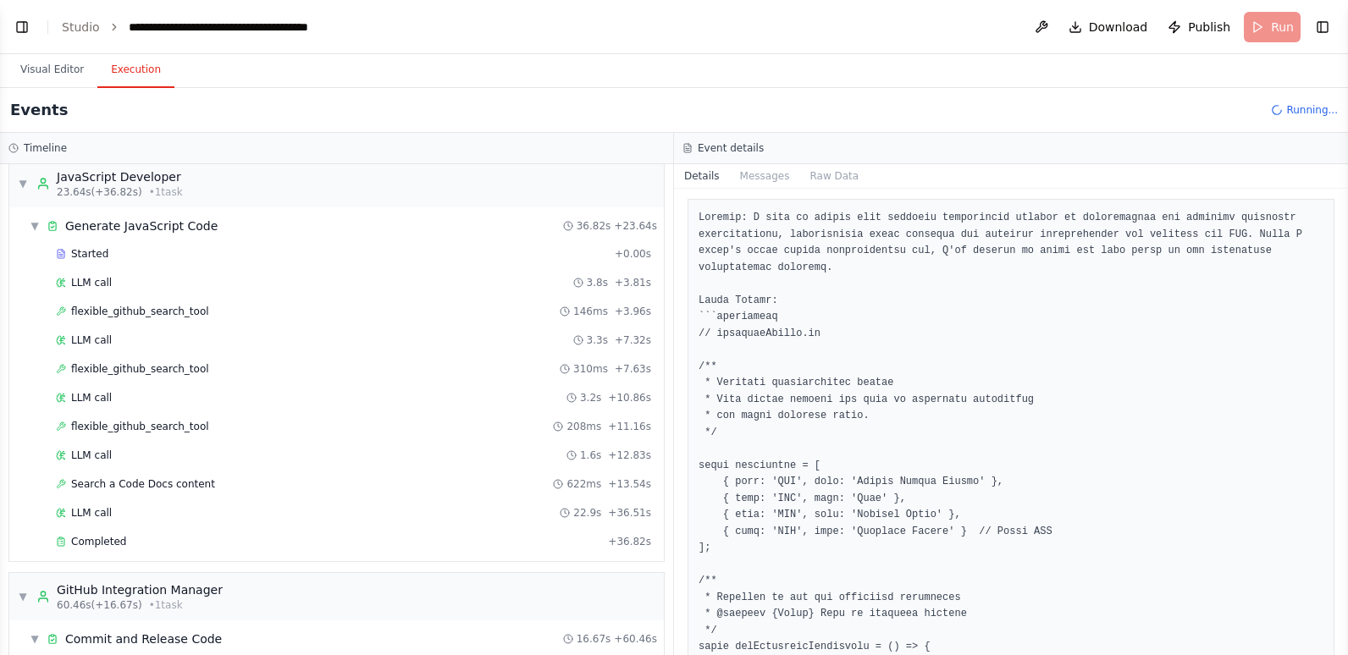
scroll to position [169, 0]
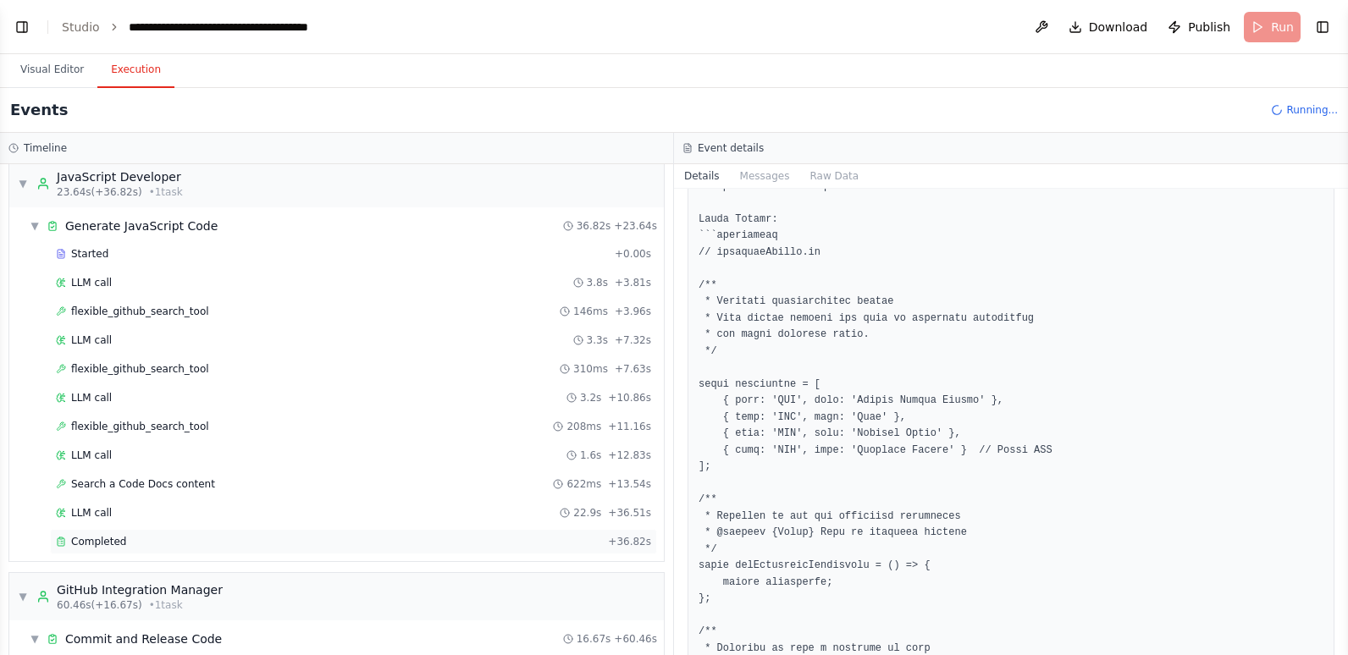
click at [157, 538] on div "Completed" at bounding box center [328, 542] width 545 height 14
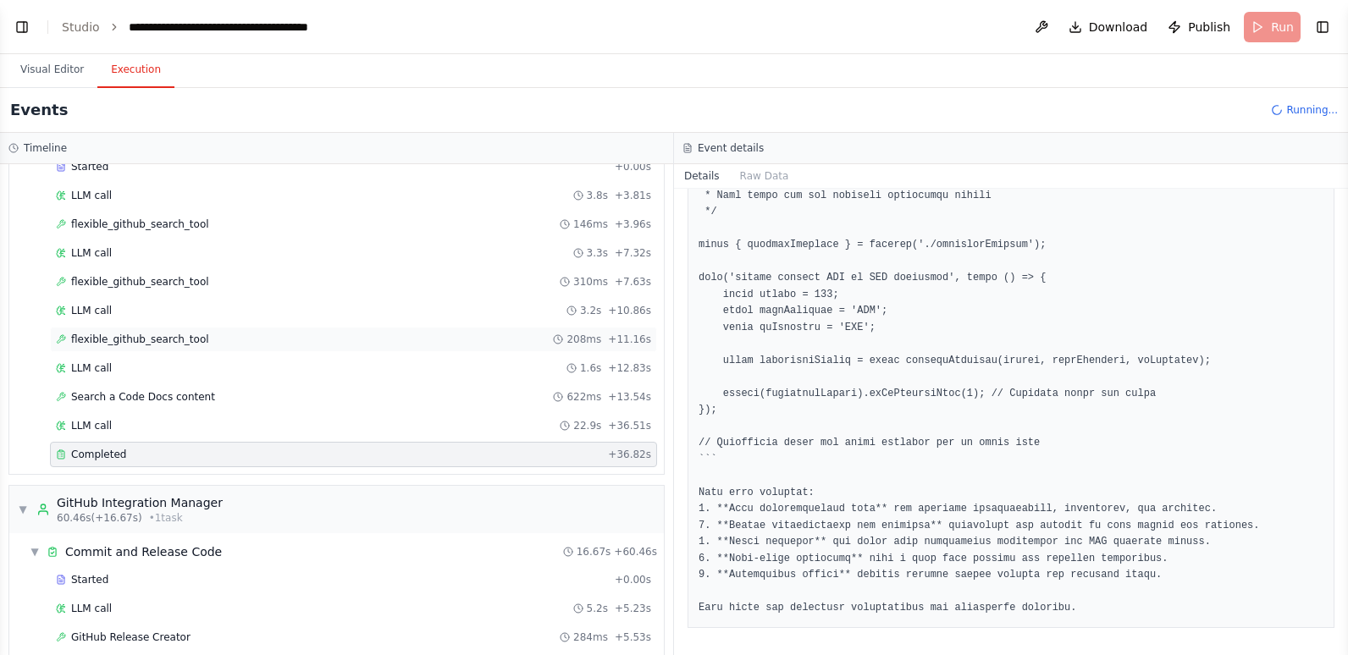
scroll to position [423, 0]
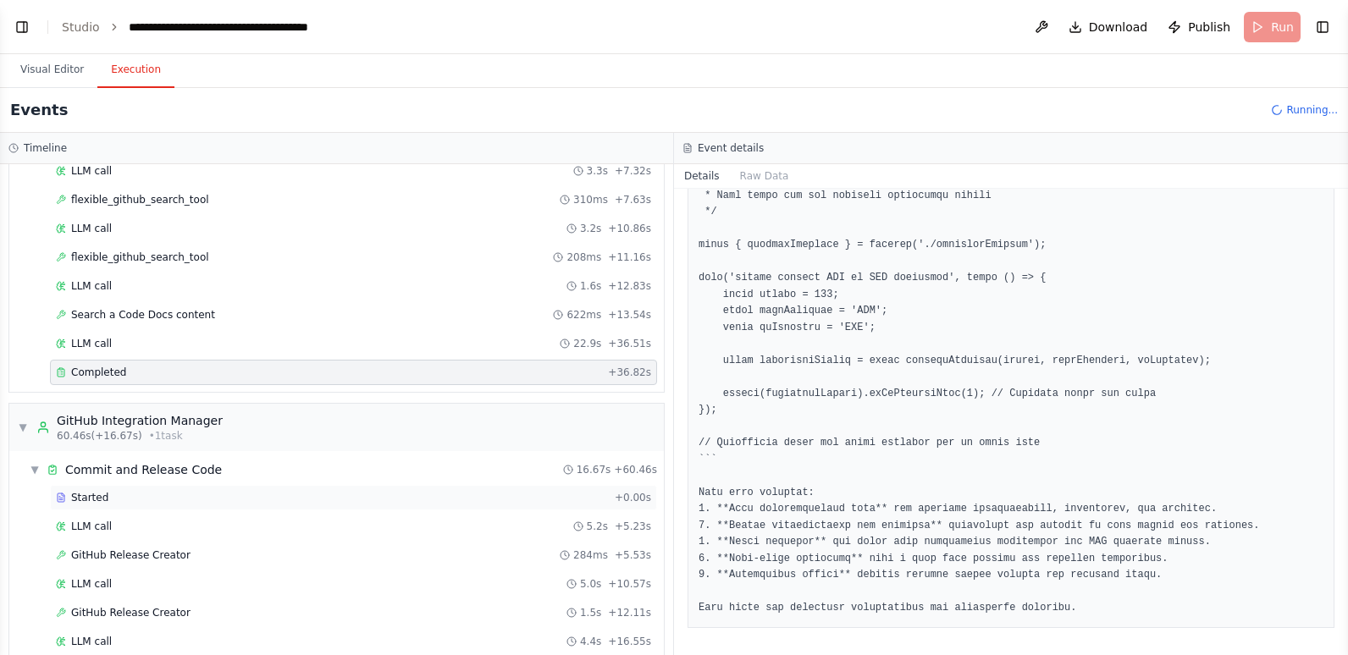
click at [253, 503] on div "Started" at bounding box center [332, 498] width 552 height 14
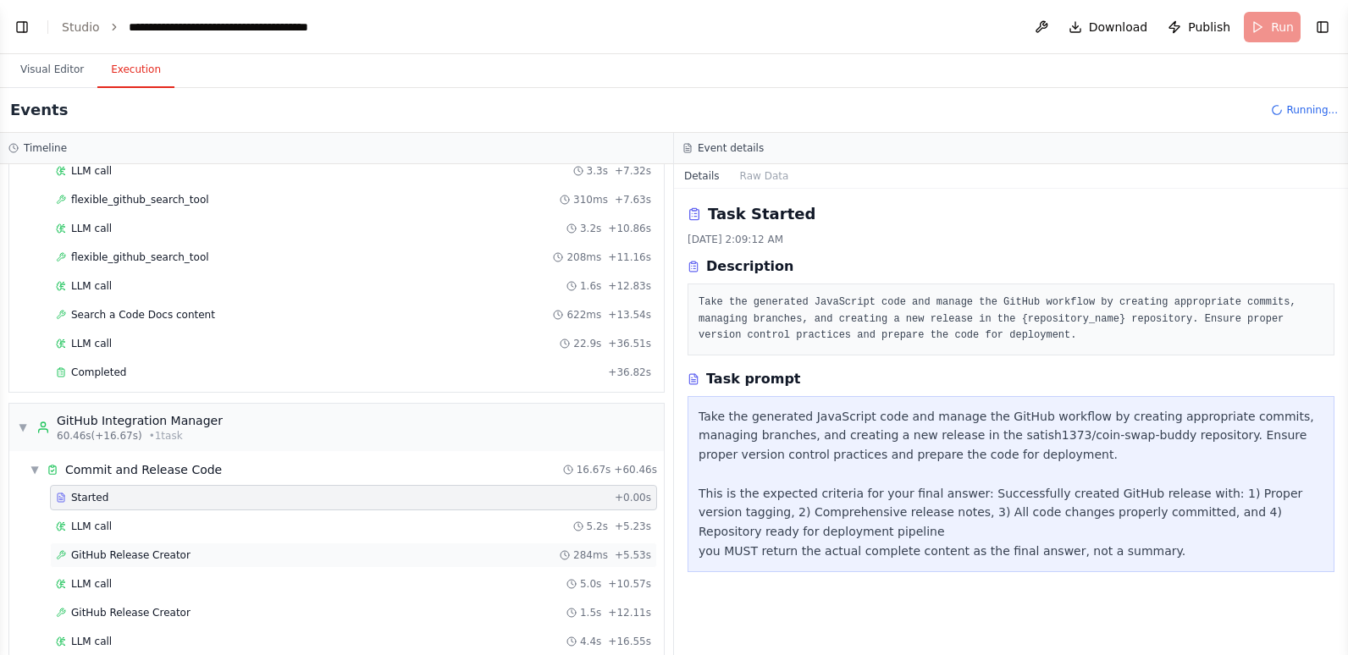
click at [241, 559] on div "GitHub Release Creator 284ms + 5.53s" at bounding box center [353, 556] width 595 height 14
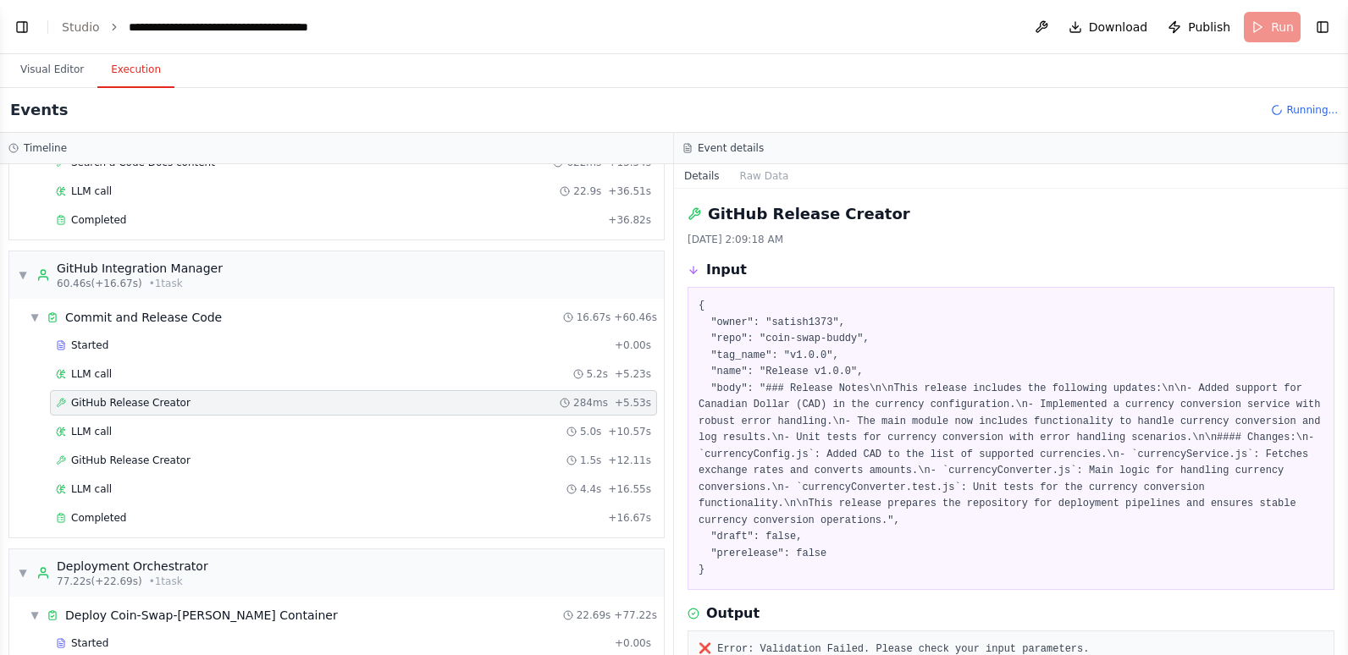
scroll to position [593, 0]
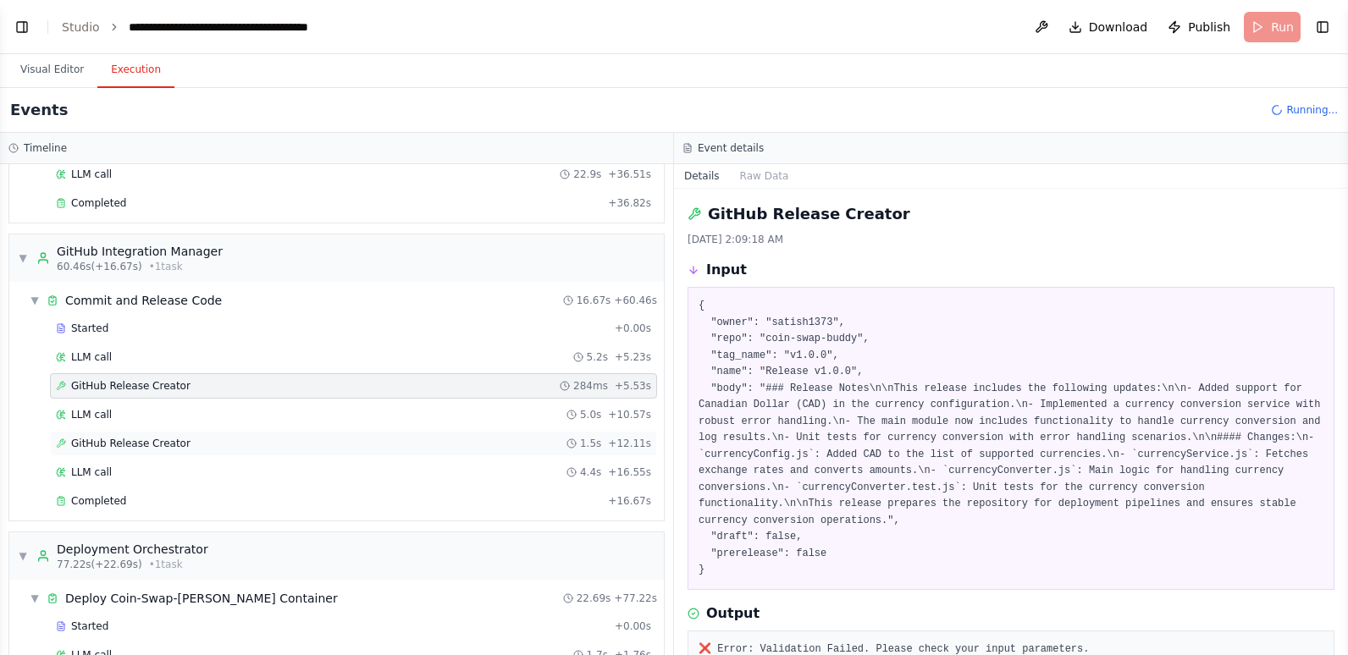
click at [205, 436] on div "GitHub Release Creator 1.5s + 12.11s" at bounding box center [353, 443] width 607 height 25
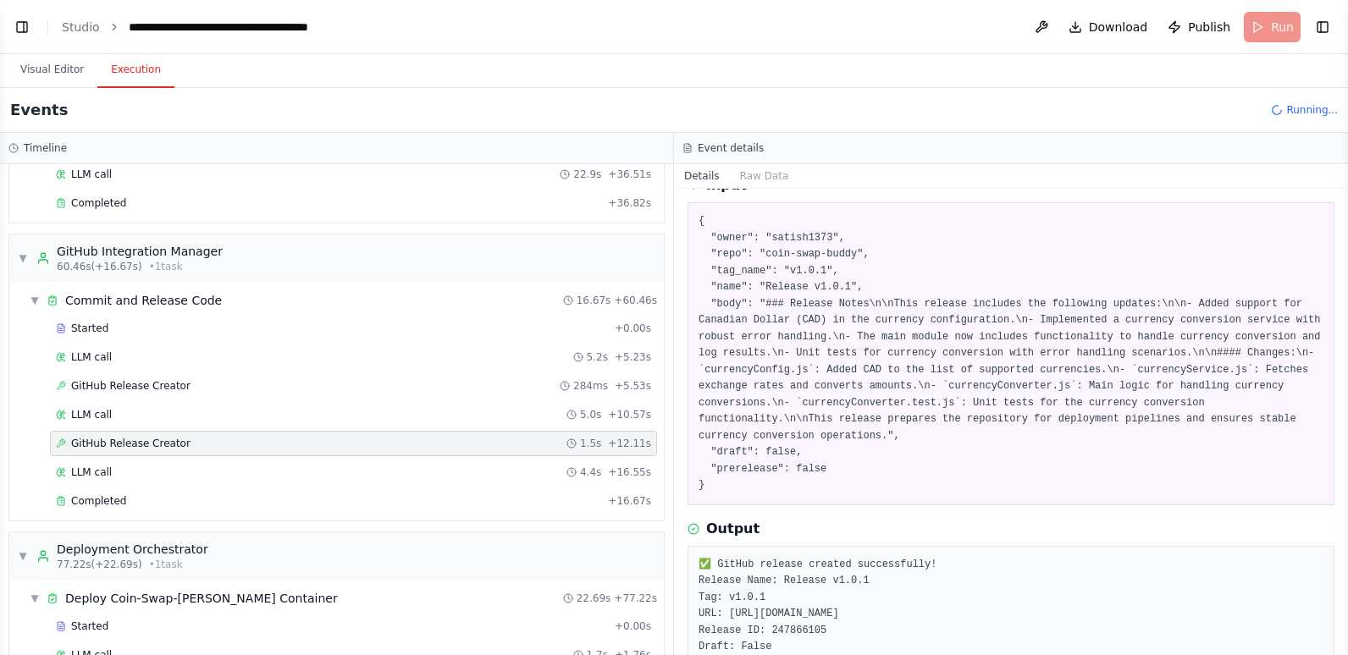
scroll to position [169, 0]
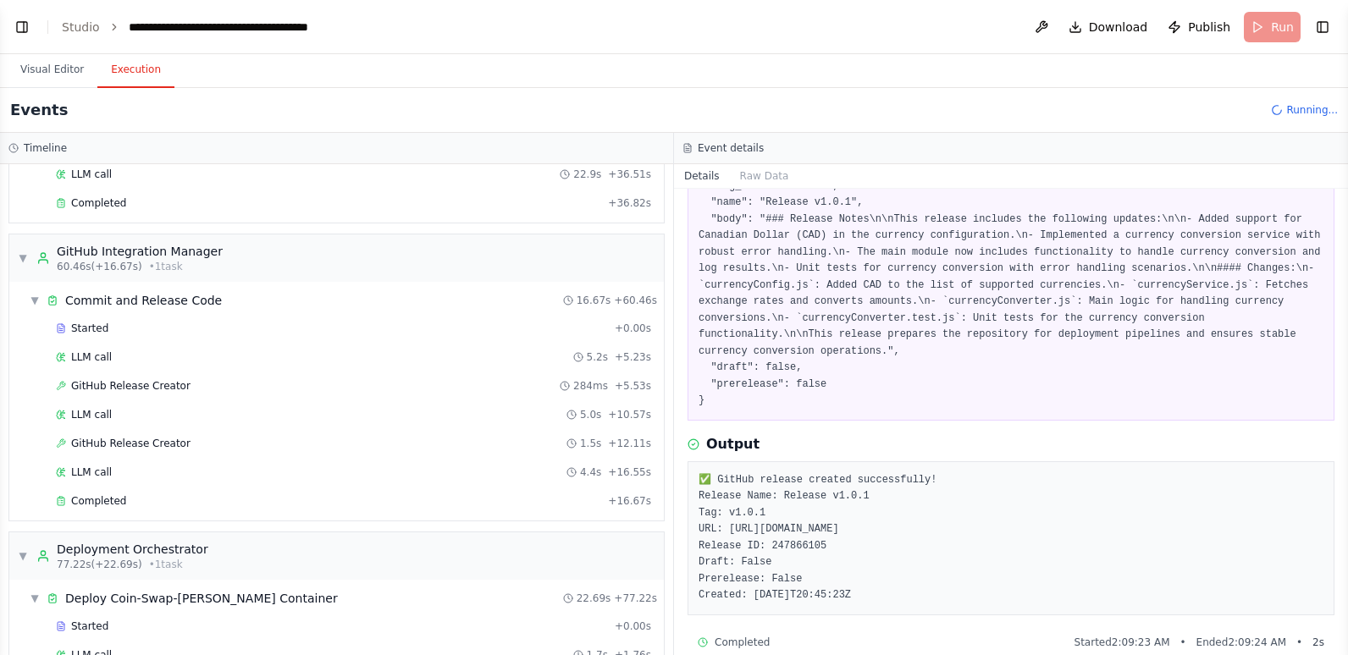
click at [952, 514] on pre "✅ GitHub release created successfully! Release Name: Release v1.0.1 Tag: v1.0.1…" at bounding box center [1011, 539] width 625 height 132
drag, startPoint x: 1100, startPoint y: 511, endPoint x: 727, endPoint y: 513, distance: 373.5
click at [727, 513] on pre "✅ GitHub release created successfully! Release Name: Release v1.0.1 Tag: v1.0.1…" at bounding box center [1011, 539] width 625 height 132
copy pre "[URL][DOMAIN_NAME]"
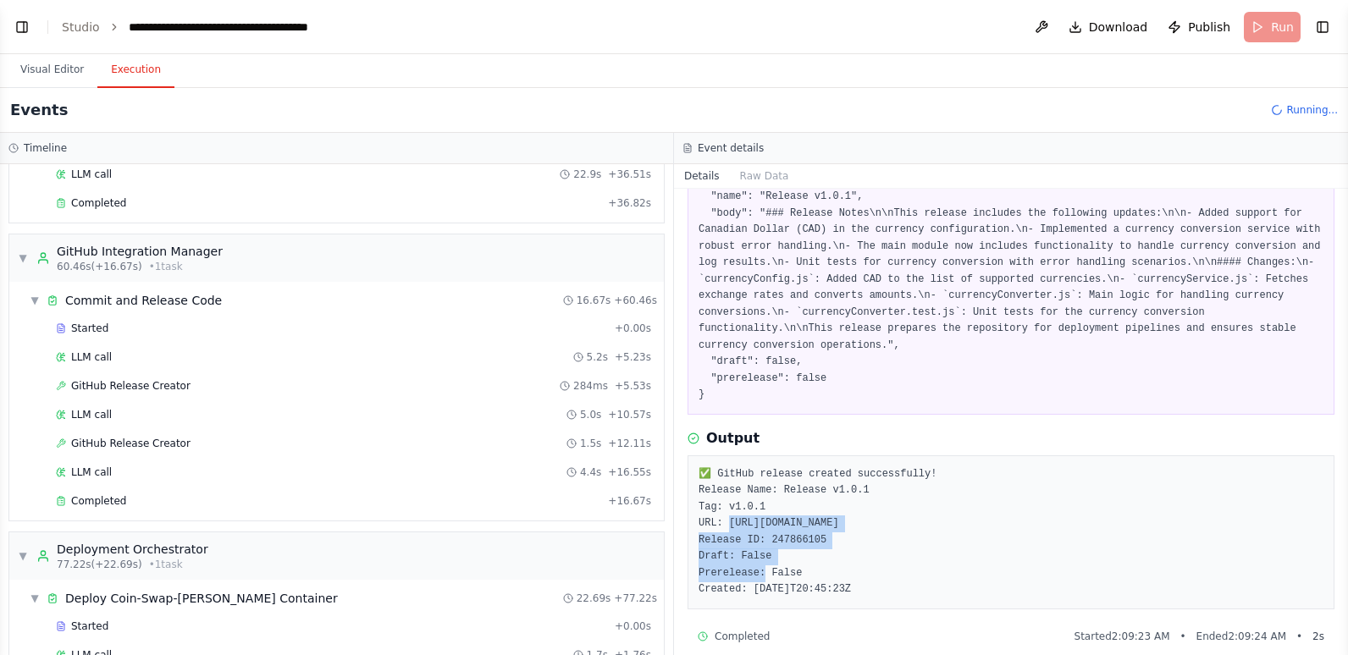
scroll to position [177, 0]
click at [207, 466] on div "LLM call 4.4s + 16.55s" at bounding box center [353, 473] width 595 height 14
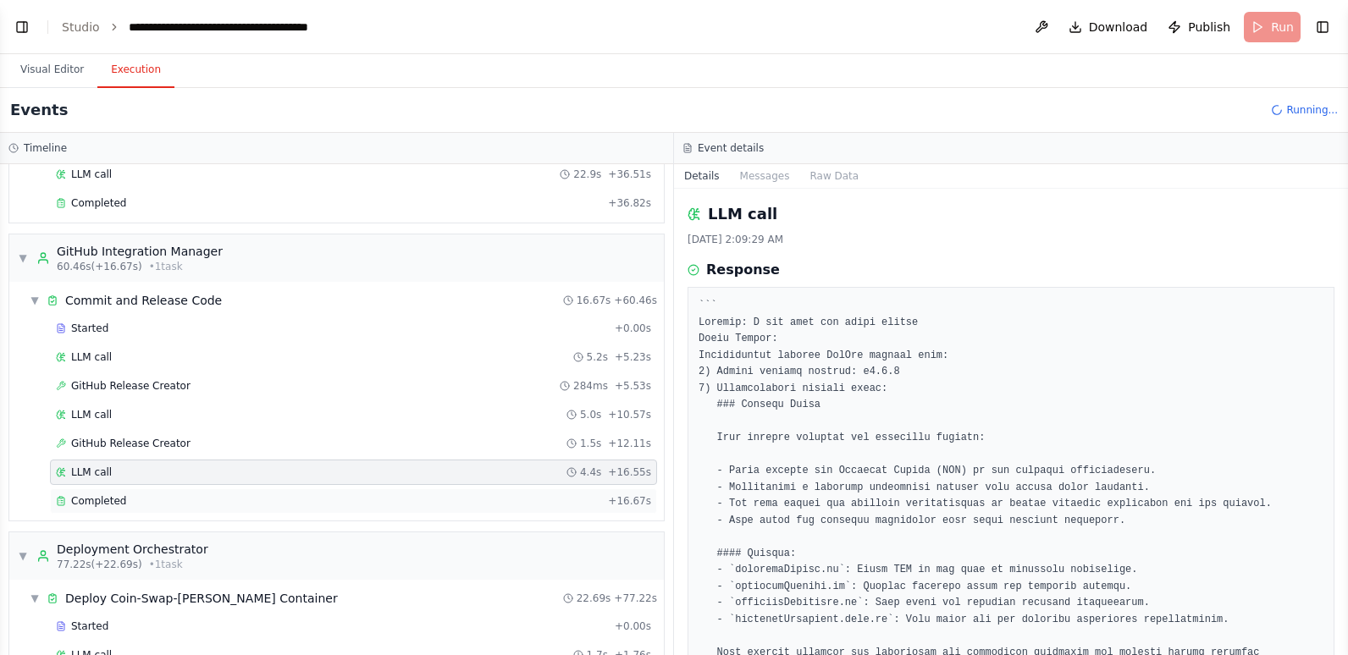
click at [196, 500] on div "Completed" at bounding box center [328, 502] width 545 height 14
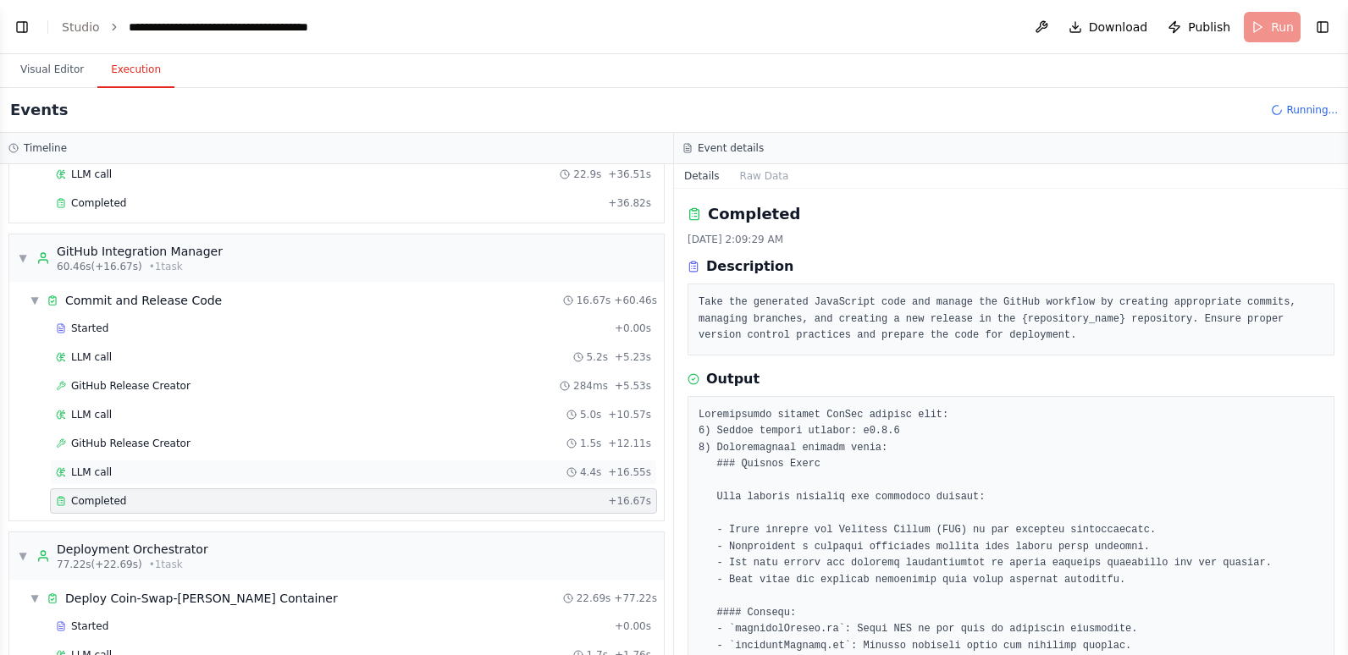
click at [208, 470] on div "LLM call 4.4s + 16.55s" at bounding box center [353, 473] width 595 height 14
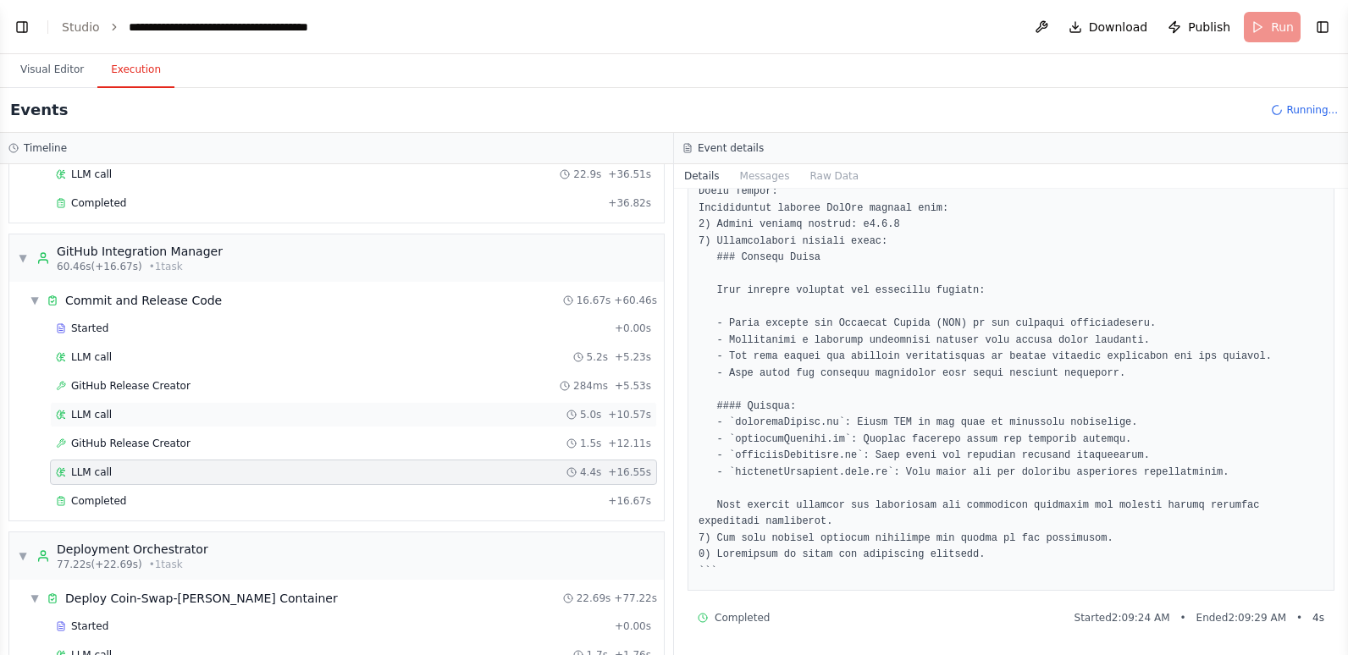
scroll to position [677, 0]
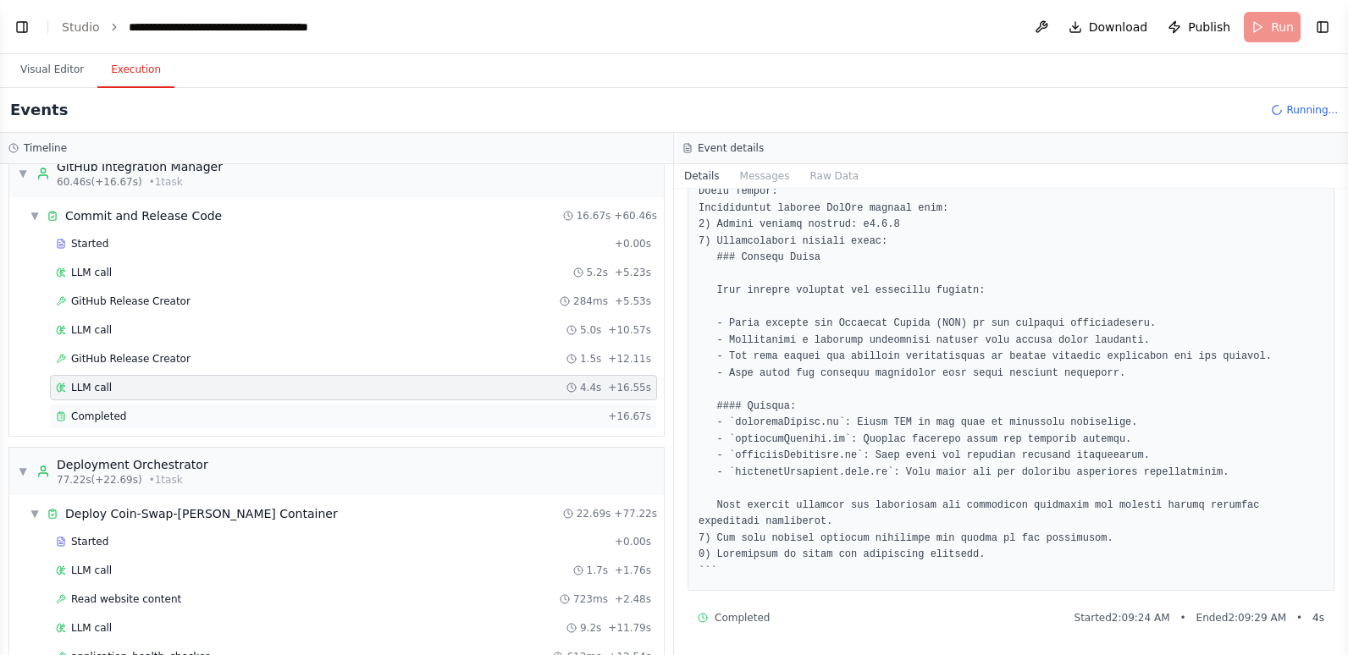
click at [301, 419] on div "Completed" at bounding box center [328, 417] width 545 height 14
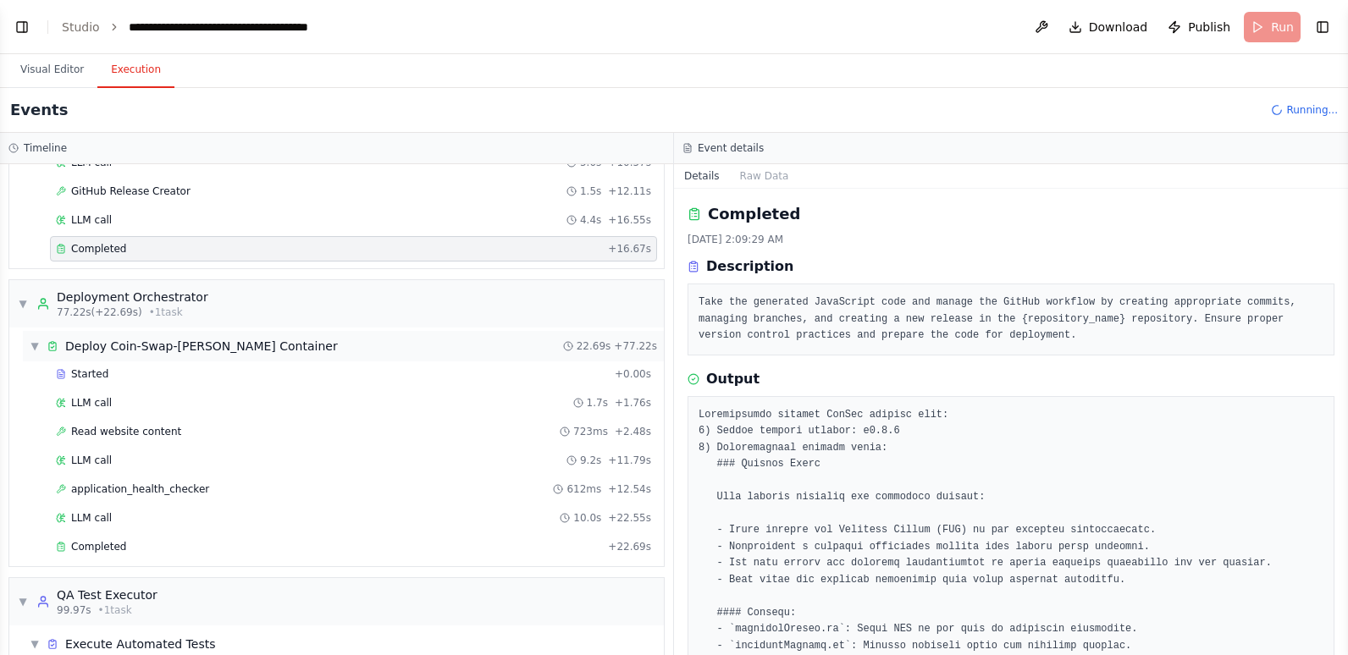
scroll to position [847, 0]
click at [286, 516] on div "LLM call 10.0s + 22.55s" at bounding box center [353, 517] width 595 height 14
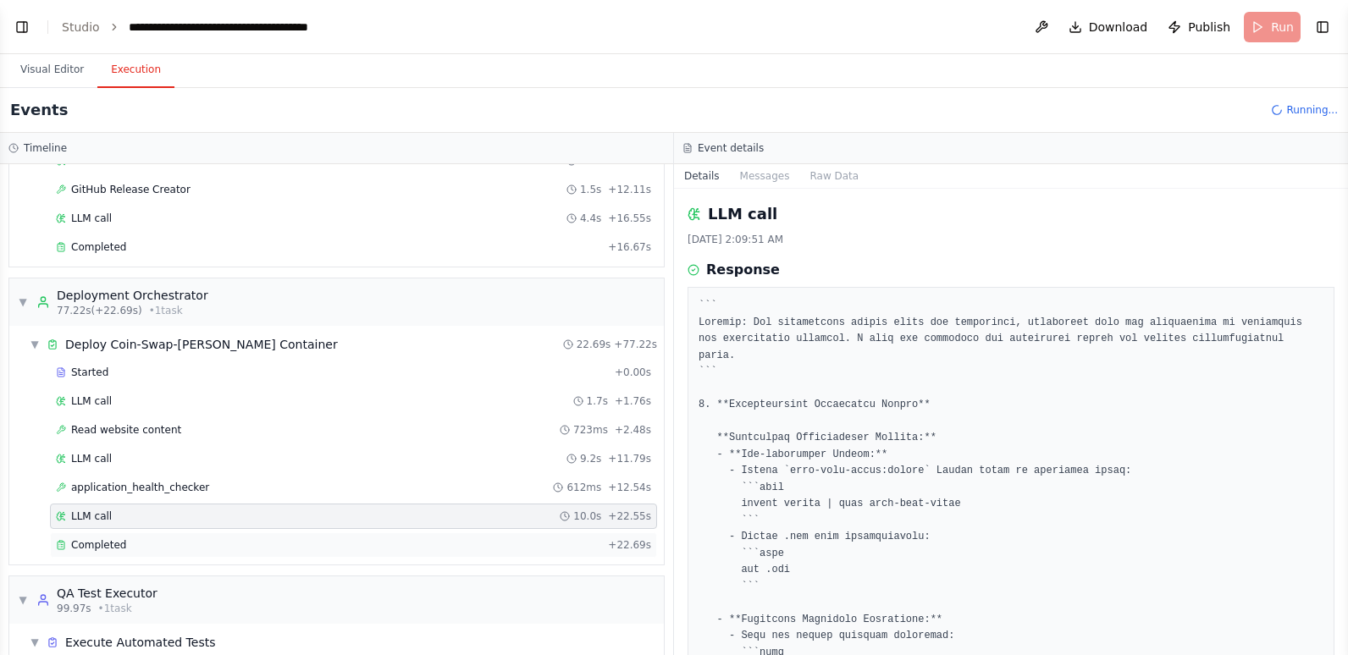
click at [256, 545] on div "Completed" at bounding box center [328, 546] width 545 height 14
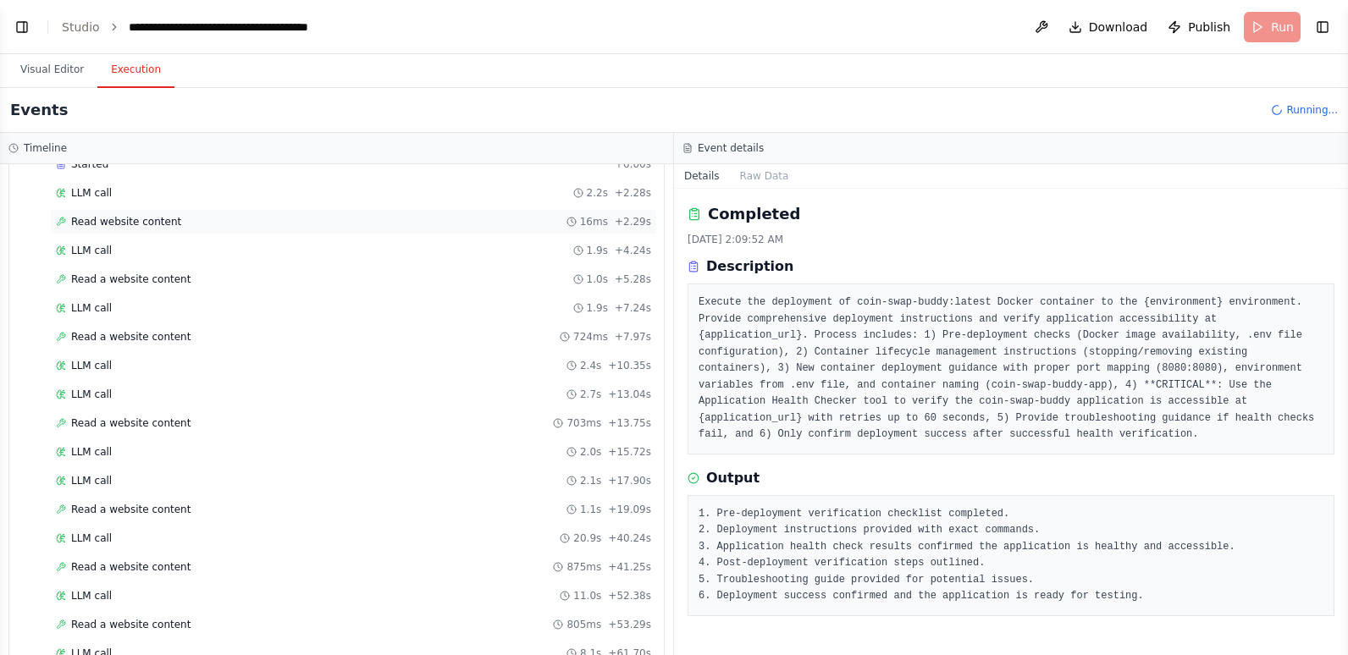
scroll to position [1355, 0]
click at [207, 514] on div "Read a website content 1.1s + 19.09s" at bounding box center [353, 508] width 595 height 14
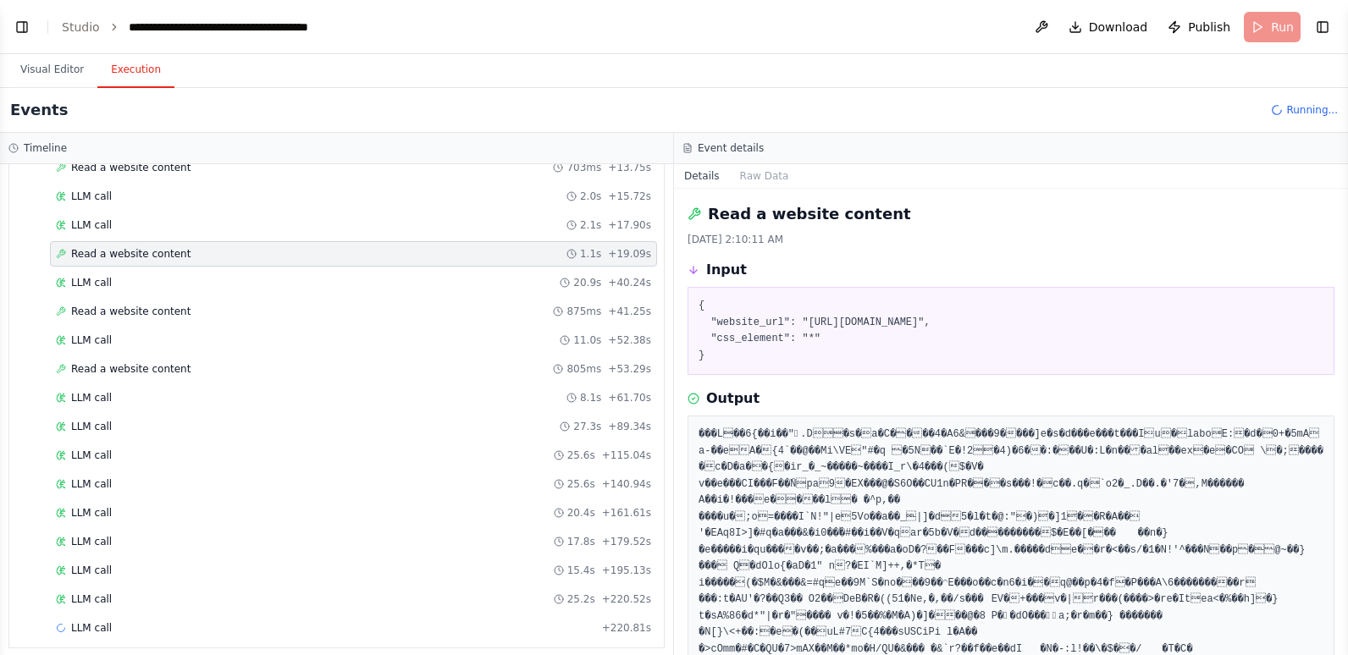
scroll to position [1621, 0]
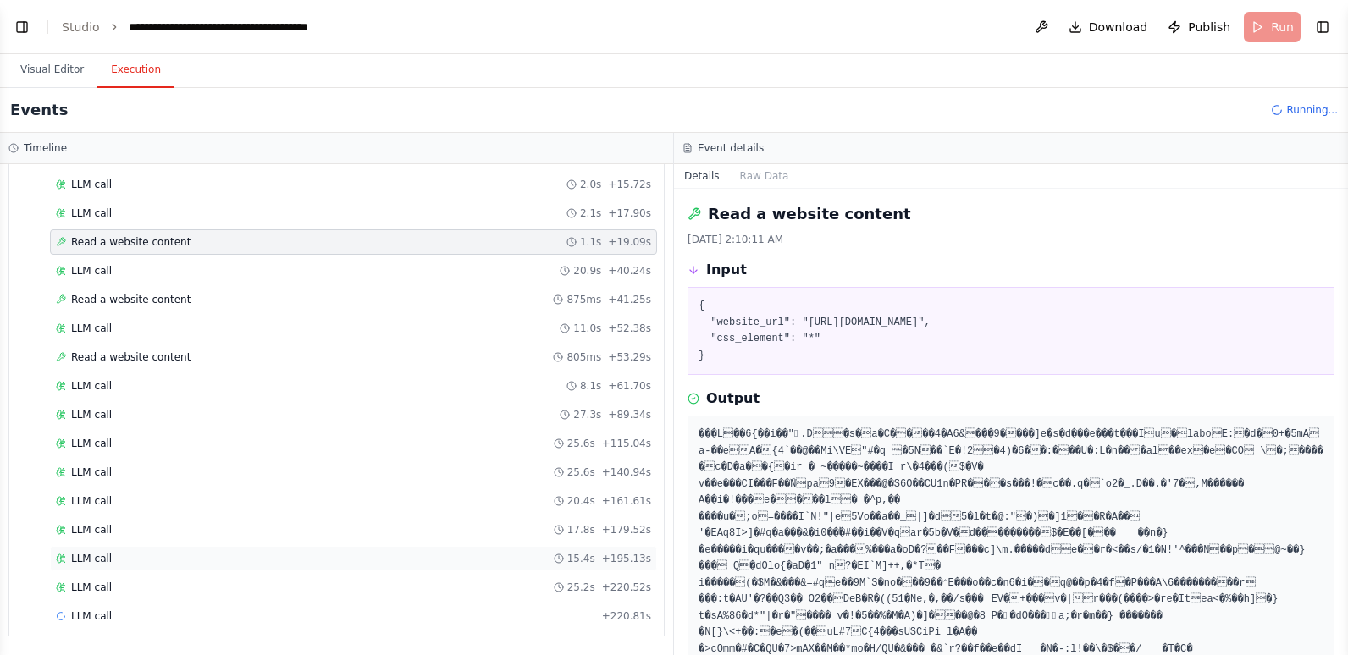
click at [210, 565] on div "LLM call 15.4s + 195.13s" at bounding box center [353, 559] width 595 height 14
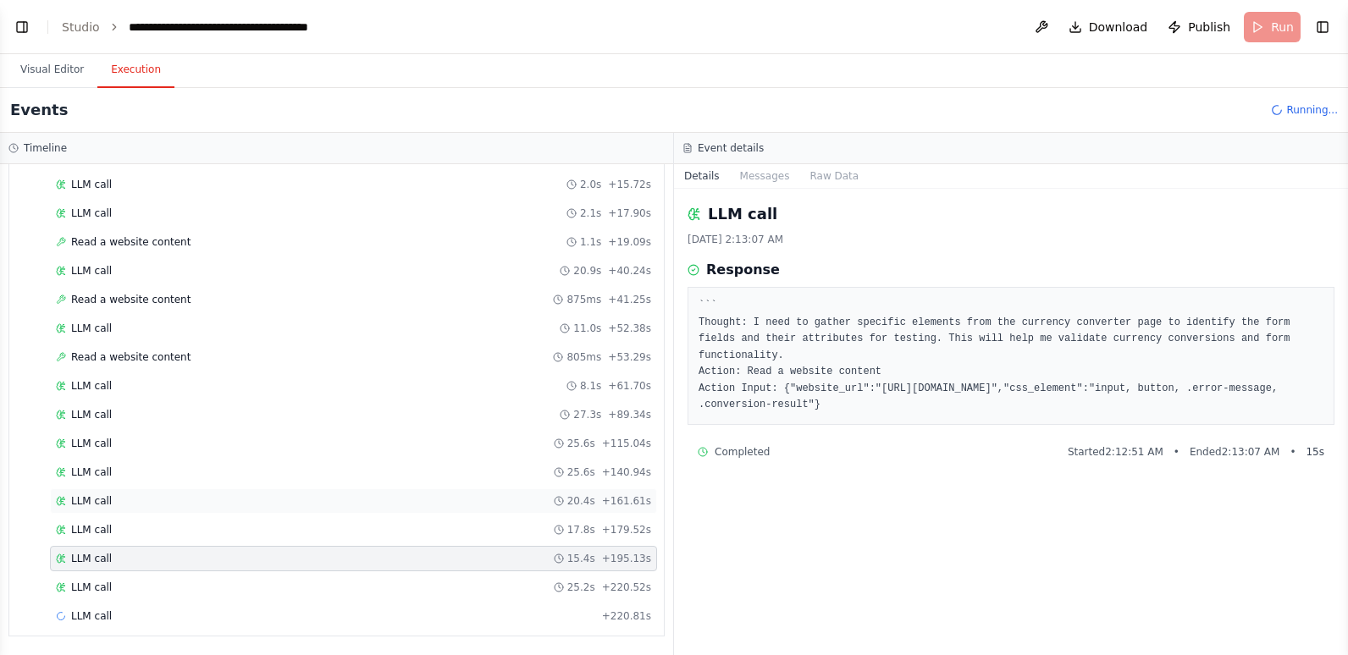
click at [202, 494] on div "LLM call 20.4s + 161.61s" at bounding box center [353, 501] width 607 height 25
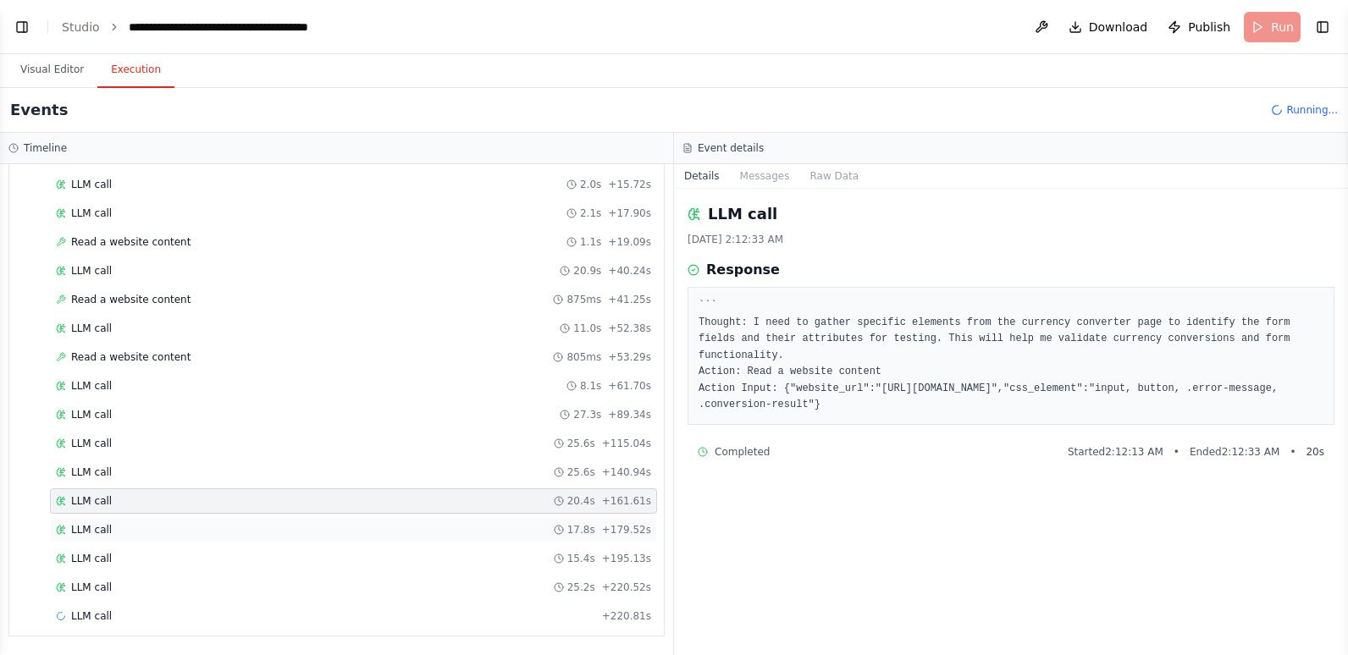
click at [199, 525] on div "LLM call 17.8s + 179.52s" at bounding box center [353, 530] width 595 height 14
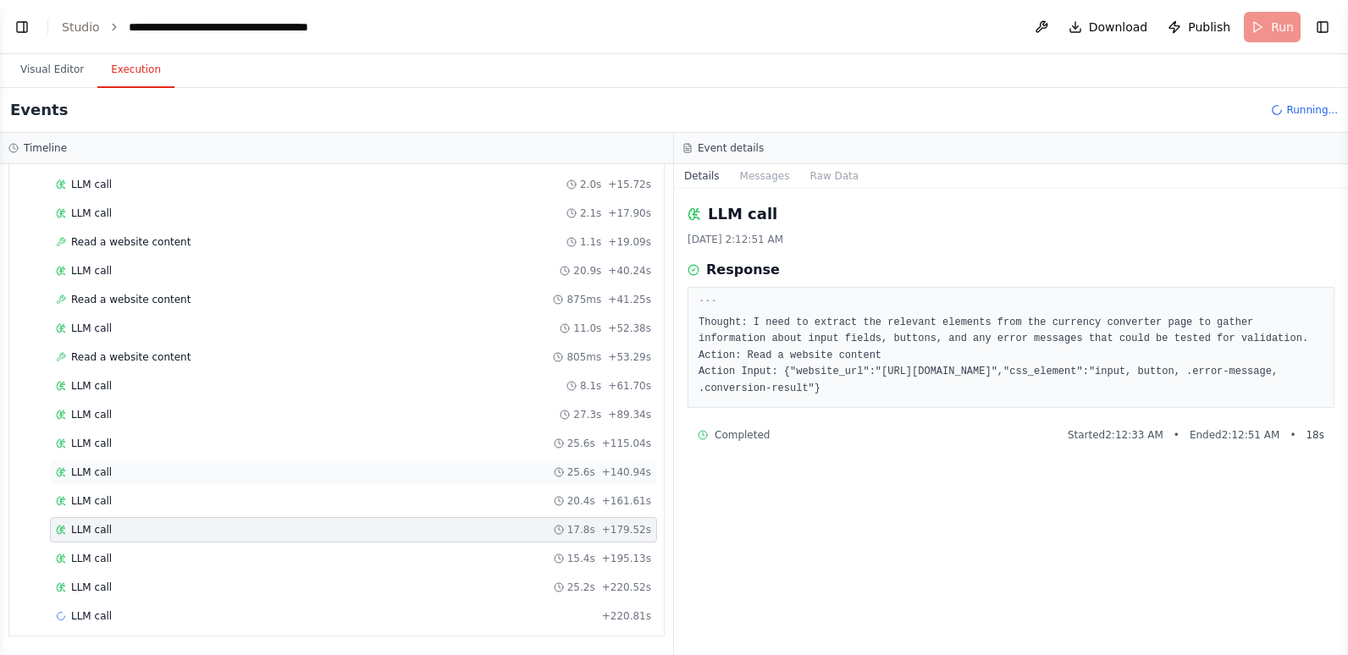
click at [203, 469] on div "LLM call 25.6s + 140.94s" at bounding box center [353, 473] width 595 height 14
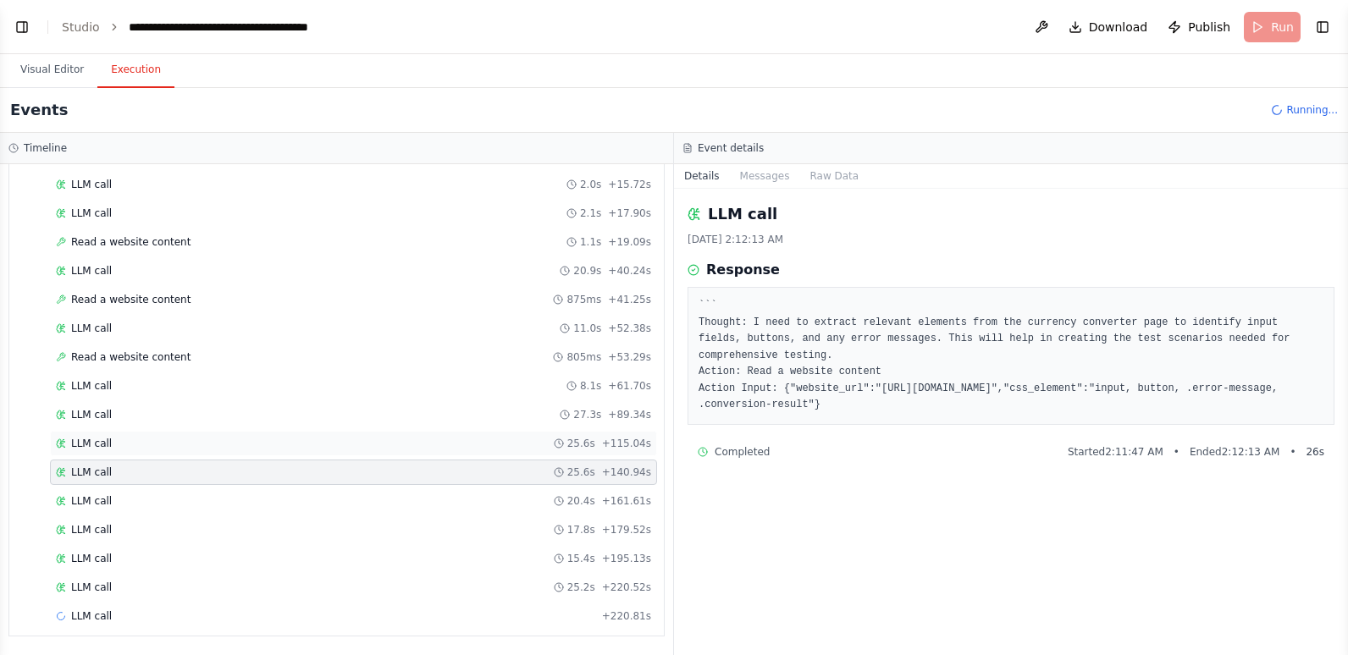
click at [203, 443] on div "LLM call 25.6s + 115.04s" at bounding box center [353, 444] width 595 height 14
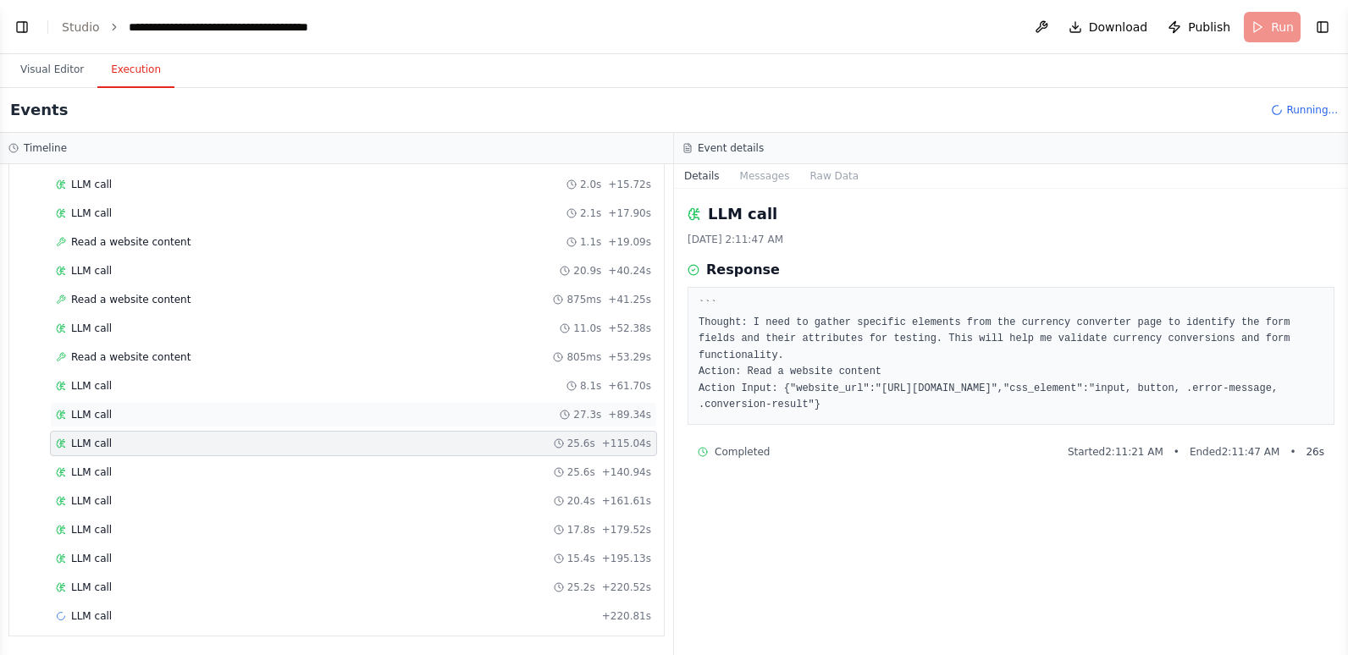
click at [209, 414] on div "LLM call 27.3s + 89.34s" at bounding box center [353, 415] width 595 height 14
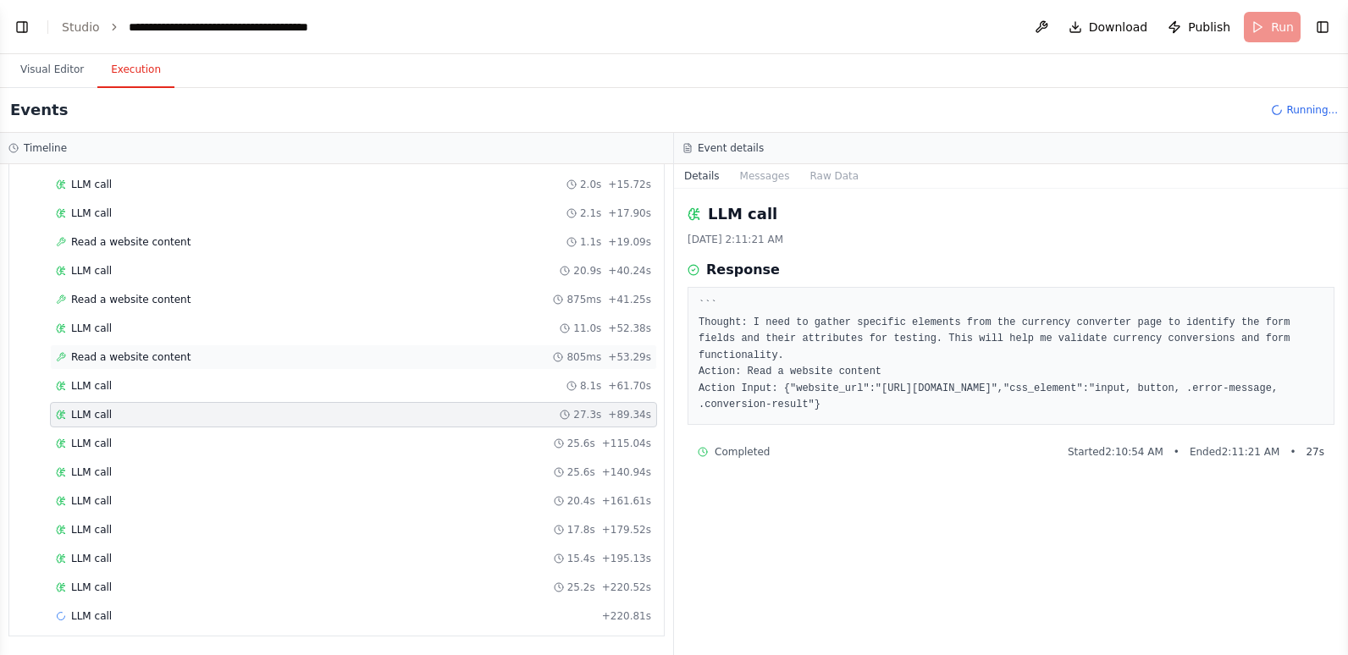
click at [216, 365] on div "Read a website content 805ms + 53.29s" at bounding box center [353, 357] width 607 height 25
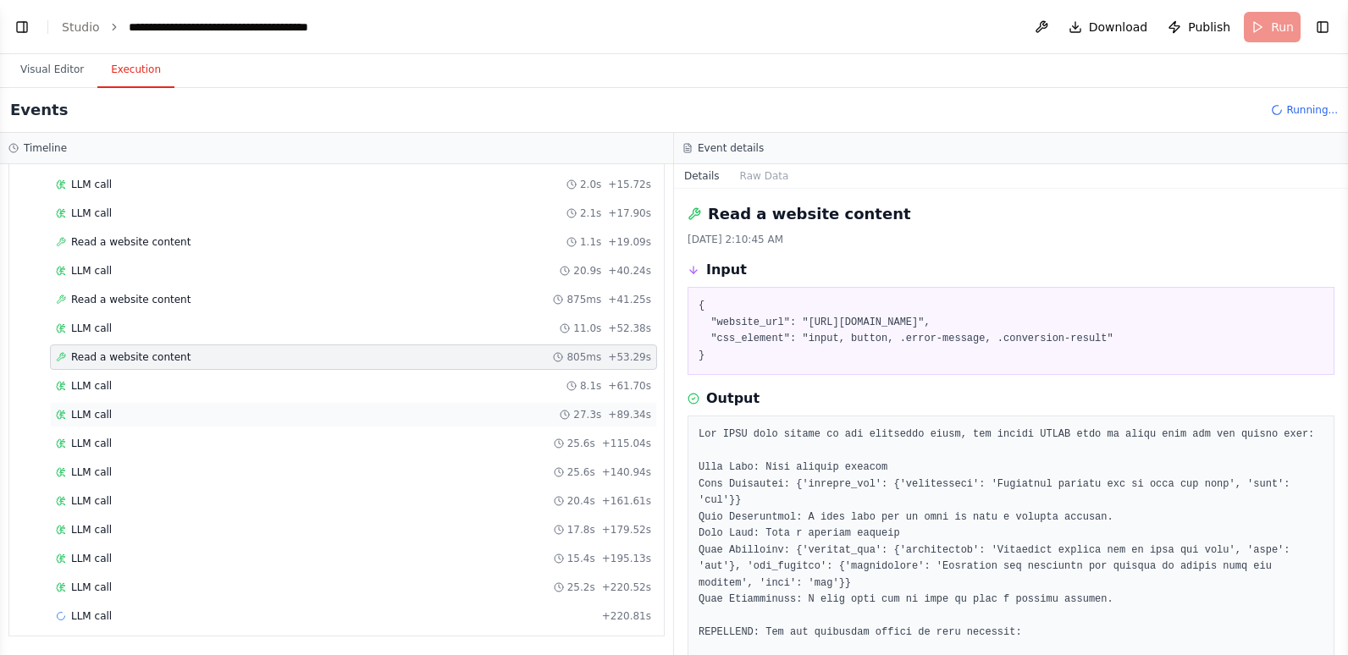
click at [212, 417] on div "LLM call 27.3s + 89.34s" at bounding box center [353, 415] width 595 height 14
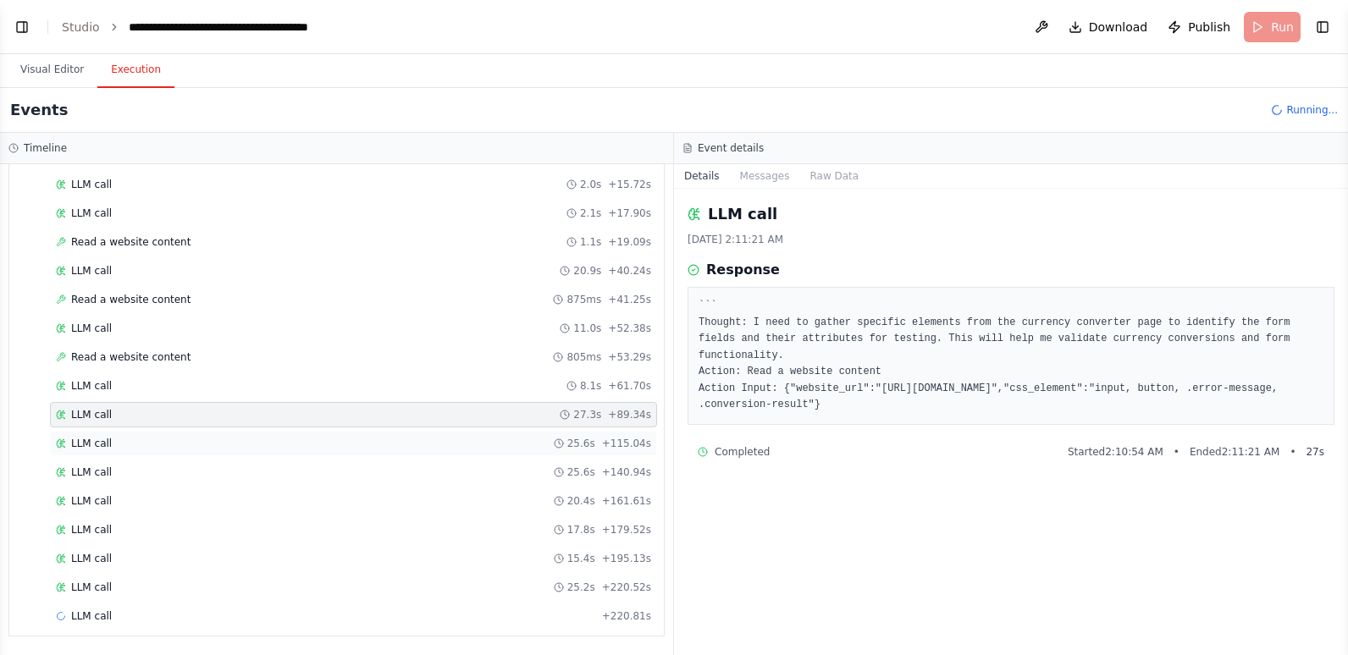
click at [208, 440] on div "LLM call 25.6s + 115.04s" at bounding box center [353, 444] width 595 height 14
click at [161, 565] on div "LLM call 15.4s + 195.13s" at bounding box center [353, 559] width 595 height 14
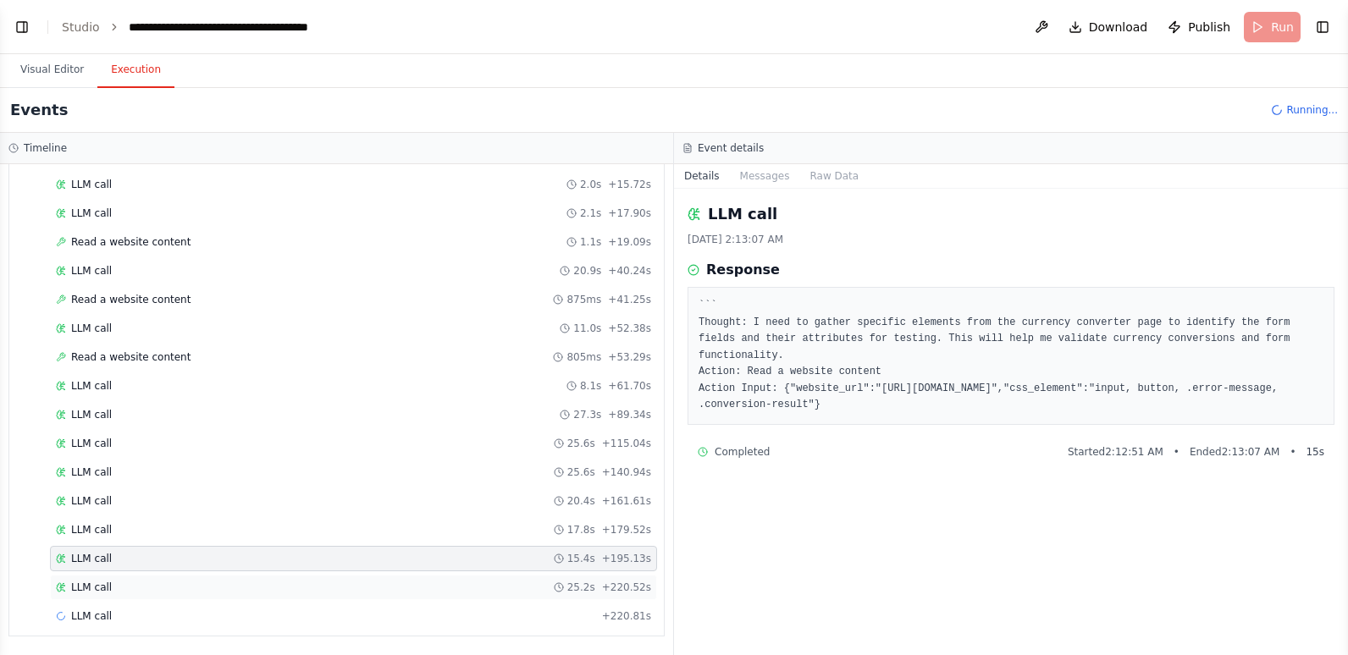
click at [158, 585] on div "LLM call 25.2s + 220.52s" at bounding box center [353, 588] width 595 height 14
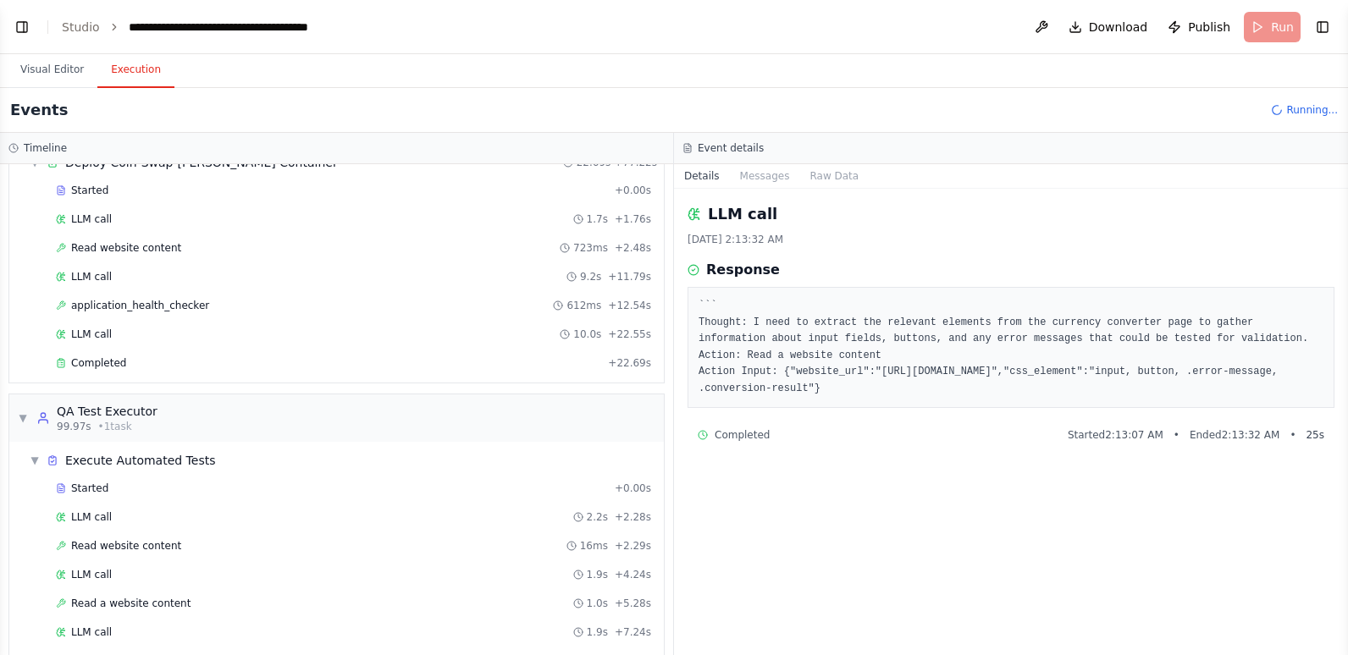
scroll to position [1028, 0]
click at [52, 65] on button "Visual Editor" at bounding box center [52, 71] width 91 height 36
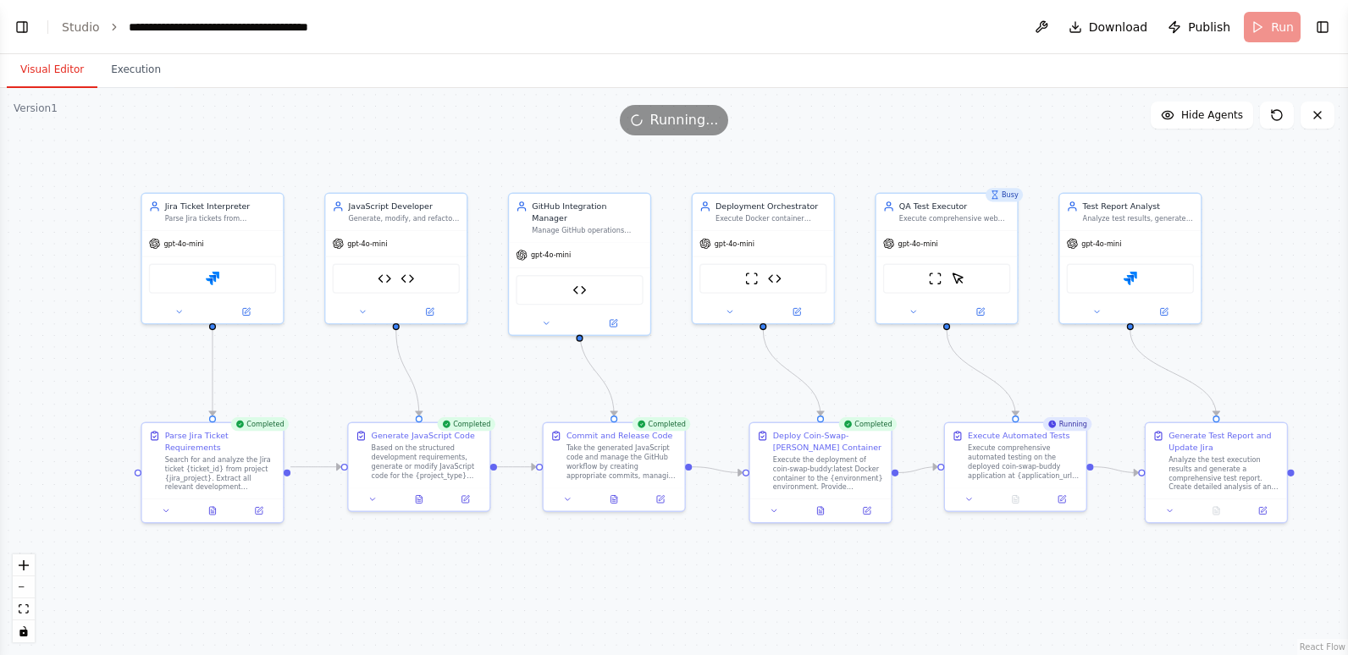
drag, startPoint x: 105, startPoint y: 574, endPoint x: 293, endPoint y: 561, distance: 188.5
click at [293, 561] on div ".deletable-edge-delete-btn { width: 20px; height: 20px; border: 0px solid #ffff…" at bounding box center [674, 371] width 1348 height 567
click at [212, 503] on button at bounding box center [212, 509] width 48 height 14
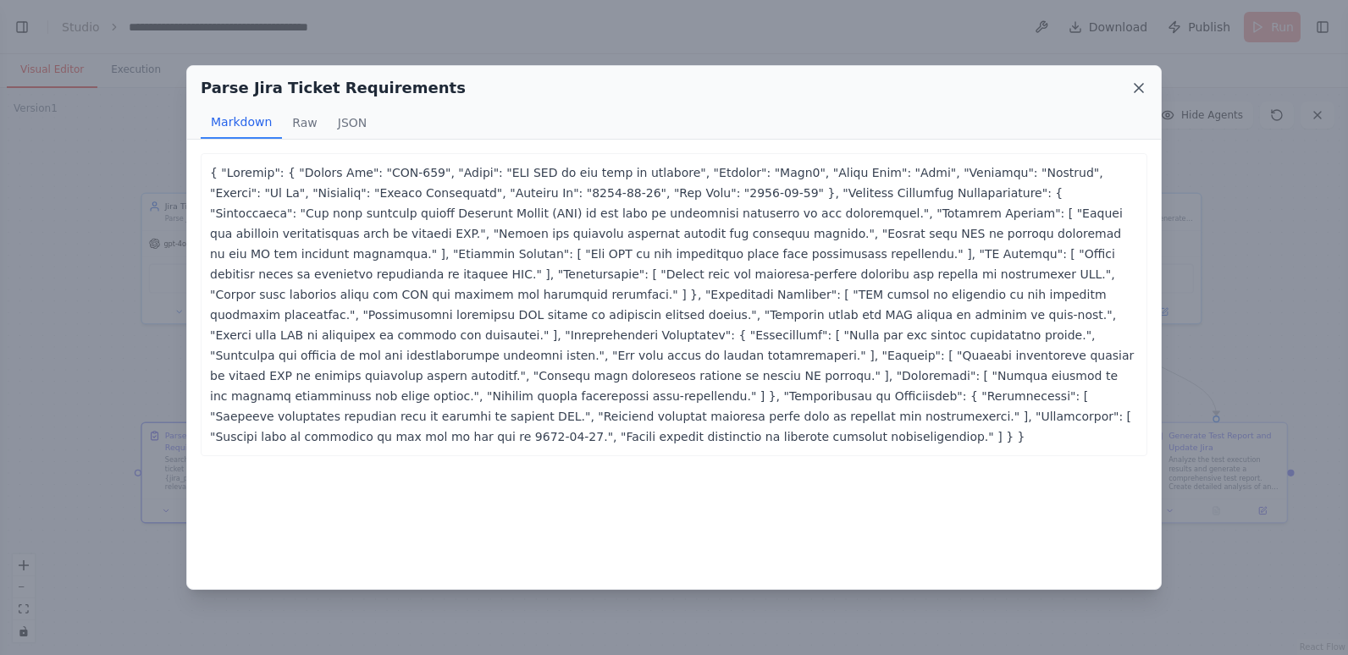
click at [1137, 86] on icon at bounding box center [1139, 88] width 17 height 17
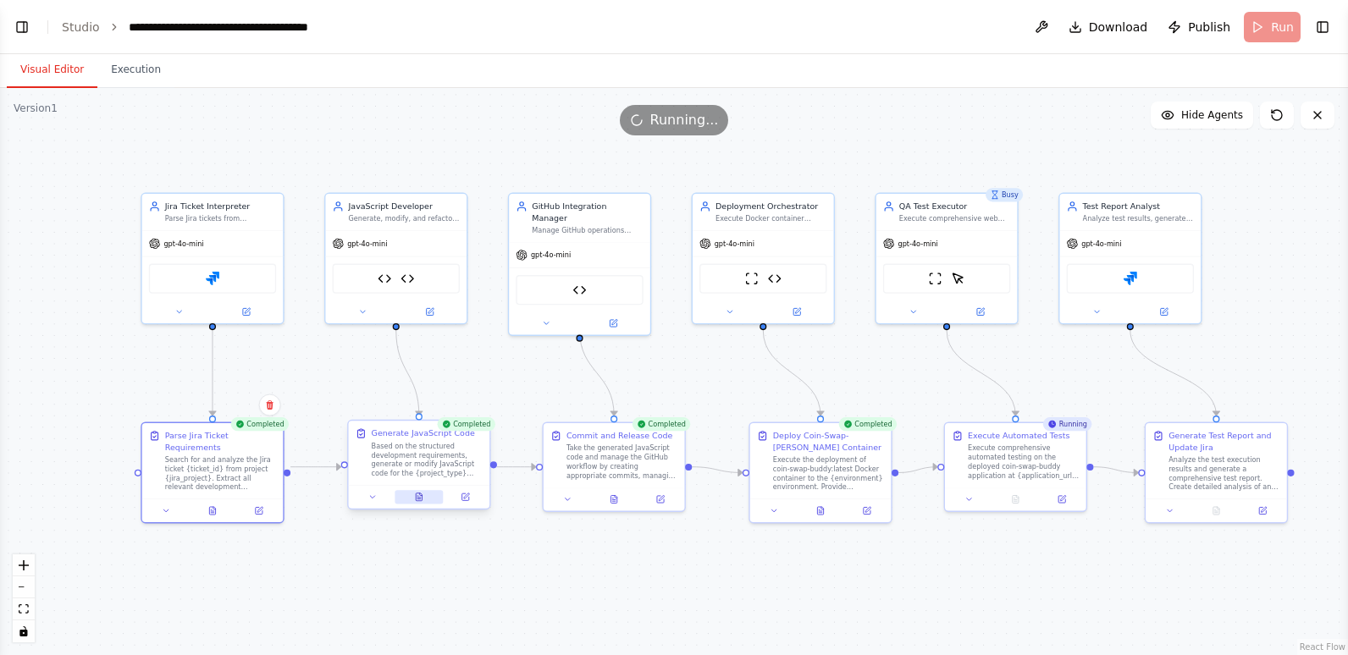
click at [420, 499] on icon at bounding box center [419, 498] width 6 height 8
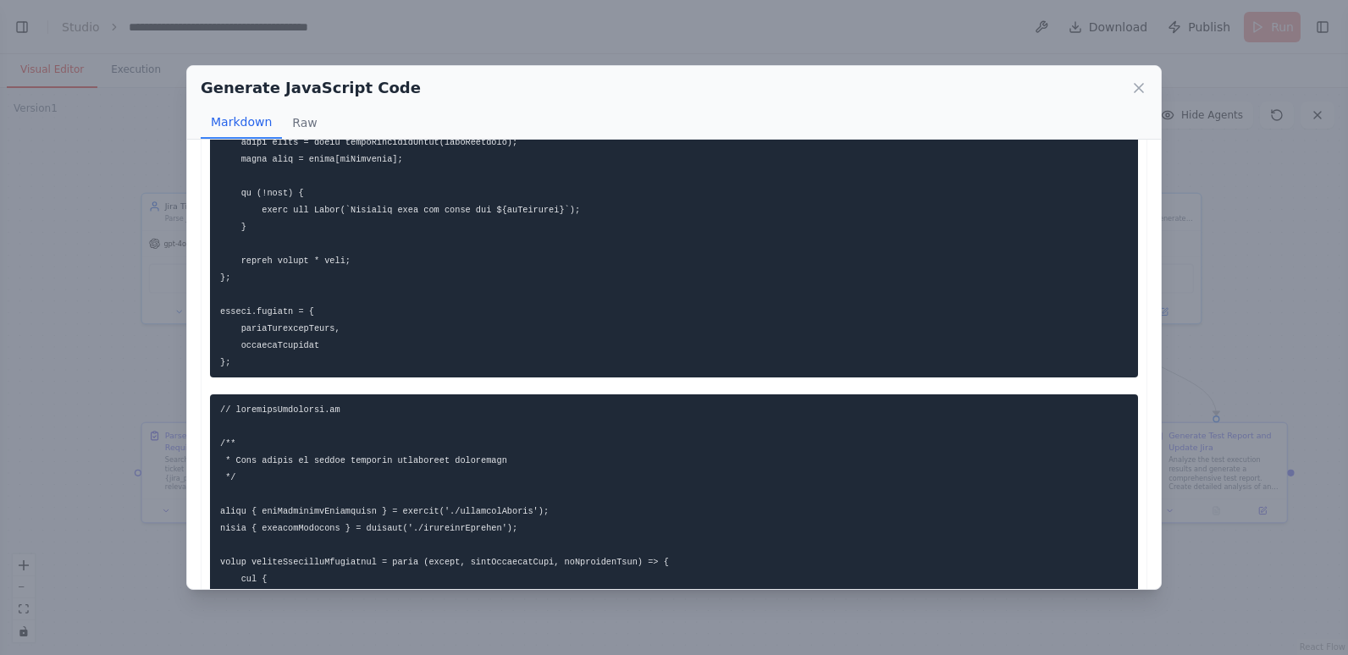
scroll to position [1270, 0]
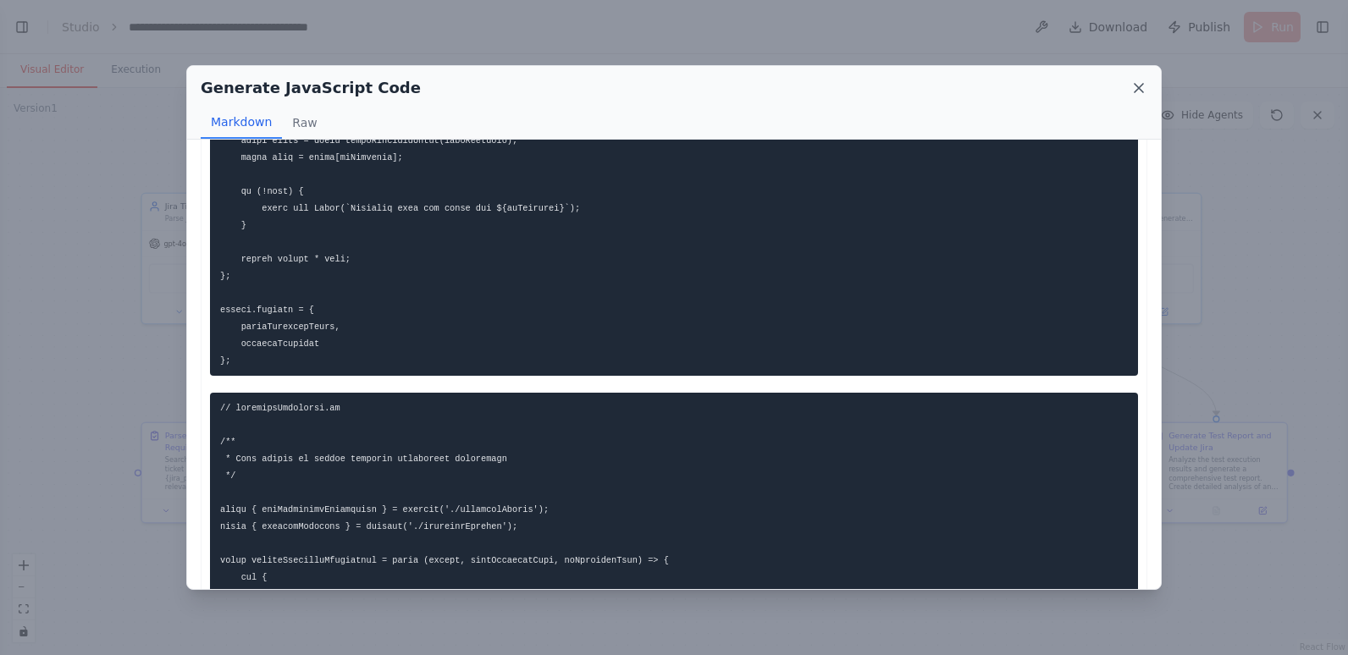
click at [1143, 87] on icon at bounding box center [1139, 88] width 17 height 17
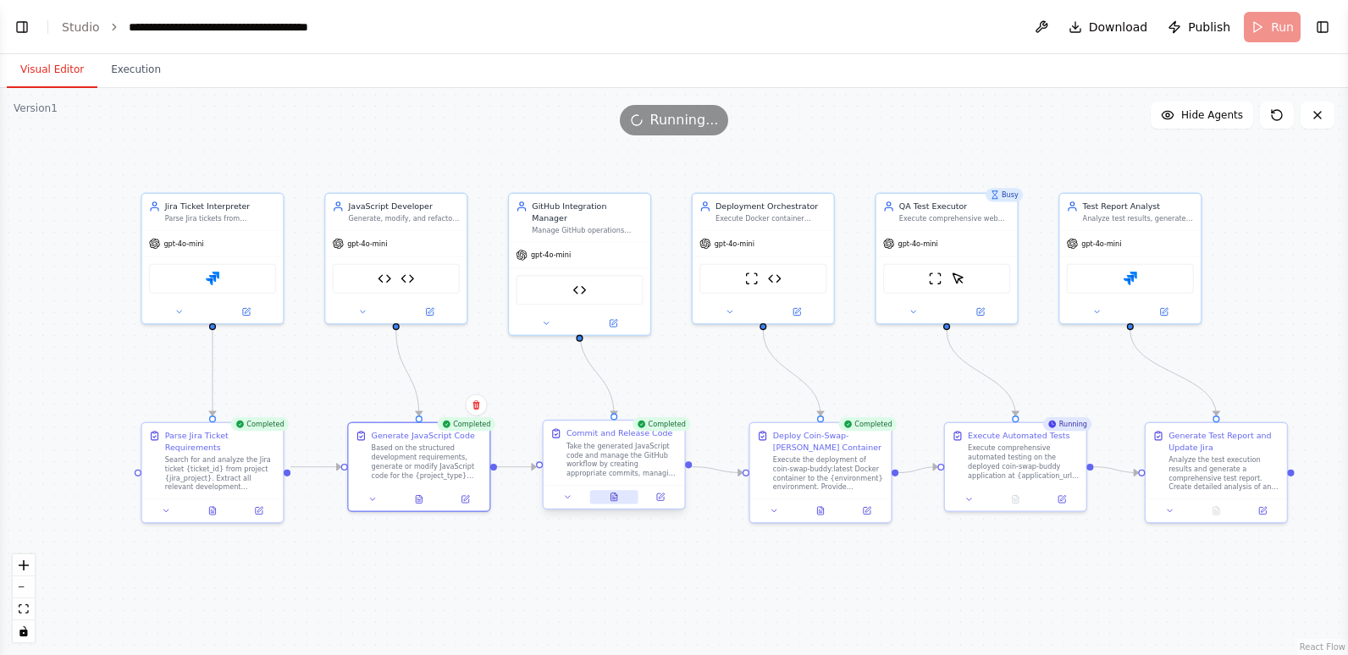
click at [616, 495] on icon at bounding box center [616, 495] width 3 height 3
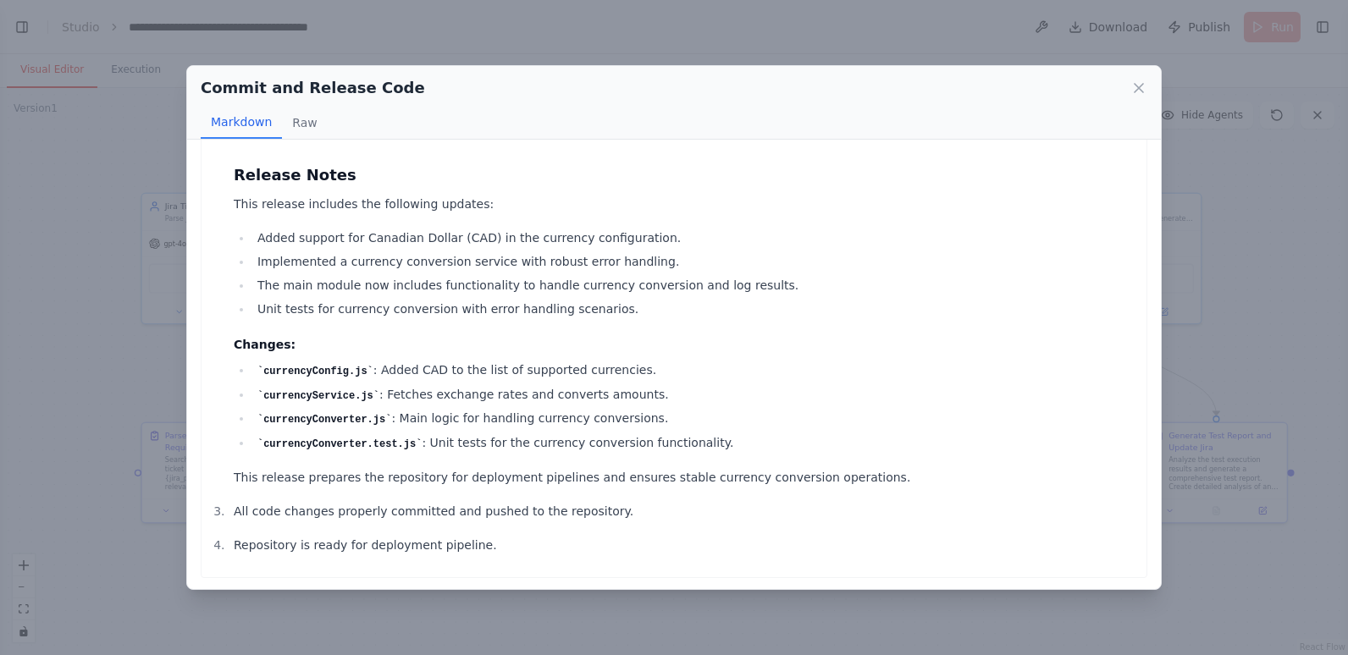
scroll to position [0, 0]
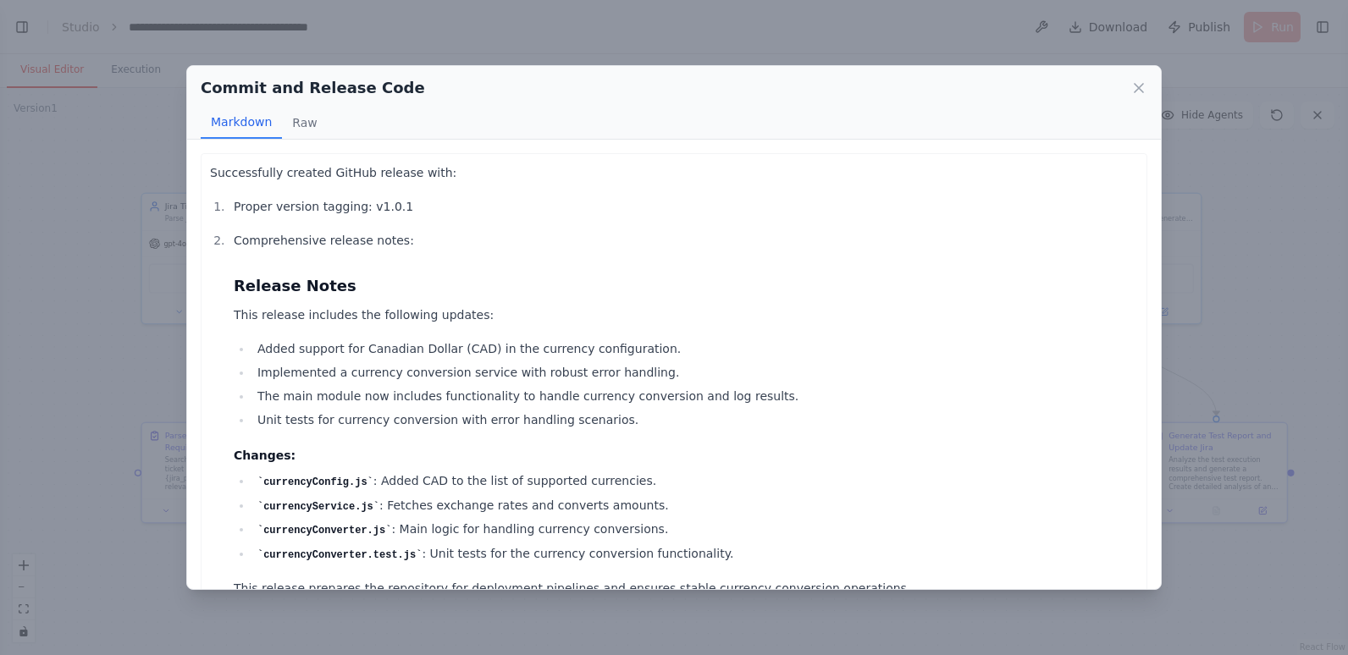
click at [1137, 91] on icon at bounding box center [1139, 88] width 17 height 17
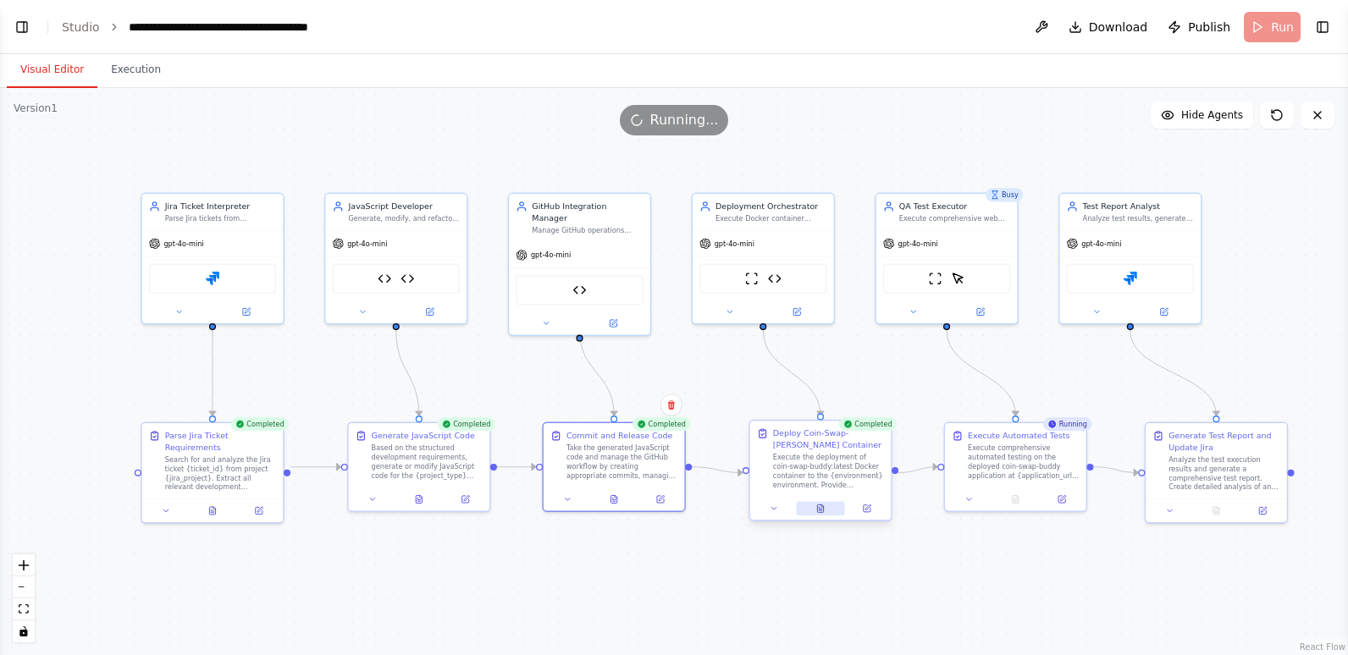
click at [821, 503] on button at bounding box center [820, 509] width 48 height 14
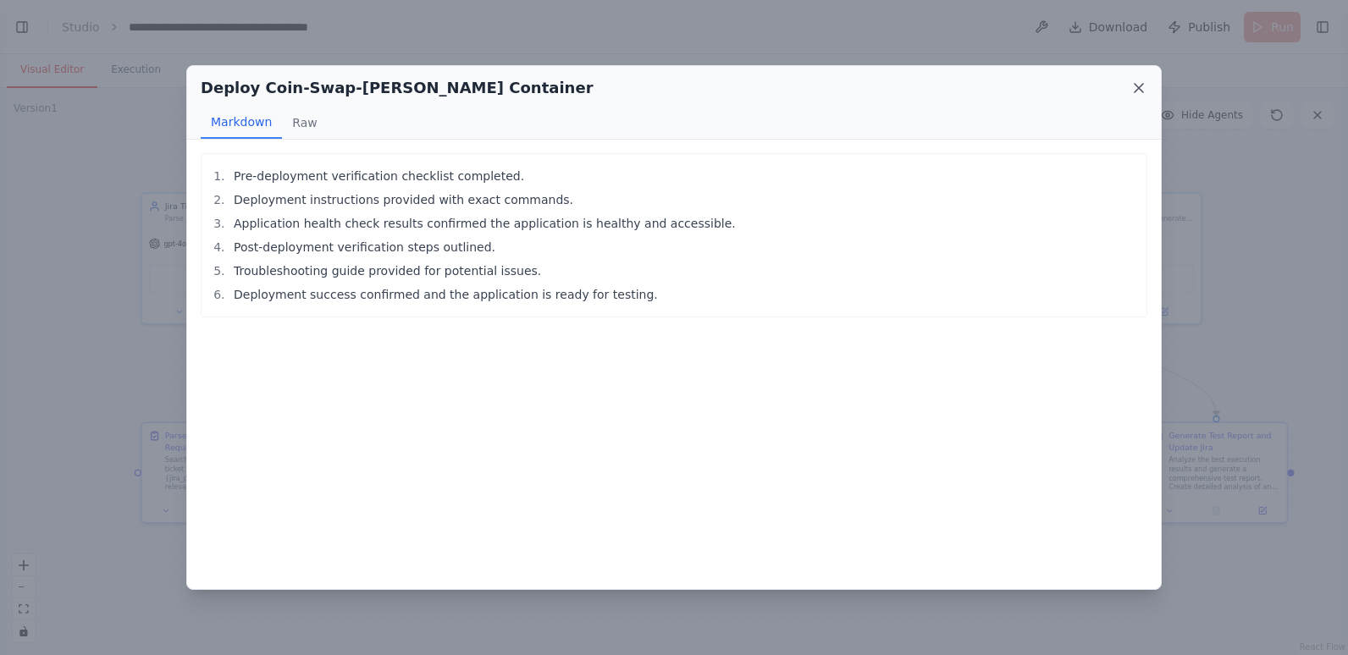
click at [1135, 86] on icon at bounding box center [1139, 88] width 17 height 17
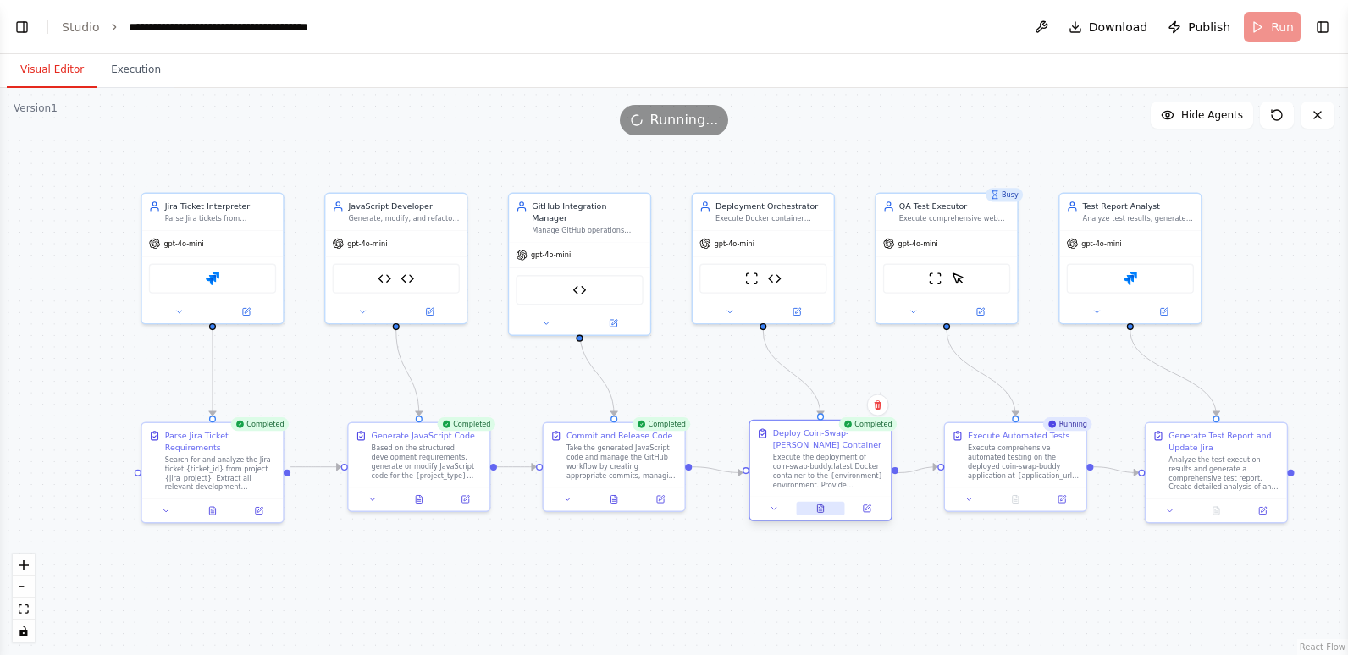
click at [820, 508] on icon at bounding box center [820, 509] width 6 height 8
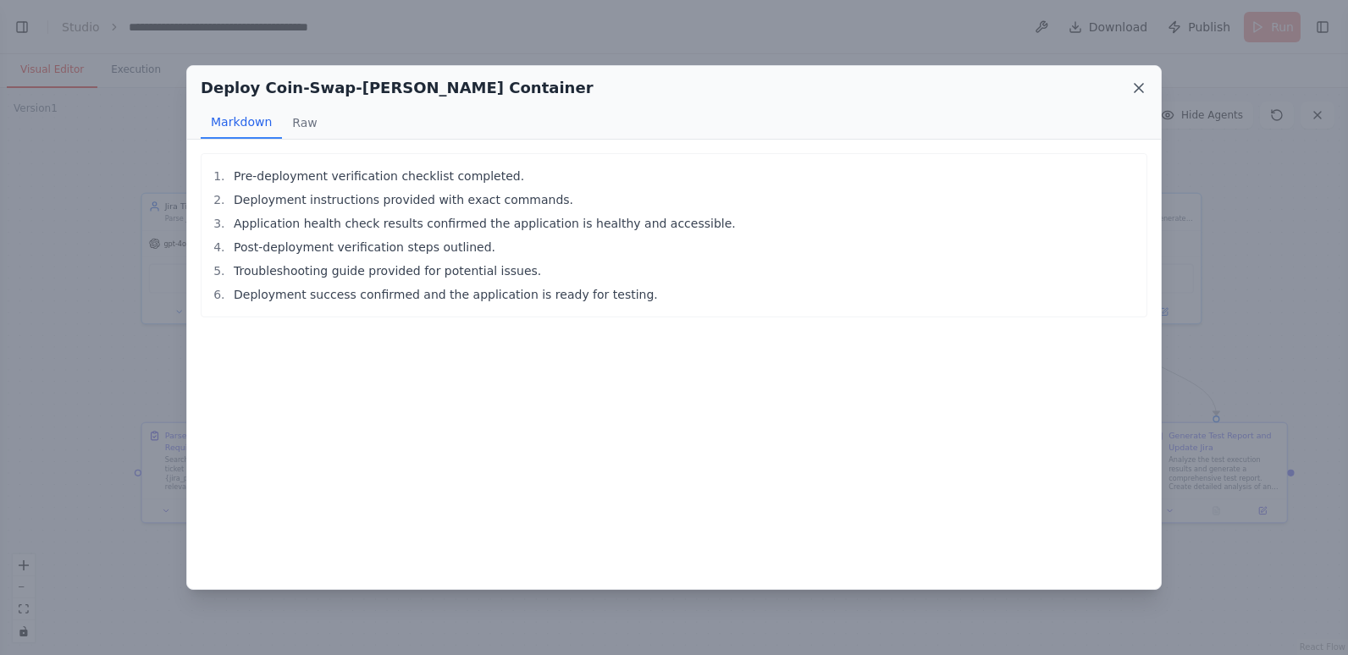
click at [1140, 85] on icon at bounding box center [1139, 88] width 17 height 17
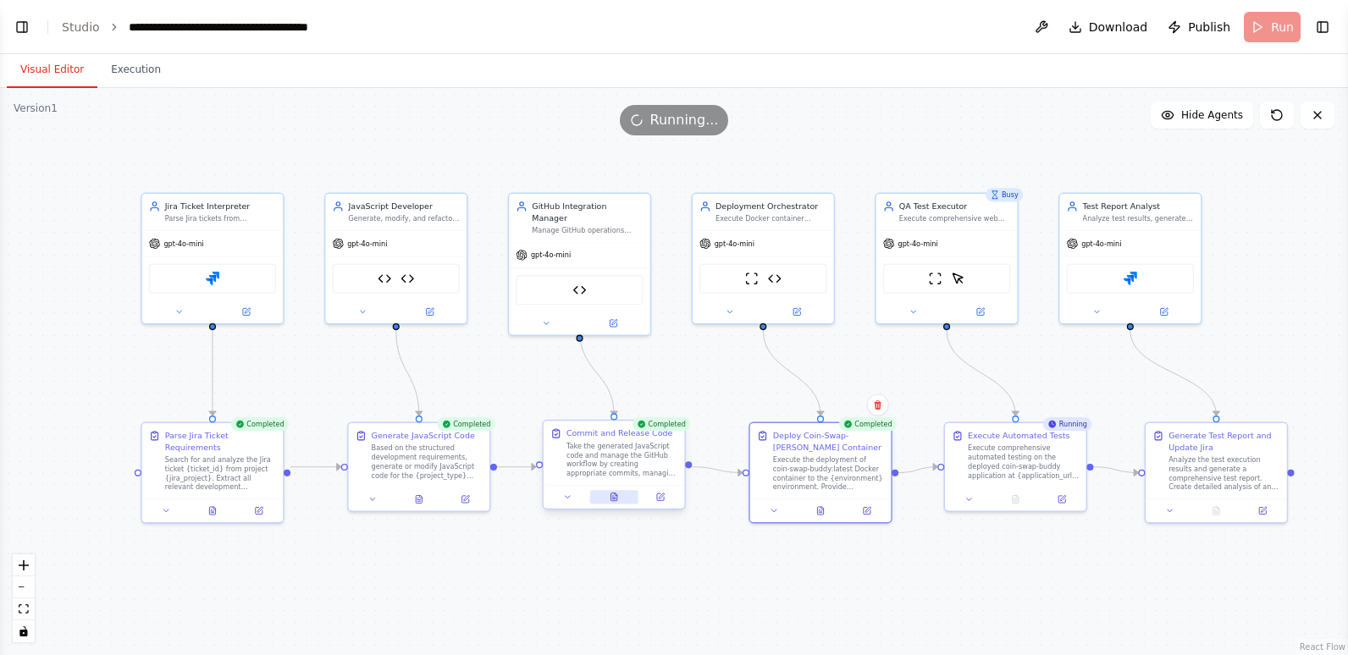
click at [613, 494] on icon at bounding box center [614, 498] width 6 height 8
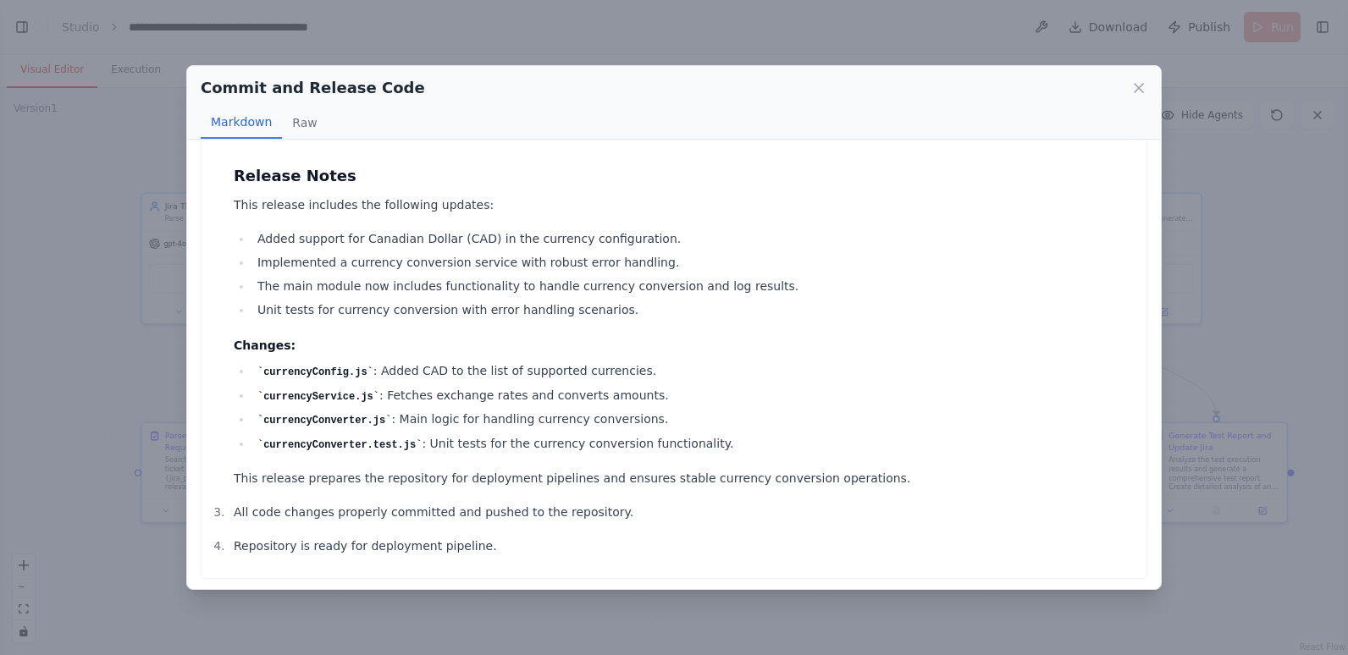
scroll to position [111, 0]
click at [1139, 90] on icon at bounding box center [1139, 88] width 17 height 17
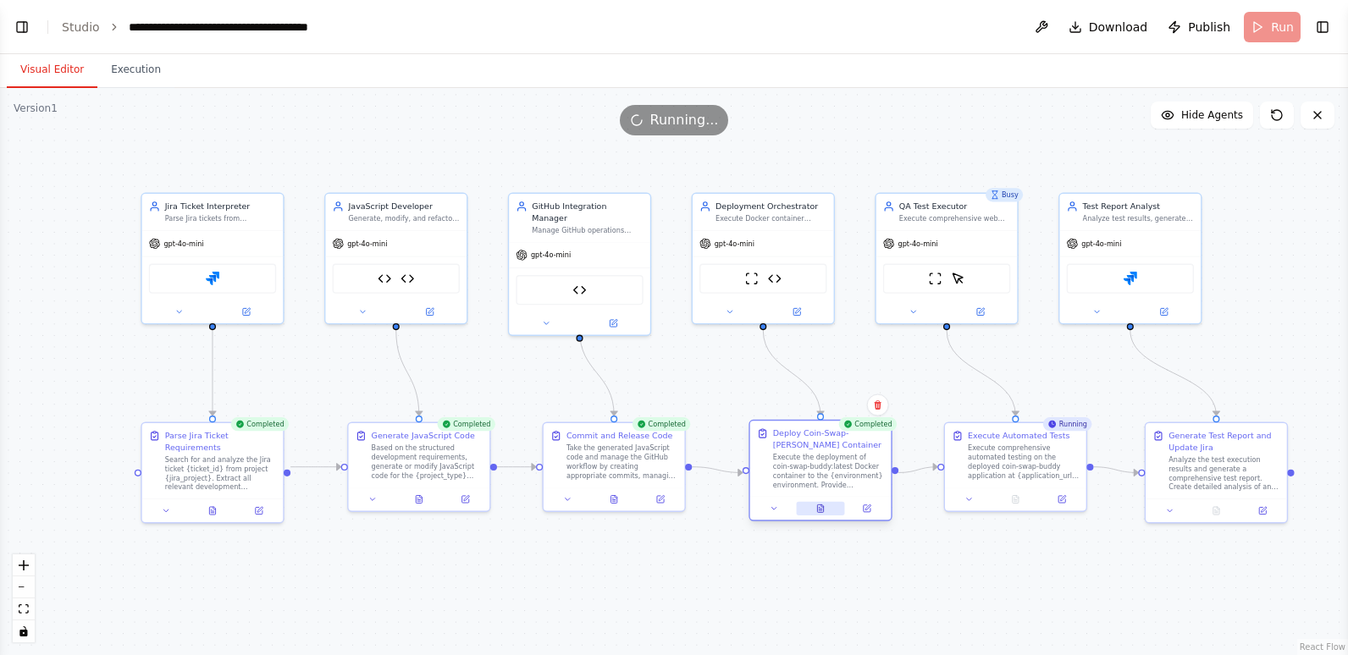
click at [829, 512] on button at bounding box center [820, 509] width 48 height 14
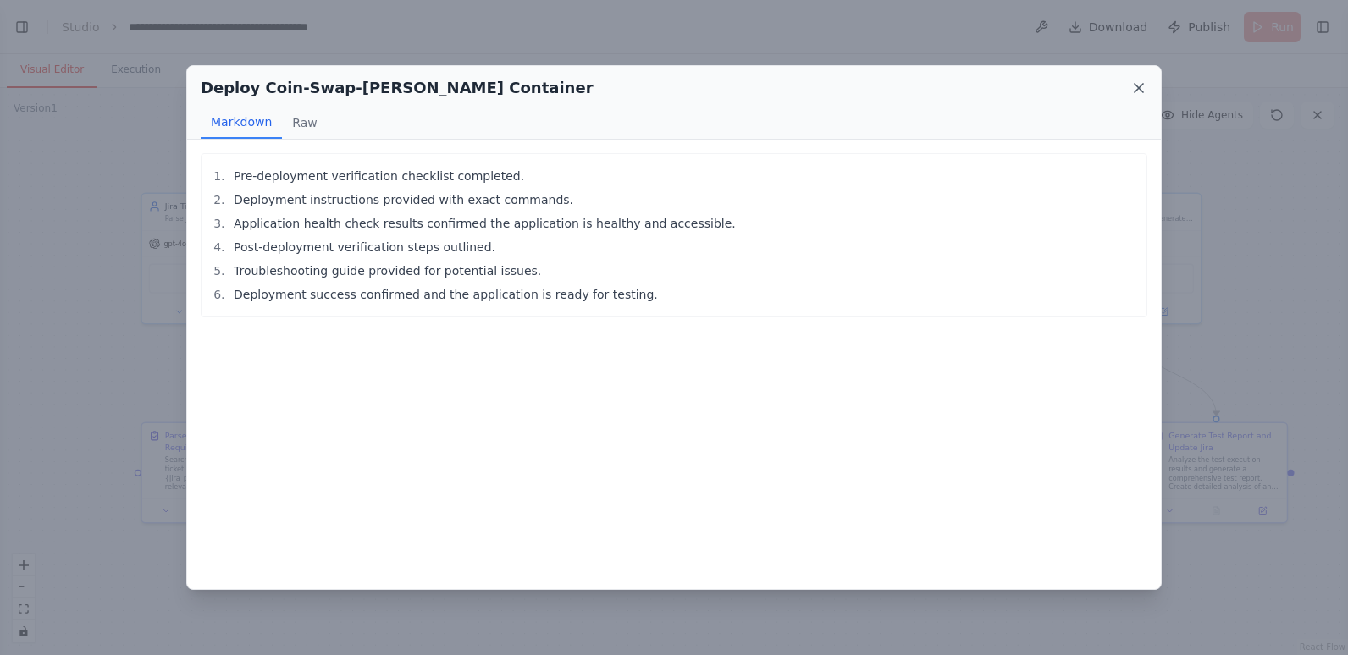
click at [1139, 89] on icon at bounding box center [1139, 88] width 8 height 8
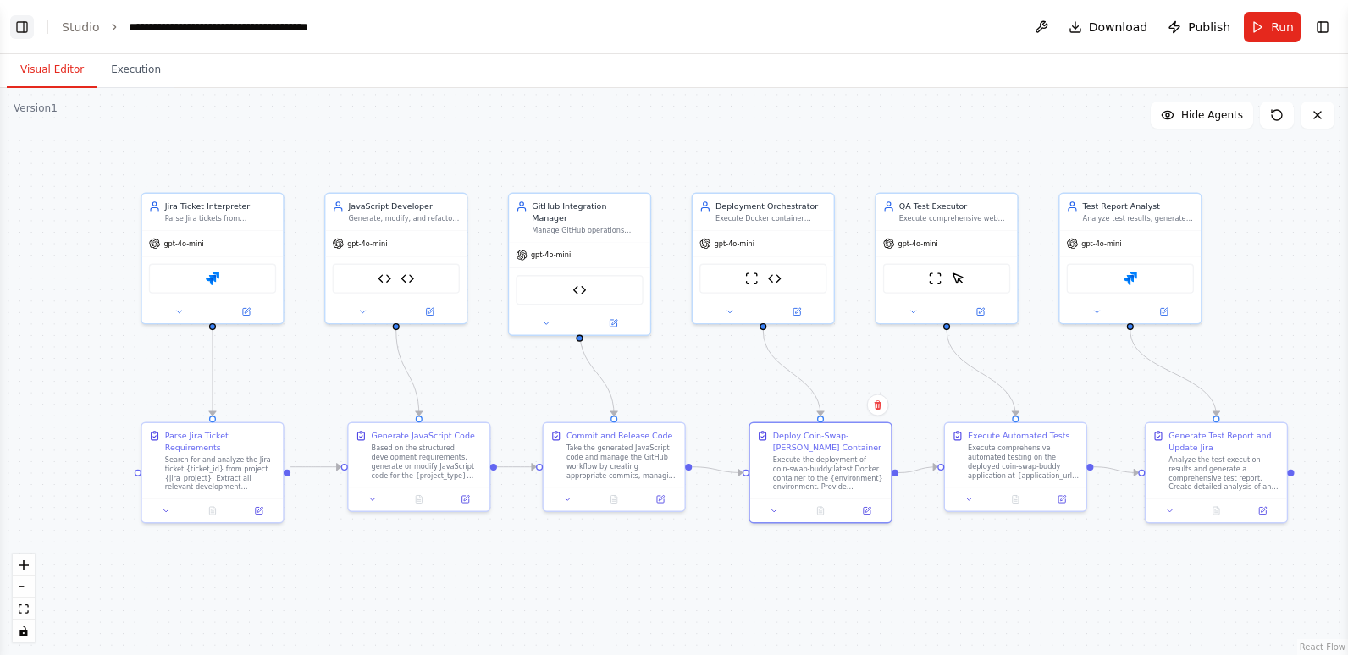
click at [27, 25] on button "Toggle Left Sidebar" at bounding box center [22, 27] width 24 height 24
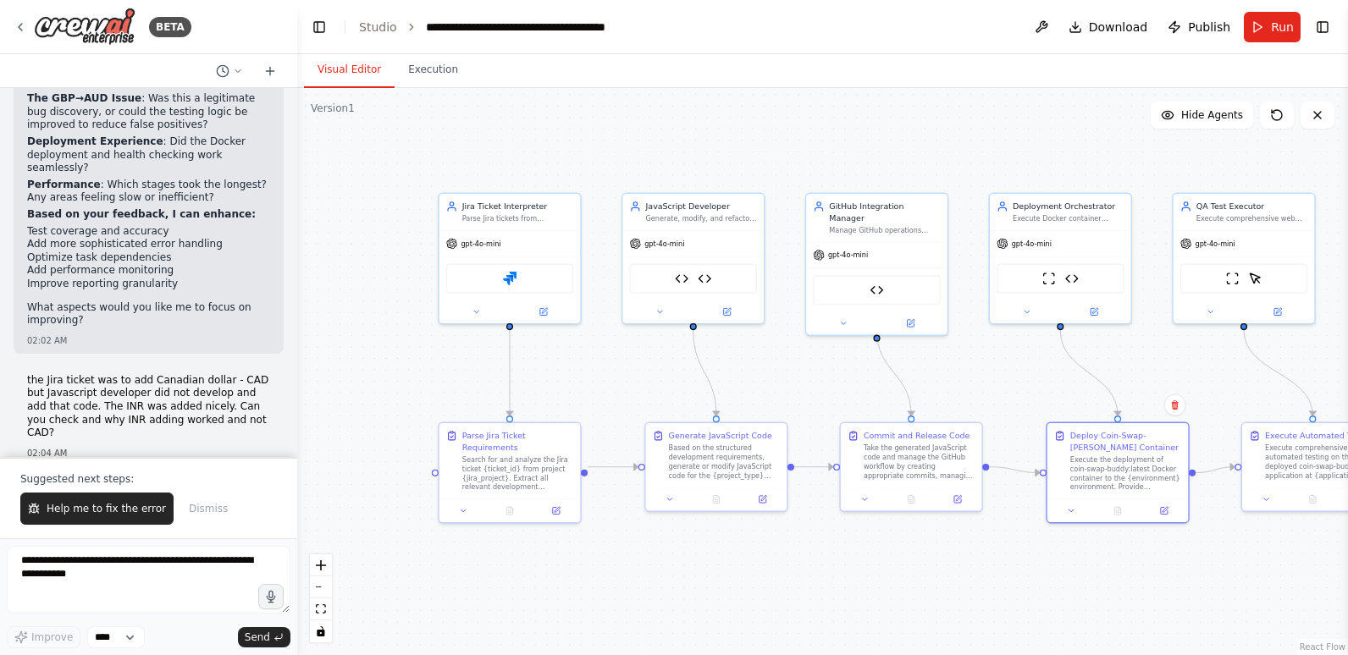
scroll to position [36293, 0]
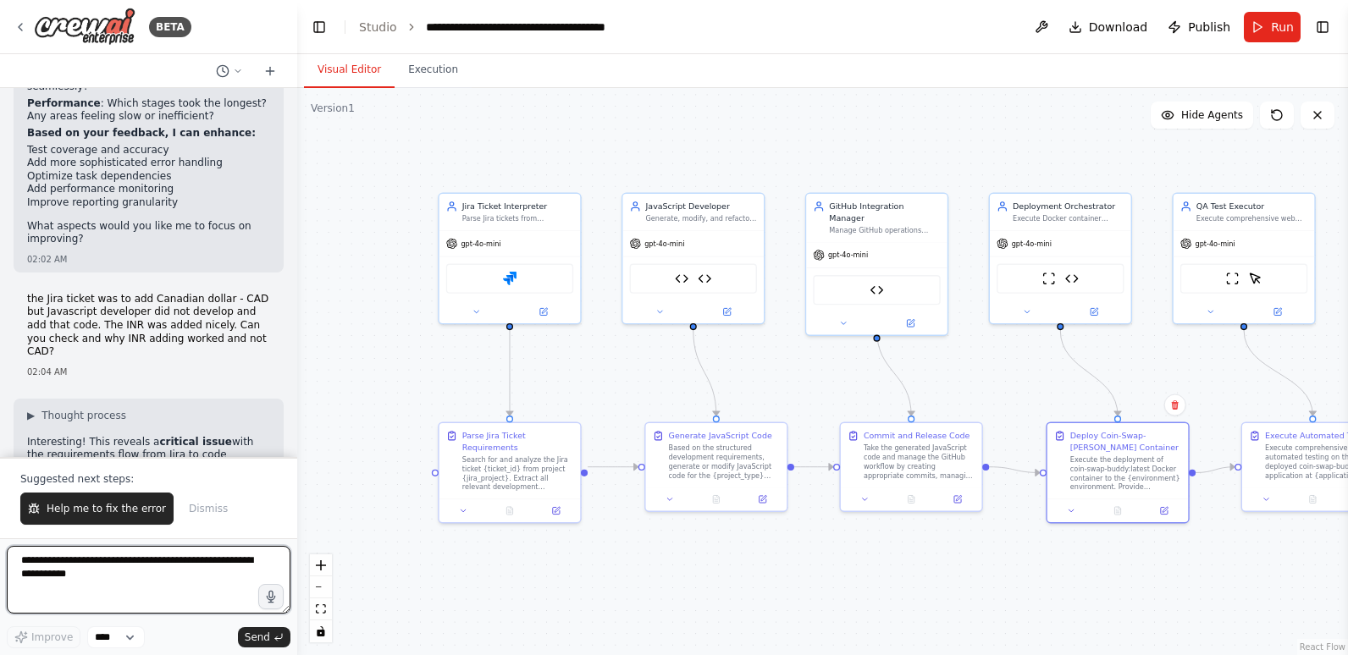
click at [123, 566] on textarea at bounding box center [149, 580] width 284 height 68
type textarea "*"
type textarea "**********"
click at [195, 507] on span "Dismiss" at bounding box center [208, 509] width 39 height 14
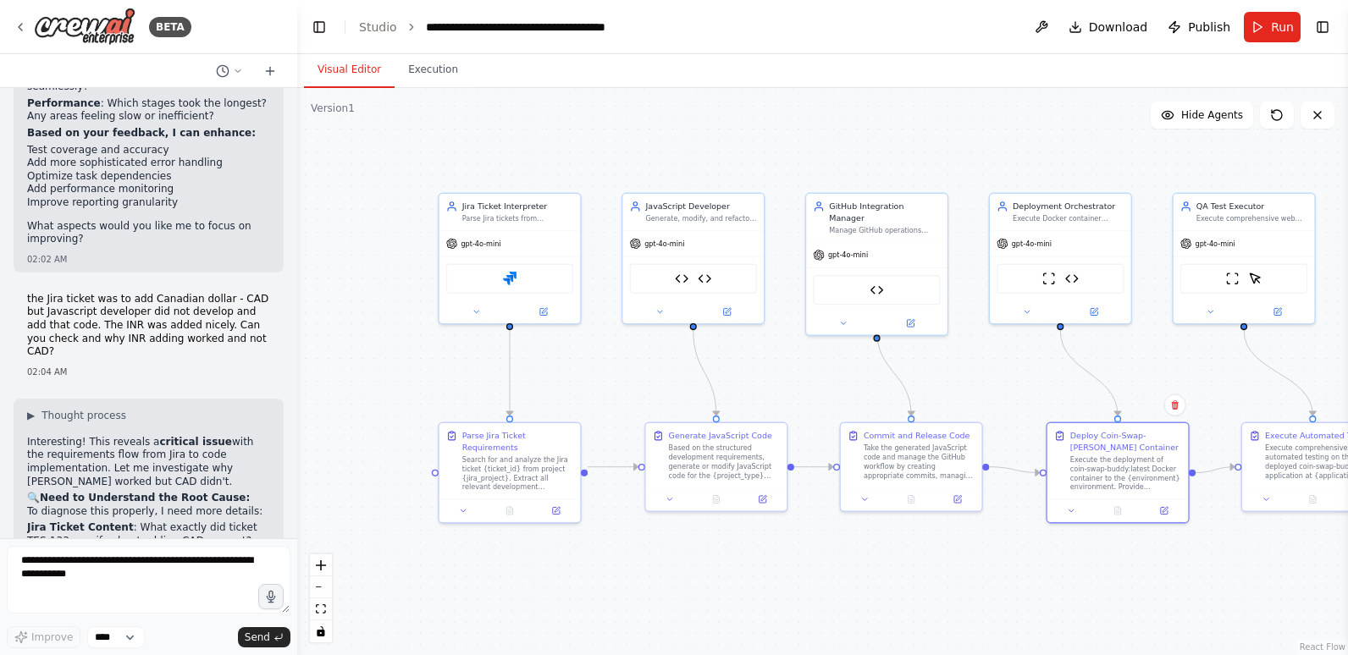
scroll to position [36211, 0]
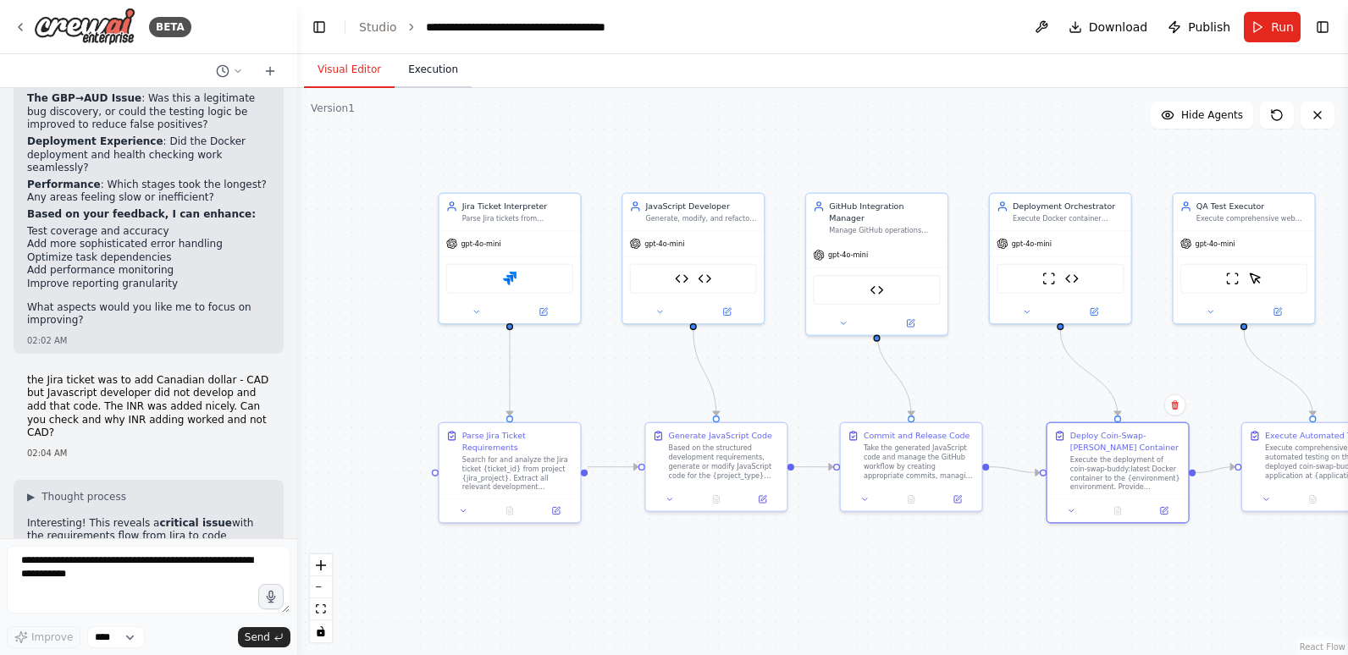
click at [440, 71] on button "Execution" at bounding box center [433, 71] width 77 height 36
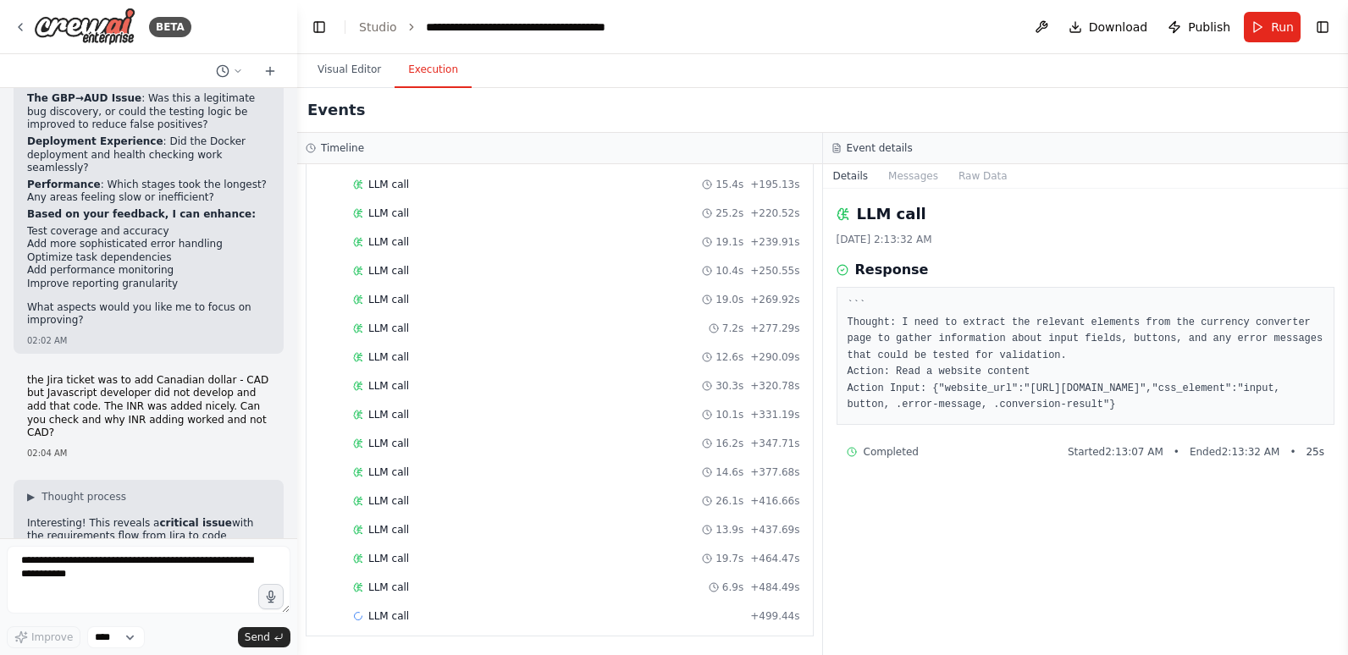
scroll to position [1487, 0]
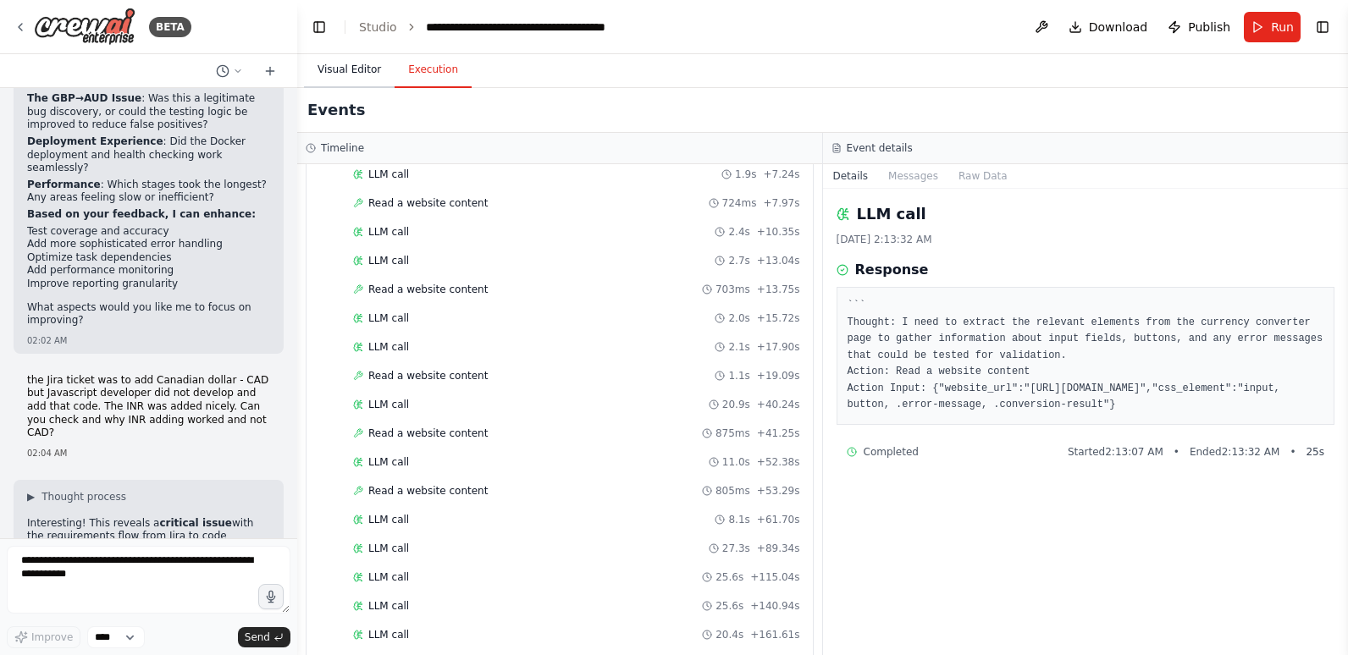
click at [351, 70] on button "Visual Editor" at bounding box center [349, 71] width 91 height 36
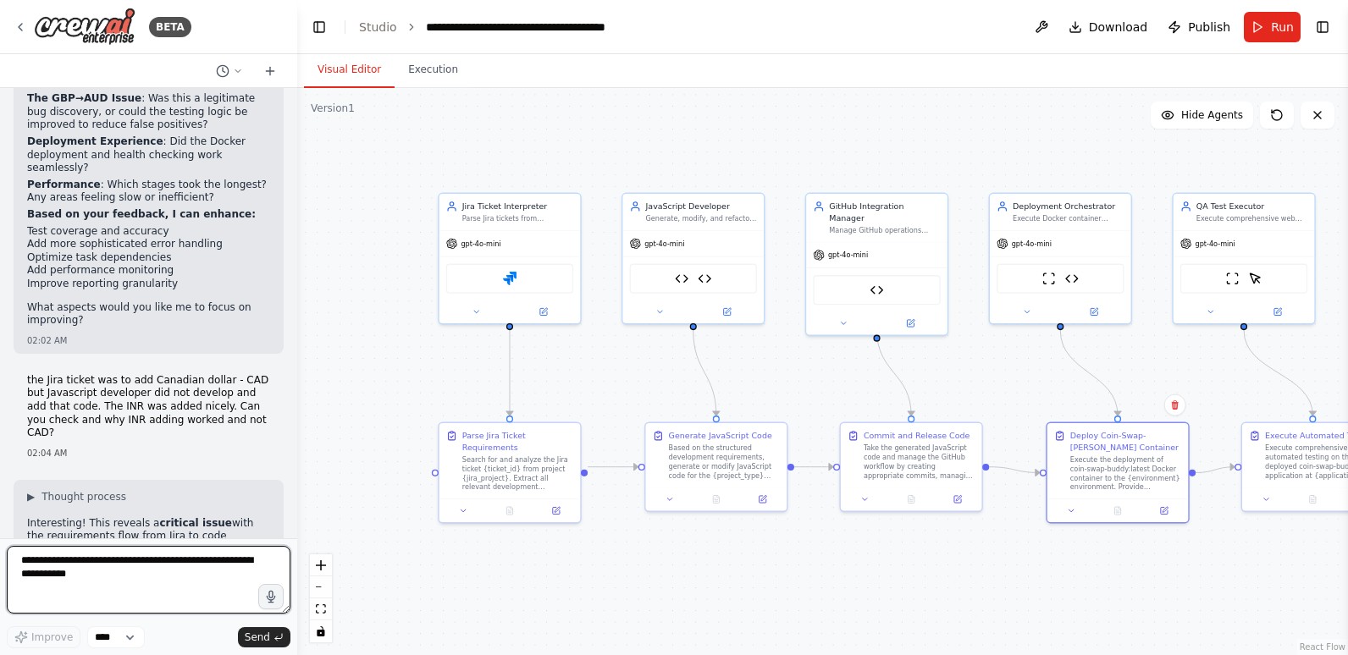
click at [101, 570] on textarea at bounding box center [149, 580] width 284 height 68
type textarea "**********"
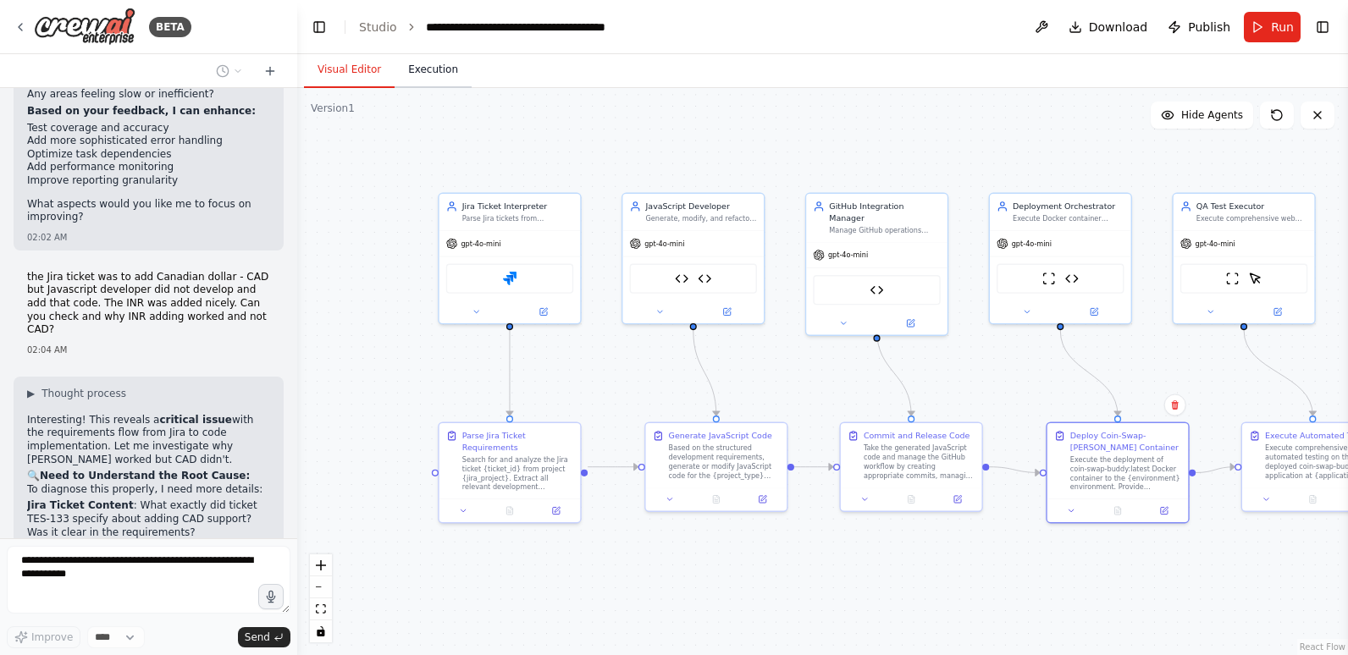
click at [442, 75] on button "Execution" at bounding box center [433, 71] width 77 height 36
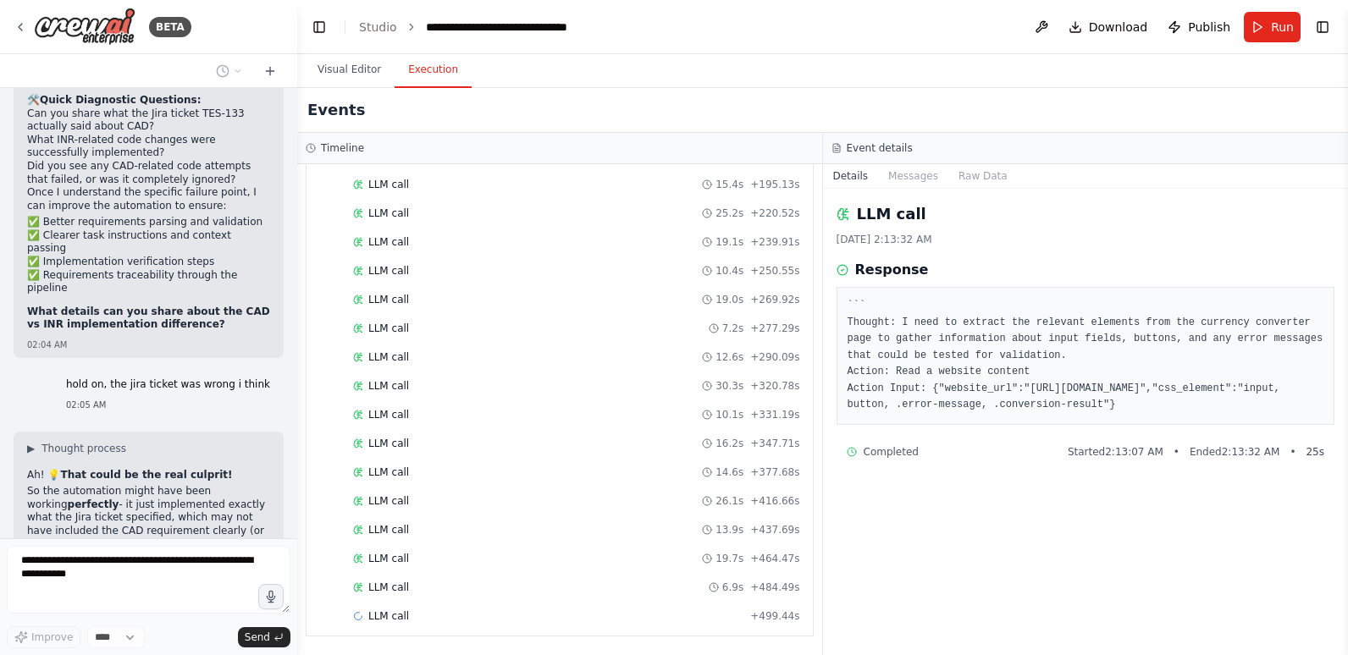
scroll to position [37194, 0]
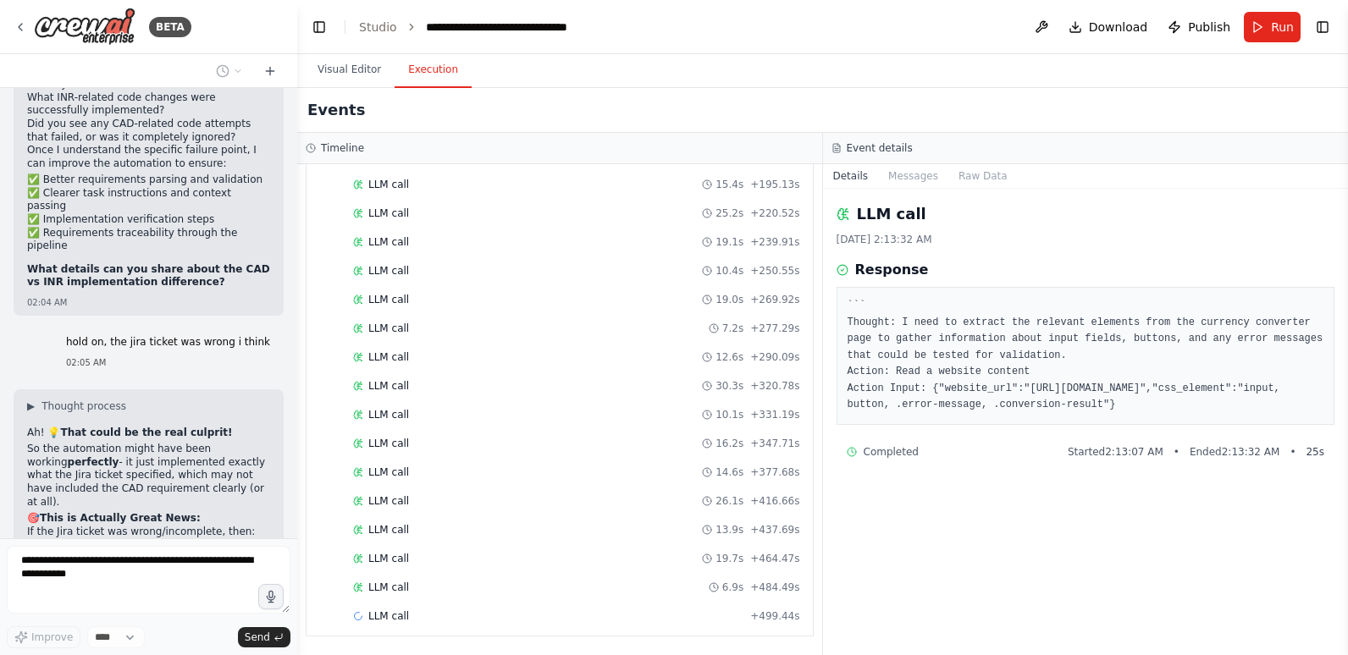
click at [338, 69] on button "Visual Editor" at bounding box center [349, 71] width 91 height 36
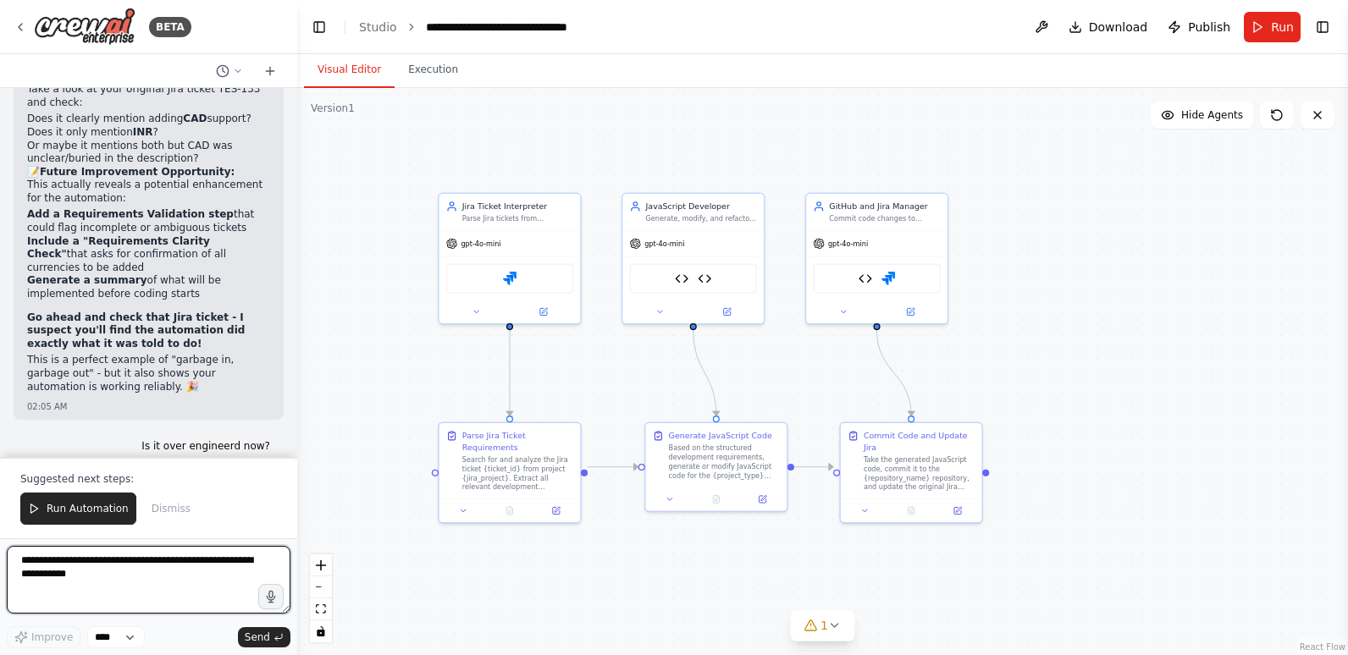
scroll to position [37782, 0]
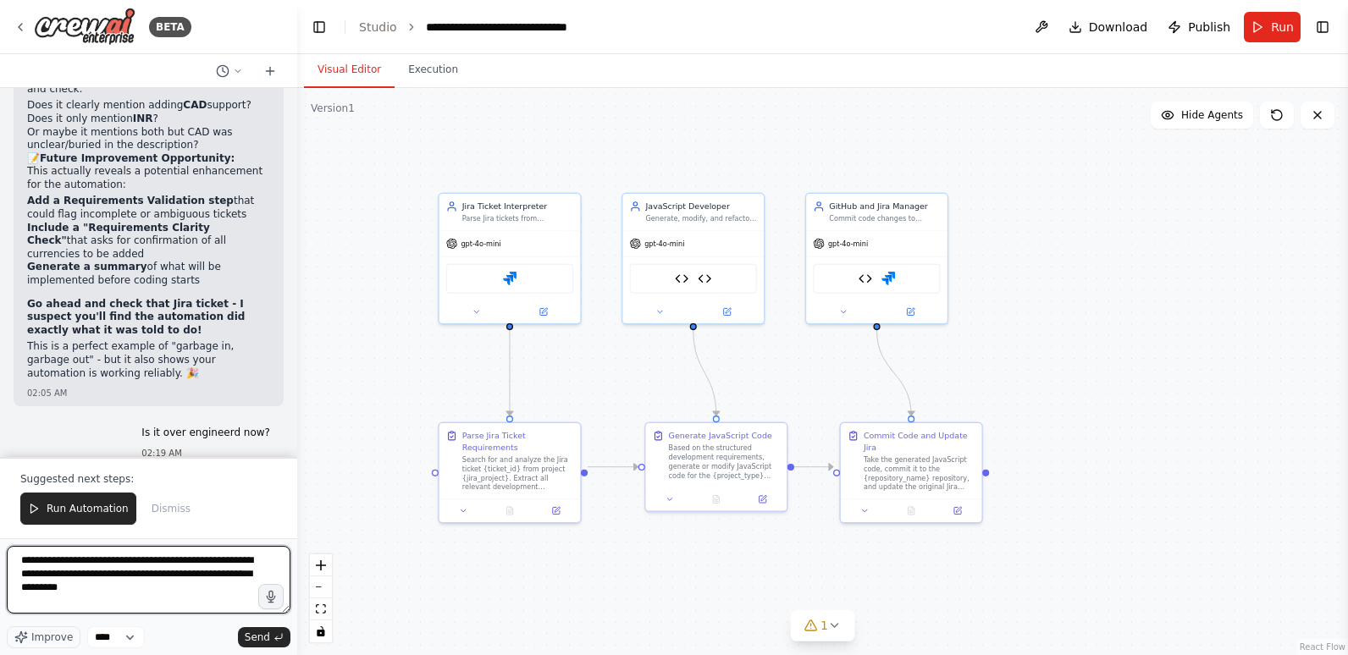
type textarea "**********"
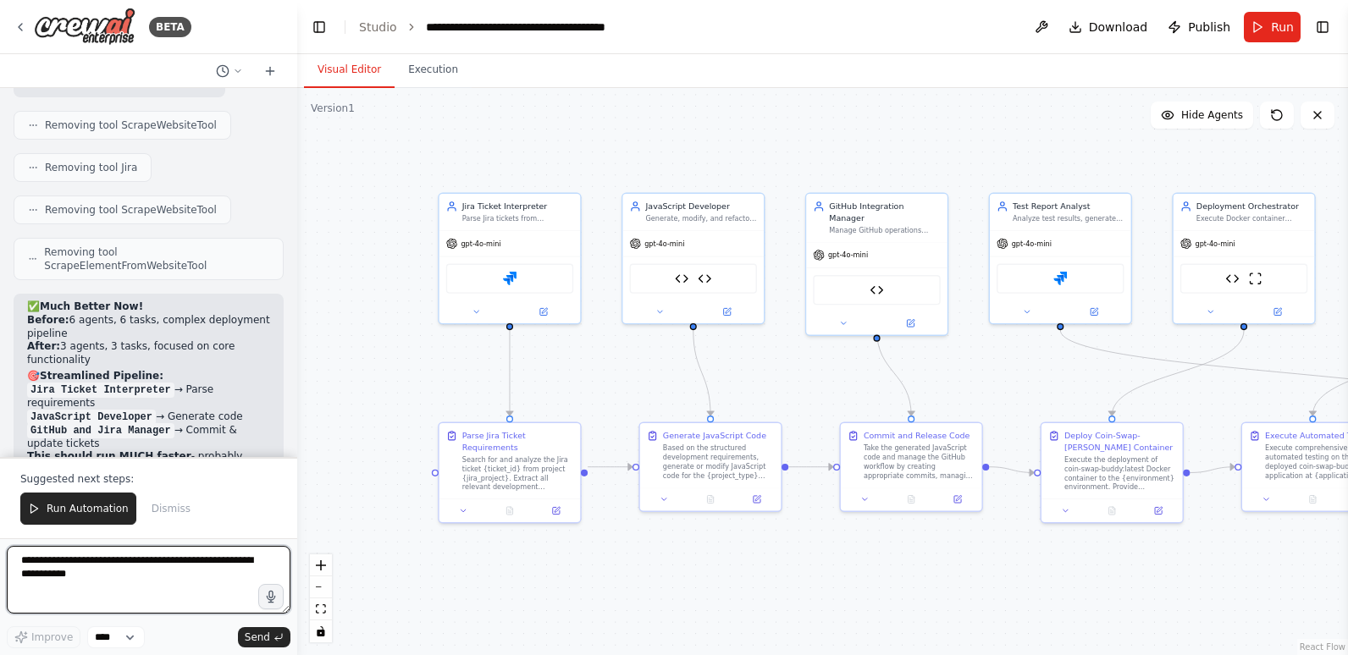
scroll to position [39115, 0]
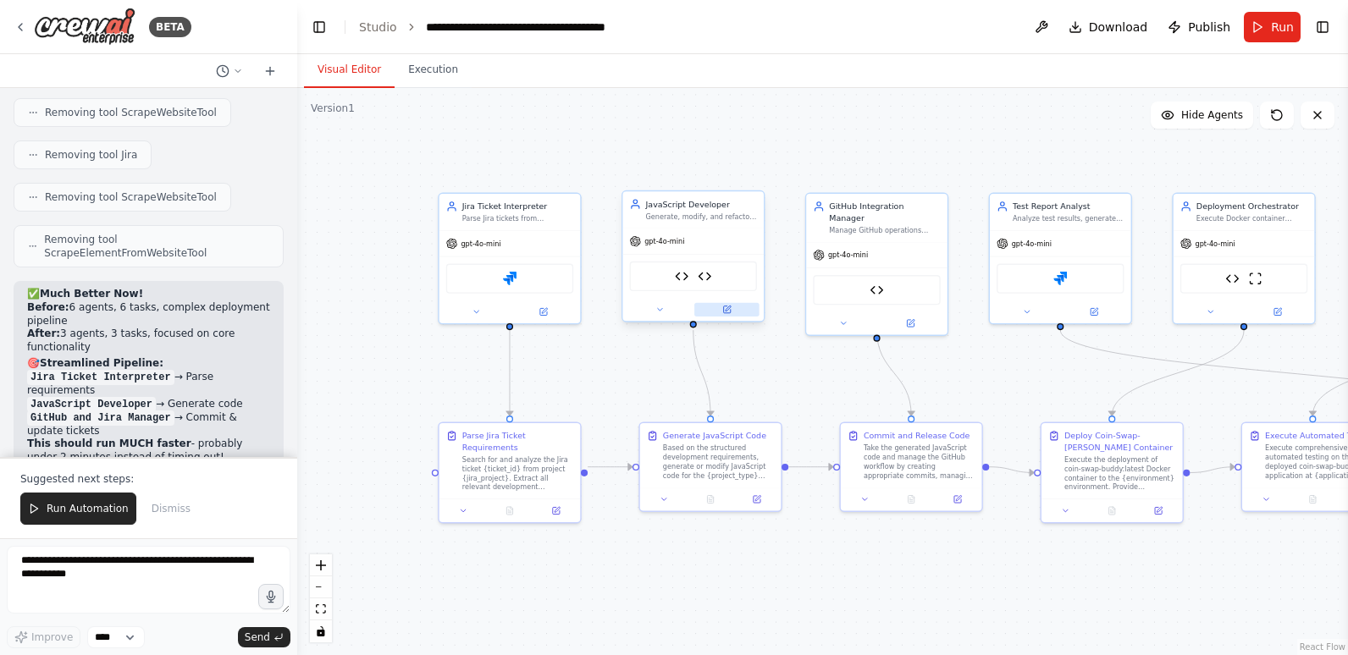
click at [726, 312] on icon at bounding box center [726, 310] width 7 height 7
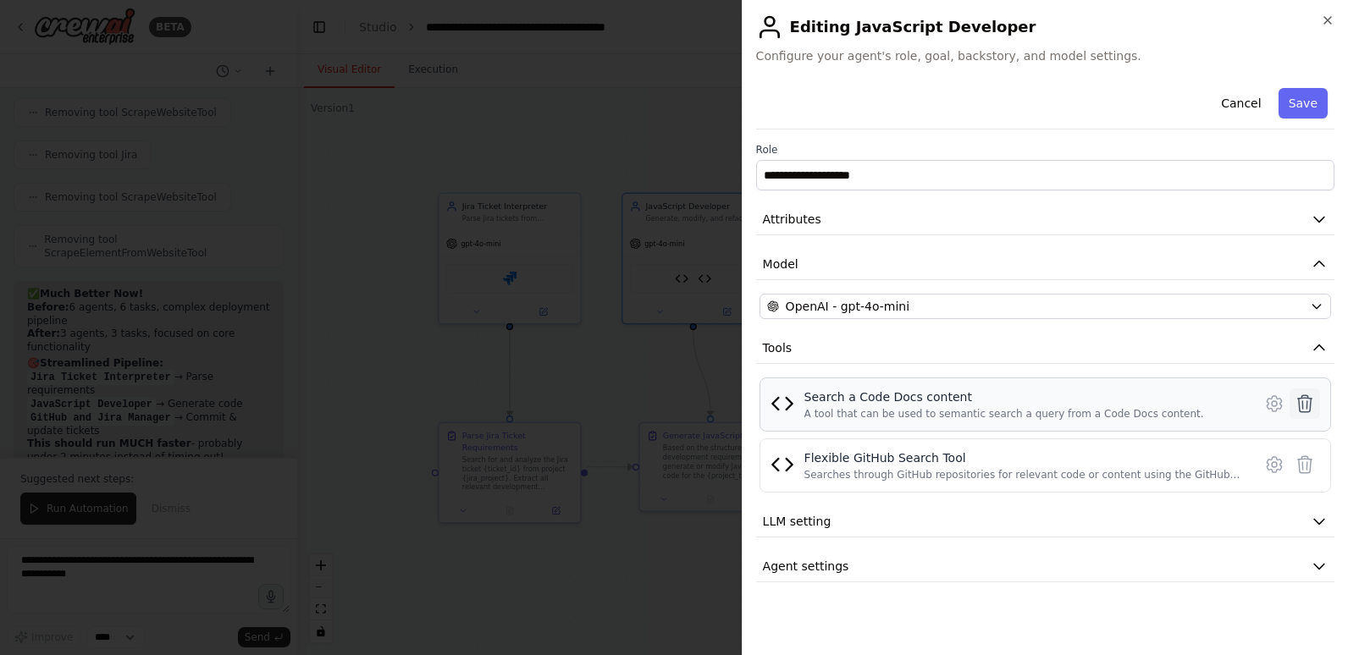
click at [1307, 405] on icon at bounding box center [1305, 403] width 14 height 17
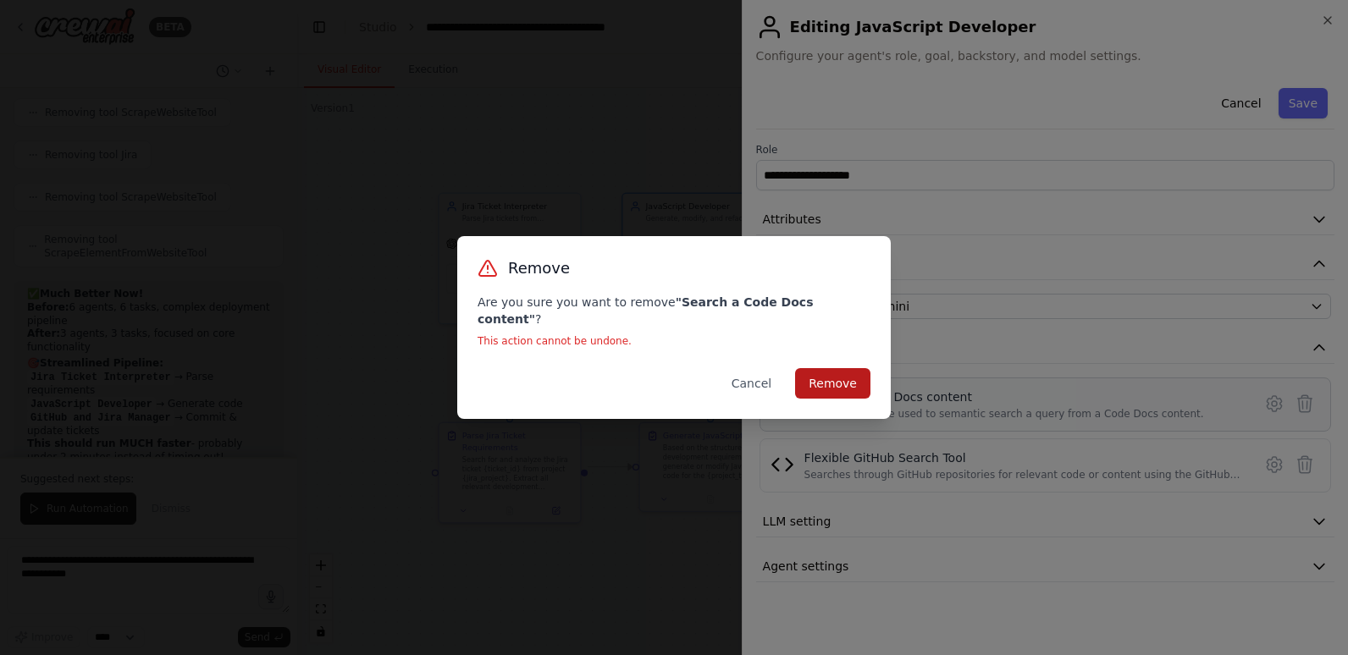
click at [851, 368] on button "Remove" at bounding box center [832, 383] width 75 height 30
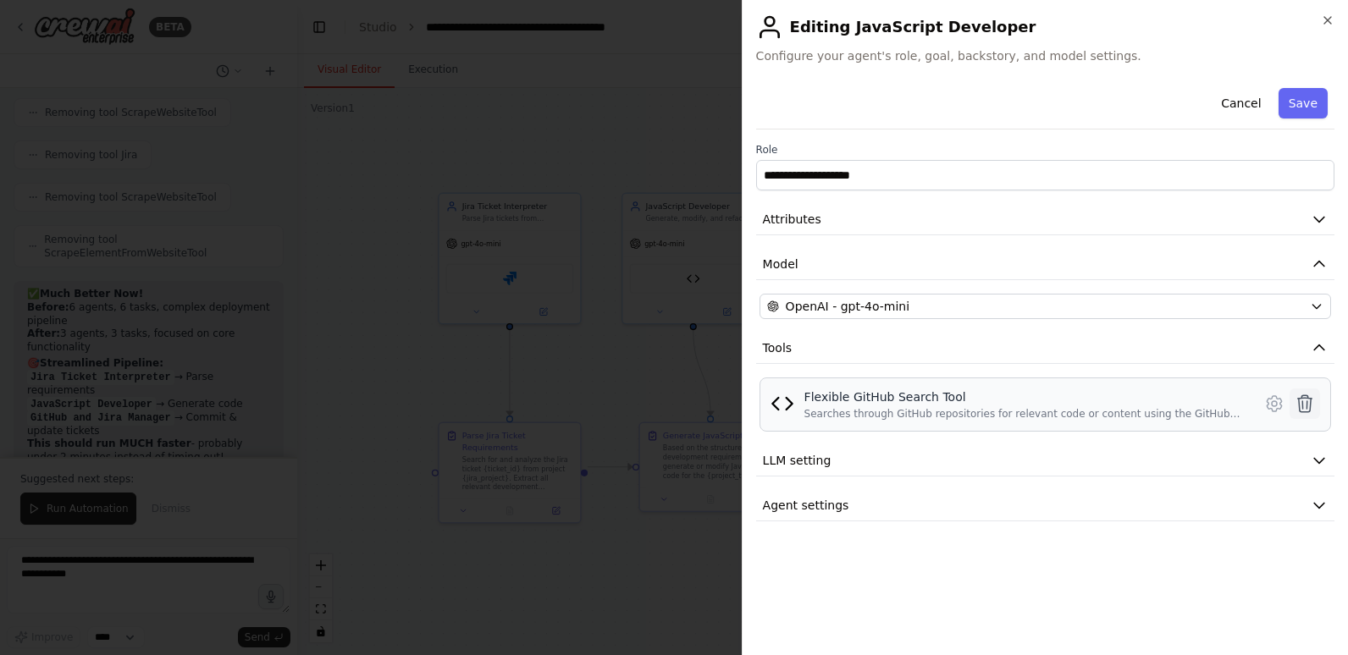
click at [1312, 402] on icon at bounding box center [1305, 404] width 20 height 20
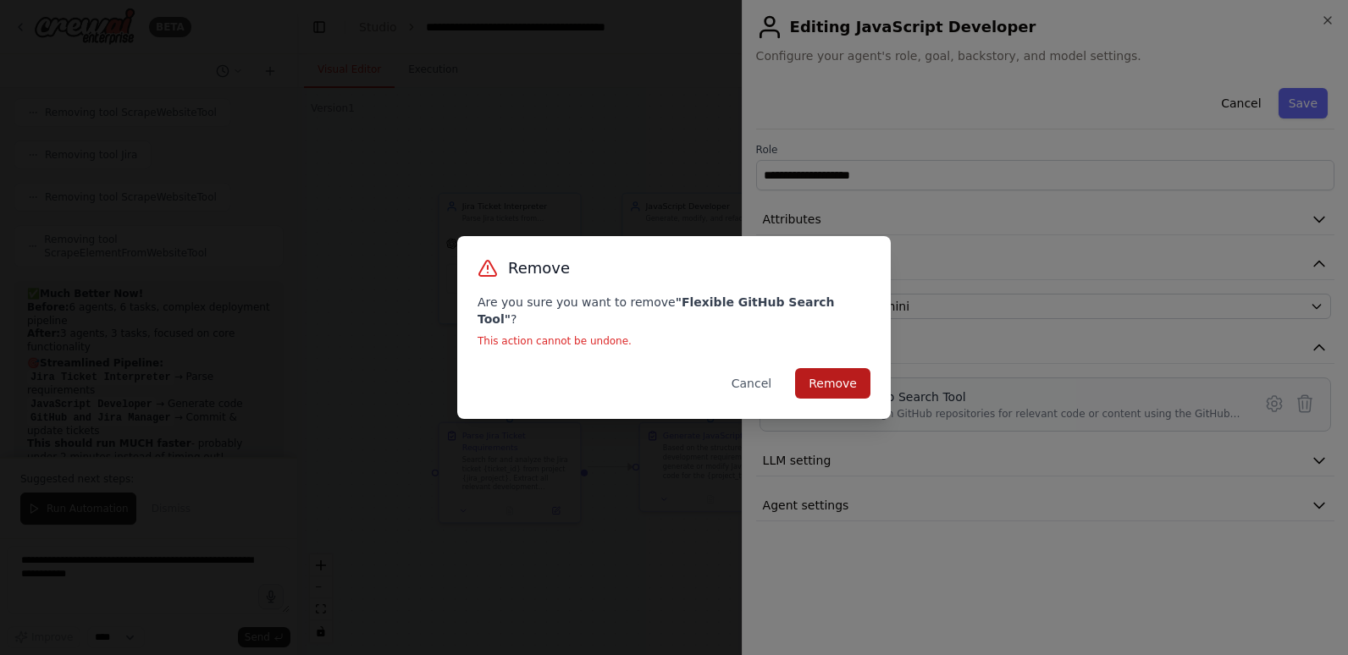
click at [837, 379] on button "Remove" at bounding box center [832, 383] width 75 height 30
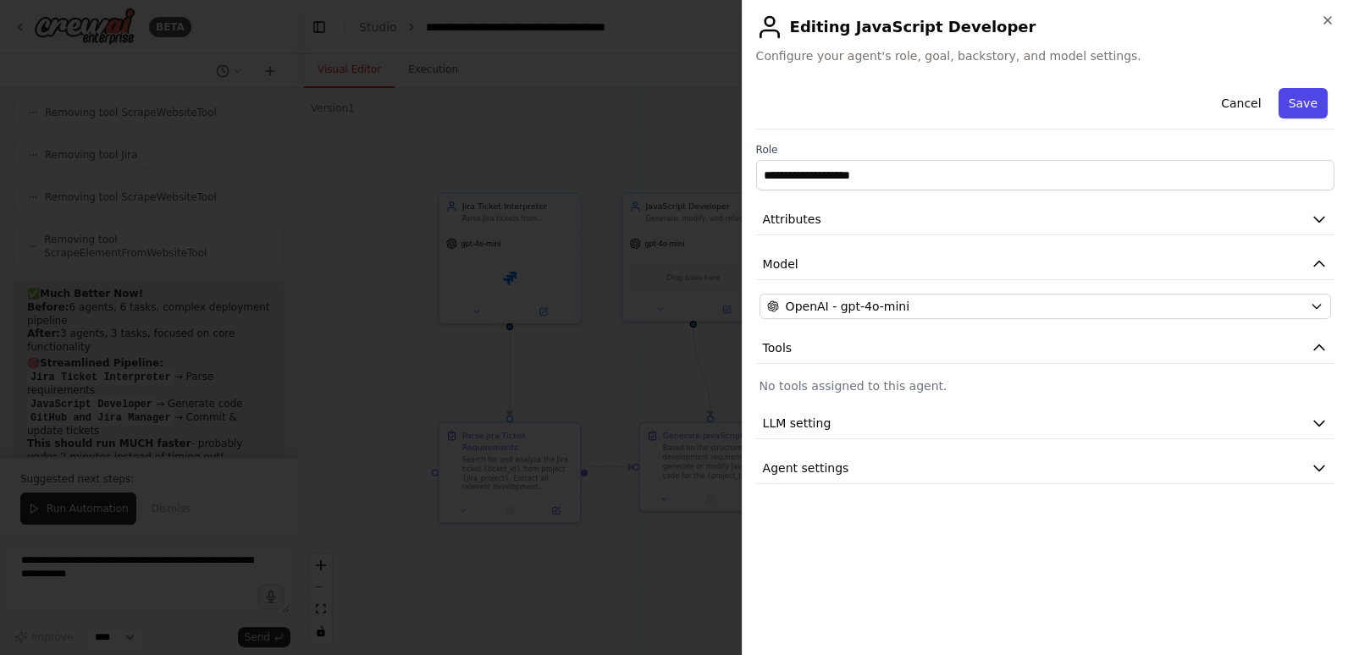
click at [1319, 95] on button "Save" at bounding box center [1303, 103] width 49 height 30
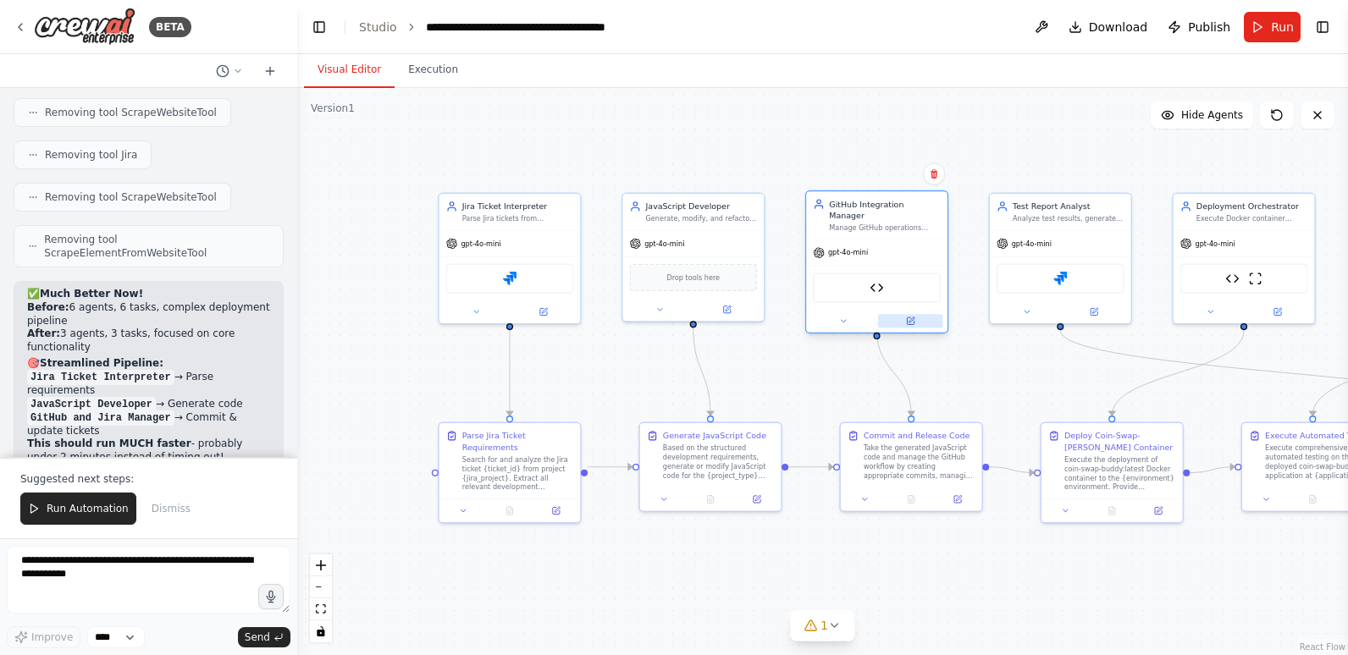
click at [914, 318] on icon at bounding box center [910, 321] width 7 height 7
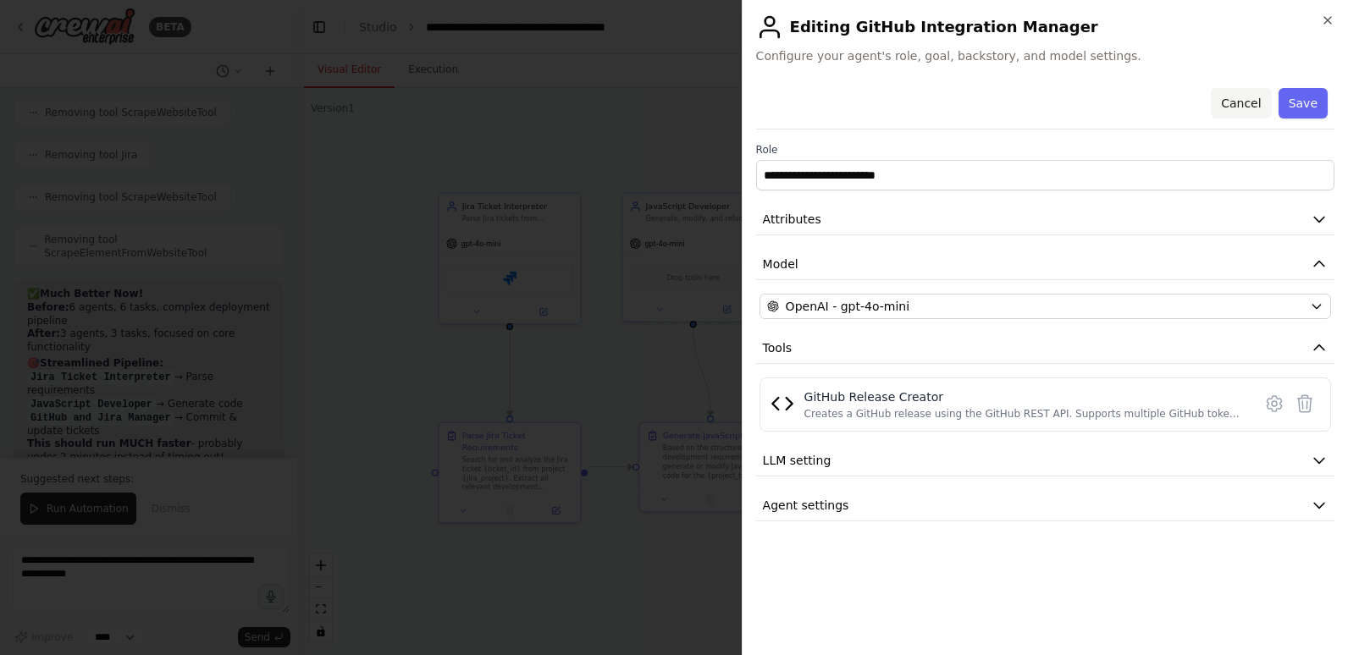
click at [1254, 107] on button "Cancel" at bounding box center [1241, 103] width 60 height 30
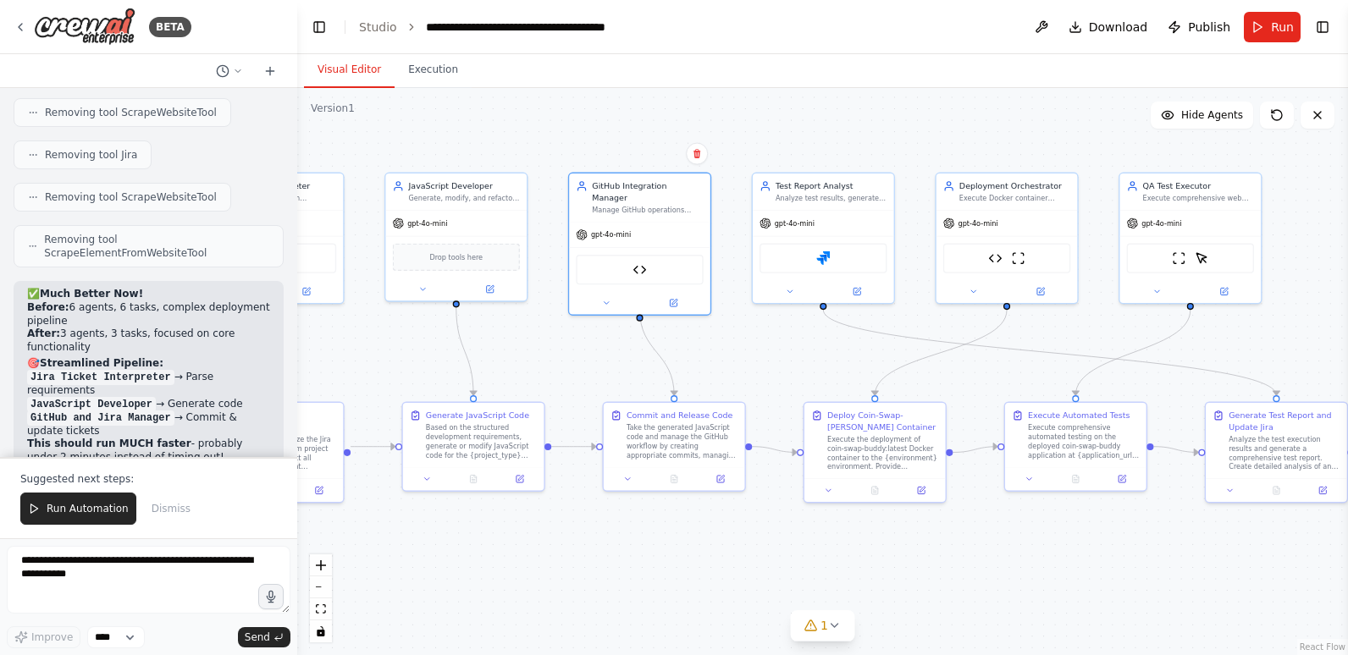
drag, startPoint x: 1273, startPoint y: 580, endPoint x: 1037, endPoint y: 553, distance: 237.8
click at [1036, 558] on div ".deletable-edge-delete-btn { width: 20px; height: 20px; border: 0px solid #ffff…" at bounding box center [822, 371] width 1051 height 567
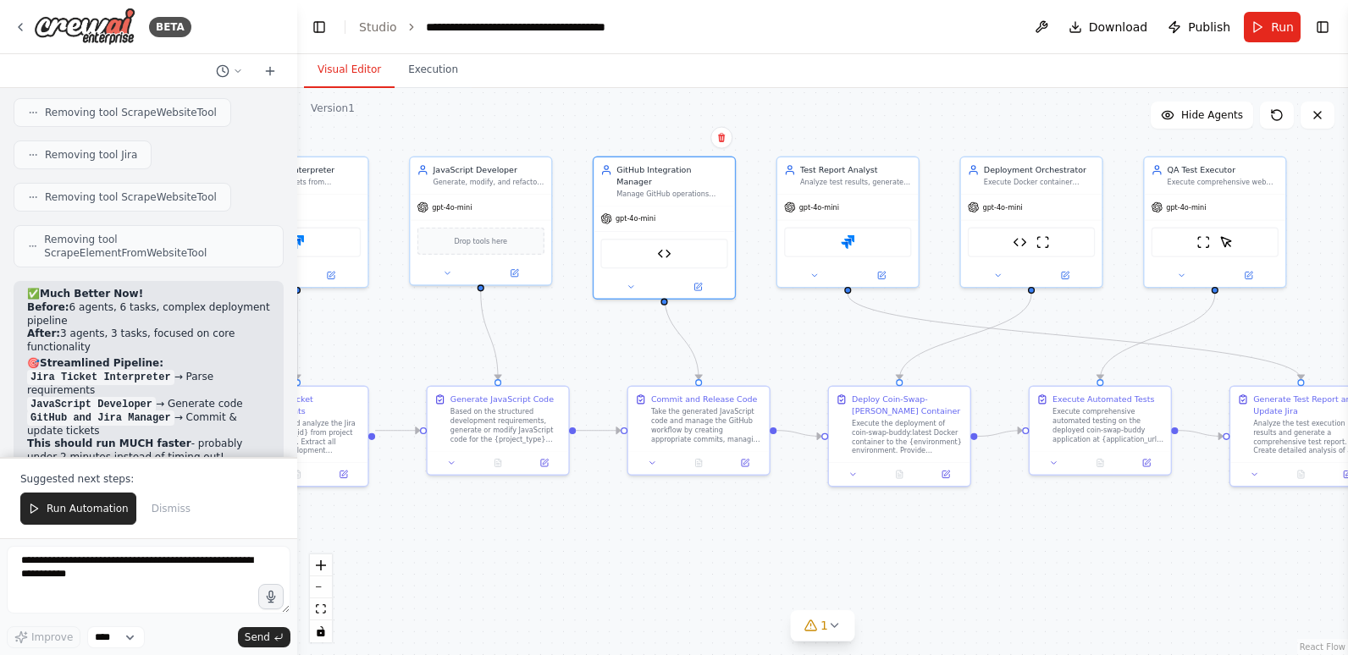
drag, startPoint x: 757, startPoint y: 557, endPoint x: 782, endPoint y: 543, distance: 28.5
click at [782, 543] on div ".deletable-edge-delete-btn { width: 20px; height: 20px; border: 0px solid #ffff…" at bounding box center [822, 371] width 1051 height 567
click at [831, 619] on icon at bounding box center [835, 626] width 14 height 14
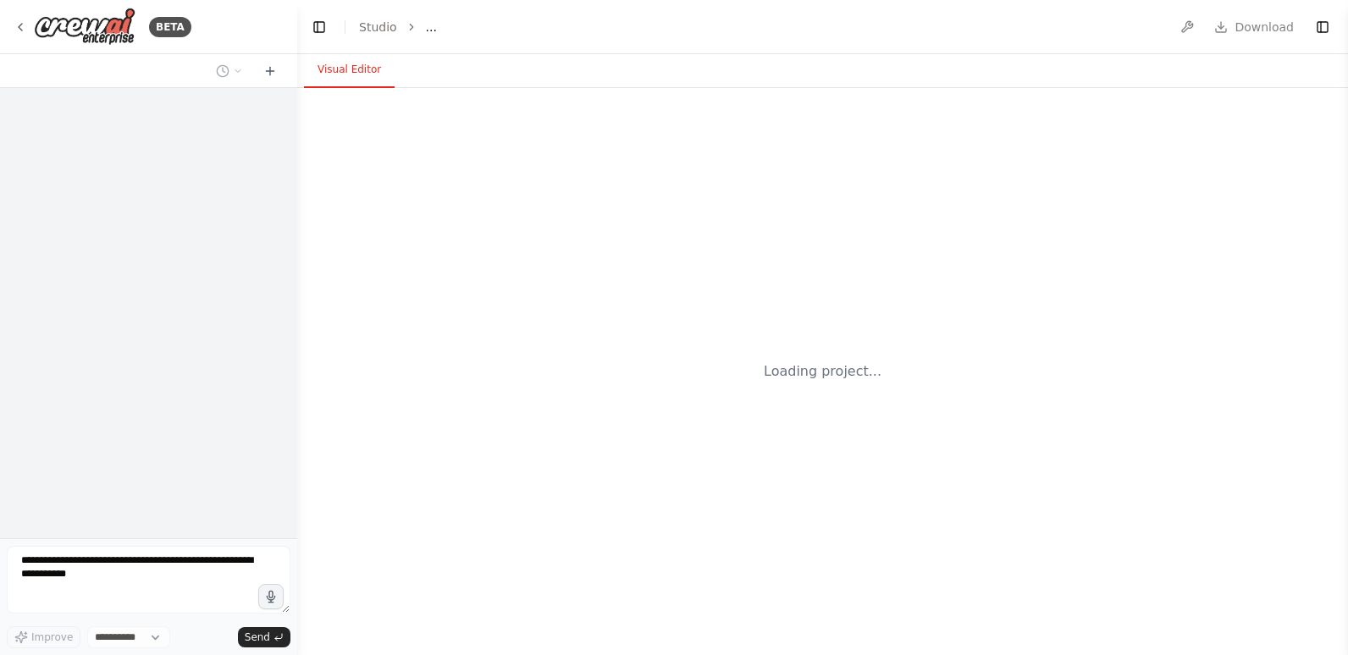
select select "****"
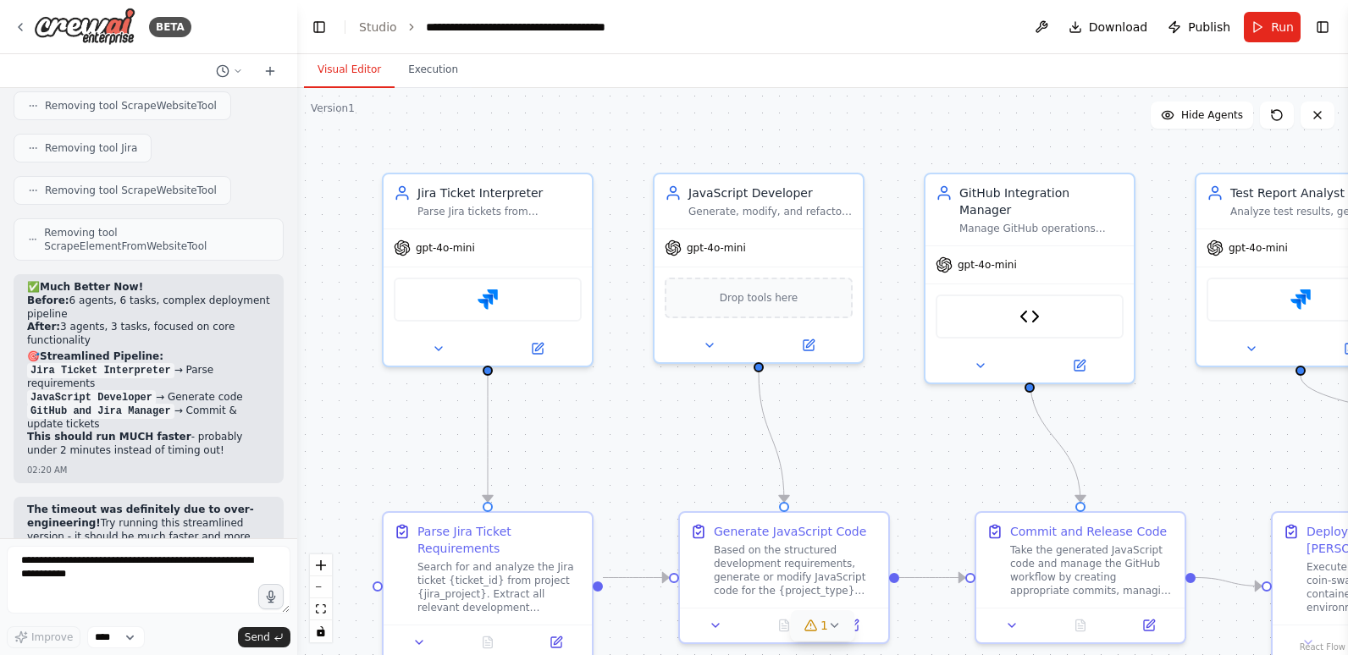
scroll to position [39034, 0]
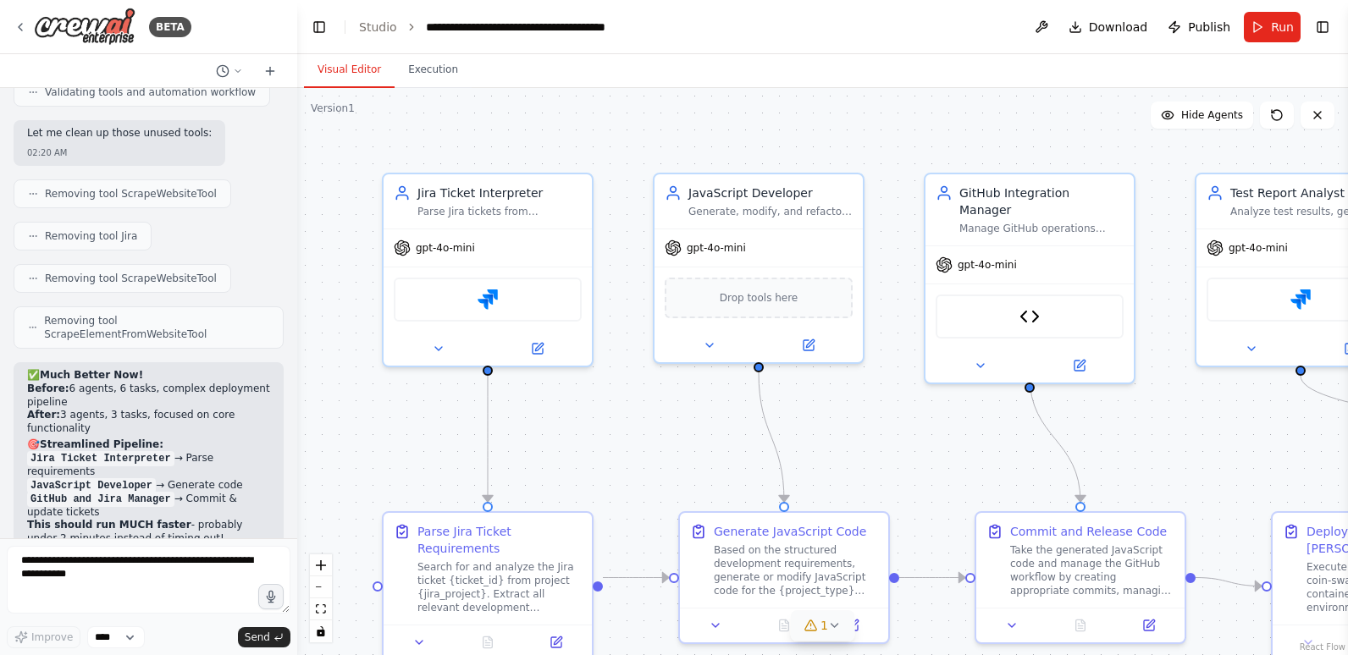
click at [811, 624] on icon at bounding box center [811, 626] width 14 height 14
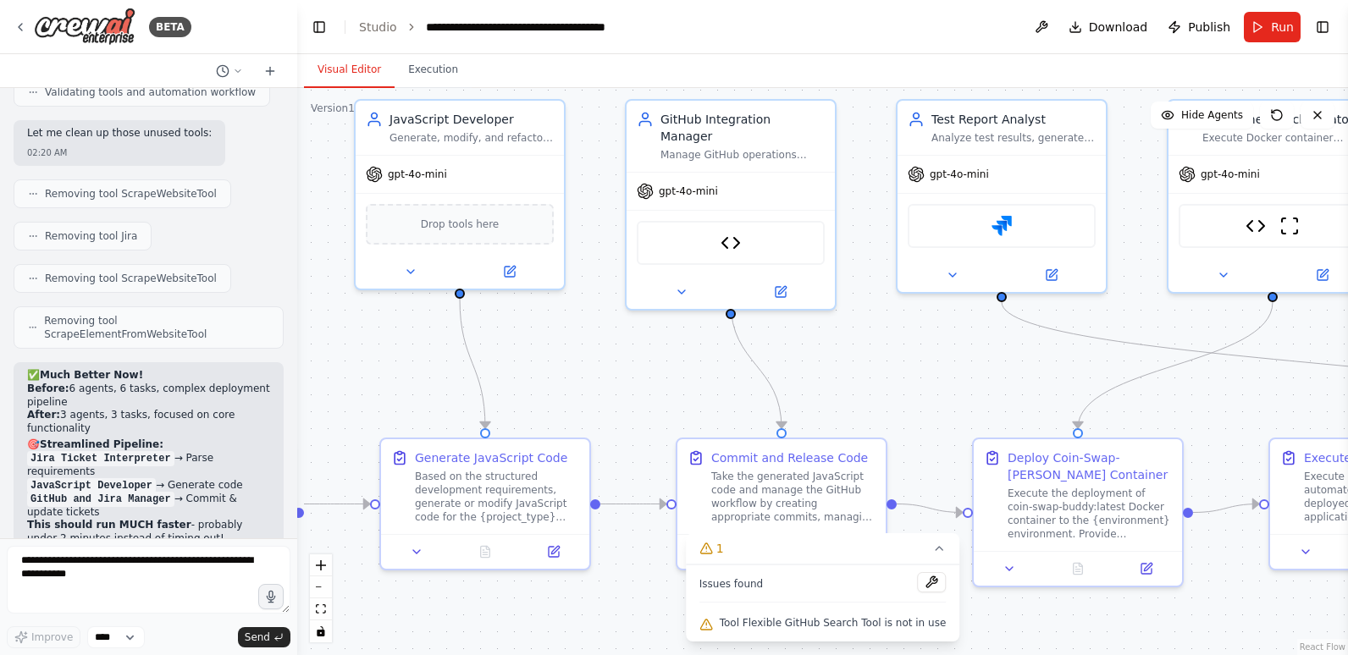
drag, startPoint x: 969, startPoint y: 429, endPoint x: 670, endPoint y: 356, distance: 307.9
click at [670, 356] on div ".deletable-edge-delete-btn { width: 20px; height: 20px; border: 0px solid #ffff…" at bounding box center [822, 371] width 1051 height 567
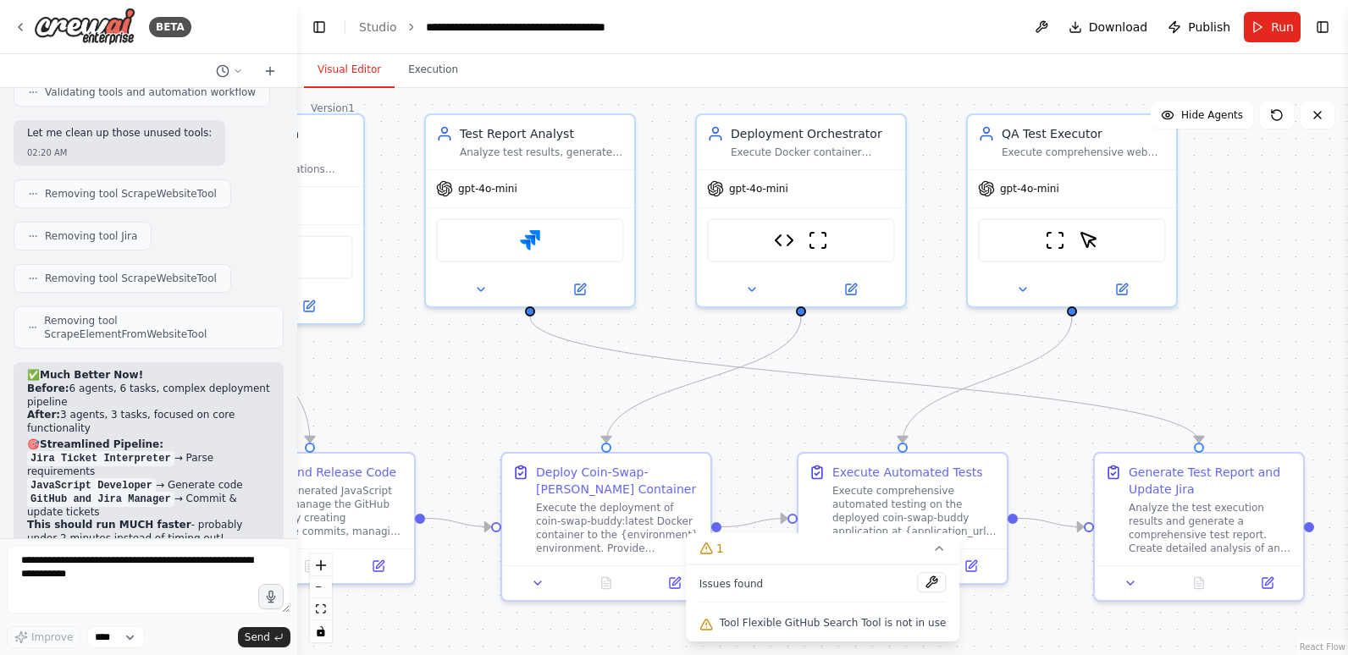
drag, startPoint x: 987, startPoint y: 358, endPoint x: 515, endPoint y: 373, distance: 471.9
click at [515, 373] on div ".deletable-edge-delete-btn { width: 20px; height: 20px; border: 0px solid #ffff…" at bounding box center [822, 371] width 1051 height 567
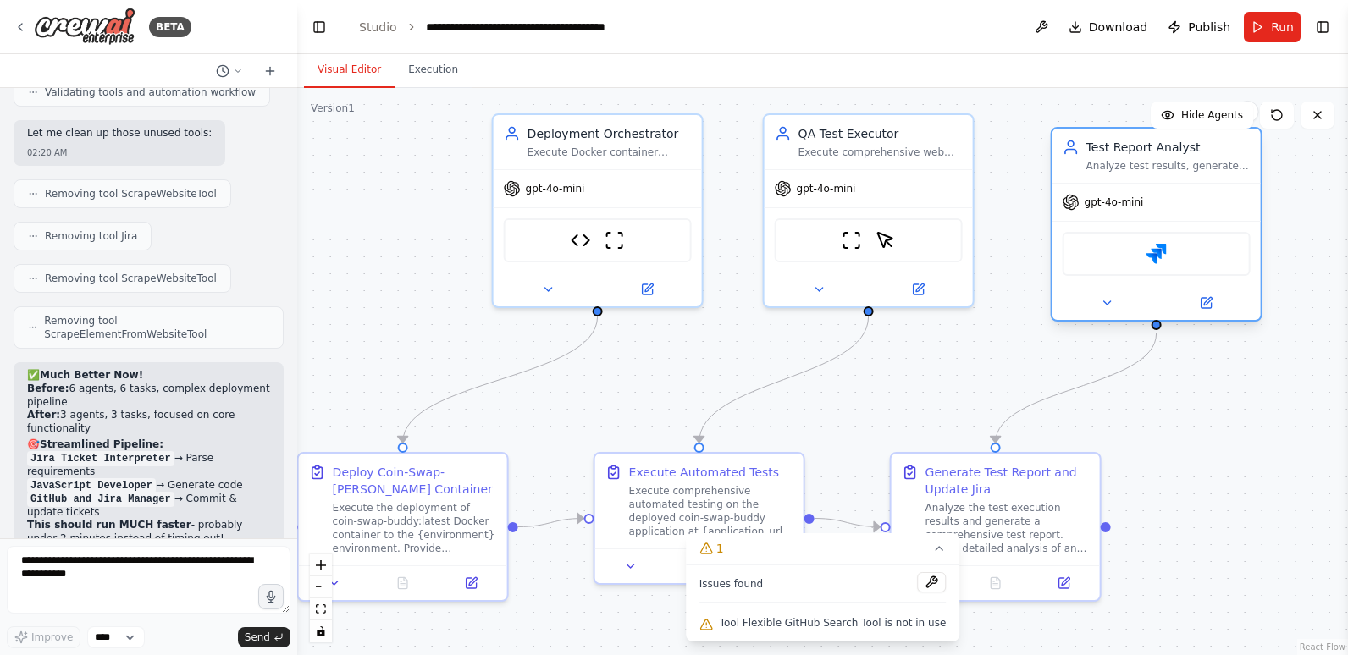
drag, startPoint x: 579, startPoint y: 137, endPoint x: 1209, endPoint y: 153, distance: 630.3
click at [1209, 153] on div "Test Report Analyst" at bounding box center [1168, 147] width 164 height 17
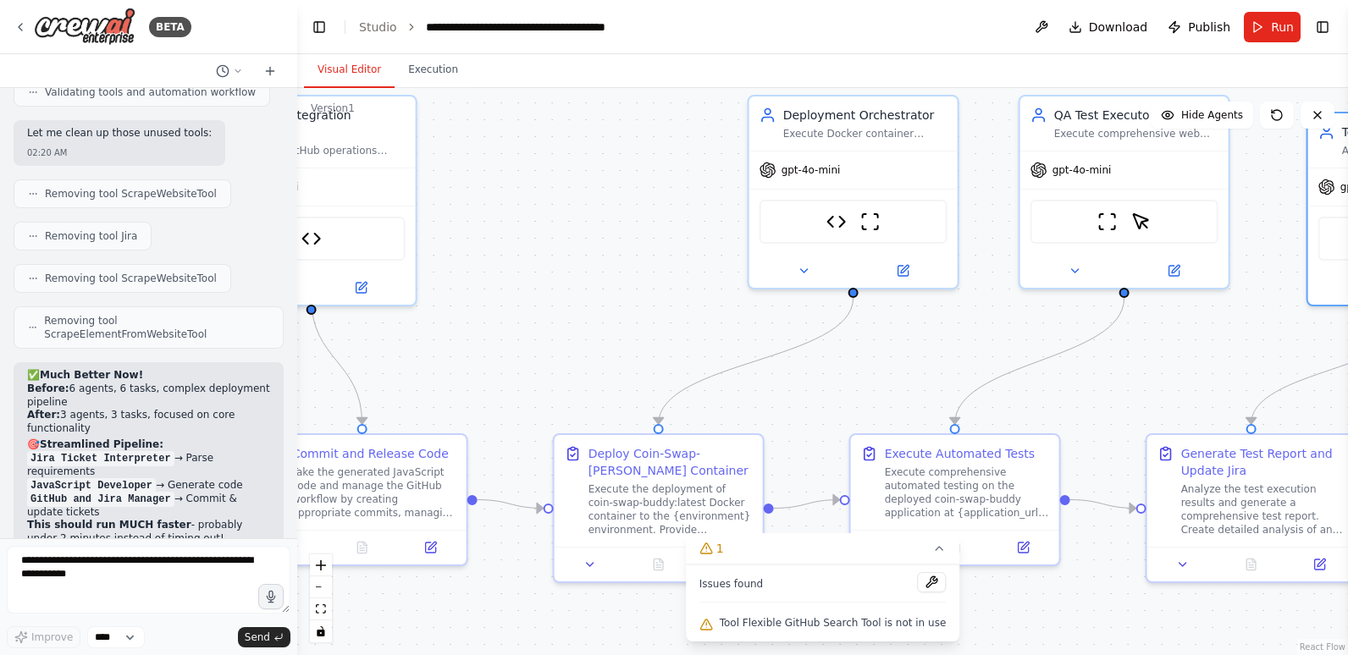
drag, startPoint x: 839, startPoint y: 405, endPoint x: 1095, endPoint y: 386, distance: 256.4
click at [1095, 386] on div ".deletable-edge-delete-btn { width: 20px; height: 20px; border: 0px solid #ffff…" at bounding box center [822, 371] width 1051 height 567
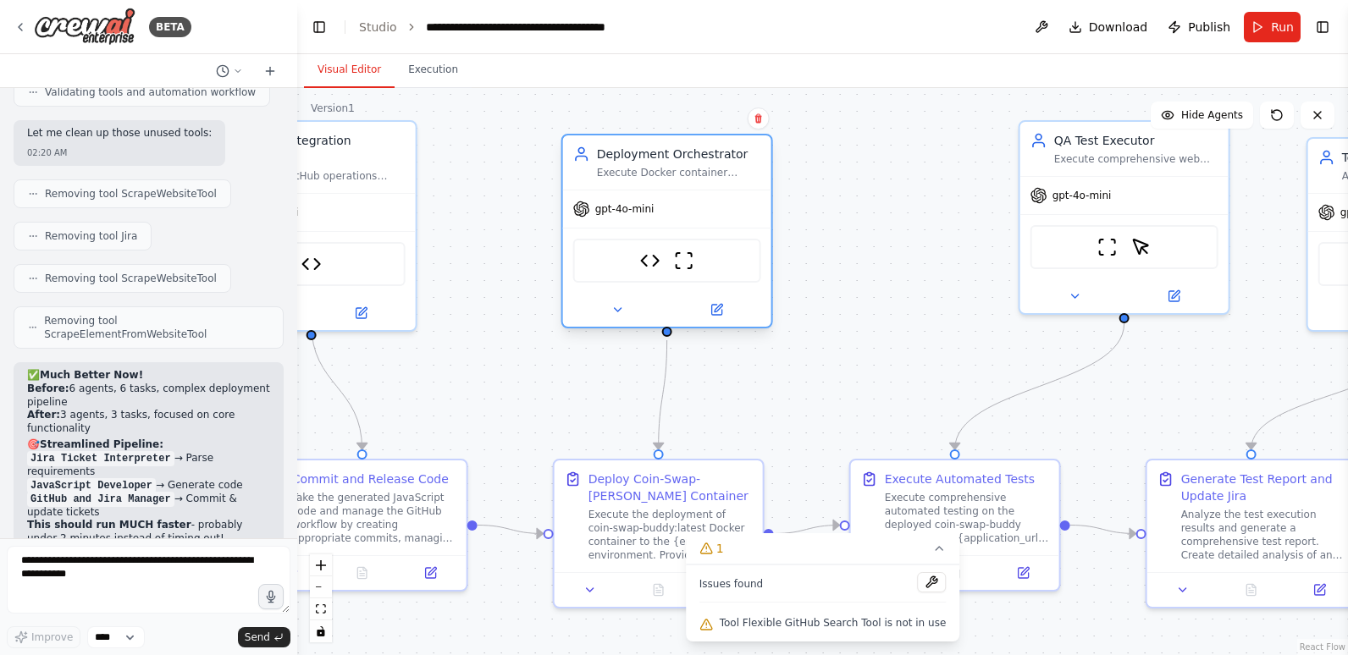
drag, startPoint x: 893, startPoint y: 121, endPoint x: 694, endPoint y: 160, distance: 202.0
click at [694, 160] on div "Deployment Orchestrator Execute Docker container deployment for coin-swap-buddy…" at bounding box center [679, 163] width 164 height 34
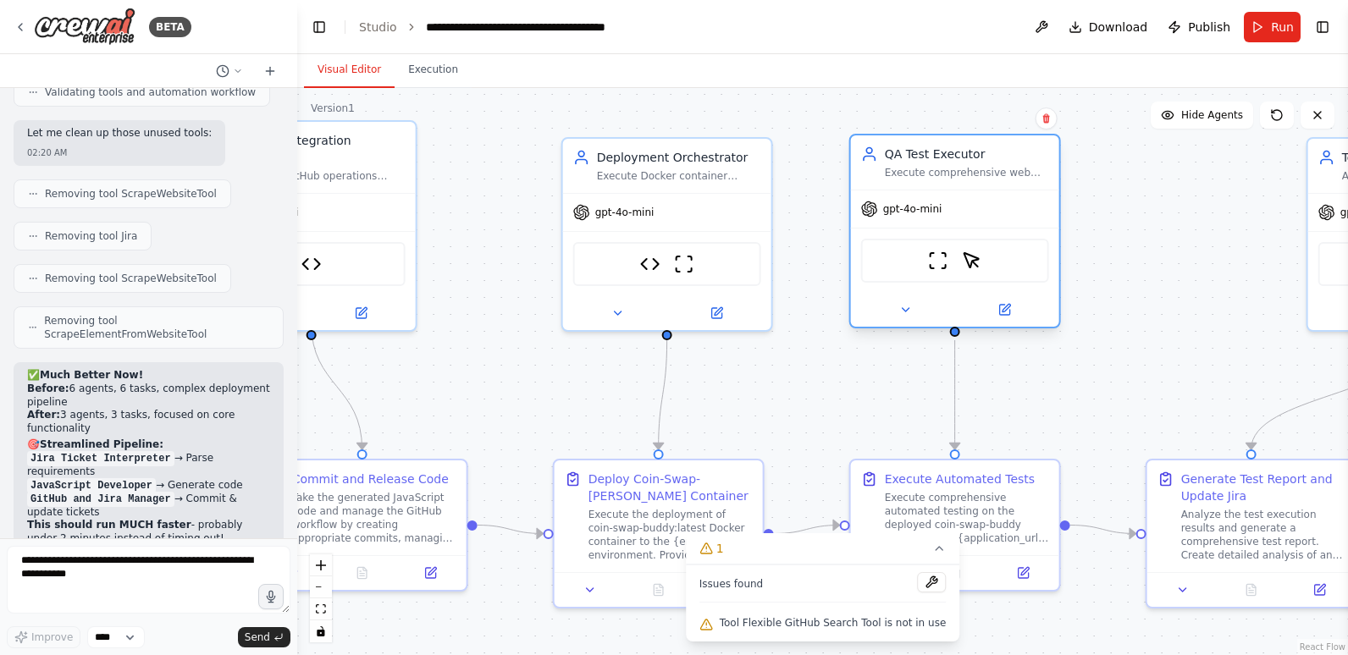
drag, startPoint x: 1109, startPoint y: 171, endPoint x: 947, endPoint y: 188, distance: 163.5
click at [947, 188] on div "QA Test Executor Execute comprehensive web application testing on {application_…" at bounding box center [955, 162] width 208 height 54
click at [329, 612] on button "fit view" at bounding box center [321, 610] width 22 height 22
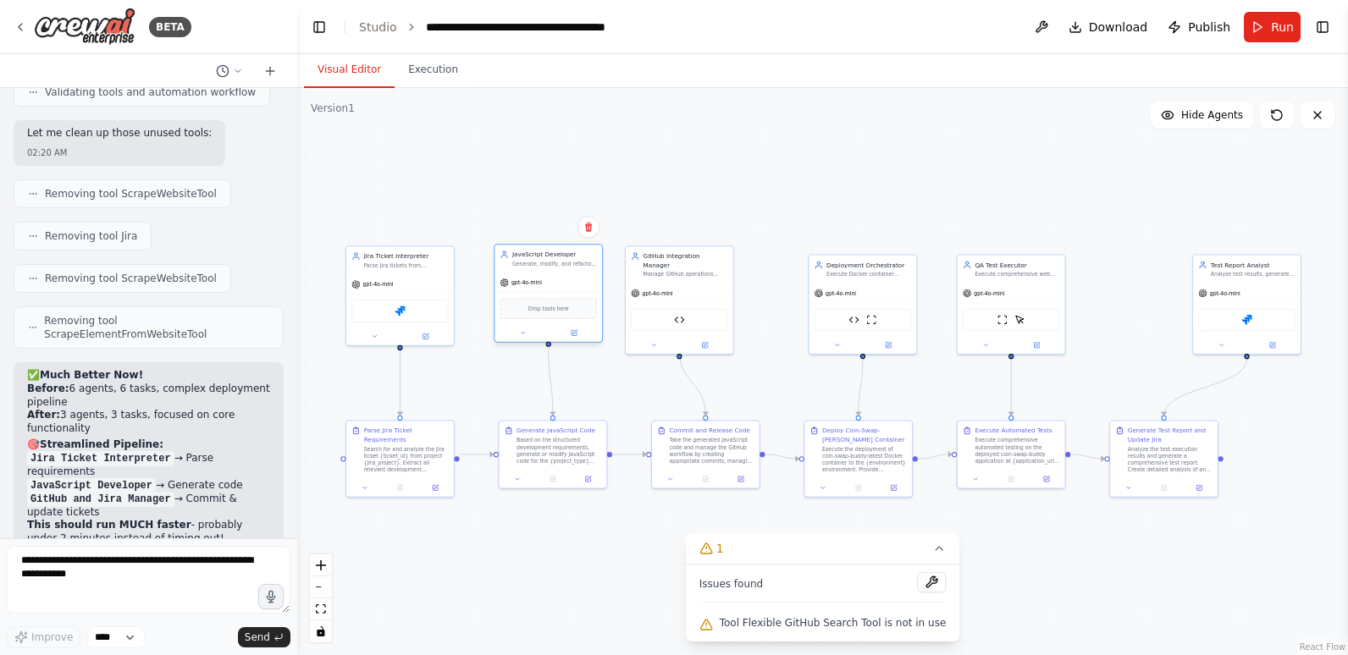
drag, startPoint x: 561, startPoint y: 276, endPoint x: 575, endPoint y: 277, distance: 13.6
click at [575, 277] on div "gpt-4o-mini" at bounding box center [549, 283] width 108 height 19
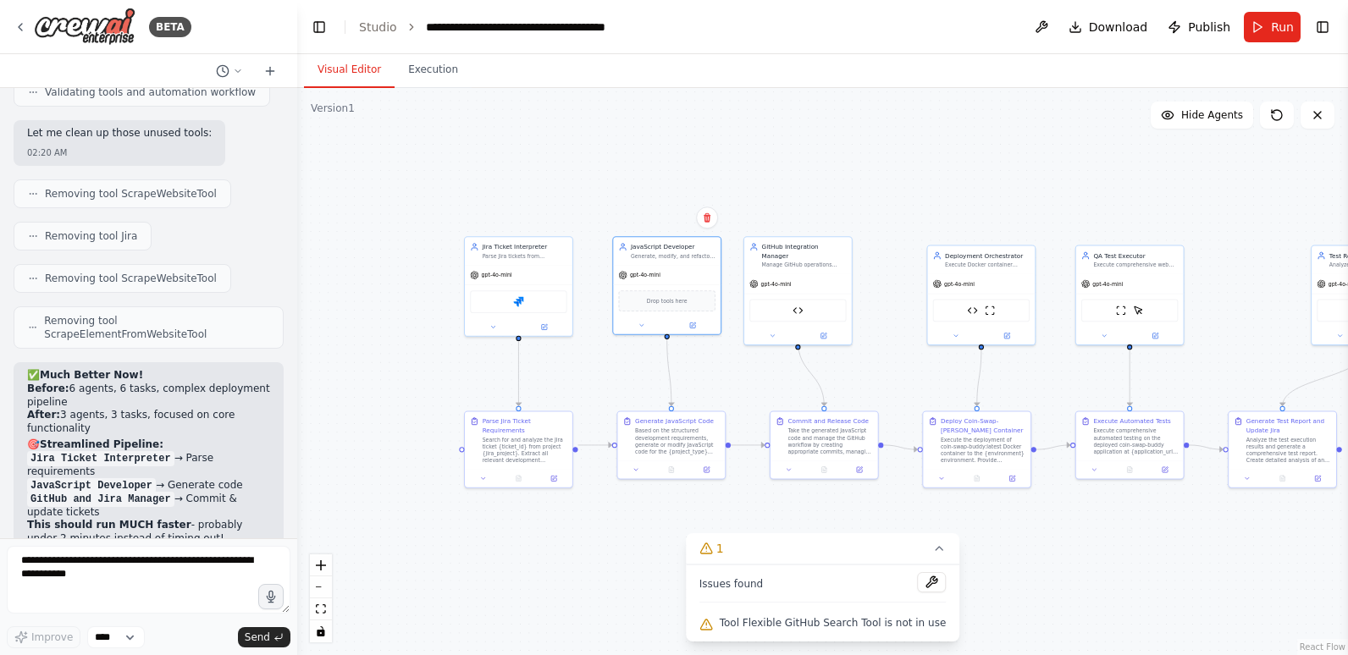
drag, startPoint x: 594, startPoint y: 535, endPoint x: 712, endPoint y: 526, distance: 118.9
click at [712, 526] on div ".deletable-edge-delete-btn { width: 20px; height: 20px; border: 0px solid #ffff…" at bounding box center [822, 371] width 1051 height 567
click at [322, 606] on icon "fit view" at bounding box center [321, 609] width 10 height 9
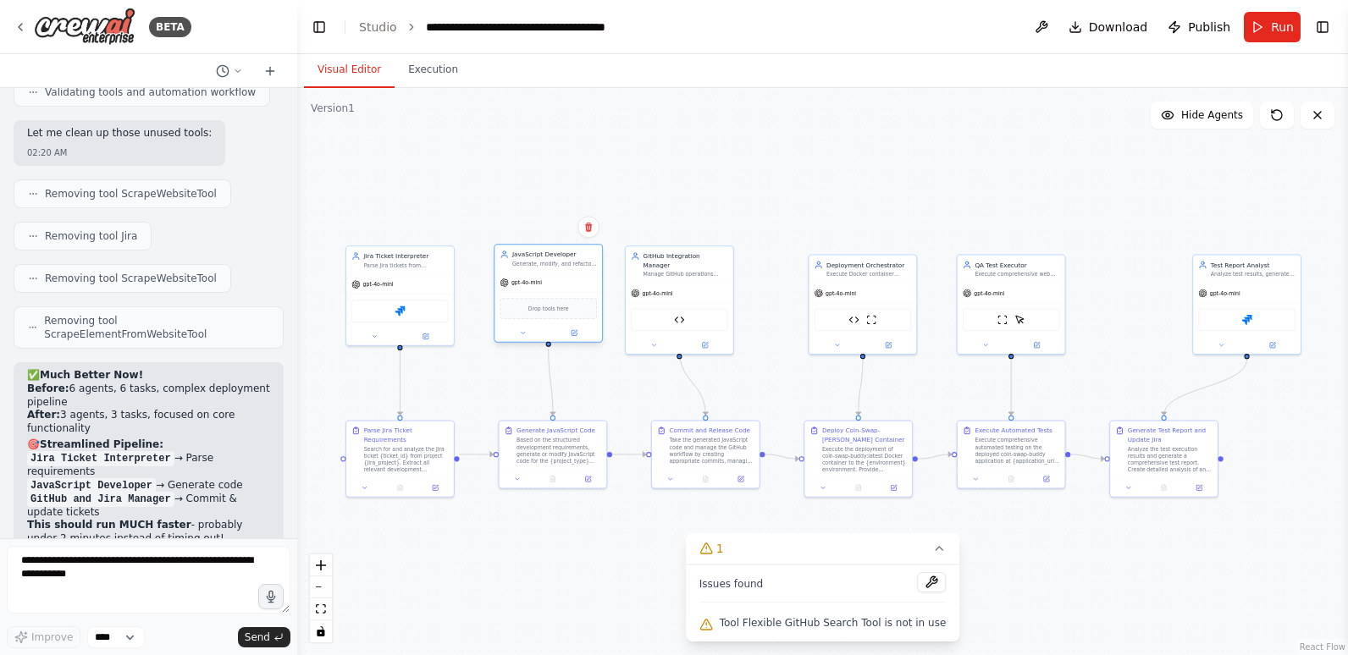
click at [586, 278] on div "gpt-4o-mini" at bounding box center [549, 283] width 108 height 19
drag, startPoint x: 687, startPoint y: 281, endPoint x: 702, endPoint y: 284, distance: 15.5
click at [702, 284] on div "gpt-4o-mini" at bounding box center [698, 291] width 108 height 19
drag, startPoint x: 907, startPoint y: 285, endPoint x: 899, endPoint y: 274, distance: 14.1
click at [899, 274] on div "gpt-4o-mini" at bounding box center [854, 283] width 108 height 19
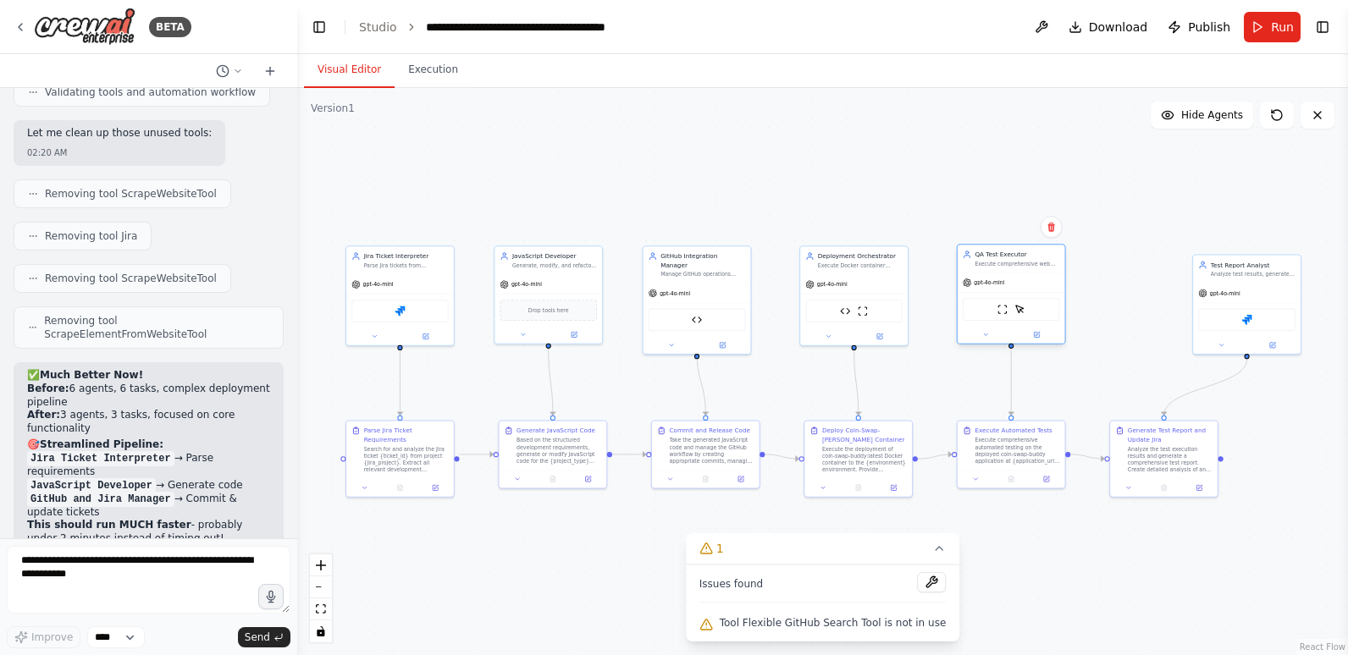
click at [1029, 280] on div "gpt-4o-mini" at bounding box center [1012, 283] width 108 height 19
drag, startPoint x: 1239, startPoint y: 294, endPoint x: 1161, endPoint y: 297, distance: 78.0
click at [1161, 297] on div "gpt-4o-mini" at bounding box center [1168, 291] width 108 height 19
click at [1049, 26] on button at bounding box center [1041, 27] width 27 height 30
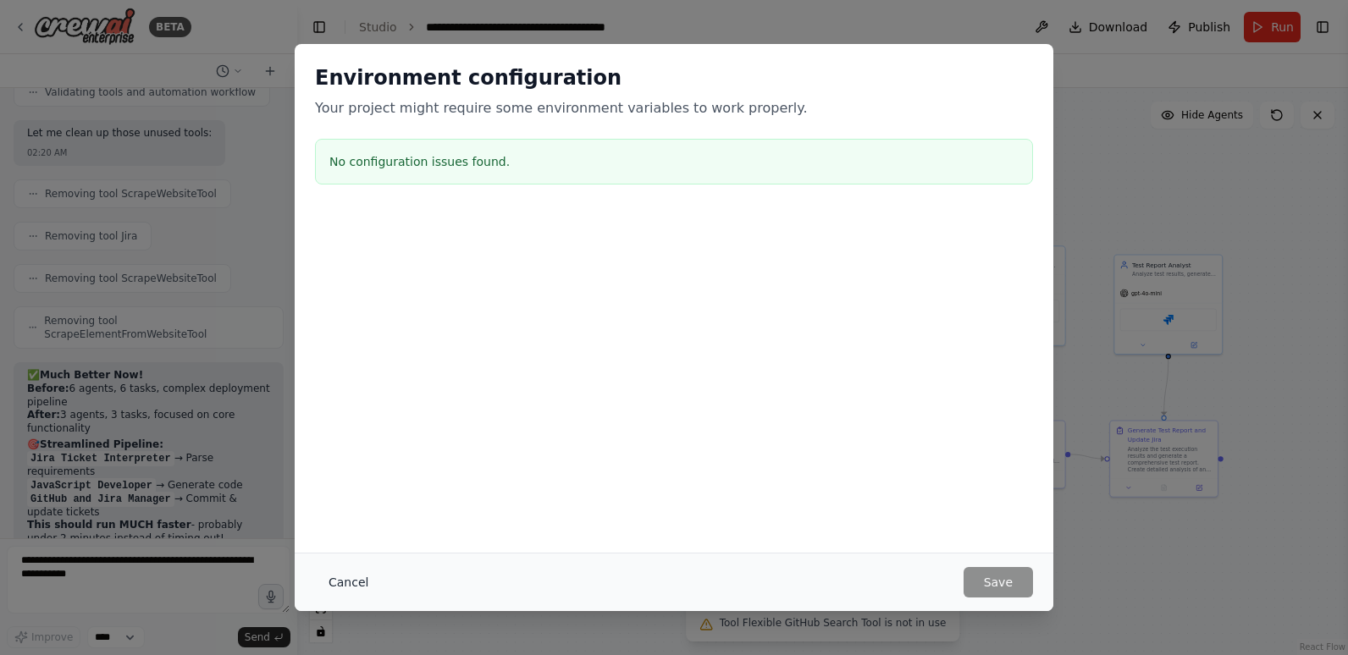
click at [351, 582] on button "Cancel" at bounding box center [348, 582] width 67 height 30
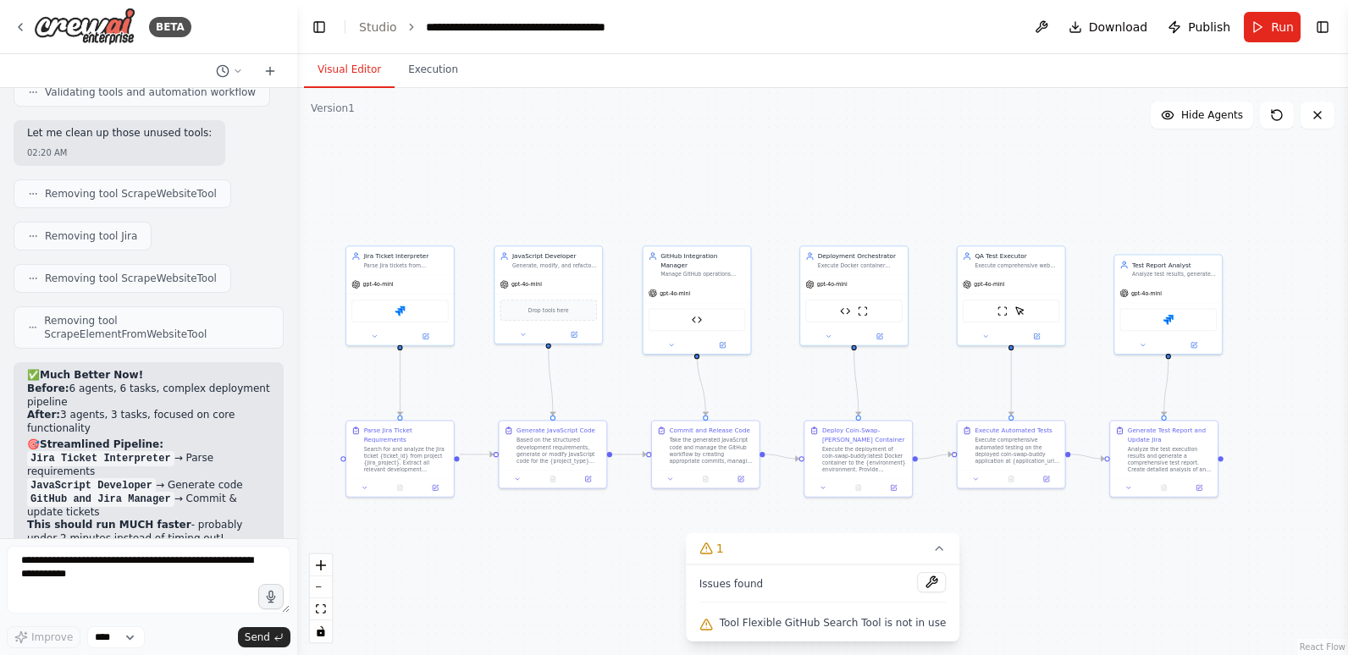
click at [666, 602] on div ".deletable-edge-delete-btn { width: 20px; height: 20px; border: 0px solid #ffff…" at bounding box center [822, 371] width 1051 height 567
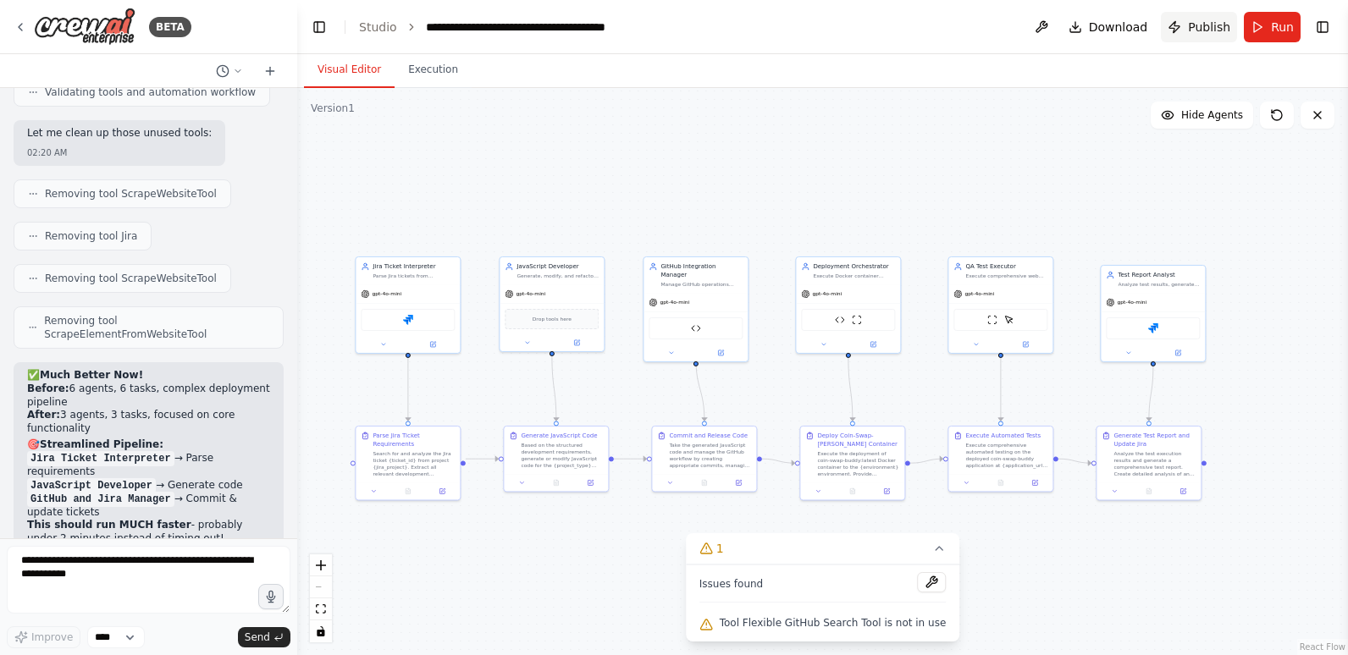
click at [1196, 23] on span "Publish" at bounding box center [1209, 27] width 42 height 17
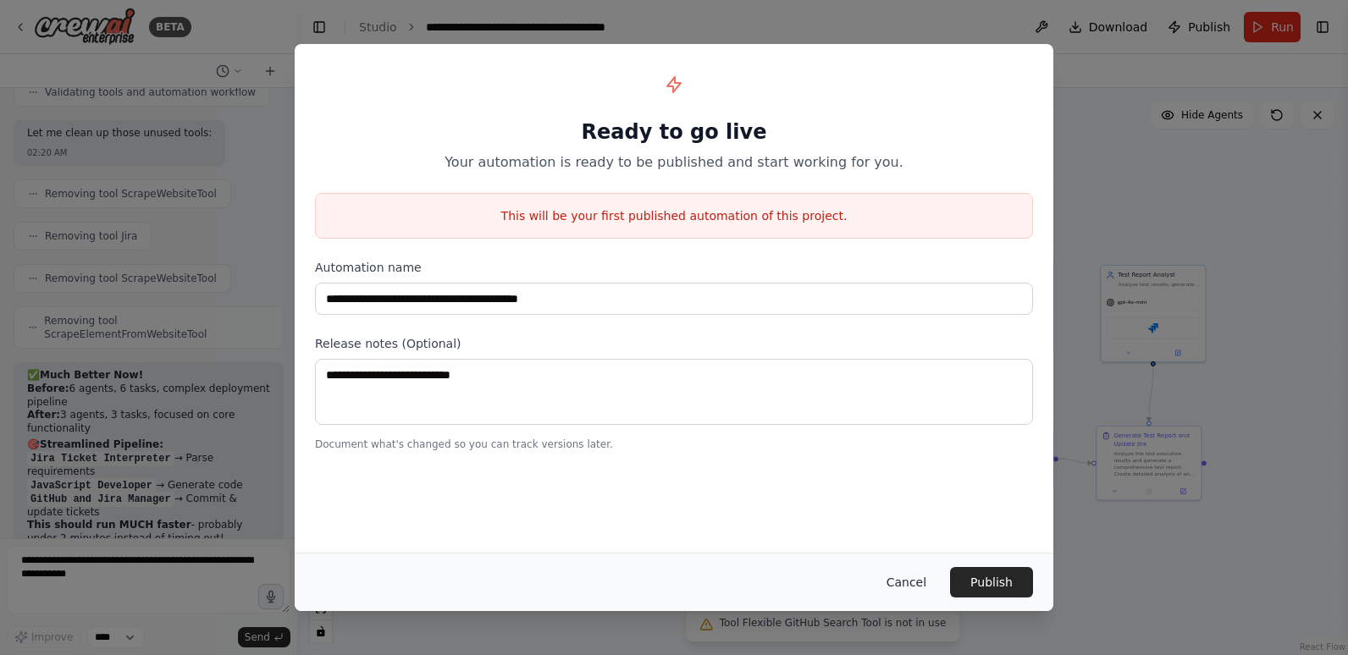
click at [920, 584] on button "Cancel" at bounding box center [906, 582] width 67 height 30
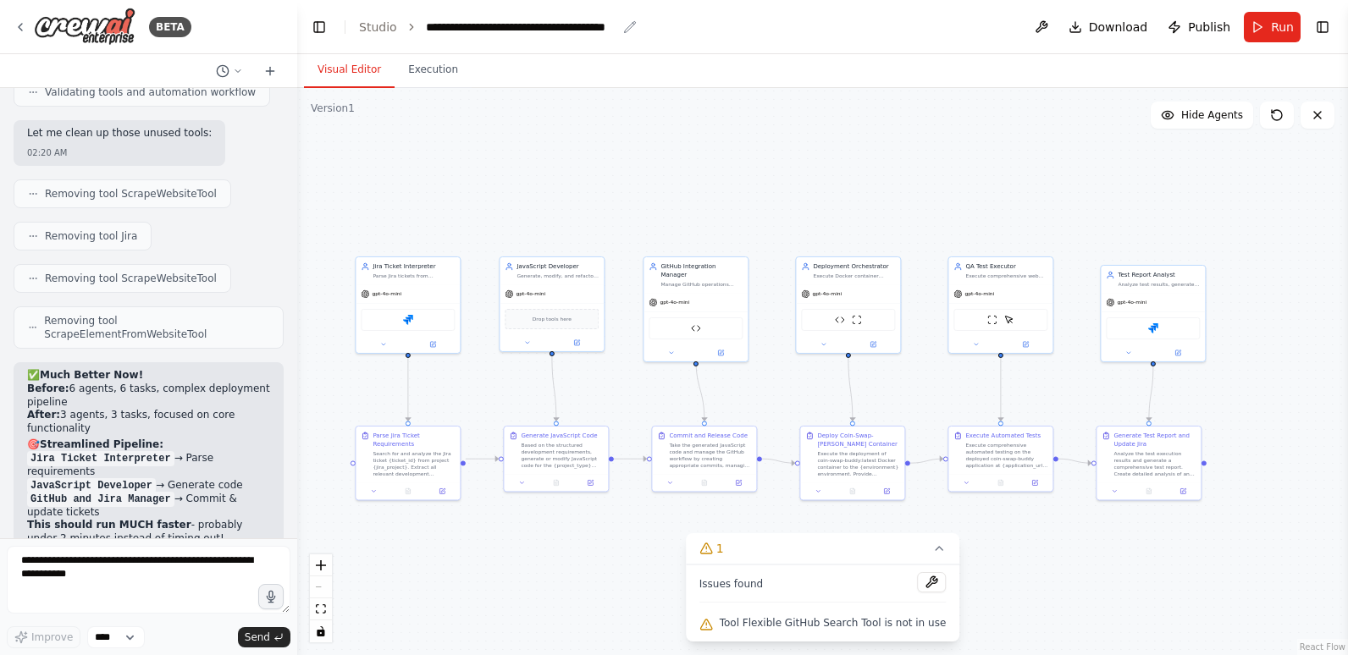
click at [575, 25] on div "**********" at bounding box center [521, 27] width 191 height 17
drag, startPoint x: 600, startPoint y: 23, endPoint x: 666, endPoint y: 27, distance: 66.2
click at [666, 27] on div "**********" at bounding box center [549, 27] width 246 height 17
click at [812, 29] on header "**********" at bounding box center [822, 27] width 1051 height 54
click at [1275, 30] on span "Run" at bounding box center [1282, 27] width 23 height 17
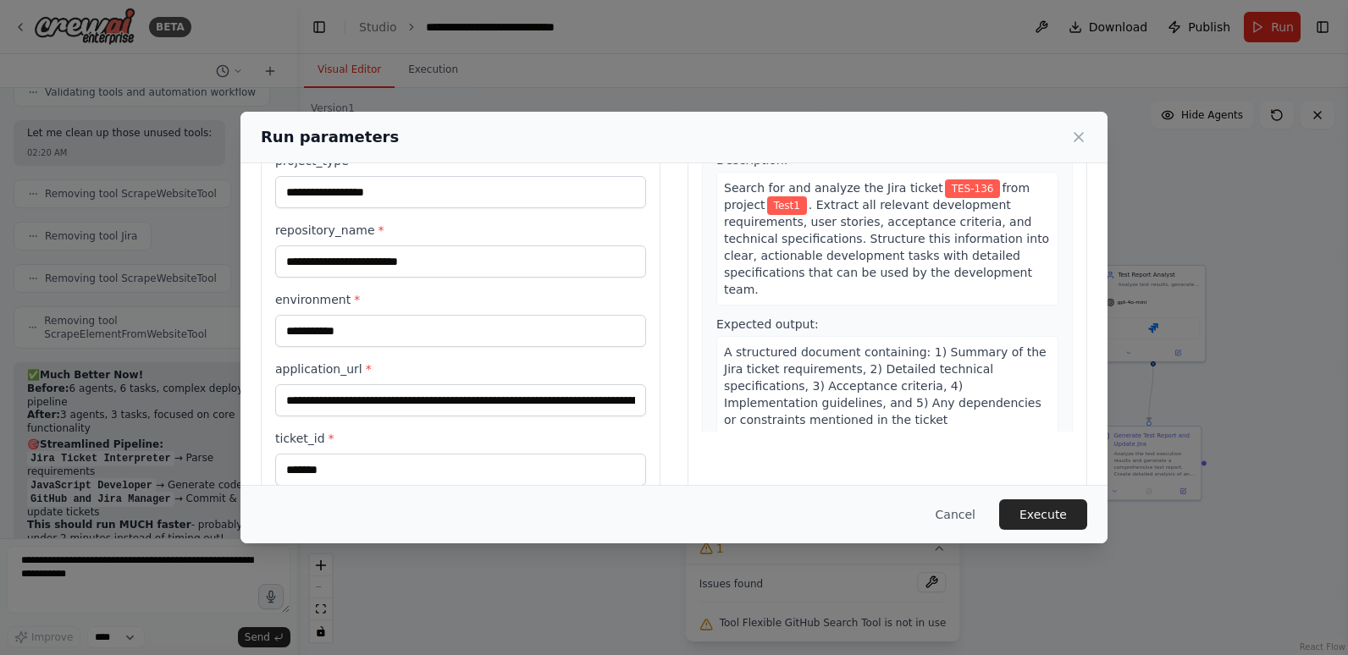
scroll to position [169, 0]
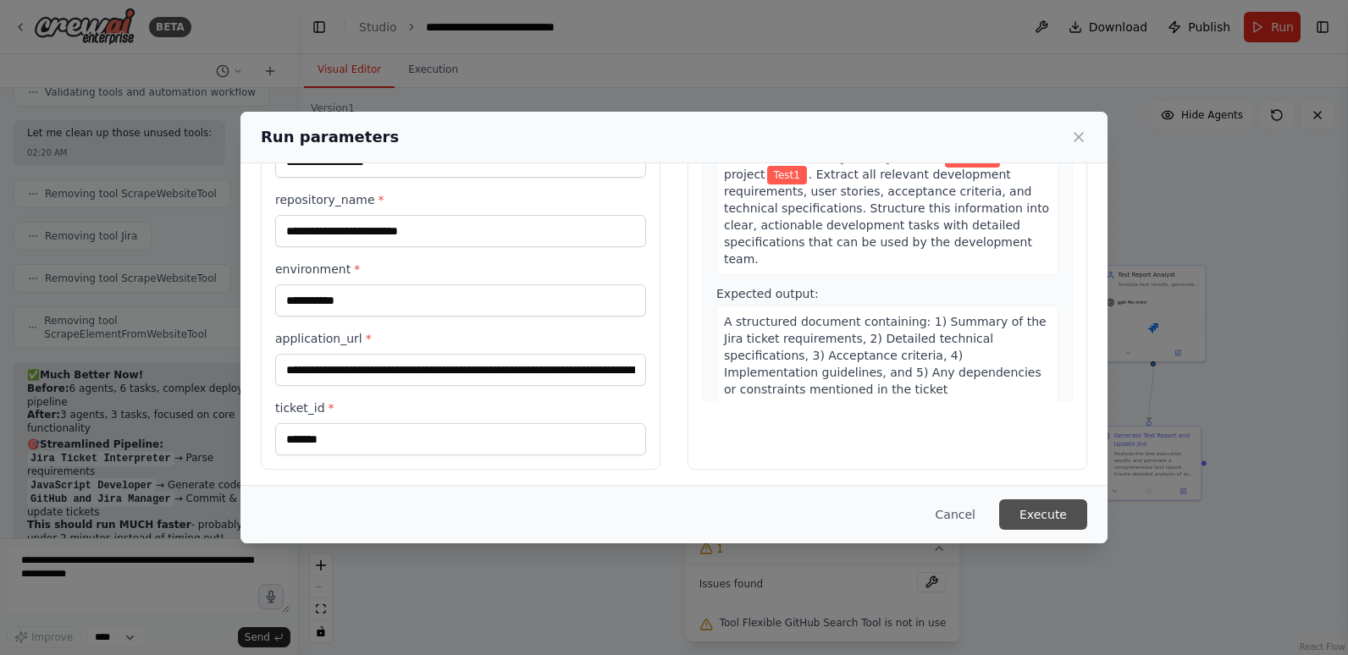
click at [1058, 511] on button "Execute" at bounding box center [1043, 515] width 88 height 30
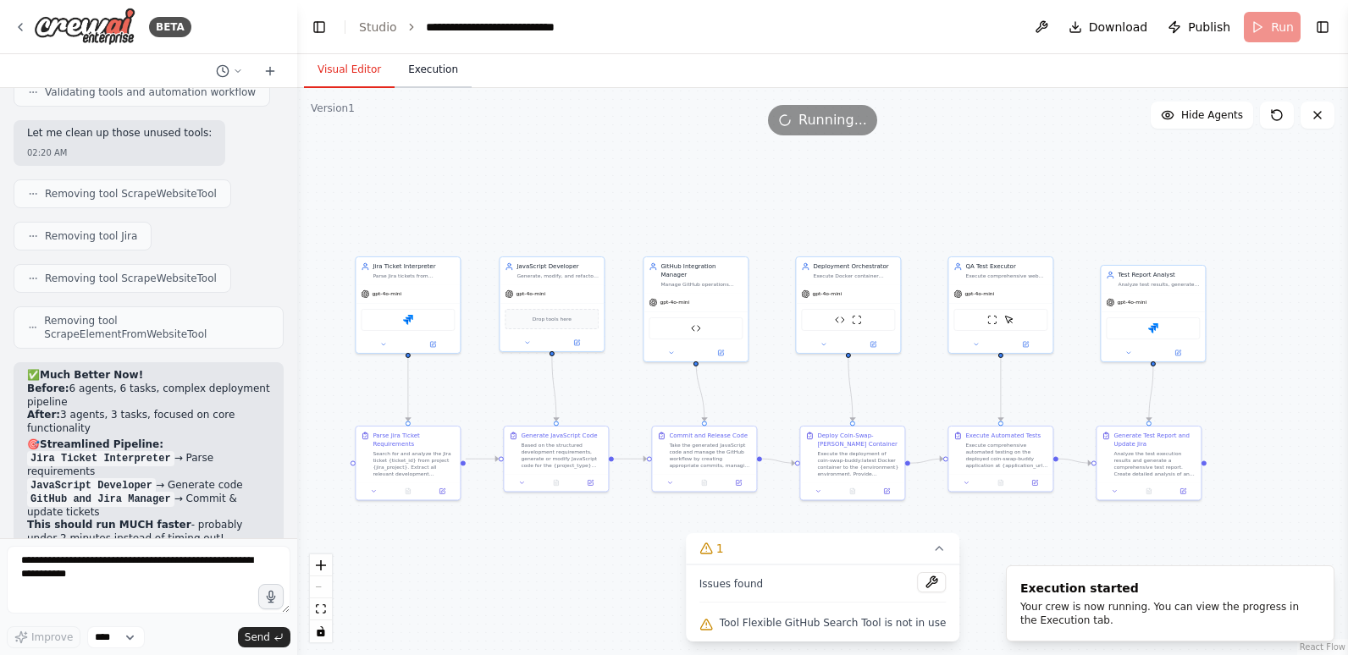
click at [429, 72] on button "Execution" at bounding box center [433, 71] width 77 height 36
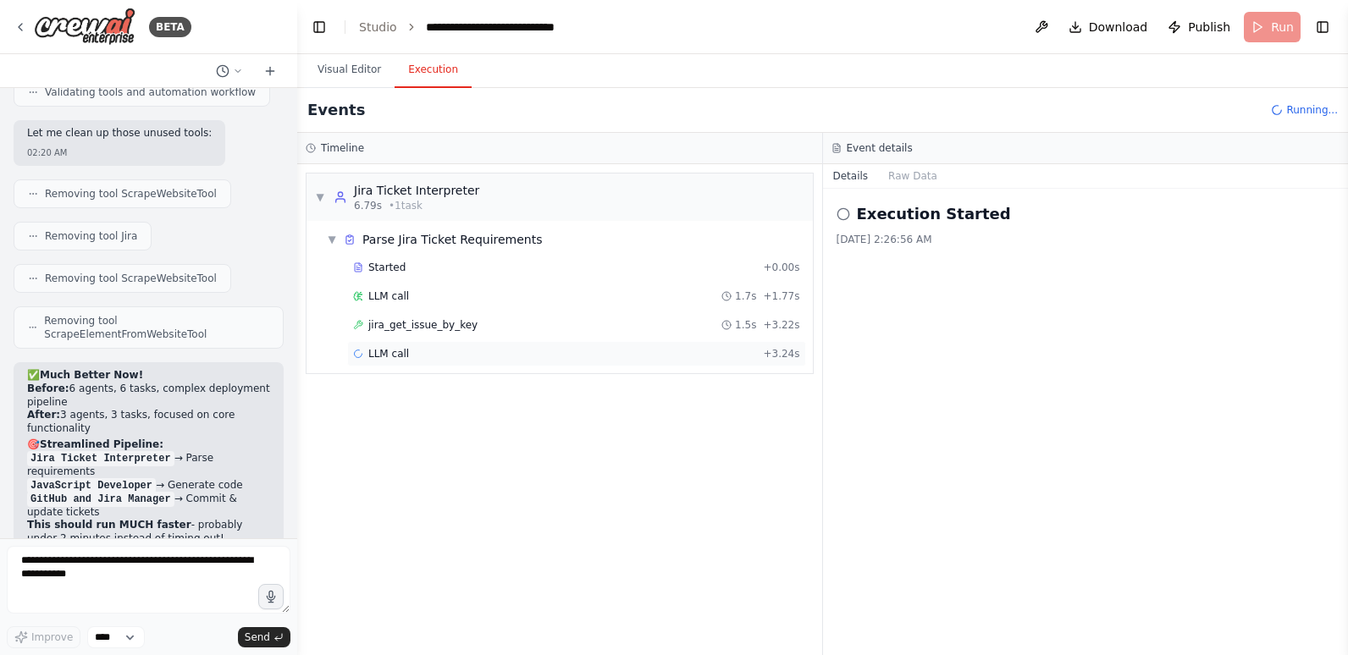
click at [408, 351] on div "LLM call + 3.24s" at bounding box center [576, 354] width 447 height 14
click at [398, 293] on span "LLM call" at bounding box center [388, 297] width 41 height 14
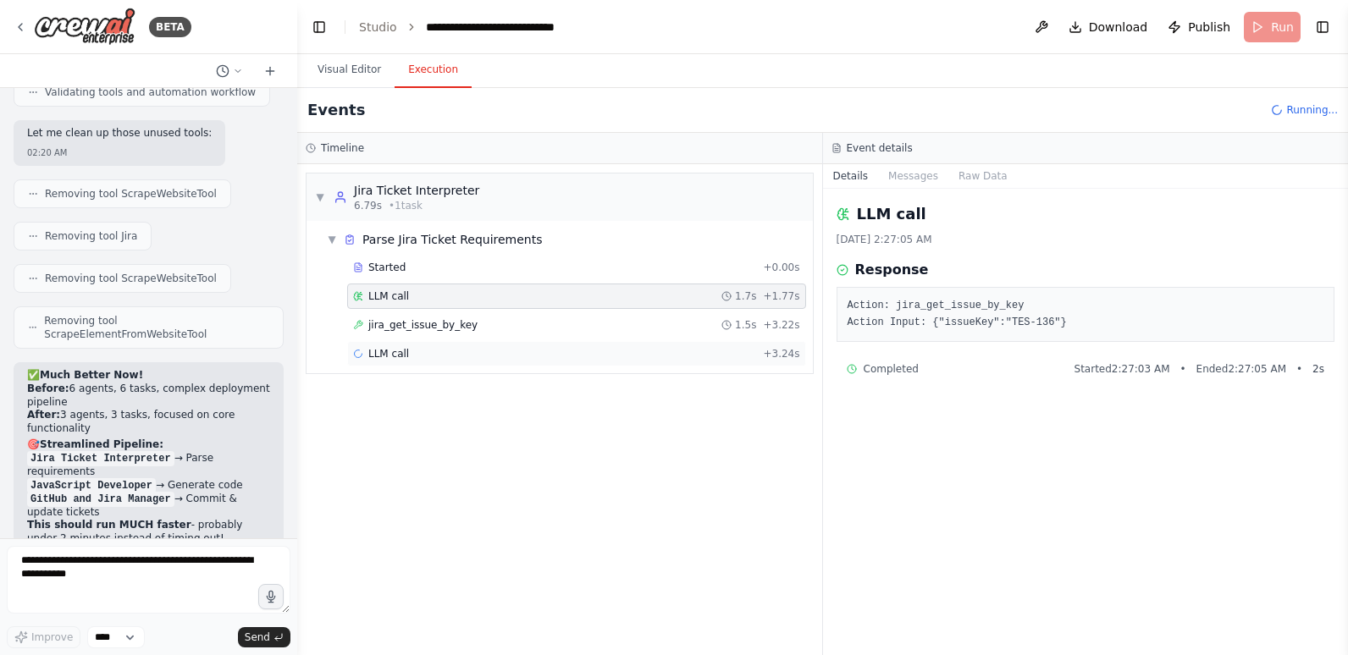
click at [423, 358] on div "LLM call + 3.24s" at bounding box center [576, 354] width 447 height 14
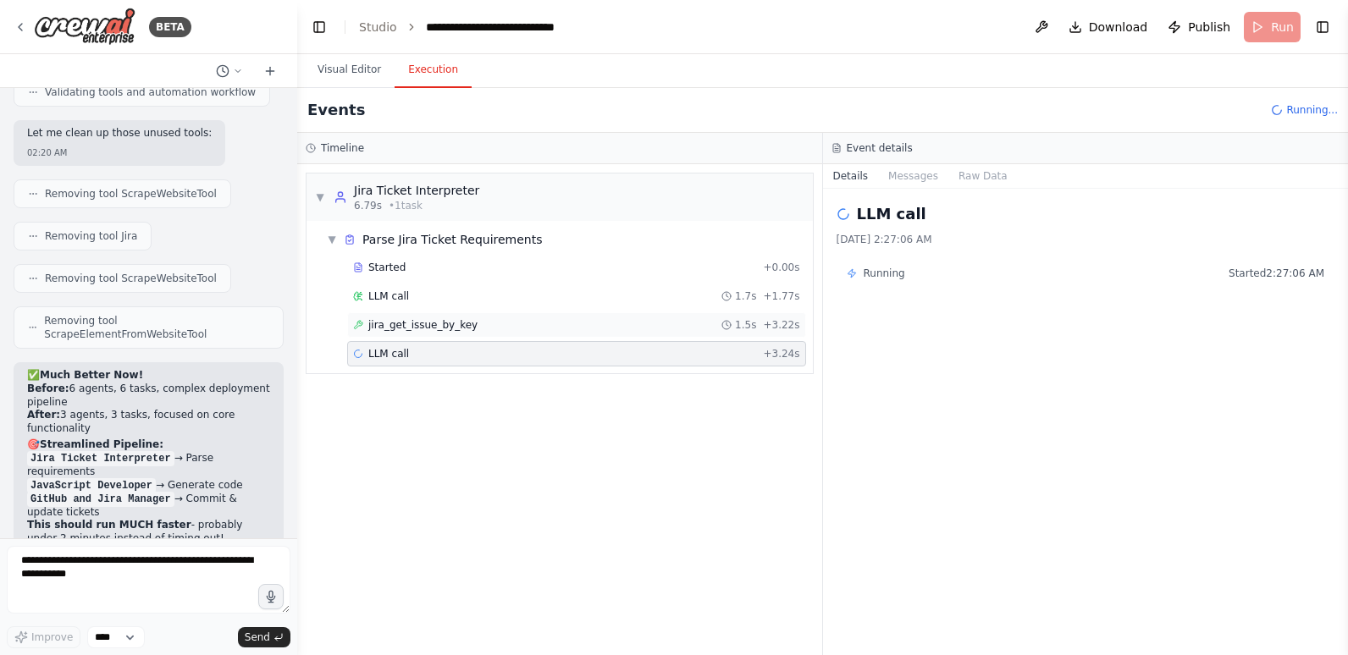
click at [423, 326] on span "jira_get_issue_by_key" at bounding box center [422, 325] width 109 height 14
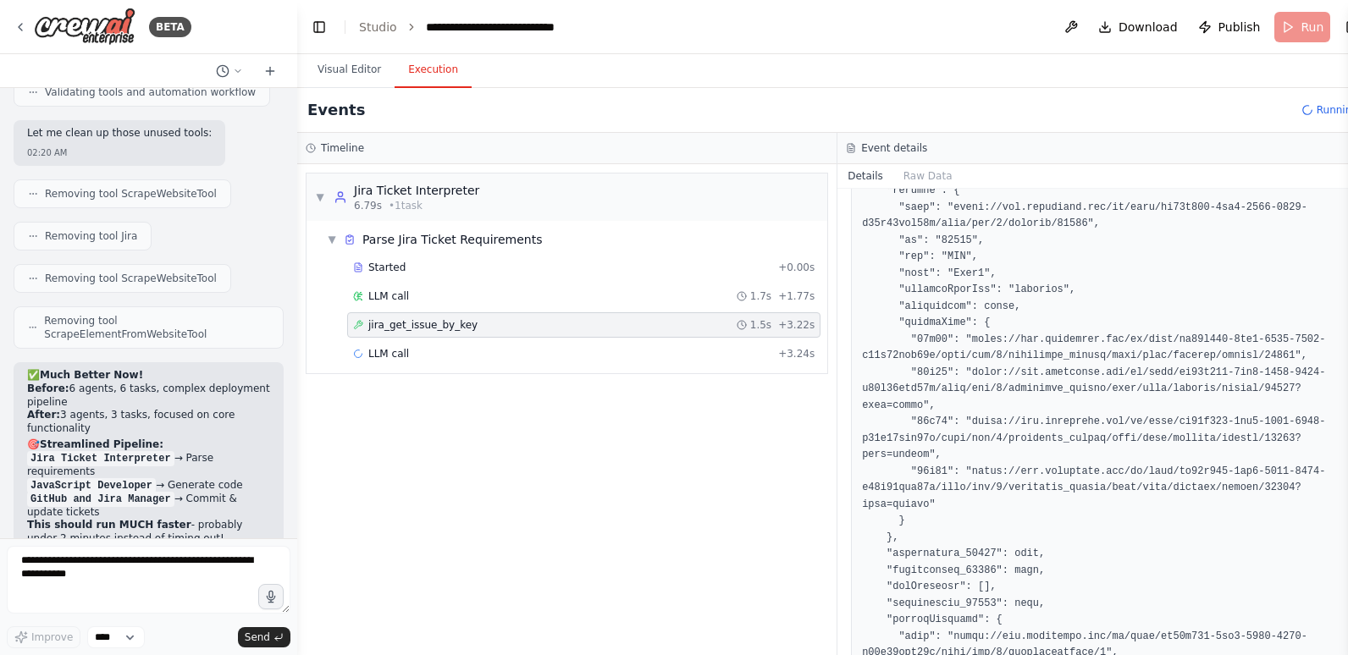
scroll to position [677, 0]
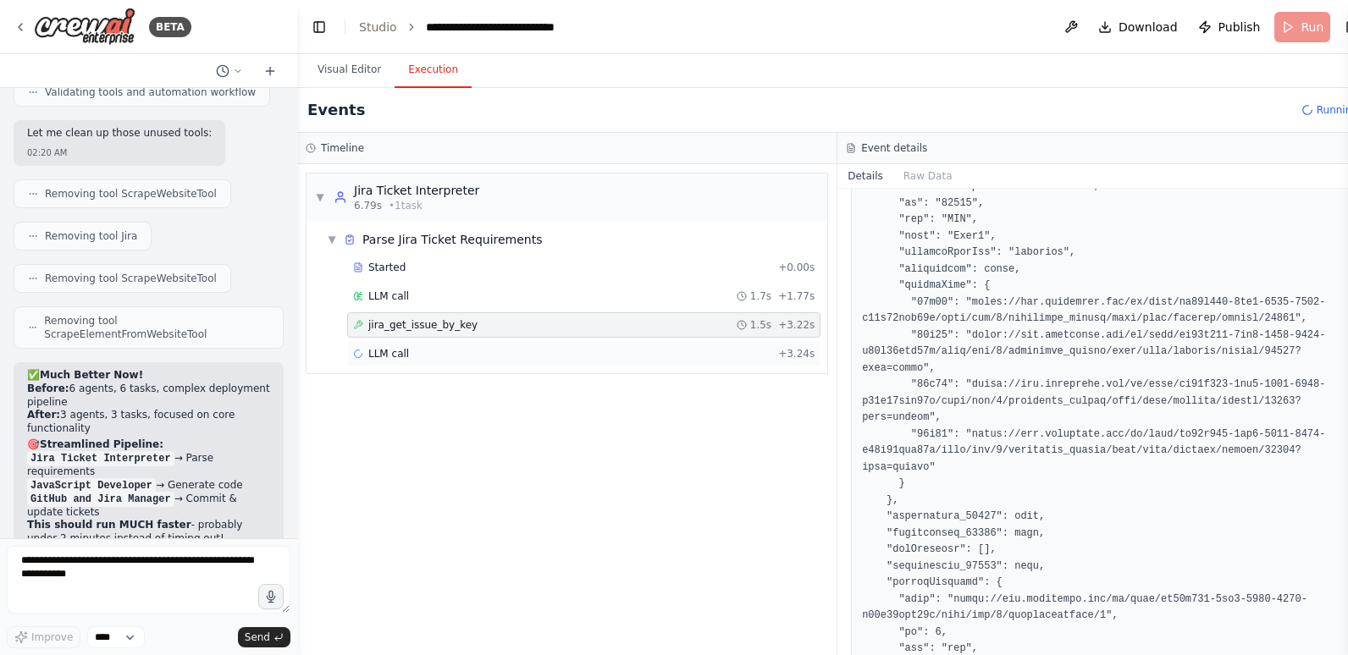
click at [480, 353] on div "LLM call + 3.24s" at bounding box center [584, 354] width 462 height 14
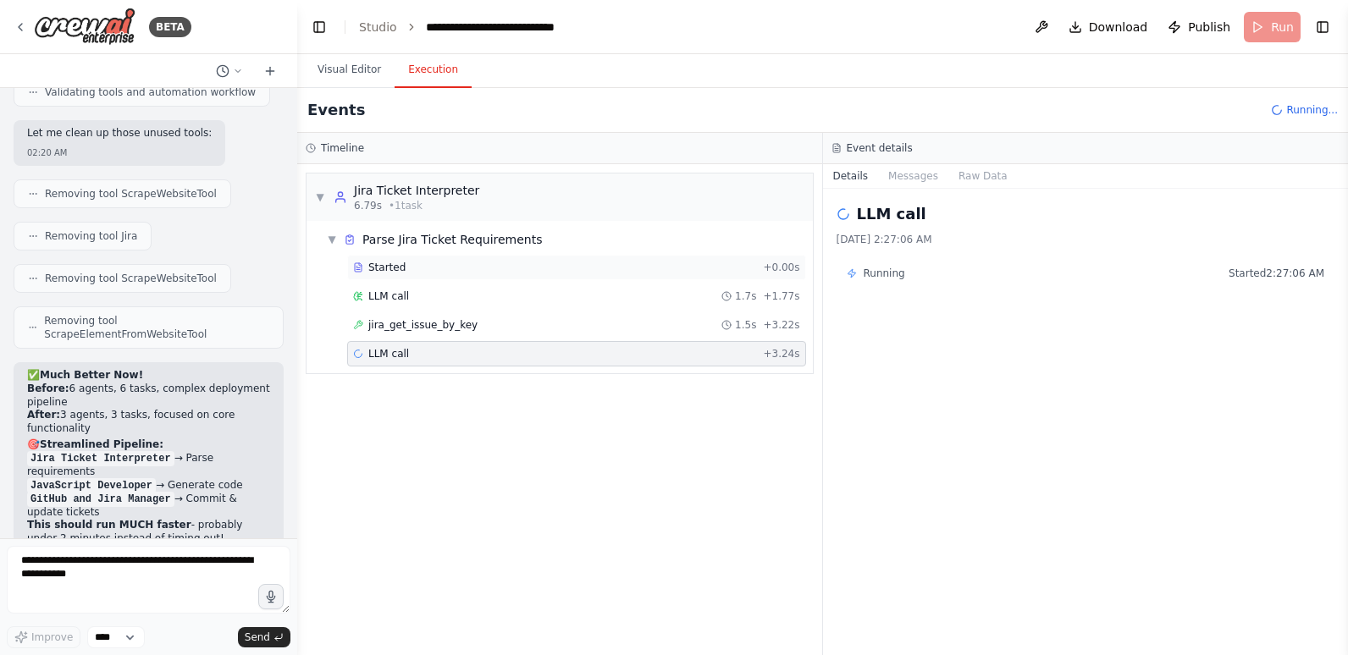
click at [421, 261] on div "Started" at bounding box center [554, 268] width 403 height 14
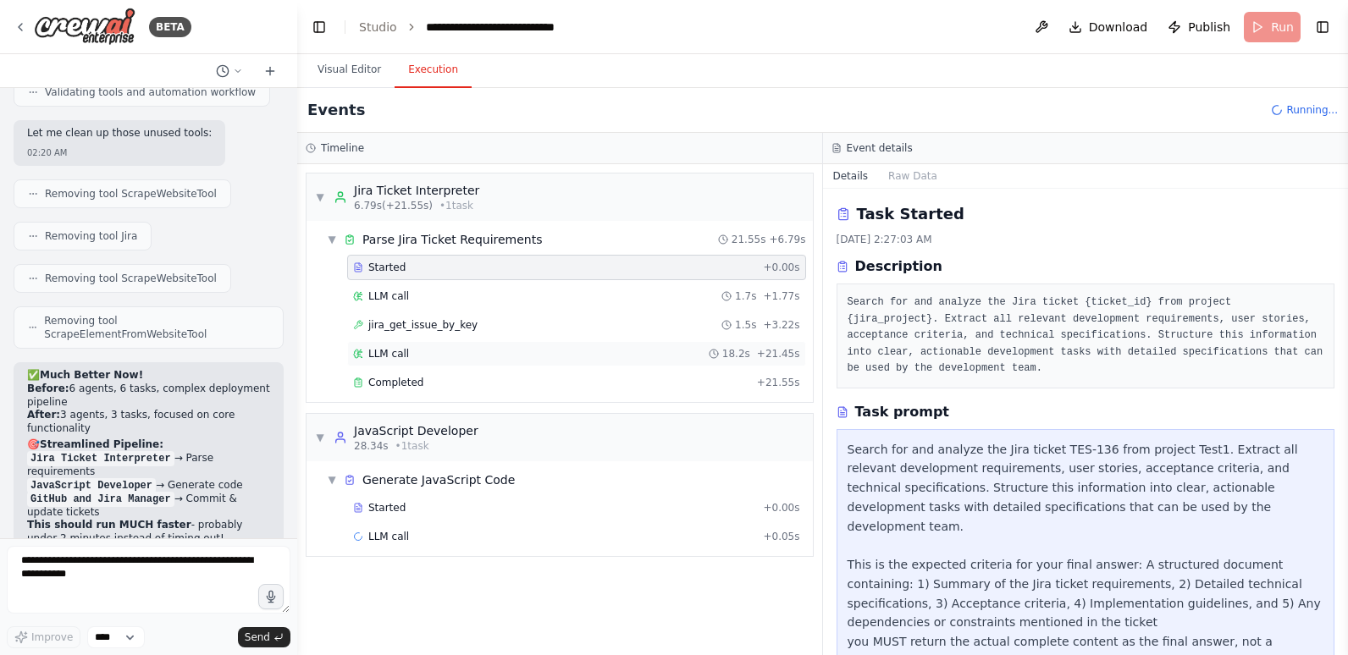
click at [428, 353] on div "LLM call 18.2s + 21.45s" at bounding box center [576, 354] width 447 height 14
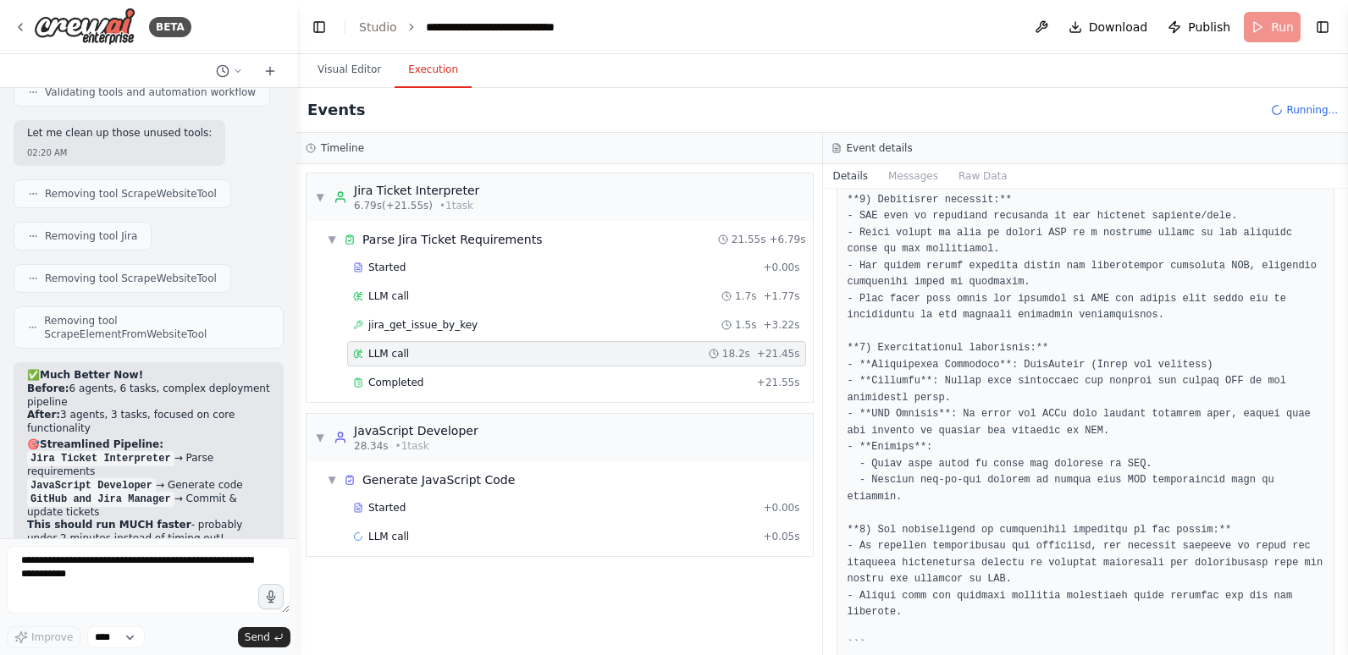
scroll to position [423, 0]
click at [413, 387] on span "Completed" at bounding box center [395, 383] width 55 height 14
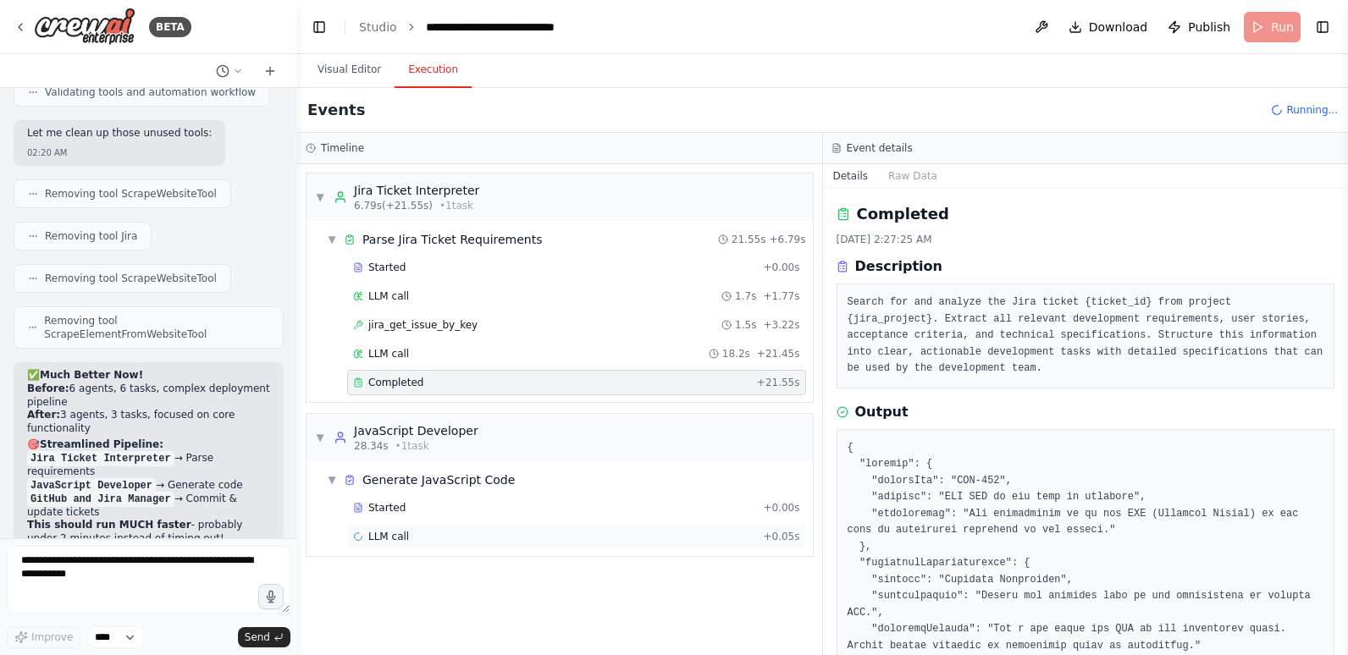
click at [423, 532] on div "LLM call + 0.05s" at bounding box center [576, 537] width 447 height 14
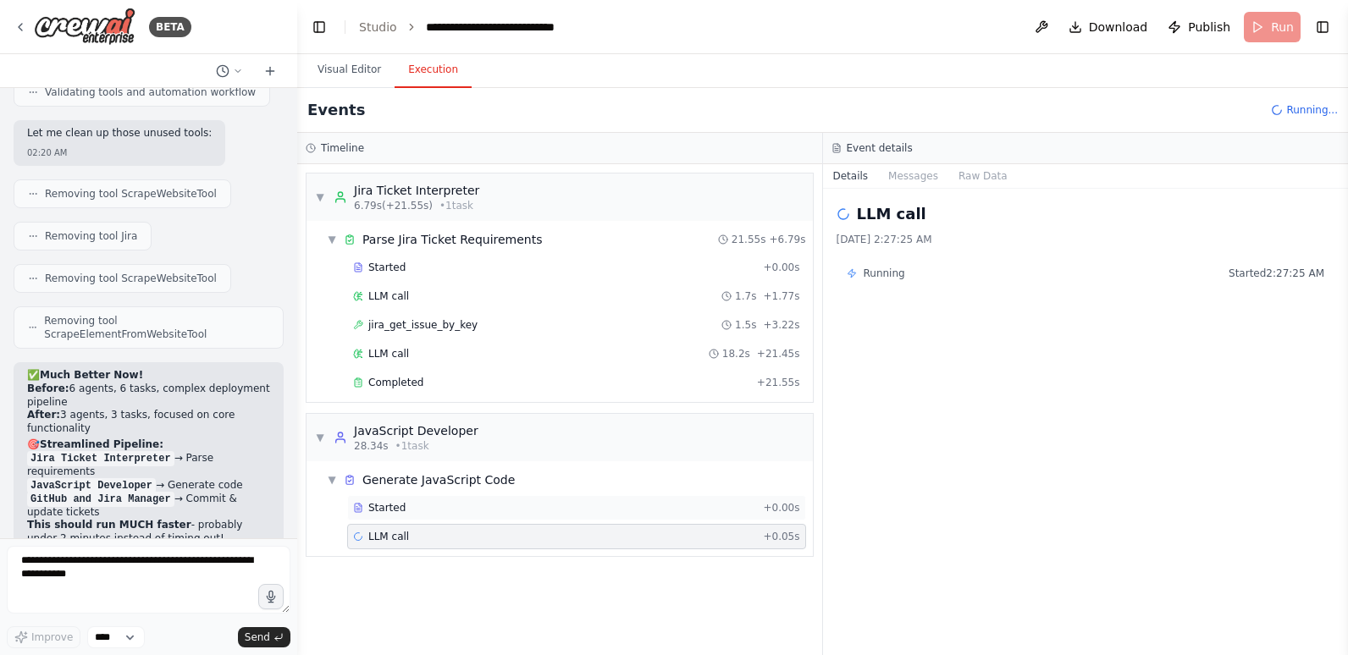
click at [418, 502] on div "Started" at bounding box center [554, 508] width 403 height 14
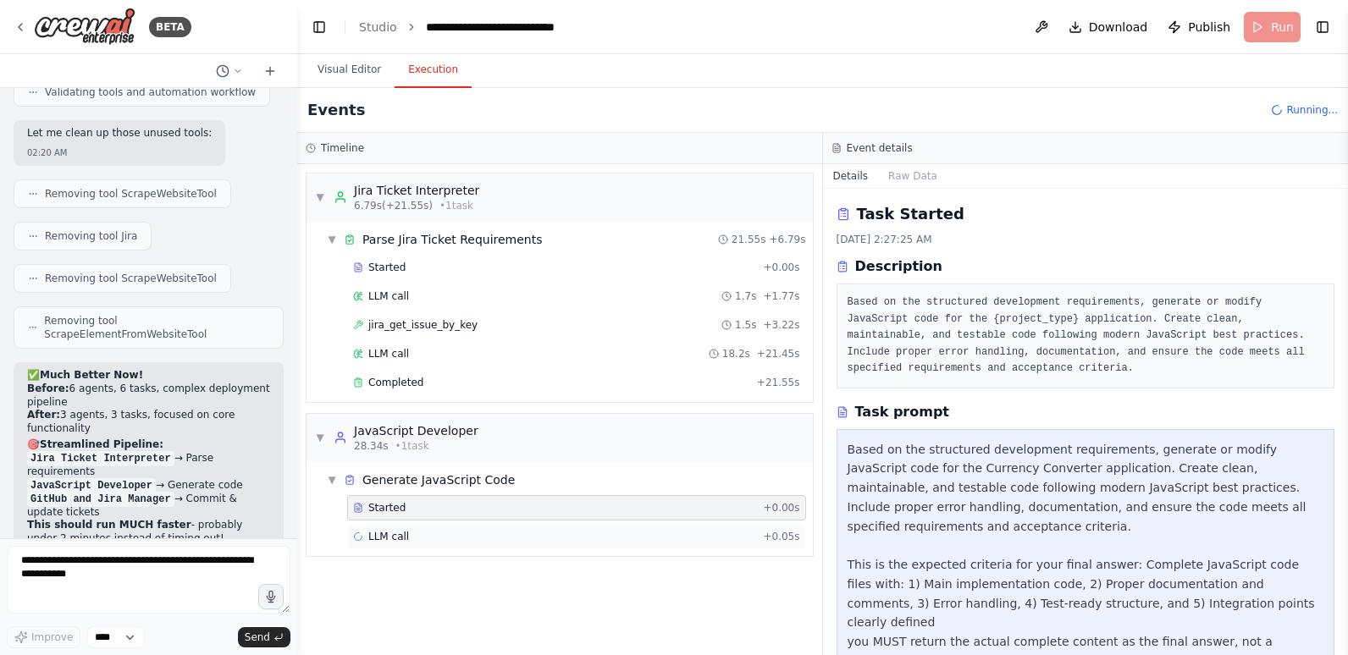
click at [419, 536] on div "LLM call + 0.05s" at bounding box center [576, 537] width 447 height 14
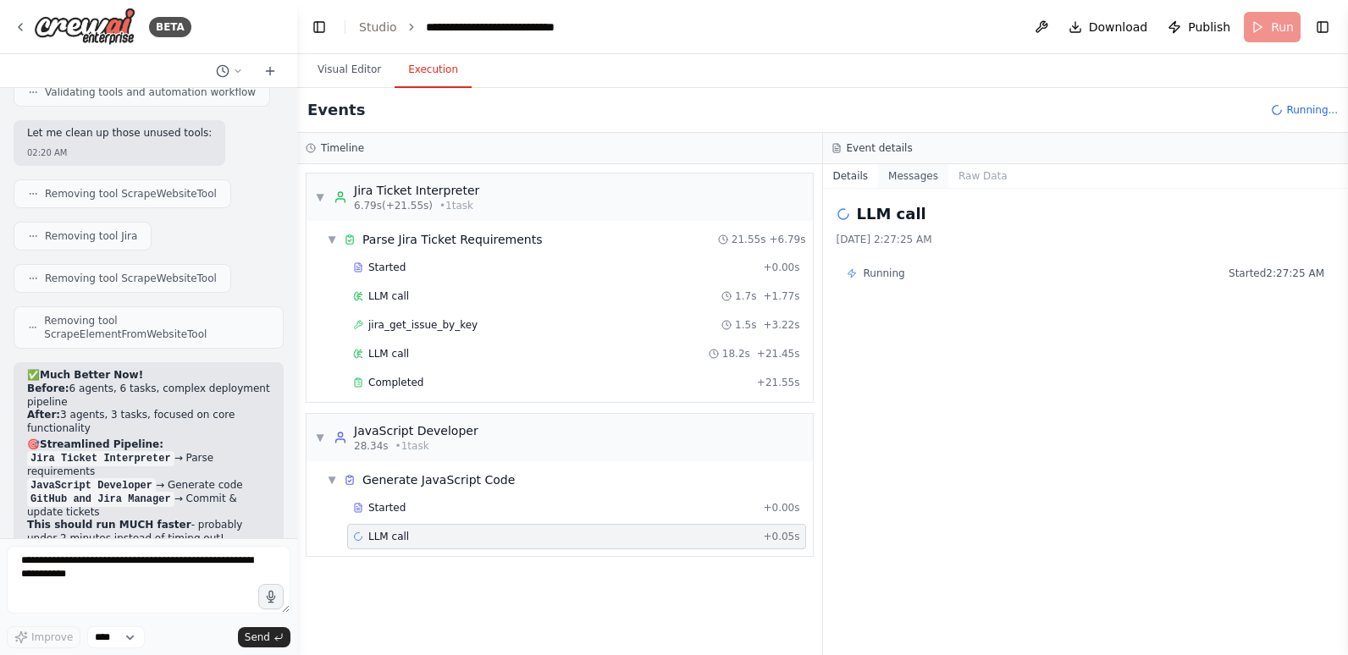
click at [908, 172] on button "Messages" at bounding box center [913, 176] width 70 height 24
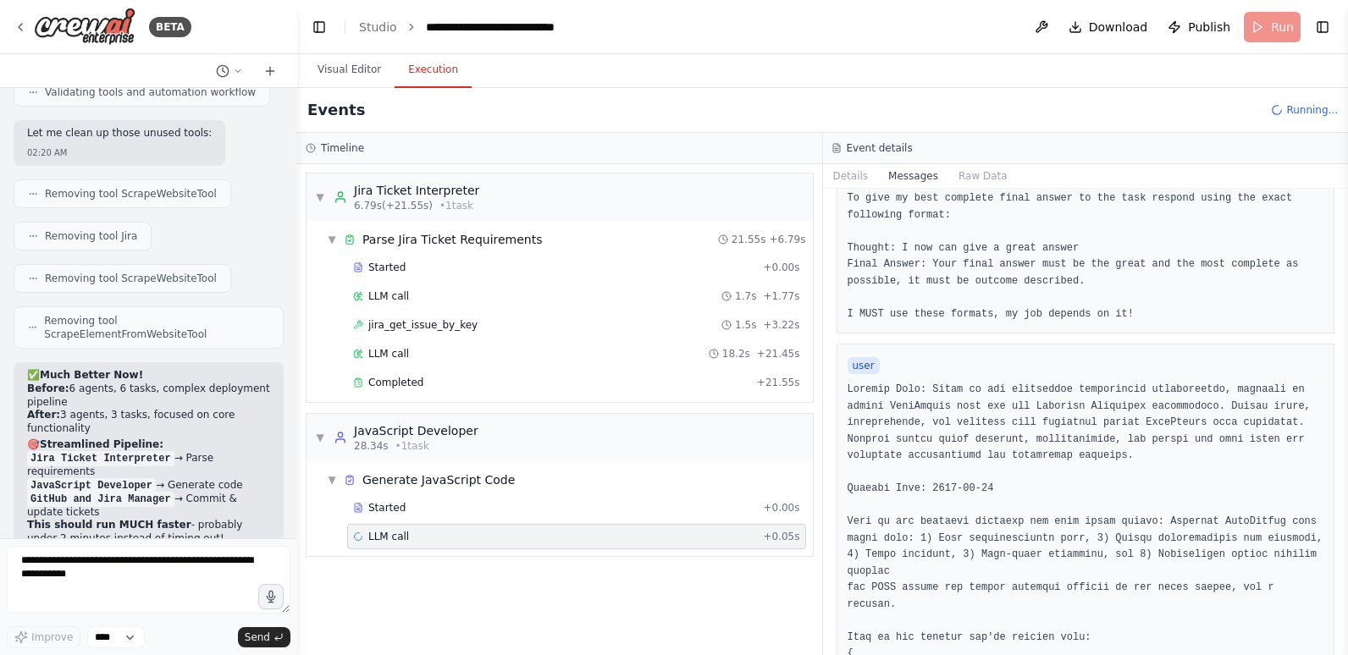
scroll to position [254, 0]
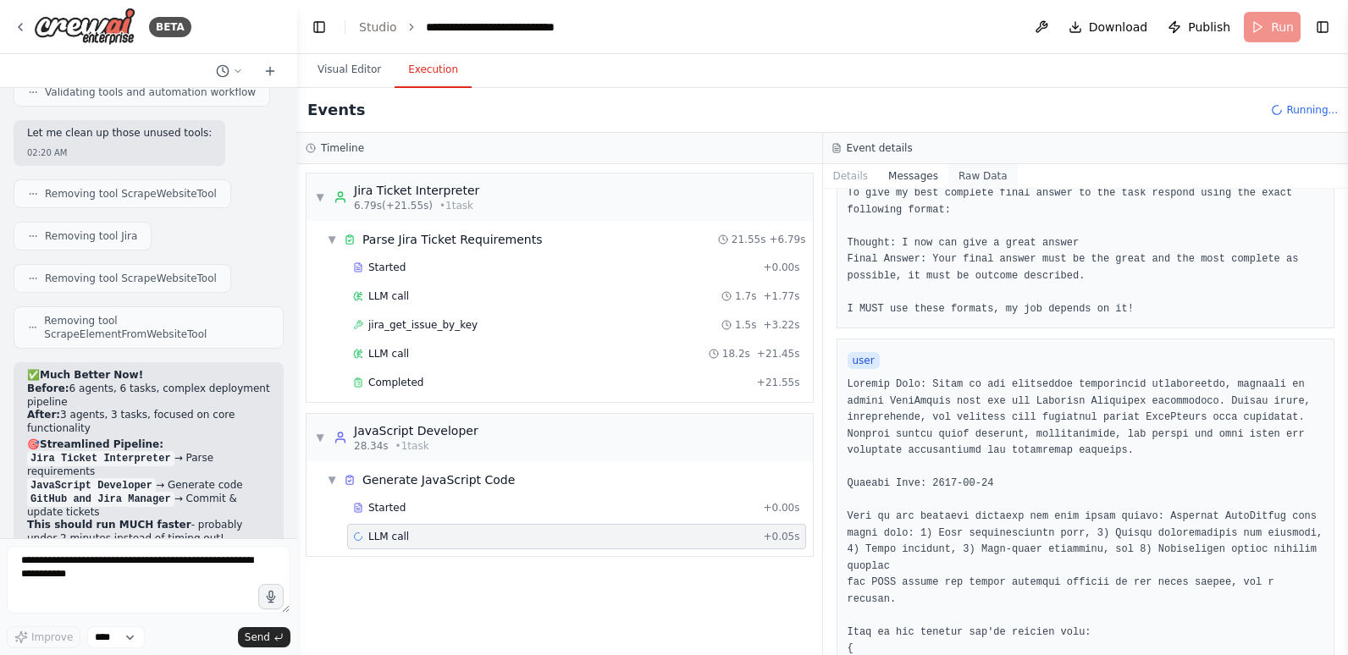
click at [969, 169] on button "Raw Data" at bounding box center [982, 176] width 69 height 24
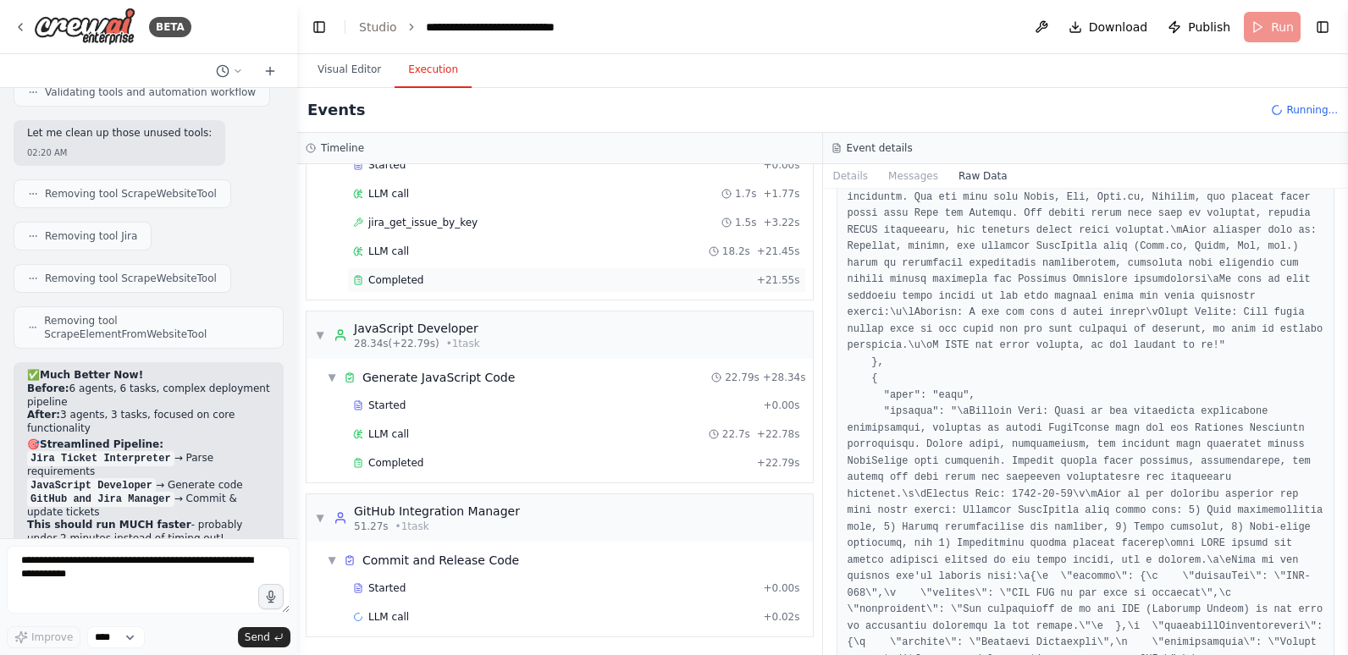
scroll to position [103, 0]
click at [394, 442] on div "LLM call 22.7s + 22.78s" at bounding box center [576, 433] width 459 height 25
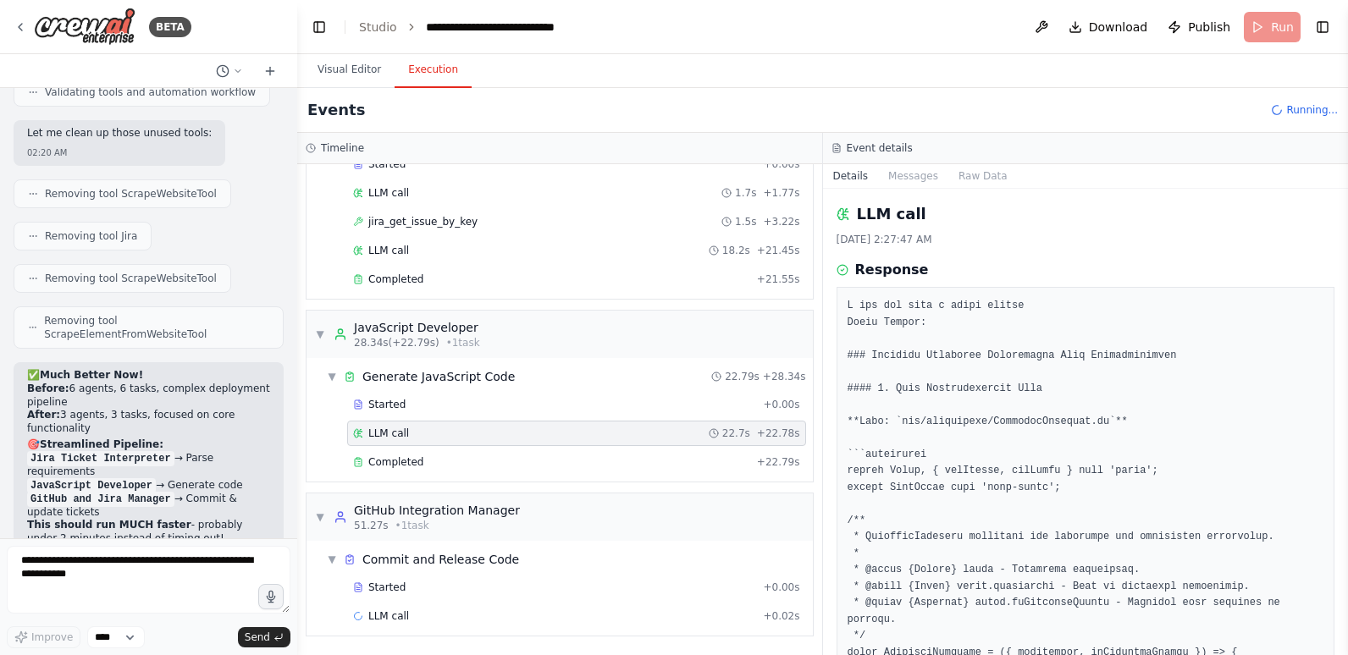
click at [858, 174] on button "Details" at bounding box center [851, 176] width 56 height 24
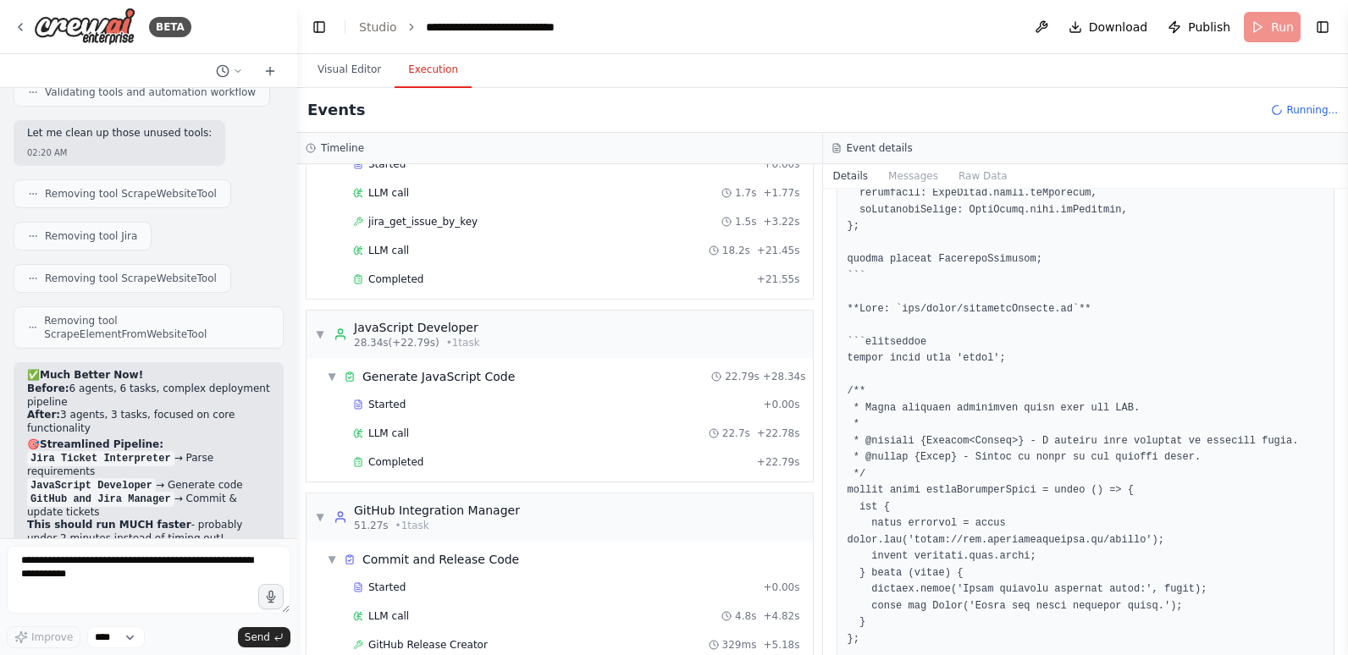
scroll to position [677, 0]
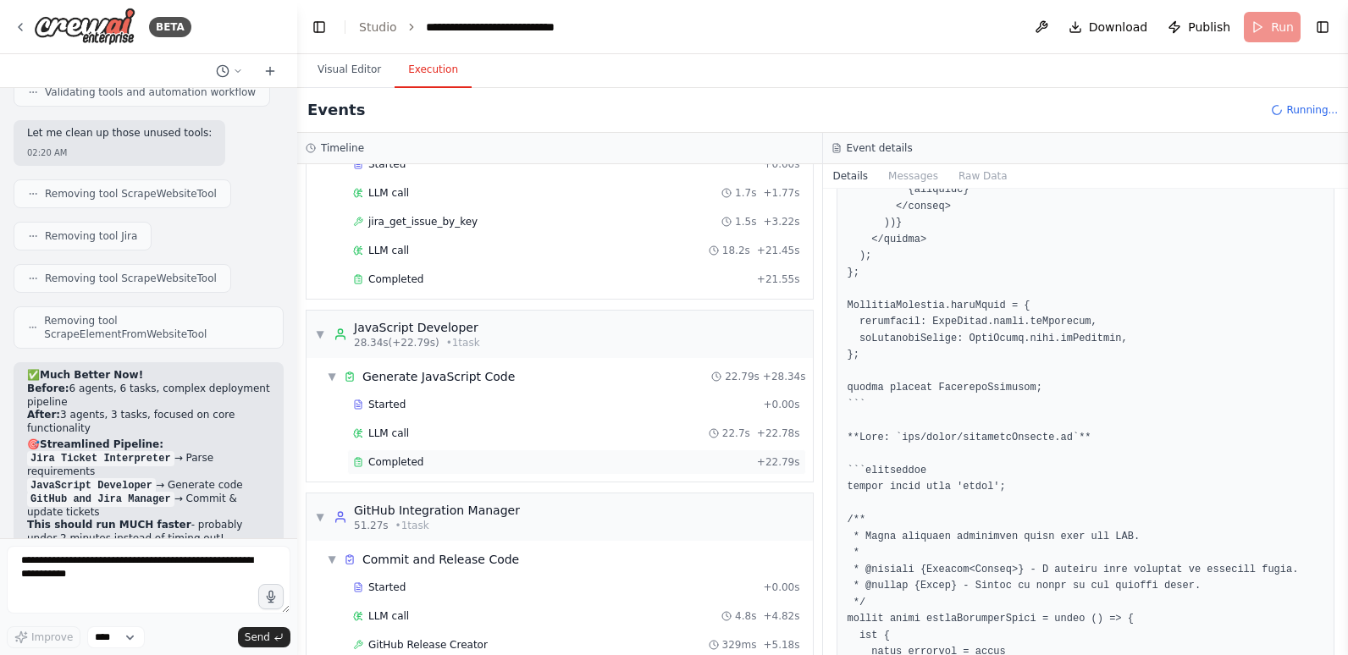
click at [627, 462] on div "Completed" at bounding box center [551, 463] width 397 height 14
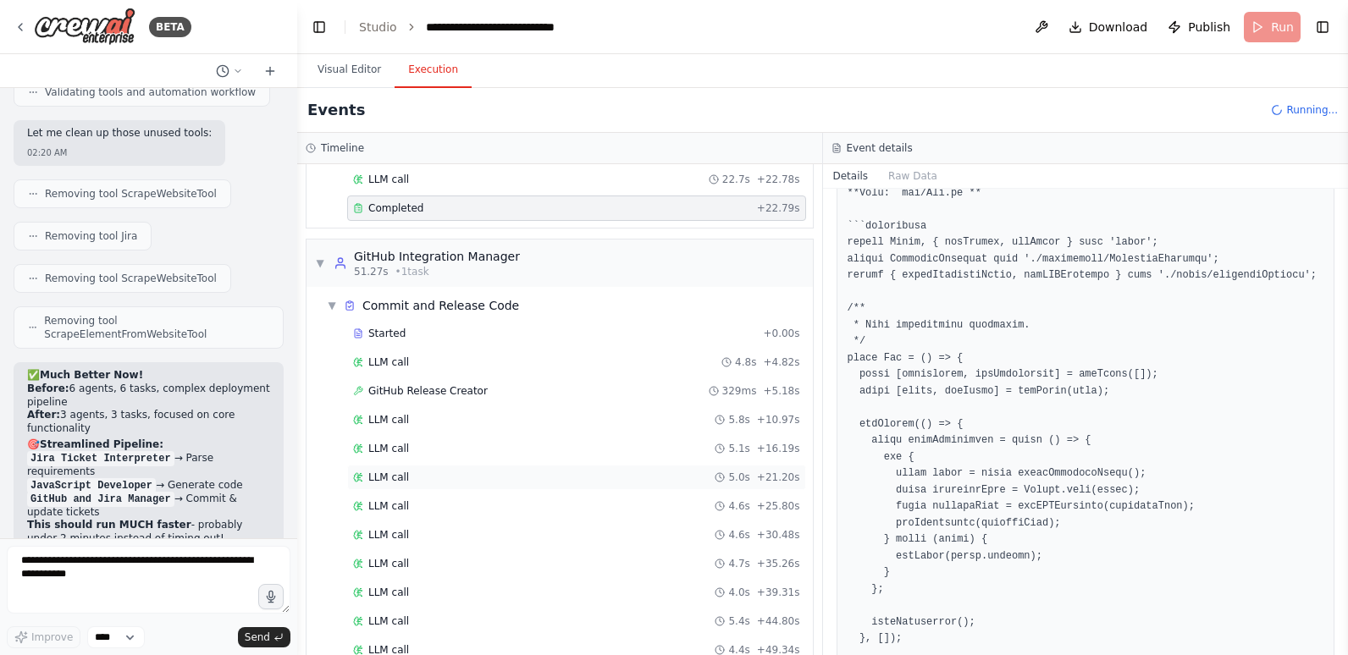
scroll to position [420, 0]
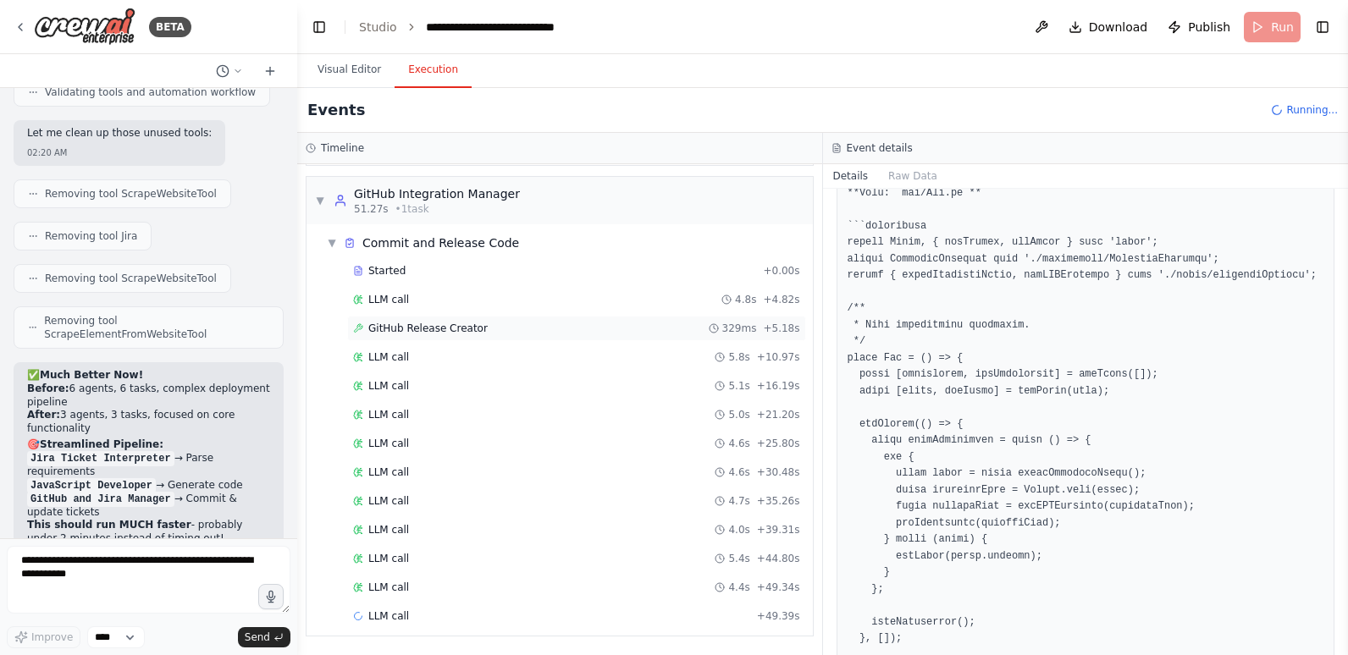
click at [483, 336] on div "GitHub Release Creator 329ms + 5.18s" at bounding box center [576, 328] width 459 height 25
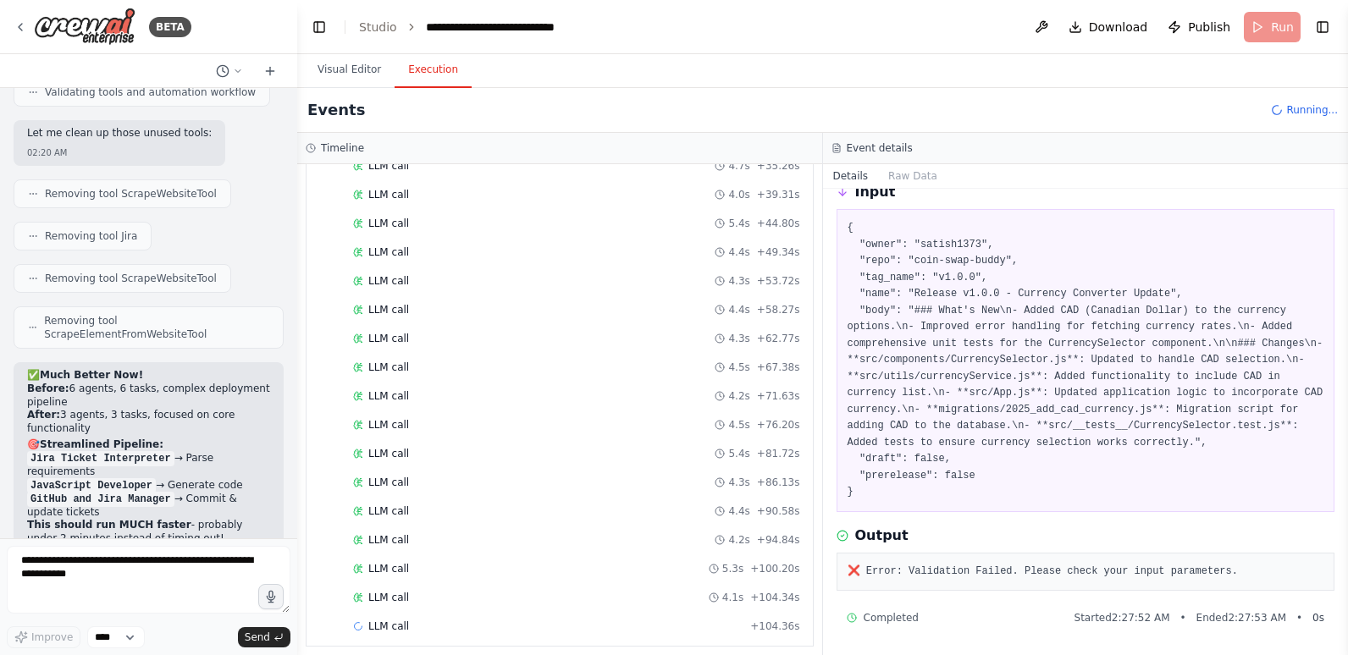
scroll to position [766, 0]
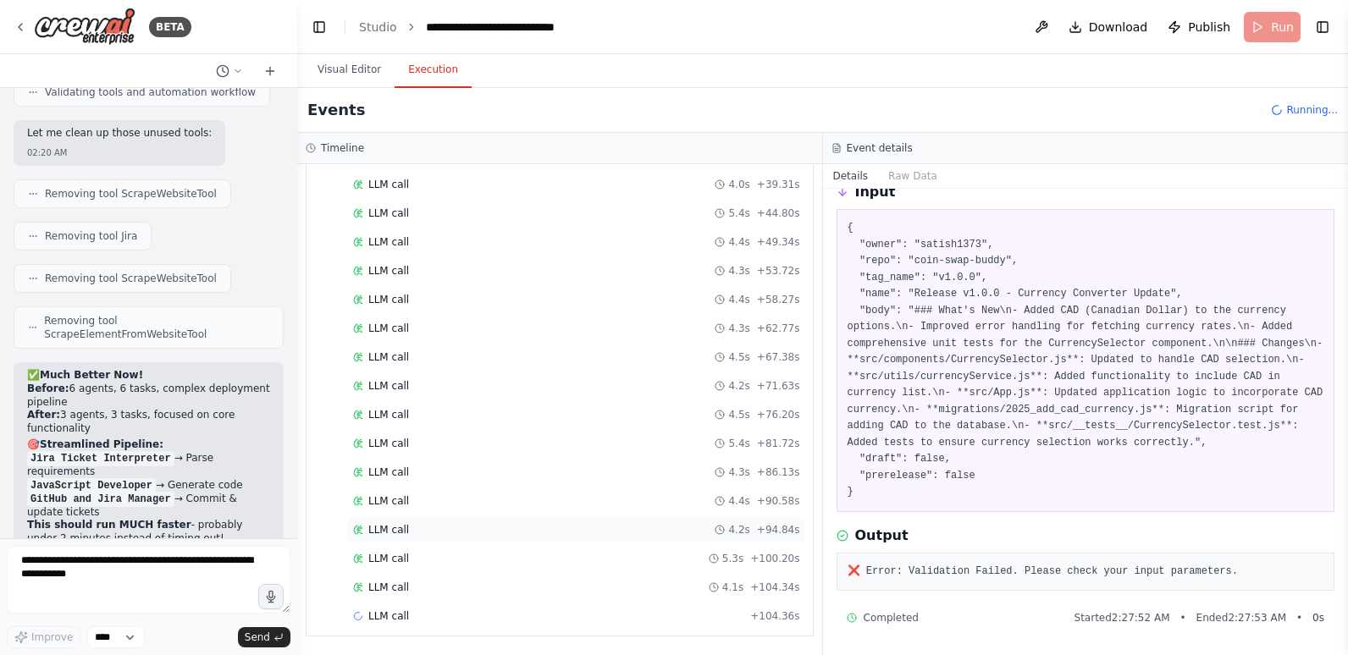
click at [485, 525] on div "LLM call 4.2s + 94.84s" at bounding box center [576, 530] width 447 height 14
